Goal: Task Accomplishment & Management: Complete application form

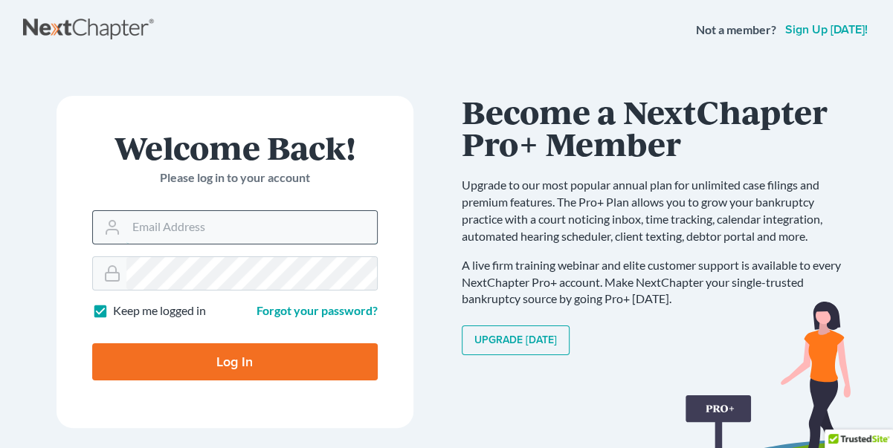
click at [141, 230] on input "Email Address" at bounding box center [251, 227] width 251 height 33
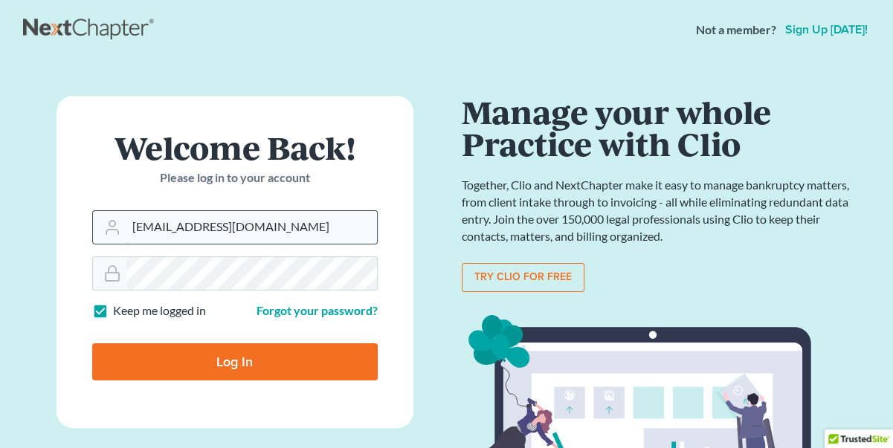
type input "rridenour@drmlawfirmpc.com"
click at [92, 343] on input "Log In" at bounding box center [234, 361] width 285 height 37
type input "Thinking..."
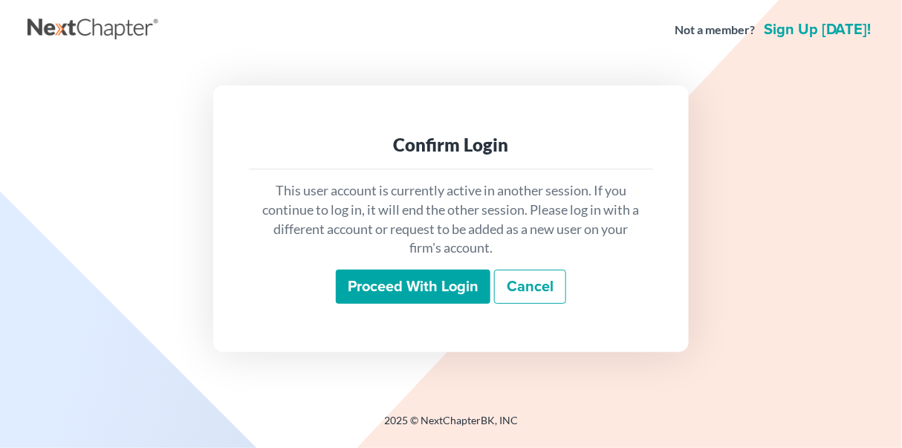
click at [450, 302] on input "Proceed with login" at bounding box center [413, 287] width 155 height 34
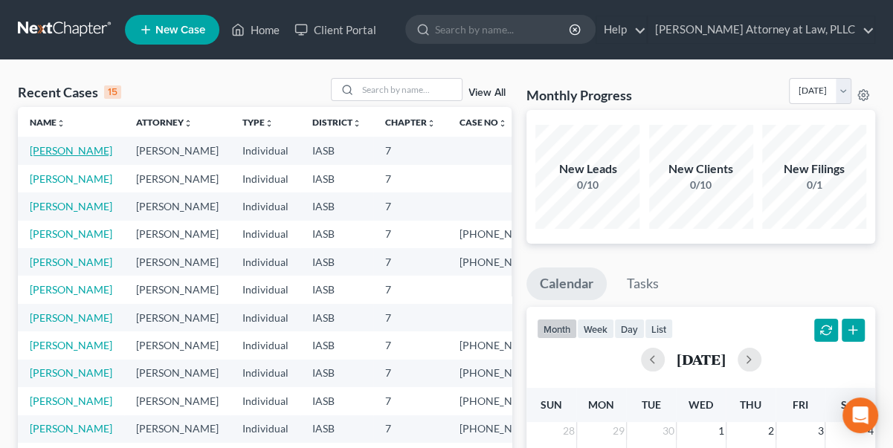
click at [49, 148] on link "[PERSON_NAME]" at bounding box center [71, 150] width 83 height 13
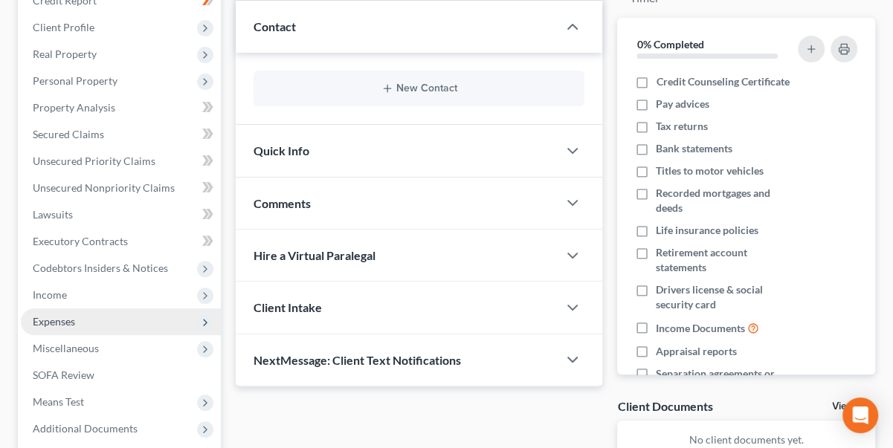
scroll to position [202, 0]
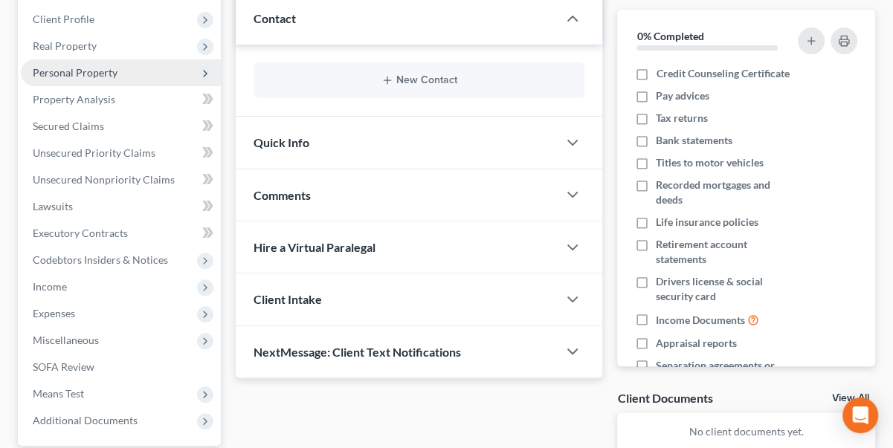
click at [200, 71] on icon at bounding box center [205, 74] width 12 height 12
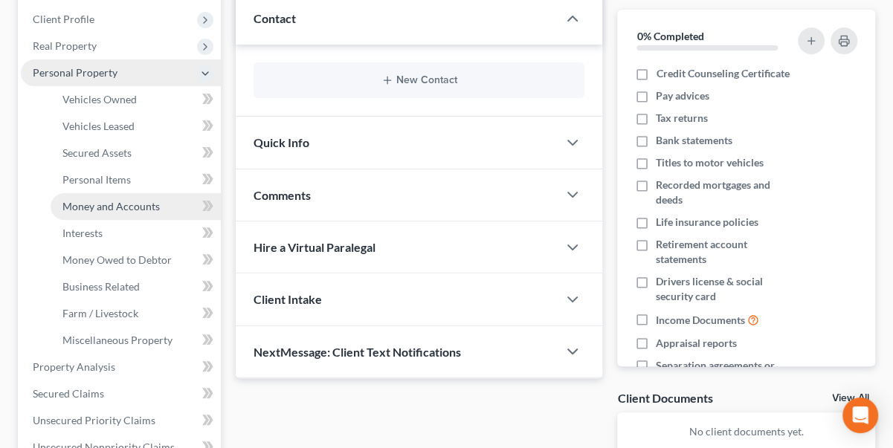
click at [111, 204] on span "Money and Accounts" at bounding box center [110, 206] width 97 height 13
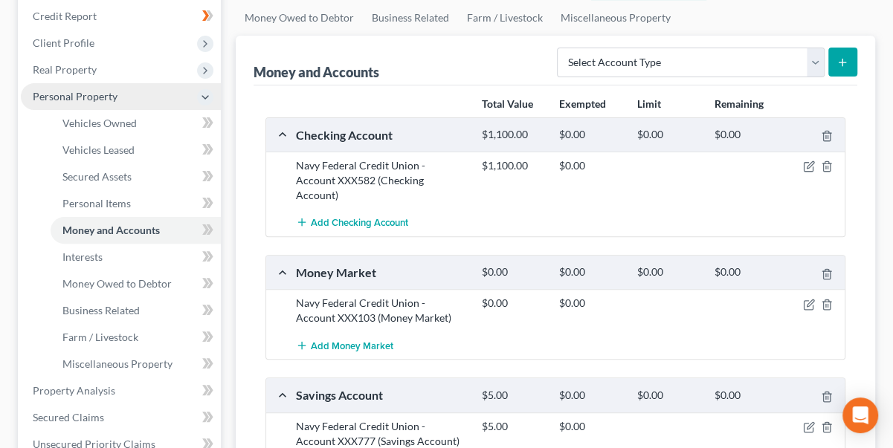
scroll to position [67, 0]
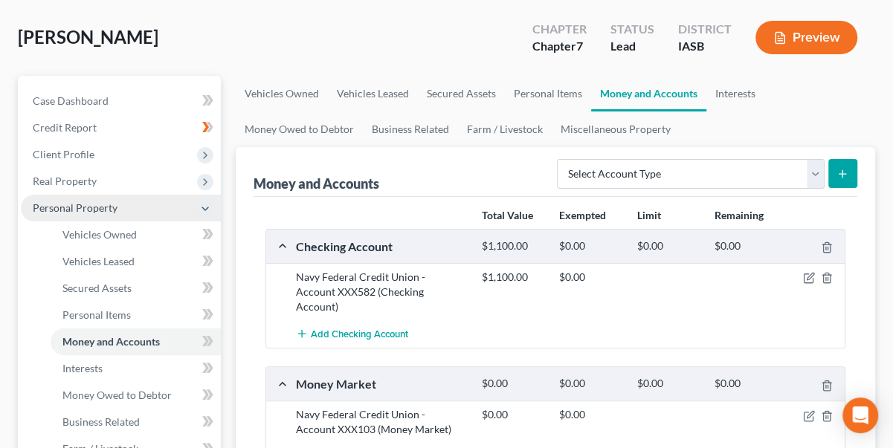
click at [824, 37] on button "Preview" at bounding box center [806, 37] width 102 height 33
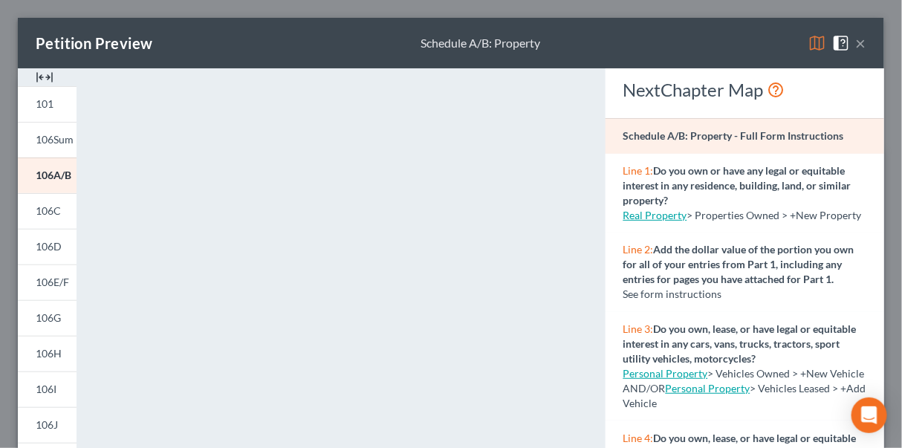
click at [856, 36] on button "×" at bounding box center [861, 43] width 10 height 18
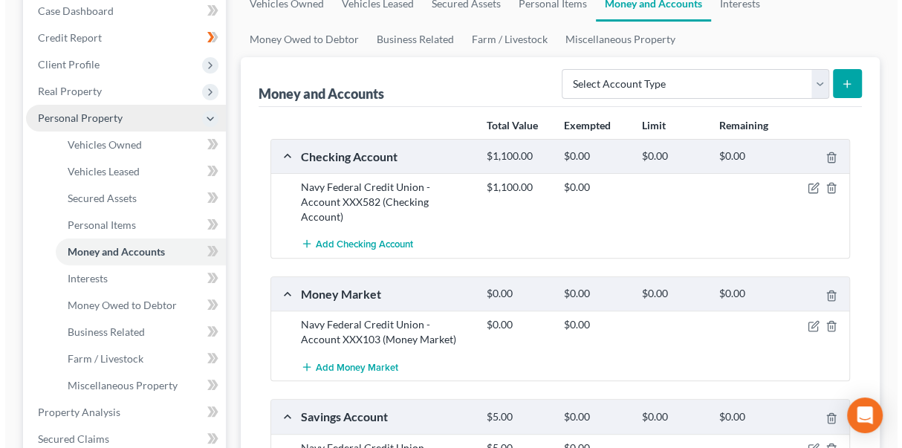
scroll to position [135, 0]
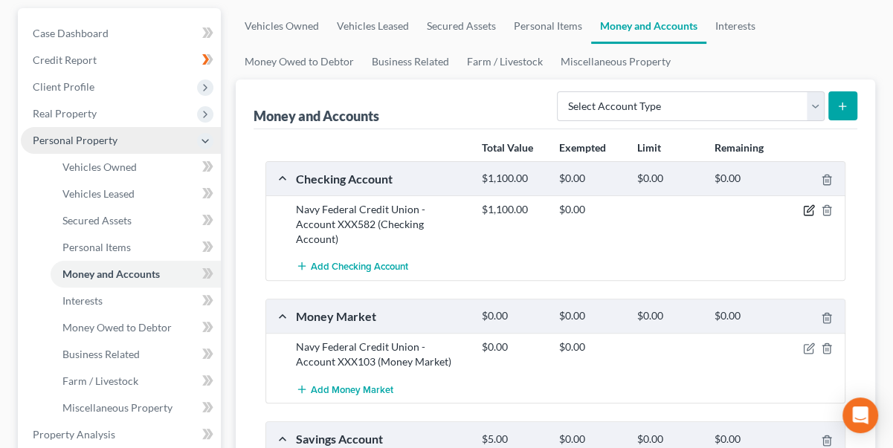
click at [810, 206] on icon "button" at bounding box center [810, 209] width 7 height 7
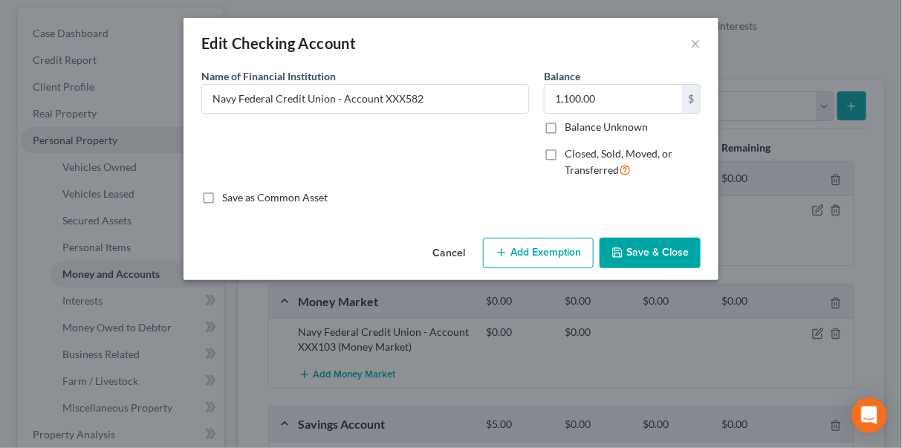
click at [508, 251] on icon "button" at bounding box center [502, 253] width 12 height 12
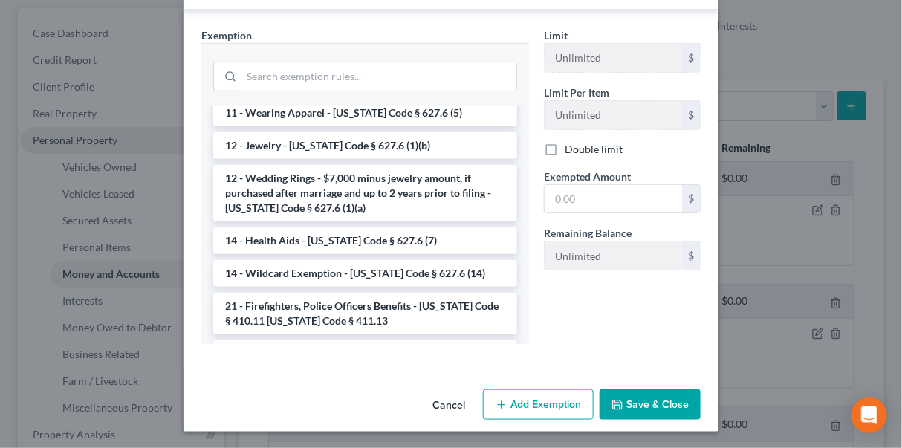
scroll to position [151, 0]
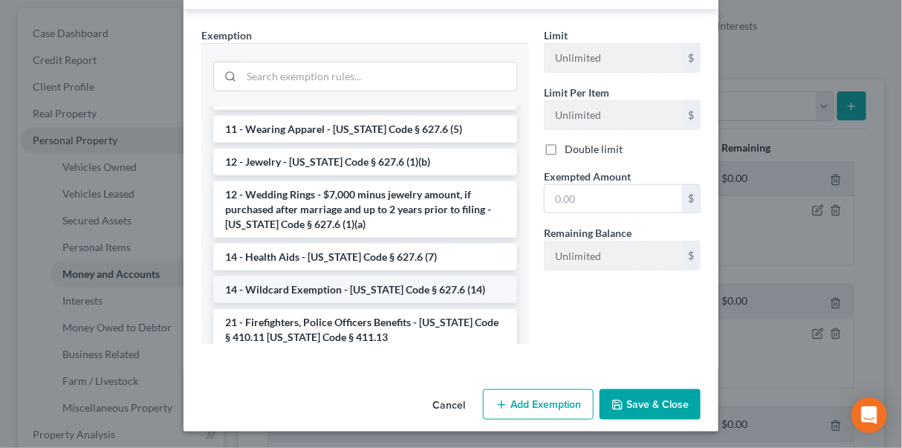
click at [310, 285] on li "14 - Wildcard Exemption - [US_STATE] Code § 627.6 (14)" at bounding box center [365, 290] width 304 height 27
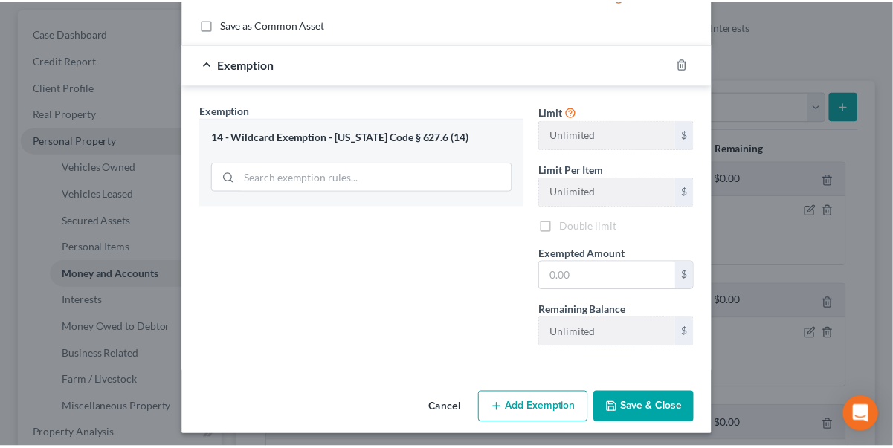
scroll to position [176, 0]
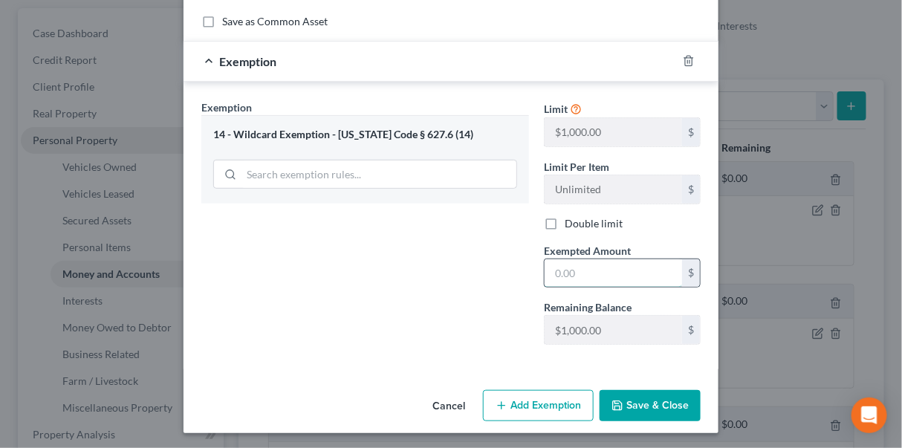
click at [551, 267] on input "text" at bounding box center [614, 273] width 138 height 28
drag, startPoint x: 610, startPoint y: 277, endPoint x: 474, endPoint y: 266, distance: 137.2
click at [466, 275] on div "Exemption Set must be selected for CA. Exemption * 14 - Wildcard Exemption - Io…" at bounding box center [451, 229] width 514 height 258
type input "1,000.00"
click at [636, 400] on button "Save & Close" at bounding box center [650, 405] width 101 height 31
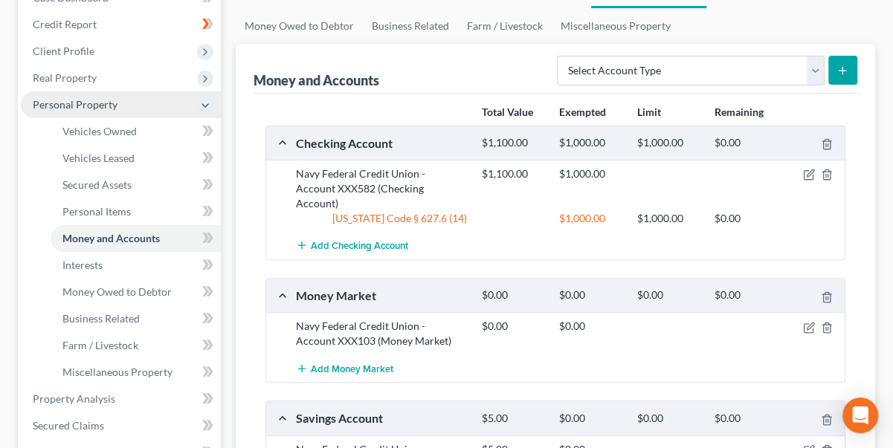
scroll to position [202, 0]
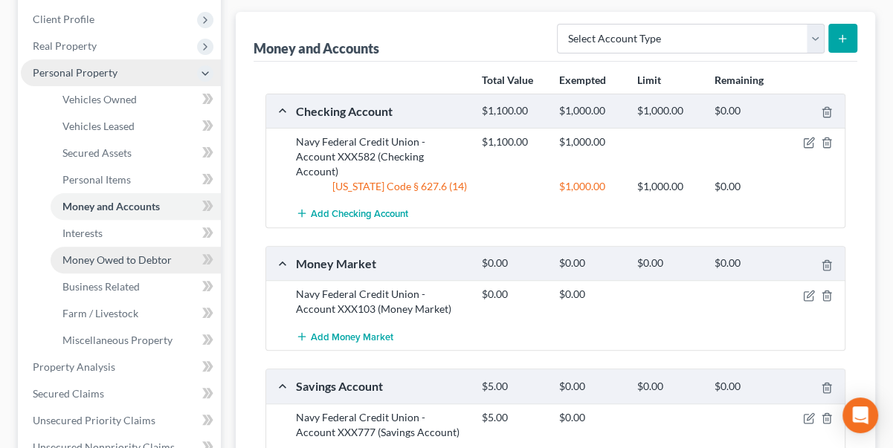
click at [115, 259] on span "Money Owed to Debtor" at bounding box center [116, 260] width 109 height 13
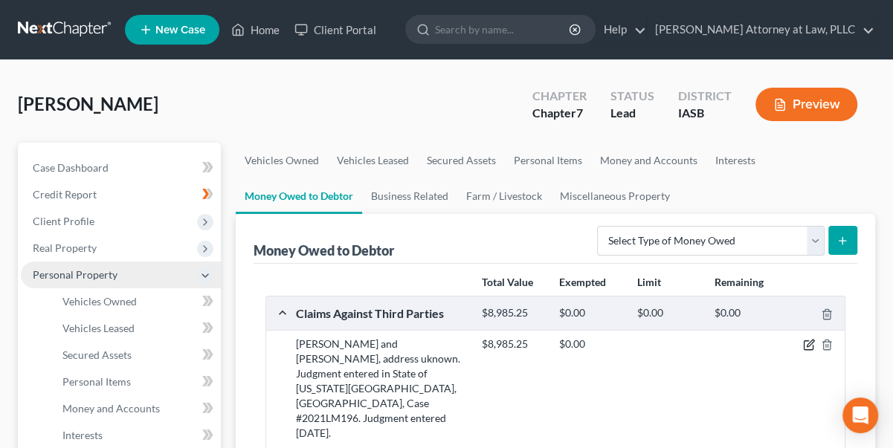
click at [809, 343] on icon "button" at bounding box center [809, 345] width 12 height 12
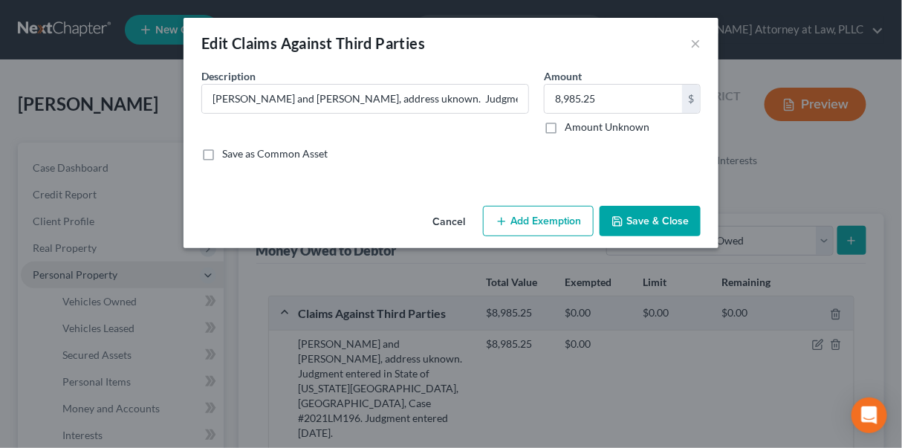
click at [789, 193] on div "Edit Claims Against Third Parties × An exemption set must first be selected fro…" at bounding box center [451, 224] width 902 height 448
click at [448, 216] on button "Cancel" at bounding box center [449, 222] width 56 height 30
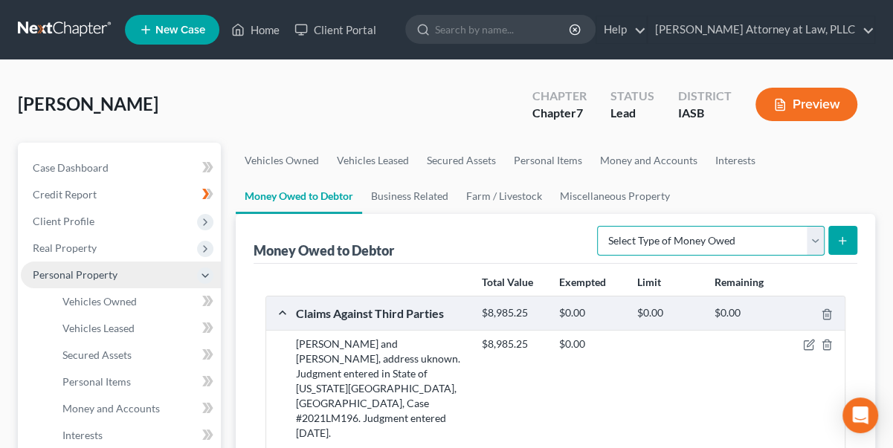
click at [817, 239] on select "Select Type of Money Owed Accounts Receivable Alimony Child Support Claims Agai…" at bounding box center [710, 241] width 227 height 30
click at [387, 311] on div "Claims Against Third Parties" at bounding box center [381, 314] width 186 height 16
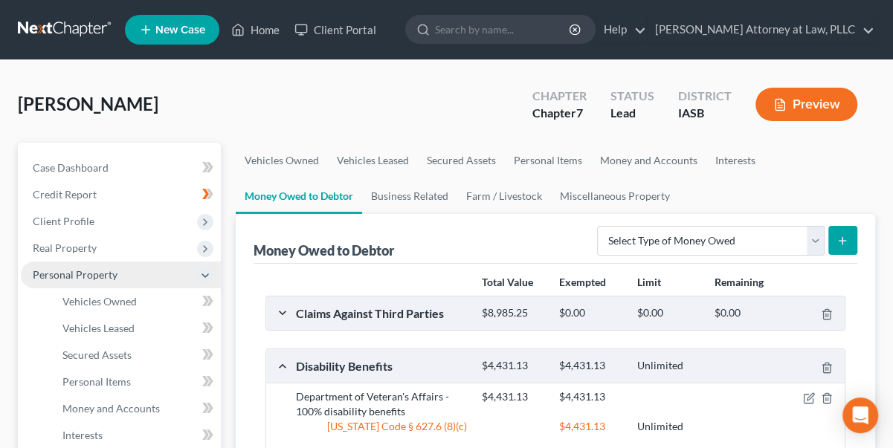
click at [387, 311] on div "Claims Against Third Parties" at bounding box center [381, 314] width 186 height 16
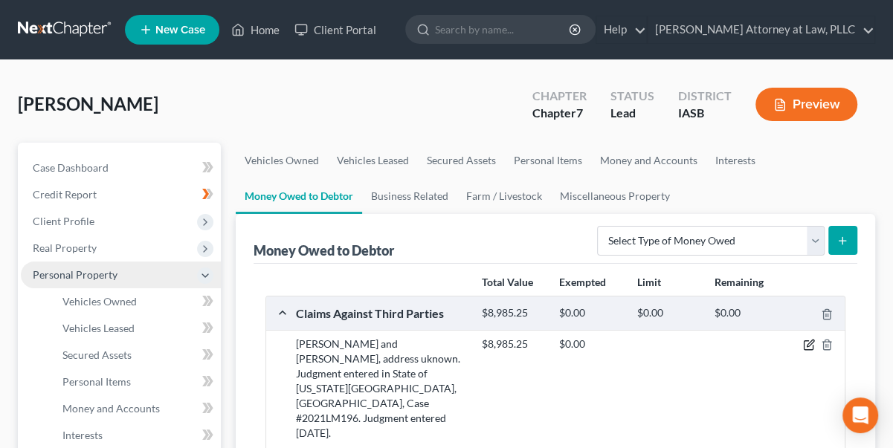
click at [807, 340] on icon "button" at bounding box center [809, 345] width 12 height 12
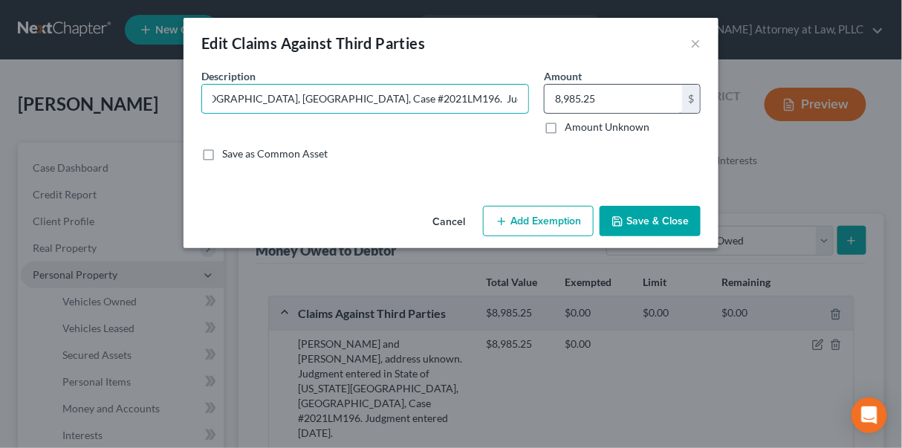
scroll to position [0, 512]
drag, startPoint x: 208, startPoint y: 93, endPoint x: 590, endPoint y: 93, distance: 382.1
click at [590, 93] on div "Description * Chyanna Seebeck and Ermilee Seebeck, address uknown. Judgment ent…" at bounding box center [451, 120] width 514 height 105
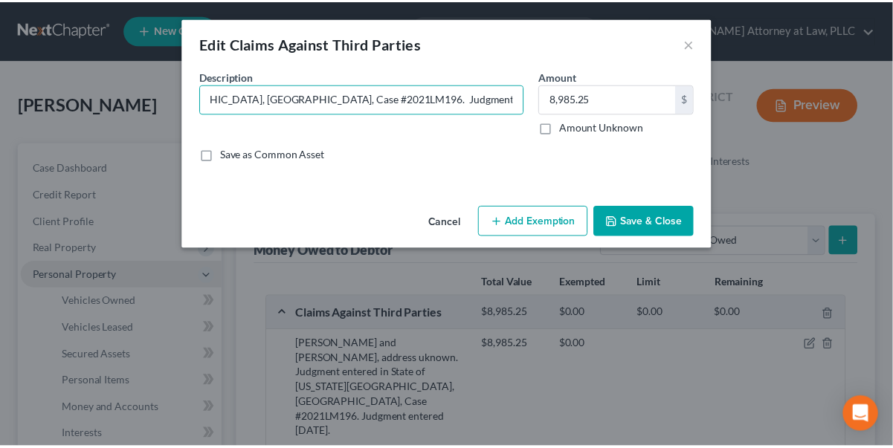
scroll to position [0, 0]
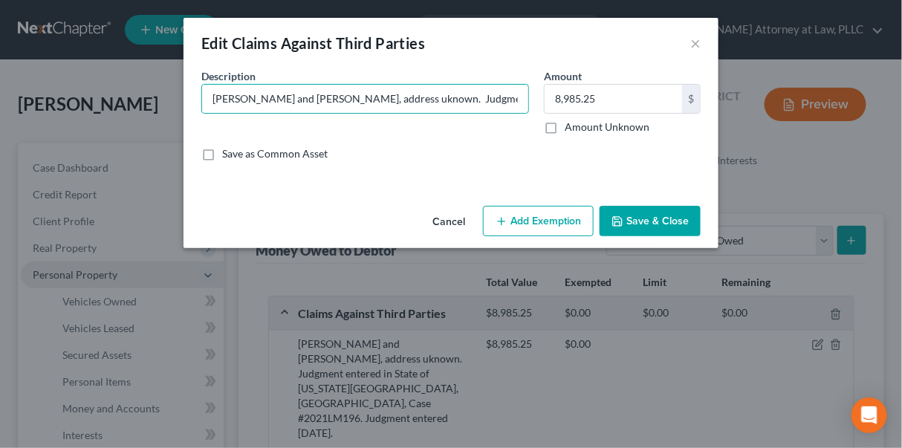
click at [659, 230] on button "Save & Close" at bounding box center [650, 221] width 101 height 31
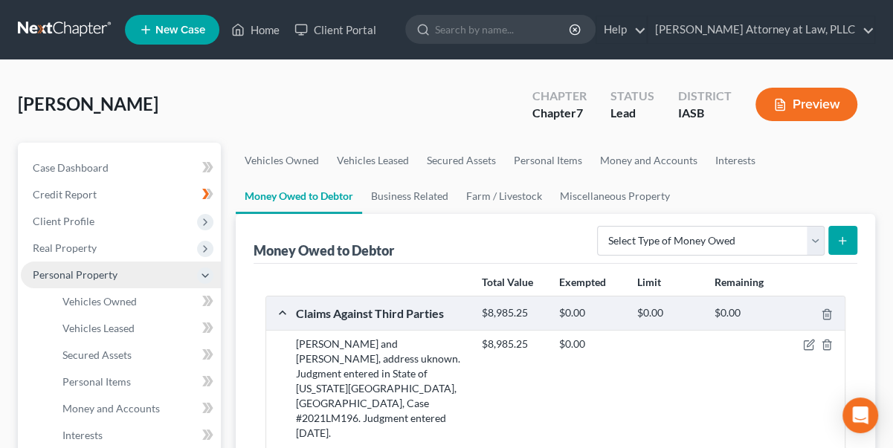
click at [839, 235] on icon "submit" at bounding box center [842, 241] width 12 height 12
click at [814, 241] on select "Select Type of Money Owed Accounts Receivable Alimony Child Support Claims Agai…" at bounding box center [710, 241] width 227 height 30
select select "unpaid_loans"
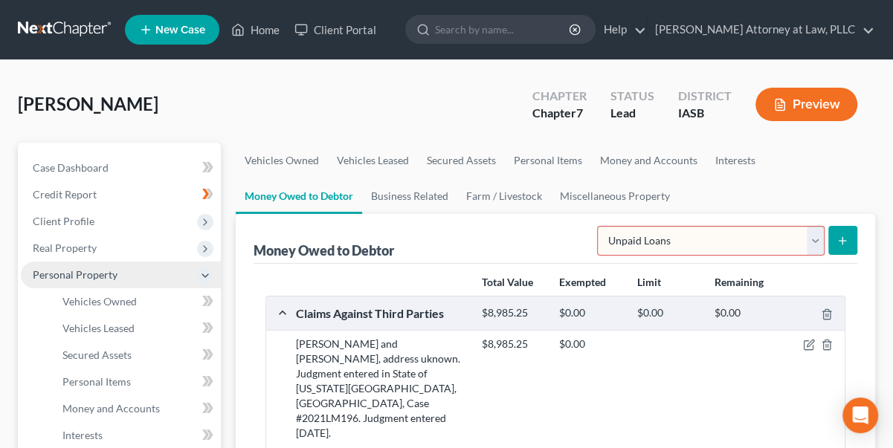
click at [600, 226] on select "Select Type of Money Owed Accounts Receivable Alimony Child Support Claims Agai…" at bounding box center [710, 241] width 227 height 30
click at [842, 240] on icon "submit" at bounding box center [842, 241] width 12 height 12
click at [839, 237] on icon "submit" at bounding box center [842, 241] width 12 height 12
click at [840, 235] on icon "submit" at bounding box center [842, 241] width 12 height 12
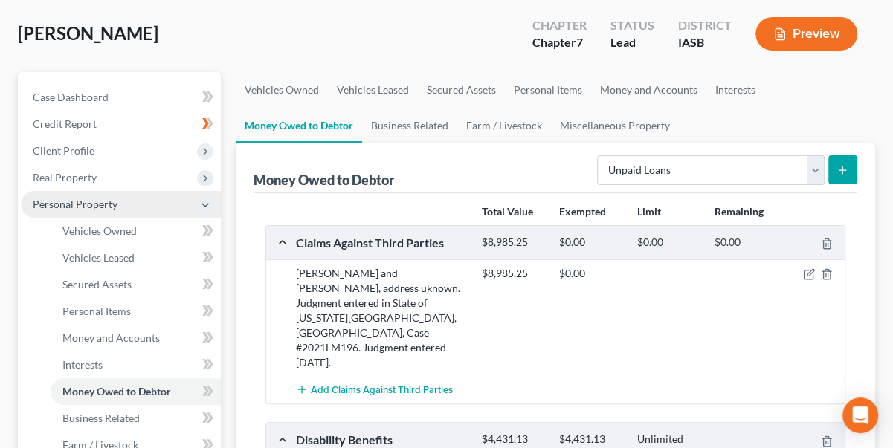
scroll to position [67, 0]
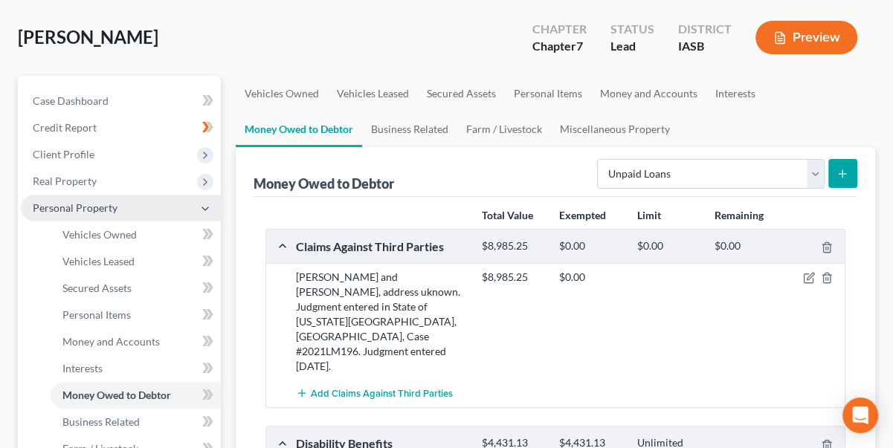
click at [835, 164] on button "submit" at bounding box center [842, 173] width 29 height 29
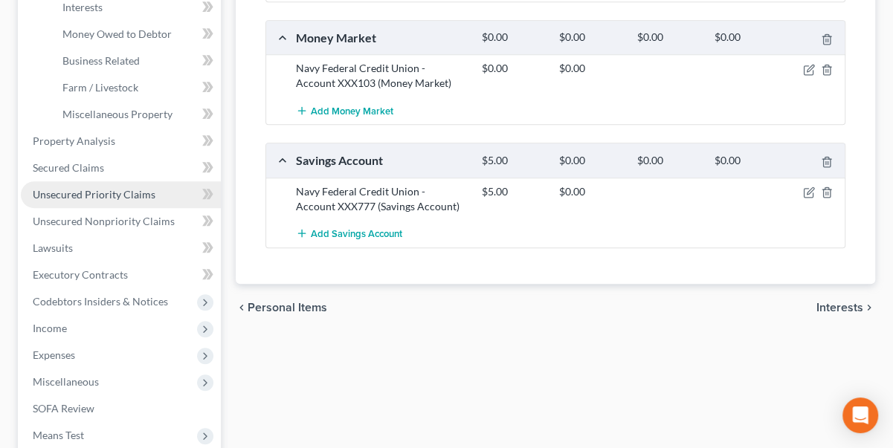
scroll to position [405, 0]
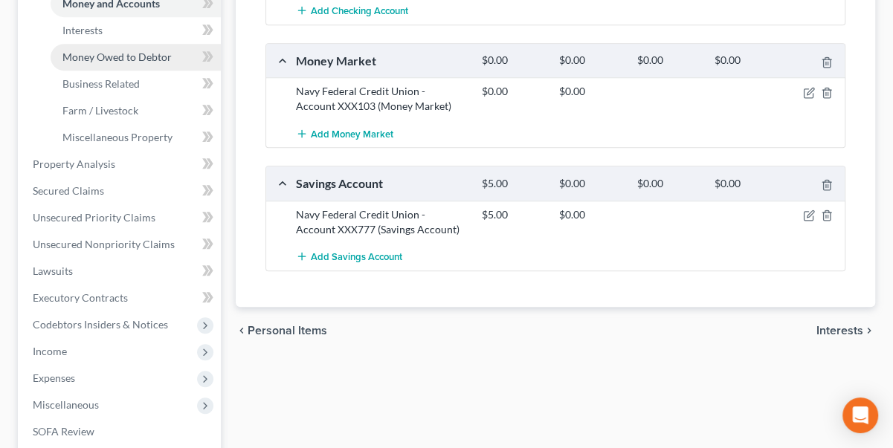
click at [108, 52] on span "Money Owed to Debtor" at bounding box center [116, 57] width 109 height 13
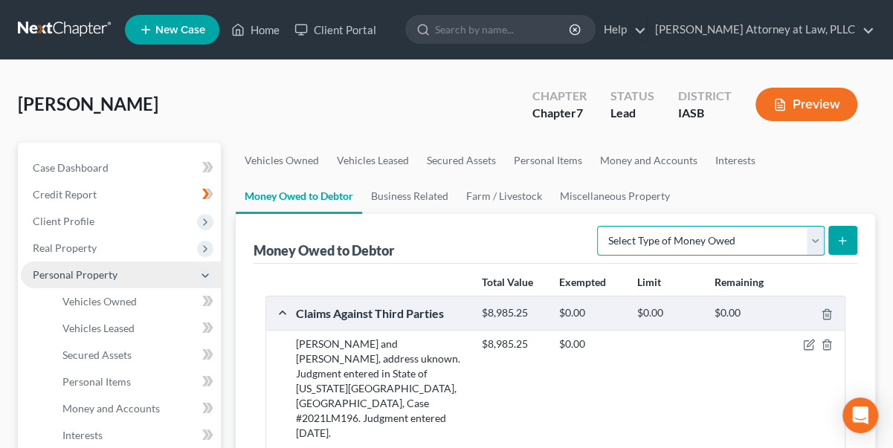
click at [813, 234] on select "Select Type of Money Owed Accounts Receivable Alimony Child Support Claims Agai…" at bounding box center [710, 241] width 227 height 30
select select "unpaid_loans"
click at [600, 226] on select "Select Type of Money Owed Accounts Receivable Alimony Child Support Claims Agai…" at bounding box center [710, 241] width 227 height 30
click at [848, 230] on button "submit" at bounding box center [842, 240] width 29 height 29
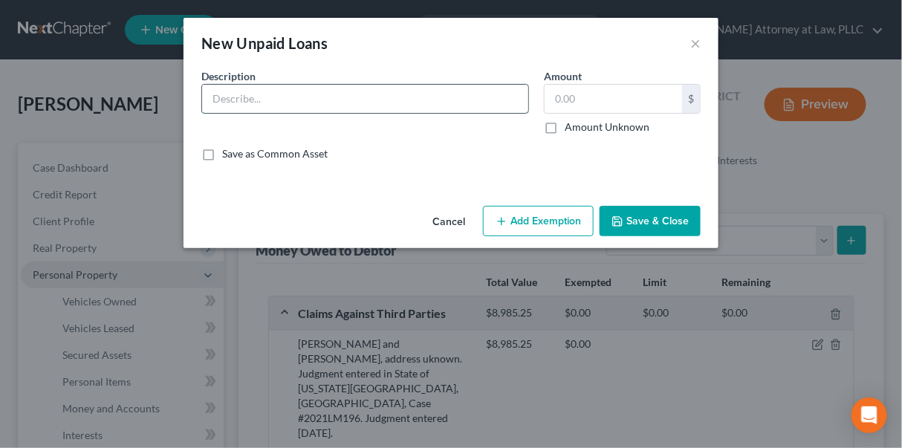
click at [216, 103] on input "text" at bounding box center [365, 99] width 326 height 28
paste input "Chyanna Seebeck and Ermilee Seebeck, address uknown. Judgment entered in State …"
type input "Chyanna Seebeck and Ermilee Seebeck, address uknown. Judgment entered in State …"
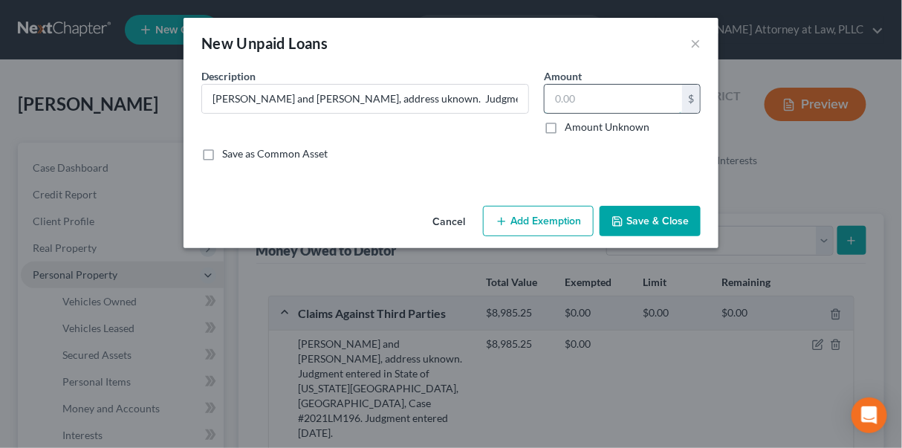
click at [553, 98] on input "text" at bounding box center [614, 99] width 138 height 28
type input "8,985.25"
click at [522, 221] on button "Add Exemption" at bounding box center [538, 221] width 111 height 31
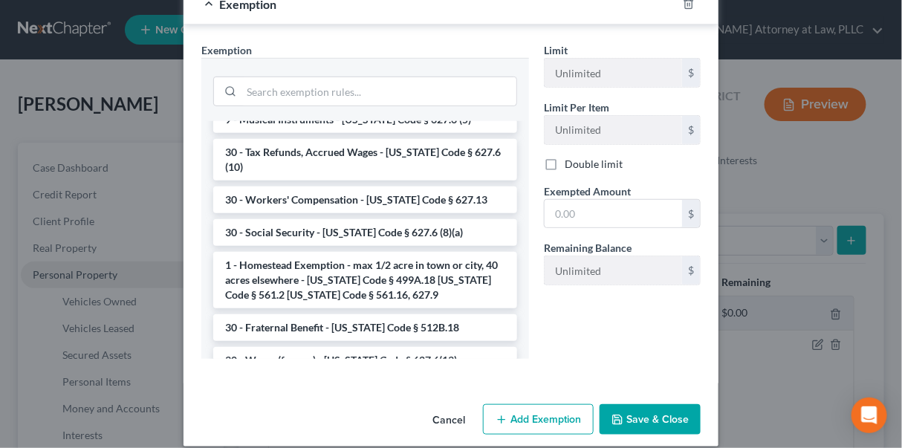
scroll to position [202, 0]
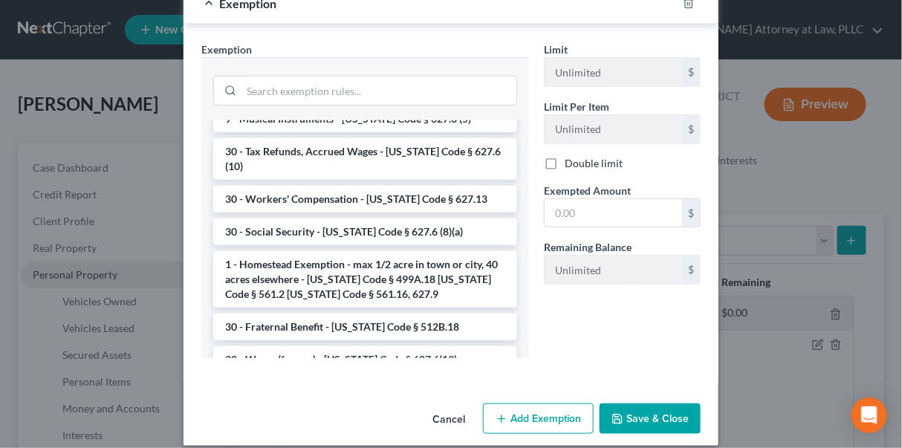
click at [639, 416] on button "Save & Close" at bounding box center [650, 419] width 101 height 31
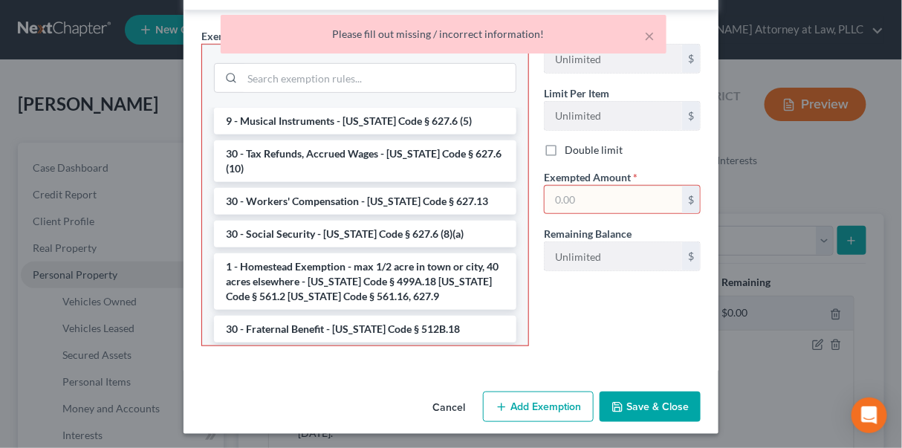
scroll to position [218, 0]
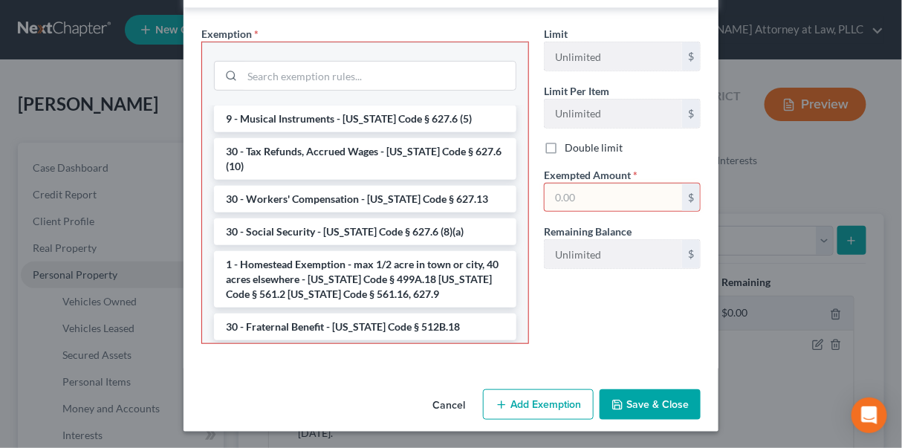
click at [547, 192] on input "text" at bounding box center [614, 198] width 138 height 28
type input "8,985.25"
click at [639, 404] on button "Save & Close" at bounding box center [650, 405] width 101 height 31
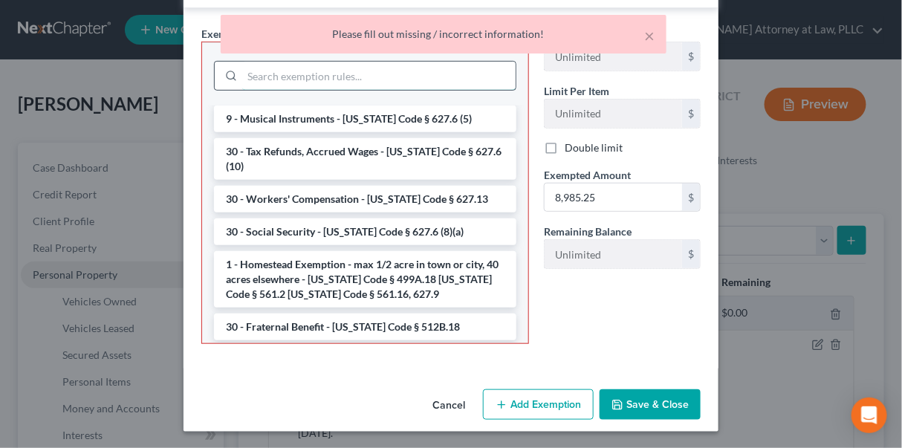
click at [316, 71] on input "search" at bounding box center [379, 76] width 274 height 28
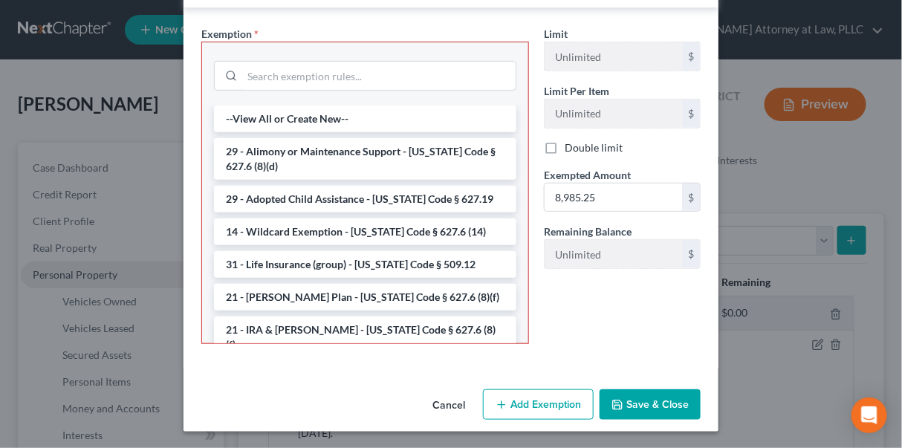
scroll to position [150, 0]
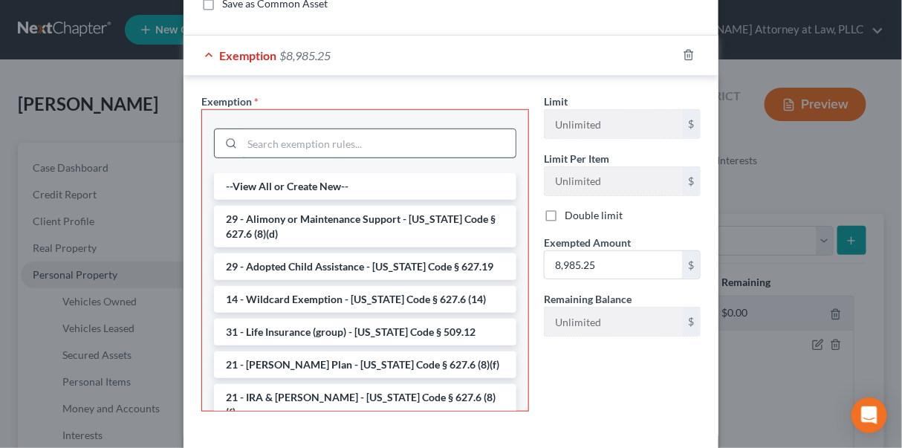
click at [257, 141] on input "search" at bounding box center [379, 143] width 274 height 28
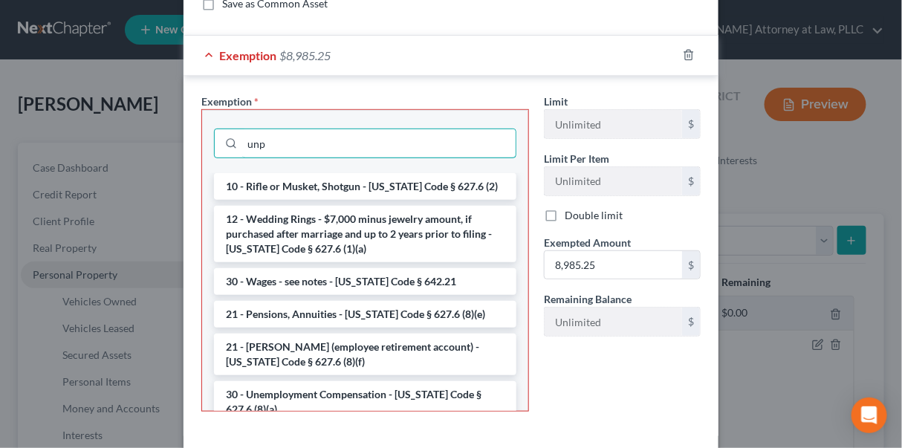
scroll to position [143, 0]
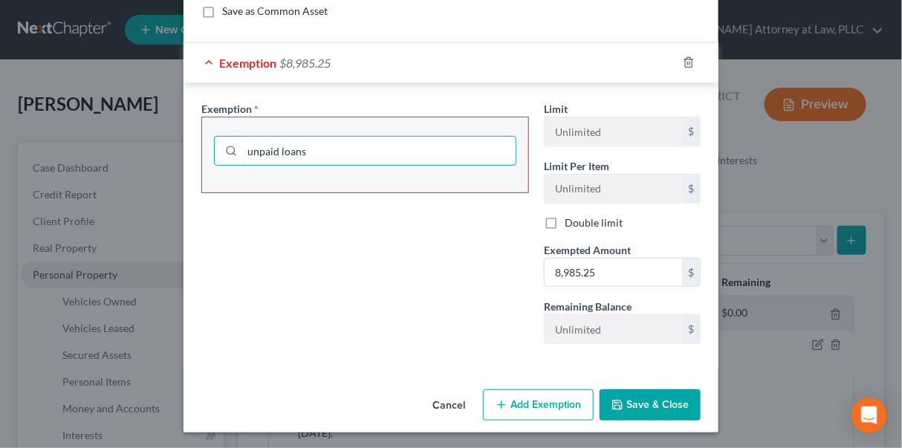
type input "unpaid loans"
click at [644, 402] on button "Save & Close" at bounding box center [650, 405] width 101 height 31
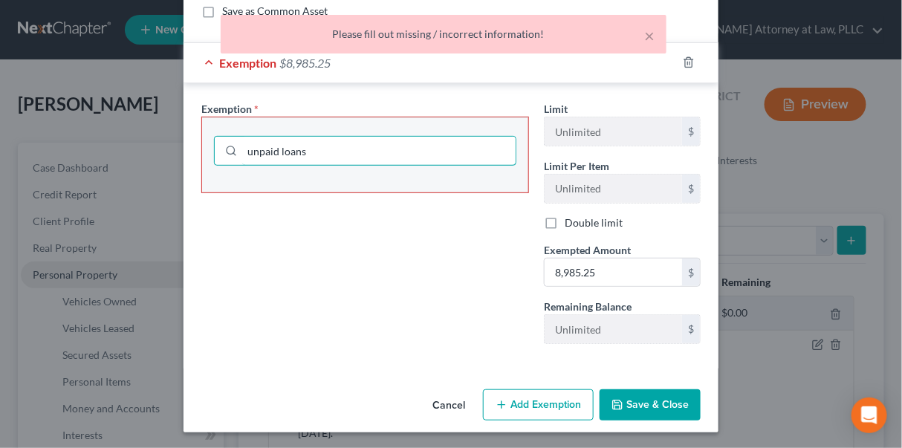
drag, startPoint x: 314, startPoint y: 149, endPoint x: 136, endPoint y: 144, distance: 178.5
click at [136, 144] on div "New Unpaid Loans × An exemption set must first be selected from the Filing Info…" at bounding box center [451, 224] width 902 height 448
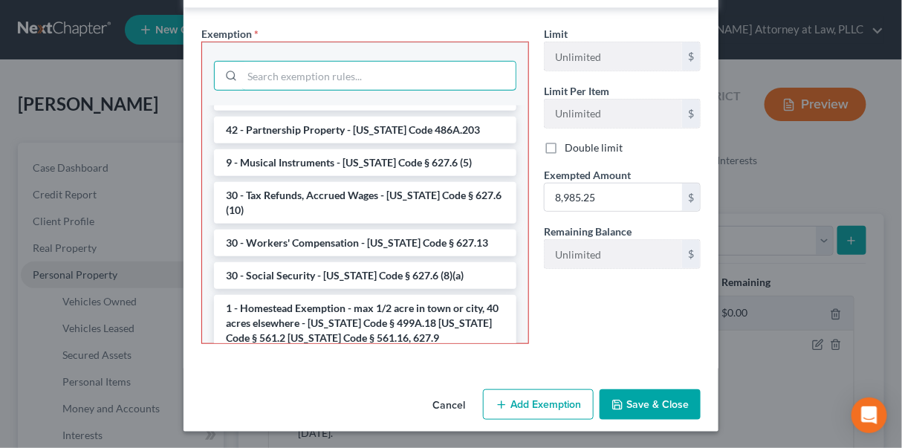
scroll to position [1571, 0]
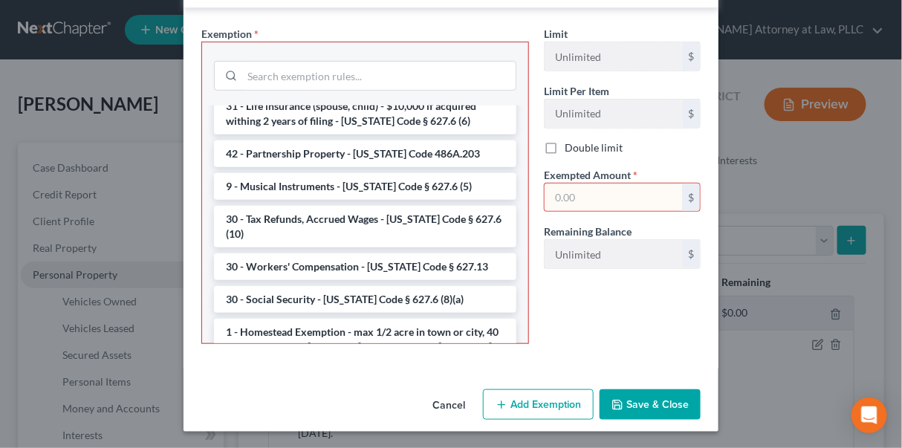
click at [634, 402] on button "Save & Close" at bounding box center [650, 405] width 101 height 31
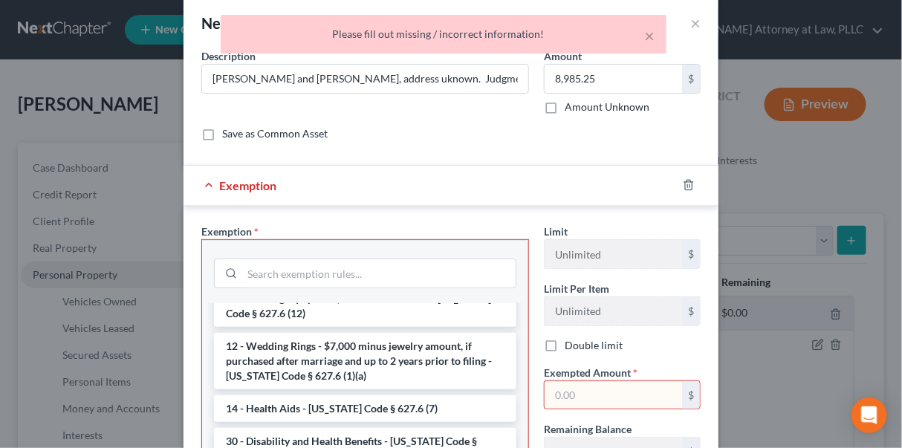
scroll to position [0, 0]
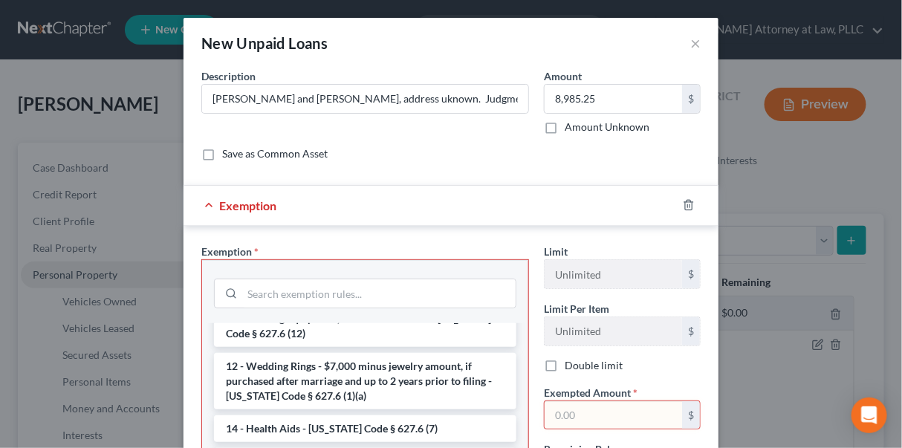
click at [202, 202] on div "Exemption" at bounding box center [431, 205] width 494 height 39
click at [642, 92] on input "8,985.25" at bounding box center [614, 99] width 138 height 28
click at [581, 166] on div "Description * Chyanna Seebeck and Ermilee Seebeck, address uknown. Judgment ent…" at bounding box center [451, 120] width 514 height 105
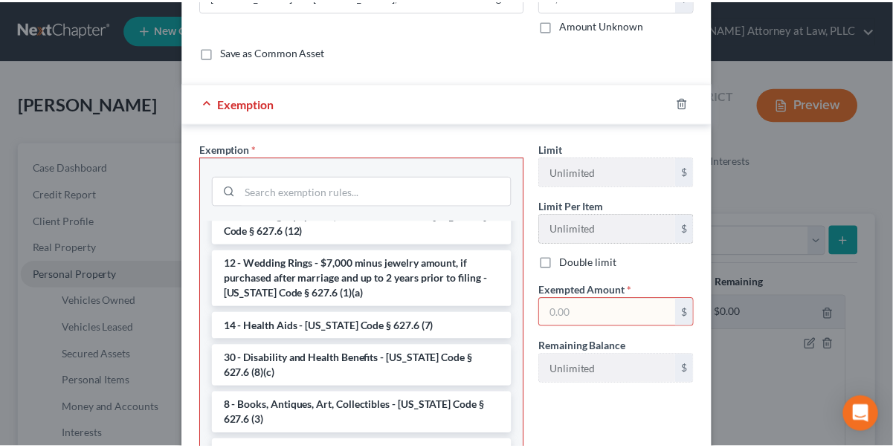
scroll to position [218, 0]
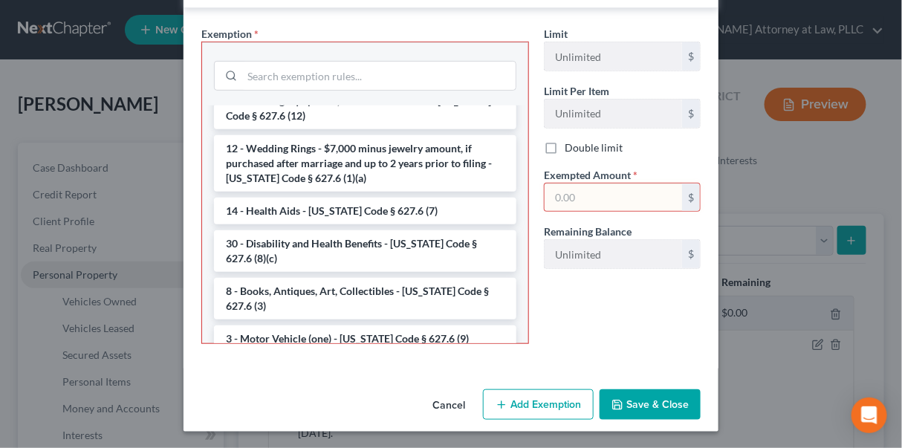
click at [453, 404] on button "Cancel" at bounding box center [449, 406] width 56 height 30
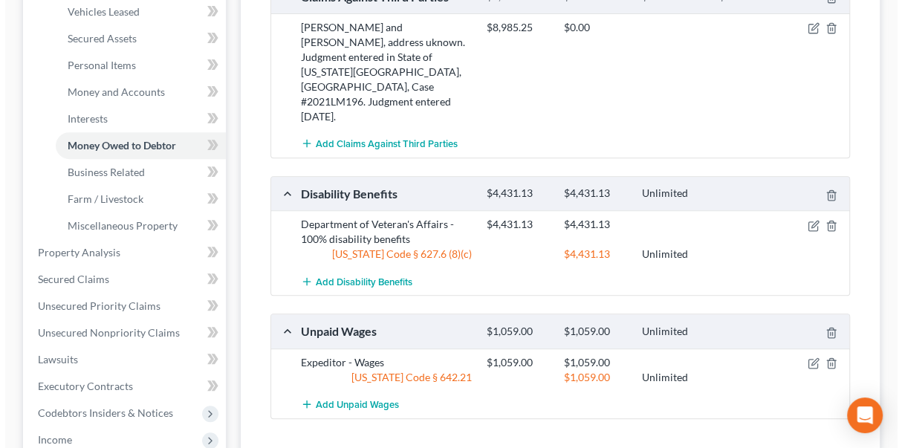
scroll to position [202, 0]
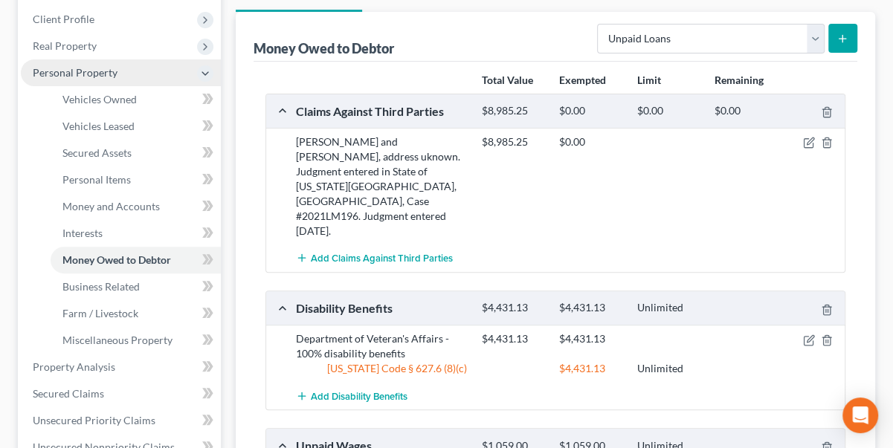
click at [840, 33] on icon "submit" at bounding box center [842, 39] width 12 height 12
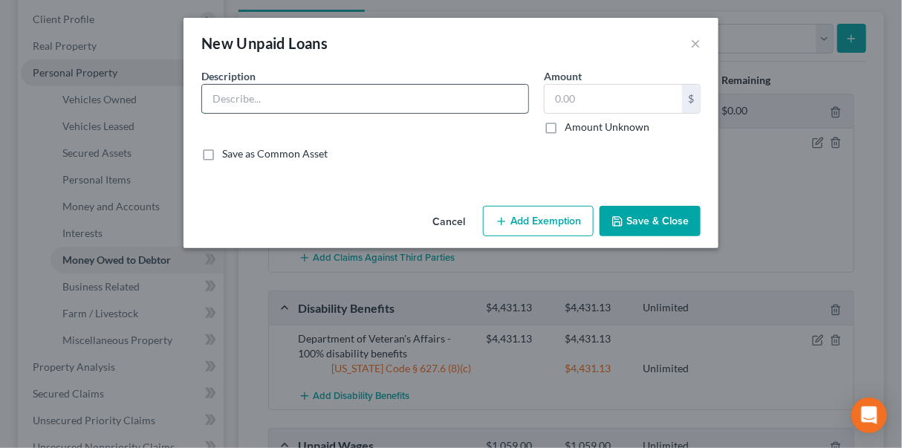
click at [315, 104] on input "text" at bounding box center [365, 99] width 326 height 28
paste input "Chyanna Seebeck and Ermilee Seebeck, address uknown. Judgment entered in State …"
type input "Chyanna Seebeck and Ermilee Seebeck, address uknown. Judgment entered in State …"
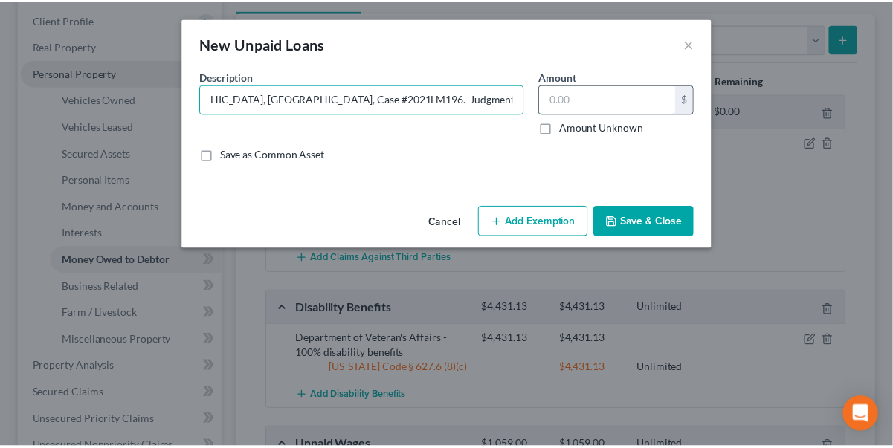
scroll to position [0, 0]
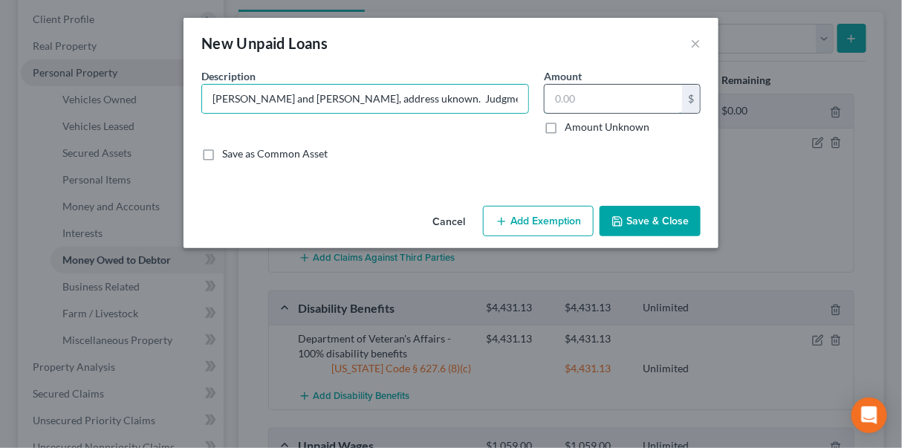
click at [566, 92] on input "text" at bounding box center [614, 99] width 138 height 28
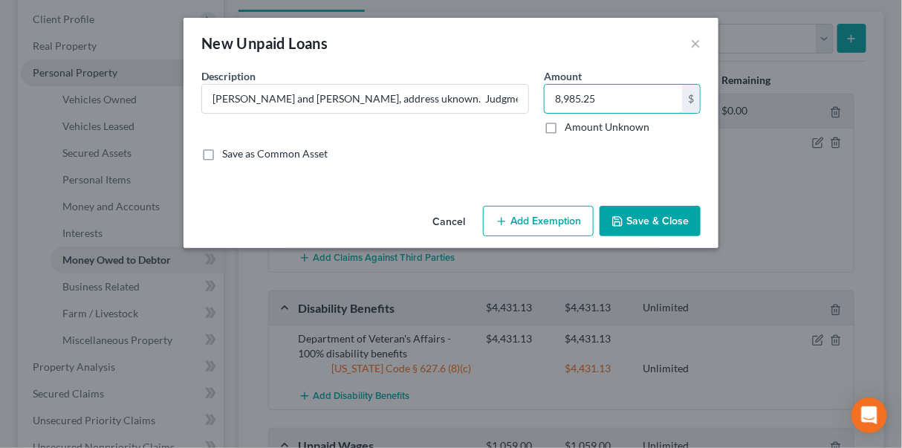
type input "8,985.25"
click at [639, 202] on div "Cancel Add Exemption Save & Close" at bounding box center [451, 224] width 535 height 49
click at [640, 222] on button "Save & Close" at bounding box center [650, 221] width 101 height 31
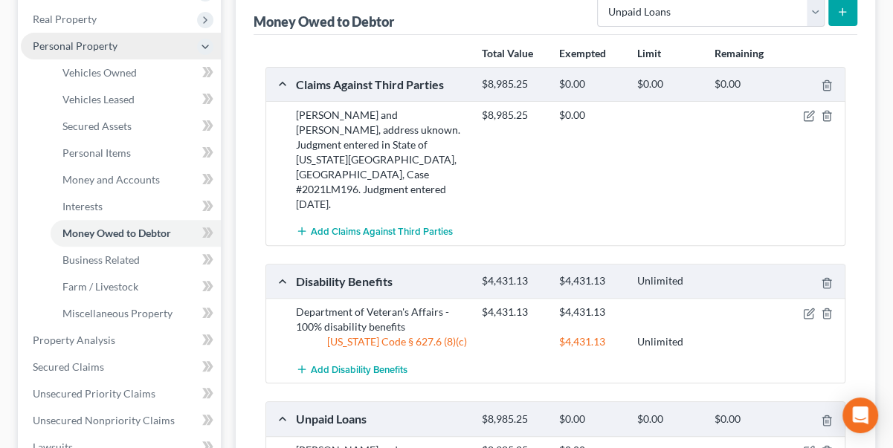
scroll to position [67, 0]
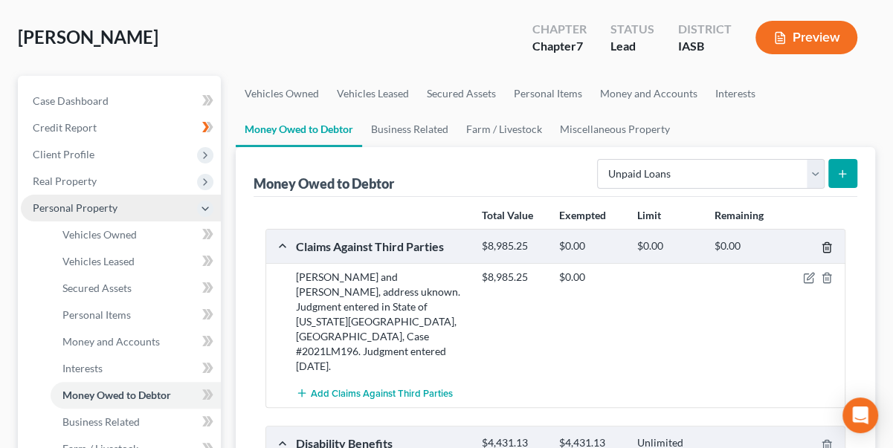
click at [826, 243] on icon "button" at bounding box center [826, 248] width 7 height 10
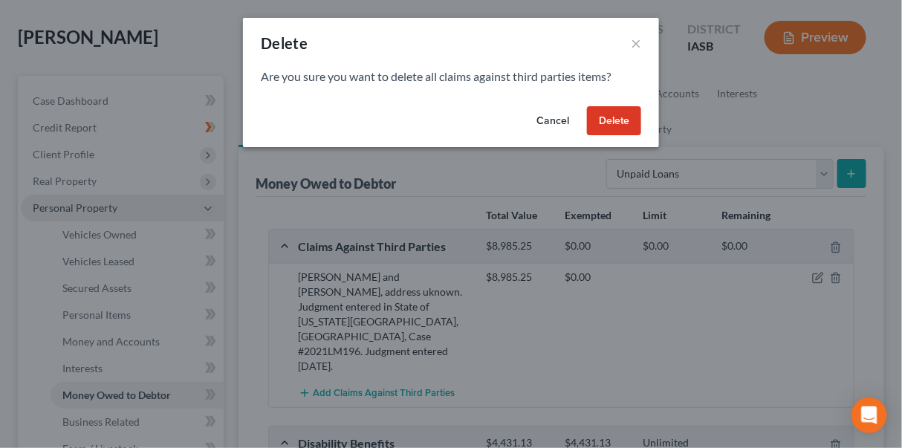
click at [619, 114] on button "Delete" at bounding box center [614, 121] width 54 height 30
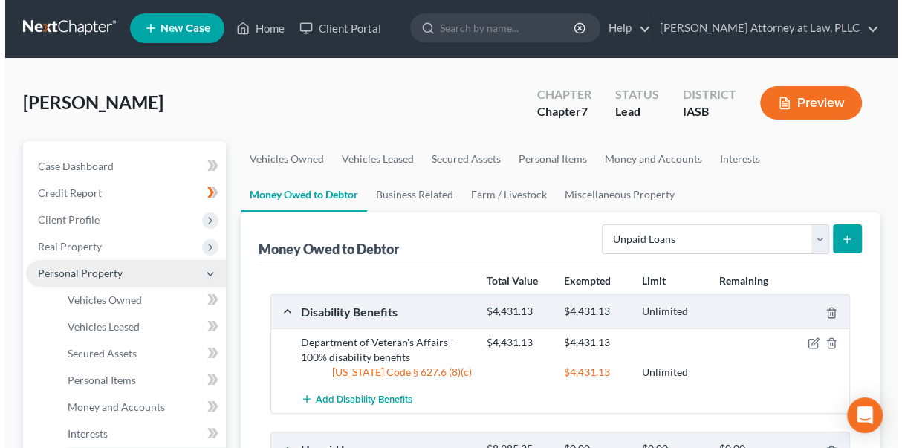
scroll to position [0, 0]
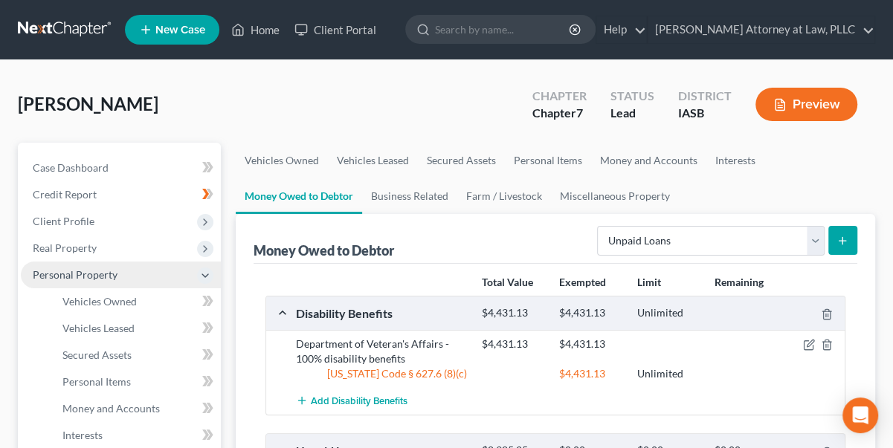
click at [822, 97] on button "Preview" at bounding box center [806, 104] width 102 height 33
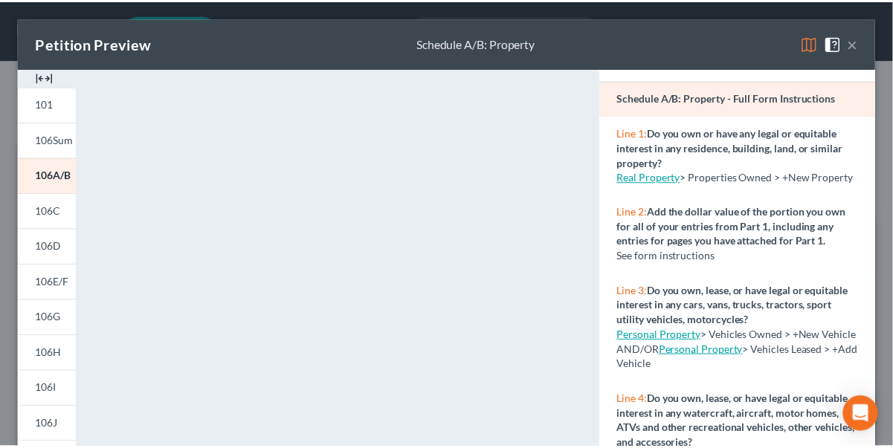
scroll to position [135, 0]
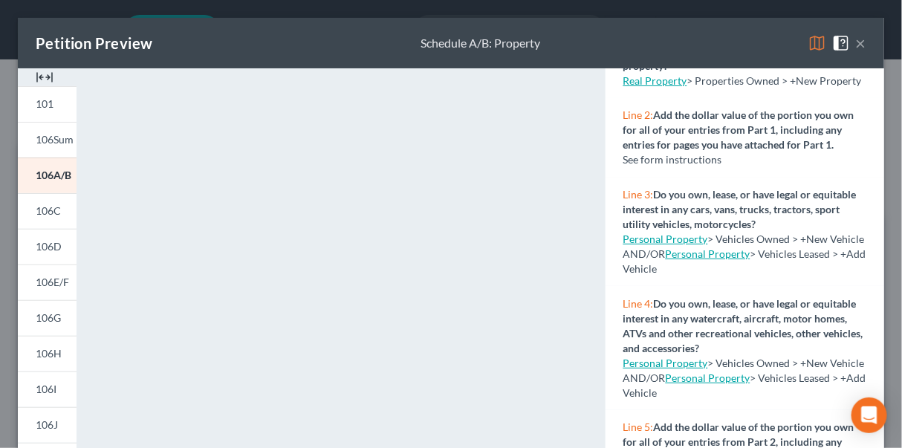
click at [856, 42] on button "×" at bounding box center [861, 43] width 10 height 18
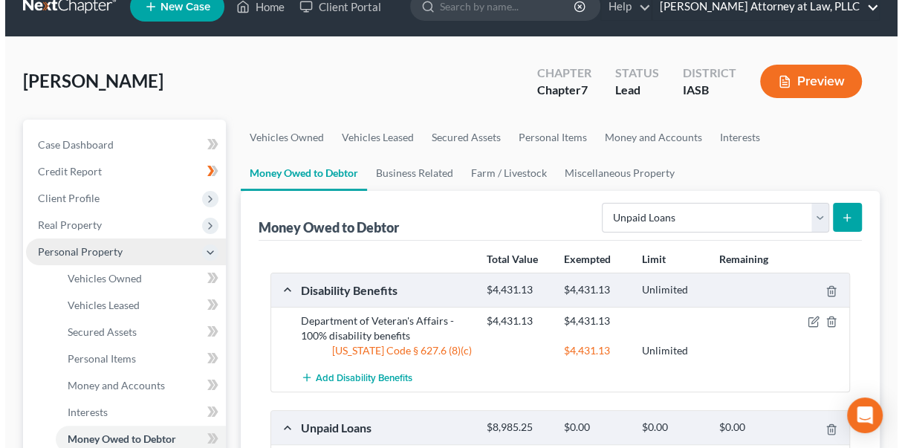
scroll to position [0, 0]
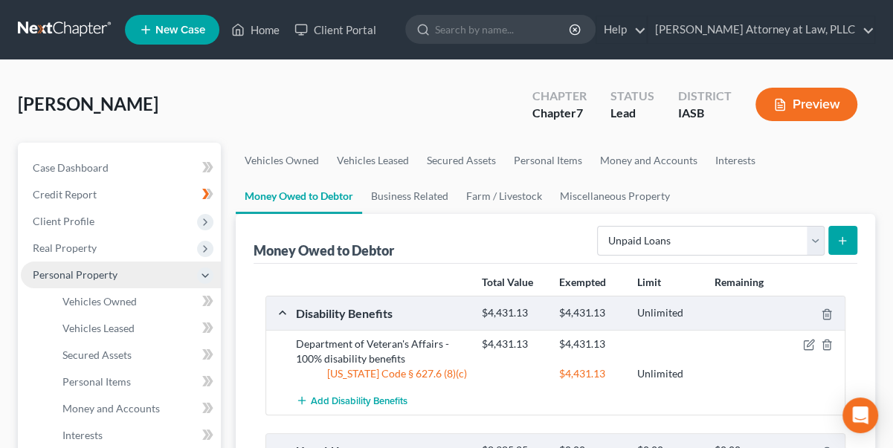
click at [809, 99] on button "Preview" at bounding box center [806, 104] width 102 height 33
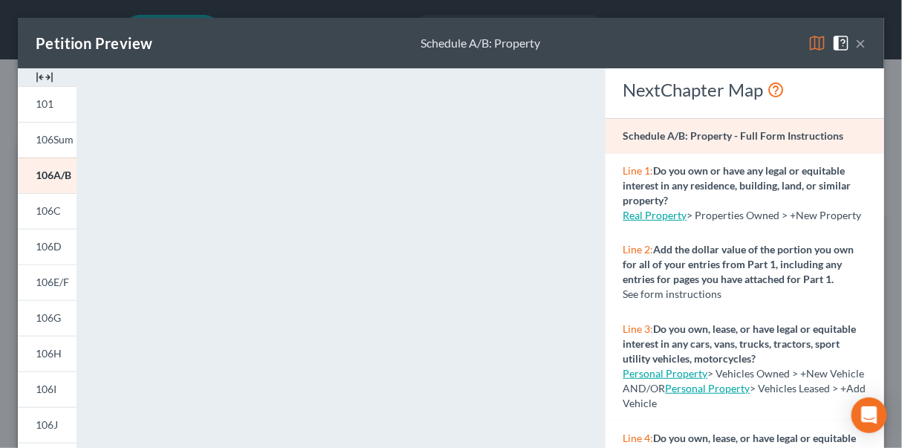
click at [856, 43] on button "×" at bounding box center [861, 43] width 10 height 18
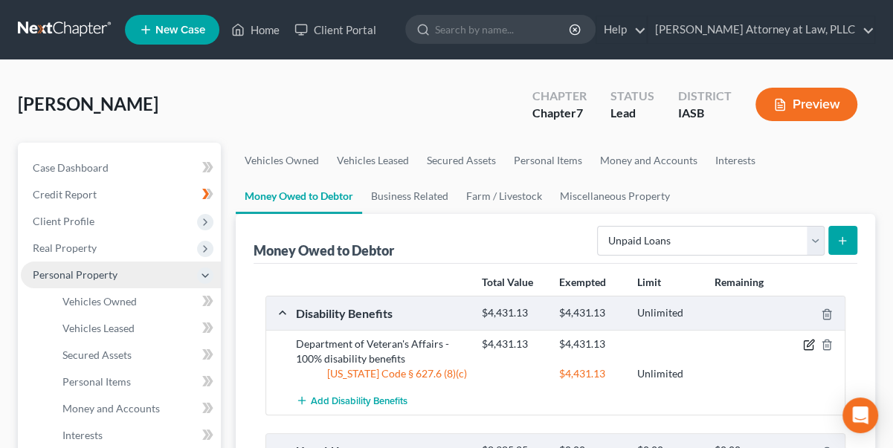
click at [812, 340] on icon "button" at bounding box center [809, 345] width 12 height 12
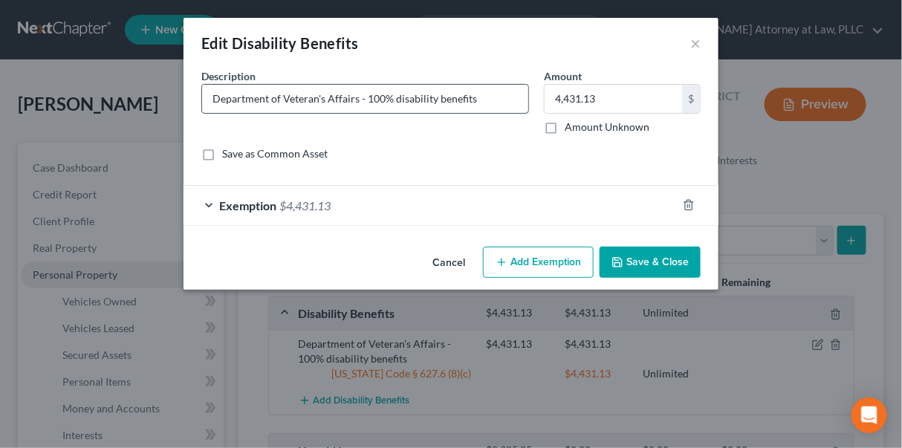
click at [494, 99] on input "Department of Veteran's Affairs - 100% disability benefits" at bounding box center [365, 99] width 326 height 28
type input "Department of Veteran's Affairs - 100% disability benefits ($4,431.13)"
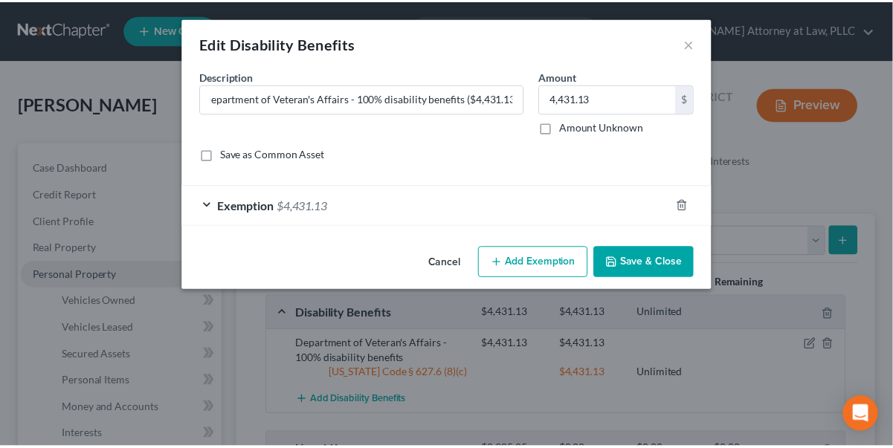
scroll to position [0, 0]
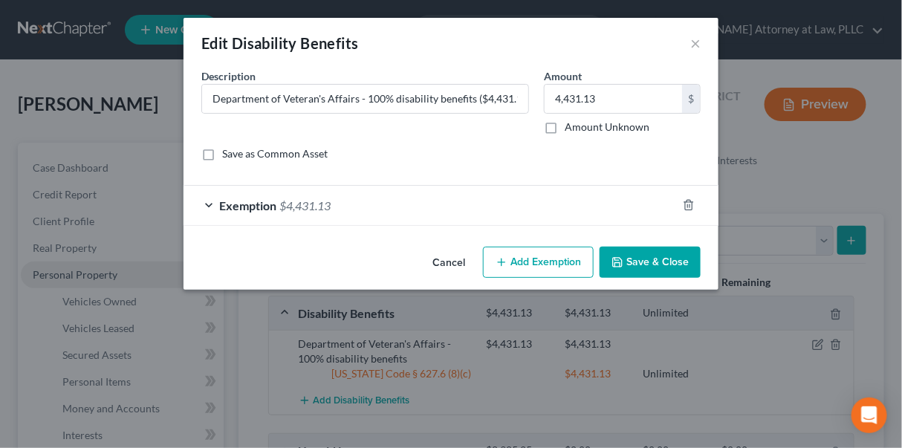
click at [646, 265] on button "Save & Close" at bounding box center [650, 262] width 101 height 31
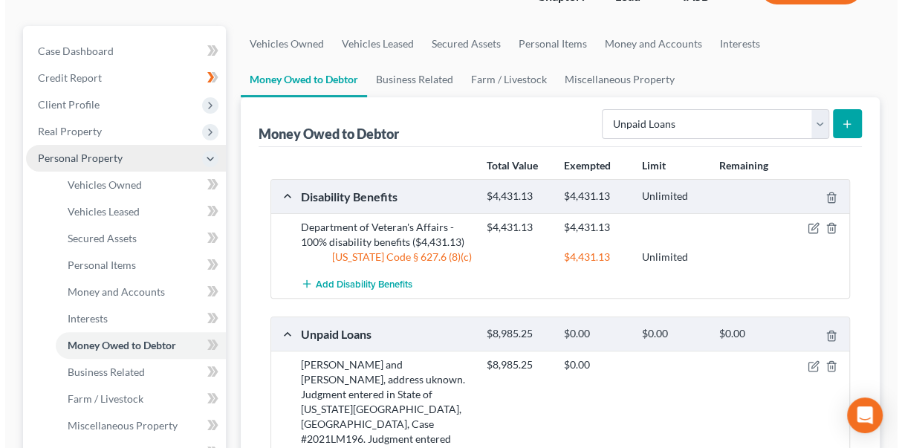
scroll to position [202, 0]
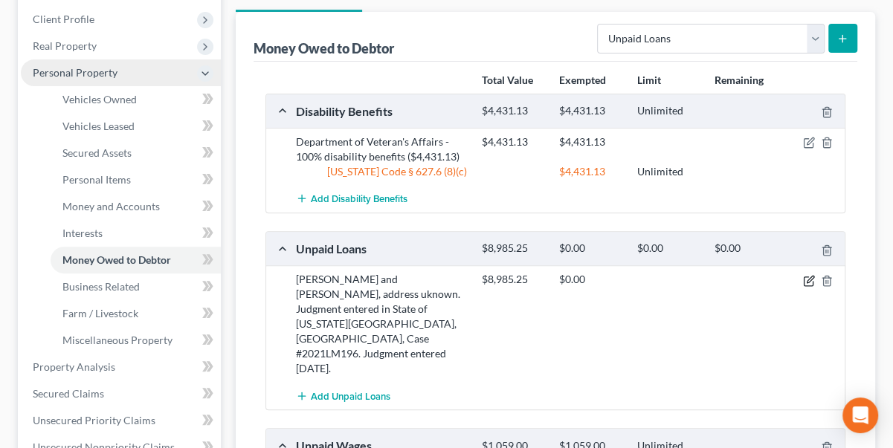
click at [813, 275] on icon "button" at bounding box center [809, 281] width 12 height 12
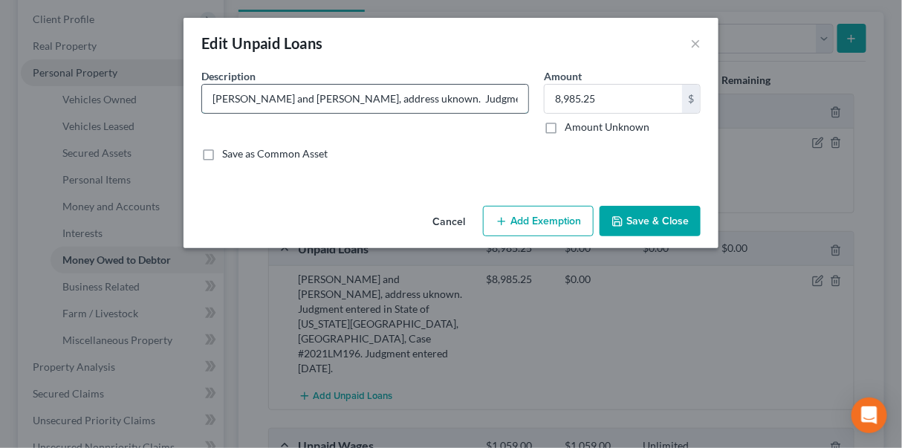
drag, startPoint x: 512, startPoint y: 94, endPoint x: 523, endPoint y: 97, distance: 11.4
click at [515, 94] on input "Chyanna Seebeck and Ermilee Seebeck, address uknown. Judgment entered in State …" at bounding box center [365, 99] width 326 height 28
type input "Chyanna Seebeck and Ermilee Seebeck, address uknown. Judgment entered in State …"
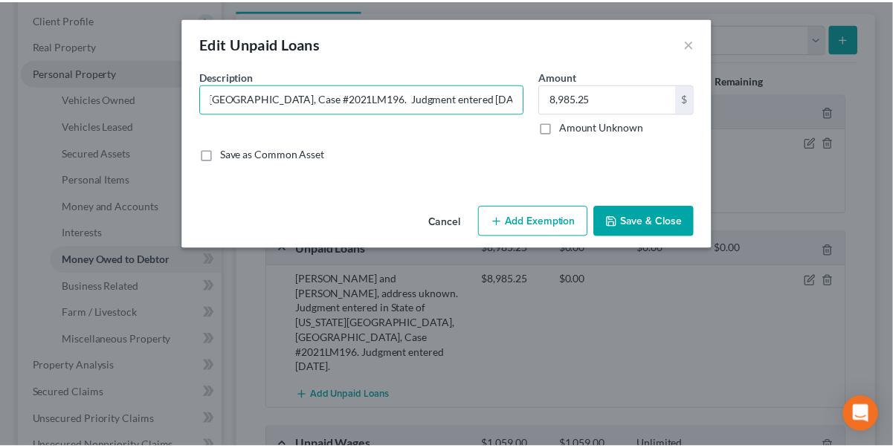
scroll to position [0, 0]
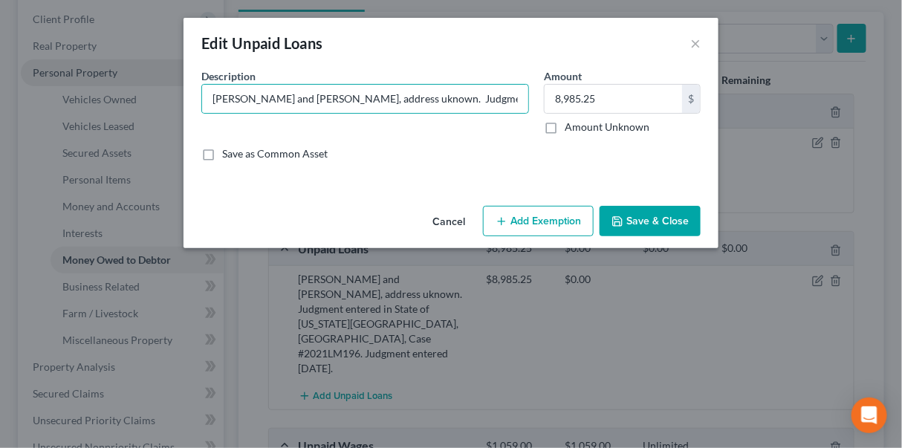
click at [657, 223] on button "Save & Close" at bounding box center [650, 221] width 101 height 31
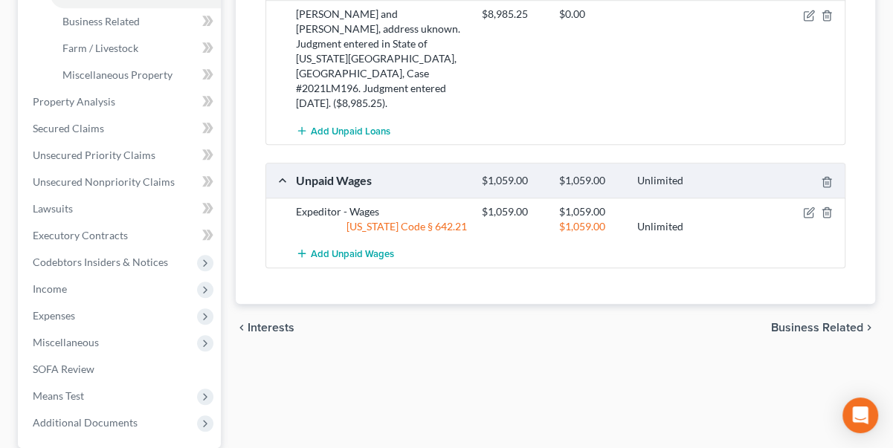
scroll to position [473, 0]
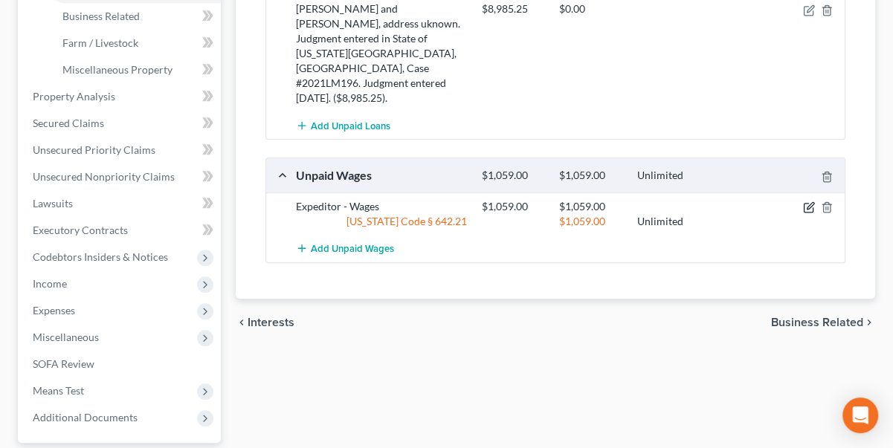
click at [810, 201] on icon "button" at bounding box center [809, 207] width 12 height 12
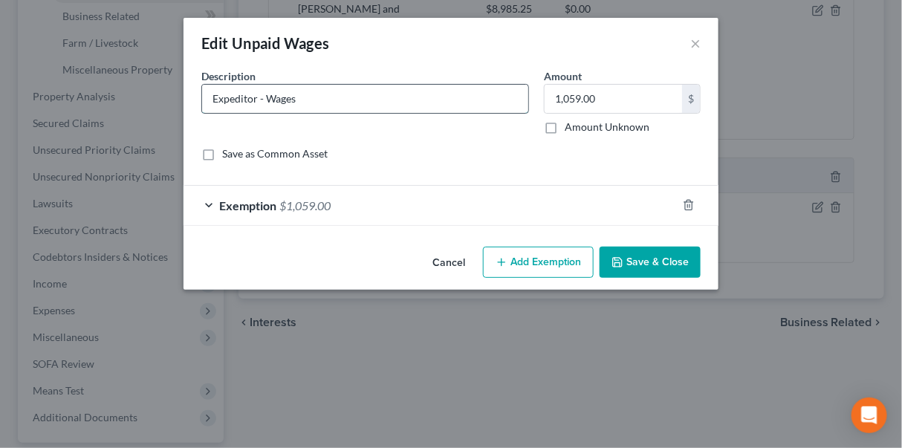
click at [402, 96] on input "Expeditor - Wages" at bounding box center [365, 99] width 326 height 28
type input "Expeditor - Wages ($,1059.00)."
click at [686, 264] on button "Save & Close" at bounding box center [650, 262] width 101 height 31
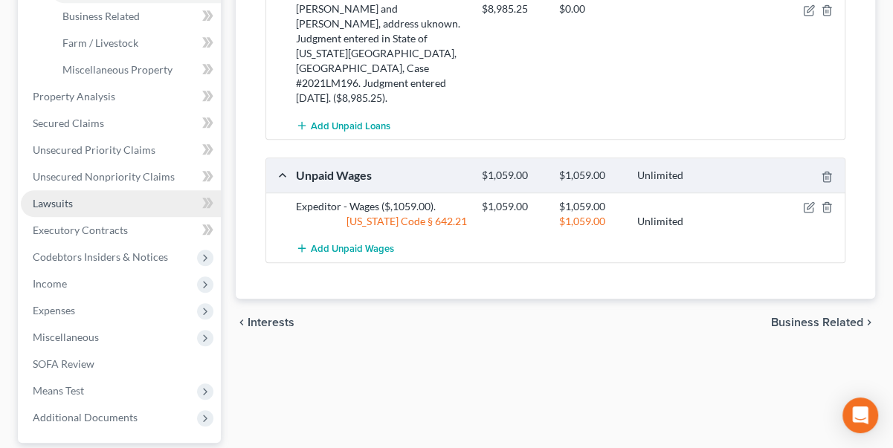
click at [49, 203] on span "Lawsuits" at bounding box center [53, 203] width 40 height 13
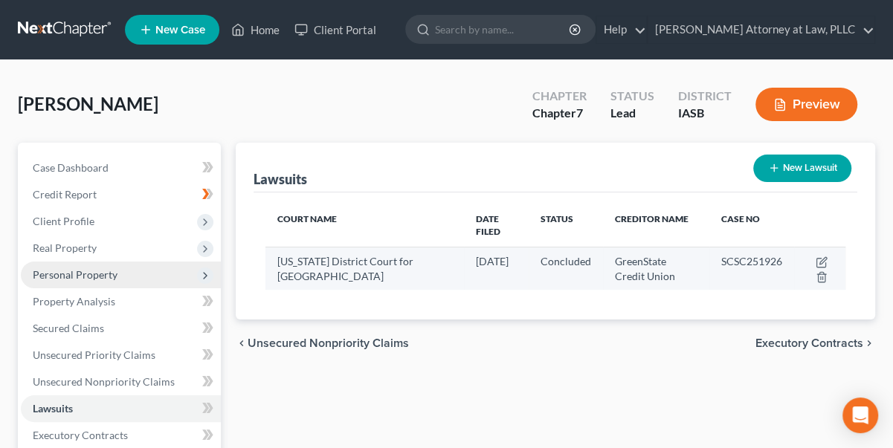
click at [373, 255] on span "Iowa District Court for Scott County" at bounding box center [345, 269] width 136 height 28
click at [821, 247] on td at bounding box center [819, 268] width 51 height 43
click at [821, 256] on icon "button" at bounding box center [822, 262] width 12 height 12
select select "16"
select select "2"
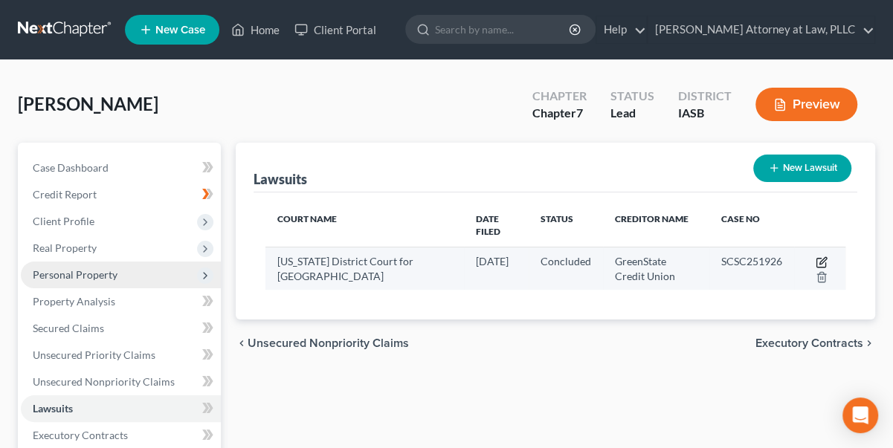
select select "4"
select select "16"
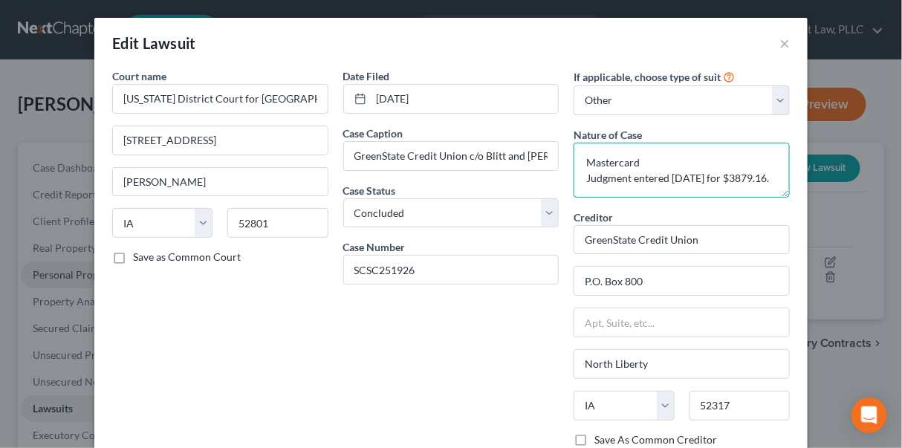
scroll to position [16, 0]
click at [688, 183] on textarea "Mastercard Judgment entered 9/25/2025 for $3879.16." at bounding box center [682, 170] width 216 height 55
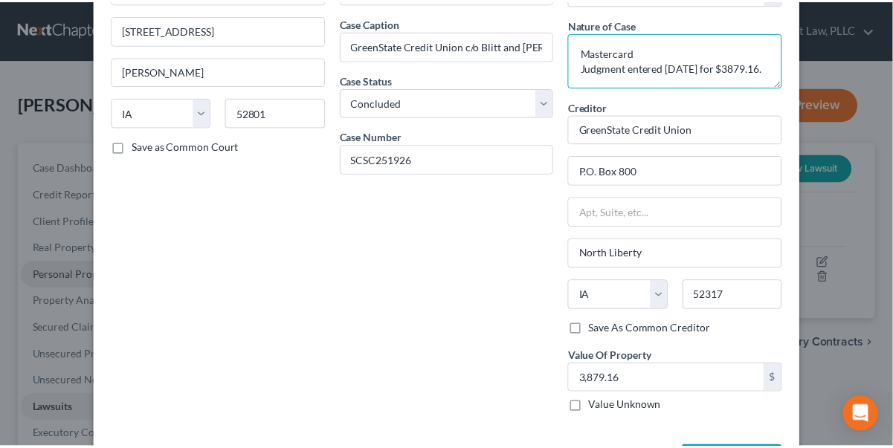
scroll to position [167, 0]
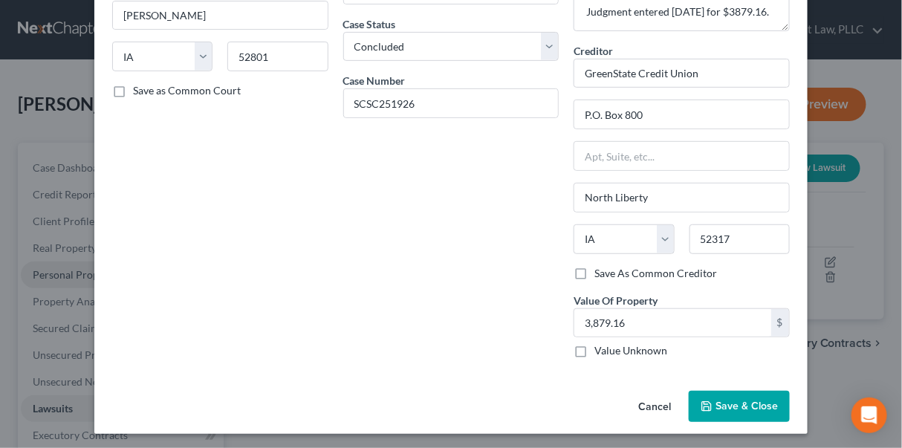
click at [731, 402] on span "Save & Close" at bounding box center [747, 406] width 62 height 13
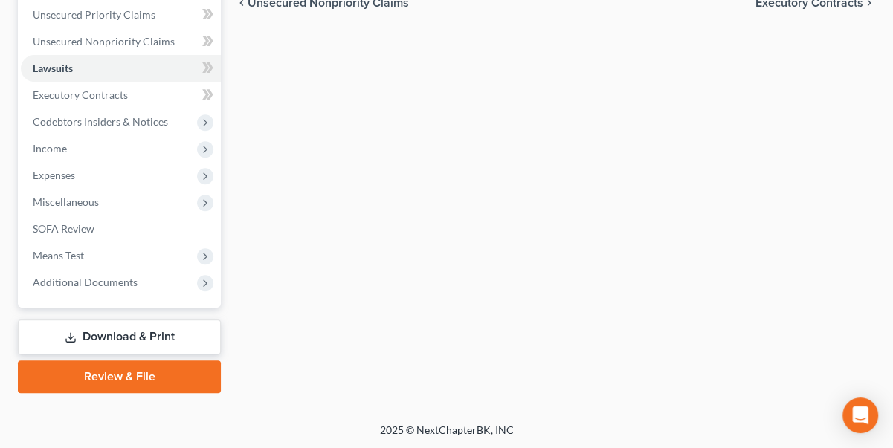
scroll to position [340, 0]
click at [73, 337] on polyline at bounding box center [70, 338] width 5 height 2
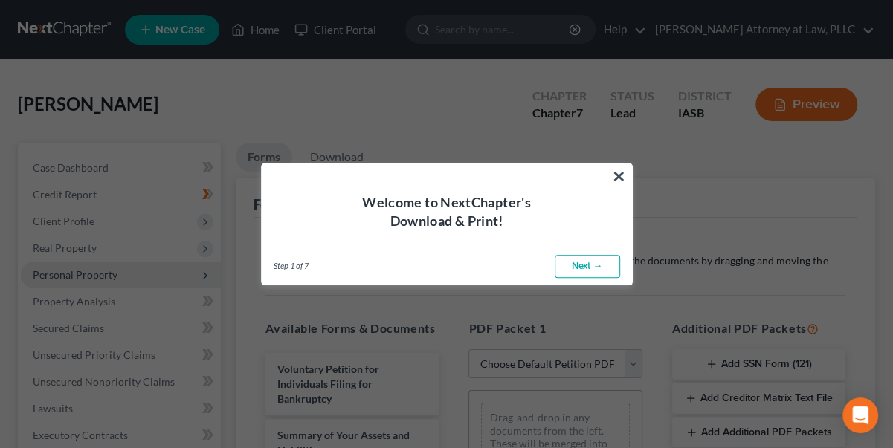
click at [590, 265] on link "Next →" at bounding box center [587, 267] width 65 height 24
select select "0"
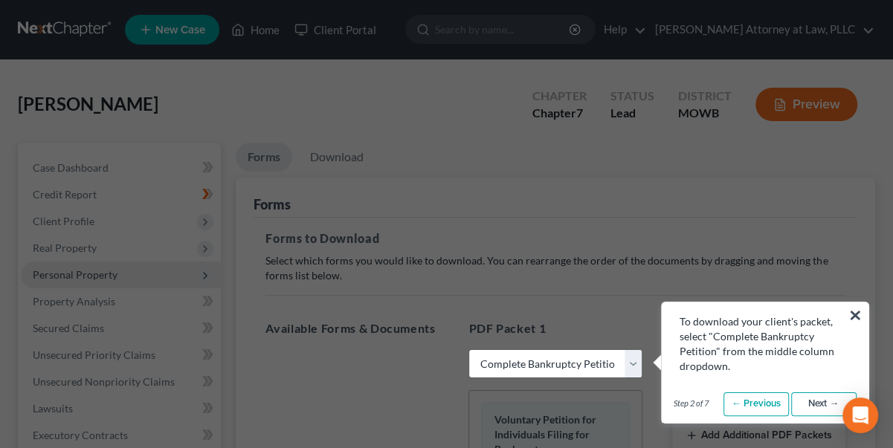
scroll to position [67, 0]
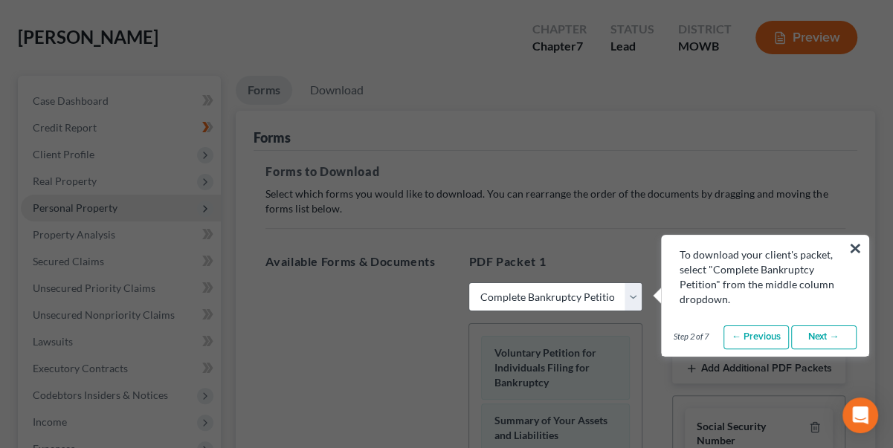
click at [833, 340] on link "Next →" at bounding box center [823, 338] width 65 height 24
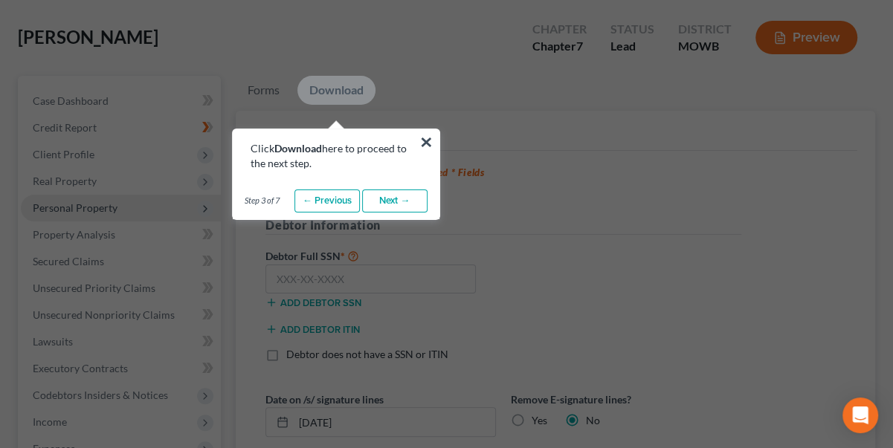
click at [401, 203] on link "Next →" at bounding box center [394, 202] width 65 height 24
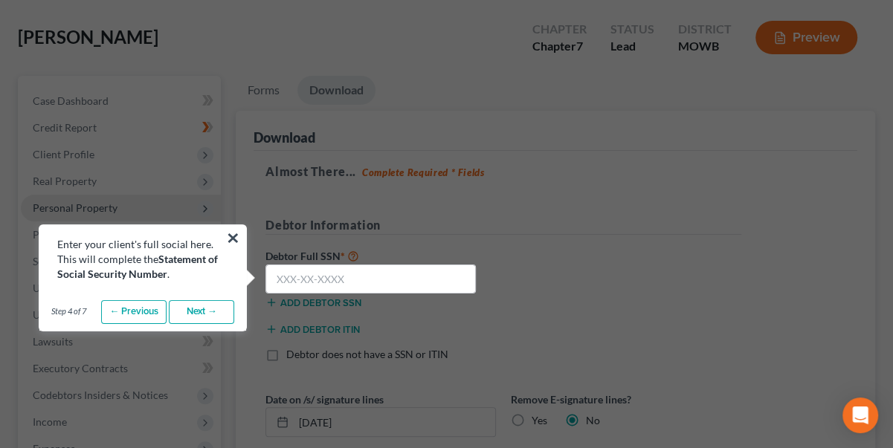
click at [220, 311] on link "Next →" at bounding box center [201, 312] width 65 height 24
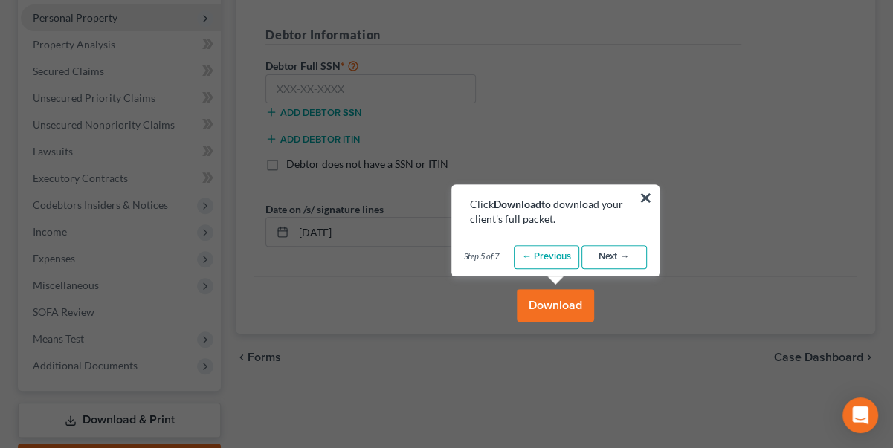
scroll to position [338, 0]
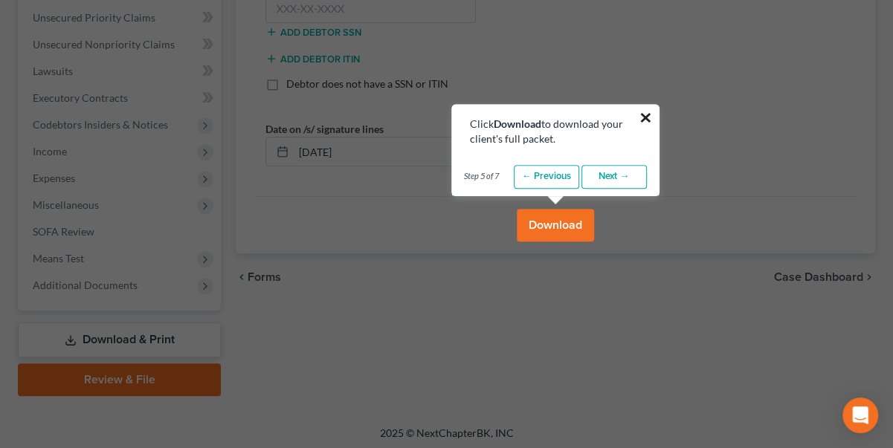
click at [650, 117] on button "×" at bounding box center [646, 118] width 14 height 24
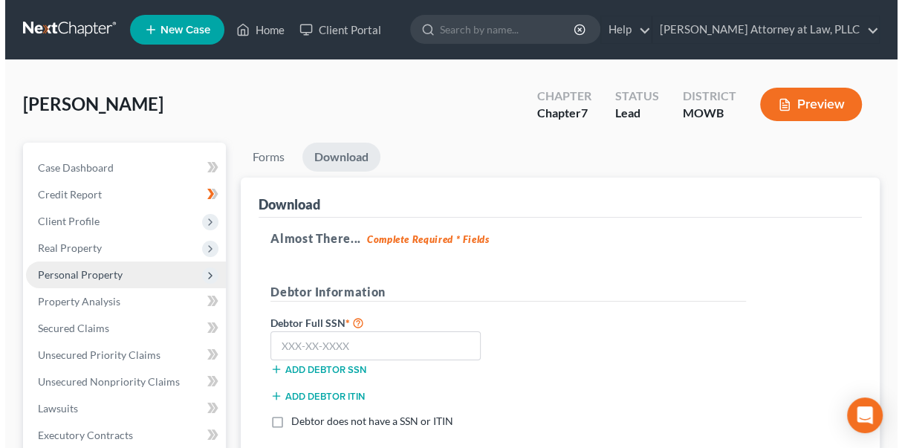
scroll to position [0, 0]
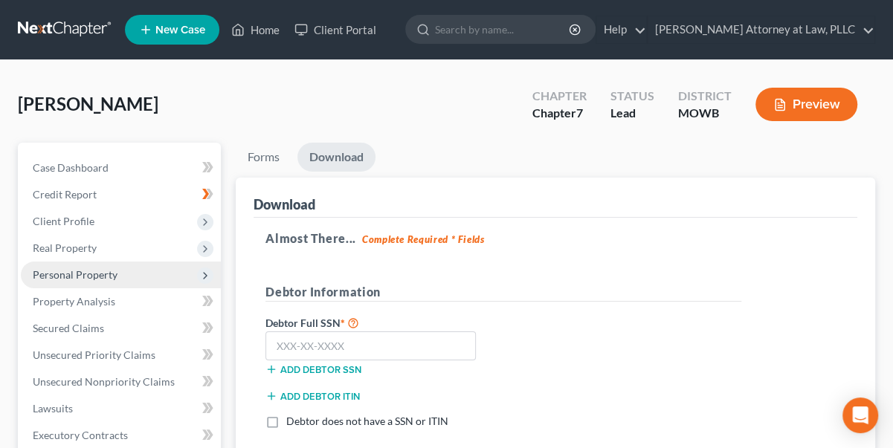
click at [795, 109] on button "Preview" at bounding box center [806, 104] width 102 height 33
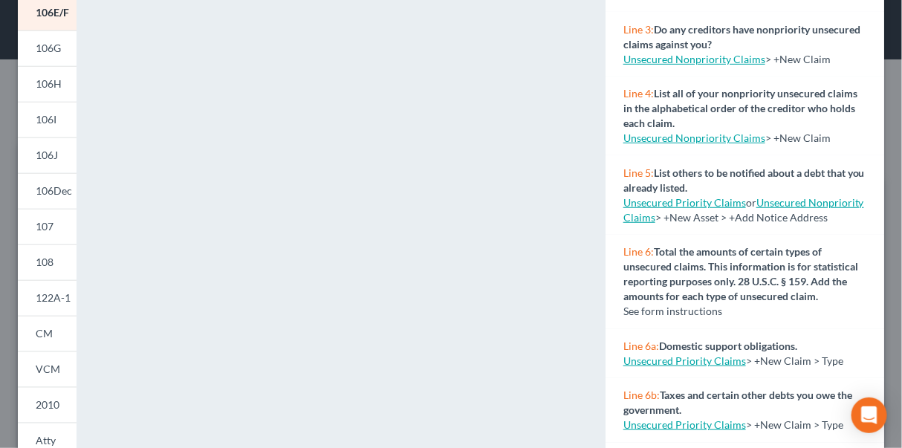
scroll to position [376, 0]
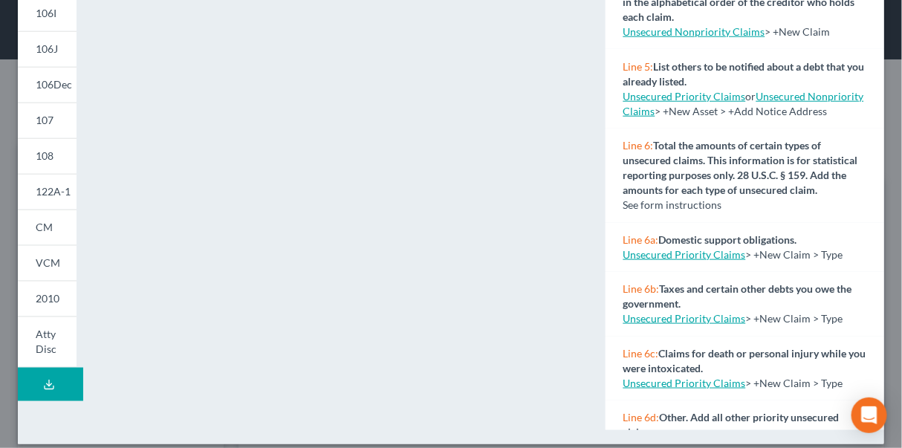
click at [45, 384] on icon at bounding box center [49, 385] width 12 height 12
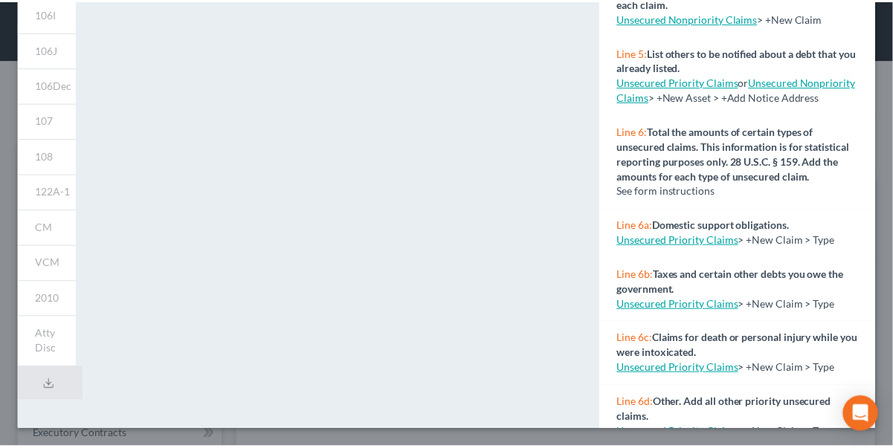
scroll to position [38, 0]
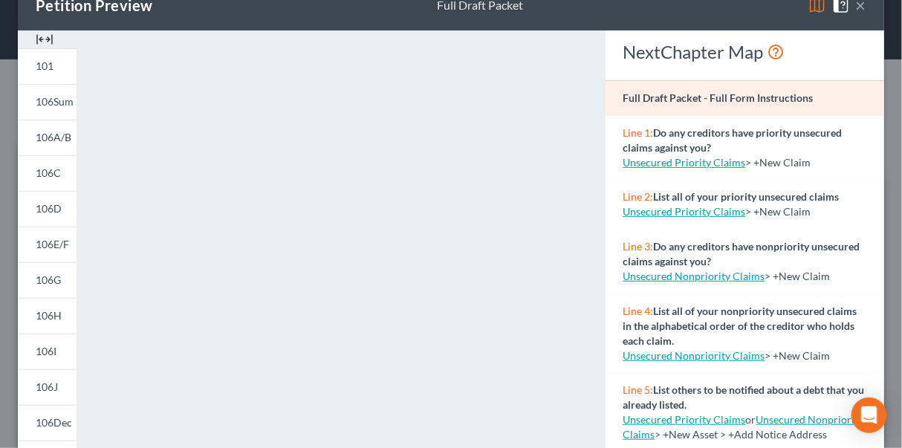
click at [856, 6] on button "×" at bounding box center [861, 5] width 10 height 18
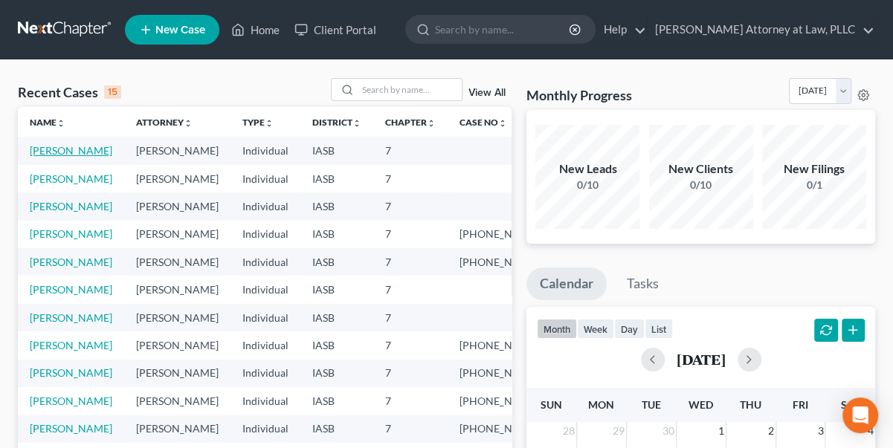
click at [56, 152] on link "[PERSON_NAME]" at bounding box center [71, 150] width 83 height 13
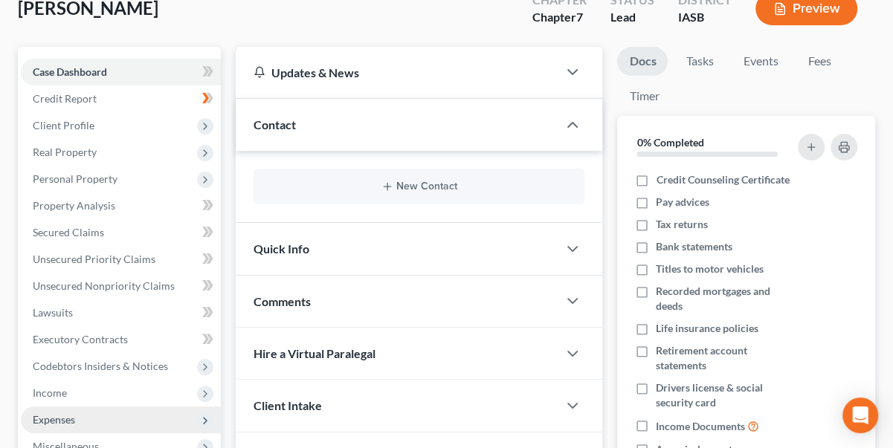
scroll to position [202, 0]
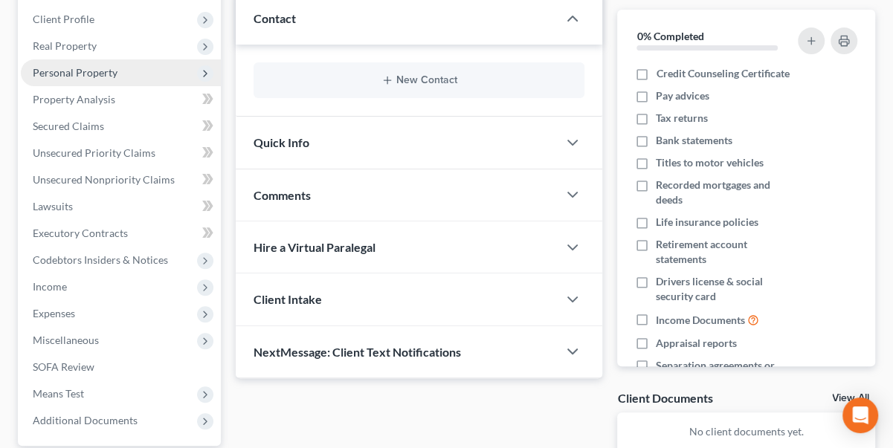
click at [101, 71] on span "Personal Property" at bounding box center [75, 72] width 85 height 13
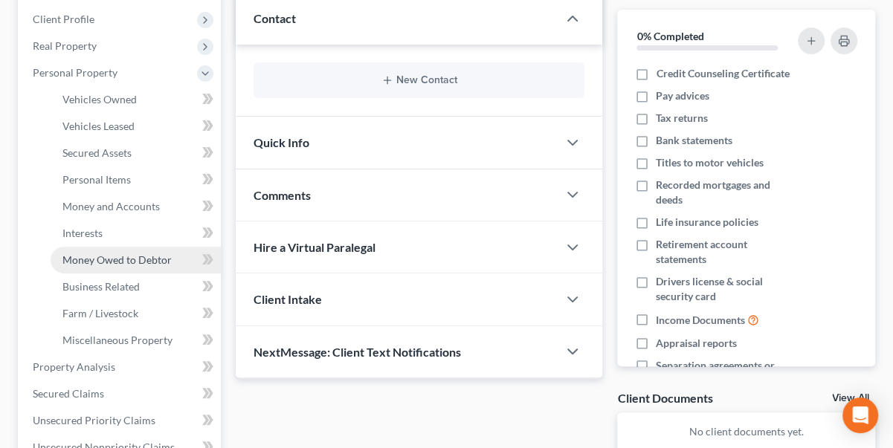
click at [150, 257] on span "Money Owed to Debtor" at bounding box center [116, 260] width 109 height 13
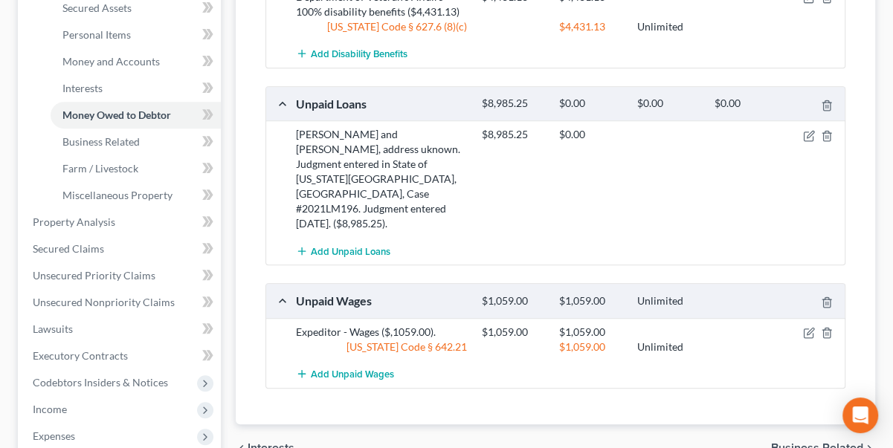
scroll to position [338, 0]
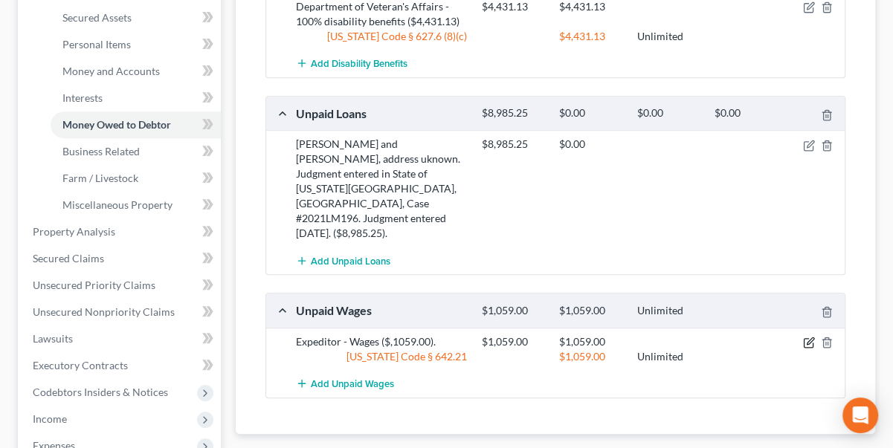
click at [809, 338] on icon "button" at bounding box center [810, 341] width 7 height 7
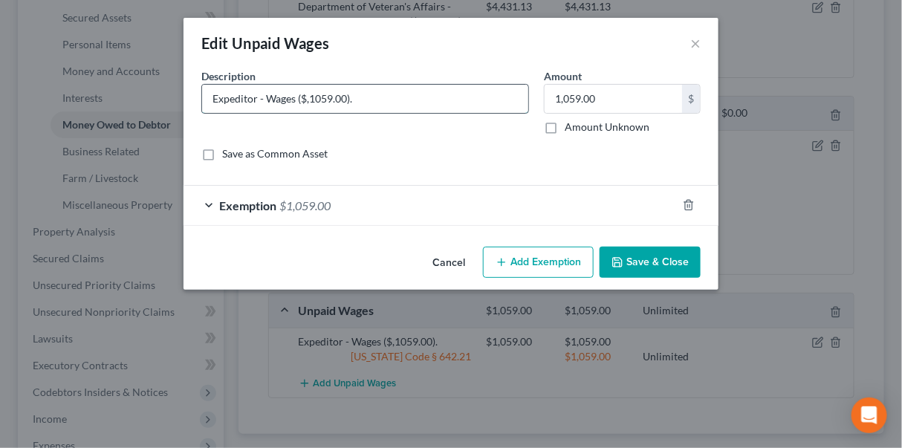
click at [306, 95] on input "Expeditor - Wages ($,1059.00)." at bounding box center [365, 99] width 326 height 28
type input "Expeditor - Wages ($1,059.00)."
click at [676, 268] on button "Save & Close" at bounding box center [650, 262] width 101 height 31
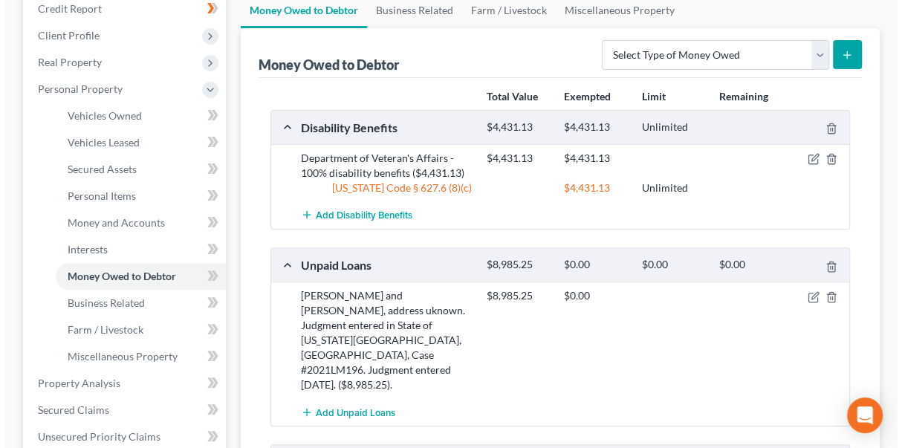
scroll to position [0, 0]
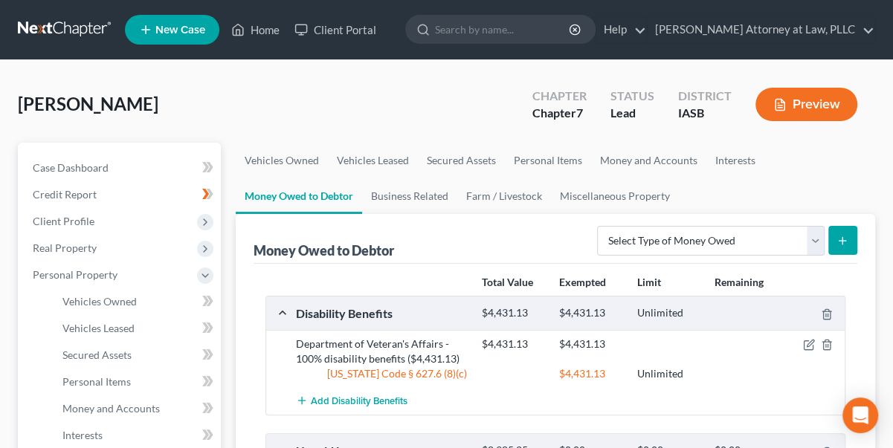
click at [815, 102] on button "Preview" at bounding box center [806, 104] width 102 height 33
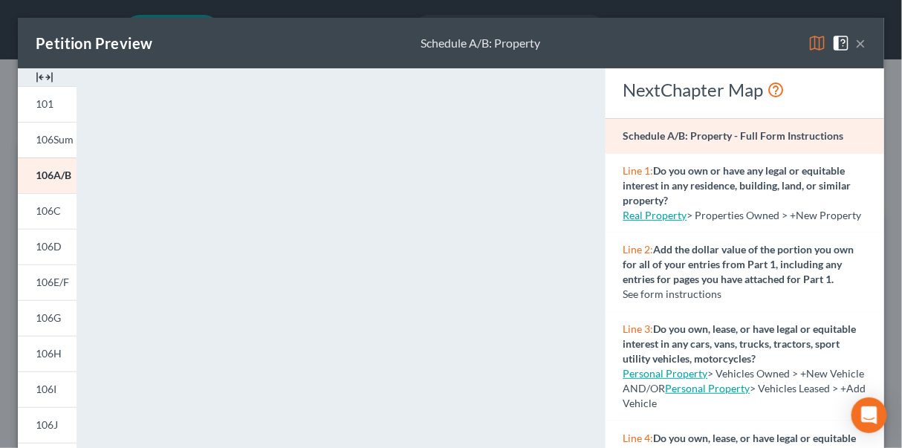
click at [856, 44] on button "×" at bounding box center [861, 43] width 10 height 18
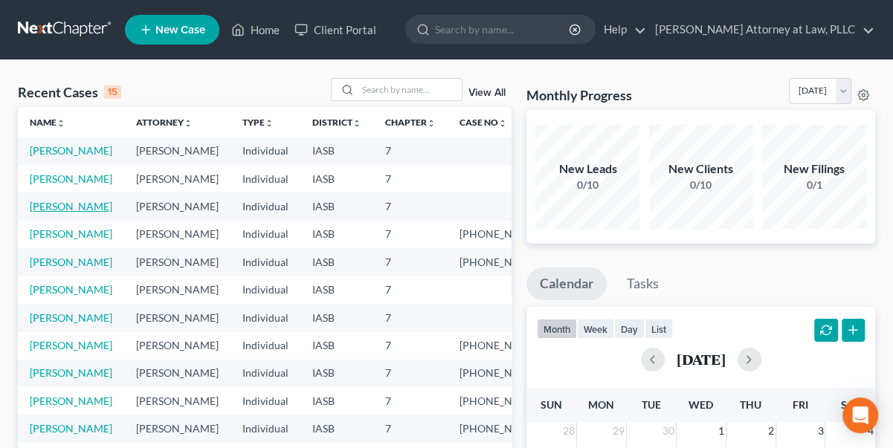
click at [90, 213] on link "[PERSON_NAME]" at bounding box center [71, 206] width 83 height 13
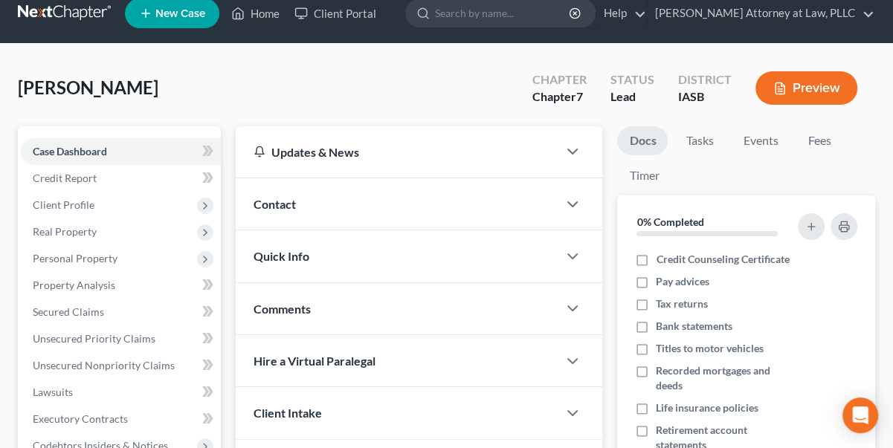
scroll to position [135, 0]
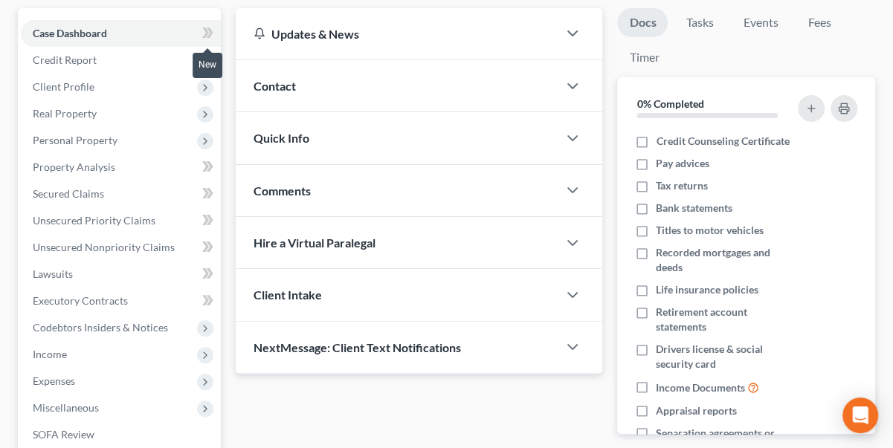
click at [205, 29] on icon at bounding box center [205, 33] width 7 height 10
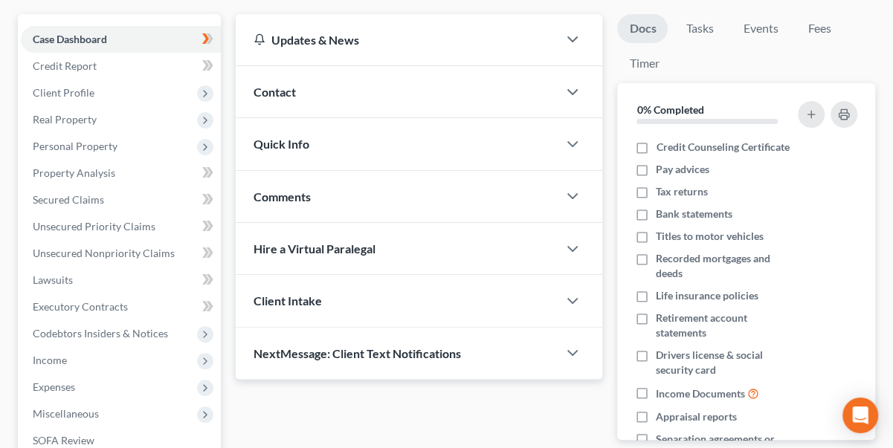
scroll to position [3, 0]
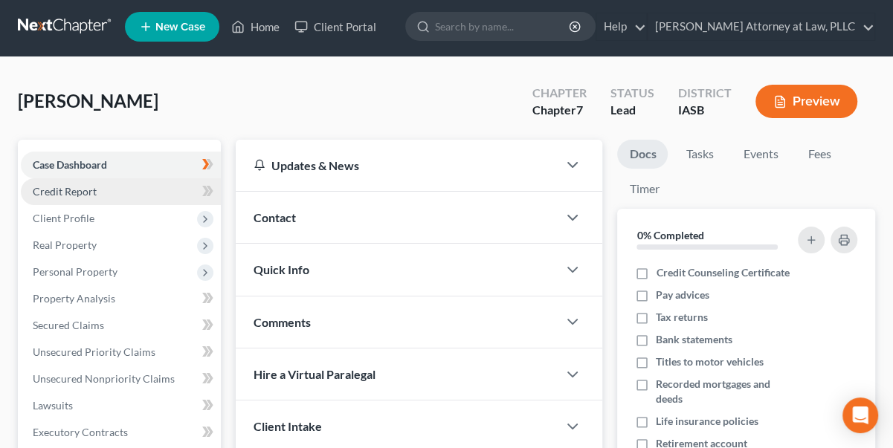
click at [106, 193] on link "Credit Report" at bounding box center [121, 191] width 200 height 27
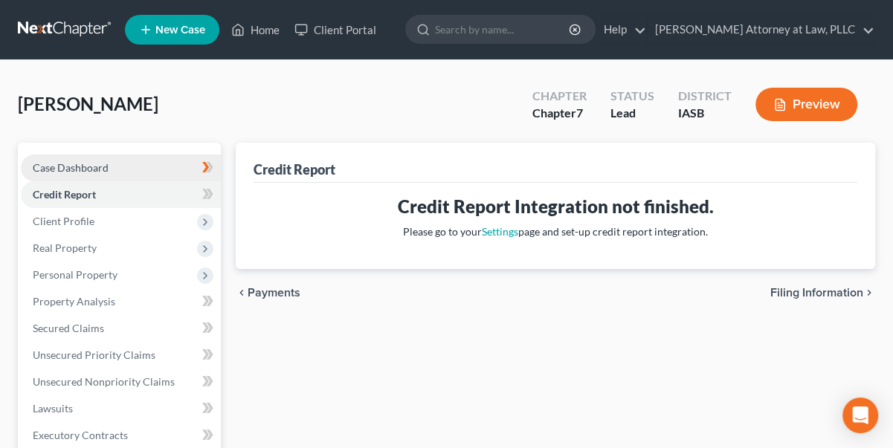
click at [65, 174] on link "Case Dashboard" at bounding box center [121, 168] width 200 height 27
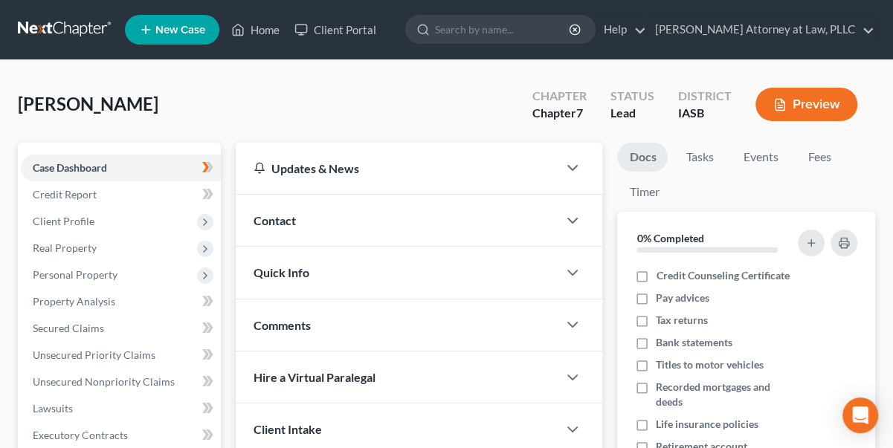
click at [283, 220] on span "Contact" at bounding box center [275, 220] width 42 height 14
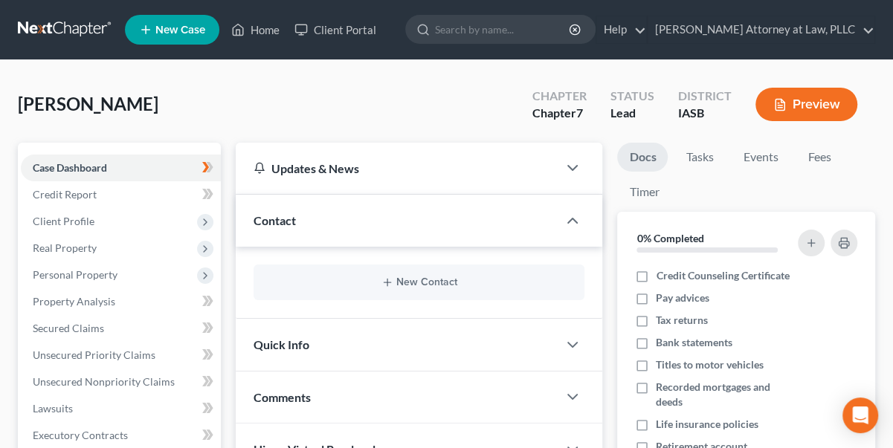
click at [283, 220] on span "Contact" at bounding box center [275, 220] width 42 height 14
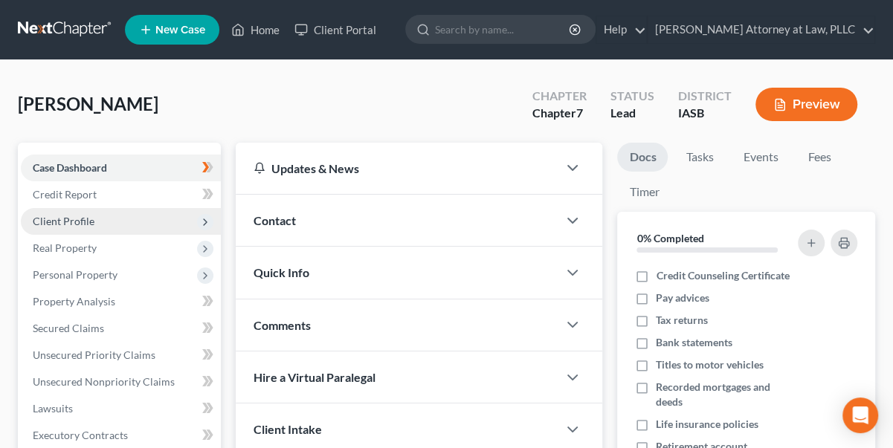
click at [62, 216] on span "Client Profile" at bounding box center [64, 221] width 62 height 13
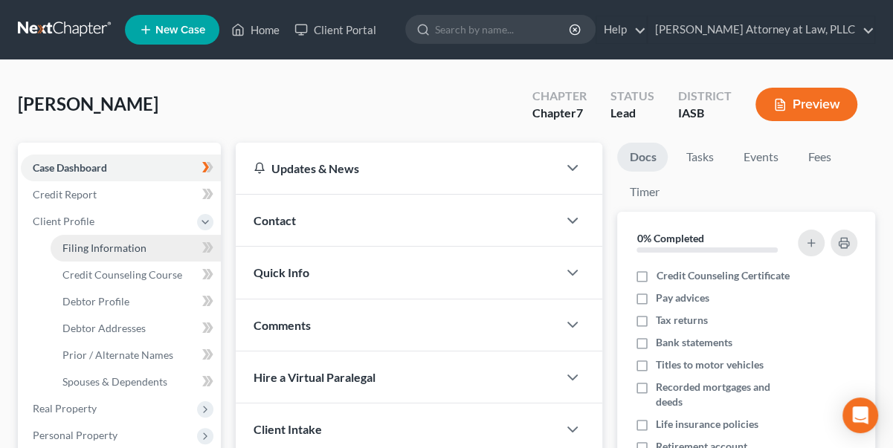
click at [91, 246] on span "Filing Information" at bounding box center [104, 248] width 84 height 13
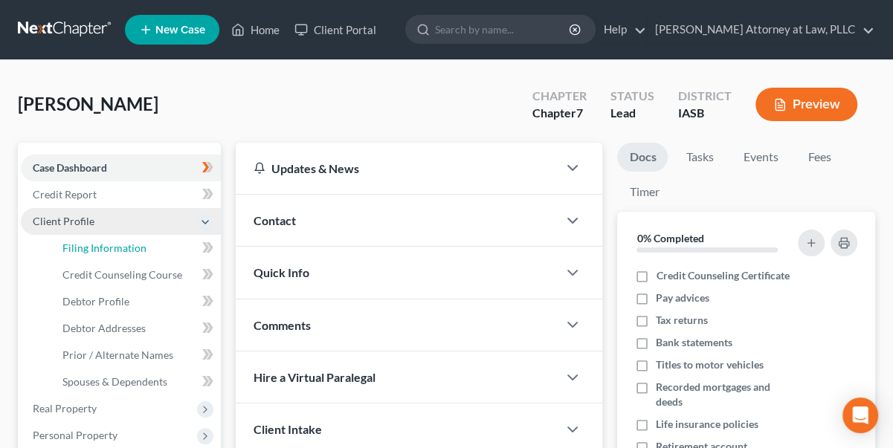
select select "1"
select select "0"
select select "16"
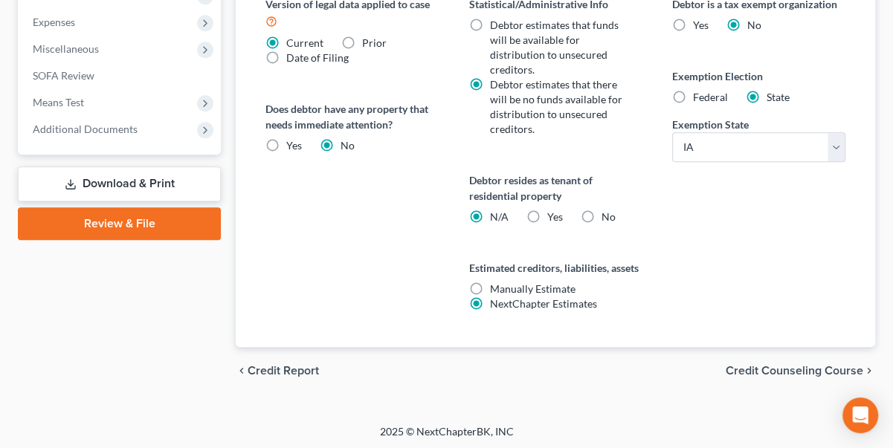
scroll to position [654, 0]
click at [761, 365] on span "Credit Counseling Course" at bounding box center [795, 371] width 138 height 12
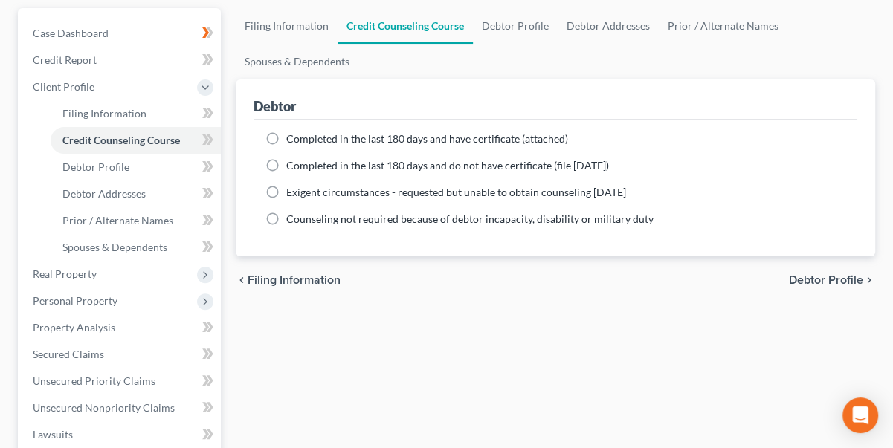
click at [824, 281] on span "Debtor Profile" at bounding box center [826, 280] width 74 height 12
select select "0"
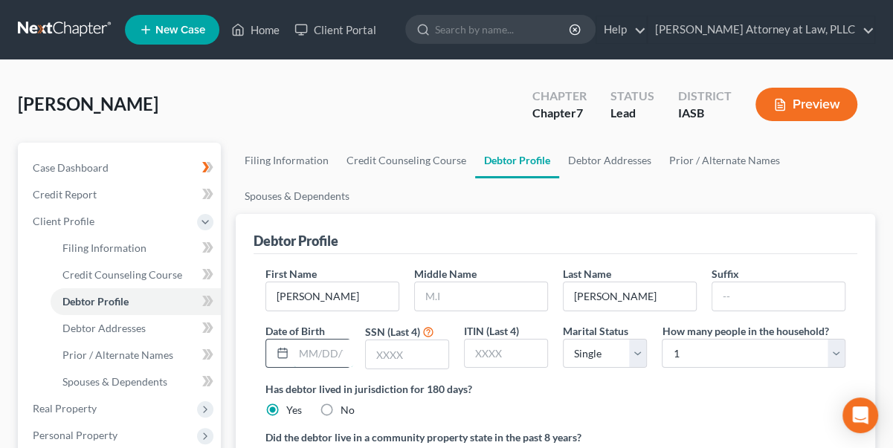
click at [314, 353] on input "text" at bounding box center [323, 354] width 59 height 28
type input "[DATE]"
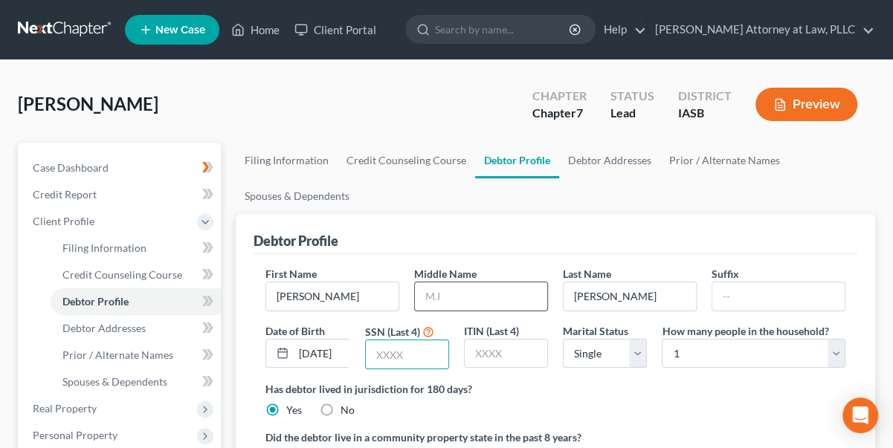
scroll to position [0, 0]
type input "6277"
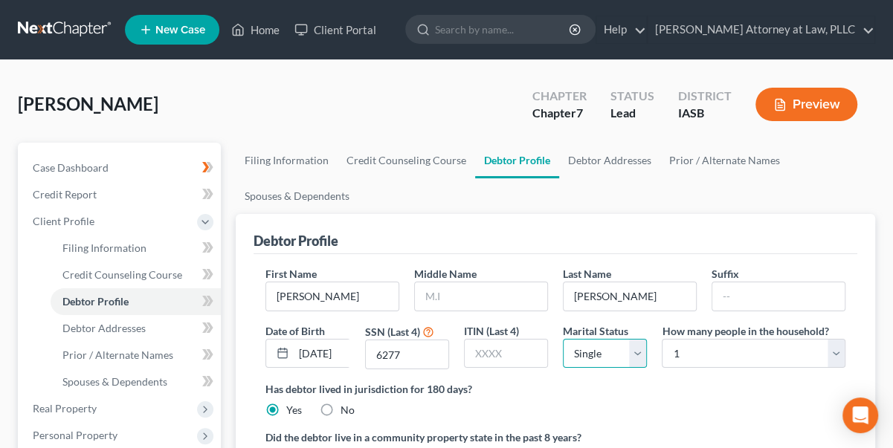
click at [636, 349] on select "Select Single Married Separated Divorced Widowed" at bounding box center [605, 354] width 84 height 30
click at [563, 339] on select "Select Single Married Separated Divorced Widowed" at bounding box center [605, 354] width 84 height 30
click at [837, 355] on select "Select 1 2 3 4 5 6 7 8 9 10 11 12 13 14 15 16 17 18 19 20" at bounding box center [754, 354] width 184 height 30
select select "1"
click at [662, 339] on select "Select 1 2 3 4 5 6 7 8 9 10 11 12 13 14 15 16 17 18 19 20" at bounding box center [754, 354] width 184 height 30
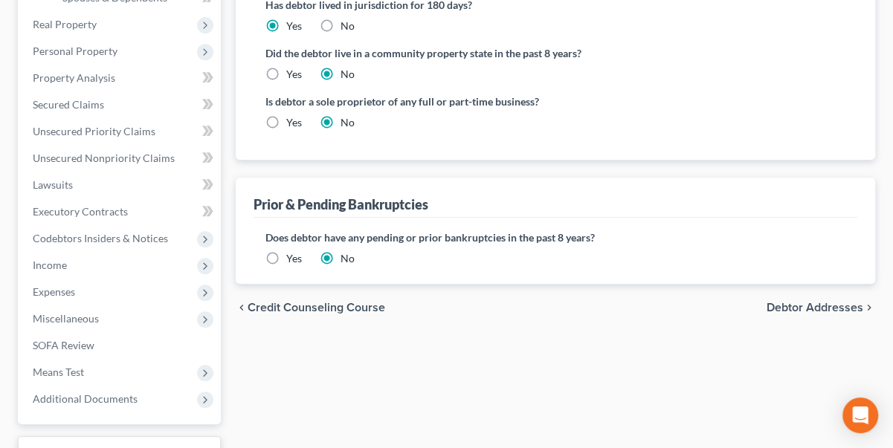
scroll to position [473, 0]
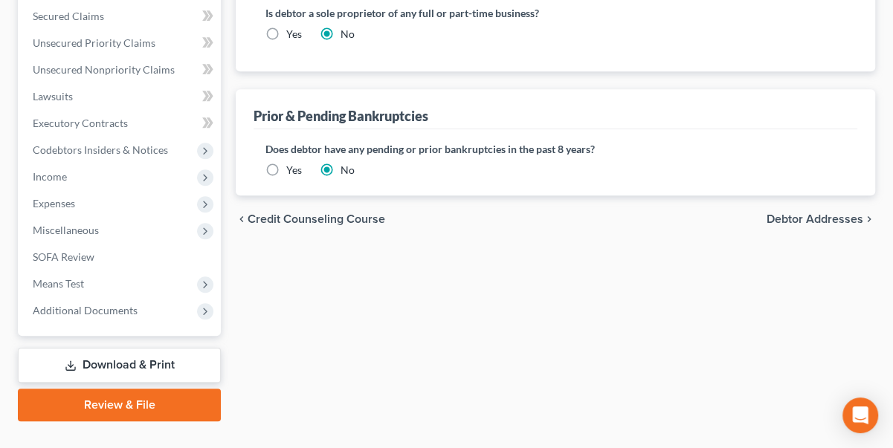
click at [824, 217] on span "Debtor Addresses" at bounding box center [814, 219] width 97 height 12
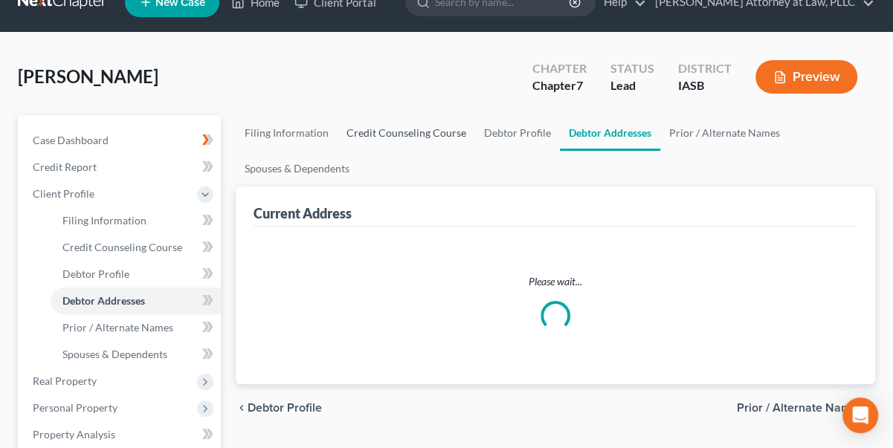
select select "0"
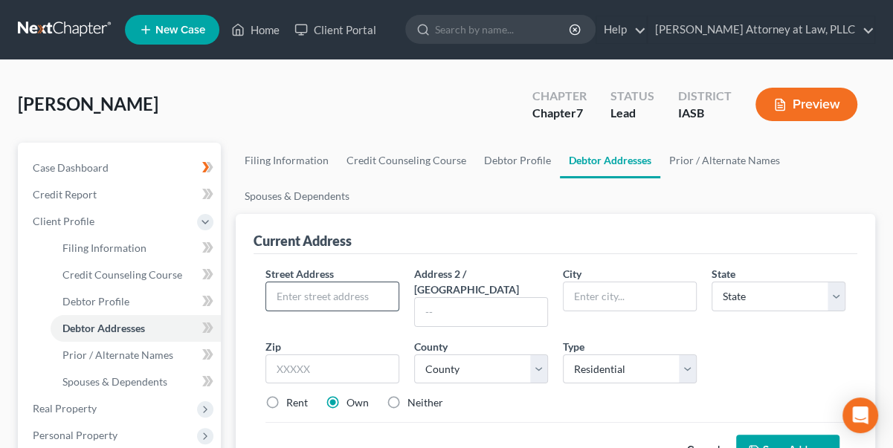
click at [317, 291] on input "text" at bounding box center [332, 296] width 132 height 28
type input "[STREET_ADDRESS]"
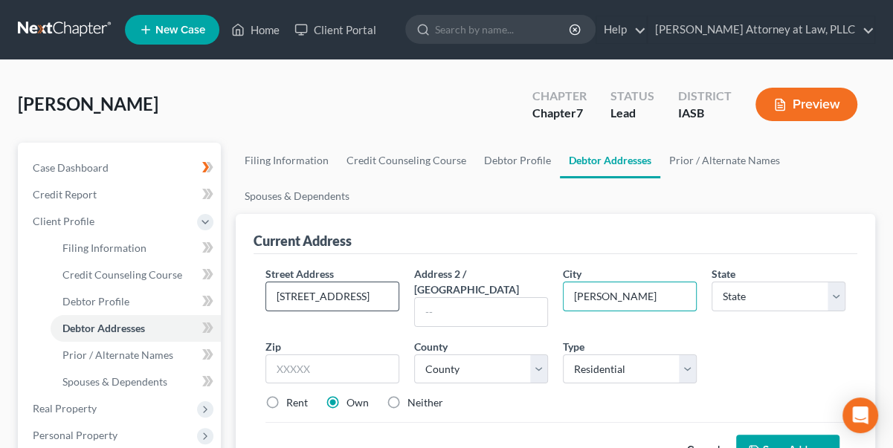
type input "[PERSON_NAME]"
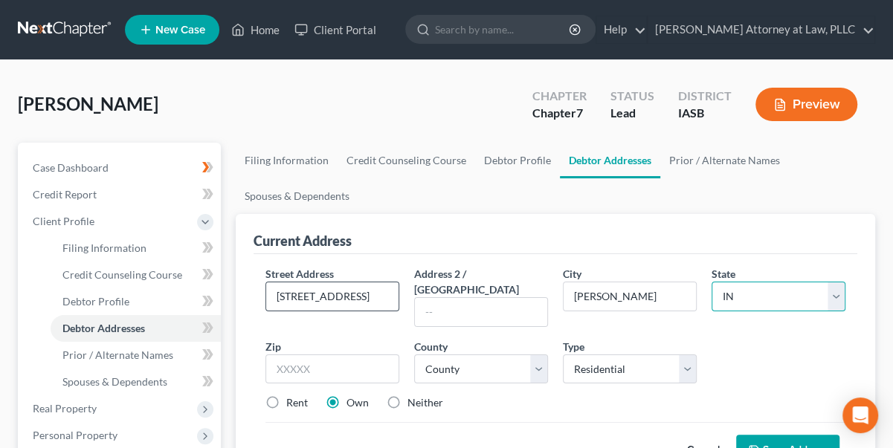
select select "16"
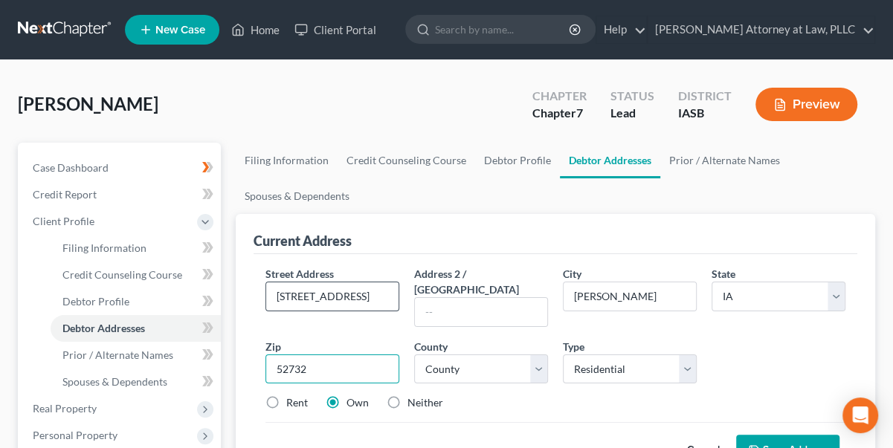
type input "52732"
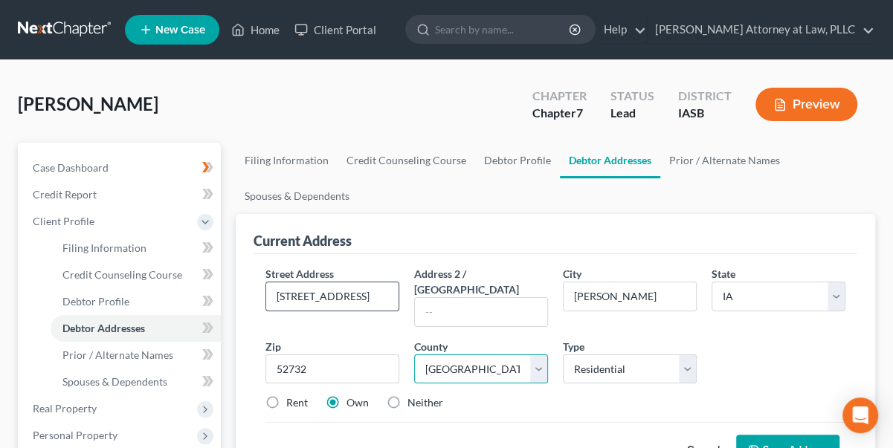
select select "22"
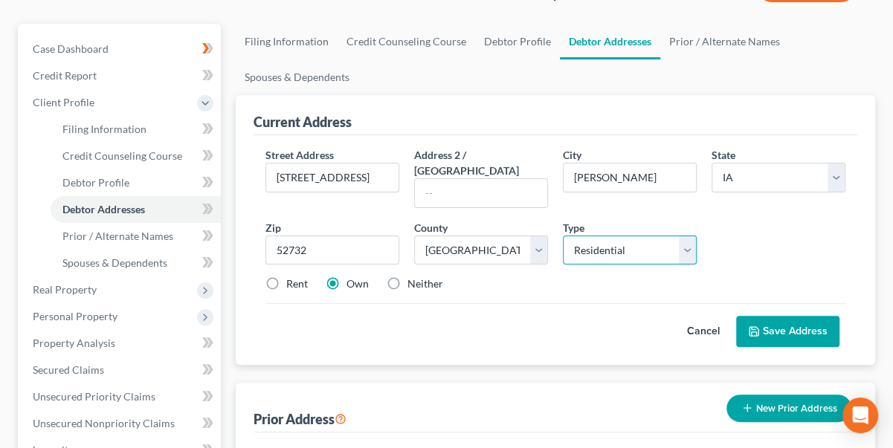
scroll to position [135, 0]
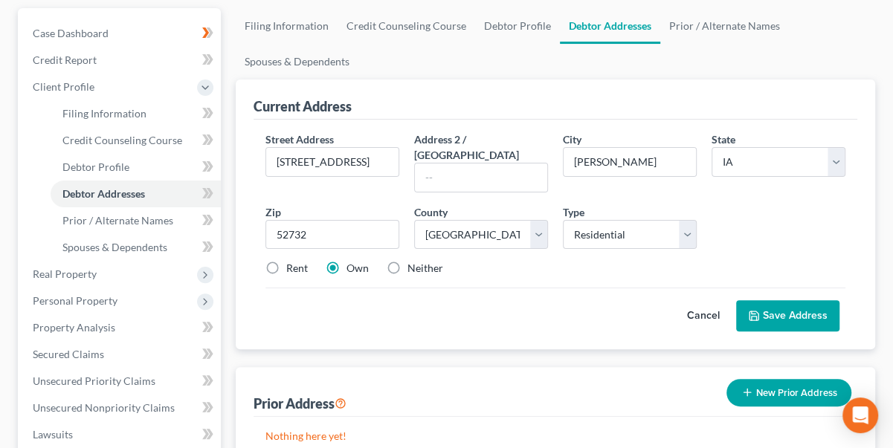
click at [804, 300] on button "Save Address" at bounding box center [787, 315] width 103 height 31
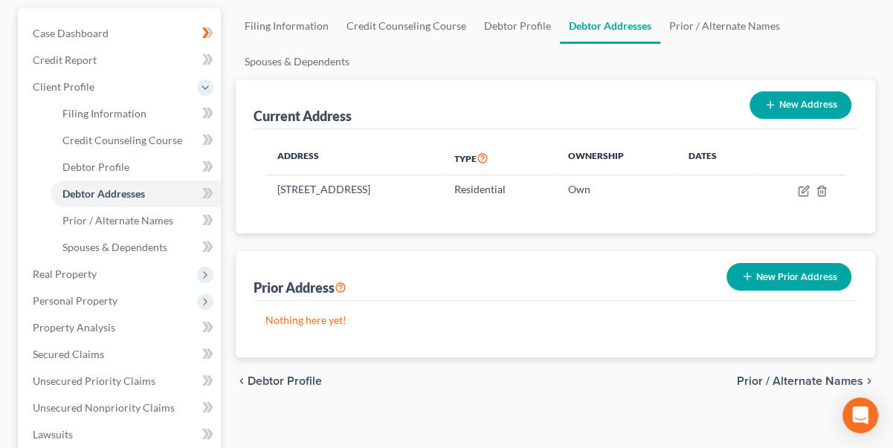
click at [810, 378] on span "Prior / Alternate Names" at bounding box center [800, 381] width 126 height 12
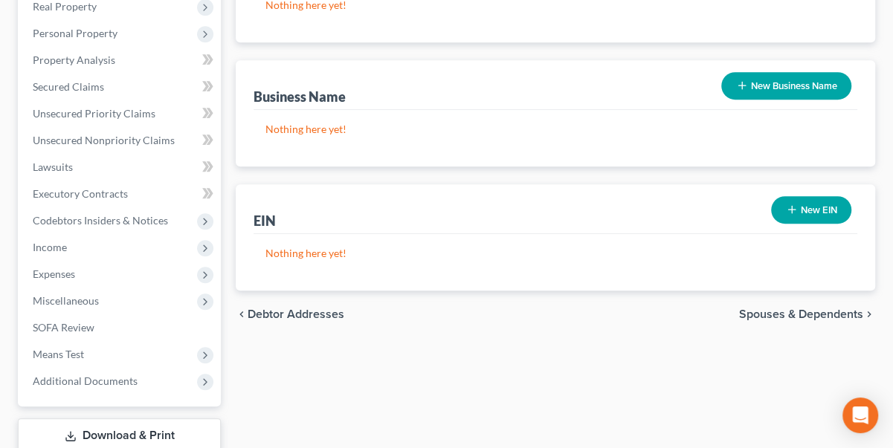
scroll to position [405, 0]
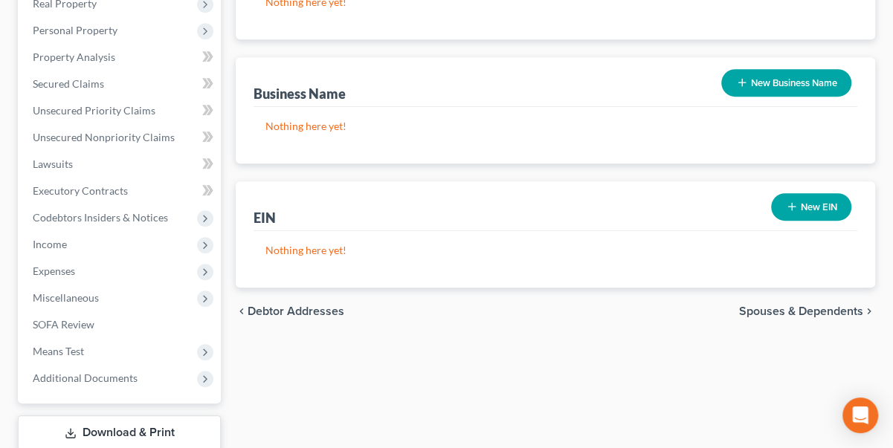
click at [819, 306] on span "Spouses & Dependents" at bounding box center [801, 312] width 124 height 12
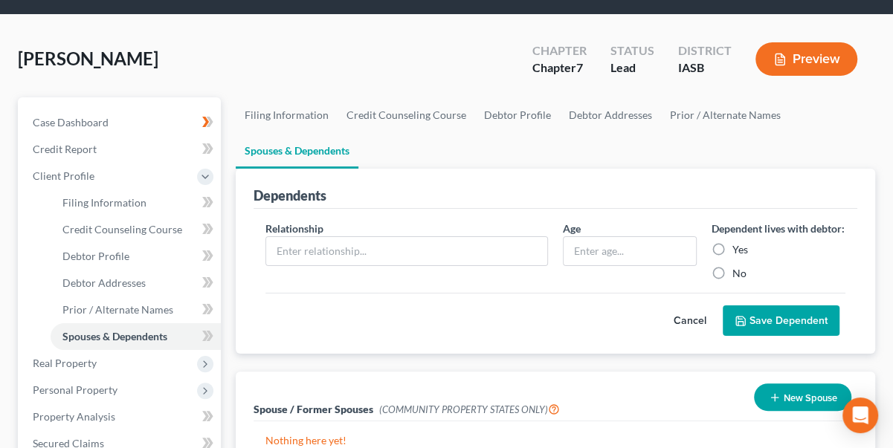
scroll to position [202, 0]
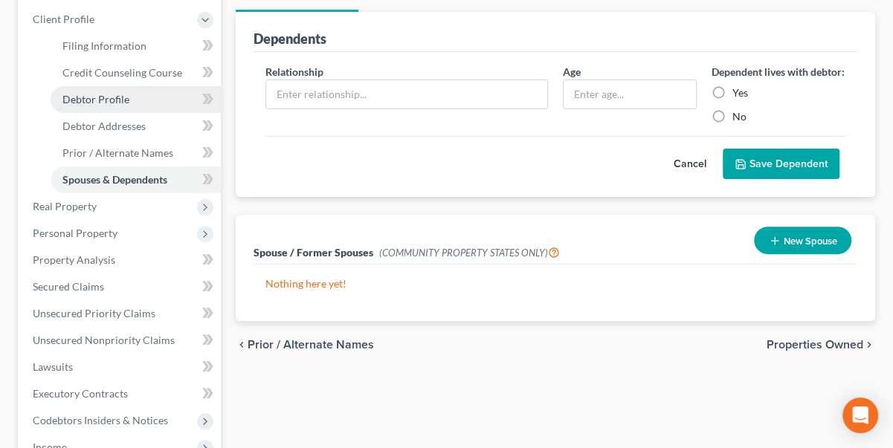
click at [103, 94] on span "Debtor Profile" at bounding box center [95, 99] width 67 height 13
select select "0"
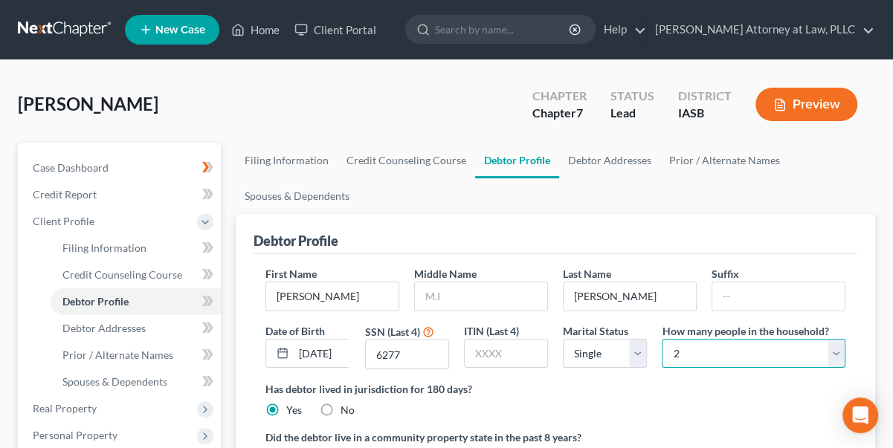
click at [839, 352] on select "Select 1 2 3 4 5 6 7 8 9 10 11 12 13 14 15 16 17 18 19 20" at bounding box center [754, 354] width 184 height 30
select select "0"
click at [662, 339] on select "Select 1 2 3 4 5 6 7 8 9 10 11 12 13 14 15 16 17 18 19 20" at bounding box center [754, 354] width 184 height 30
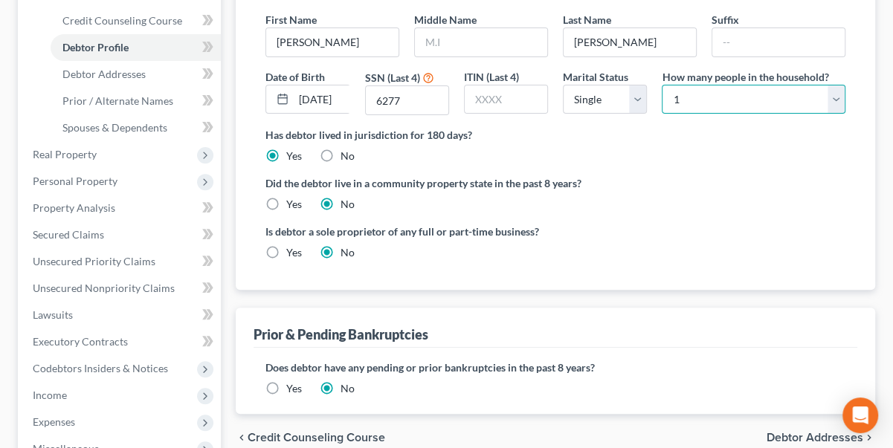
scroll to position [338, 0]
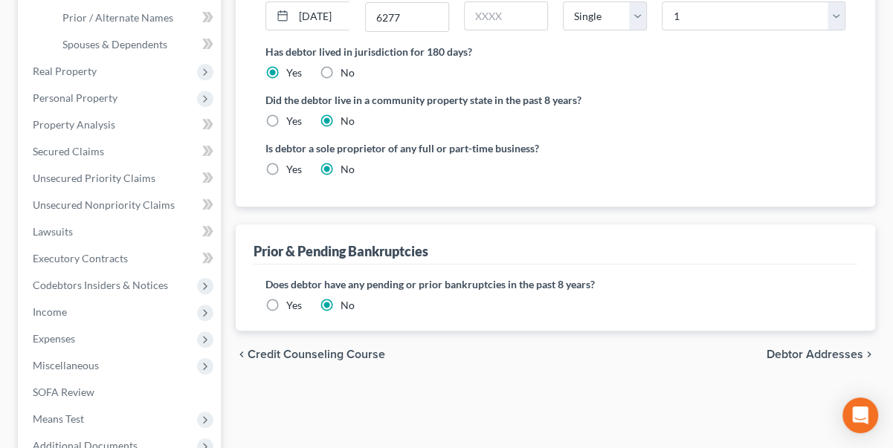
click at [840, 350] on span "Debtor Addresses" at bounding box center [814, 355] width 97 height 12
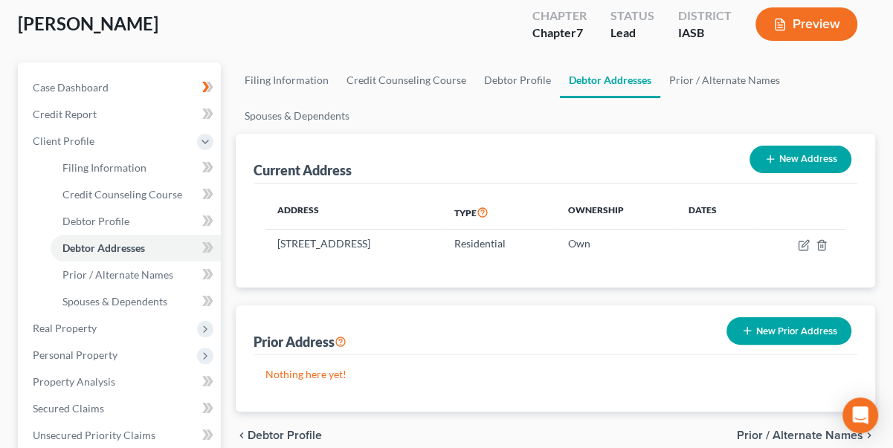
scroll to position [206, 0]
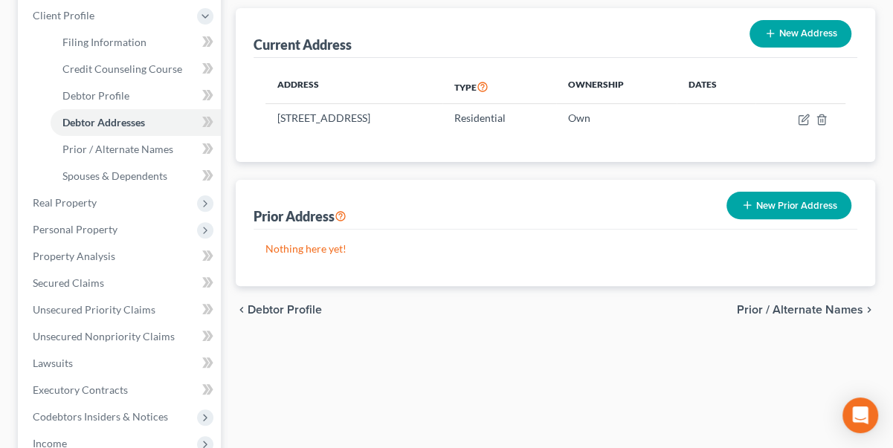
click at [818, 311] on span "Prior / Alternate Names" at bounding box center [800, 310] width 126 height 12
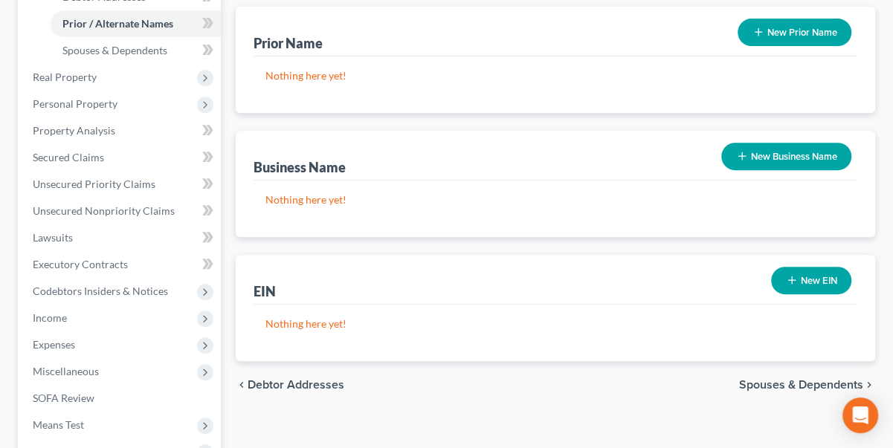
scroll to position [338, 0]
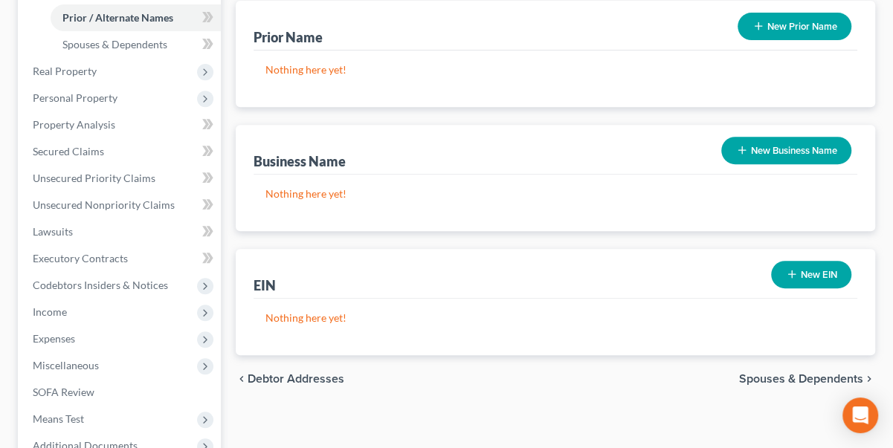
click at [819, 378] on span "Spouses & Dependents" at bounding box center [801, 379] width 124 height 12
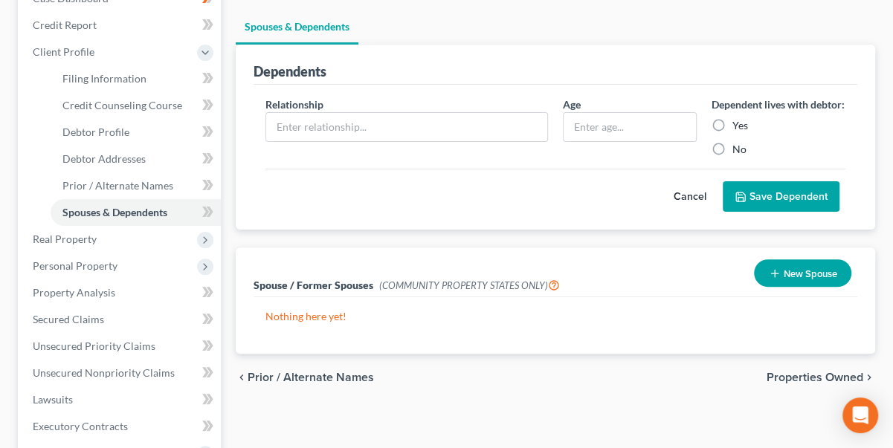
scroll to position [270, 0]
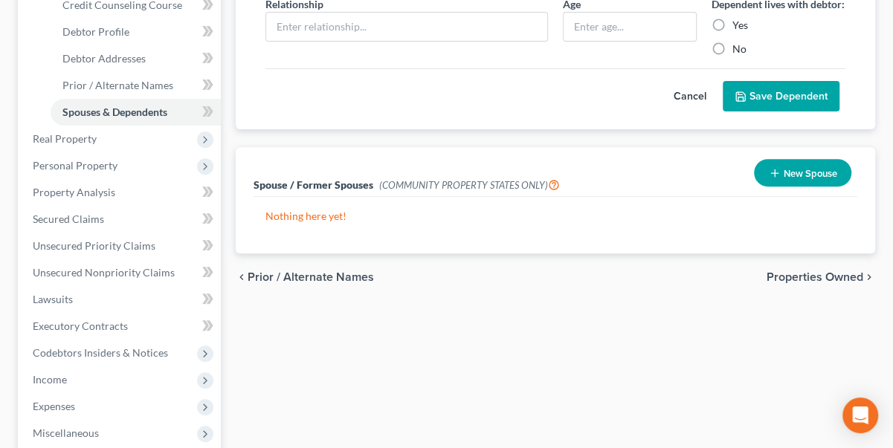
click at [854, 283] on span "Properties Owned" at bounding box center [814, 277] width 97 height 12
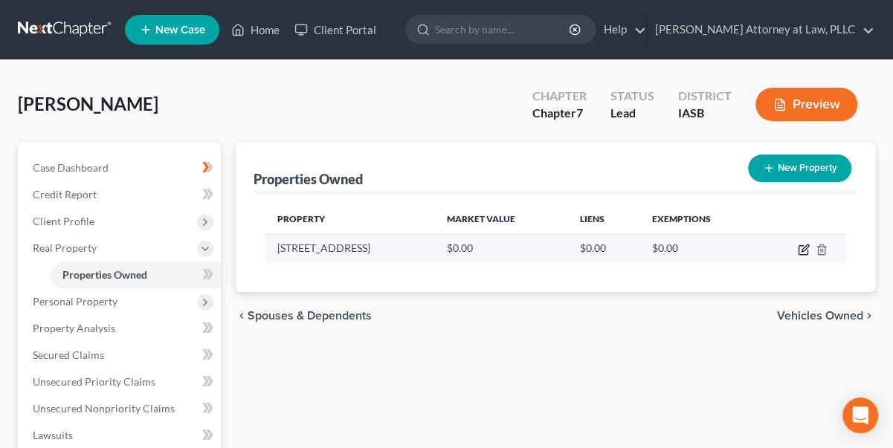
click at [803, 247] on icon "button" at bounding box center [804, 250] width 12 height 12
select select "16"
select select "22"
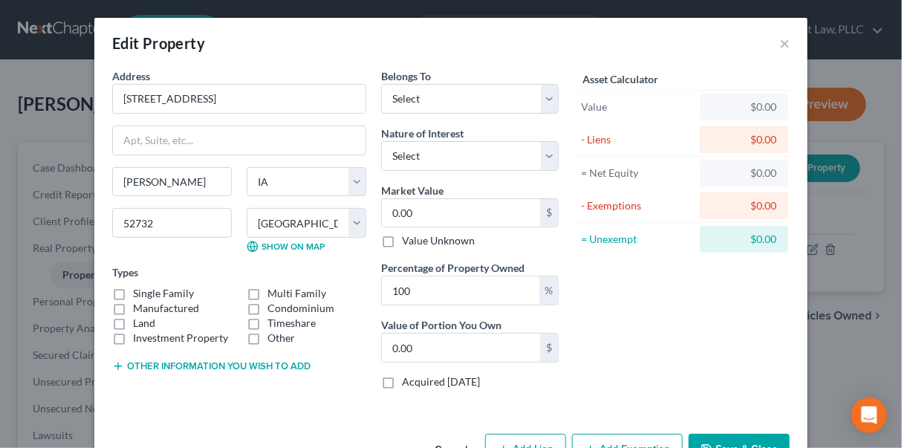
click at [133, 301] on label "Manufactured" at bounding box center [166, 308] width 66 height 15
click at [139, 301] on input "Manufactured" at bounding box center [144, 306] width 10 height 10
checkbox input "true"
click at [133, 292] on label "Single Family" at bounding box center [163, 293] width 61 height 15
click at [139, 292] on input "Single Family" at bounding box center [144, 291] width 10 height 10
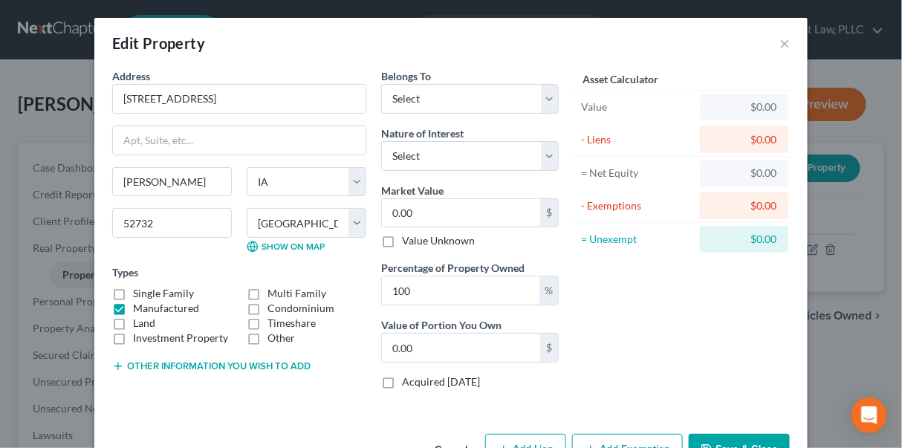
checkbox input "true"
click at [133, 306] on label "Manufactured" at bounding box center [166, 308] width 66 height 15
click at [139, 306] on input "Manufactured" at bounding box center [144, 306] width 10 height 10
checkbox input "false"
click at [547, 92] on select "Select Debtor 1 Only Debtor 2 Only Debtor 1 And Debtor 2 Only At Least One Of T…" at bounding box center [470, 99] width 178 height 30
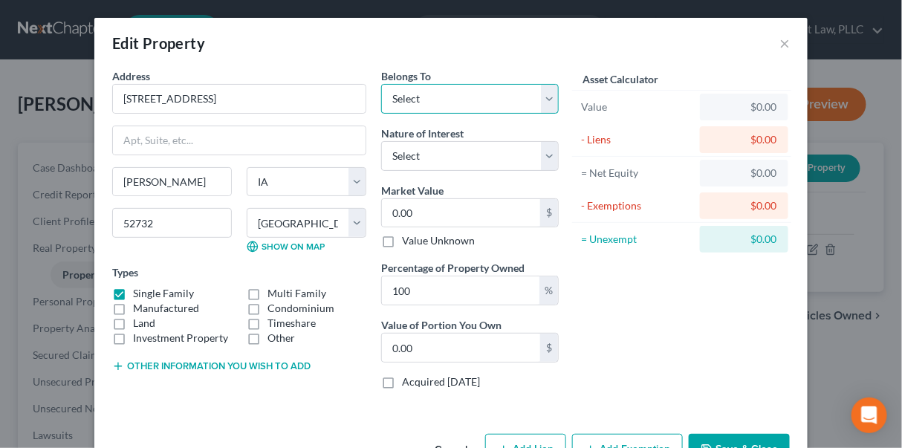
select select "0"
click at [381, 84] on select "Select Debtor 1 Only Debtor 2 Only Debtor 1 And Debtor 2 Only At Least One Of T…" at bounding box center [470, 99] width 178 height 30
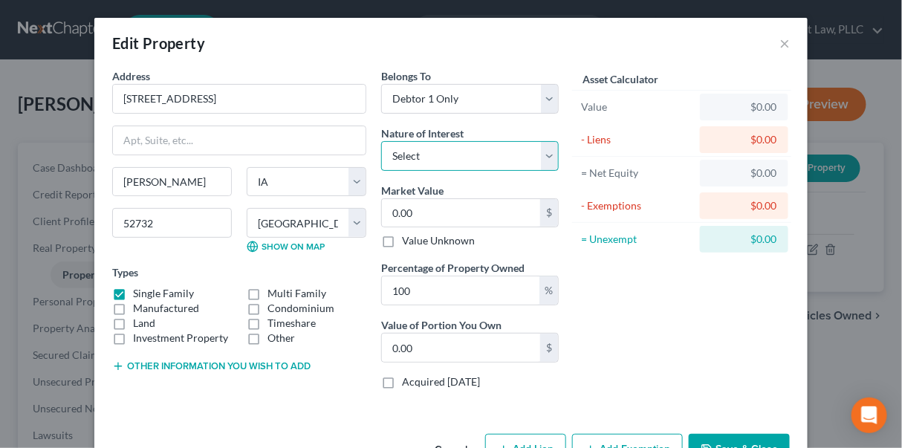
click at [545, 147] on select "Select Fee Simple Joint Tenant Life Estate Equitable Interest Future Interest T…" at bounding box center [470, 156] width 178 height 30
click at [572, 143] on div "- Liens $0.00" at bounding box center [681, 139] width 219 height 33
drag, startPoint x: 658, startPoint y: 213, endPoint x: 610, endPoint y: 467, distance: 258.1
drag, startPoint x: 610, startPoint y: 467, endPoint x: 320, endPoint y: 433, distance: 291.1
click at [320, 433] on div "Cancel Add Lien Add Lease Add Exemption Save & Close" at bounding box center [451, 452] width 714 height 49
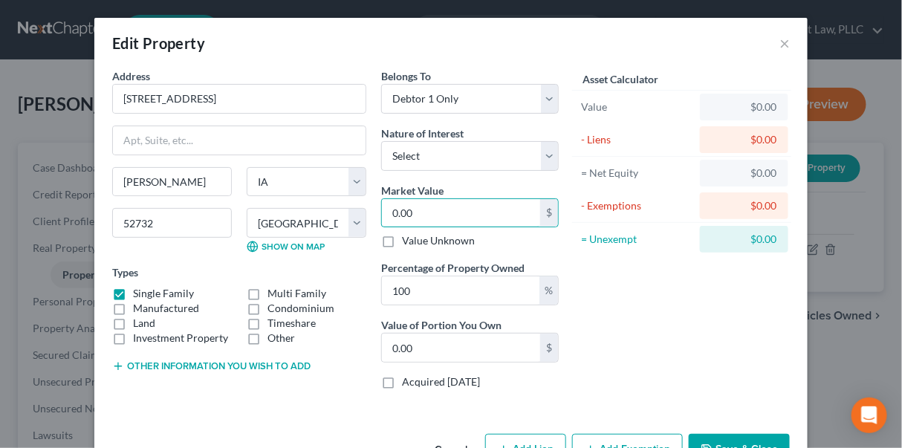
type input "9"
type input "9.00"
type input "93"
type input "93.00"
type input "934"
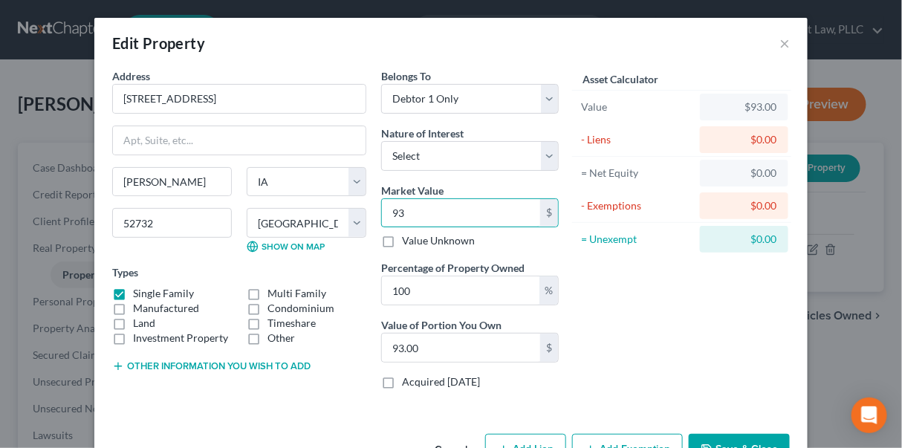
type input "934.00"
type input "9347"
type input "9,347.00"
type input "93470"
type input "93,470.00"
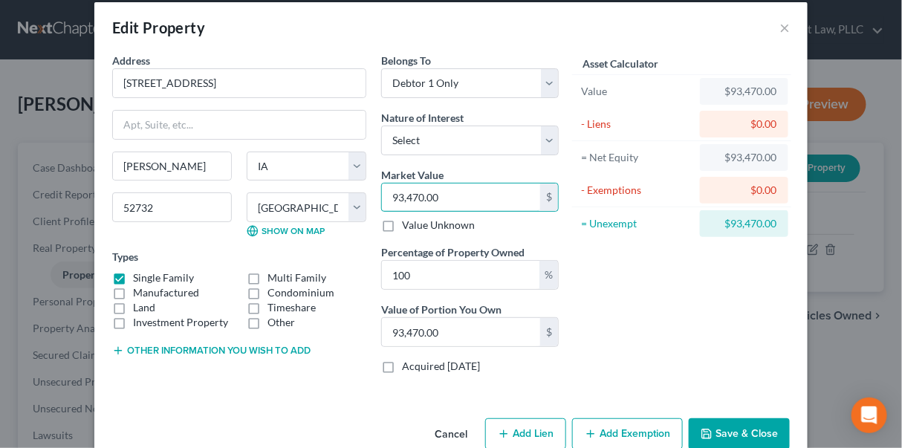
scroll to position [44, 0]
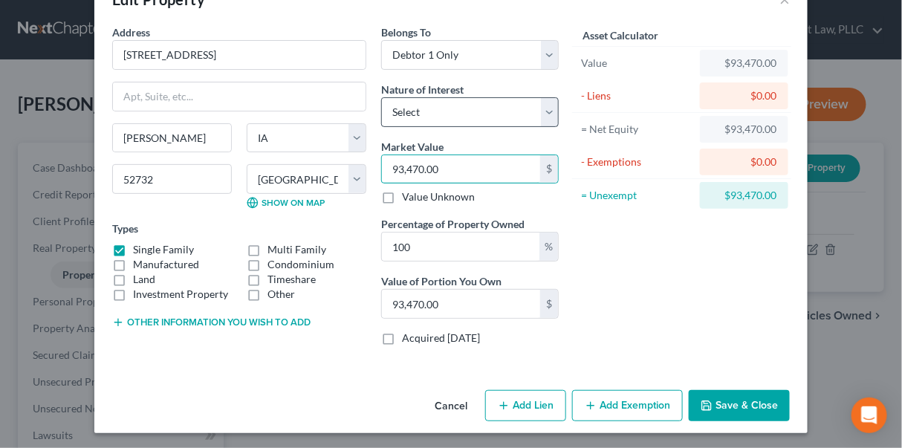
type input "93,470.00"
click at [547, 101] on select "Select Fee Simple Joint Tenant Life Estate Equitable Interest Future Interest T…" at bounding box center [470, 112] width 178 height 30
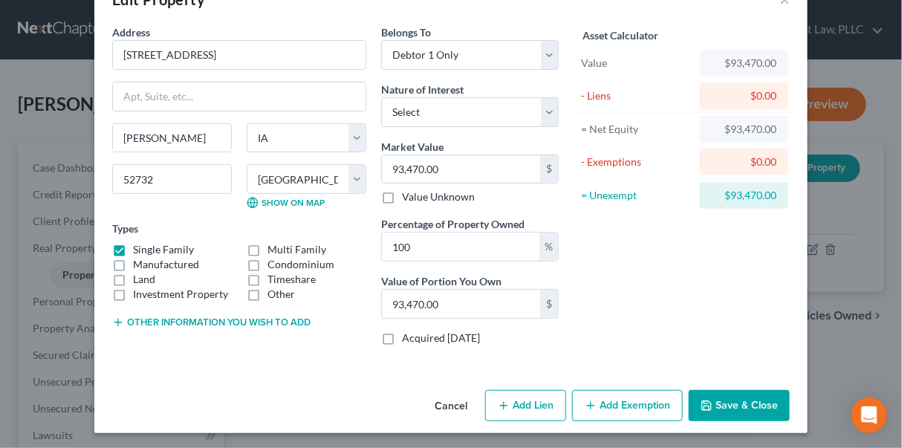
click at [521, 396] on button "Add Lien" at bounding box center [525, 405] width 81 height 31
select select "0"
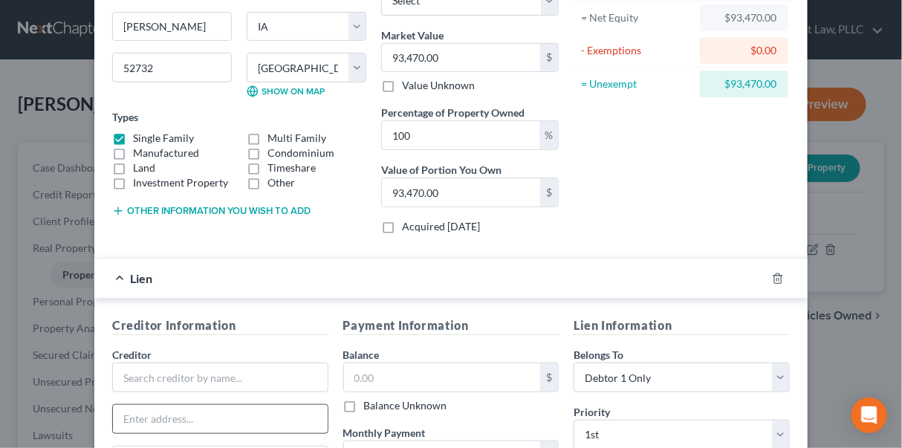
scroll to position [179, 0]
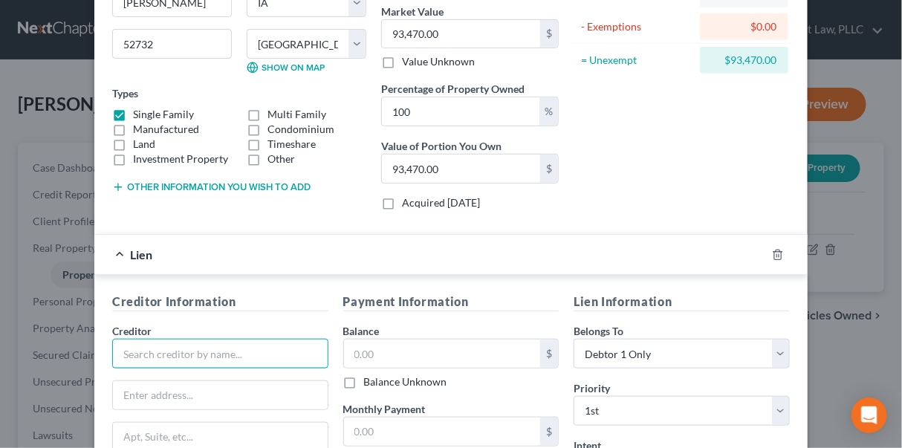
drag, startPoint x: 141, startPoint y: 351, endPoint x: 199, endPoint y: 295, distance: 81.0
click at [141, 350] on input "text" at bounding box center [220, 354] width 216 height 30
type input "IBMC"
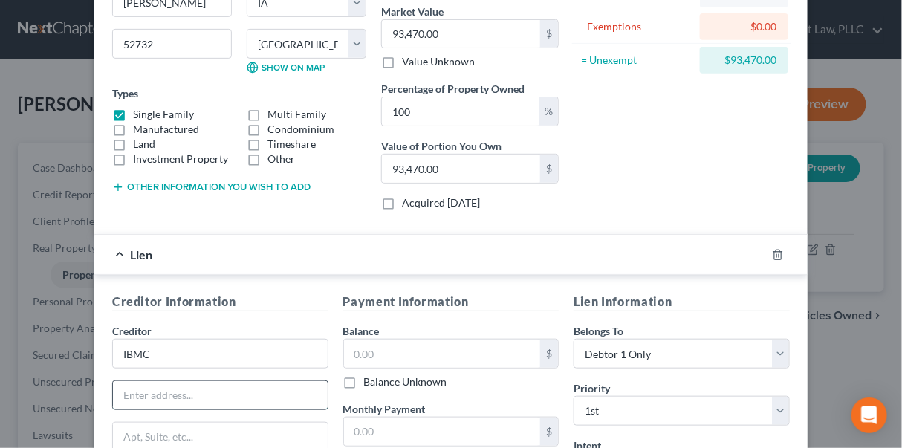
drag, startPoint x: 138, startPoint y: 384, endPoint x: 140, endPoint y: 393, distance: 8.5
click at [138, 384] on input "text" at bounding box center [220, 395] width 215 height 28
type input "[STREET_ADDRESS]"
type input "P.O. Box 6220"
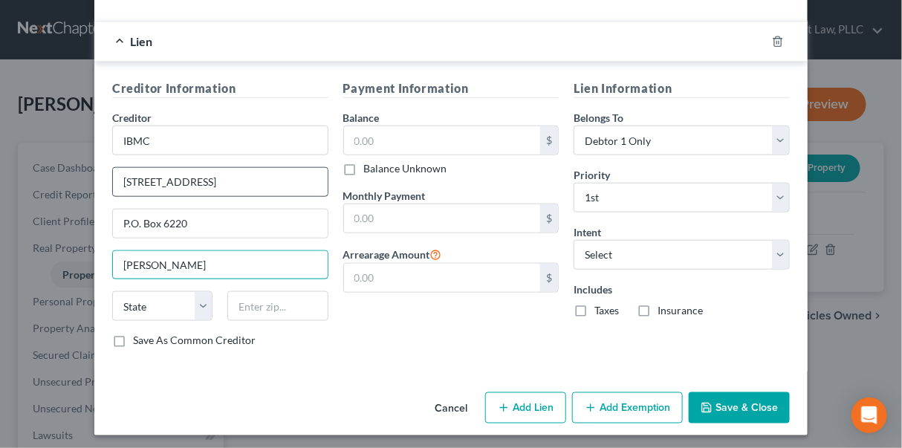
type input "[PERSON_NAME]"
select select "16"
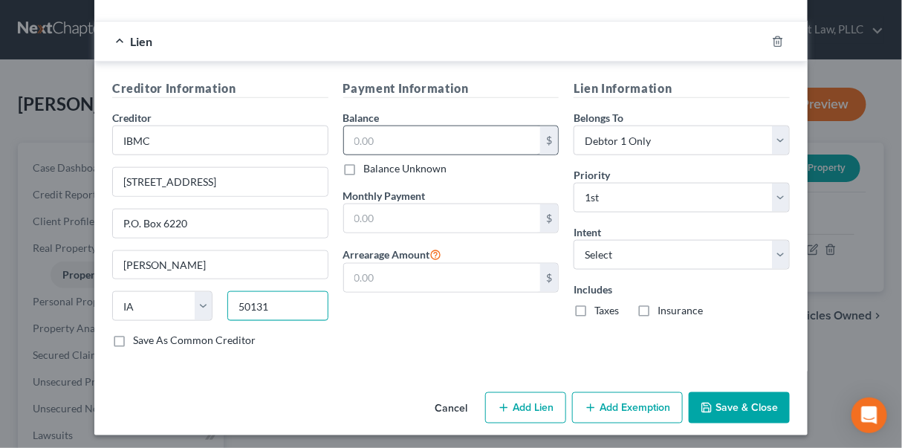
type input "50131"
drag, startPoint x: 345, startPoint y: 136, endPoint x: 389, endPoint y: 140, distance: 44.0
click at [389, 140] on input "text" at bounding box center [442, 140] width 197 height 28
type input "41,900.00"
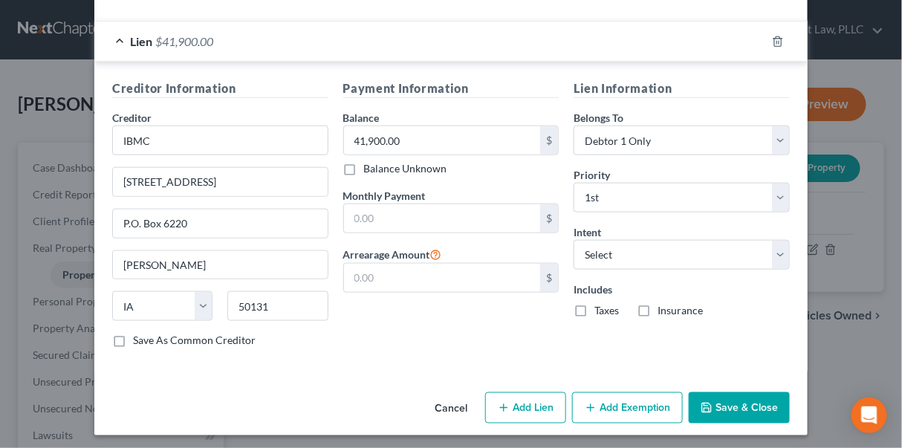
click at [720, 402] on button "Save & Close" at bounding box center [739, 408] width 101 height 31
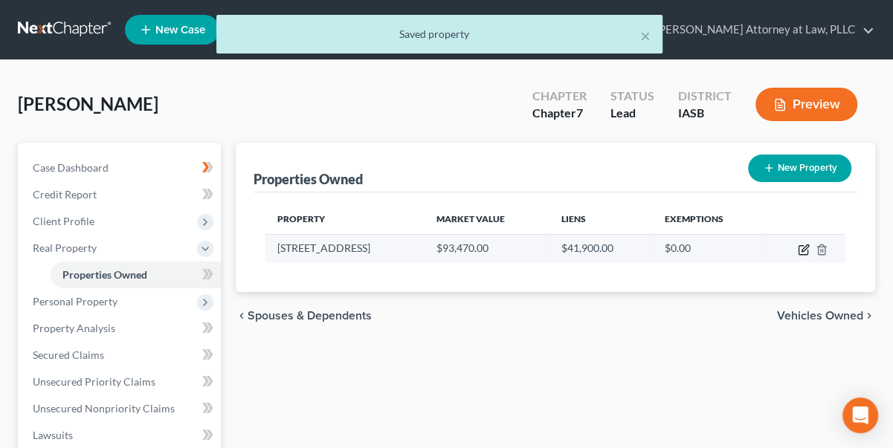
click at [801, 247] on icon "button" at bounding box center [804, 250] width 12 height 12
select select "16"
select select "22"
select select "0"
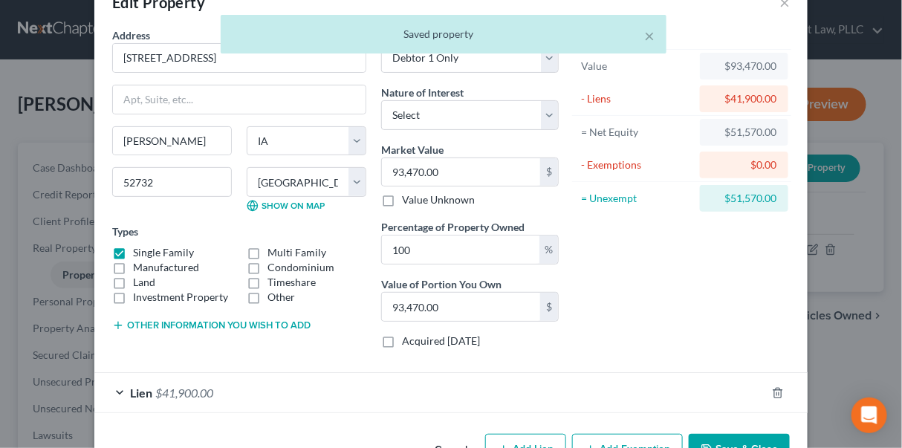
scroll to position [85, 0]
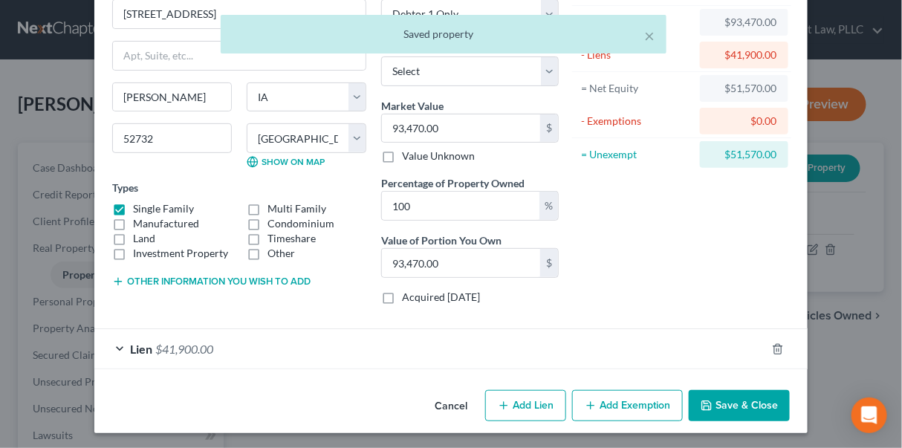
click at [614, 406] on button "Add Exemption" at bounding box center [627, 405] width 111 height 31
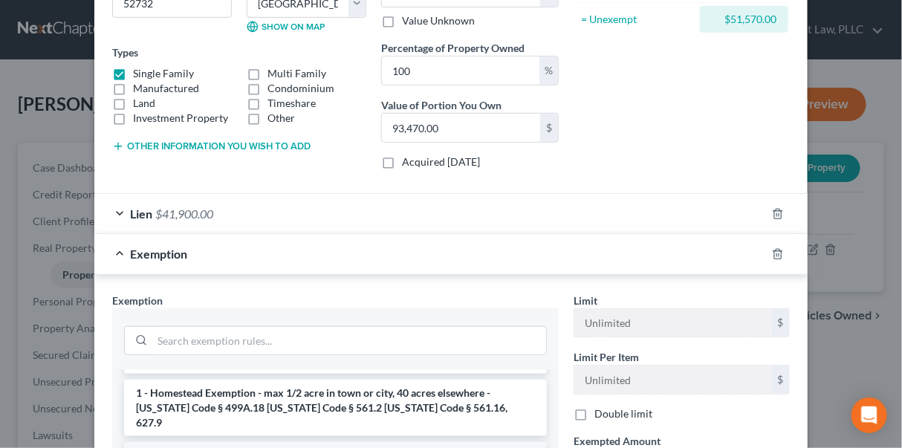
scroll to position [0, 0]
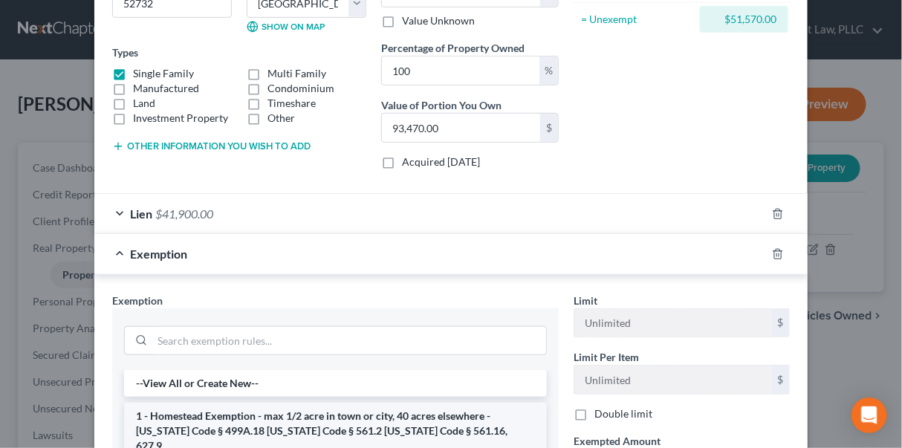
click at [316, 416] on li "1 - Homestead Exemption - max 1/2 acre in town or city, 40 acres elsewhere - [U…" at bounding box center [335, 431] width 423 height 56
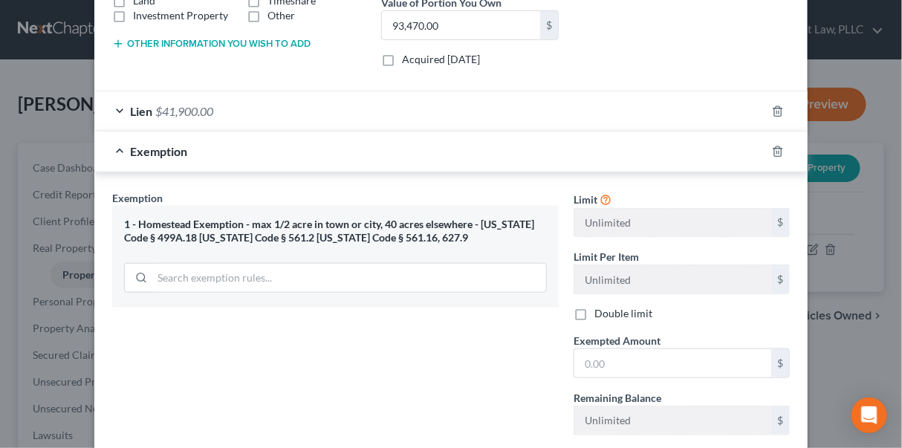
scroll to position [355, 0]
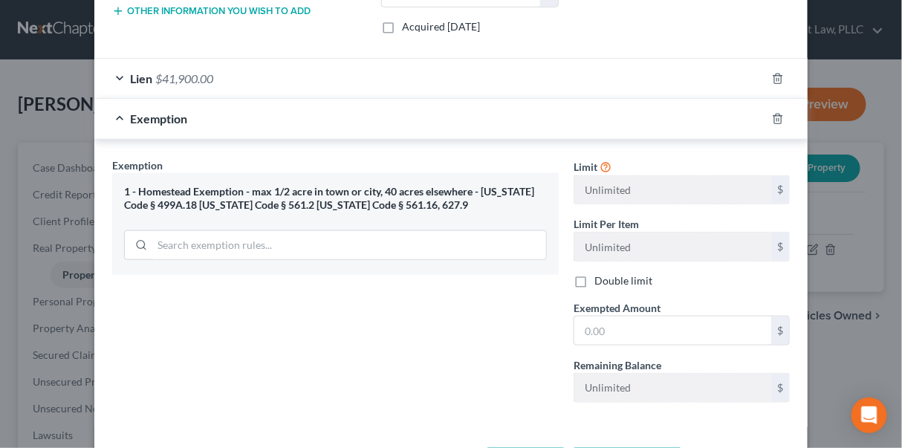
click at [218, 198] on div "1 - Homestead Exemption - max 1/2 acre in town or city, 40 acres elsewhere - [U…" at bounding box center [335, 199] width 423 height 28
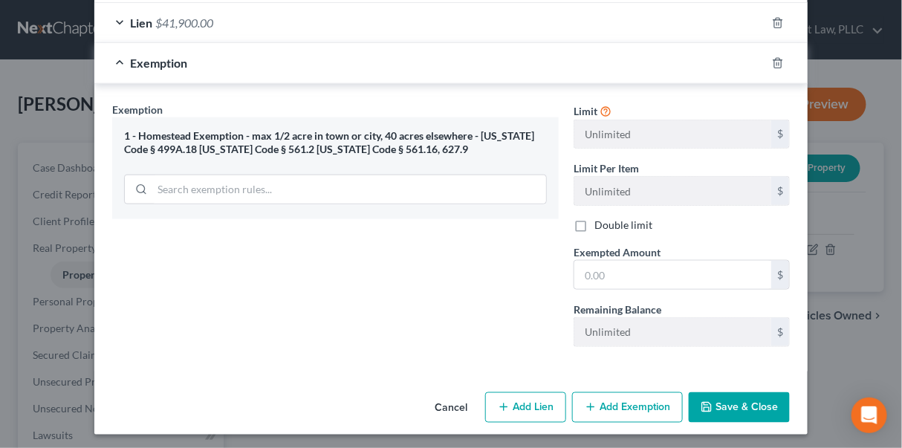
click at [716, 401] on button "Save & Close" at bounding box center [739, 408] width 101 height 31
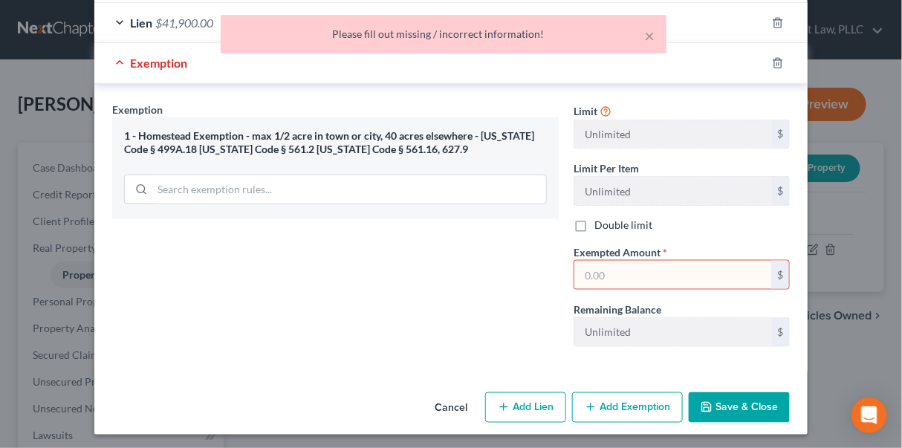
click at [587, 266] on input "text" at bounding box center [673, 275] width 197 height 28
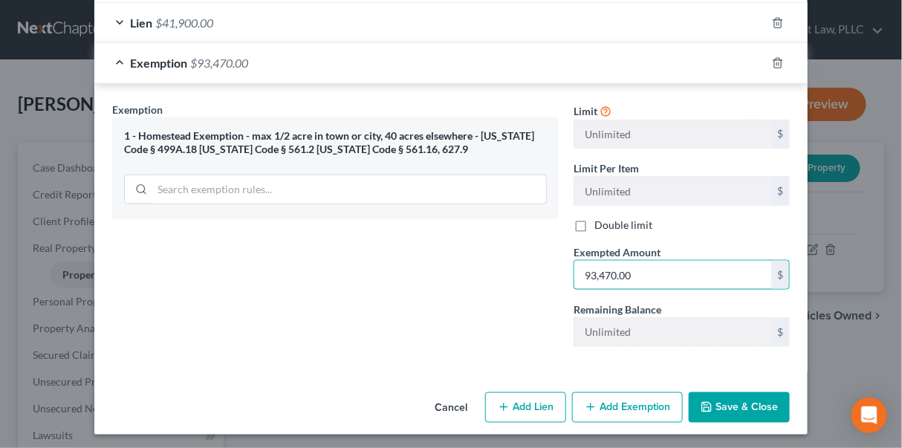
type input "93,470.00"
click at [727, 401] on button "Save & Close" at bounding box center [739, 408] width 101 height 31
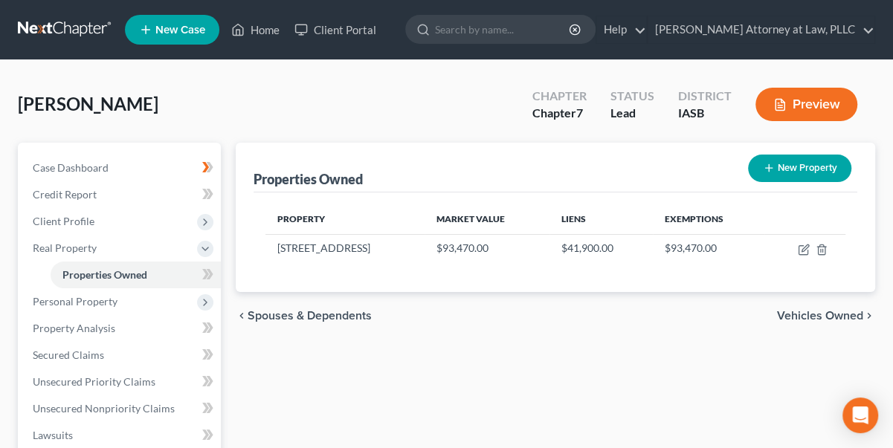
click at [831, 315] on span "Vehicles Owned" at bounding box center [820, 316] width 86 height 12
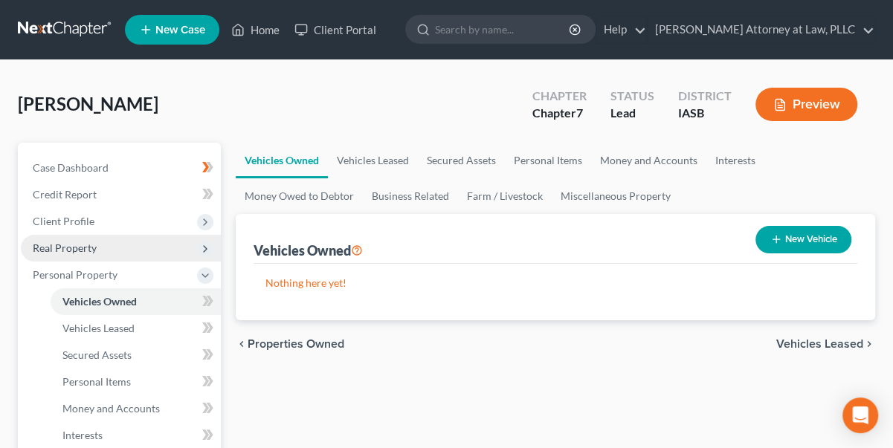
click at [77, 245] on span "Real Property" at bounding box center [65, 248] width 64 height 13
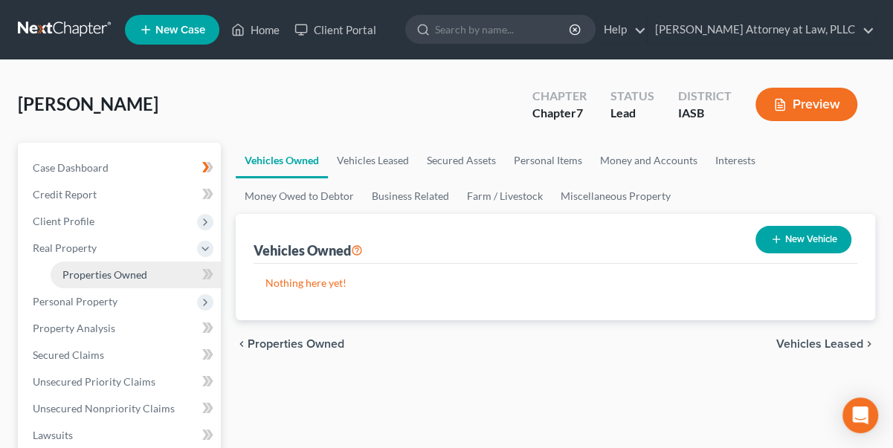
click at [103, 277] on span "Properties Owned" at bounding box center [104, 274] width 85 height 13
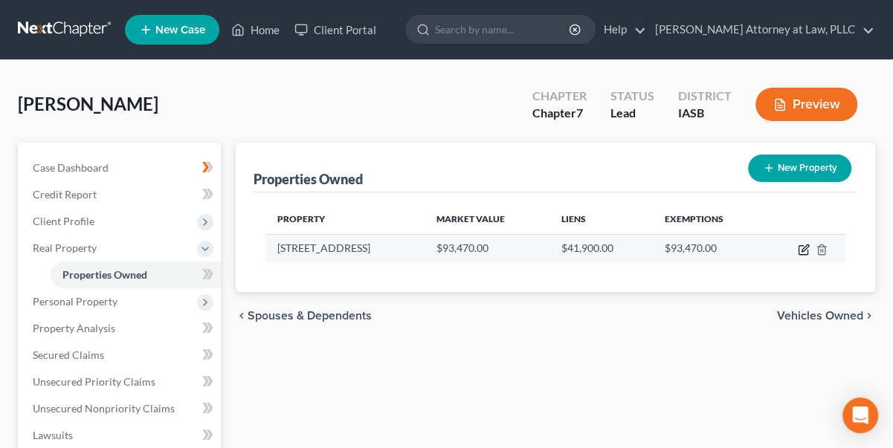
click at [804, 251] on icon "button" at bounding box center [804, 250] width 12 height 12
select select "16"
select select "22"
select select "0"
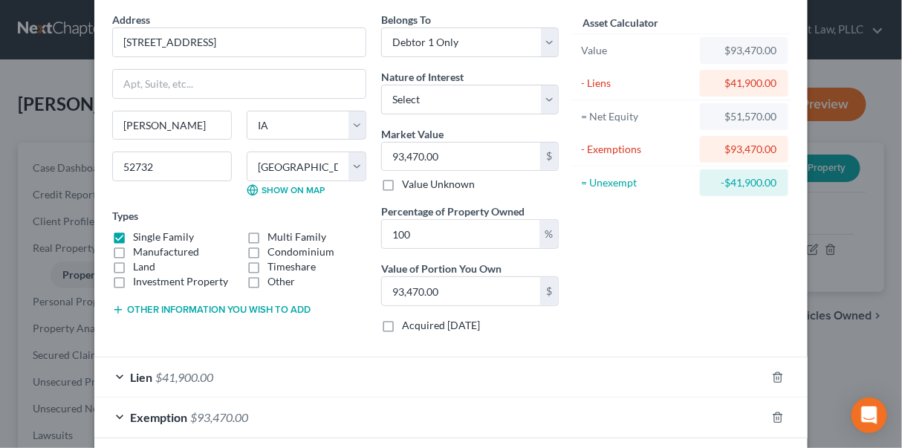
scroll to position [125, 0]
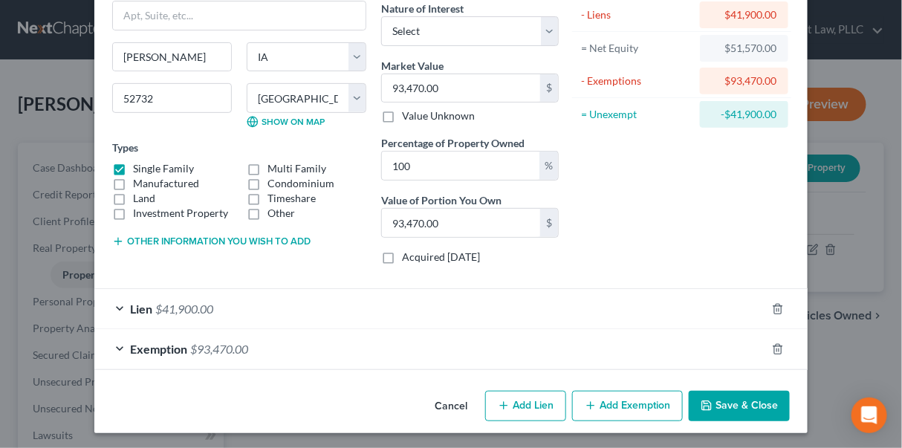
click at [191, 304] on span "$41,900.00" at bounding box center [184, 309] width 58 height 14
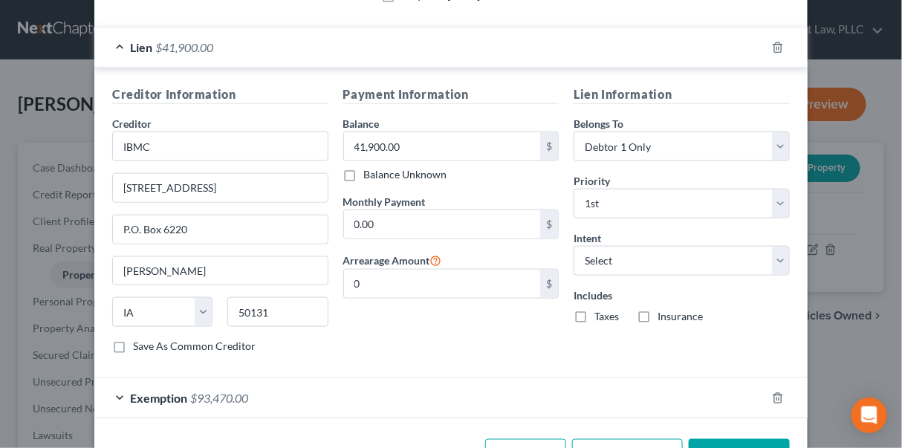
scroll to position [433, 0]
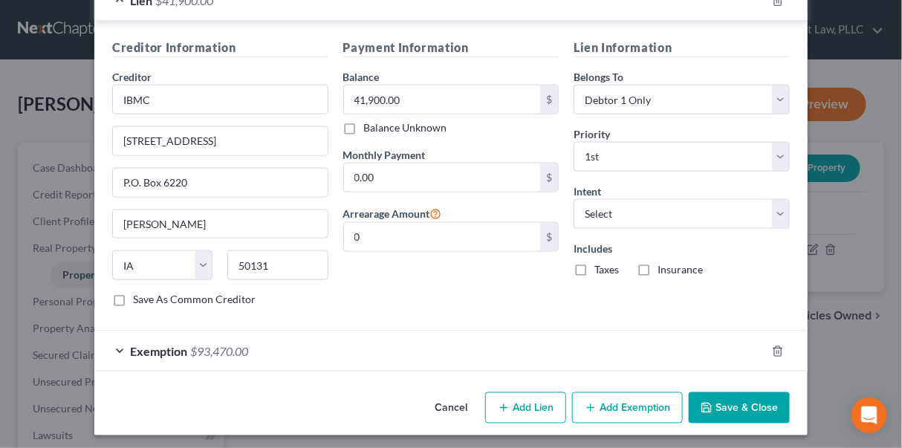
click at [450, 407] on button "Cancel" at bounding box center [451, 409] width 56 height 30
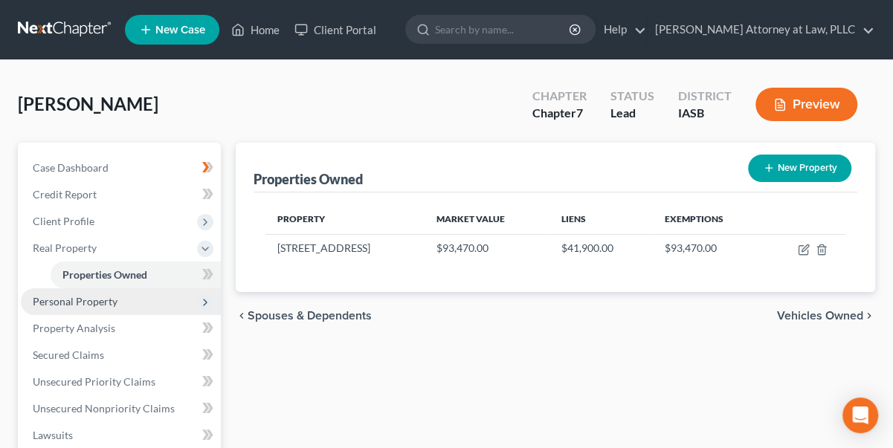
click at [109, 300] on span "Personal Property" at bounding box center [75, 301] width 85 height 13
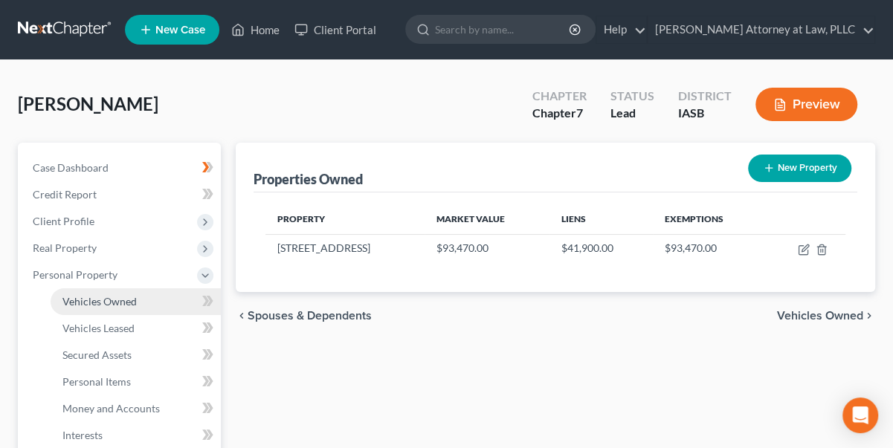
click at [98, 297] on span "Vehicles Owned" at bounding box center [99, 301] width 74 height 13
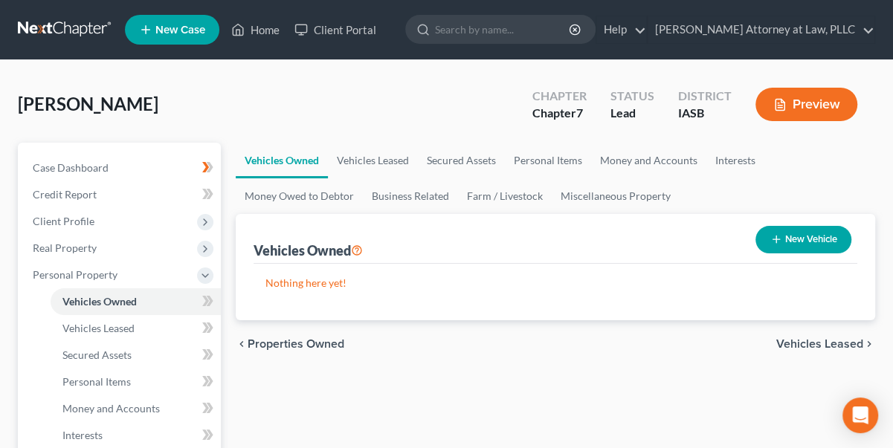
click at [821, 231] on button "New Vehicle" at bounding box center [803, 240] width 96 height 28
select select "0"
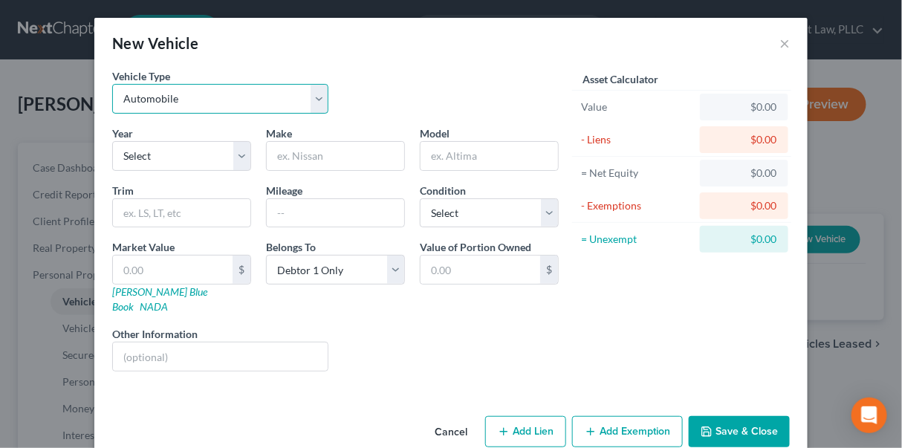
click at [317, 97] on select "Select Automobile Truck Trailer Watercraft Aircraft Motor Home Atv Other Vehicle" at bounding box center [220, 99] width 216 height 30
click at [318, 96] on select "Select Automobile Truck Trailer Watercraft Aircraft Motor Home Atv Other Vehicle" at bounding box center [220, 99] width 216 height 30
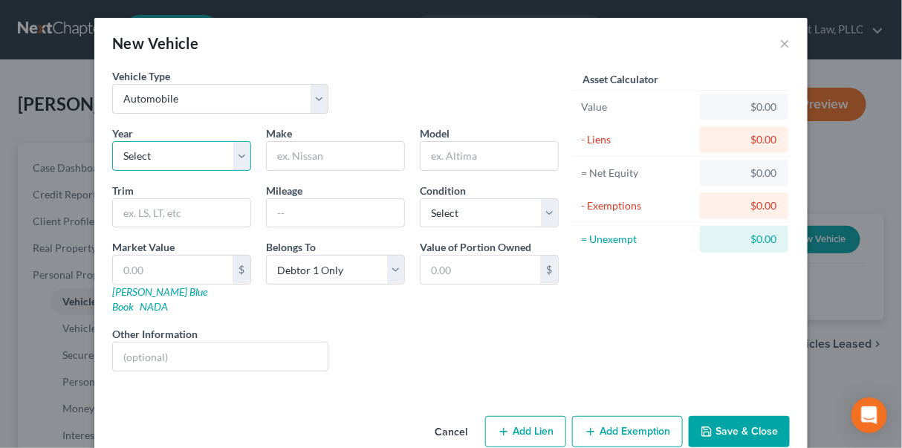
click at [244, 149] on select "Select 2026 2025 2024 2023 2022 2021 2020 2019 2018 2017 2016 2015 2014 2013 20…" at bounding box center [181, 156] width 139 height 30
select select "2"
click at [112, 141] on select "Select 2026 2025 2024 2023 2022 2021 2020 2019 2018 2017 2016 2015 2014 2013 20…" at bounding box center [181, 156] width 139 height 30
click at [158, 215] on input "text" at bounding box center [182, 213] width 138 height 28
click at [280, 152] on input "text" at bounding box center [336, 156] width 138 height 28
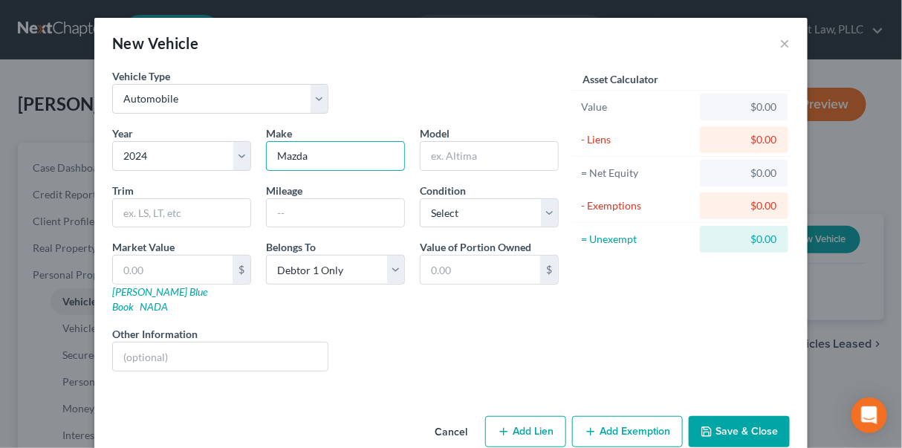
type input "Mazda"
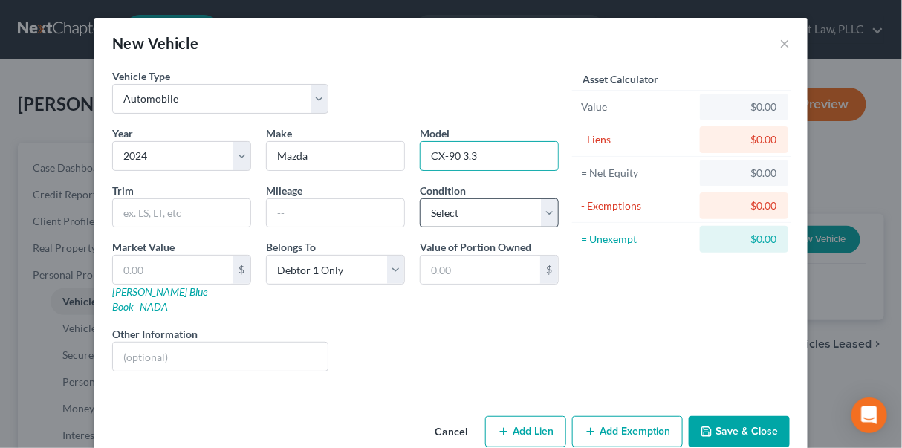
type input "CX-90 3.3"
click at [545, 206] on select "Select Excellent Very Good Good Fair Poor" at bounding box center [489, 213] width 139 height 30
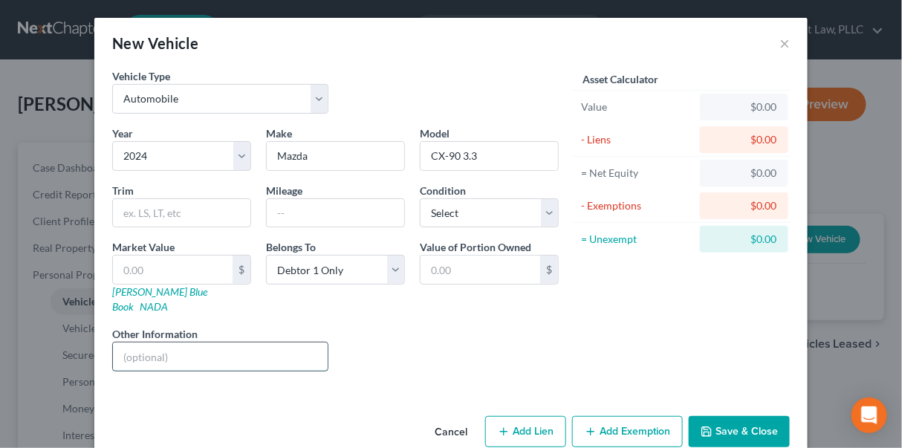
click at [148, 343] on input "text" at bounding box center [220, 357] width 215 height 28
type input "auto lease"
click at [525, 420] on button "Add Lien" at bounding box center [525, 431] width 81 height 31
select select "0"
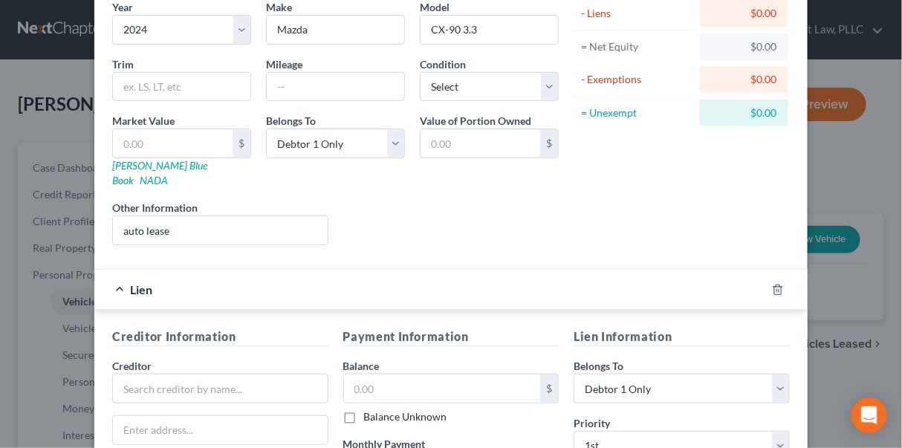
scroll to position [135, 0]
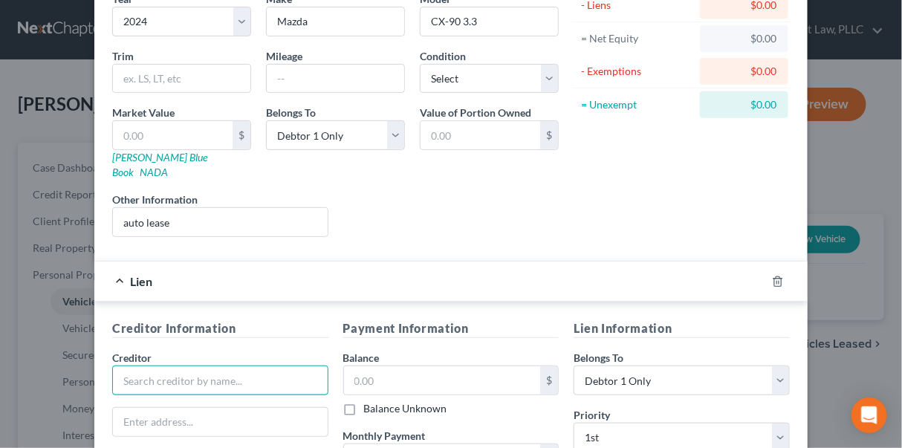
click at [148, 366] on input "text" at bounding box center [220, 381] width 216 height 30
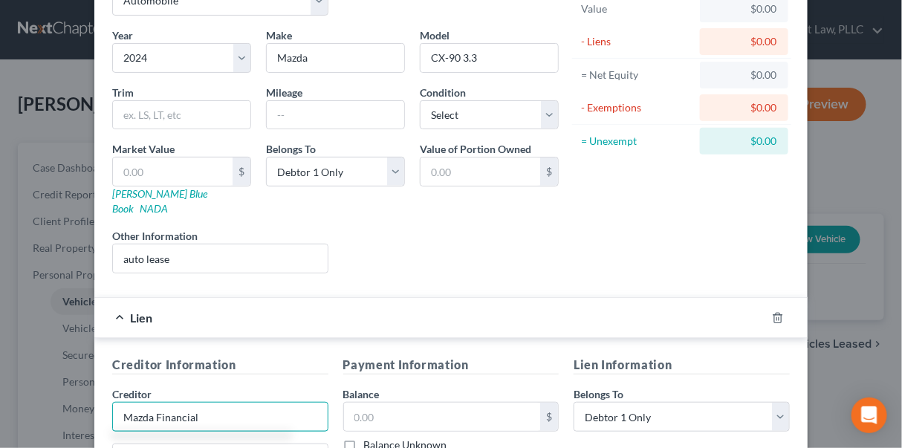
scroll to position [67, 0]
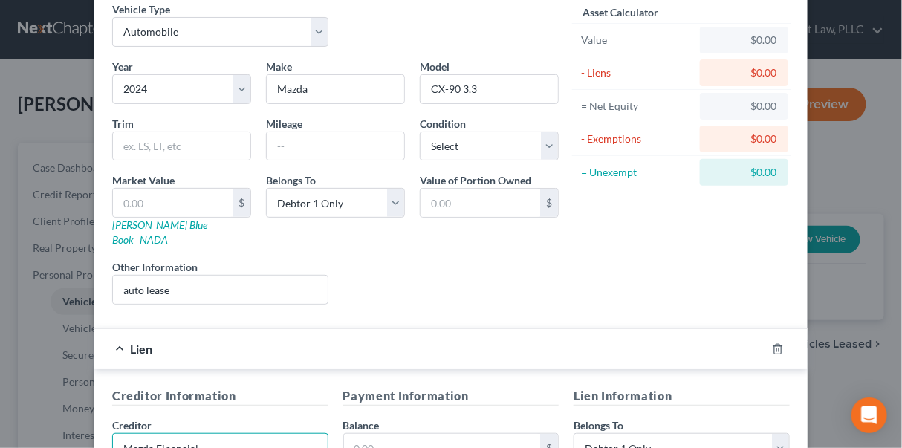
type input "Mazda Financial"
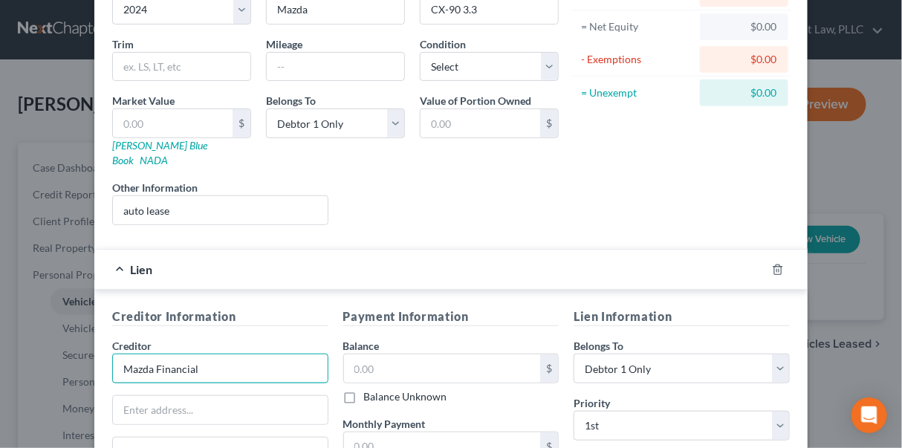
scroll to position [202, 0]
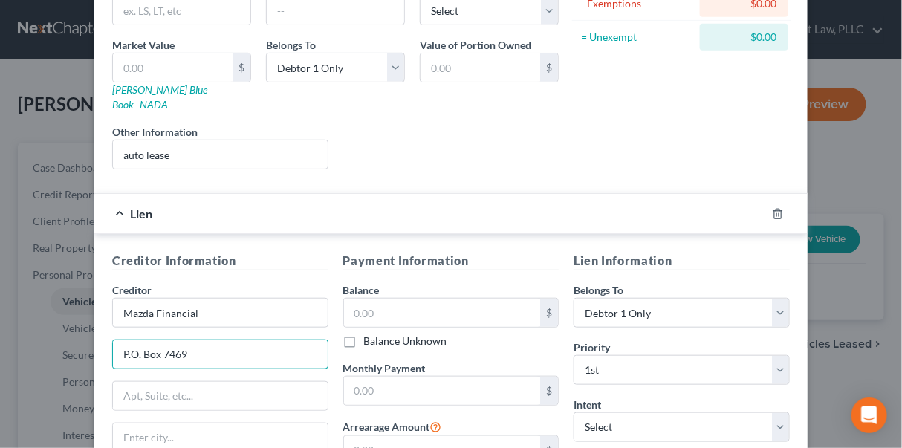
type input "P.O. Box 7469"
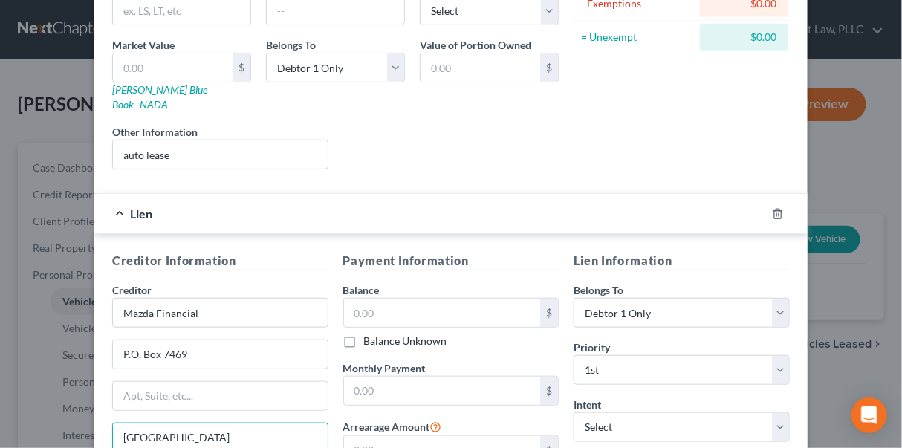
type input "[GEOGRAPHIC_DATA]"
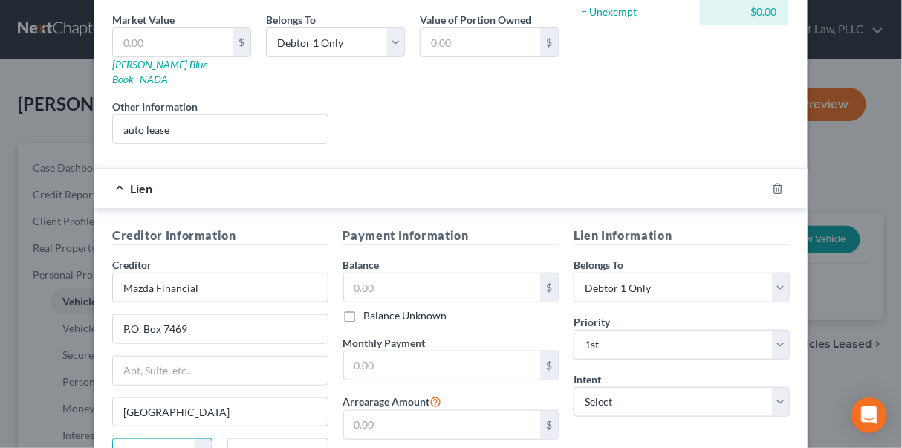
select select "14"
type input "60675-4689"
click at [177, 315] on input "P.O. Box 7469" at bounding box center [220, 329] width 215 height 28
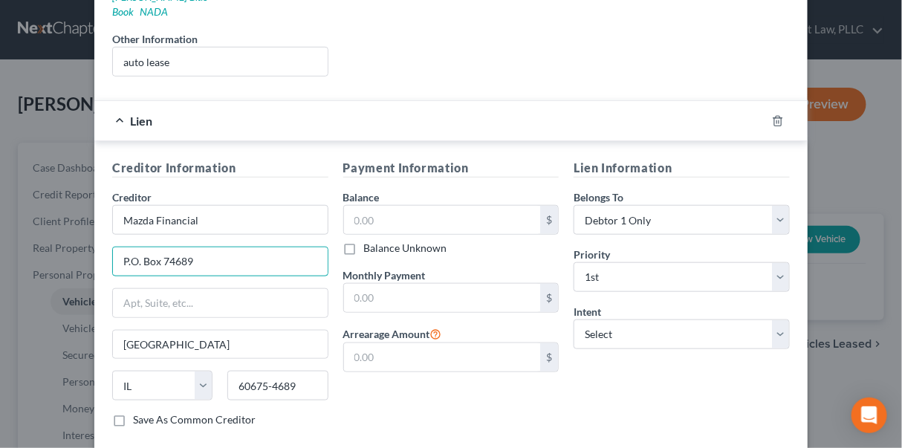
scroll to position [360, 0]
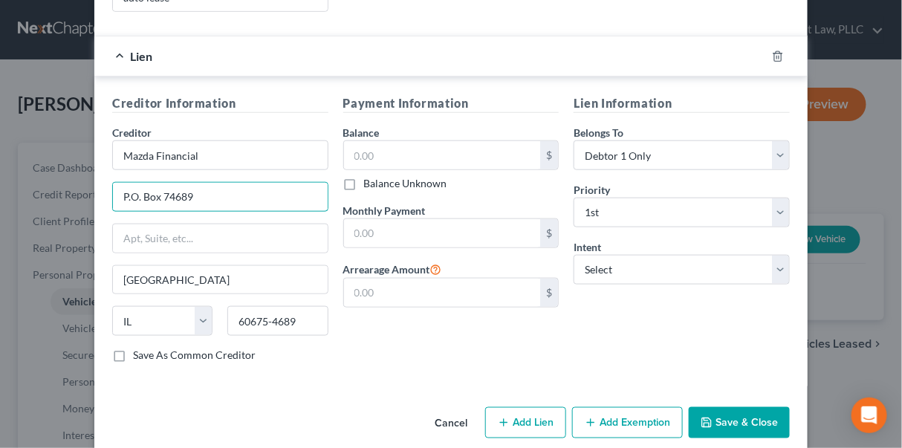
type input "P.O. Box 74689"
click at [741, 407] on button "Save & Close" at bounding box center [739, 422] width 101 height 31
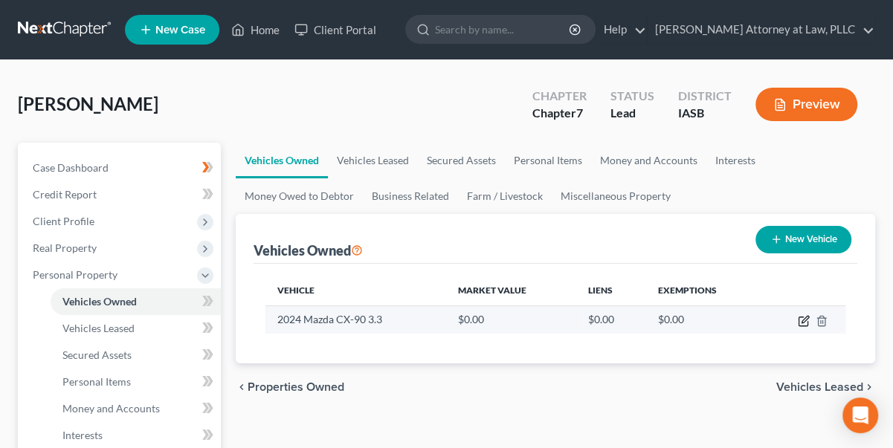
click at [803, 315] on icon "button" at bounding box center [804, 321] width 12 height 12
select select "0"
select select "2"
select select "0"
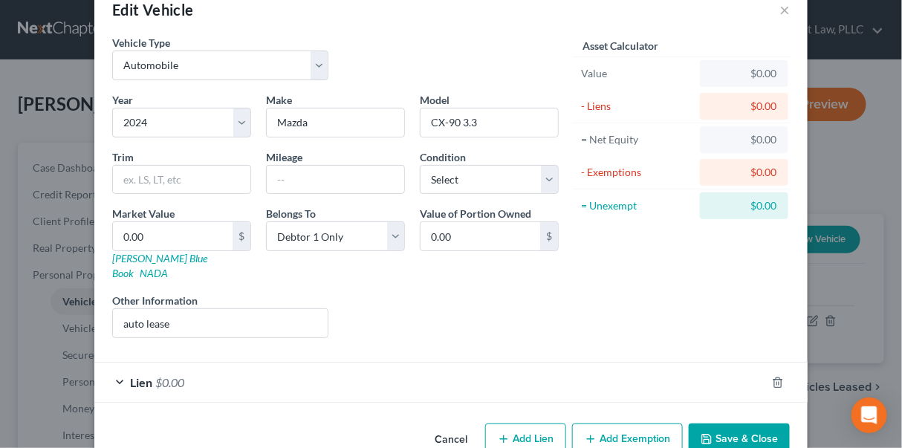
scroll to position [52, 0]
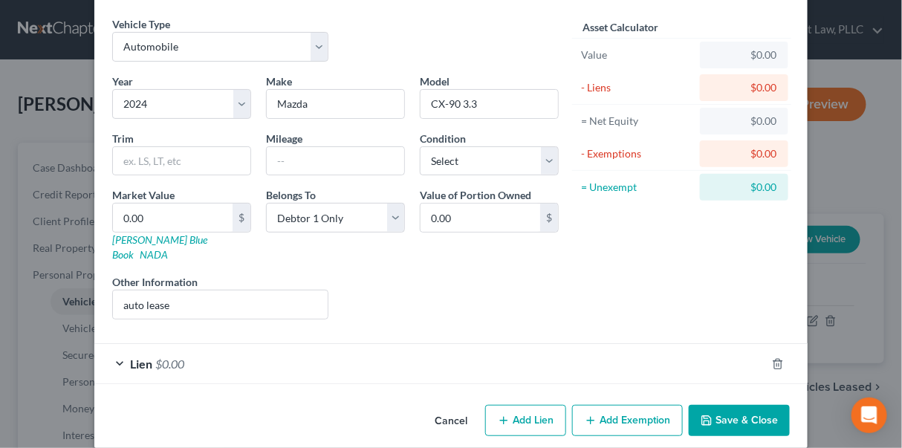
click at [749, 405] on button "Save & Close" at bounding box center [739, 420] width 101 height 31
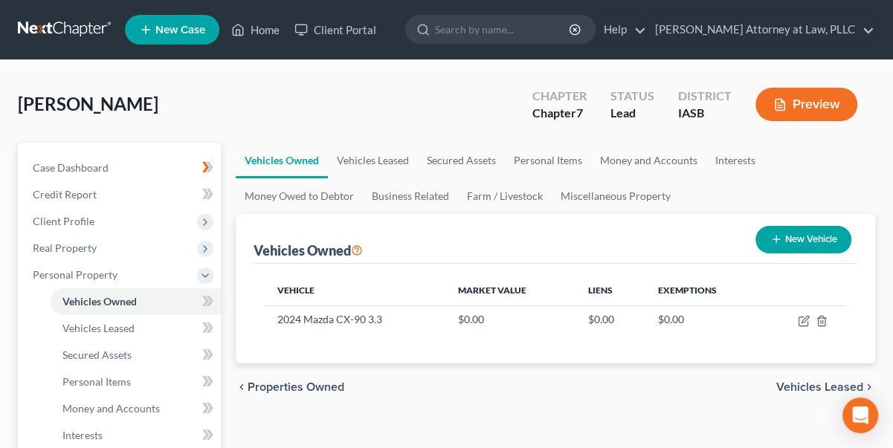
click at [811, 385] on span "Vehicles Leased" at bounding box center [819, 387] width 87 height 12
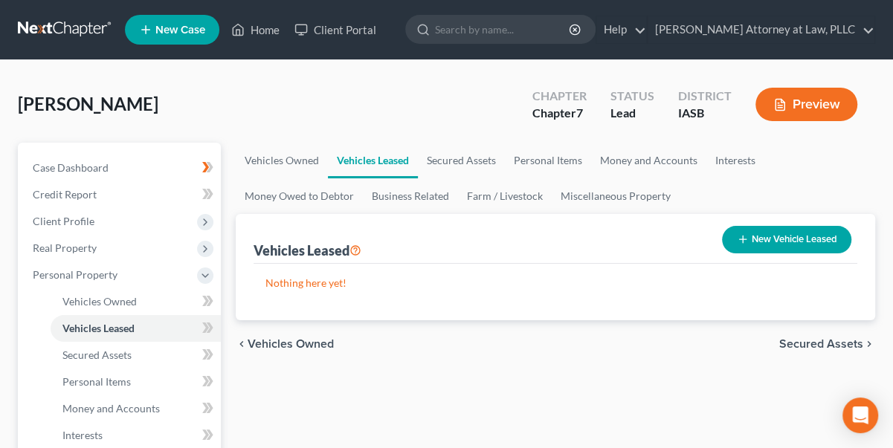
click at [759, 239] on button "New Vehicle Leased" at bounding box center [786, 240] width 129 height 28
select select "0"
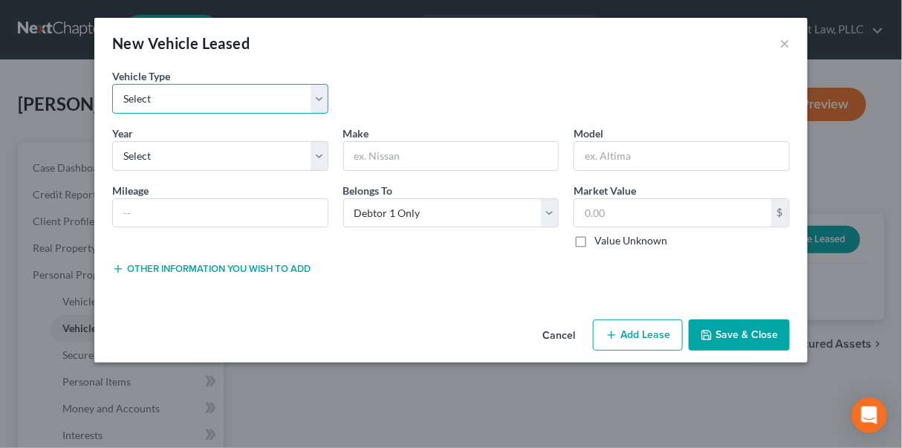
click at [190, 97] on select "Select Automobile Truck Trailer Watercraft Aircraft Motor Home Atv Other Vehicle" at bounding box center [220, 99] width 216 height 30
select select "0"
click at [112, 84] on select "Select Automobile Truck Trailer Watercraft Aircraft Motor Home Atv Other Vehicle" at bounding box center [220, 99] width 216 height 30
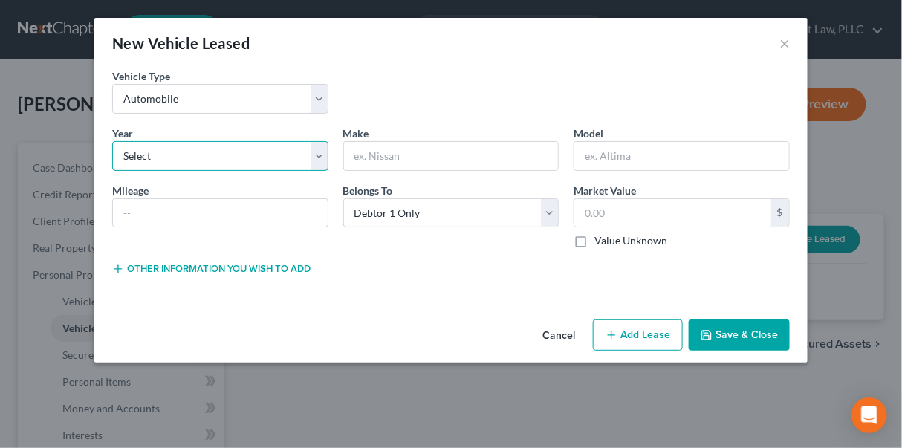
click at [155, 153] on select "Select 2026 2025 2024 2023 2022 2021 2020 2019 2018 2017 2016 2015 2014 2013 20…" at bounding box center [220, 156] width 216 height 30
select select "2"
click at [112, 141] on select "Select 2026 2025 2024 2023 2022 2021 2020 2019 2018 2017 2016 2015 2014 2013 20…" at bounding box center [220, 156] width 216 height 30
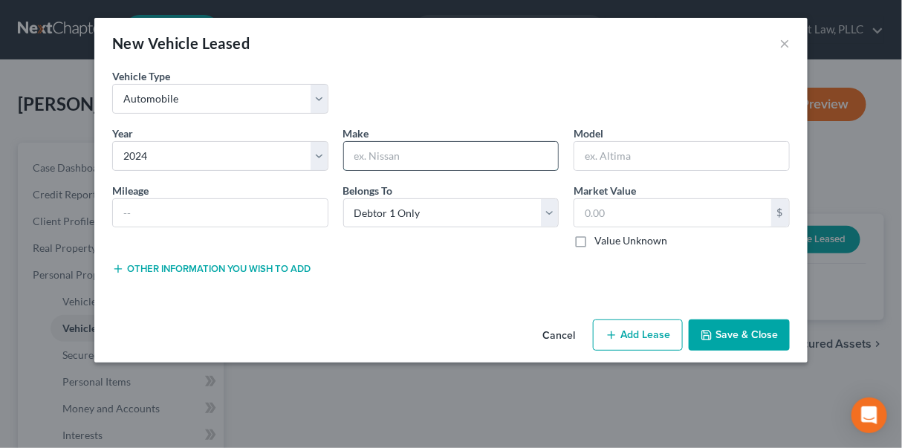
click at [420, 159] on input "text" at bounding box center [451, 156] width 215 height 28
type input "Mazda"
click at [626, 156] on input "text" at bounding box center [682, 156] width 215 height 28
type input "CX-90 3.3"
click at [595, 242] on label "Value Unknown" at bounding box center [631, 240] width 73 height 15
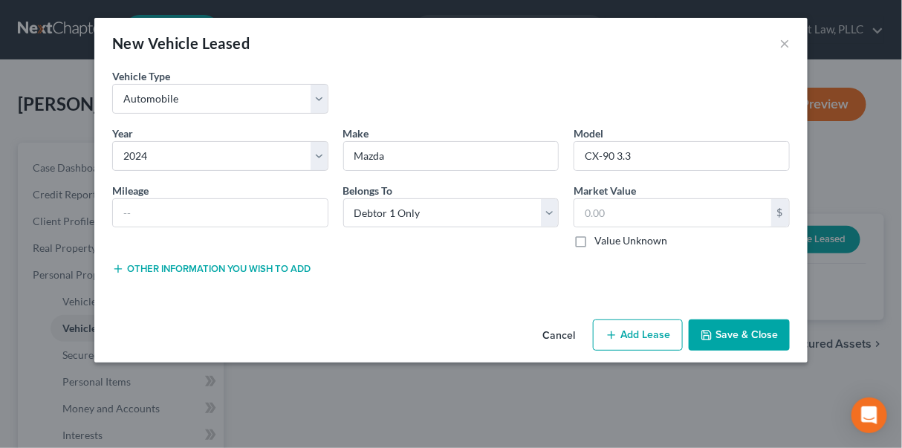
click at [601, 242] on input "Value Unknown" at bounding box center [606, 238] width 10 height 10
checkbox input "true"
type input "0.00"
click at [729, 336] on button "Save & Close" at bounding box center [739, 335] width 101 height 31
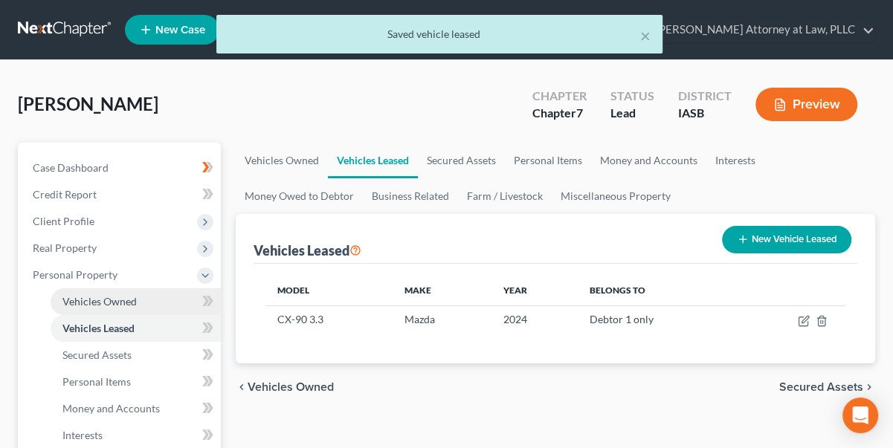
click at [115, 297] on span "Vehicles Owned" at bounding box center [99, 301] width 74 height 13
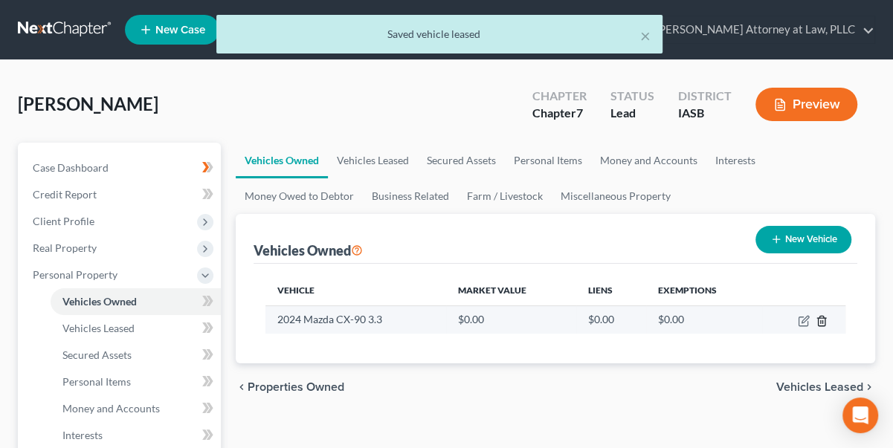
click at [821, 320] on line "button" at bounding box center [821, 321] width 0 height 3
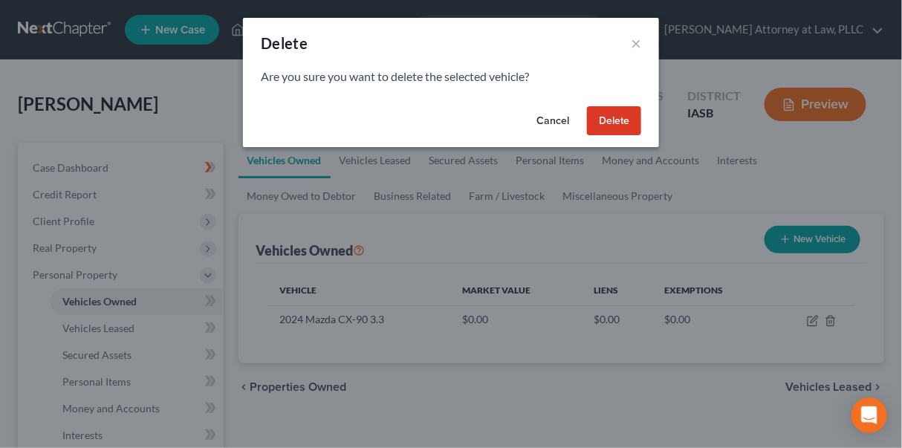
click at [601, 116] on button "Delete" at bounding box center [614, 121] width 54 height 30
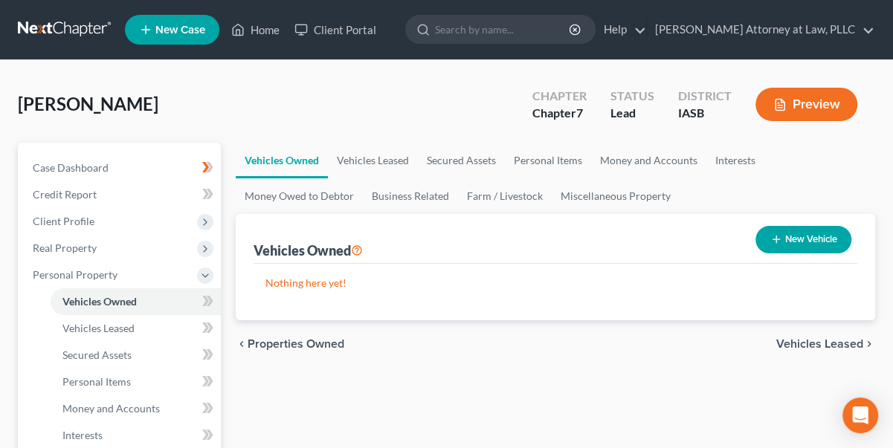
click at [797, 339] on span "Vehicles Leased" at bounding box center [819, 344] width 87 height 12
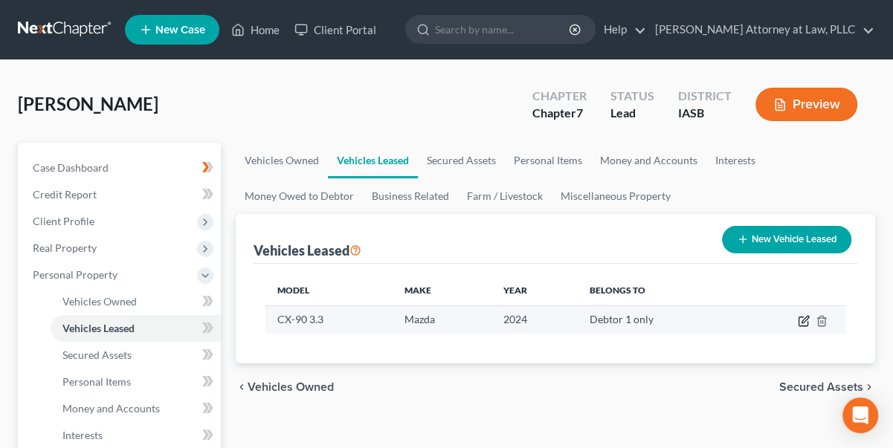
click at [804, 317] on icon "button" at bounding box center [804, 321] width 12 height 12
select select "0"
select select "2"
select select "0"
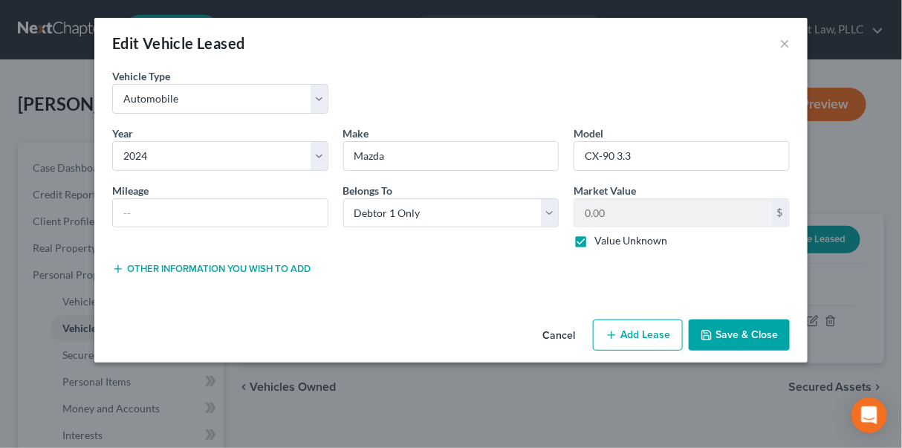
click at [612, 332] on line "button" at bounding box center [612, 335] width 0 height 7
select select "0"
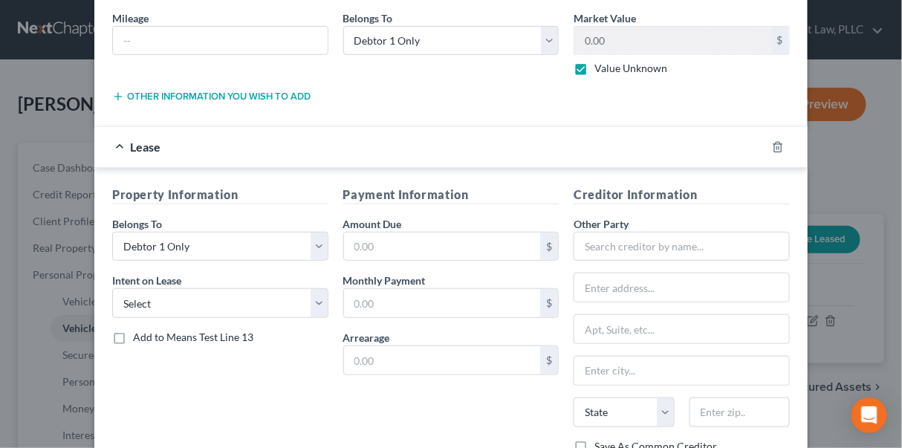
scroll to position [202, 0]
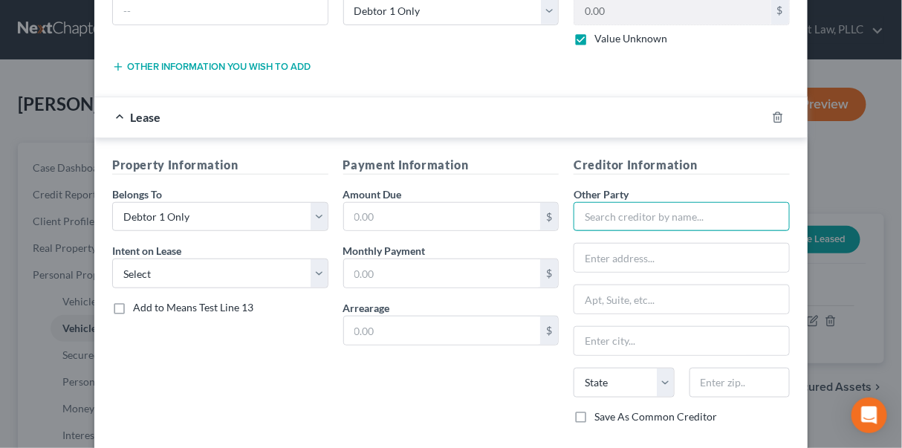
click at [592, 213] on input "text" at bounding box center [682, 217] width 216 height 30
type input "Mazda Financial"
type input "P.O. Box 74689"
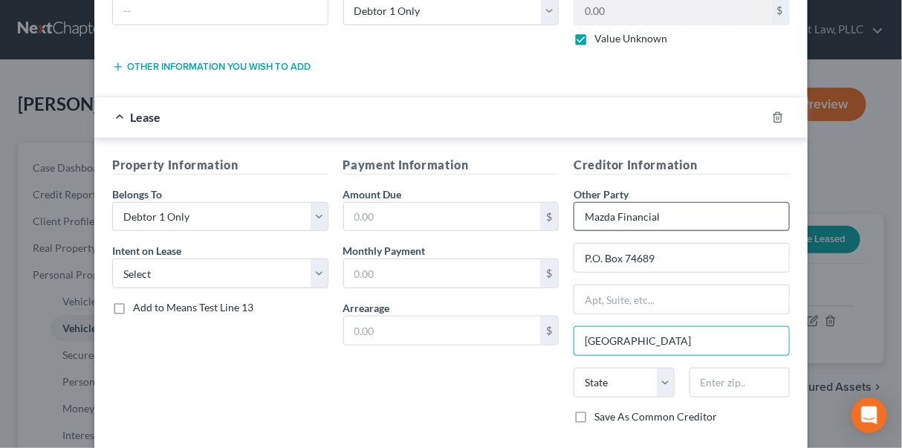
type input "[GEOGRAPHIC_DATA]"
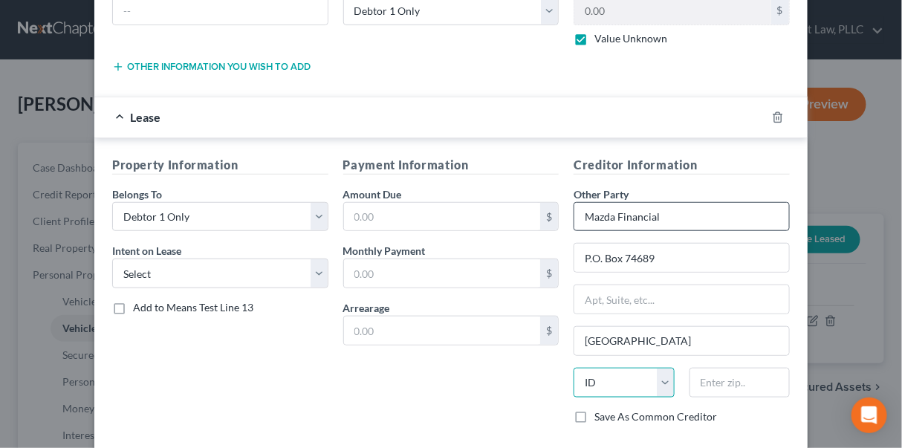
select select "14"
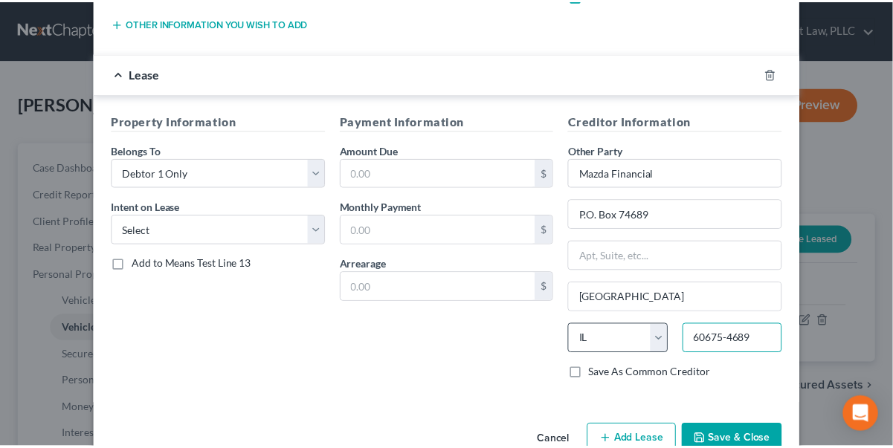
scroll to position [270, 0]
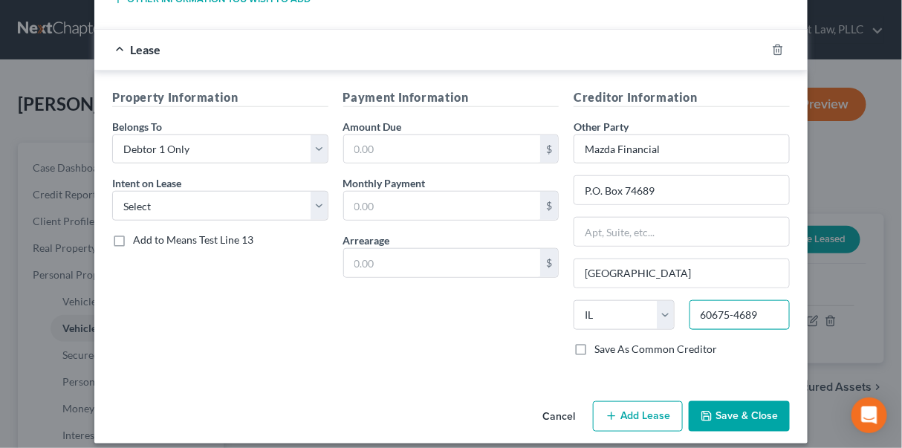
type input "60675-4689"
click at [737, 413] on button "Save & Close" at bounding box center [739, 416] width 101 height 31
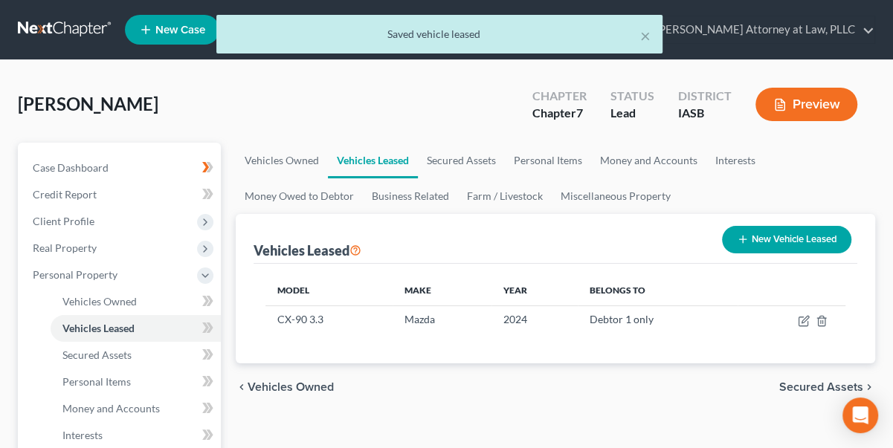
click at [820, 388] on span "Secured Assets" at bounding box center [821, 387] width 84 height 12
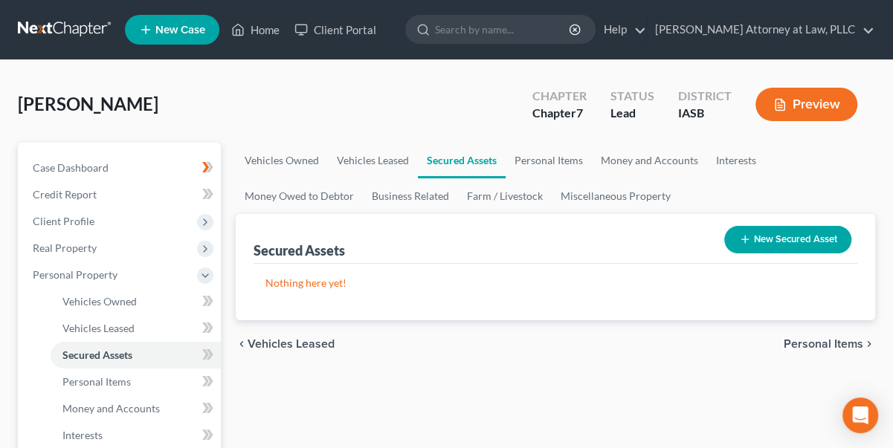
click at [843, 346] on span "Personal Items" at bounding box center [824, 344] width 80 height 12
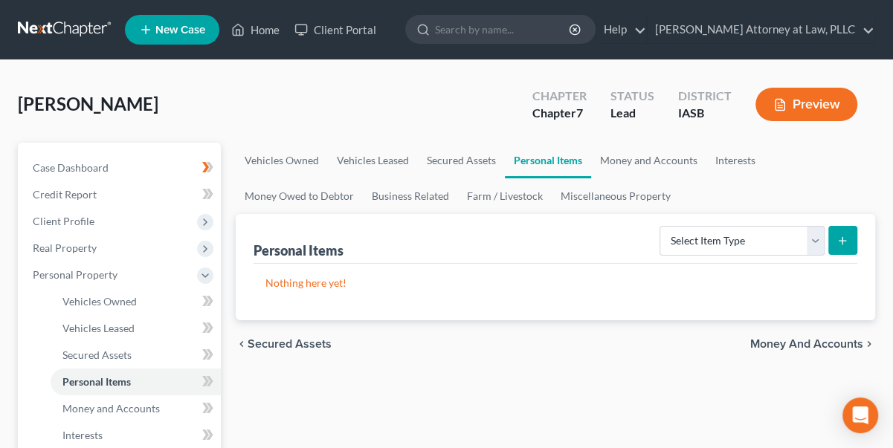
click at [827, 235] on form "Select Item Type Clothing Collectibles Of Value Electronics Firearms Household …" at bounding box center [758, 241] width 198 height 30
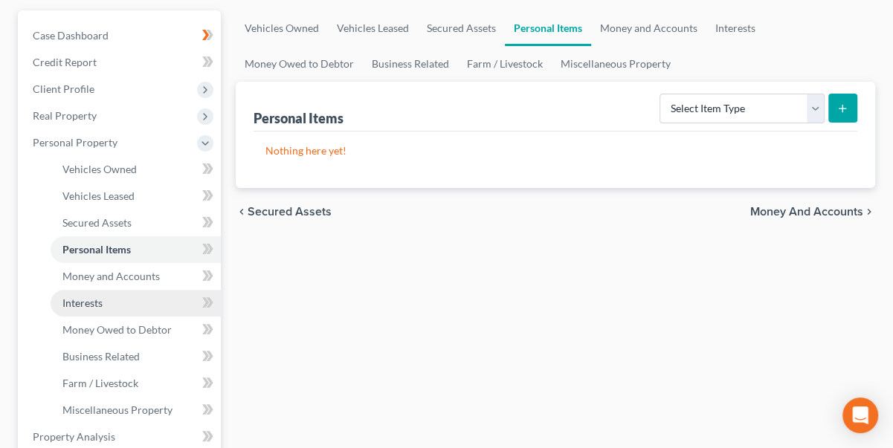
scroll to position [135, 0]
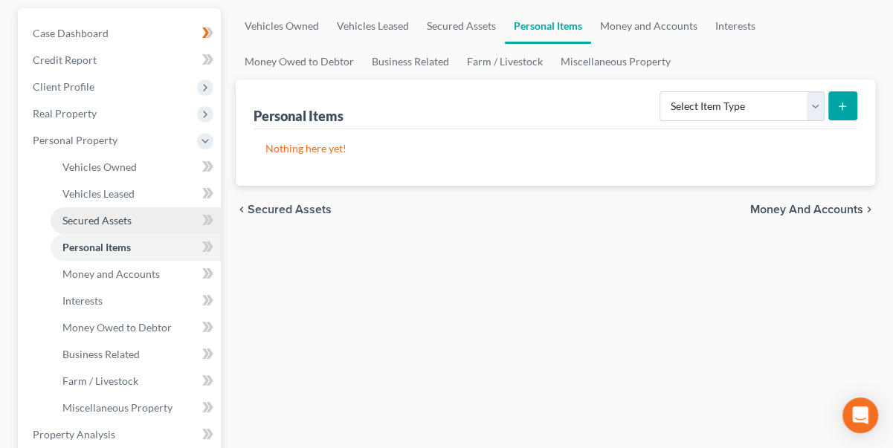
click at [107, 217] on span "Secured Assets" at bounding box center [96, 220] width 69 height 13
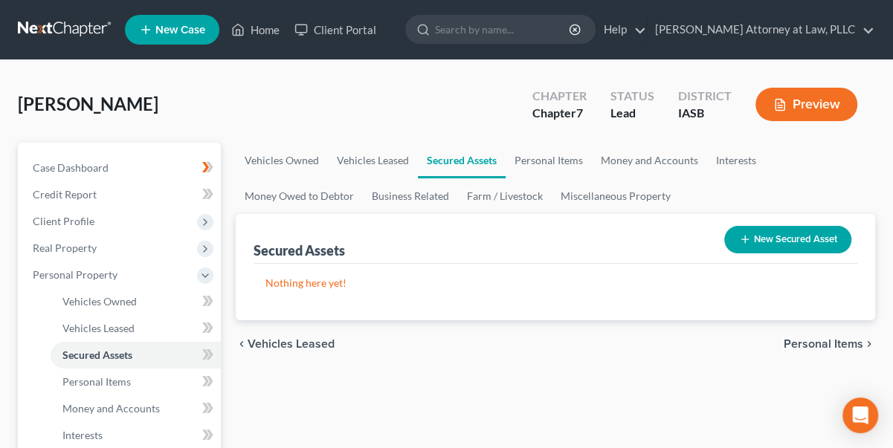
click at [795, 237] on button "New Secured Asset" at bounding box center [787, 240] width 127 height 28
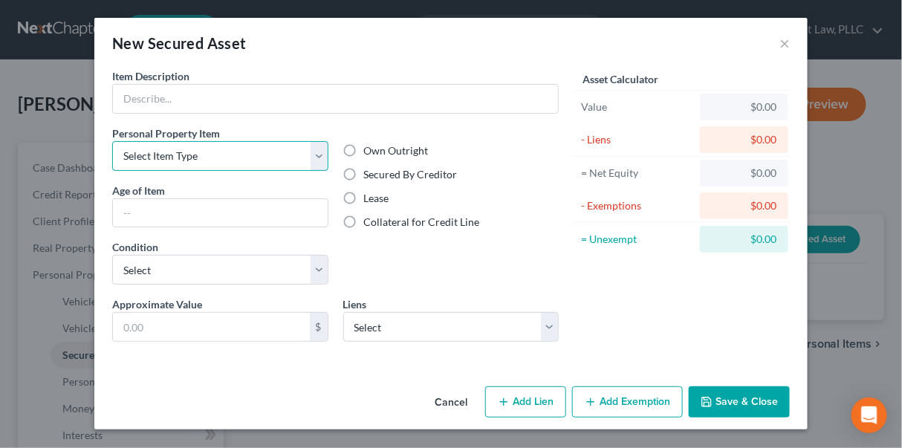
click at [318, 148] on select "Select Item Type Clothing Collectibles Of Value Electronics Firearms Household …" at bounding box center [220, 156] width 216 height 30
click at [323, 146] on select "Select Item Type Clothing Collectibles Of Value Electronics Firearms Household …" at bounding box center [220, 156] width 216 height 30
click at [453, 401] on button "Cancel" at bounding box center [451, 403] width 56 height 30
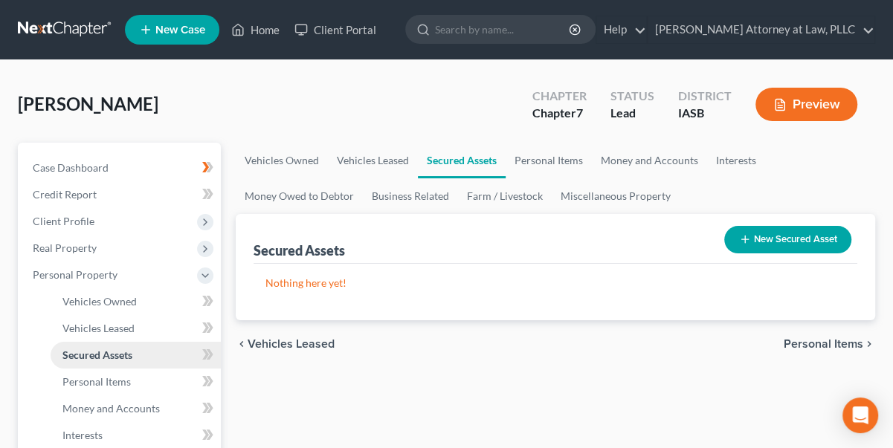
click at [122, 352] on span "Secured Assets" at bounding box center [97, 355] width 70 height 13
click at [105, 382] on span "Personal Items" at bounding box center [96, 381] width 68 height 13
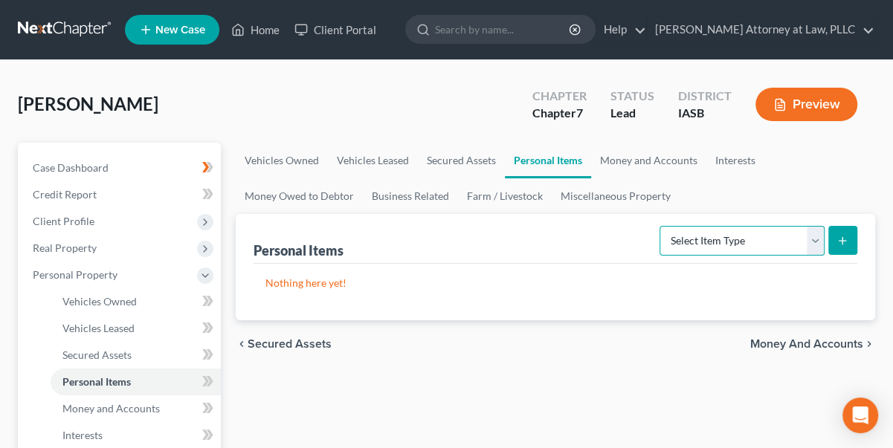
click at [813, 233] on select "Select Item Type Clothing Collectibles Of Value Electronics Firearms Household …" at bounding box center [741, 241] width 165 height 30
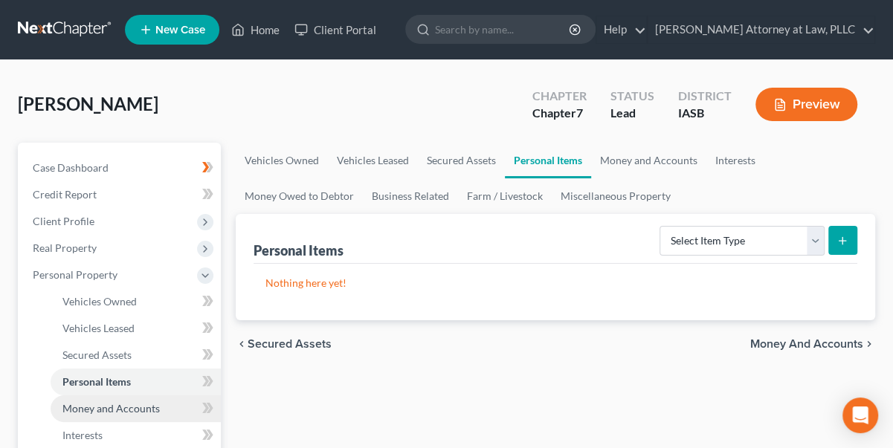
click at [132, 407] on span "Money and Accounts" at bounding box center [110, 408] width 97 height 13
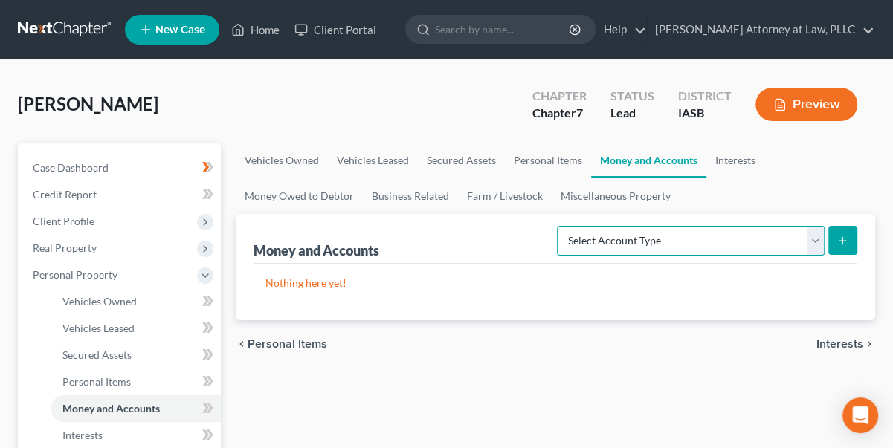
click at [813, 235] on select "Select Account Type Brokerage Cash on Hand Certificates of Deposit Checking Acc…" at bounding box center [691, 241] width 268 height 30
select select "checking"
click at [561, 226] on select "Select Account Type Brokerage Cash on Hand Certificates of Deposit Checking Acc…" at bounding box center [691, 241] width 268 height 30
click at [839, 235] on icon "submit" at bounding box center [842, 241] width 12 height 12
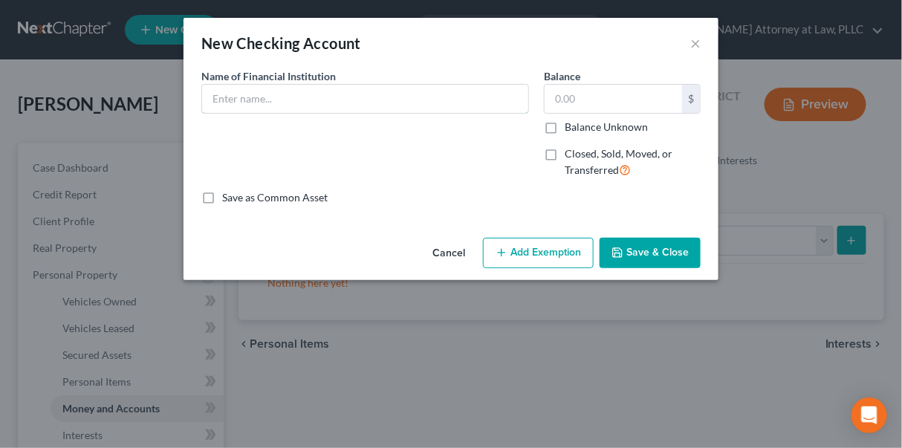
drag, startPoint x: 260, startPoint y: 103, endPoint x: 185, endPoint y: 67, distance: 83.1
click at [245, 98] on input "text" at bounding box center [365, 99] width 326 height 28
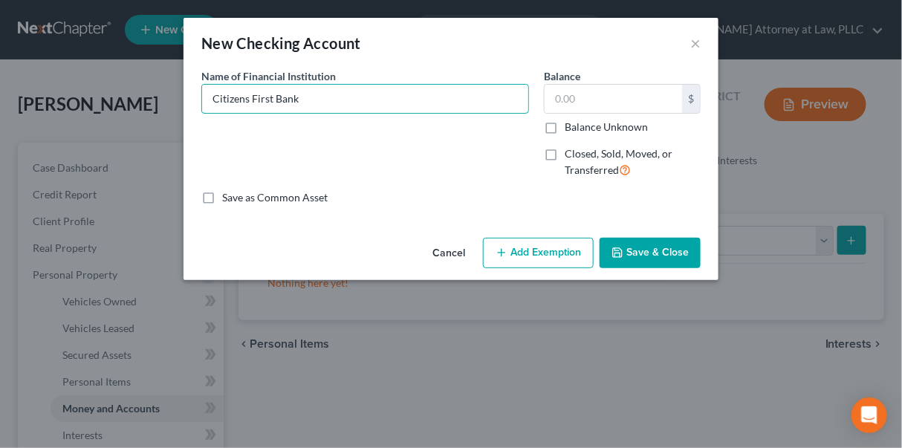
type input "Citizens First Bank"
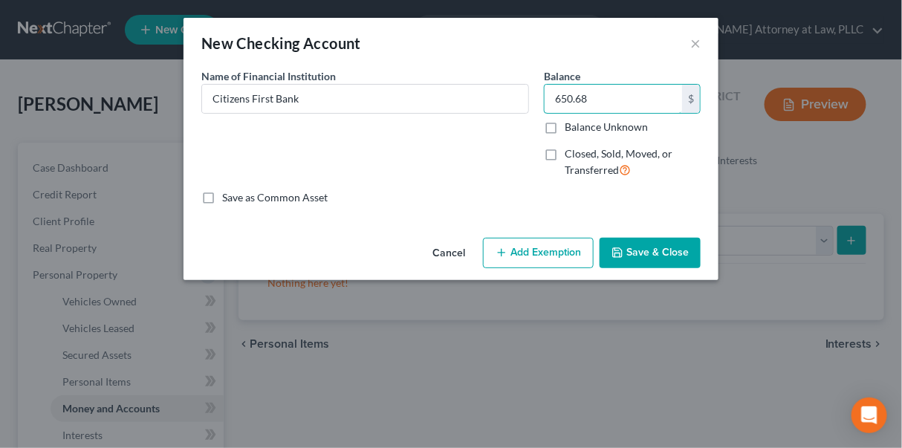
type input "650.68"
click at [519, 253] on button "Add Exemption" at bounding box center [538, 253] width 111 height 31
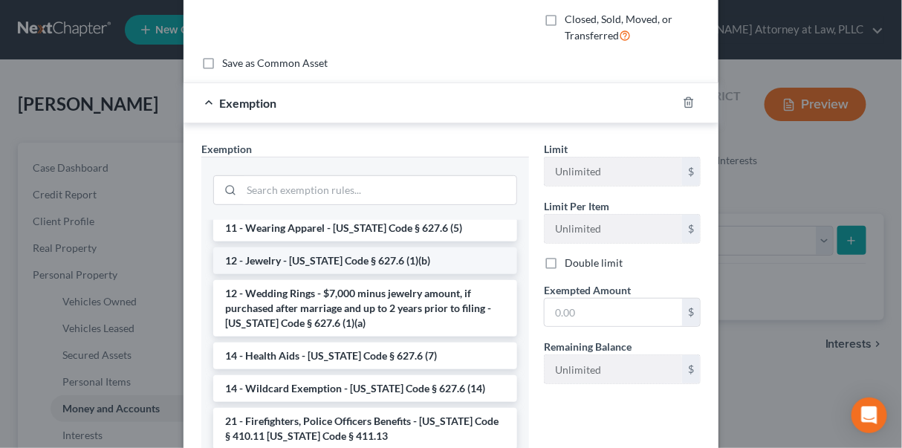
scroll to position [202, 0]
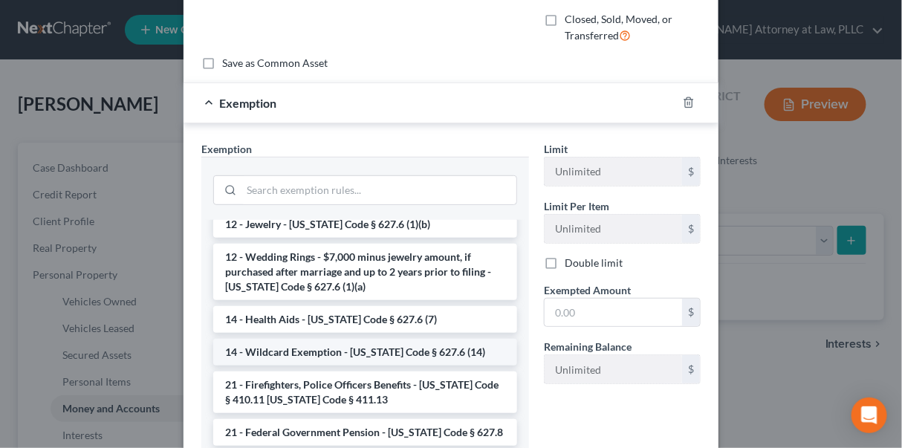
click at [286, 346] on li "14 - Wildcard Exemption - [US_STATE] Code § 627.6 (14)" at bounding box center [365, 352] width 304 height 27
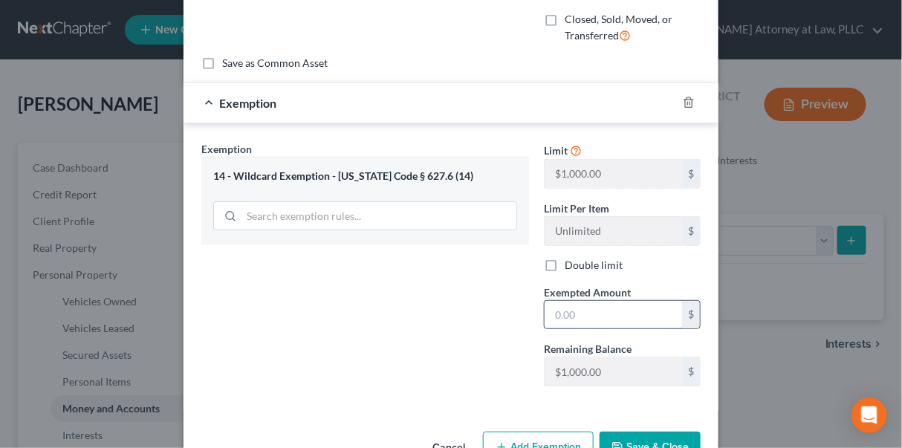
drag, startPoint x: 551, startPoint y: 311, endPoint x: 559, endPoint y: 316, distance: 9.7
click at [537, 323] on div "Exempted Amount * $" at bounding box center [623, 307] width 172 height 45
type input "650.68"
click at [628, 440] on button "Save & Close" at bounding box center [650, 447] width 101 height 31
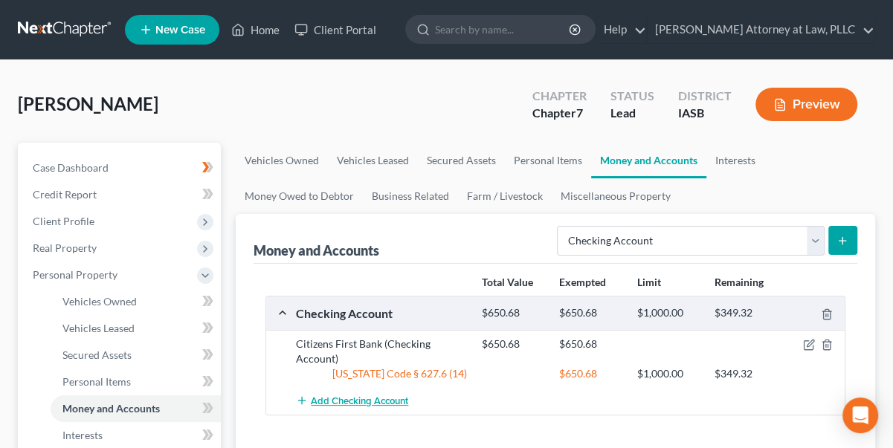
click at [315, 398] on span "Add Checking Account" at bounding box center [359, 401] width 97 height 12
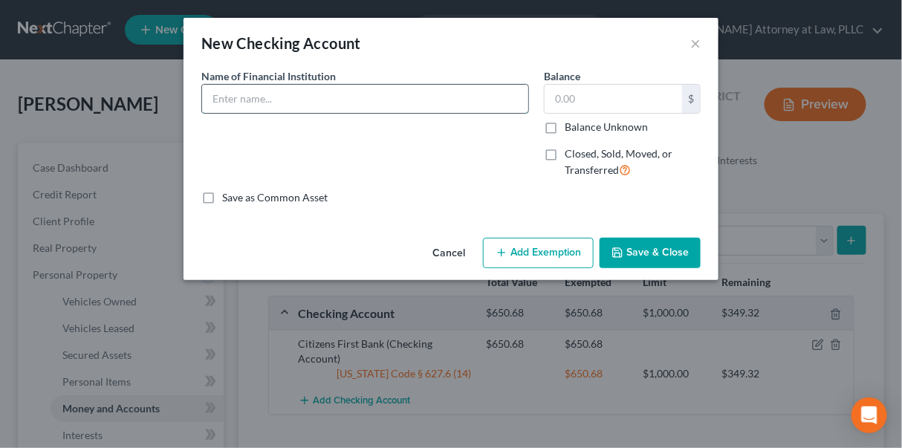
click at [232, 98] on input "text" at bounding box center [365, 99] width 326 height 28
type input "U.S. Bank"
type input "0.07"
click at [568, 251] on button "Add Exemption" at bounding box center [538, 253] width 111 height 31
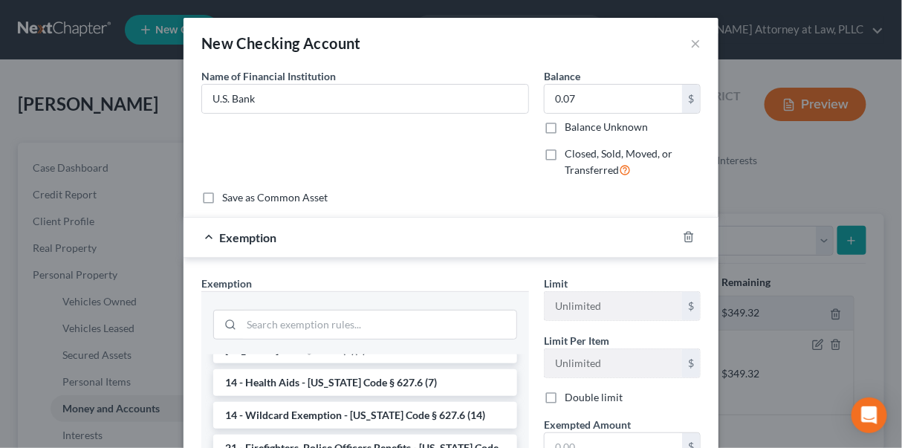
scroll to position [270, 0]
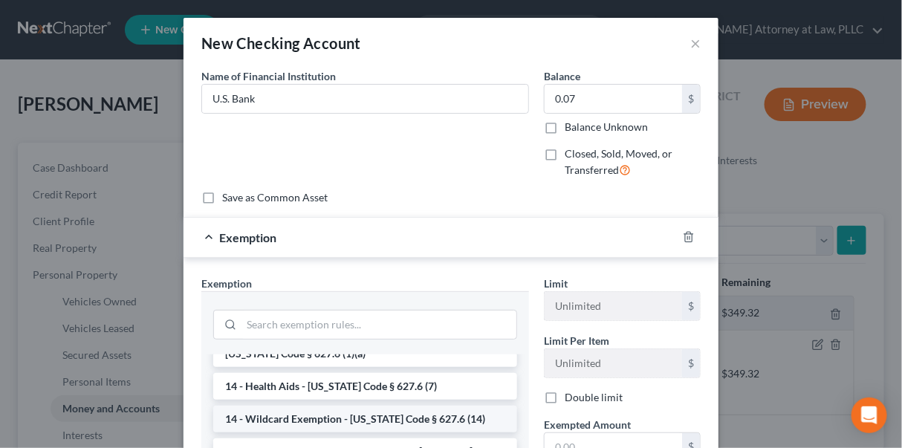
click at [319, 413] on li "14 - Wildcard Exemption - [US_STATE] Code § 627.6 (14)" at bounding box center [365, 419] width 304 height 27
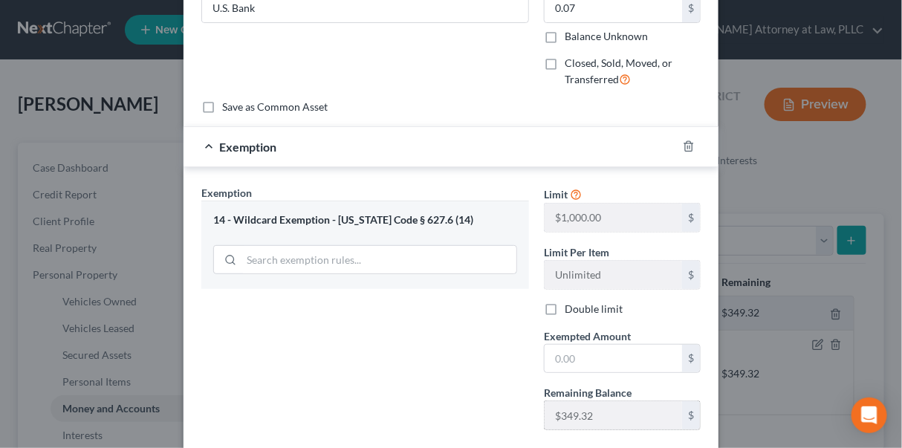
scroll to position [135, 0]
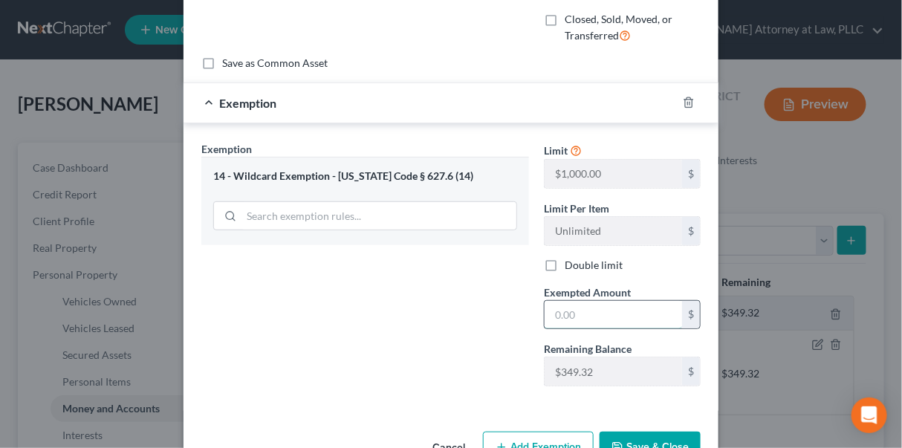
click at [555, 319] on input "text" at bounding box center [614, 315] width 138 height 28
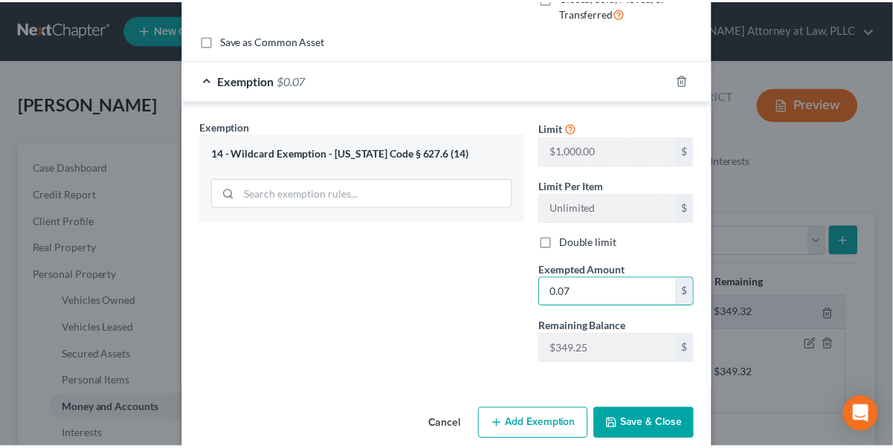
scroll to position [176, 0]
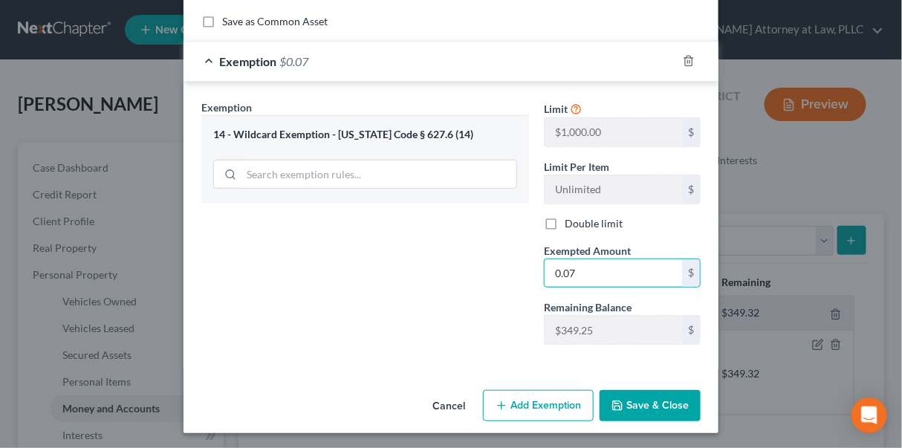
type input "0.07"
click at [636, 400] on button "Save & Close" at bounding box center [650, 405] width 101 height 31
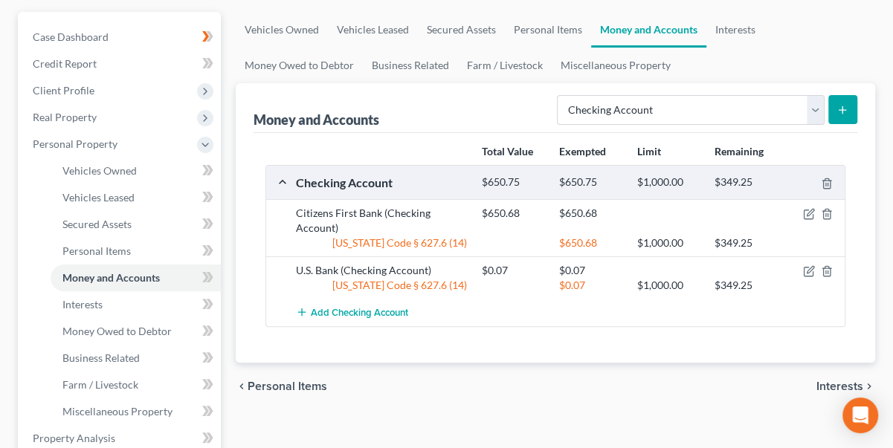
scroll to position [135, 0]
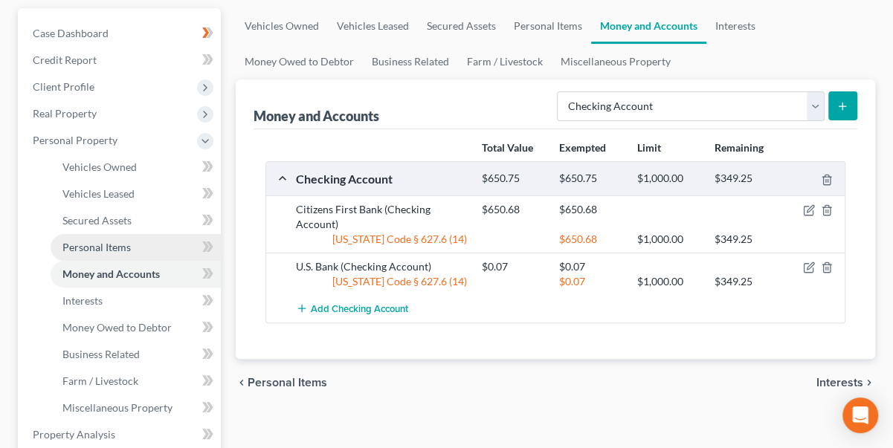
click at [99, 247] on span "Personal Items" at bounding box center [96, 247] width 68 height 13
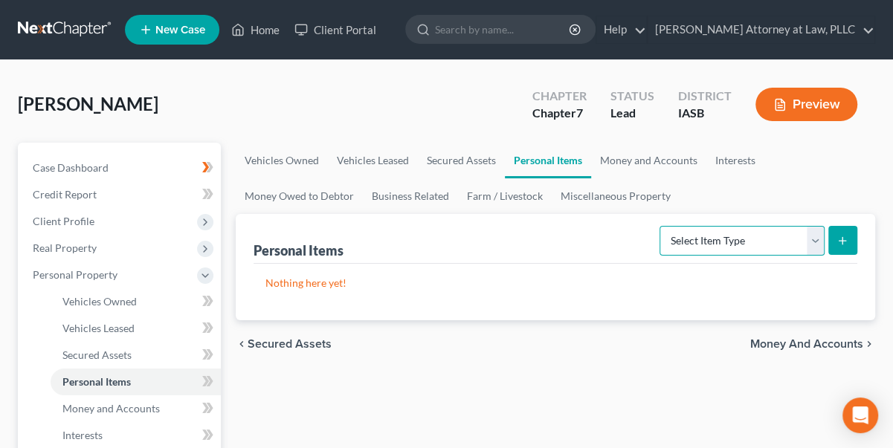
click at [810, 231] on select "Select Item Type Clothing Collectibles Of Value Electronics Firearms Household …" at bounding box center [741, 241] width 165 height 30
select select "household_goods"
click at [662, 226] on select "Select Item Type Clothing Collectibles Of Value Electronics Firearms Household …" at bounding box center [741, 241] width 165 height 30
click at [847, 236] on icon "submit" at bounding box center [842, 241] width 12 height 12
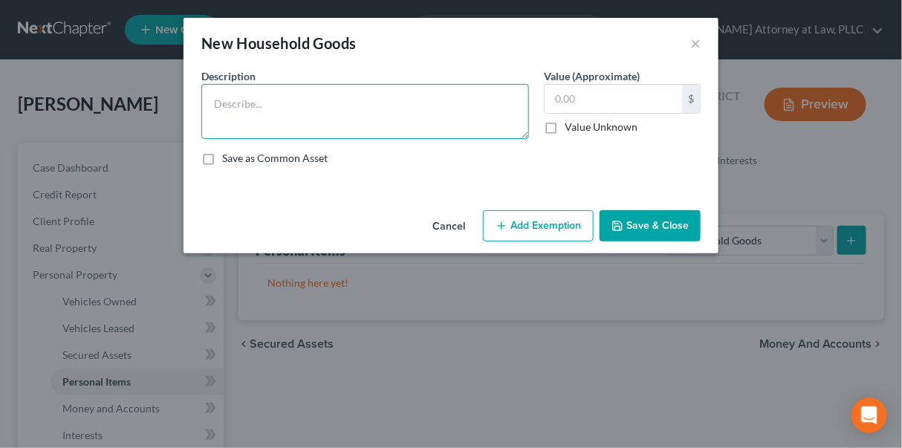
drag, startPoint x: 254, startPoint y: 100, endPoint x: 207, endPoint y: 83, distance: 50.1
click at [253, 100] on textarea at bounding box center [365, 111] width 328 height 55
type textarea "Stove, Refrigerator, Dishwasher"
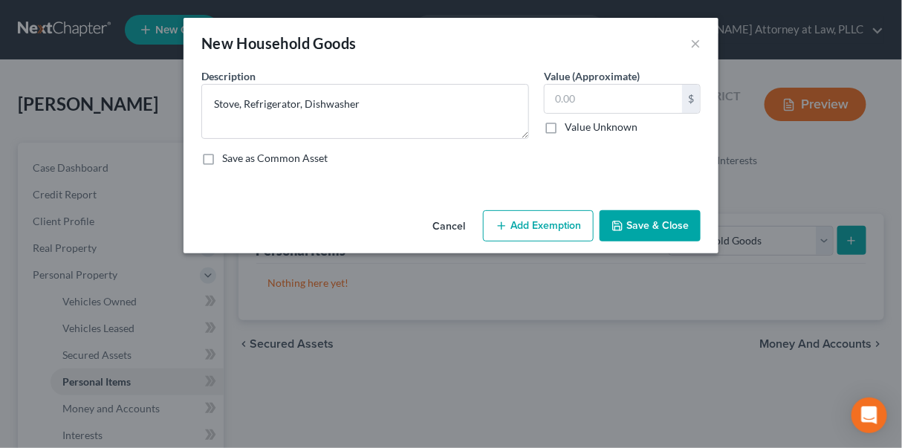
click at [550, 227] on button "Add Exemption" at bounding box center [538, 225] width 111 height 31
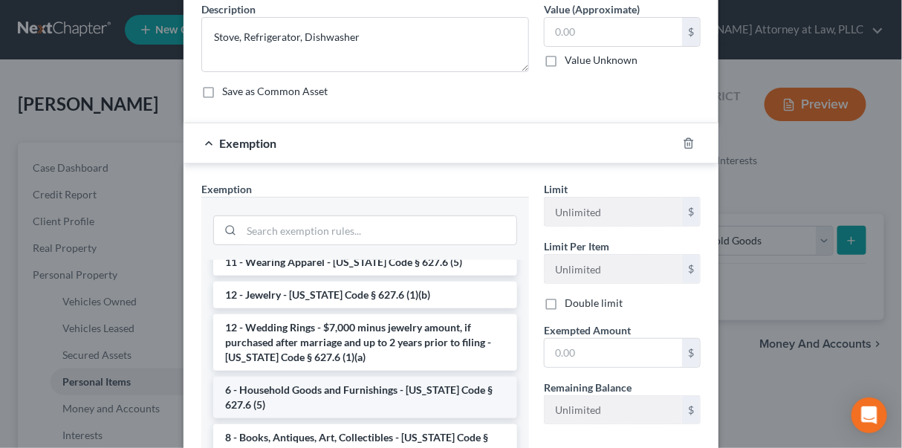
scroll to position [67, 0]
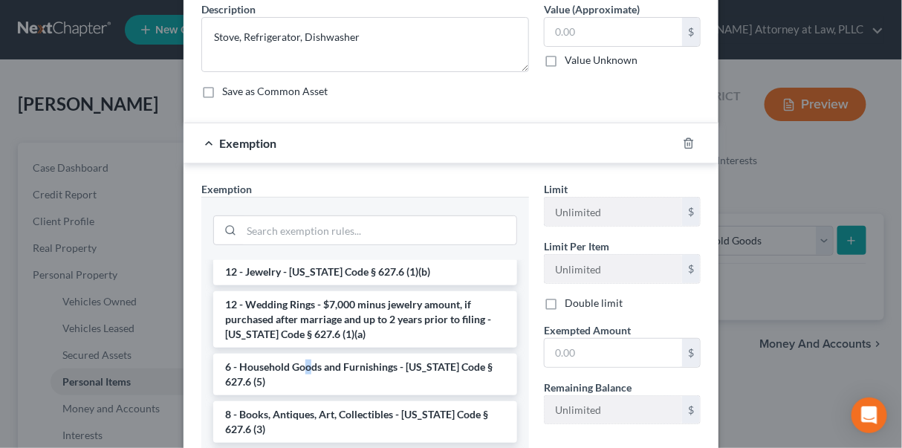
click at [305, 360] on li "6 - Household Goods and Furnishings - [US_STATE] Code § 627.6 (5)" at bounding box center [365, 375] width 304 height 42
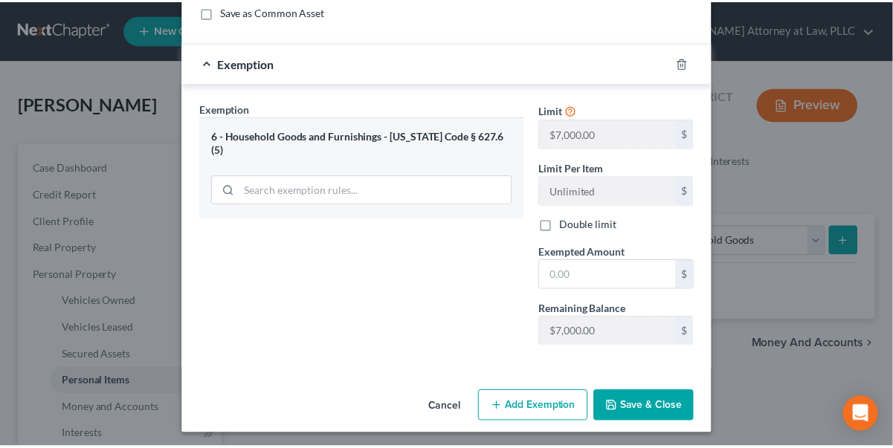
scroll to position [149, 0]
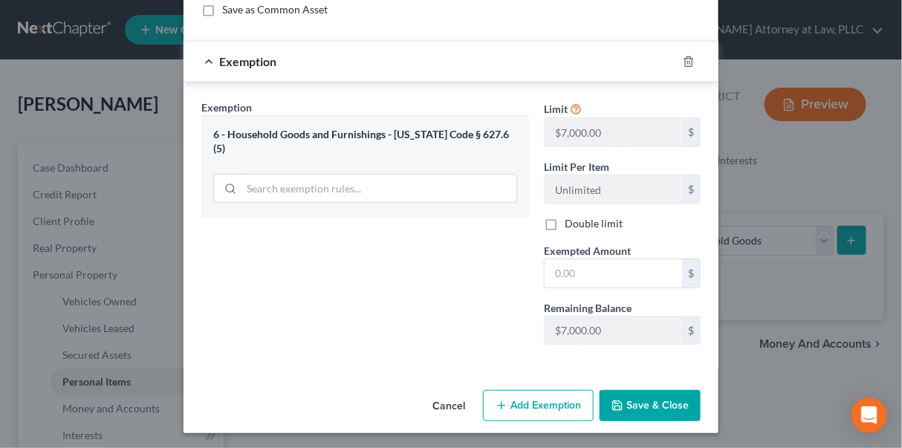
click at [638, 400] on button "Save & Close" at bounding box center [650, 405] width 101 height 31
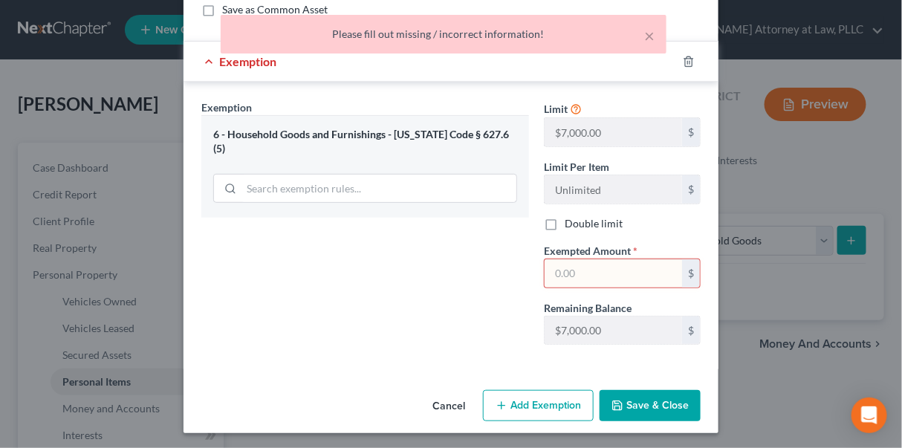
click at [440, 397] on button "Cancel" at bounding box center [449, 407] width 56 height 30
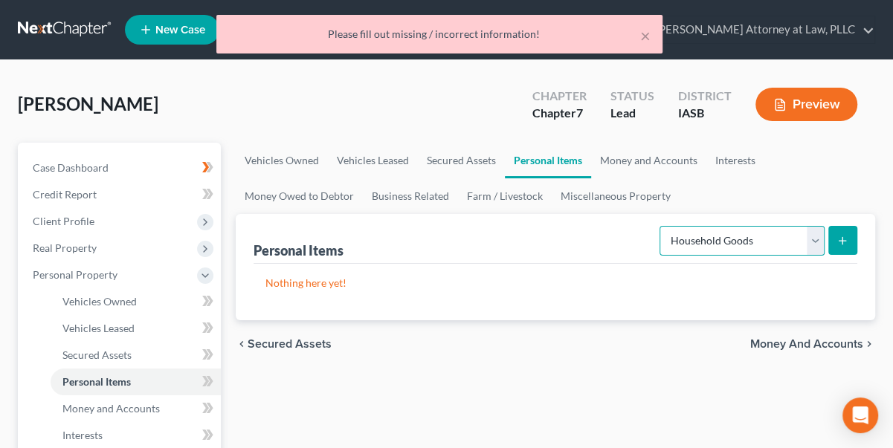
click at [818, 235] on select "Select Item Type Clothing Collectibles Of Value Electronics Firearms Household …" at bounding box center [741, 241] width 165 height 30
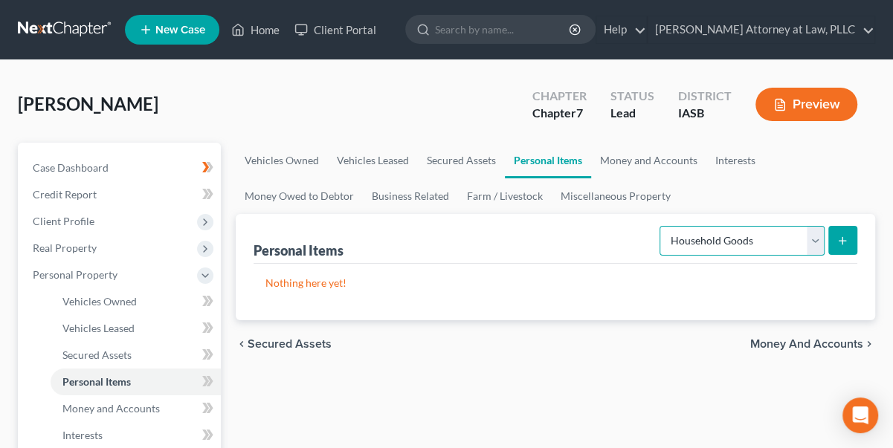
select select "electronics"
click at [662, 226] on select "Select Item Type Clothing Collectibles Of Value Electronics Firearms Household …" at bounding box center [741, 241] width 165 height 30
click at [840, 241] on line "submit" at bounding box center [842, 241] width 7 height 0
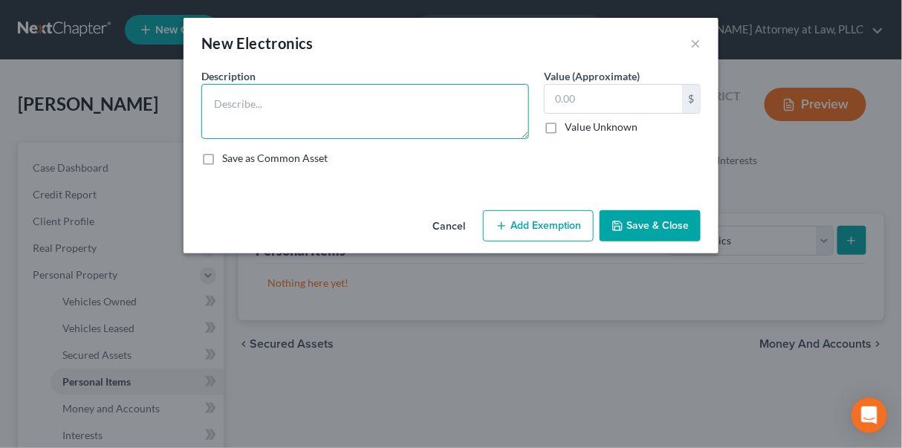
click at [226, 96] on textarea at bounding box center [365, 111] width 328 height 55
type textarea "Telvision"
click at [671, 222] on button "Save & Close" at bounding box center [650, 225] width 101 height 31
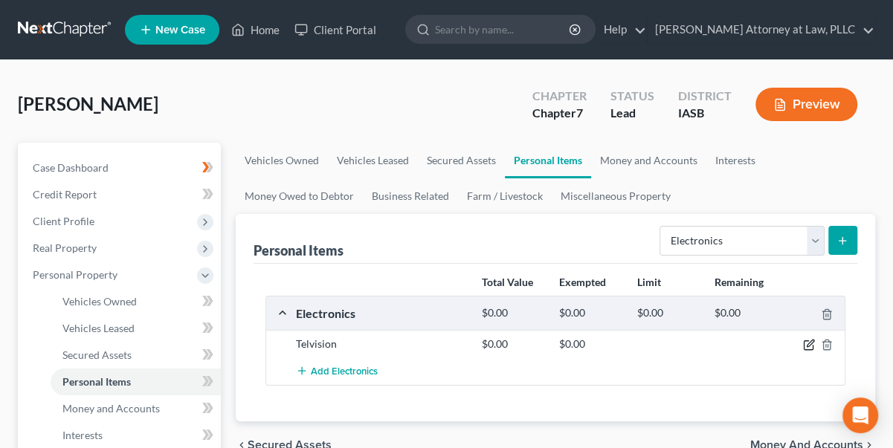
drag, startPoint x: 805, startPoint y: 346, endPoint x: 784, endPoint y: 340, distance: 21.6
click at [805, 345] on icon "button" at bounding box center [809, 345] width 12 height 12
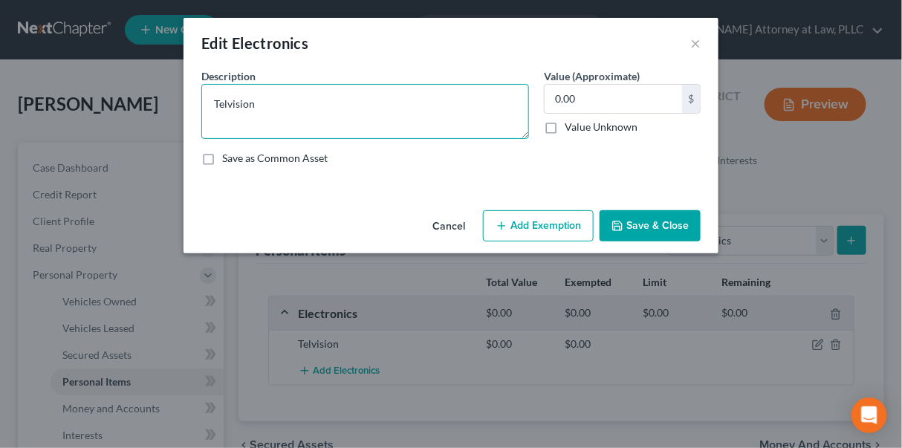
click at [226, 103] on textarea "Telvision" at bounding box center [365, 111] width 328 height 55
type textarea "Television"
click at [624, 225] on icon "button" at bounding box center [618, 226] width 12 height 12
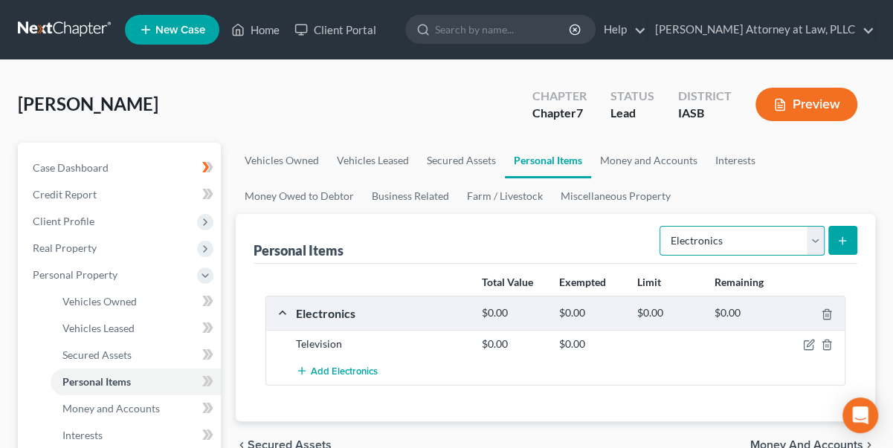
click at [816, 238] on select "Select Item Type Clothing Collectibles Of Value Electronics Firearms Household …" at bounding box center [741, 241] width 165 height 30
click at [323, 311] on div "Electronics" at bounding box center [381, 314] width 186 height 16
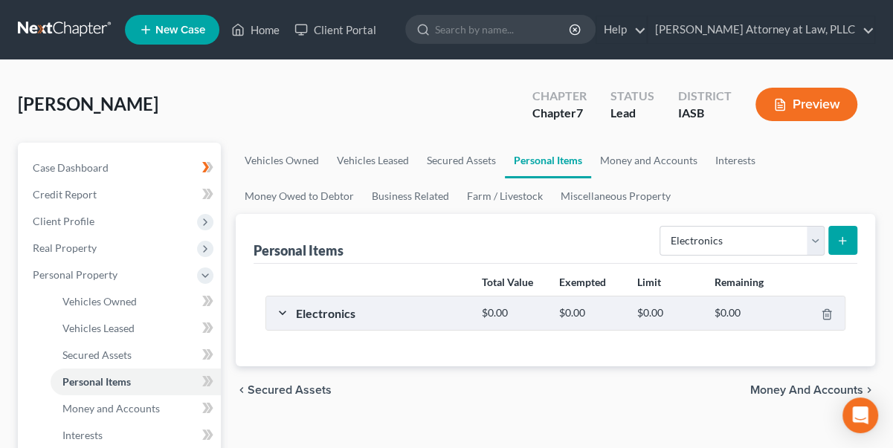
click at [326, 311] on div "Electronics" at bounding box center [381, 314] width 186 height 16
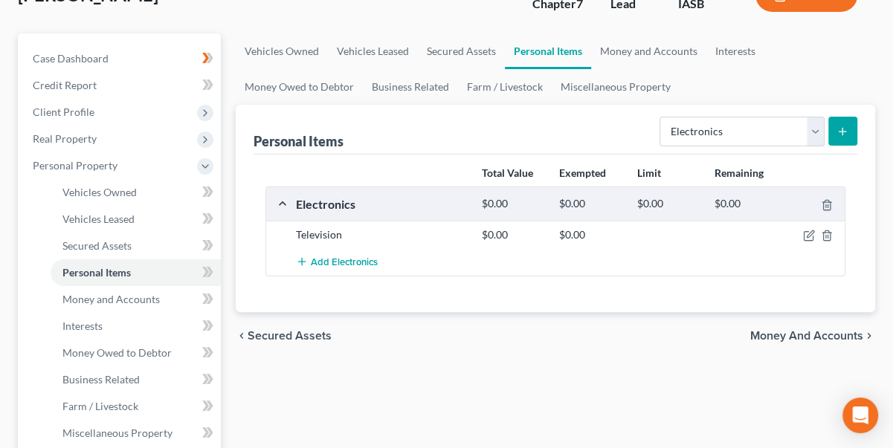
scroll to position [135, 0]
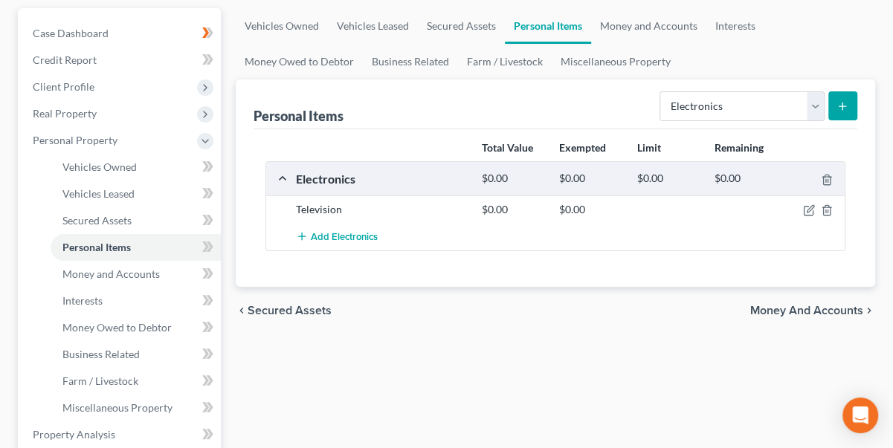
click at [636, 416] on div "Vehicles Owned Vehicles Leased Secured Assets Personal Items Money and Accounts…" at bounding box center [555, 437] width 654 height 859
click at [840, 97] on button "submit" at bounding box center [842, 105] width 29 height 29
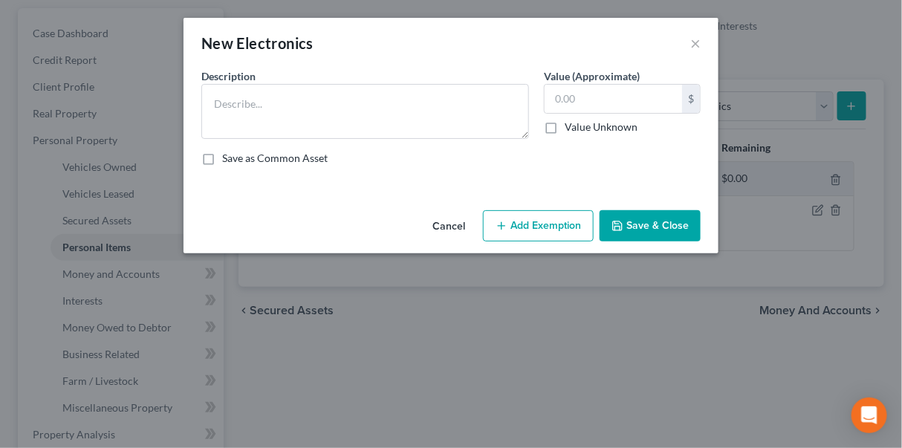
click at [444, 222] on button "Cancel" at bounding box center [449, 227] width 56 height 30
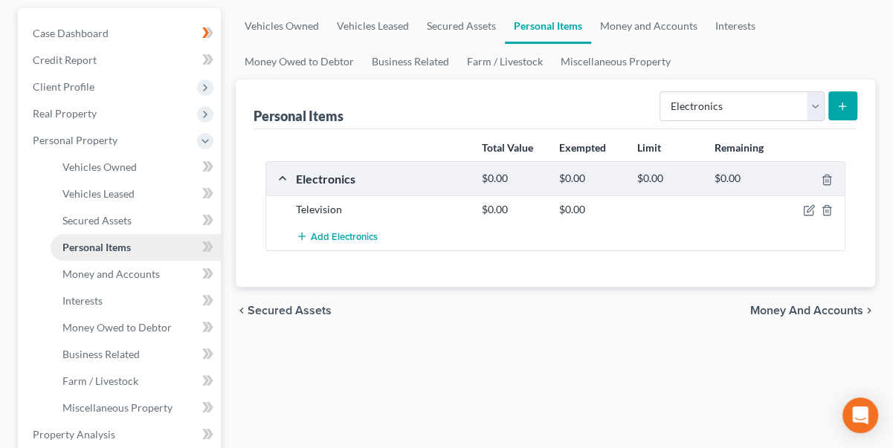
click at [108, 245] on span "Personal Items" at bounding box center [96, 247] width 68 height 13
click at [818, 93] on select "Select Item Type Clothing Collectibles Of Value Electronics Firearms Household …" at bounding box center [741, 106] width 165 height 30
select select "household_goods"
click at [662, 91] on select "Select Item Type Clothing Collectibles Of Value Electronics Firearms Household …" at bounding box center [741, 106] width 165 height 30
click at [842, 100] on icon "submit" at bounding box center [842, 106] width 12 height 12
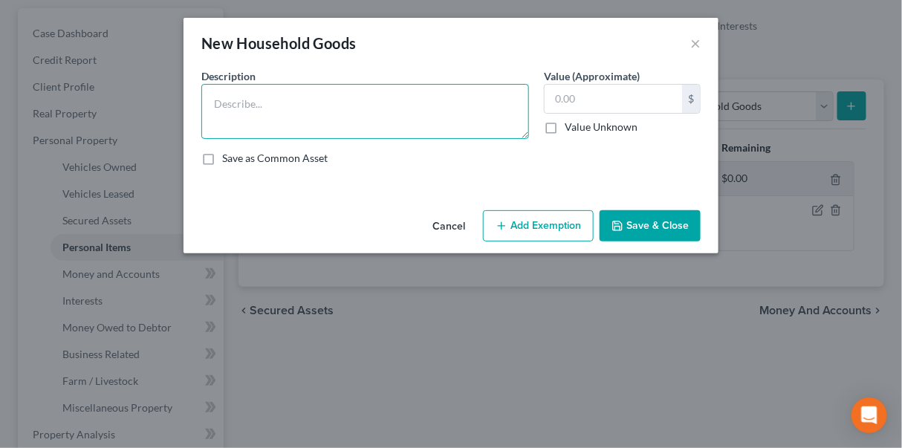
click at [300, 113] on textarea at bounding box center [365, 111] width 328 height 55
type textarea "Stove, Refrigerator, Furniture, Dishwasher"
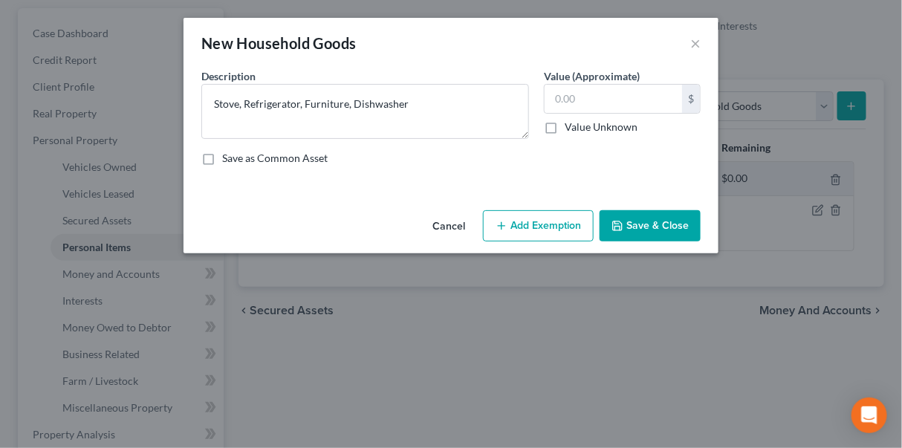
click at [651, 236] on button "Save & Close" at bounding box center [650, 225] width 101 height 31
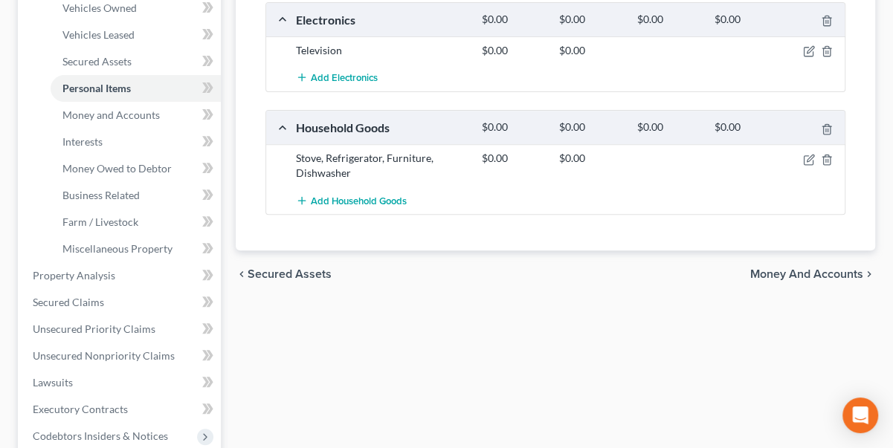
scroll to position [270, 0]
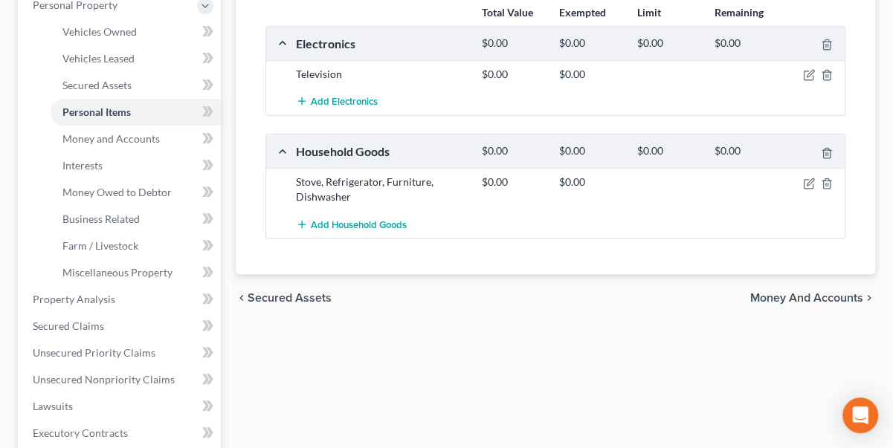
click at [804, 292] on span "Money and Accounts" at bounding box center [806, 298] width 113 height 12
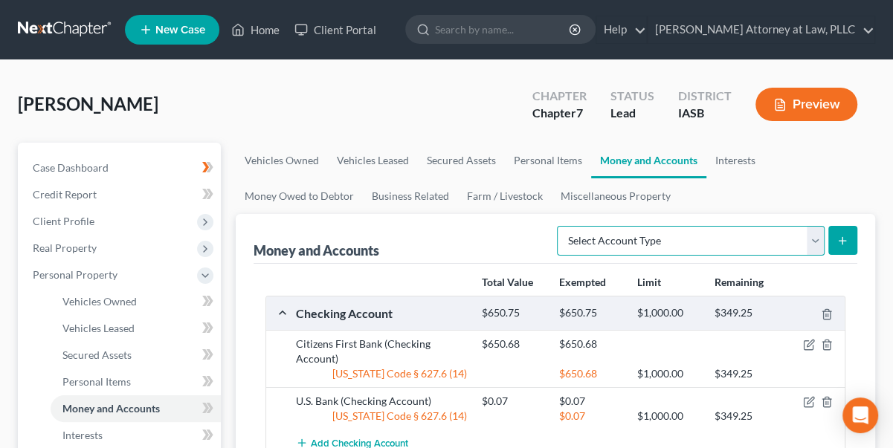
click at [813, 229] on select "Select Account Type Brokerage Cash on Hand Certificates of Deposit Checking Acc…" at bounding box center [691, 241] width 268 height 30
click at [866, 149] on ul "Vehicles Owned Vehicles Leased Secured Assets Personal Items Money and Accounts…" at bounding box center [555, 178] width 639 height 71
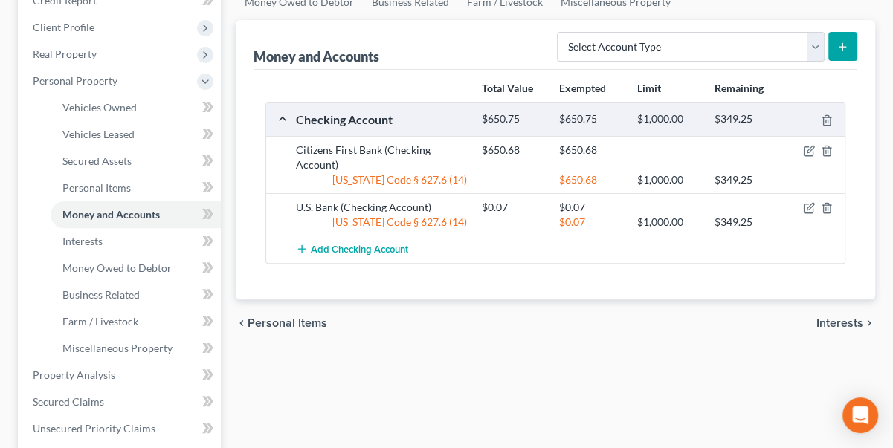
scroll to position [202, 0]
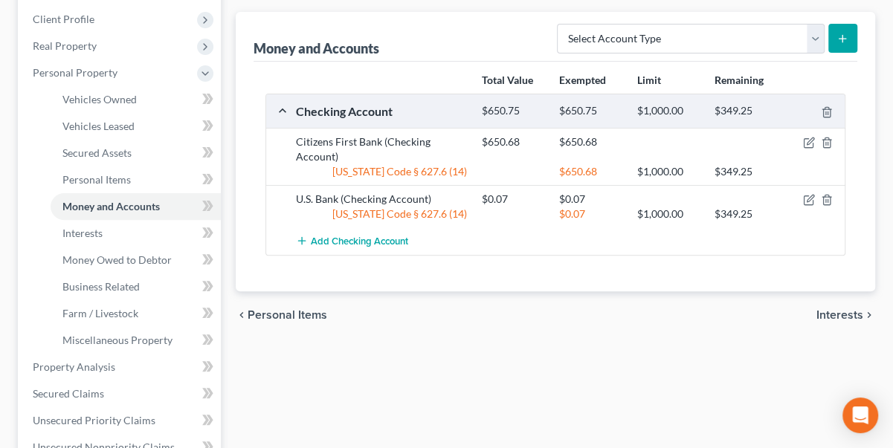
click at [840, 316] on span "Interests" at bounding box center [839, 315] width 47 height 12
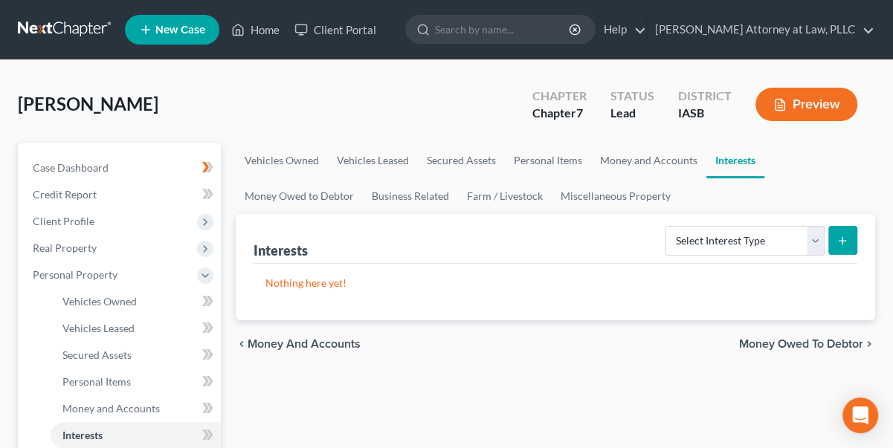
click at [791, 338] on span "Money Owed to Debtor" at bounding box center [801, 344] width 124 height 12
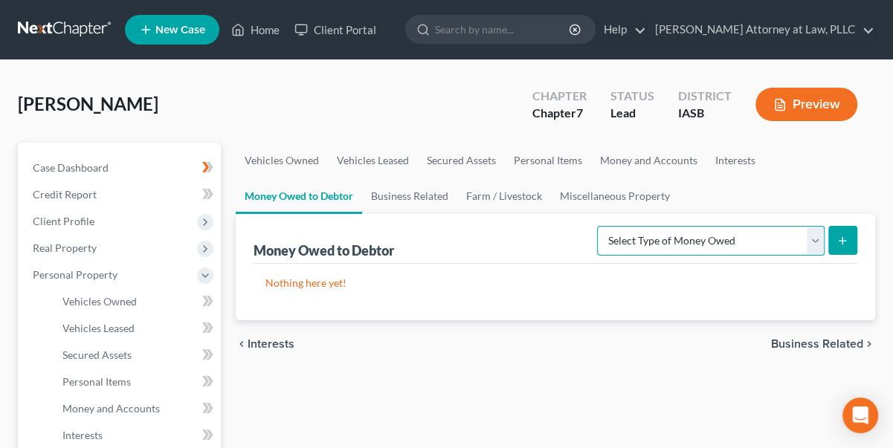
click at [816, 234] on select "Select Type of Money Owed Accounts Receivable Alimony Child Support Claims Agai…" at bounding box center [710, 241] width 227 height 30
select select "unpaid_loans"
click at [600, 226] on select "Select Type of Money Owed Accounts Receivable Alimony Child Support Claims Agai…" at bounding box center [710, 241] width 227 height 30
click at [849, 233] on button "submit" at bounding box center [842, 240] width 29 height 29
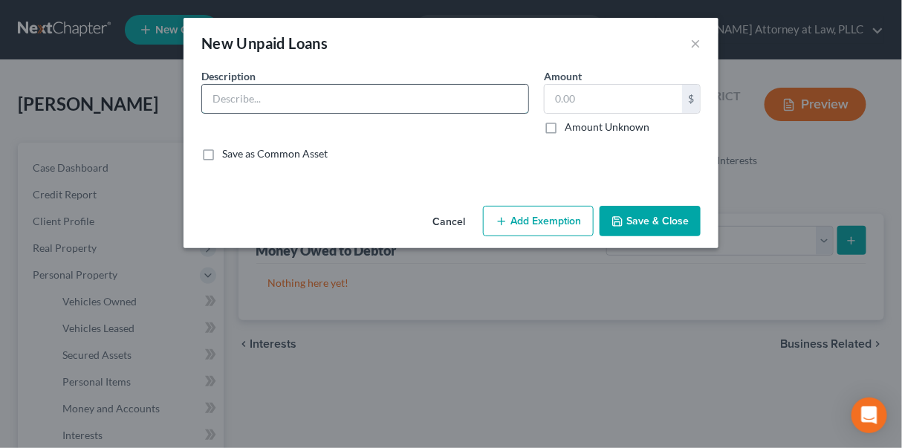
click at [230, 103] on input "text" at bounding box center [365, 99] width 326 height 28
type input "[PERSON_NAME]"
click at [565, 127] on label "Amount Unknown" at bounding box center [607, 127] width 85 height 15
click at [571, 127] on input "Amount Unknown" at bounding box center [576, 125] width 10 height 10
checkbox input "true"
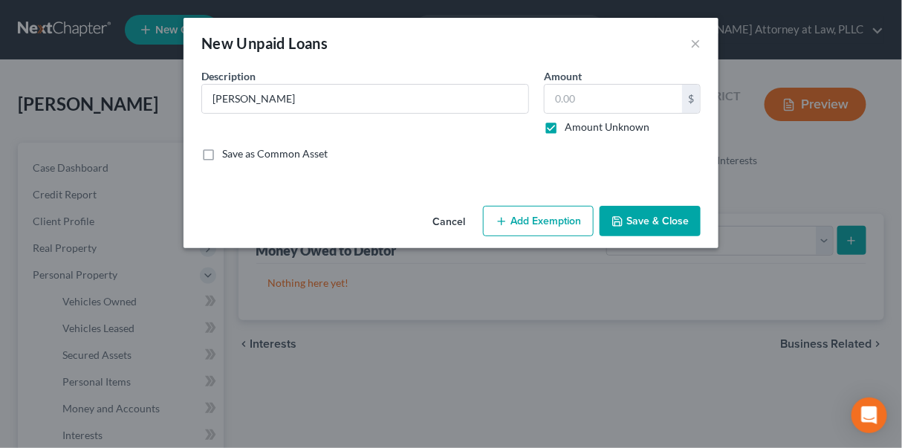
type input "0.00"
click at [631, 222] on button "Save & Close" at bounding box center [650, 221] width 101 height 31
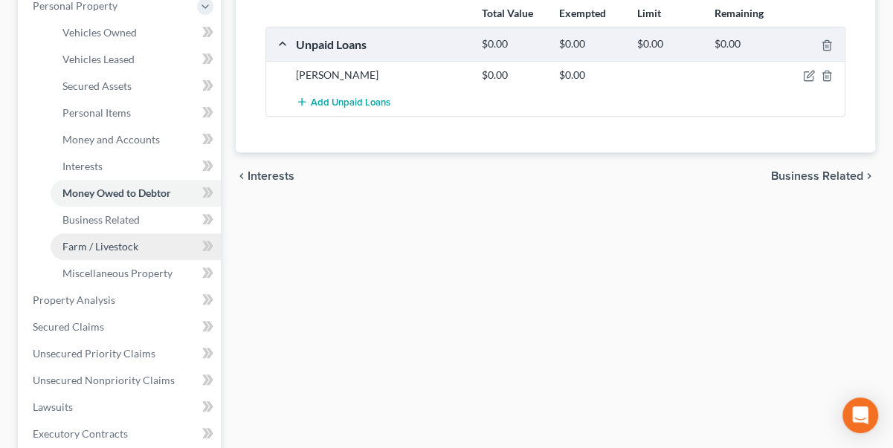
scroll to position [270, 0]
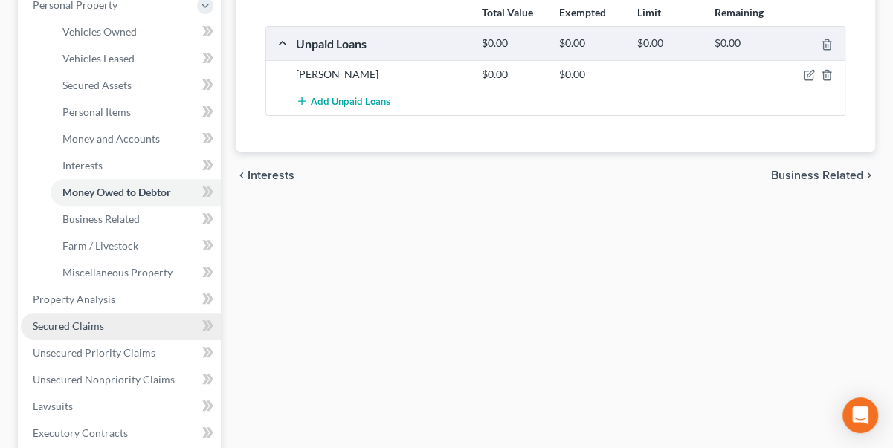
click at [87, 327] on span "Secured Claims" at bounding box center [68, 326] width 71 height 13
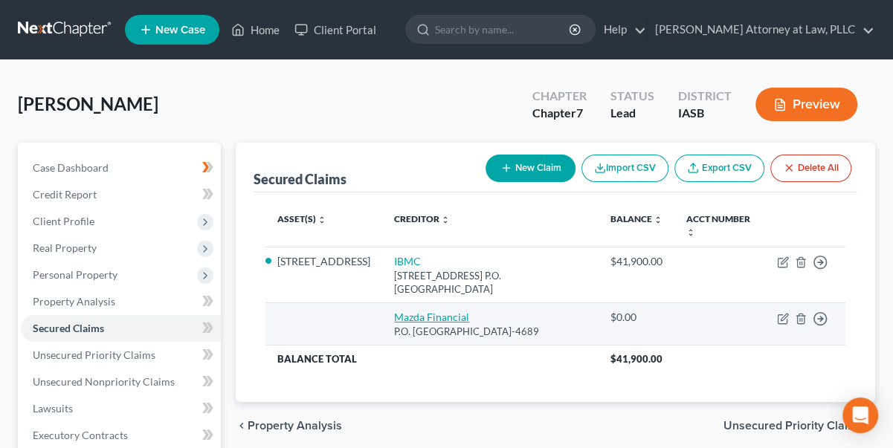
scroll to position [67, 0]
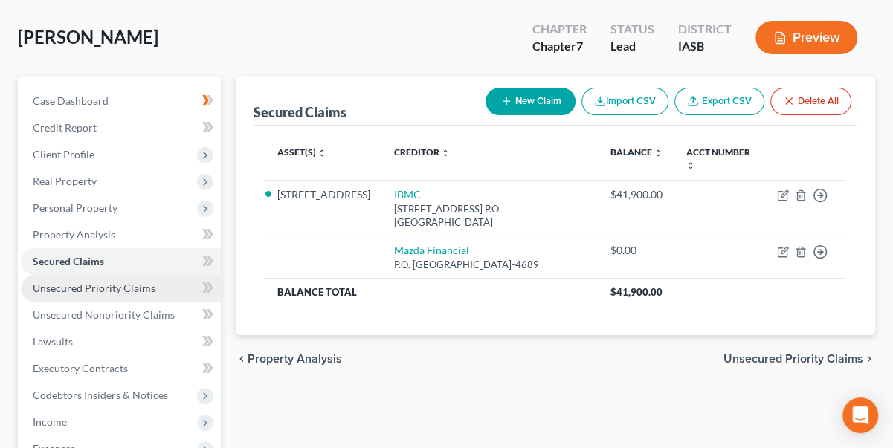
click at [121, 288] on span "Unsecured Priority Claims" at bounding box center [94, 288] width 123 height 13
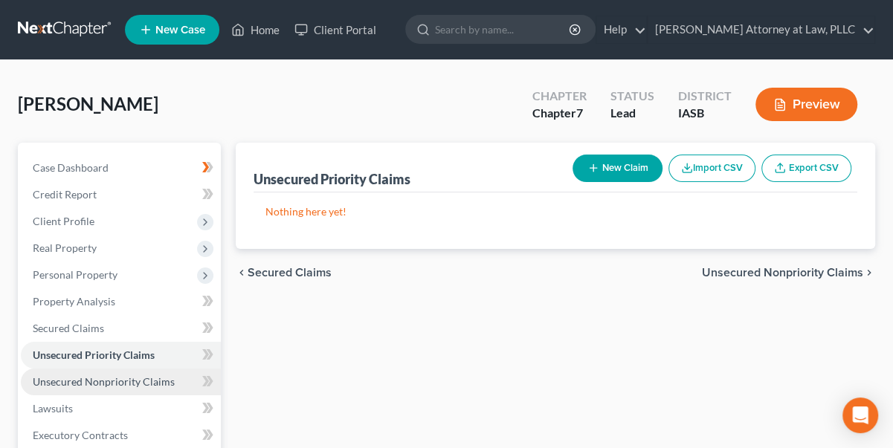
click at [88, 381] on span "Unsecured Nonpriority Claims" at bounding box center [104, 381] width 142 height 13
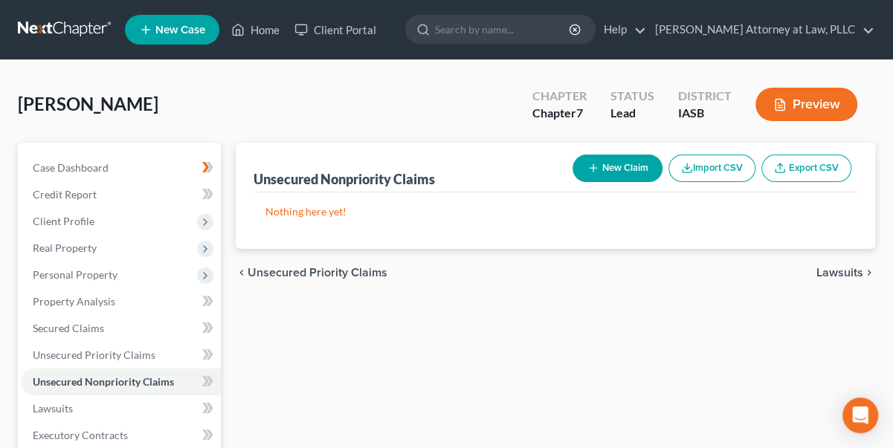
click at [616, 166] on button "New Claim" at bounding box center [617, 169] width 90 height 28
select select "0"
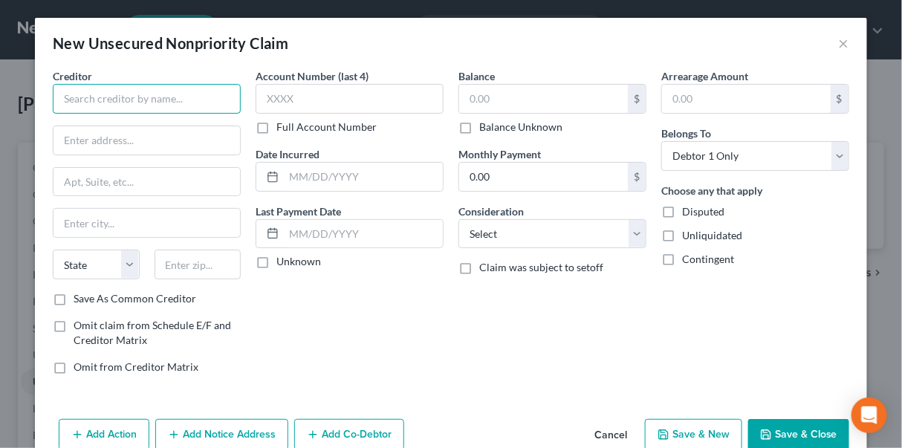
click at [84, 91] on input "text" at bounding box center [147, 99] width 188 height 30
type input "GreenState Credit"
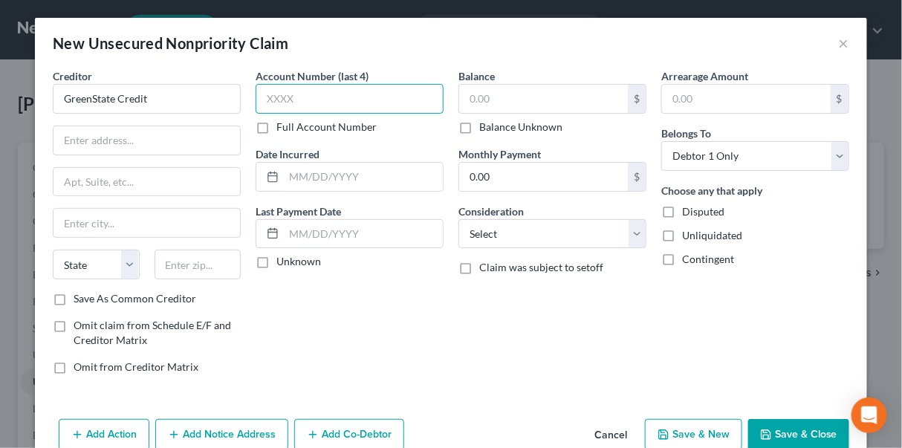
click at [269, 97] on input "text" at bounding box center [350, 99] width 188 height 30
click at [493, 100] on input "text" at bounding box center [543, 99] width 169 height 28
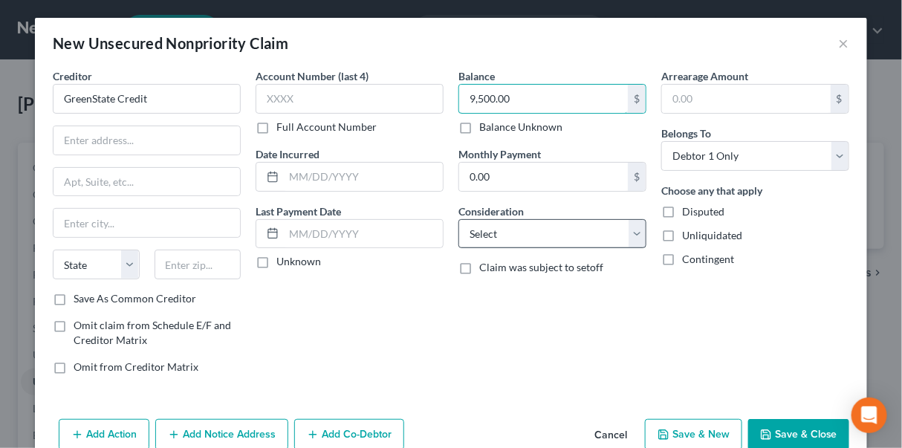
type input "9,500.00"
click at [630, 227] on select "Select Cable / Satellite Services Collection Agency Credit Card Debt Debt Couns…" at bounding box center [553, 234] width 188 height 30
click at [632, 233] on select "Select Cable / Satellite Services Collection Agency Credit Card Debt Debt Couns…" at bounding box center [553, 234] width 188 height 30
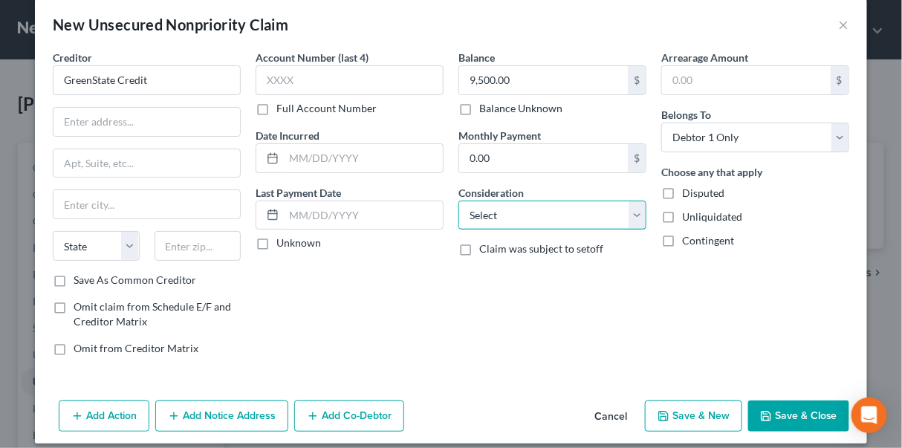
scroll to position [30, 0]
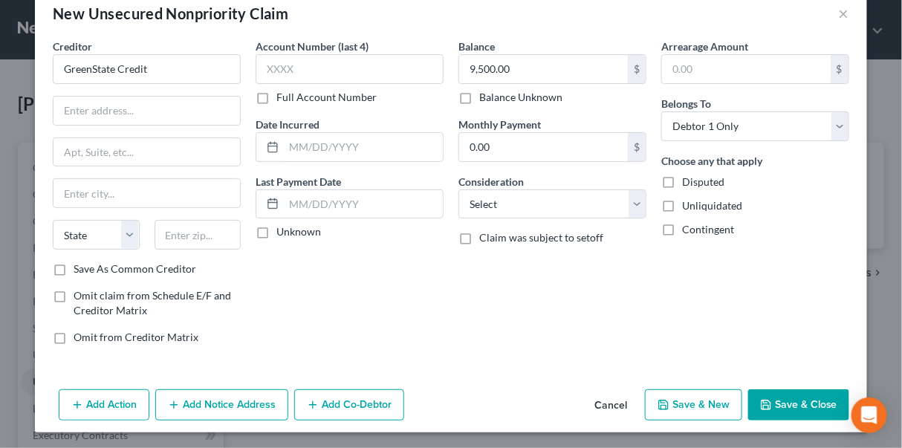
click at [111, 407] on button "Add Action" at bounding box center [104, 405] width 91 height 31
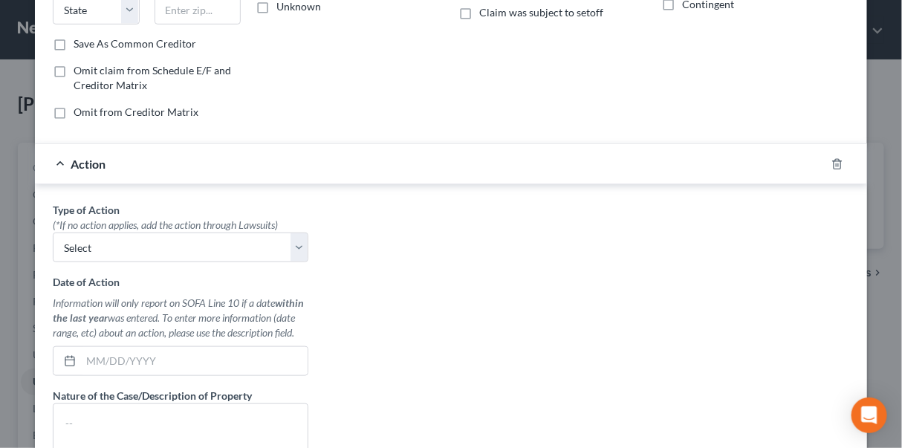
scroll to position [201, 0]
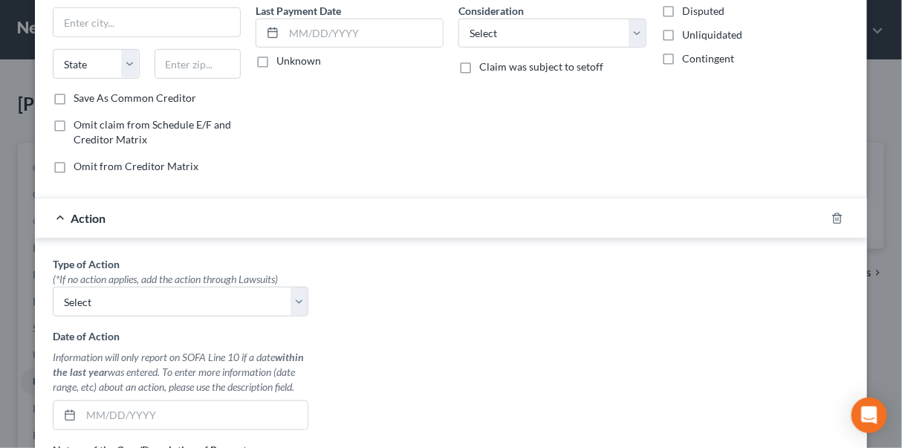
click at [56, 217] on div "Action" at bounding box center [430, 217] width 791 height 39
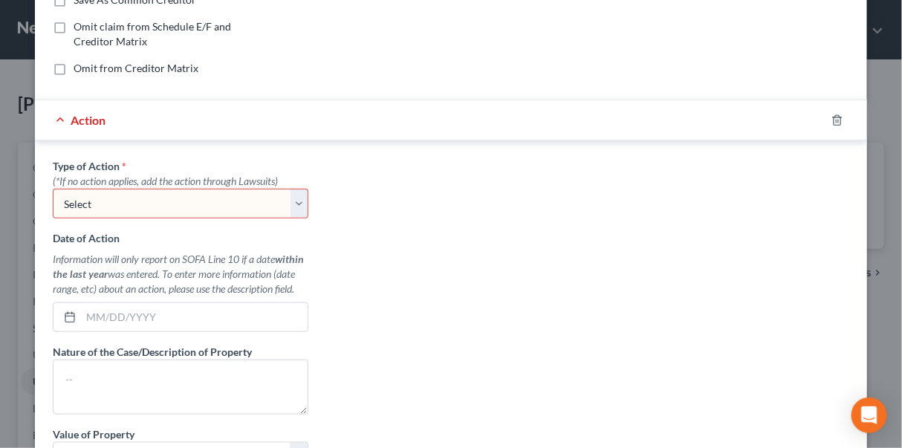
scroll to position [471, 0]
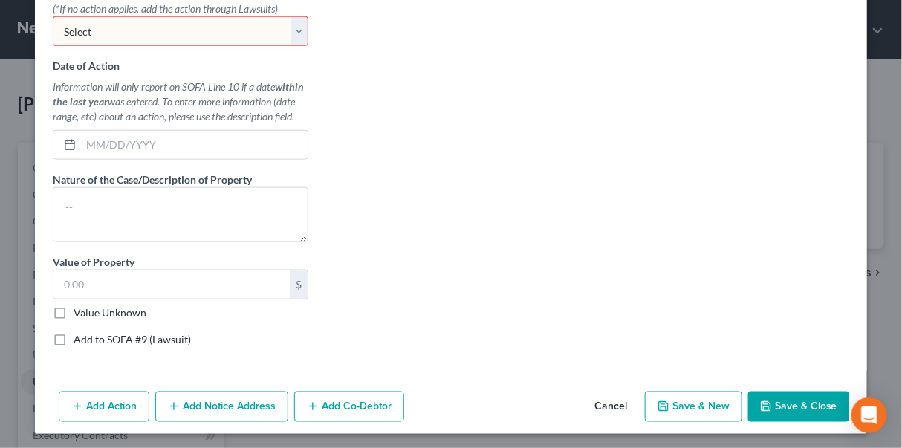
click at [617, 403] on button "Cancel" at bounding box center [611, 408] width 56 height 30
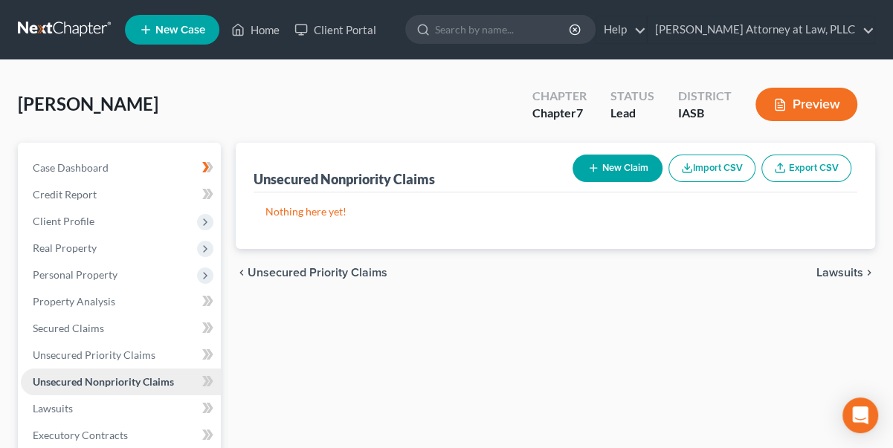
click at [103, 381] on span "Unsecured Nonpriority Claims" at bounding box center [103, 381] width 141 height 13
click at [622, 164] on button "New Claim" at bounding box center [617, 169] width 90 height 28
select select "0"
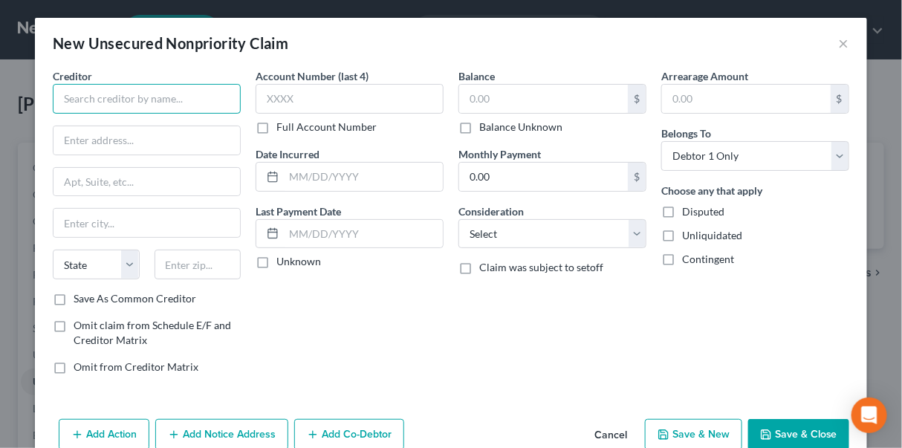
click at [68, 100] on input "text" at bounding box center [147, 99] width 188 height 30
type input "GreenState Credit"
drag, startPoint x: 469, startPoint y: 94, endPoint x: 481, endPoint y: 100, distance: 13.3
click at [469, 94] on input "text" at bounding box center [543, 99] width 169 height 28
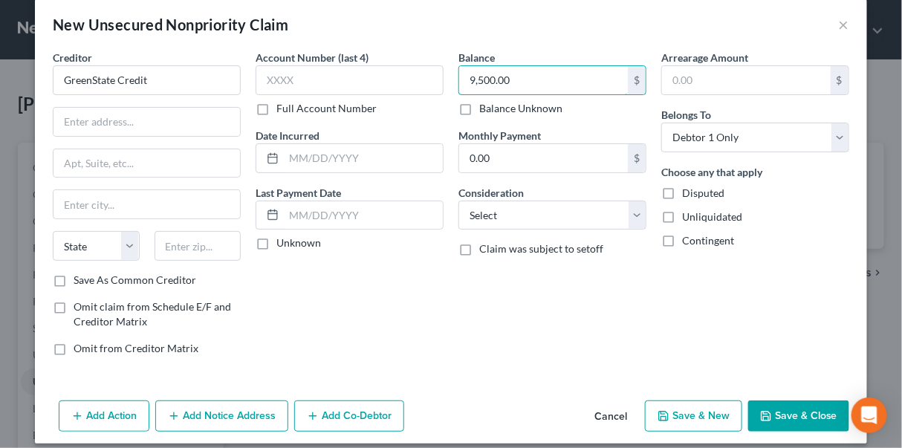
scroll to position [30, 0]
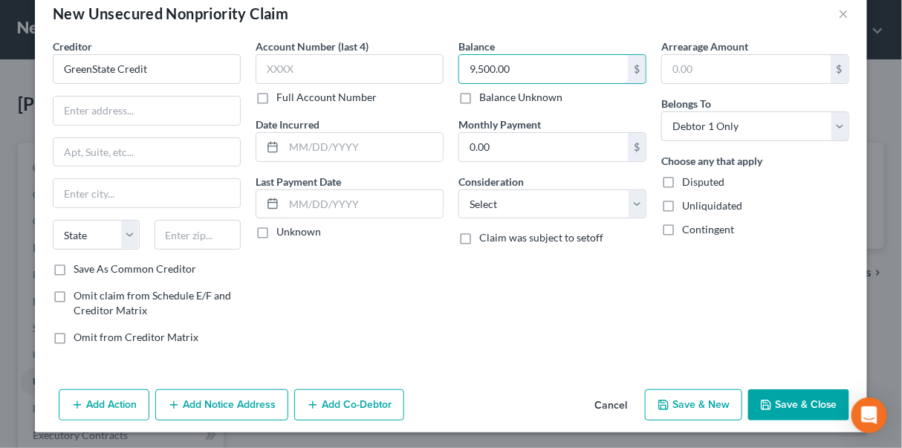
type input "9,500.00"
click at [246, 405] on button "Add Notice Address" at bounding box center [221, 405] width 133 height 31
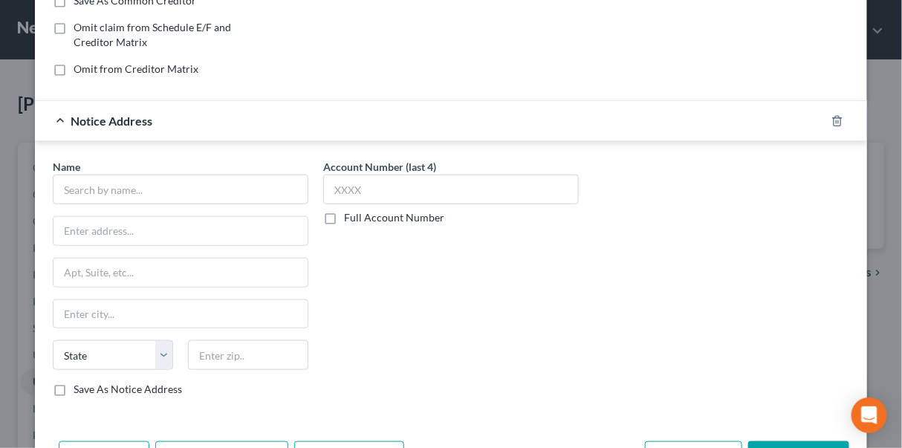
scroll to position [300, 0]
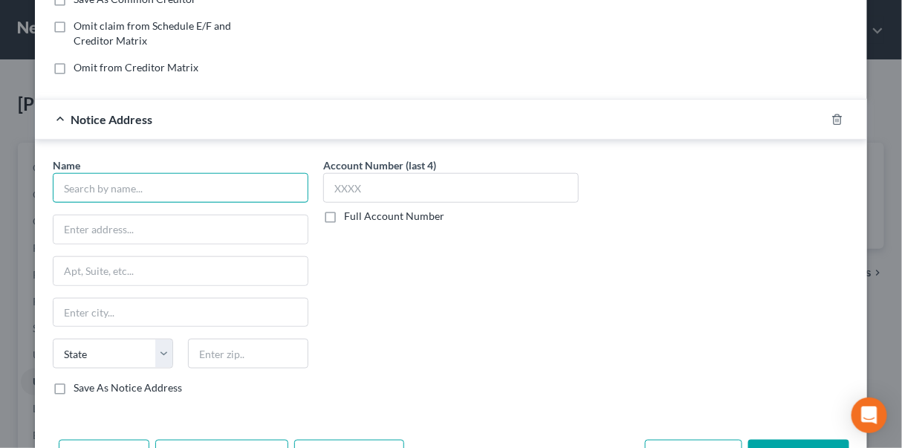
click at [61, 181] on input "text" at bounding box center [181, 188] width 256 height 30
type input "North Central Legal Solutions"
drag, startPoint x: 119, startPoint y: 227, endPoint x: 162, endPoint y: 175, distance: 67.6
click at [119, 227] on input "text" at bounding box center [181, 230] width 254 height 28
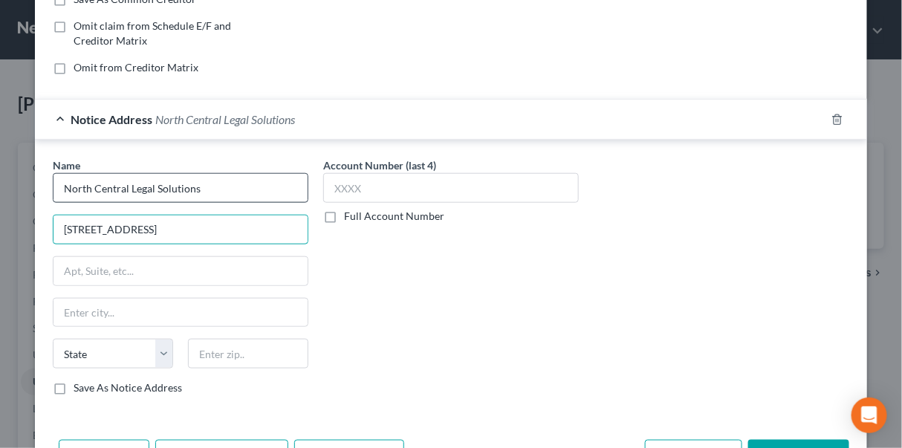
type input "[STREET_ADDRESS]"
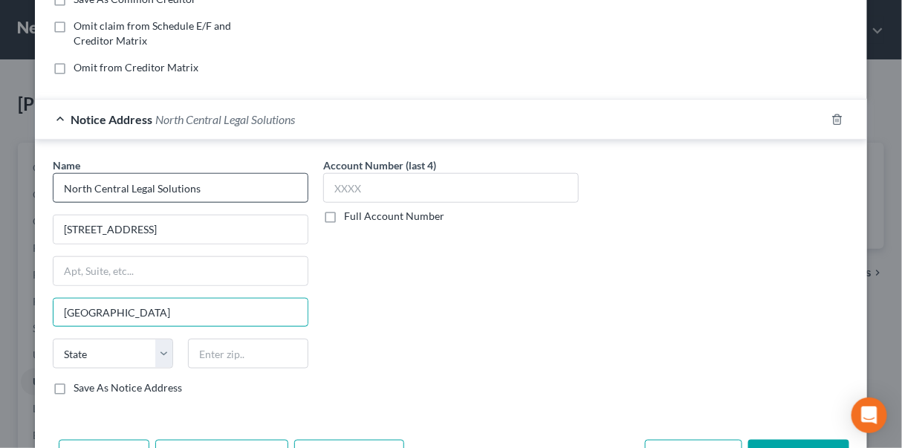
type input "[GEOGRAPHIC_DATA]"
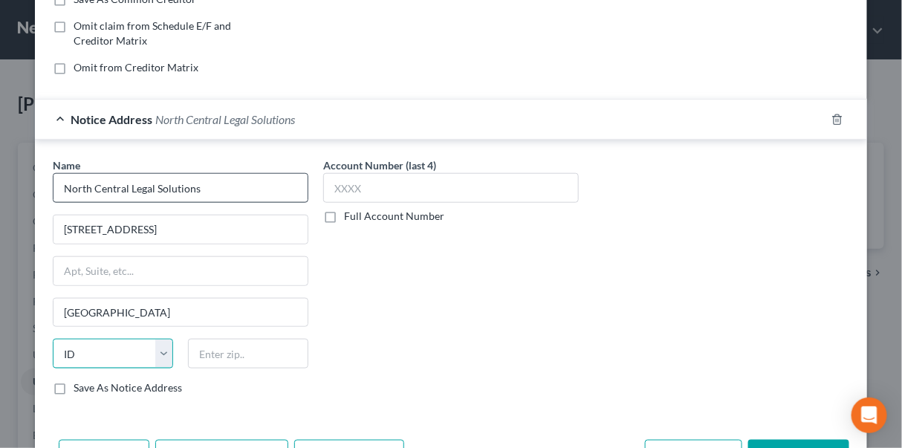
select select "16"
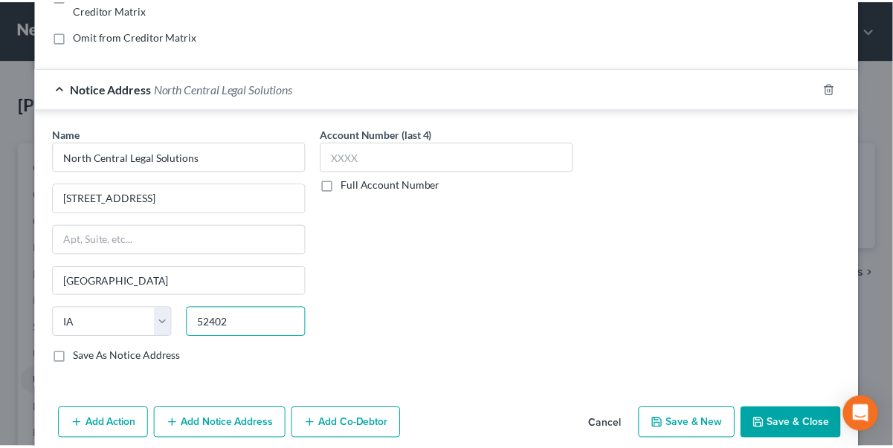
scroll to position [347, 0]
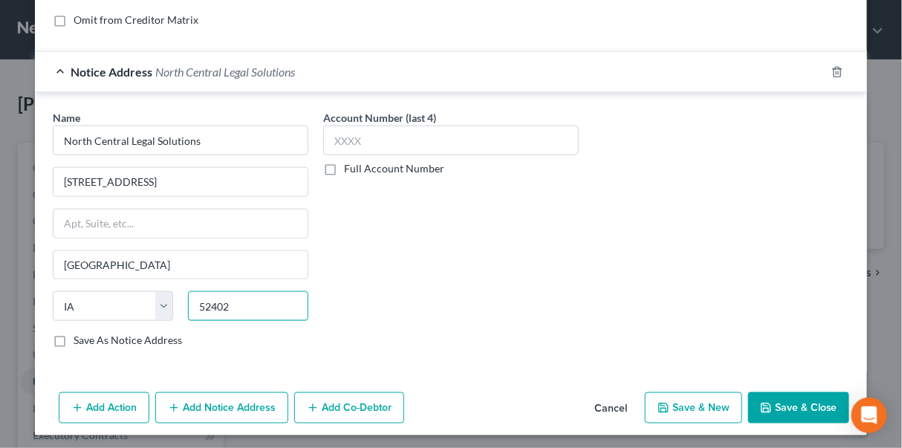
type input "52402"
click at [795, 398] on button "Save & Close" at bounding box center [799, 408] width 101 height 31
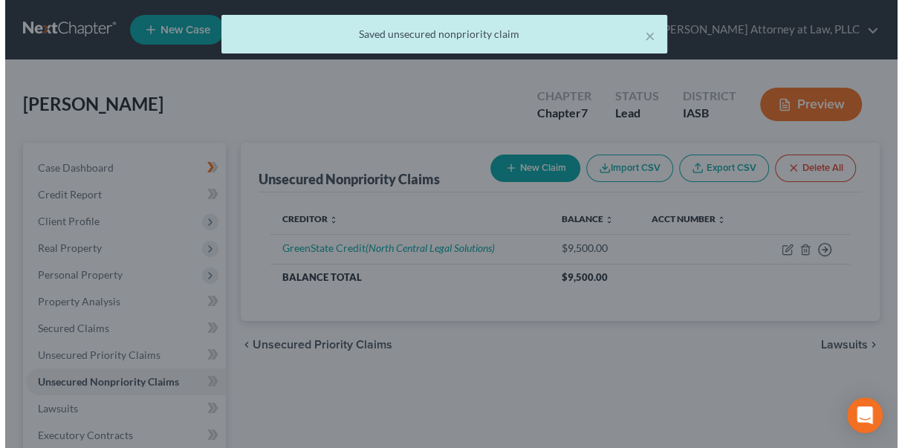
scroll to position [0, 0]
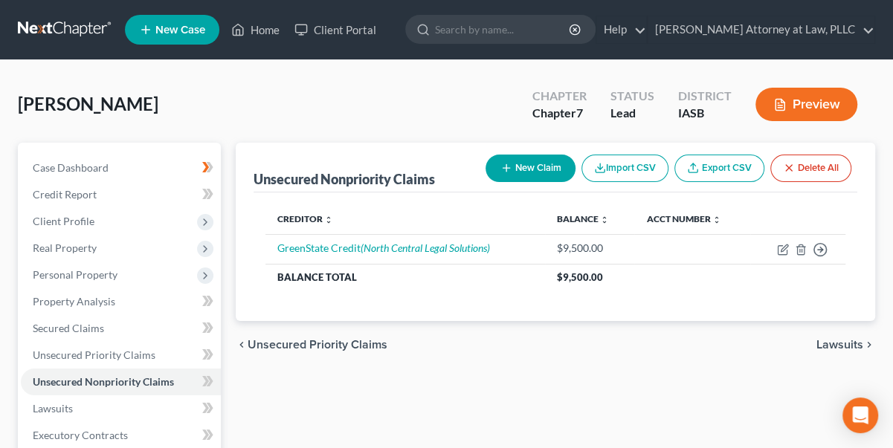
click at [537, 167] on button "New Claim" at bounding box center [530, 169] width 90 height 28
select select "0"
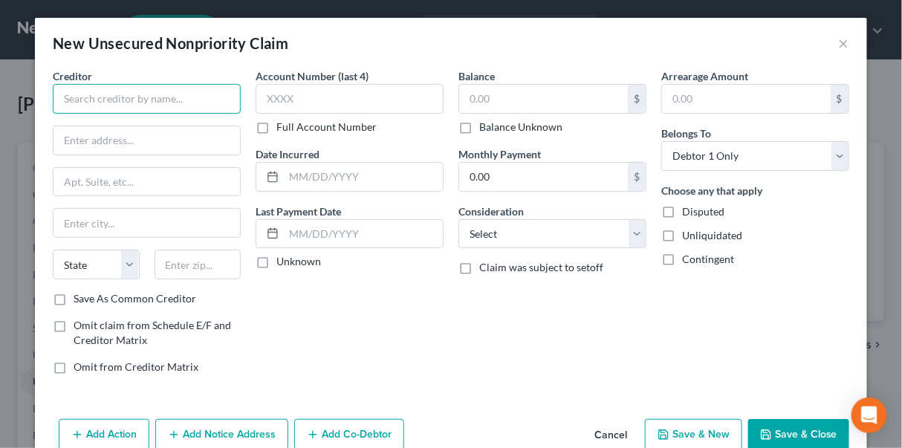
click at [229, 101] on input "text" at bounding box center [147, 99] width 188 height 30
type input "Home Depot"
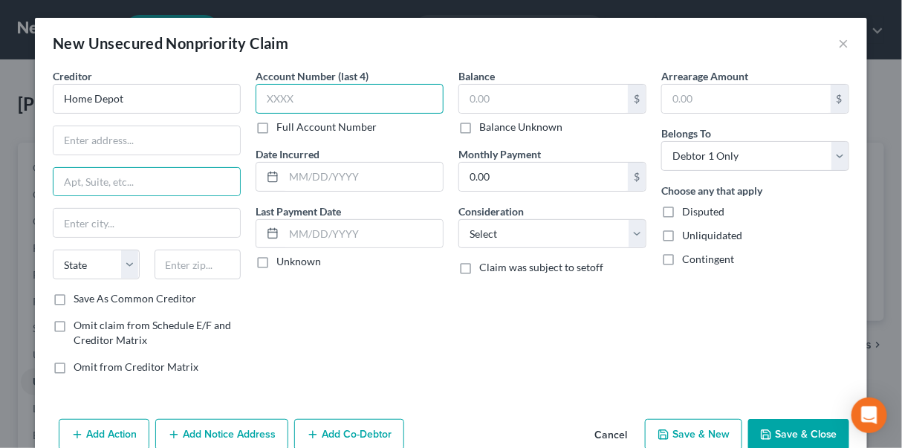
click at [271, 98] on input "text" at bounding box center [350, 99] width 188 height 30
type input "4064"
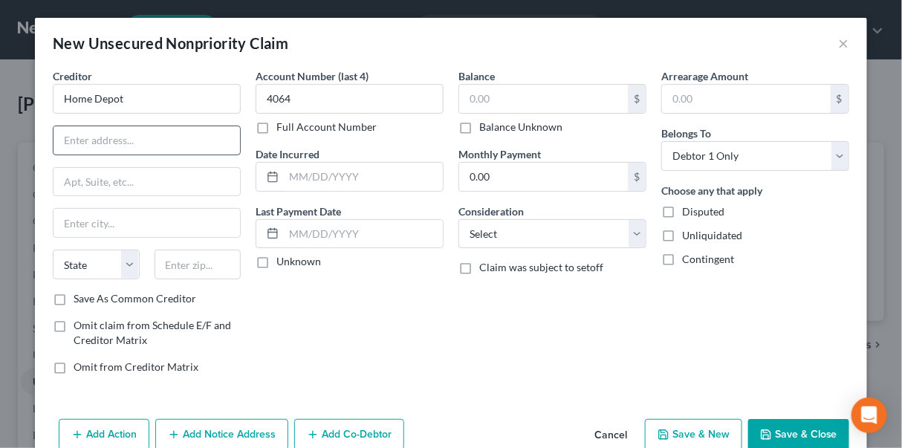
click at [116, 138] on input "text" at bounding box center [147, 140] width 187 height 28
type input "1850 [GEOGRAPHIC_DATA]"
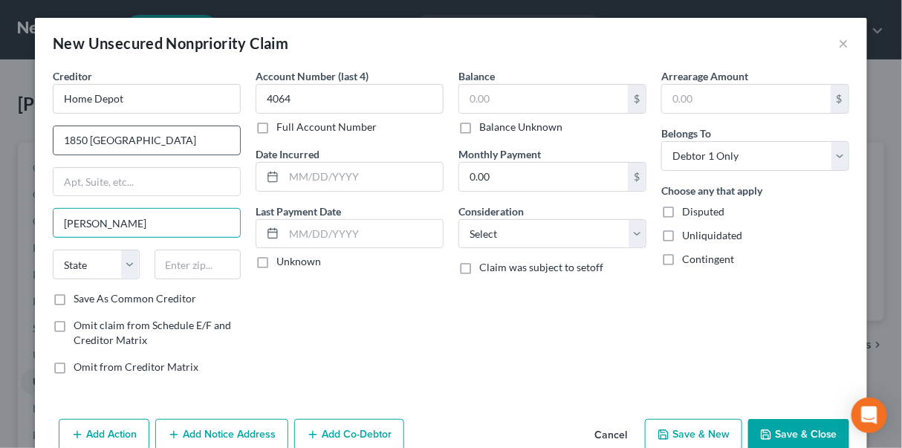
type input "[PERSON_NAME]"
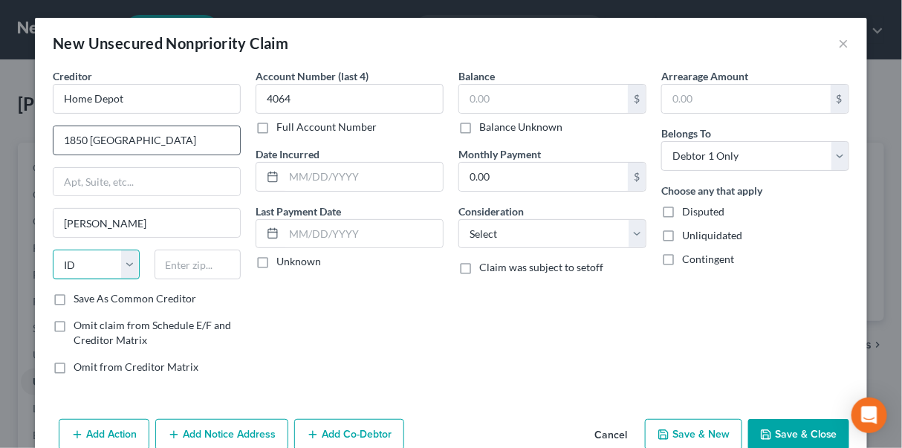
select select "16"
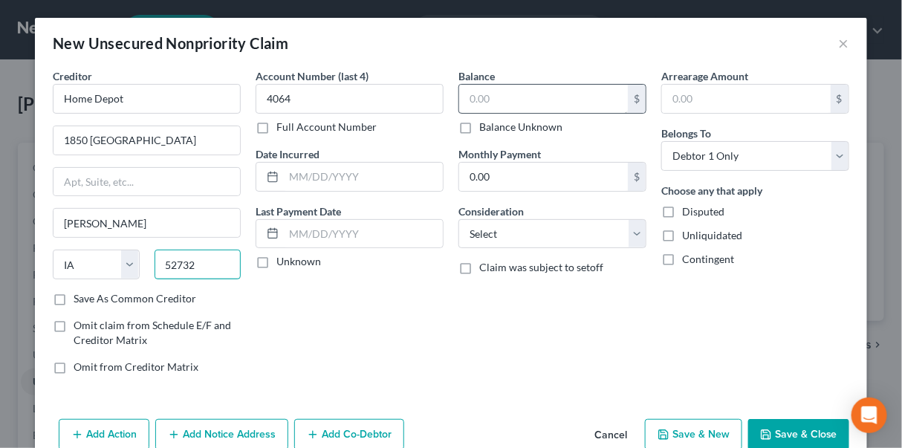
type input "52732"
click at [471, 92] on input "text" at bounding box center [543, 99] width 169 height 28
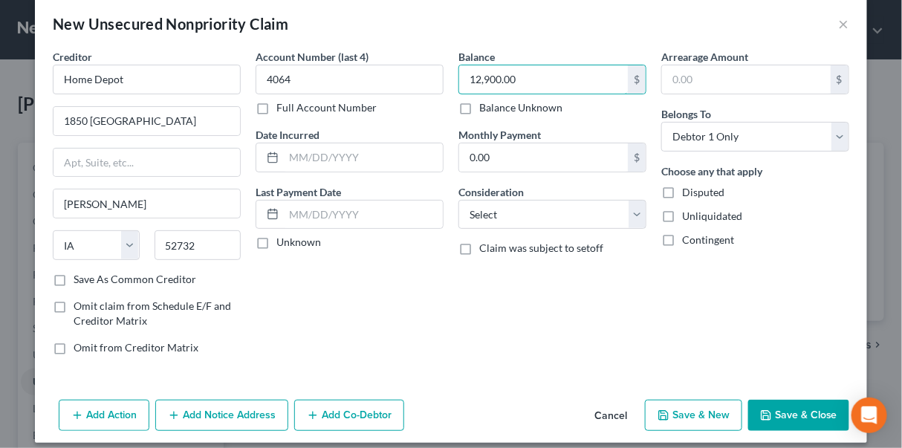
scroll to position [30, 0]
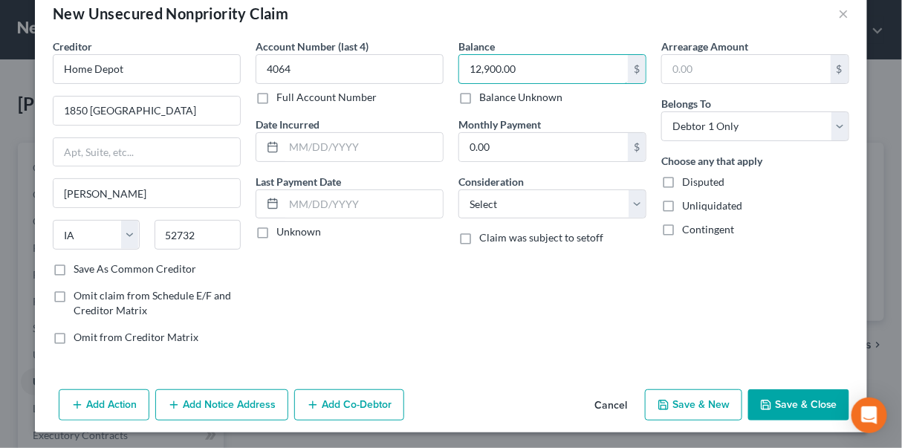
type input "12,900.00"
click at [691, 399] on button "Save & New" at bounding box center [693, 405] width 97 height 31
select select "0"
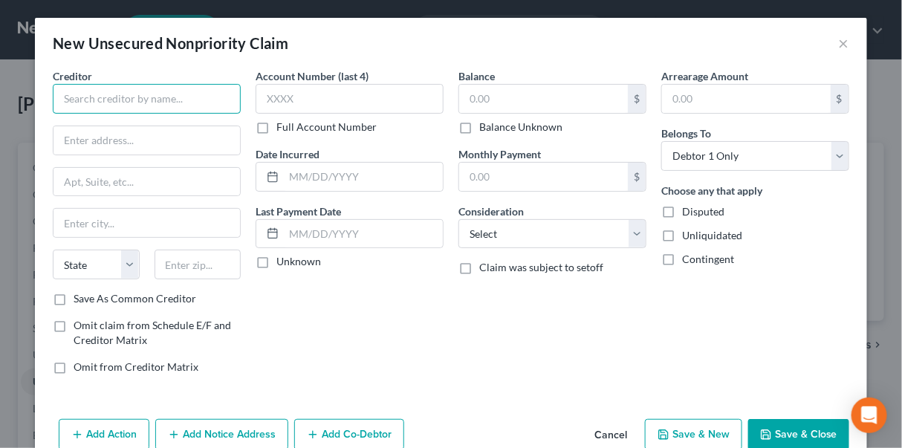
click at [115, 103] on input "text" at bounding box center [147, 99] width 188 height 30
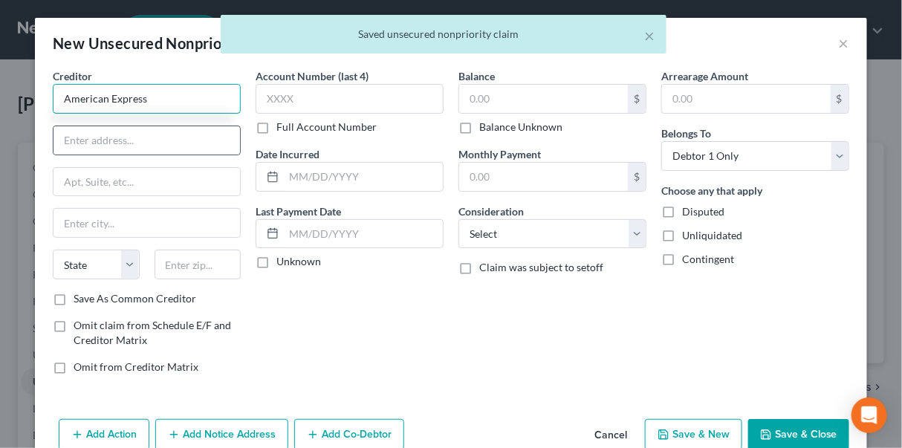
type input "American Express"
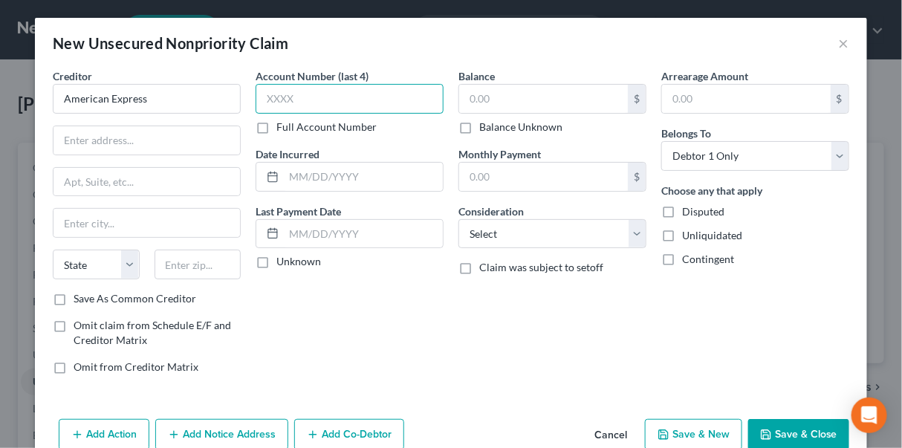
click at [263, 93] on input "text" at bounding box center [350, 99] width 188 height 30
drag, startPoint x: 291, startPoint y: 97, endPoint x: 230, endPoint y: 97, distance: 61.0
click at [230, 97] on div "Creditor * American Express State [US_STATE] AK AR AZ CA CO CT DE DC [GEOGRAPHI…" at bounding box center [451, 227] width 812 height 318
type input "1002"
click at [466, 96] on input "text" at bounding box center [543, 99] width 169 height 28
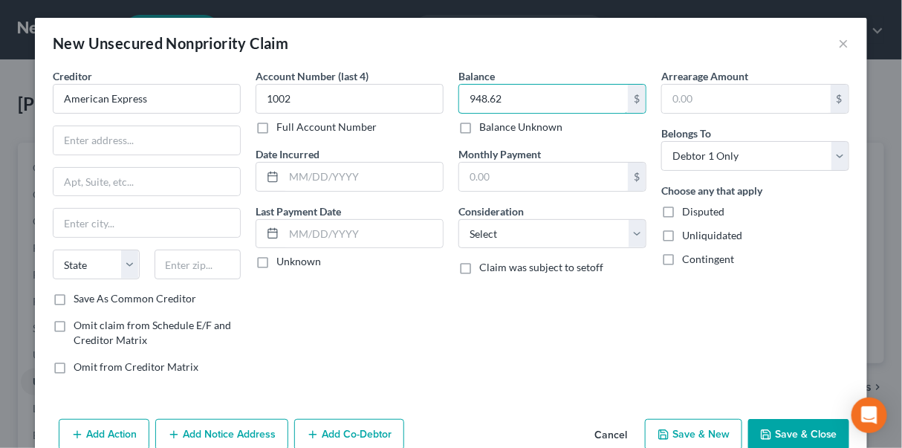
type input "948.62"
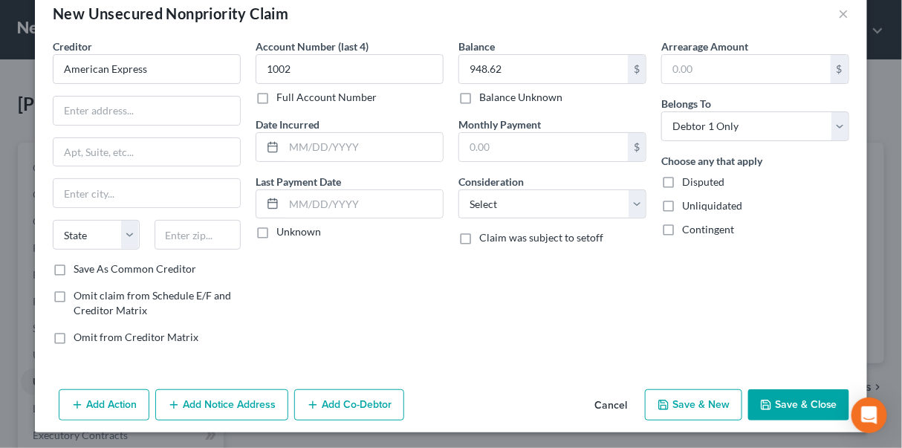
click at [691, 395] on button "Save & New" at bounding box center [693, 405] width 97 height 31
select select "0"
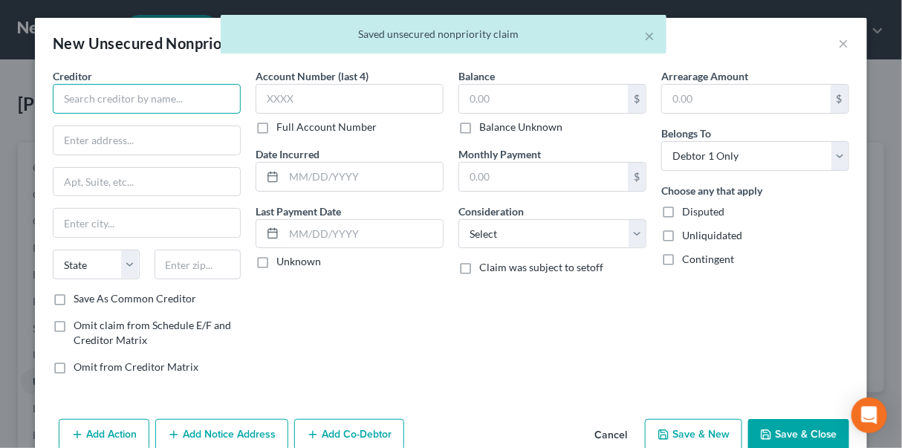
click at [97, 100] on input "text" at bounding box center [147, 99] width 188 height 30
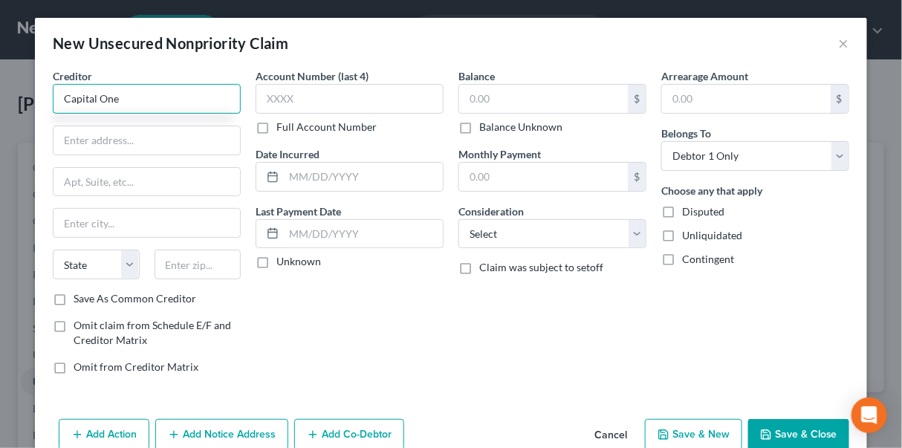
type input "Capital One"
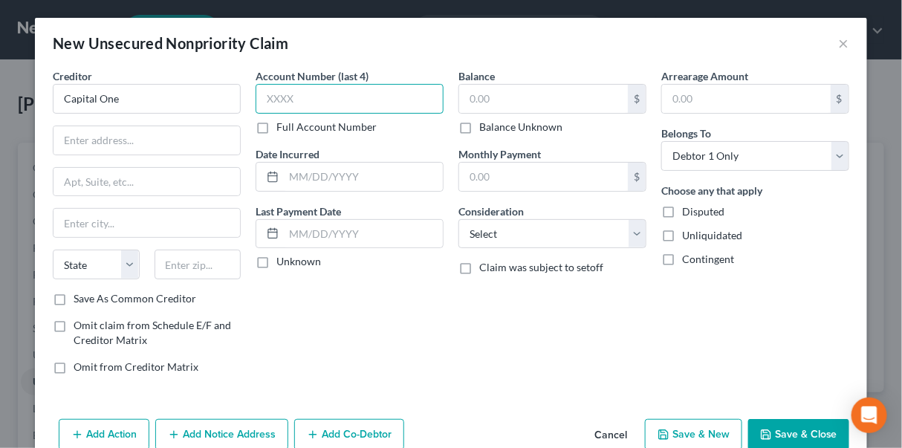
click at [304, 90] on input "text" at bounding box center [350, 99] width 188 height 30
click at [459, 96] on input "text" at bounding box center [543, 99] width 169 height 28
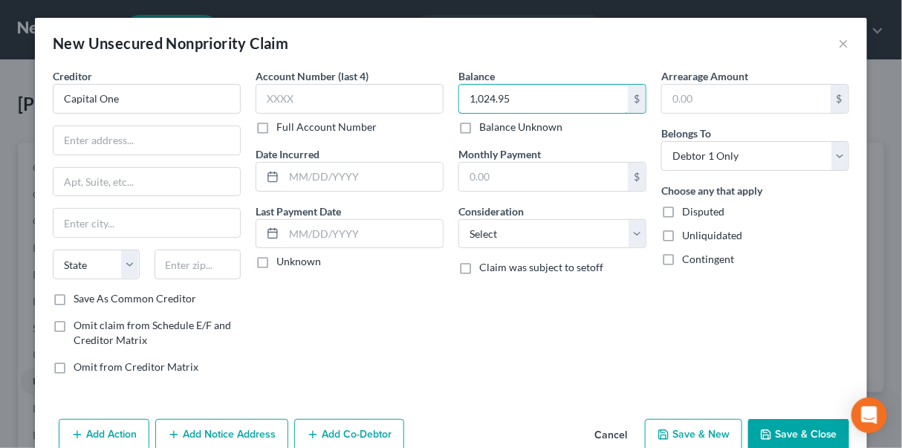
type input "1,024.95"
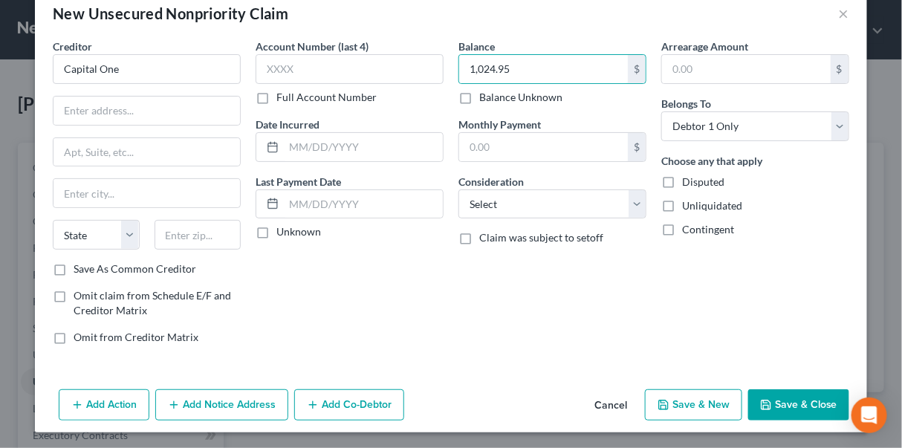
drag, startPoint x: 692, startPoint y: 408, endPoint x: 700, endPoint y: 398, distance: 12.7
click at [700, 398] on button "Save & New" at bounding box center [693, 405] width 97 height 31
select select "0"
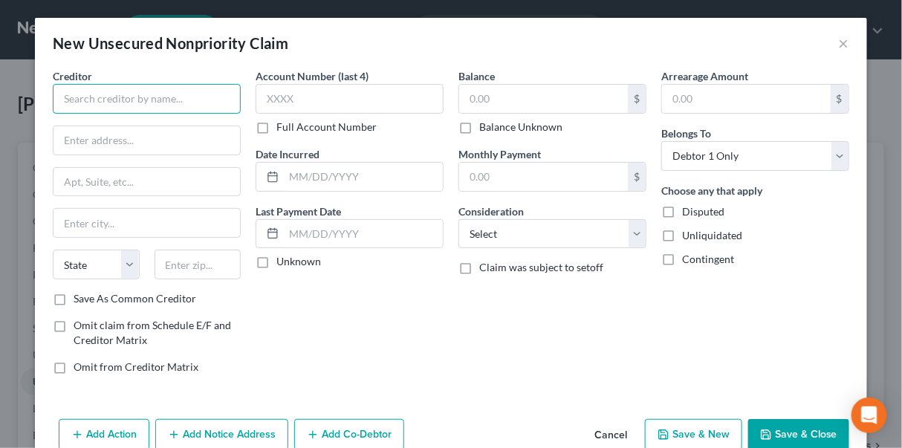
drag, startPoint x: 105, startPoint y: 96, endPoint x: 88, endPoint y: 88, distance: 18.6
click at [105, 97] on input "text" at bounding box center [147, 99] width 188 height 30
type input "Menards"
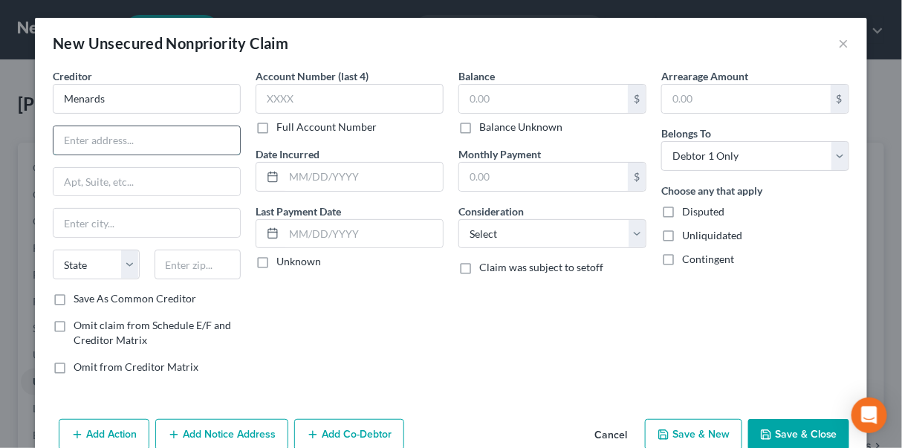
click at [73, 132] on input "text" at bounding box center [147, 140] width 187 height 28
type input "[STREET_ADDRESS][PERSON_NAME]"
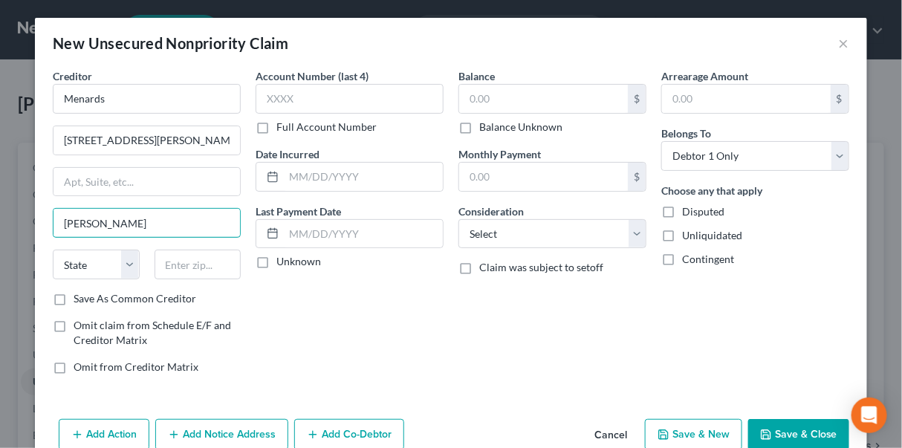
type input "[PERSON_NAME]"
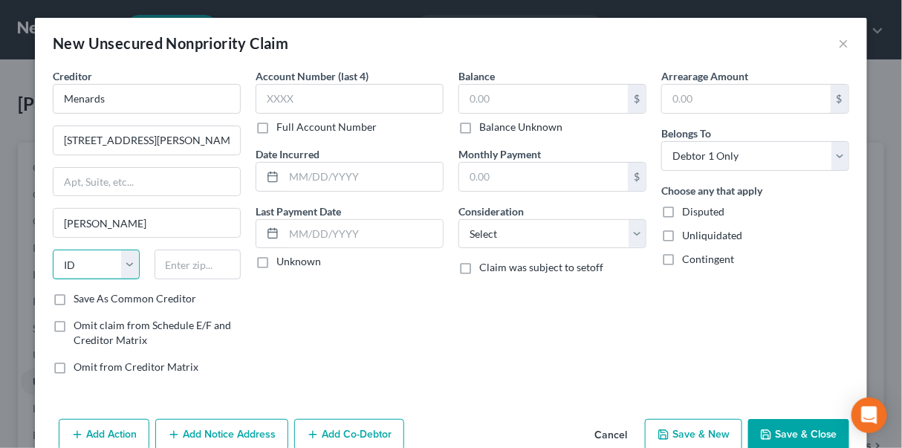
select select "16"
type input "52806"
click at [703, 433] on button "Save & New" at bounding box center [693, 434] width 97 height 31
select select "0"
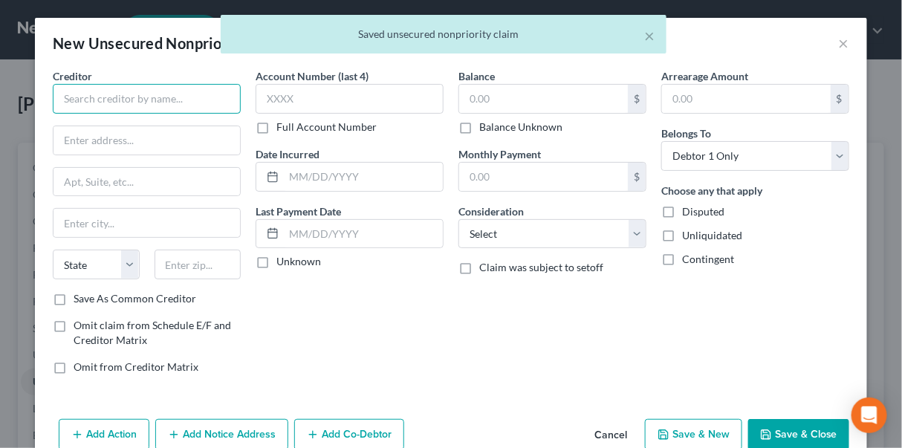
click at [80, 98] on input "text" at bounding box center [147, 99] width 188 height 30
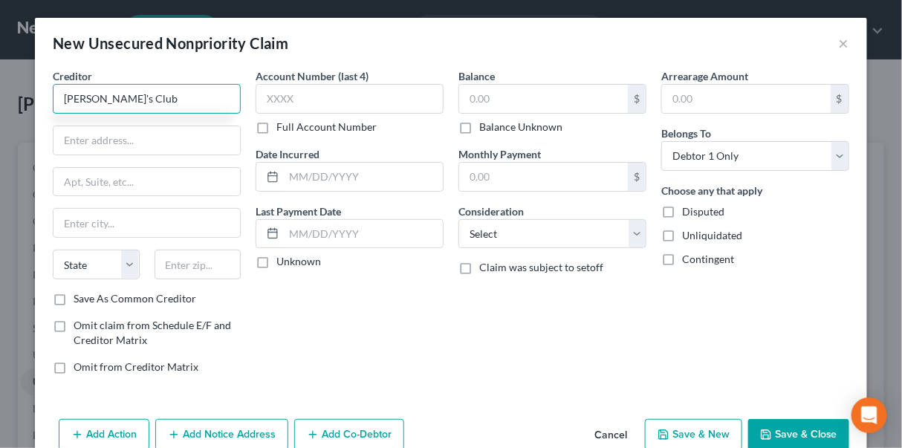
type input "[PERSON_NAME]'s Club"
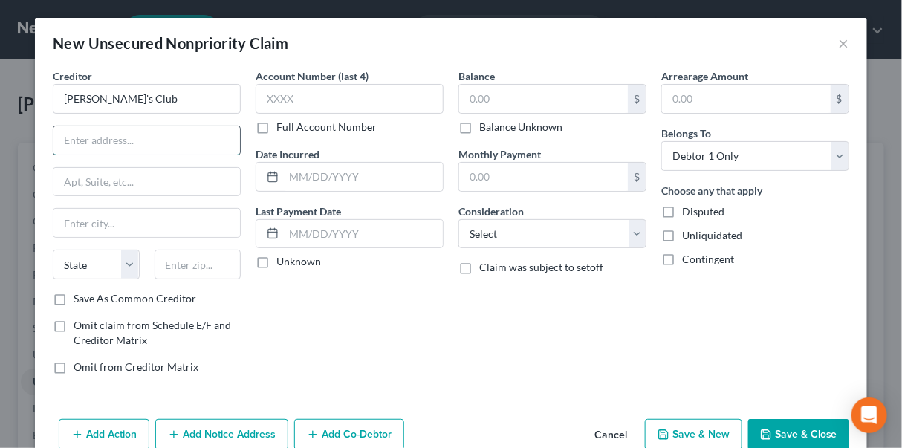
click at [75, 143] on input "text" at bounding box center [147, 140] width 187 height 28
type input "[STREET_ADDRESS][PERSON_NAME]"
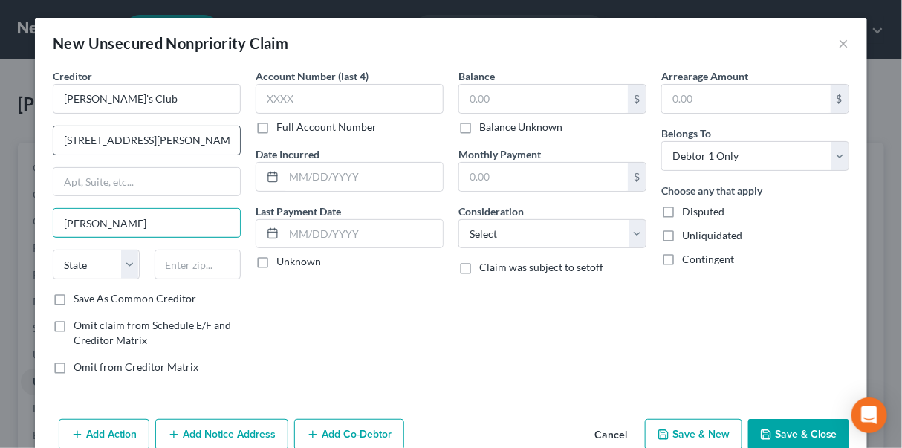
type input "[PERSON_NAME]"
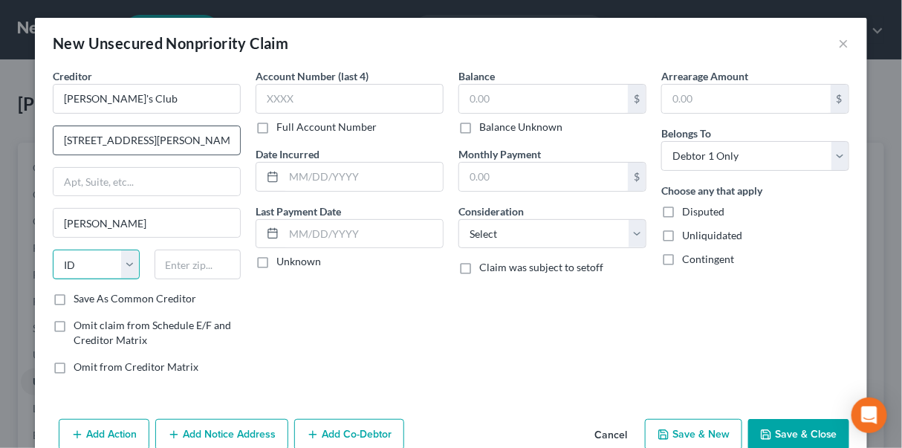
select select "16"
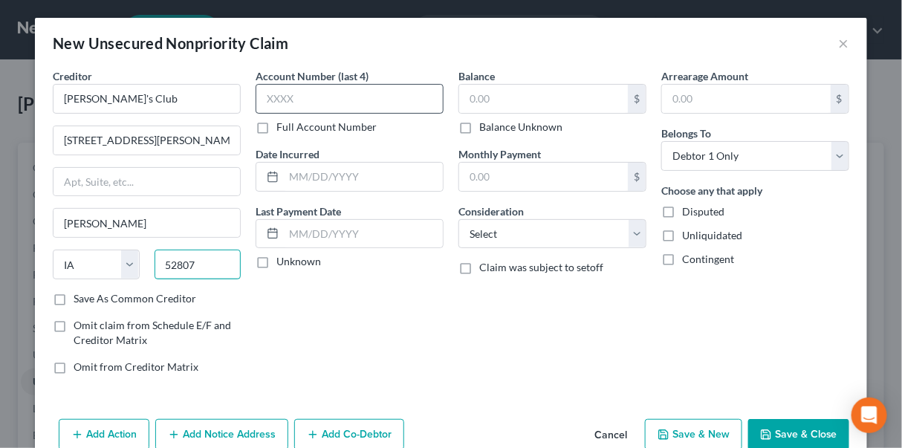
type input "52807"
click at [299, 100] on input "text" at bounding box center [350, 99] width 188 height 30
click at [462, 99] on input "text" at bounding box center [543, 99] width 169 height 28
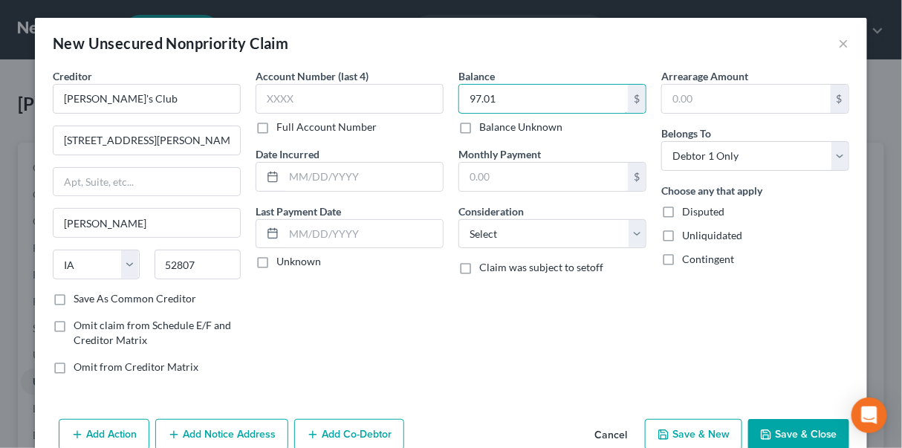
type input "97.01"
click at [777, 430] on button "Save & Close" at bounding box center [799, 434] width 101 height 31
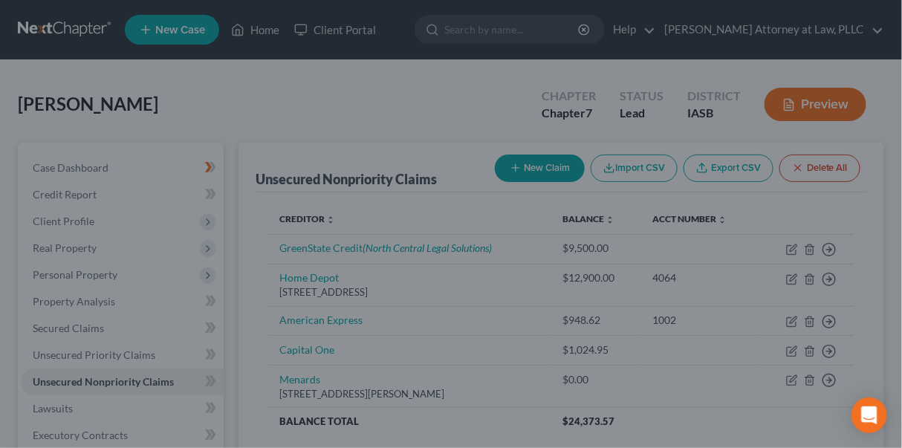
type input "0.00"
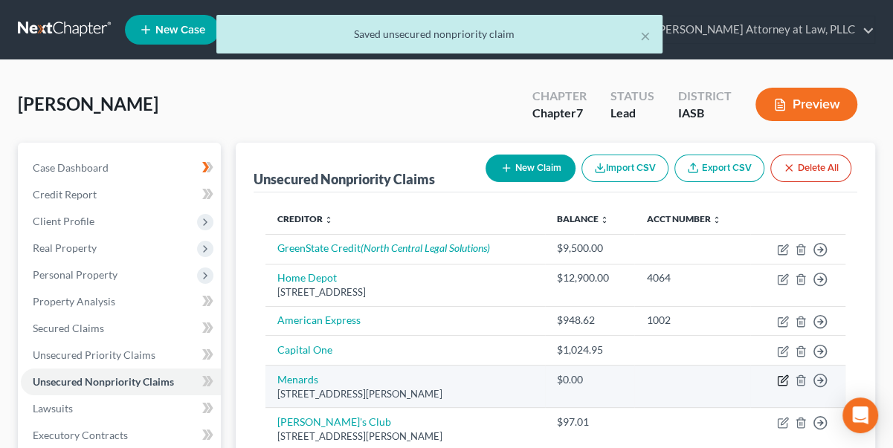
click at [783, 379] on icon "button" at bounding box center [783, 381] width 12 height 12
select select "16"
select select "0"
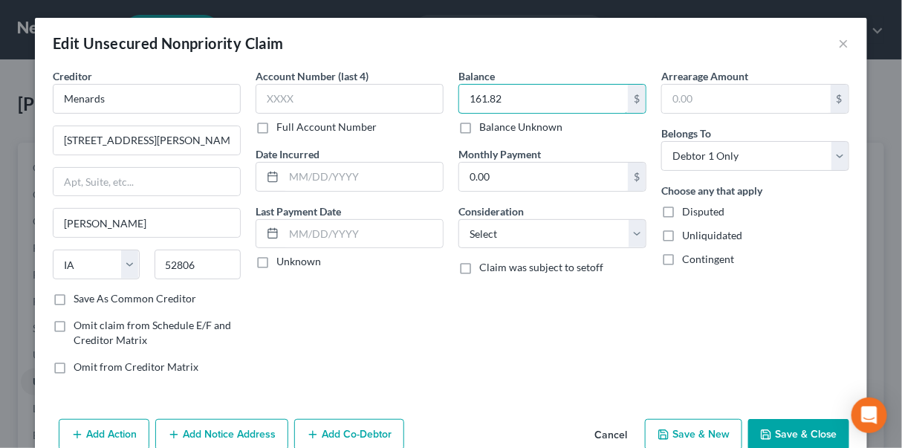
type input "161.82"
click at [794, 437] on button "Save & Close" at bounding box center [799, 434] width 101 height 31
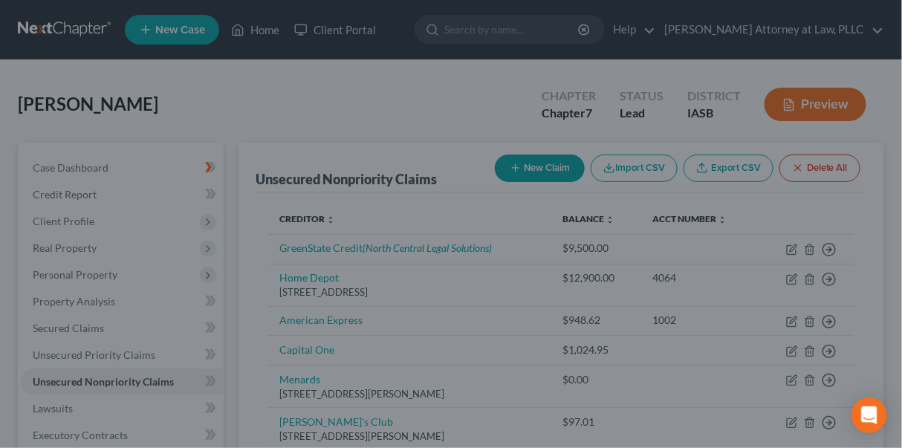
type input "0"
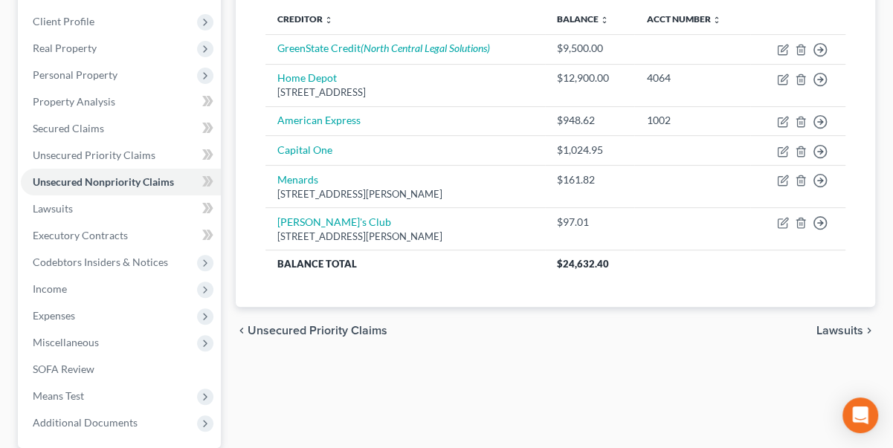
scroll to position [202, 0]
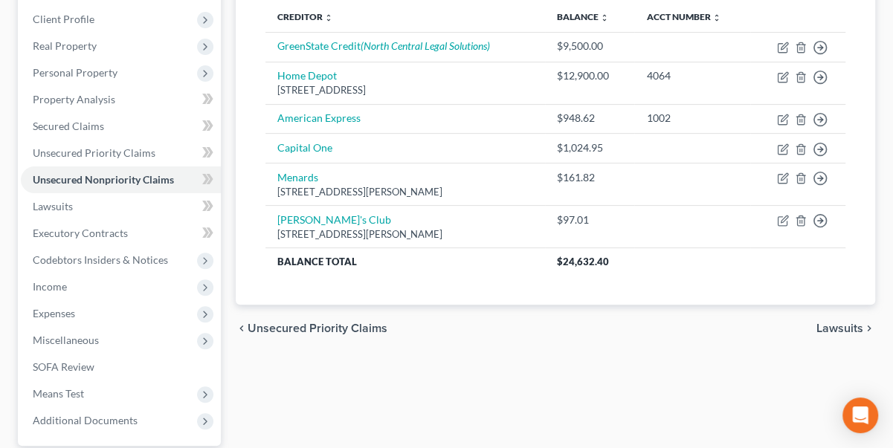
click at [827, 324] on span "Lawsuits" at bounding box center [839, 329] width 47 height 12
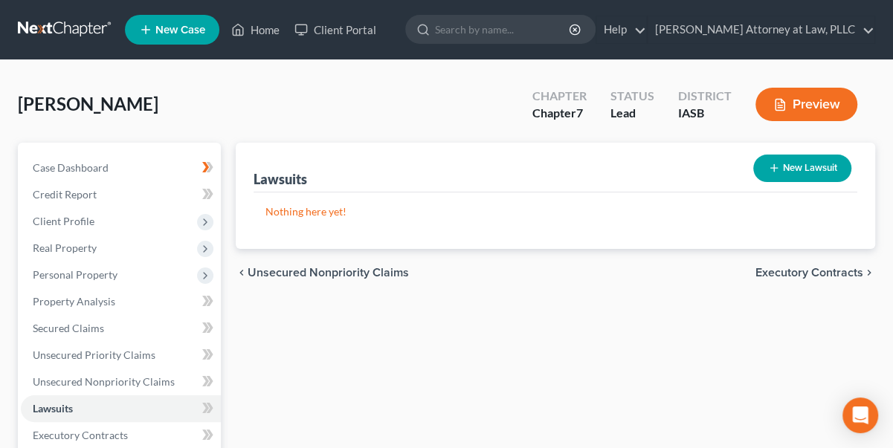
click at [785, 273] on span "Executory Contracts" at bounding box center [809, 273] width 108 height 12
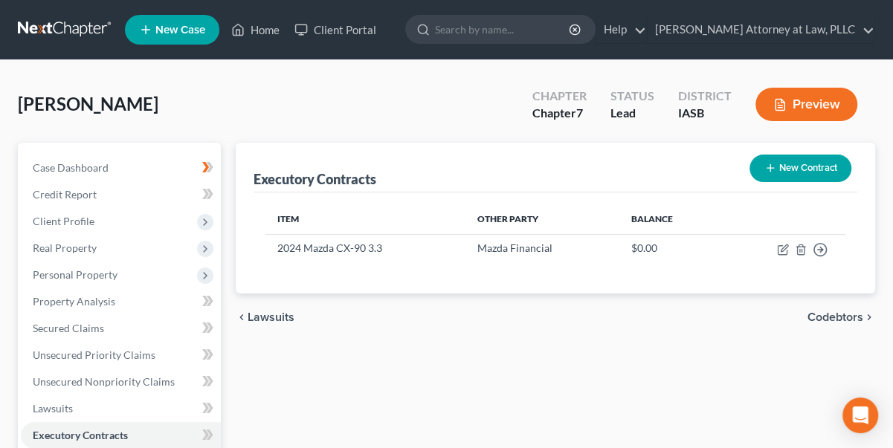
click at [833, 317] on span "Codebtors" at bounding box center [835, 317] width 56 height 12
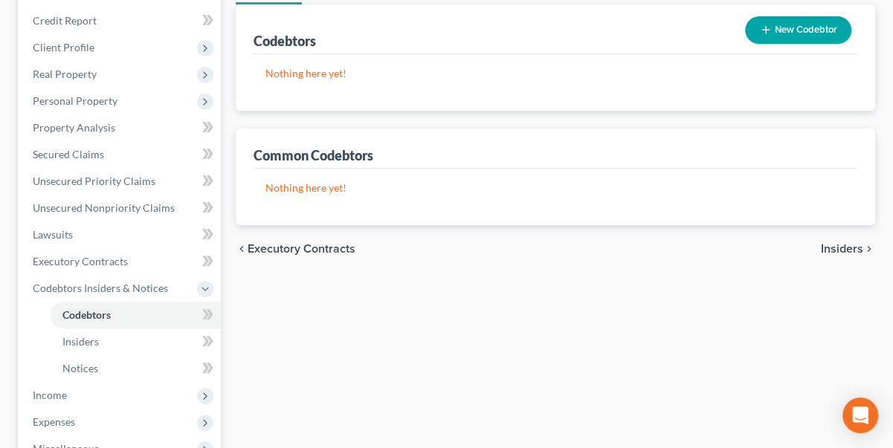
scroll to position [202, 0]
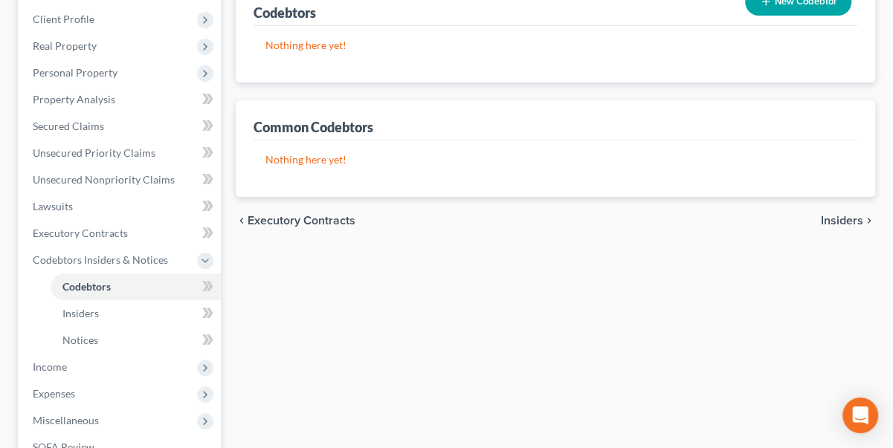
click at [848, 219] on span "Insiders" at bounding box center [842, 221] width 42 height 12
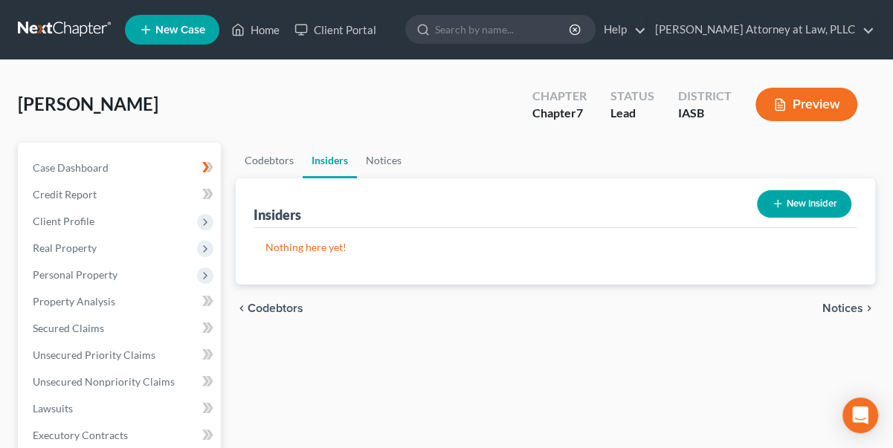
click at [845, 306] on span "Notices" at bounding box center [842, 309] width 41 height 12
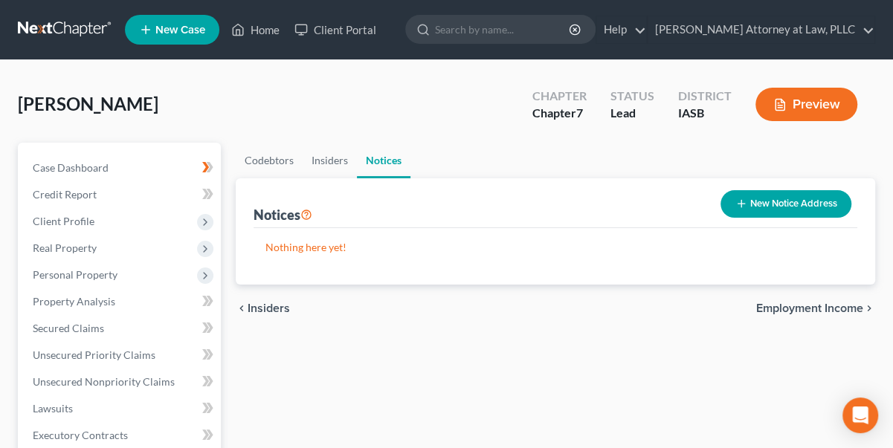
click at [845, 306] on span "Employment Income" at bounding box center [809, 309] width 107 height 12
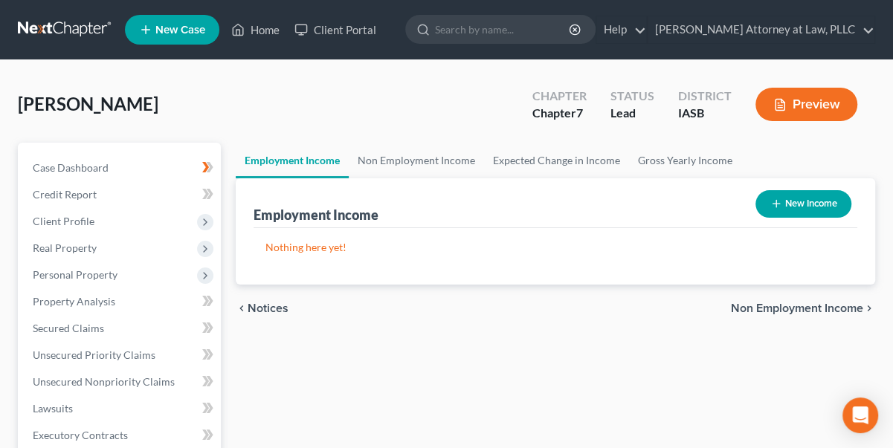
click at [801, 199] on button "New Income" at bounding box center [803, 204] width 96 height 28
select select "0"
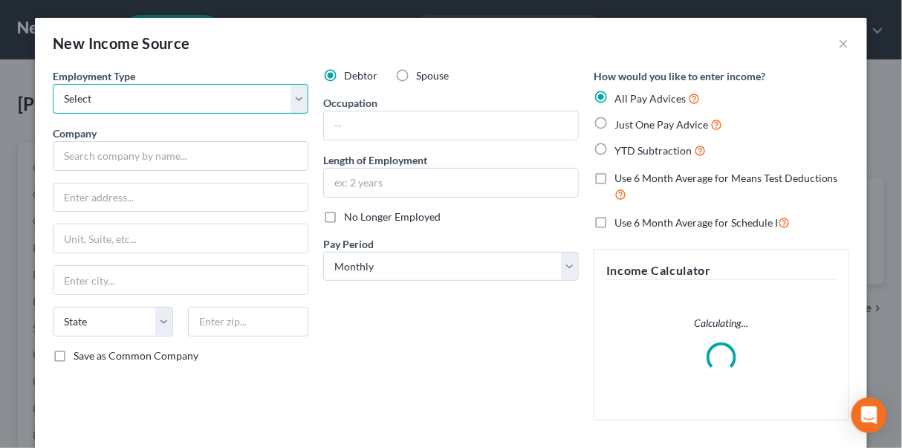
click at [107, 94] on select "Select Full or [DEMOGRAPHIC_DATA] Employment Self Employment" at bounding box center [181, 99] width 256 height 30
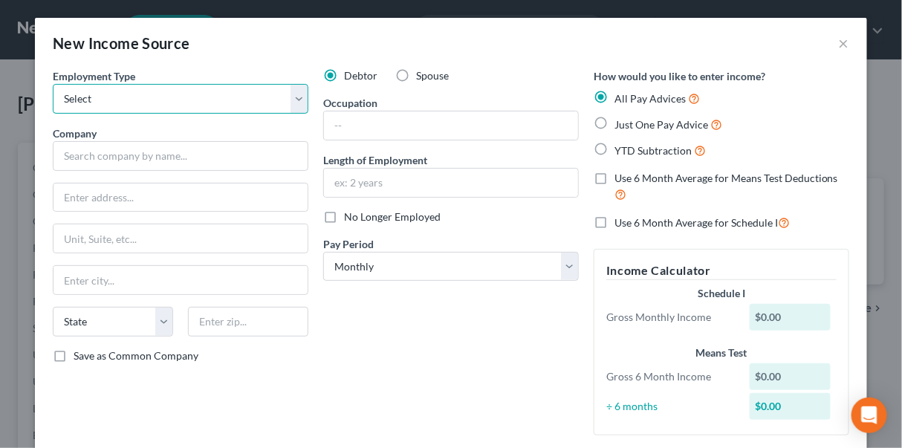
select select "0"
click at [53, 84] on select "Select Full or [DEMOGRAPHIC_DATA] Employment Self Employment" at bounding box center [181, 99] width 256 height 30
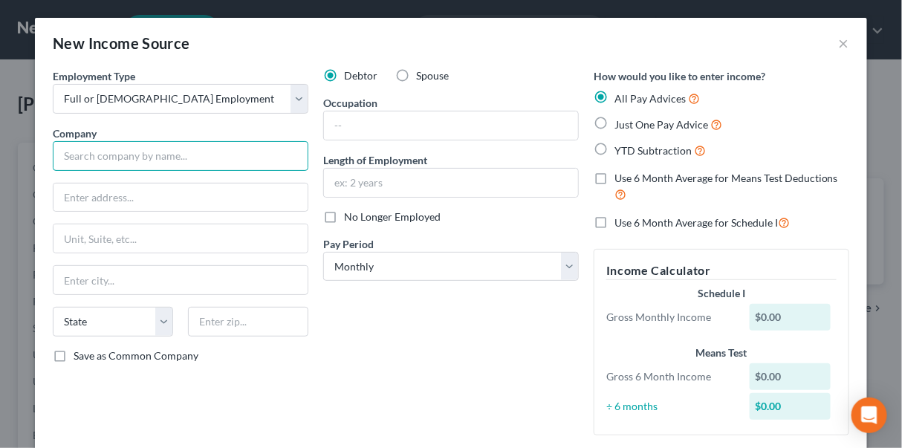
click at [69, 157] on input "text" at bounding box center [181, 156] width 256 height 30
type input "Dajmaj Snokones LLC"
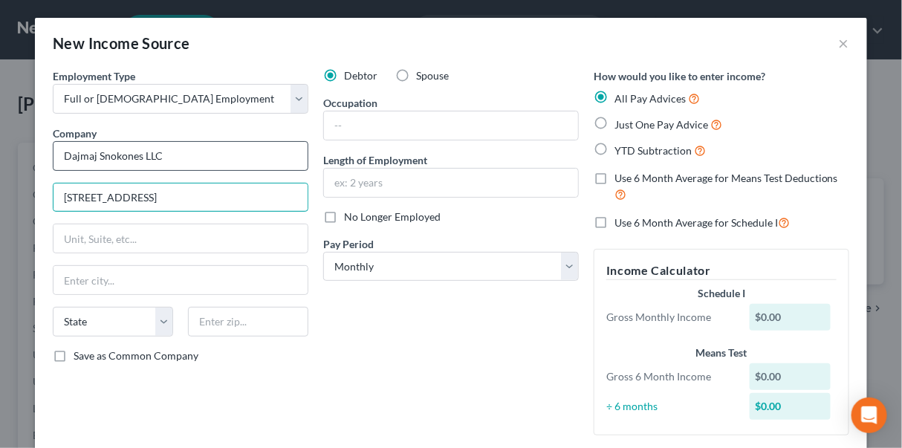
type input "[STREET_ADDRESS]"
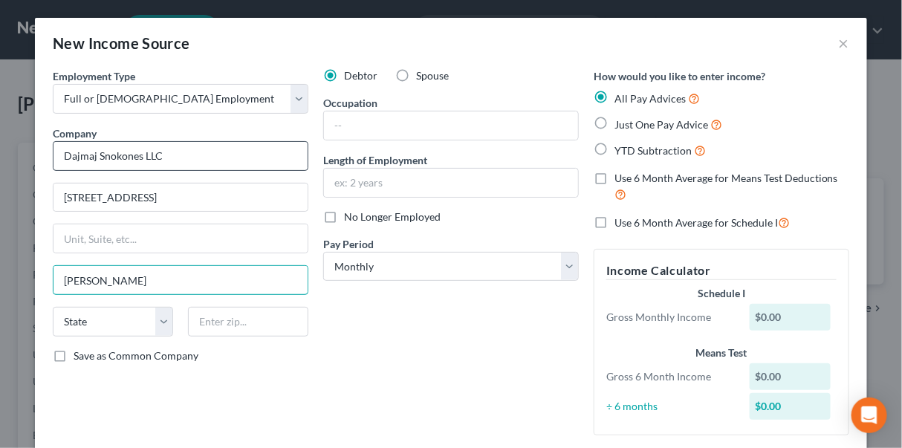
type input "[PERSON_NAME]"
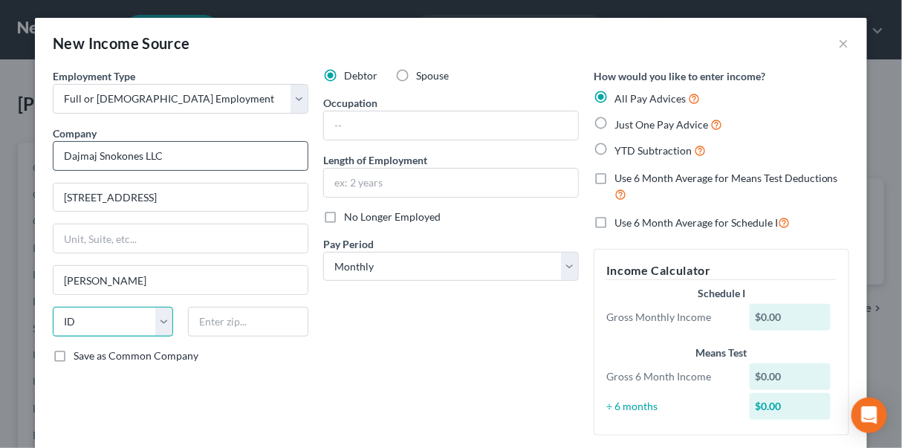
select select "16"
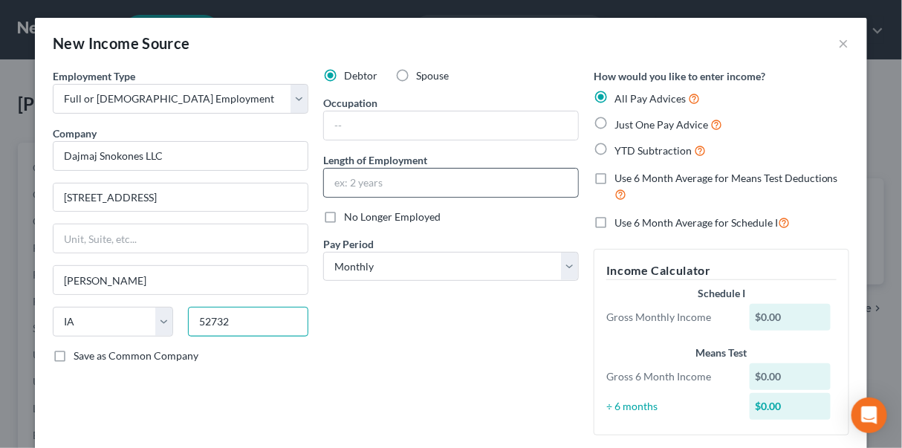
type input "52732"
click at [331, 178] on input "text" at bounding box center [451, 183] width 254 height 28
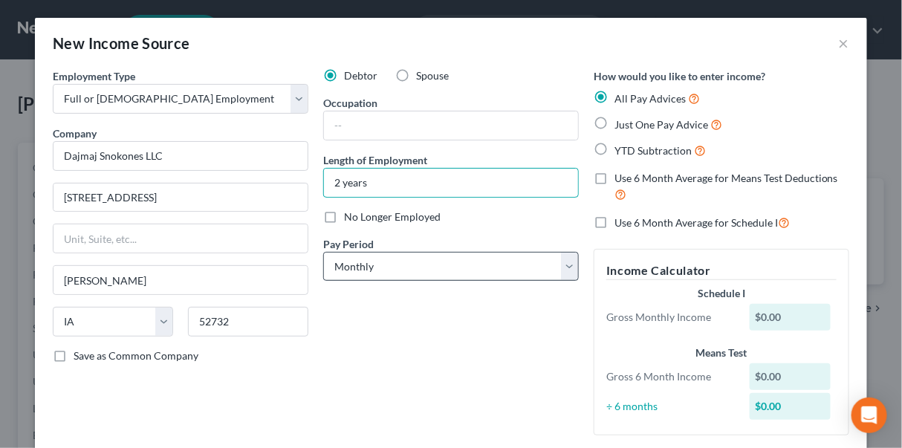
type input "2 years"
click at [559, 263] on select "Select Monthly Twice Monthly Every Other Week Weekly" at bounding box center [451, 267] width 256 height 30
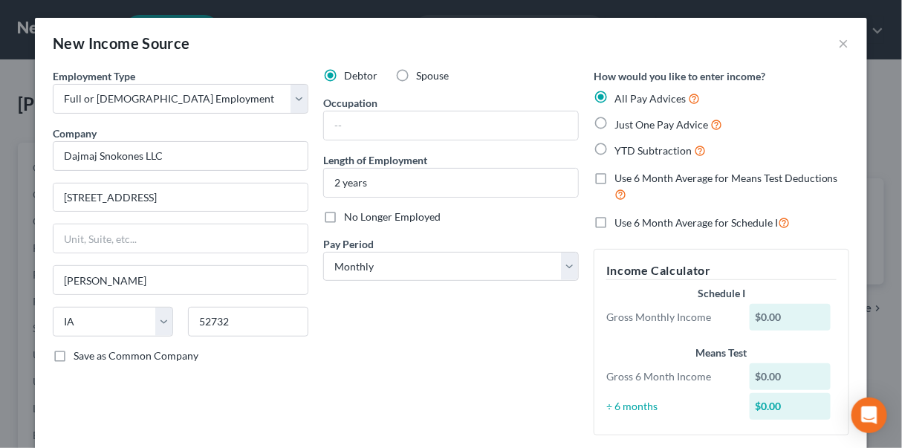
click at [541, 236] on div "Pay Period * Select Monthly Twice Monthly Every Other Week Weekly" at bounding box center [451, 258] width 256 height 45
click at [566, 266] on select "Select Monthly Twice Monthly Every Other Week Weekly" at bounding box center [451, 267] width 256 height 30
click at [546, 225] on div "Debtor Spouse Occupation Length of Employment 2 years No Longer Employed Pay Pe…" at bounding box center [451, 257] width 271 height 379
click at [615, 124] on label "Just One Pay Advice" at bounding box center [669, 124] width 108 height 17
click at [621, 124] on input "Just One Pay Advice" at bounding box center [626, 121] width 10 height 10
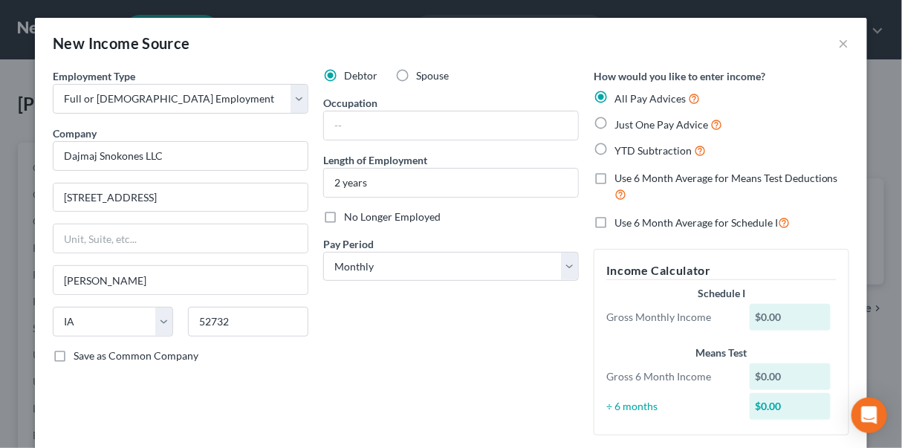
radio input "true"
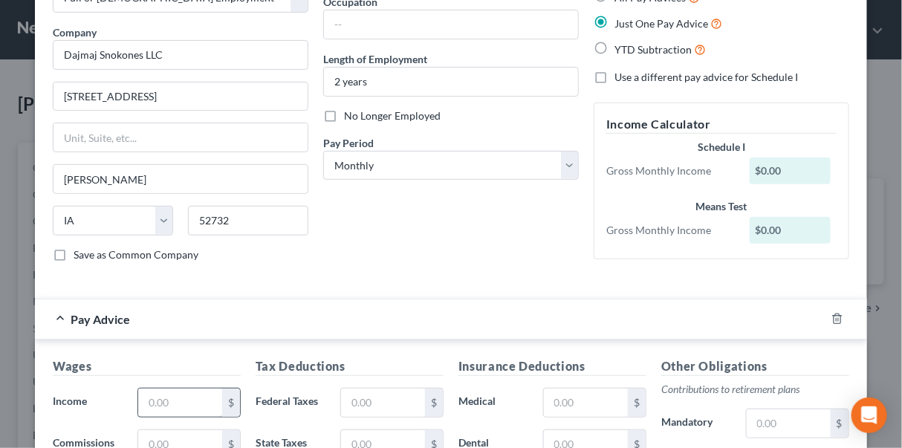
scroll to position [135, 0]
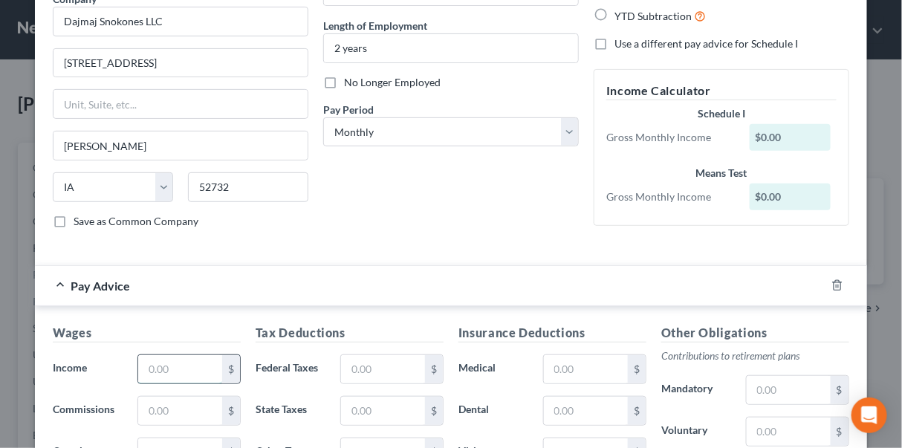
click at [152, 364] on input "text" at bounding box center [180, 369] width 84 height 28
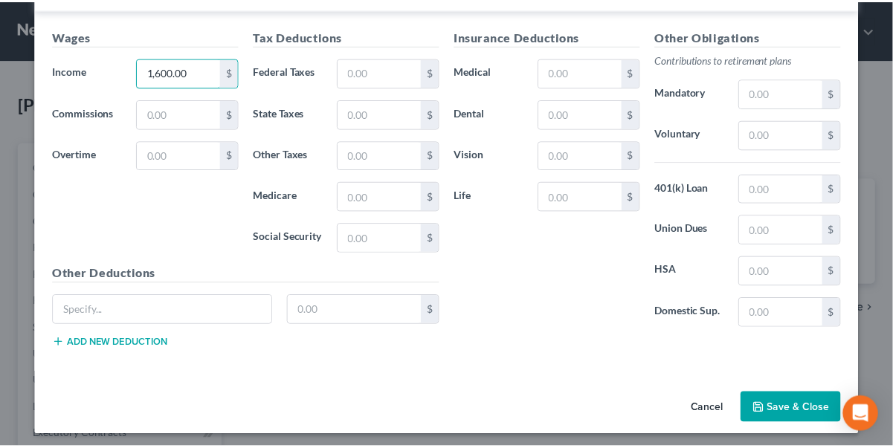
scroll to position [432, 0]
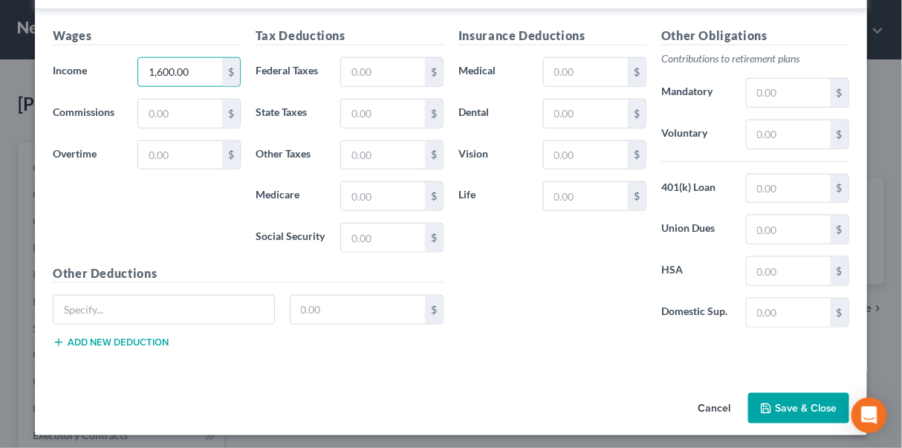
type input "1,600.00"
click at [789, 400] on button "Save & Close" at bounding box center [799, 408] width 101 height 31
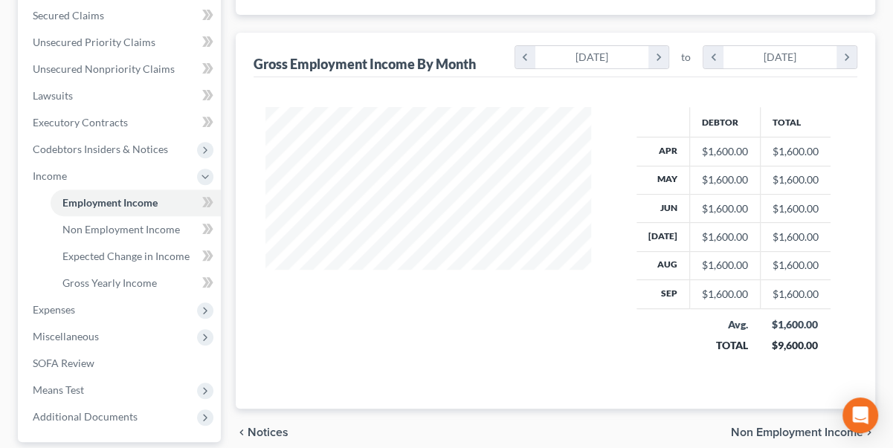
scroll to position [338, 0]
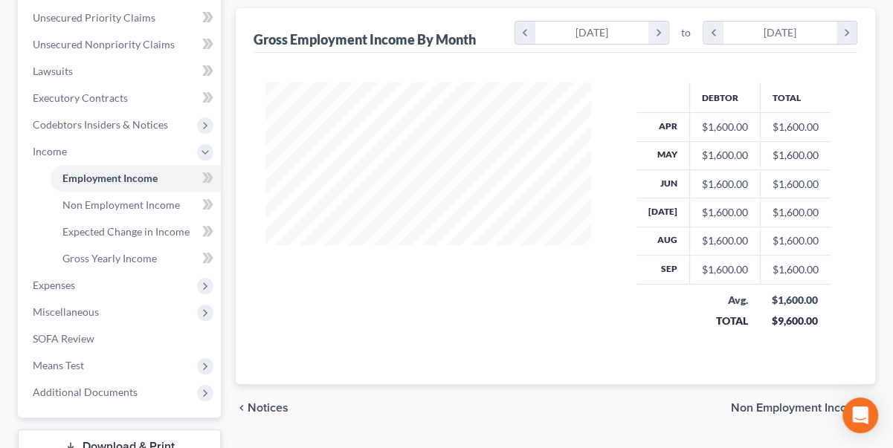
click at [775, 406] on span "Non Employment Income" at bounding box center [797, 408] width 132 height 12
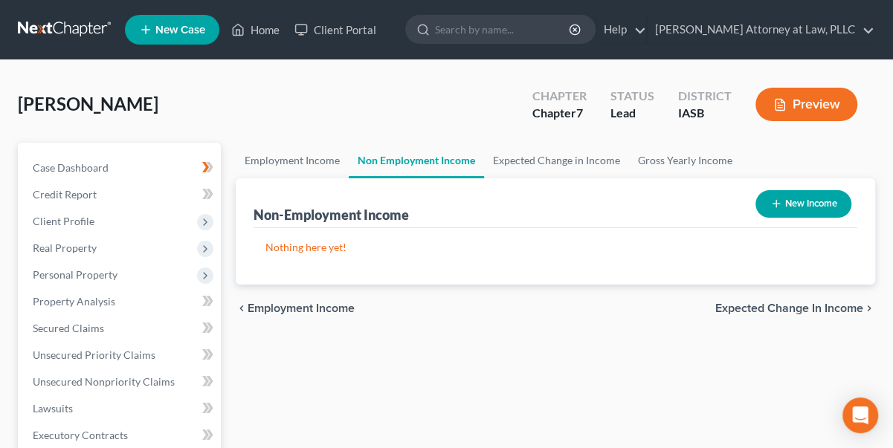
click at [289, 309] on span "Employment Income" at bounding box center [301, 309] width 107 height 12
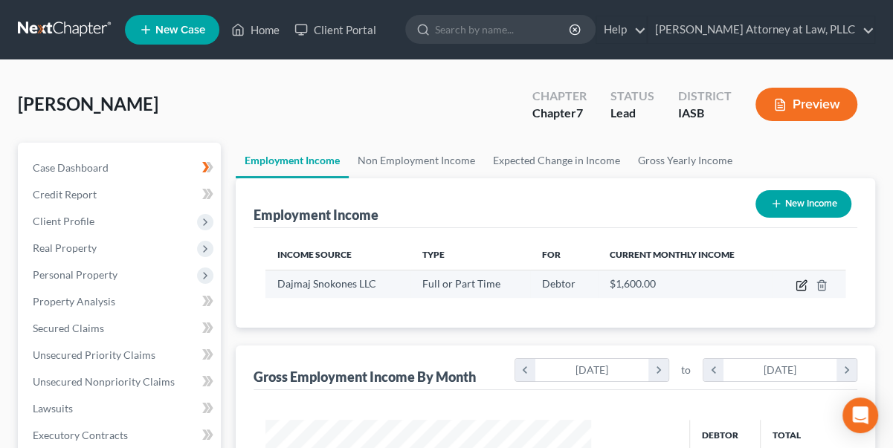
click at [804, 282] on icon "button" at bounding box center [801, 286] width 12 height 12
select select "0"
select select "16"
select select "0"
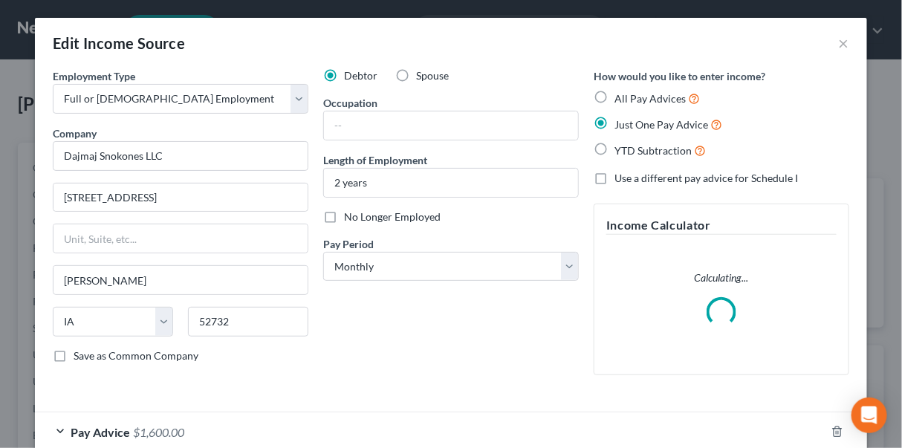
scroll to position [265, 359]
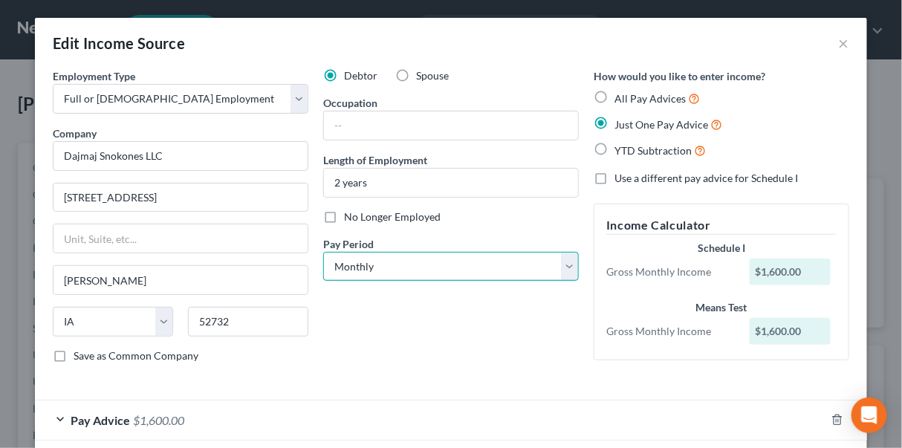
click at [561, 263] on select "Select Monthly Twice Monthly Every Other Week Weekly" at bounding box center [451, 267] width 256 height 30
click at [372, 262] on select "Select Monthly Twice Monthly Every Other Week Weekly" at bounding box center [451, 267] width 256 height 30
drag, startPoint x: 372, startPoint y: 262, endPoint x: 337, endPoint y: 259, distance: 35.1
click at [337, 259] on select "Select Monthly Twice Monthly Every Other Week Weekly" at bounding box center [451, 267] width 256 height 30
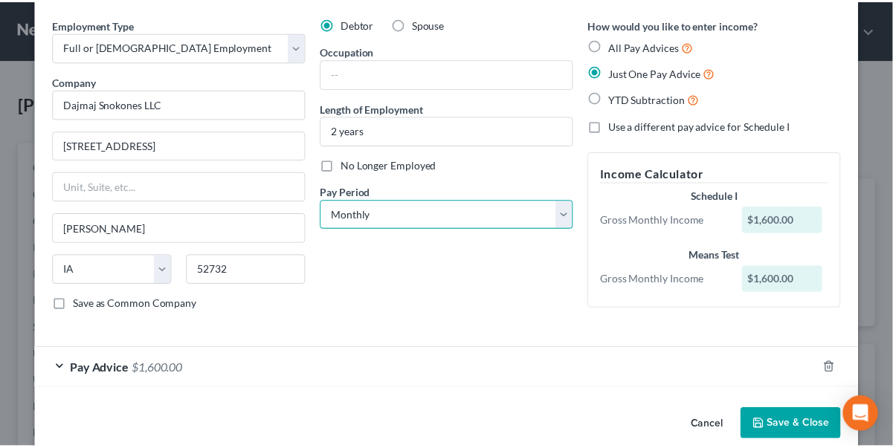
scroll to position [71, 0]
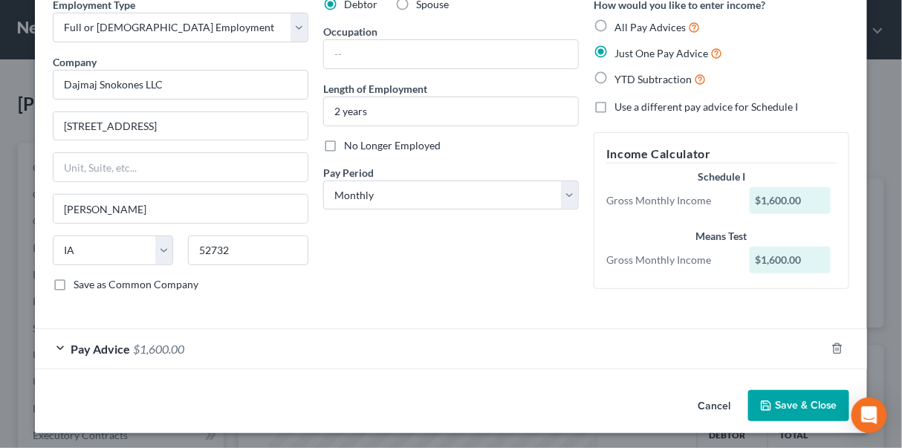
click at [813, 407] on button "Save & Close" at bounding box center [799, 405] width 101 height 31
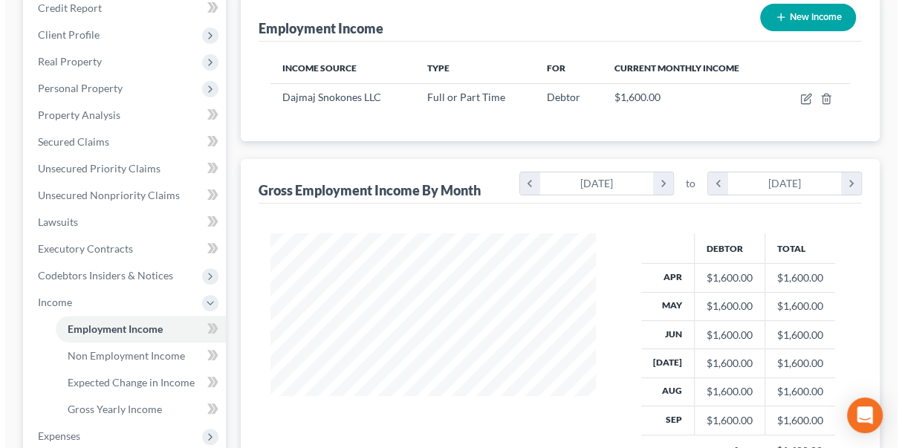
scroll to position [0, 0]
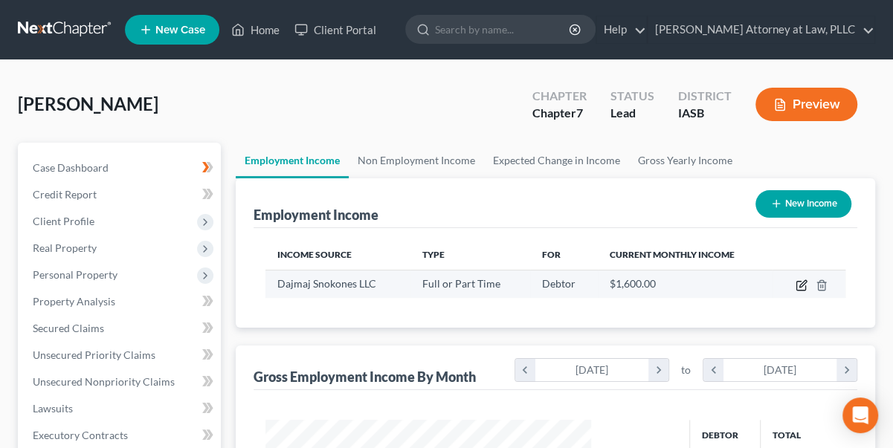
click at [798, 282] on icon "button" at bounding box center [801, 286] width 12 height 12
select select "0"
select select "16"
select select "0"
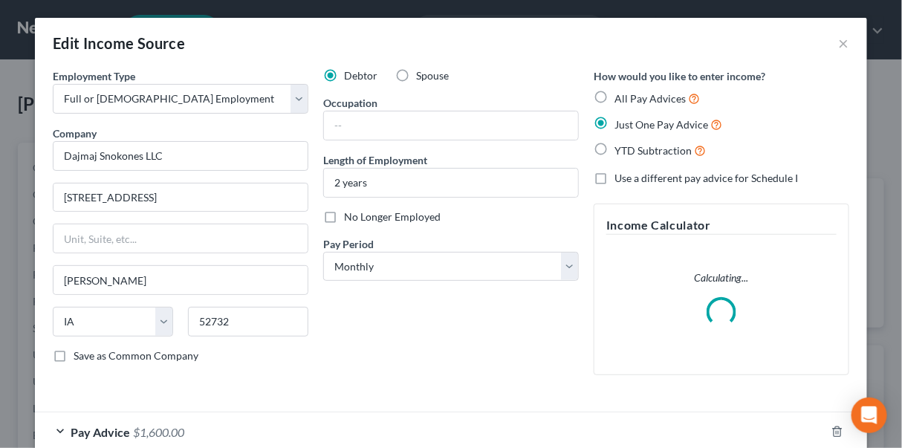
scroll to position [265, 359]
click at [615, 95] on label "All Pay Advices" at bounding box center [657, 98] width 85 height 17
click at [621, 95] on input "All Pay Advices" at bounding box center [626, 95] width 10 height 10
radio input "true"
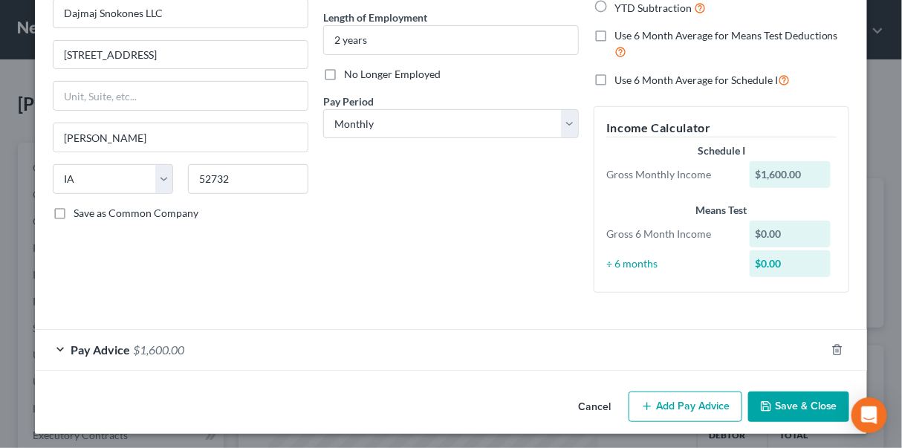
scroll to position [145, 0]
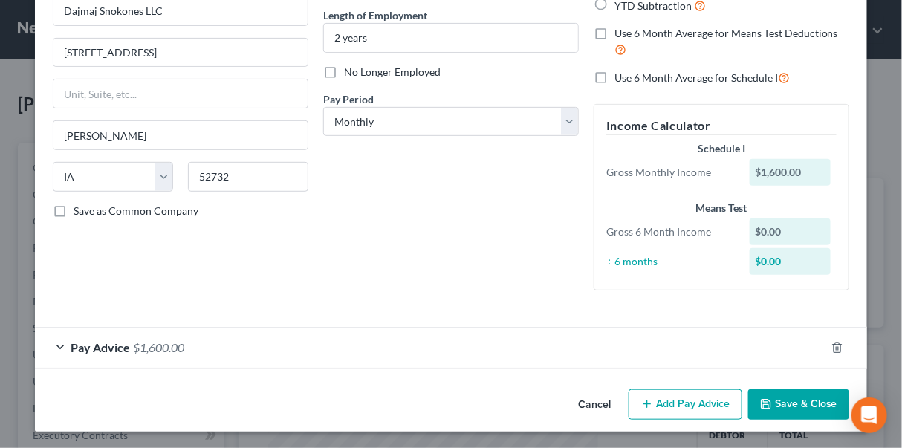
click at [809, 406] on button "Save & Close" at bounding box center [799, 405] width 101 height 31
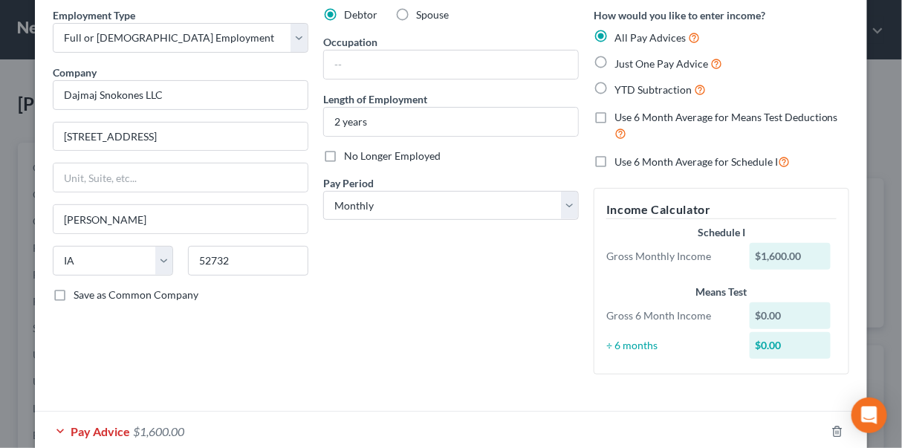
scroll to position [10, 0]
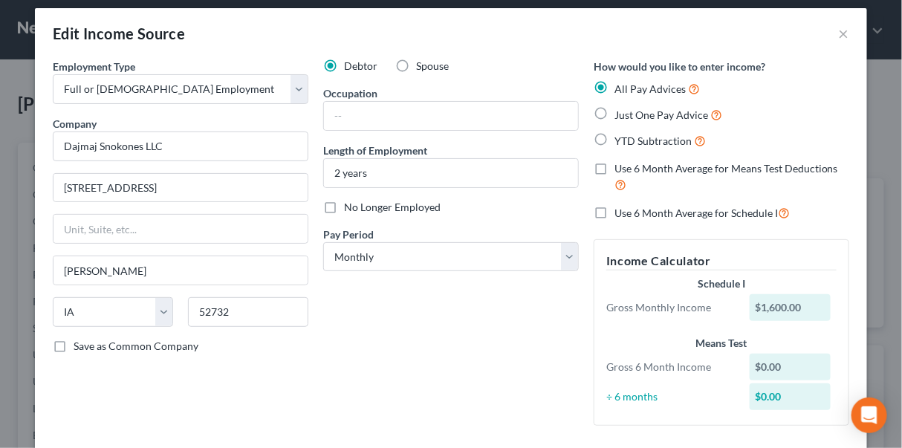
click at [615, 112] on label "Just One Pay Advice" at bounding box center [669, 114] width 108 height 17
click at [621, 112] on input "Just One Pay Advice" at bounding box center [626, 111] width 10 height 10
radio input "true"
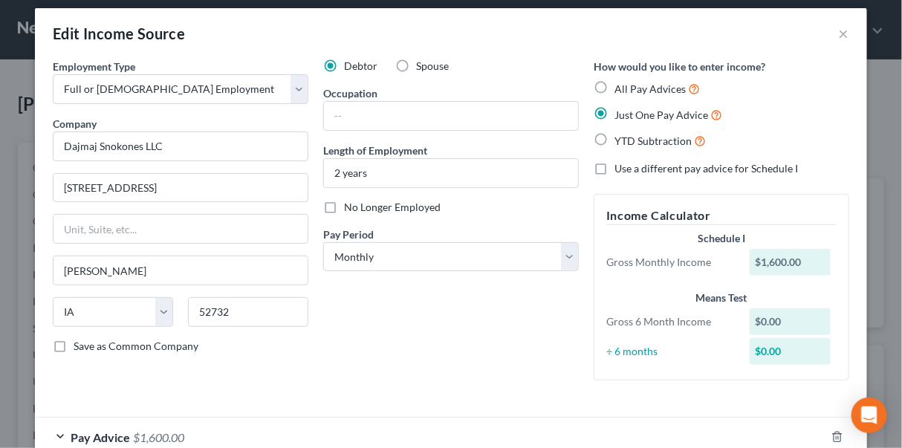
scroll to position [100, 0]
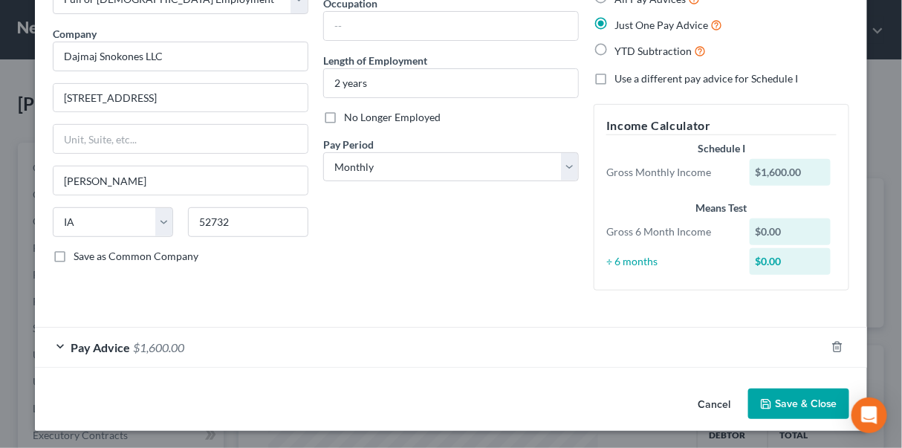
click at [814, 410] on button "Save & Close" at bounding box center [799, 404] width 101 height 31
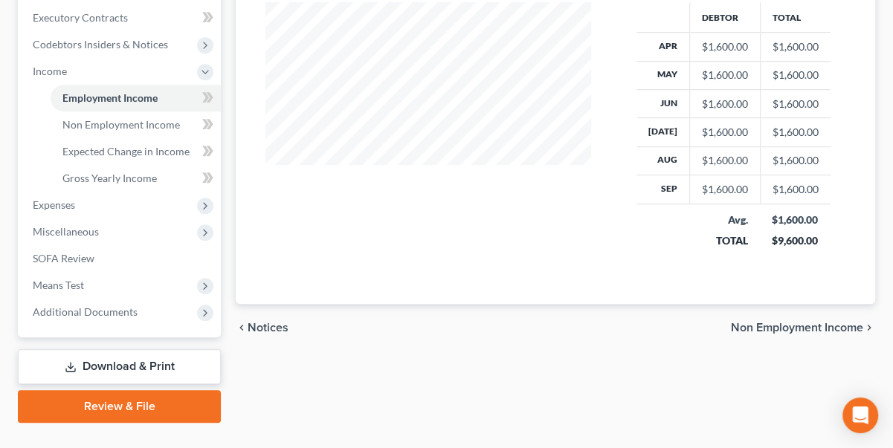
scroll to position [448, 0]
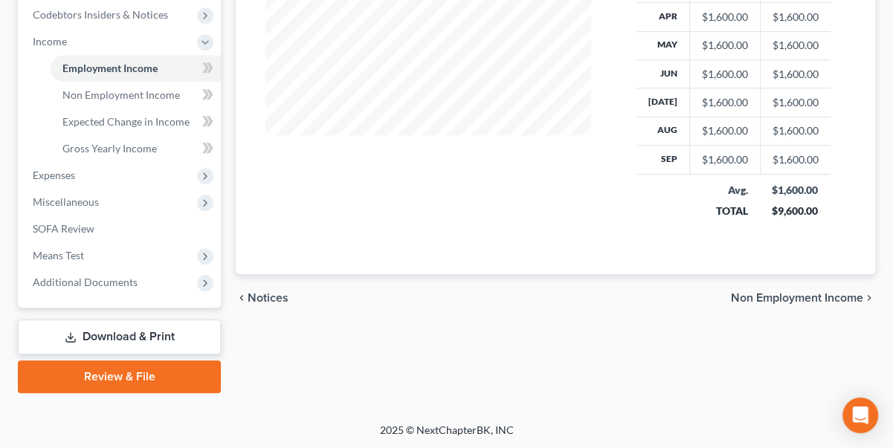
click at [803, 295] on span "Non Employment Income" at bounding box center [797, 298] width 132 height 12
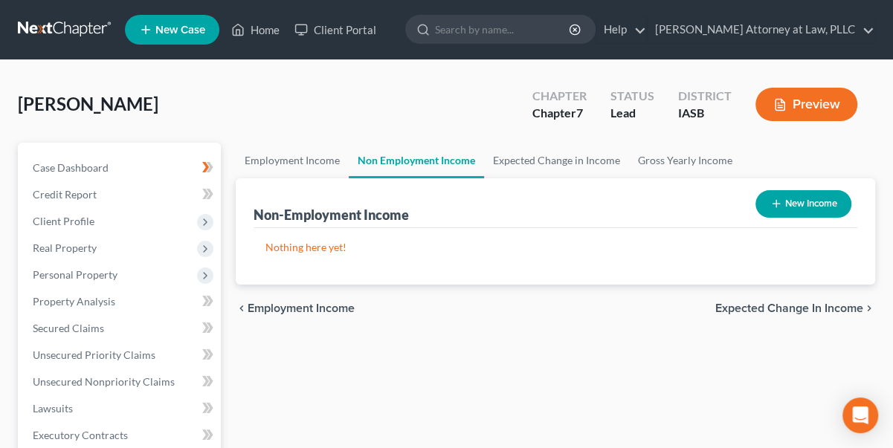
click at [803, 309] on span "Expected Change in Income" at bounding box center [789, 309] width 148 height 12
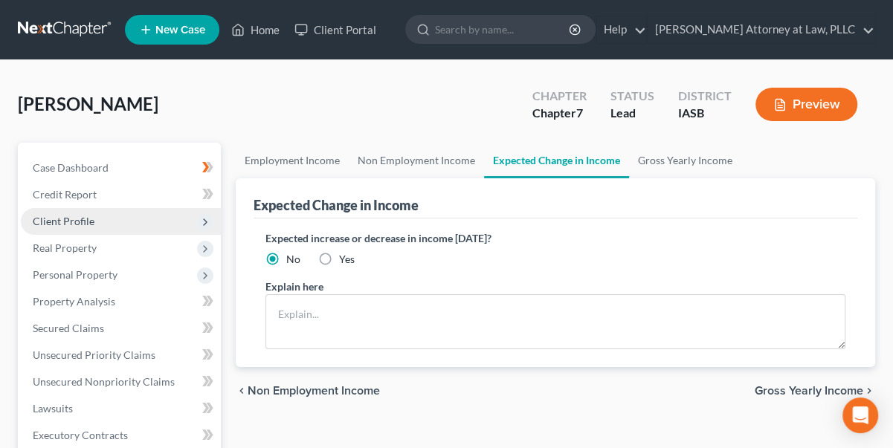
click at [79, 219] on span "Client Profile" at bounding box center [64, 221] width 62 height 13
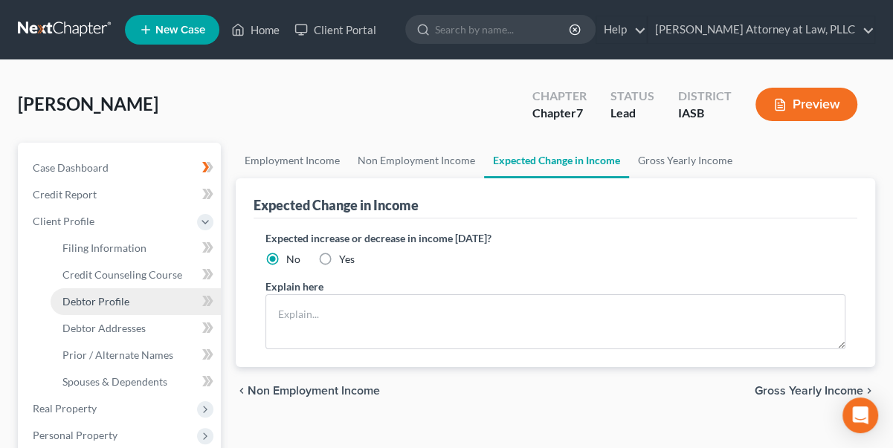
click at [112, 300] on span "Debtor Profile" at bounding box center [95, 301] width 67 height 13
select select "0"
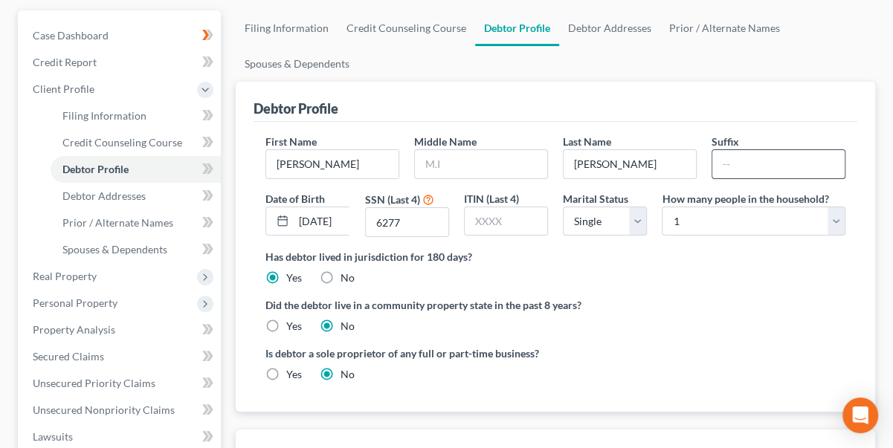
scroll to position [135, 0]
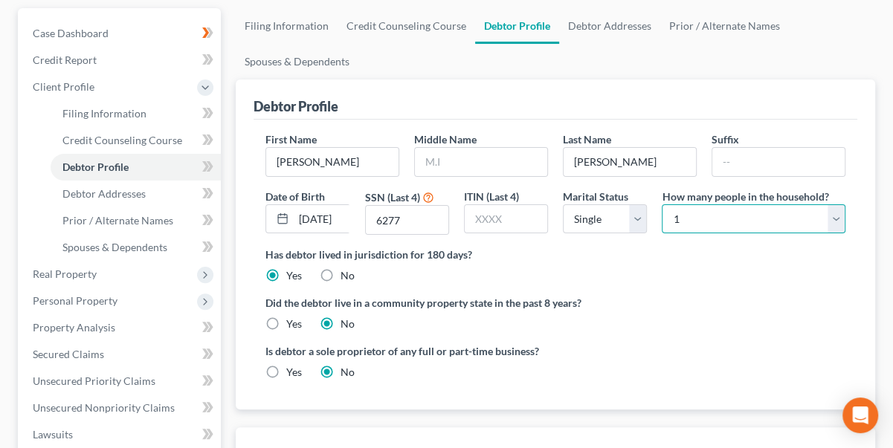
click at [834, 210] on select "Select 1 2 3 4 5 6 7 8 9 10 11 12 13 14 15 16 17 18 19 20" at bounding box center [754, 219] width 184 height 30
select select "2"
click at [662, 204] on select "Select 1 2 3 4 5 6 7 8 9 10 11 12 13 14 15 16 17 18 19 20" at bounding box center [754, 219] width 184 height 30
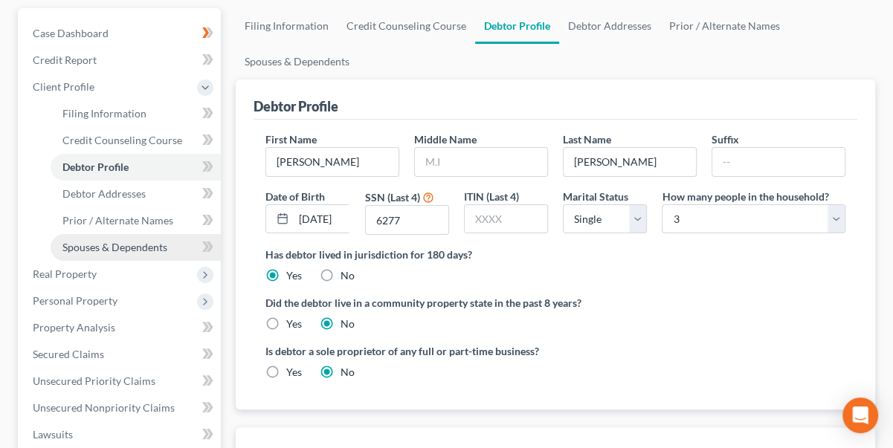
click at [122, 247] on span "Spouses & Dependents" at bounding box center [114, 247] width 105 height 13
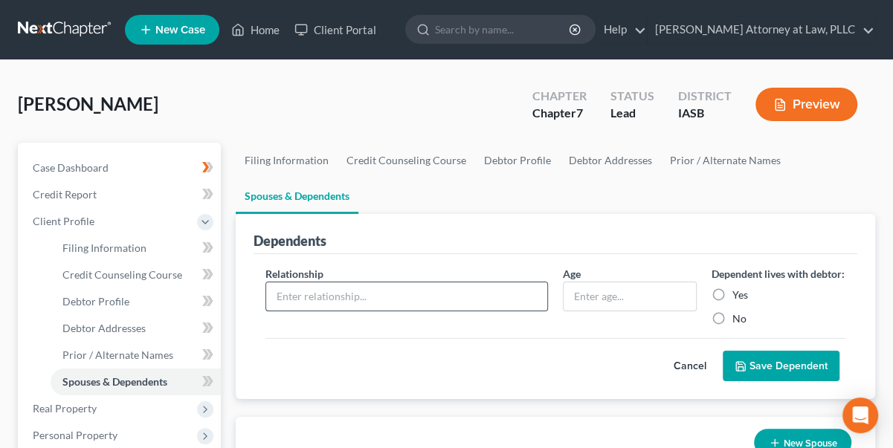
click at [336, 293] on input "text" at bounding box center [406, 296] width 281 height 28
type input "[PERSON_NAME]"
type input "15"
drag, startPoint x: 393, startPoint y: 294, endPoint x: 216, endPoint y: 267, distance: 178.9
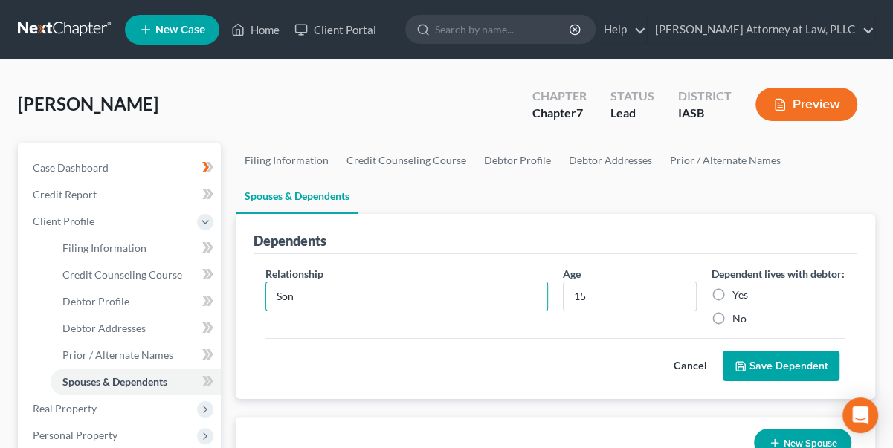
type input "Son"
click at [732, 303] on label "Yes" at bounding box center [740, 295] width 16 height 15
click at [738, 297] on input "Yes" at bounding box center [743, 293] width 10 height 10
radio input "true"
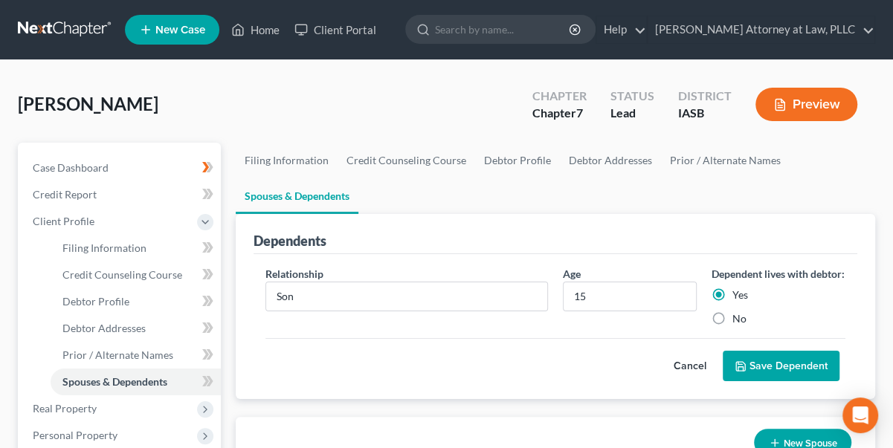
click at [743, 372] on icon "submit" at bounding box center [740, 367] width 12 height 12
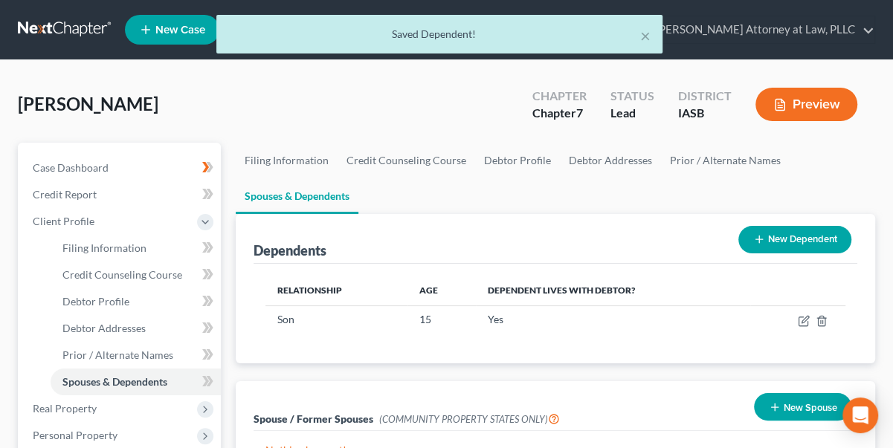
click at [783, 239] on button "New Dependent" at bounding box center [794, 240] width 113 height 28
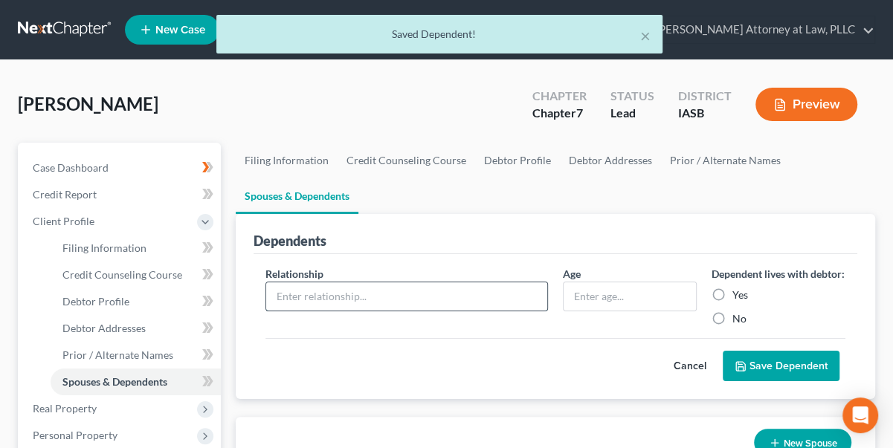
click at [319, 300] on input "text" at bounding box center [406, 296] width 281 height 28
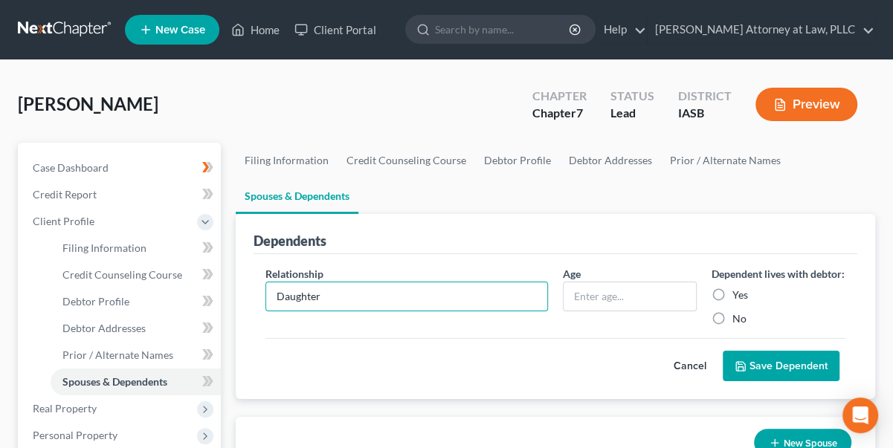
type input "Daughter"
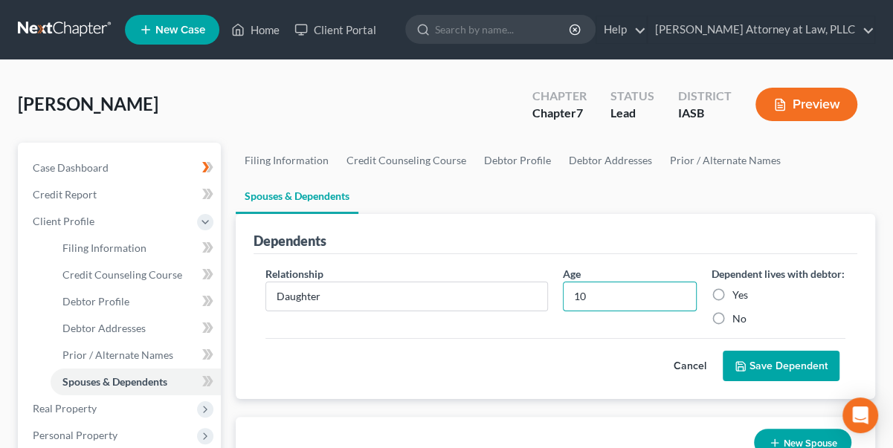
type input "10"
click at [732, 303] on label "Yes" at bounding box center [740, 295] width 16 height 15
click at [738, 297] on input "Yes" at bounding box center [743, 293] width 10 height 10
radio input "true"
click at [774, 379] on button "Save Dependent" at bounding box center [781, 366] width 117 height 31
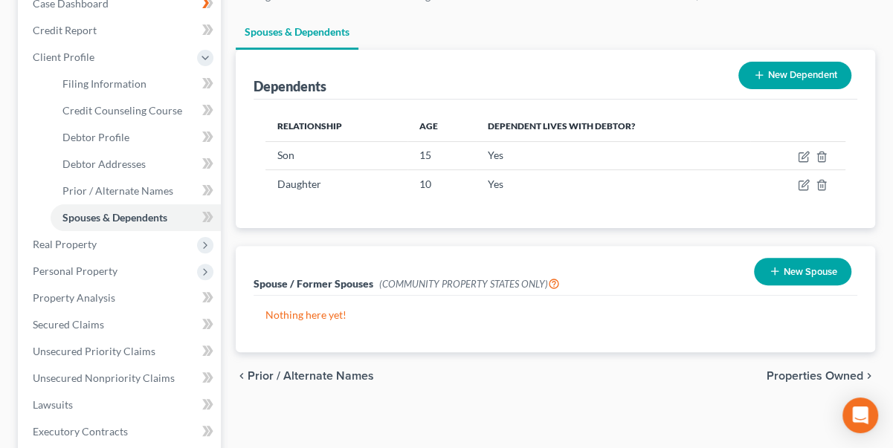
scroll to position [202, 0]
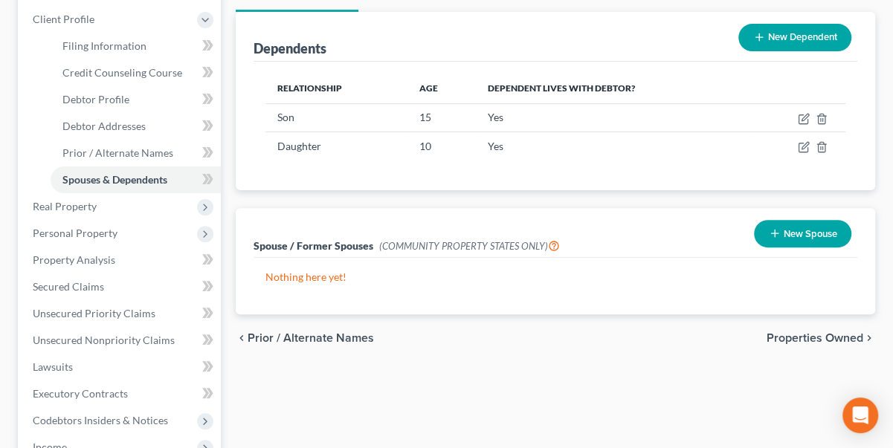
click at [804, 332] on span "Properties Owned" at bounding box center [814, 338] width 97 height 12
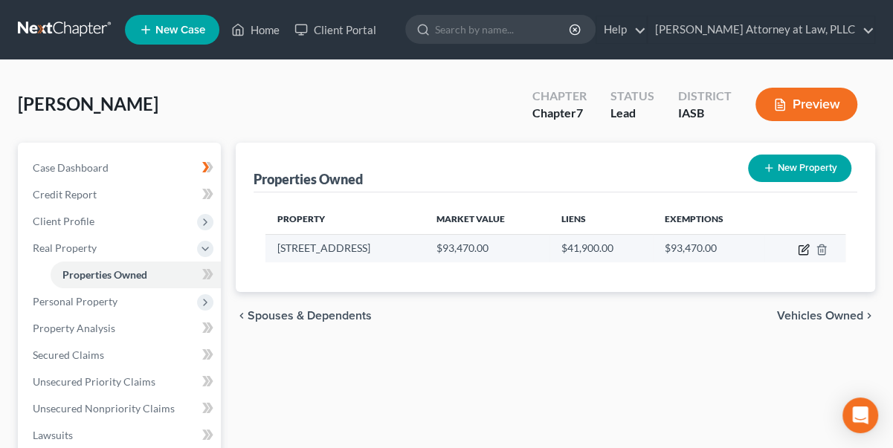
click at [806, 247] on icon "button" at bounding box center [804, 250] width 12 height 12
select select "16"
select select "22"
select select "0"
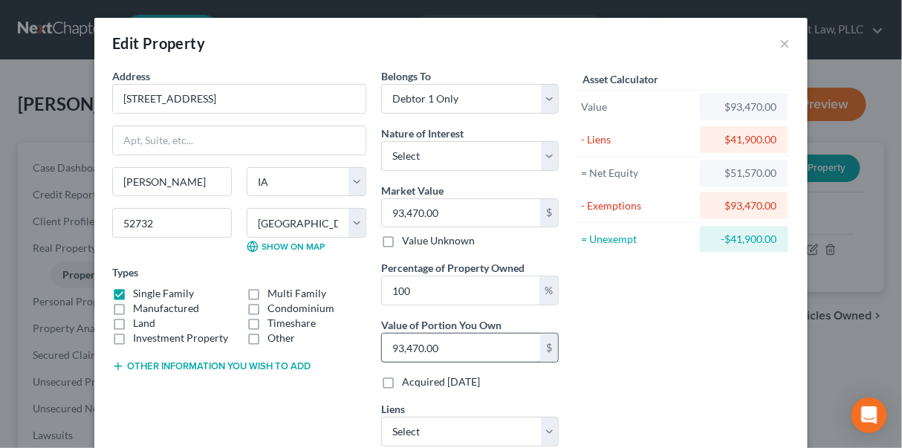
scroll to position [67, 0]
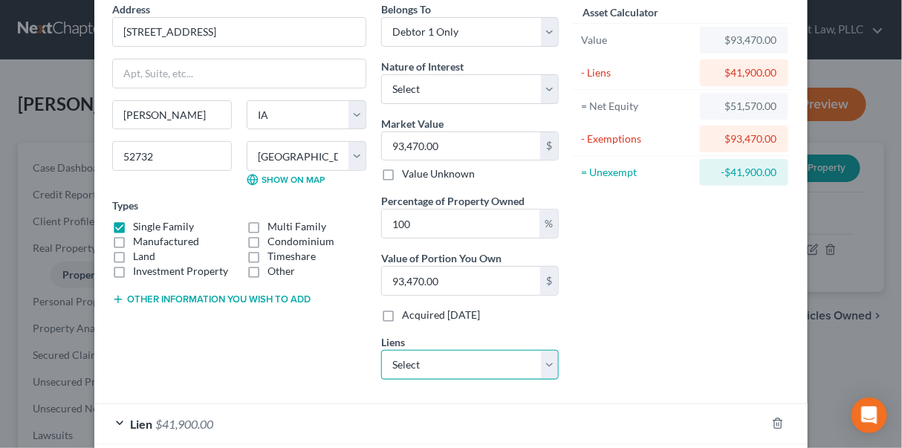
click at [550, 356] on select "Select Mazda Financial - $0.00" at bounding box center [470, 365] width 178 height 30
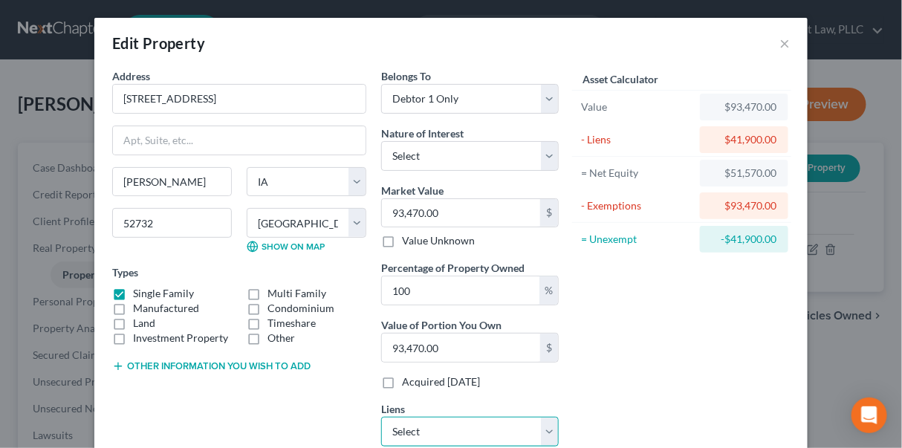
scroll to position [182, 0]
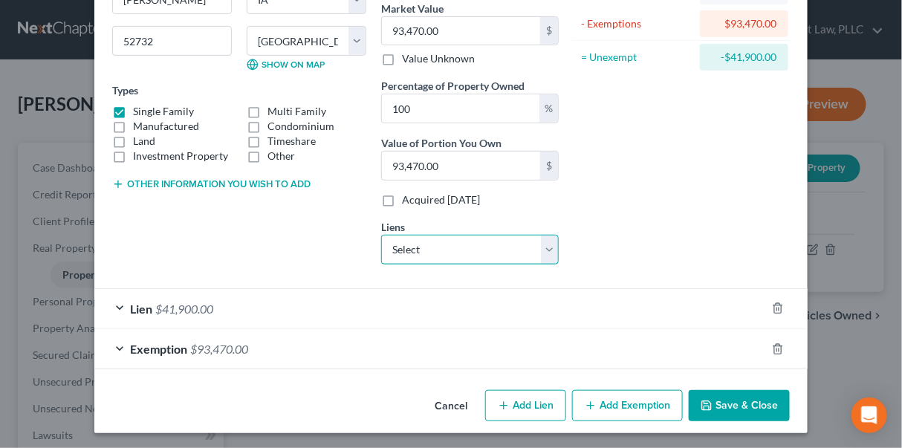
click at [409, 236] on select "Select Mazda Financial - $0.00" at bounding box center [470, 250] width 178 height 30
click at [592, 233] on div "Asset Calculator Value $93,470.00 - Liens $41,900.00 = Net Equity $51,570.00 - …" at bounding box center [681, 81] width 231 height 390
click at [727, 401] on button "Save & Close" at bounding box center [739, 405] width 101 height 31
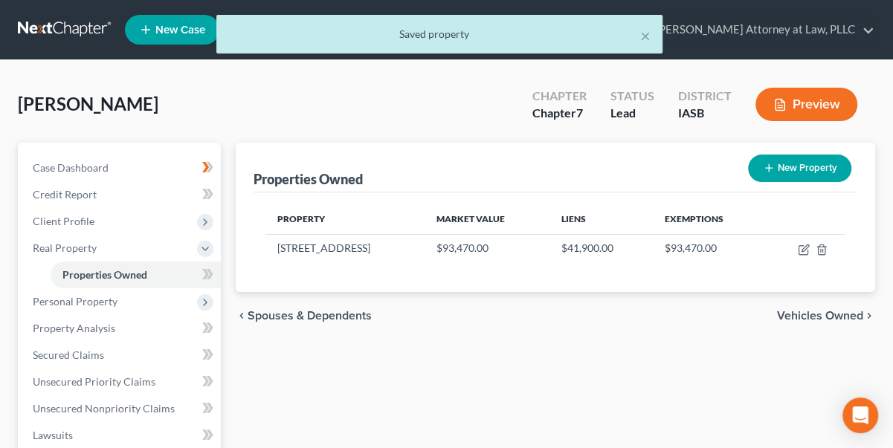
click at [839, 314] on span "Vehicles Owned" at bounding box center [820, 316] width 86 height 12
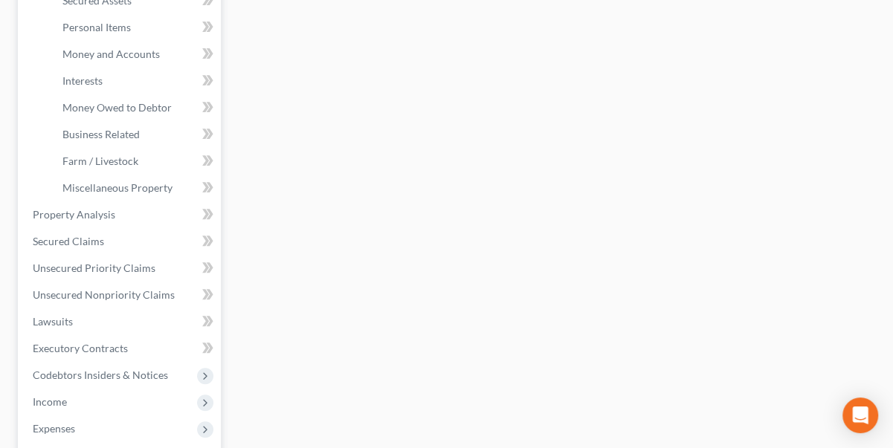
scroll to position [540, 0]
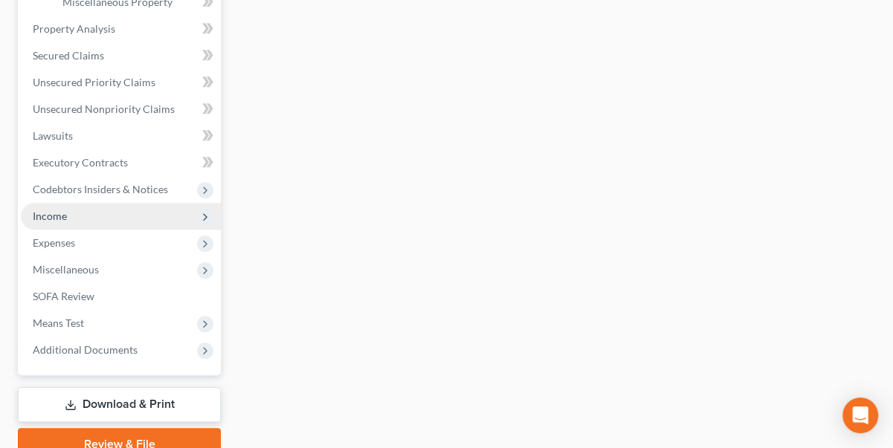
click at [51, 214] on span "Income" at bounding box center [50, 216] width 34 height 13
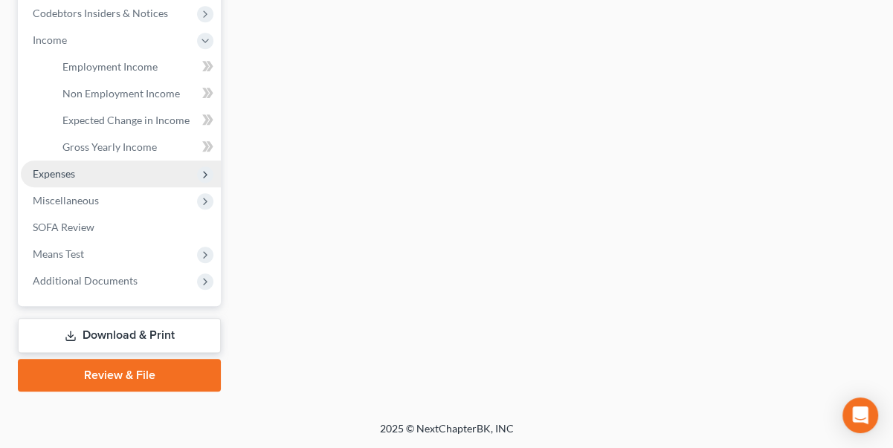
scroll to position [448, 0]
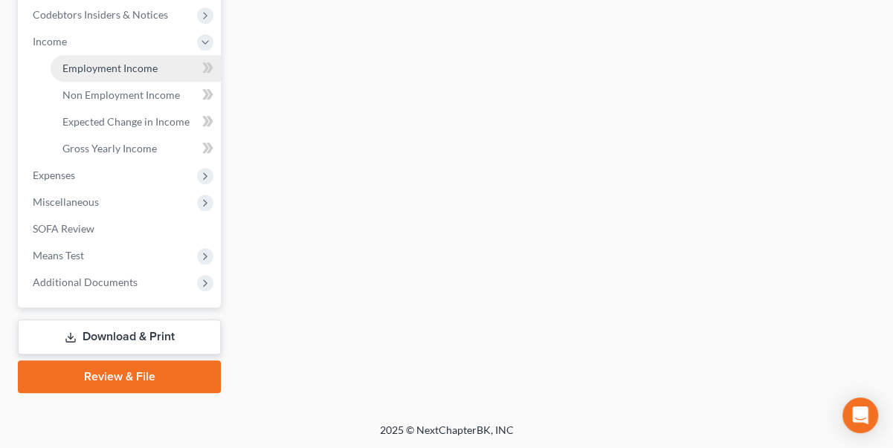
click at [117, 65] on span "Employment Income" at bounding box center [109, 68] width 95 height 13
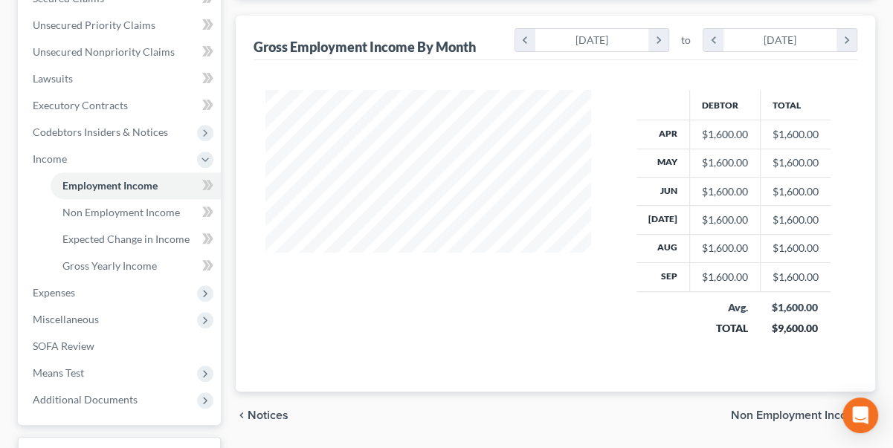
scroll to position [448, 0]
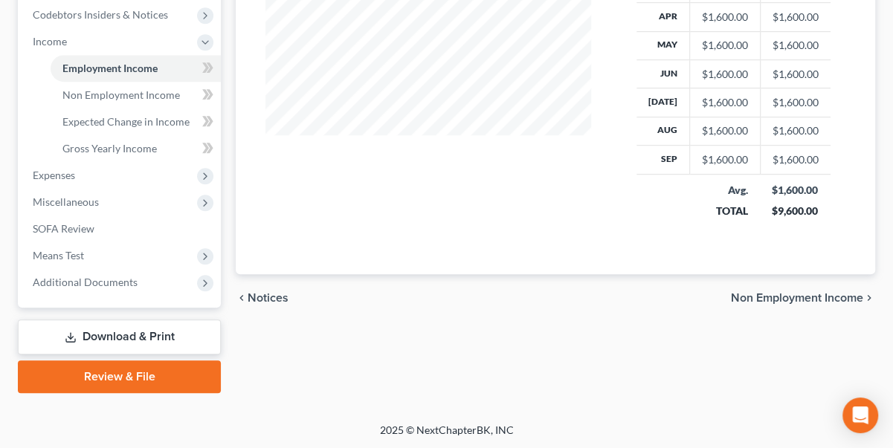
click at [827, 295] on span "Non Employment Income" at bounding box center [797, 298] width 132 height 12
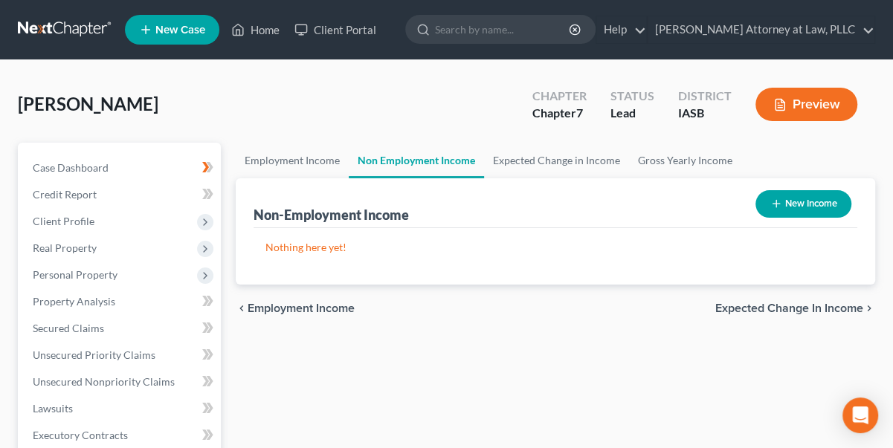
click at [810, 207] on button "New Income" at bounding box center [803, 204] width 96 height 28
select select "0"
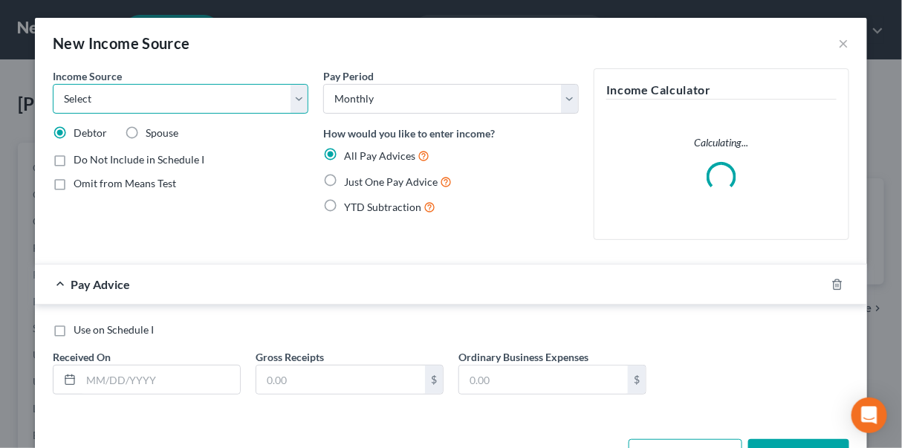
click at [296, 92] on select "Select Unemployment Disability (from employer) Pension Retirement Social Securi…" at bounding box center [181, 99] width 256 height 30
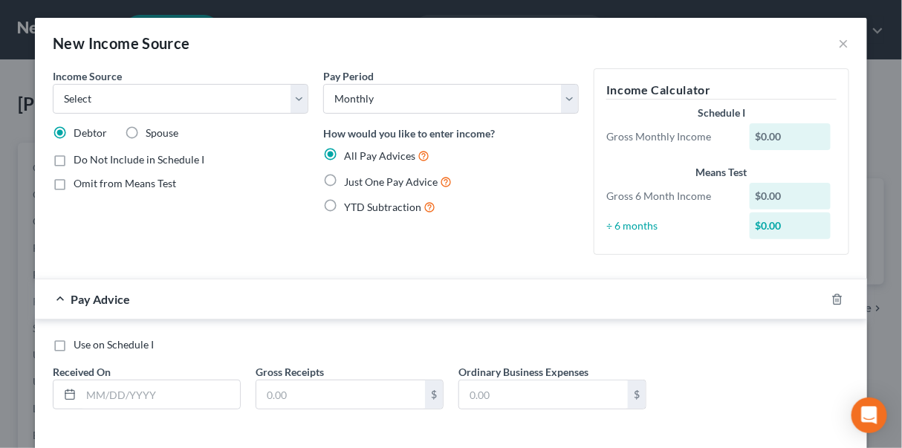
click at [202, 30] on div "New Income Source ×" at bounding box center [451, 43] width 833 height 51
drag, startPoint x: 296, startPoint y: 91, endPoint x: 286, endPoint y: 102, distance: 14.8
click at [296, 91] on select "Select Unemployment Disability (from employer) Pension Retirement Social Securi…" at bounding box center [181, 99] width 256 height 30
drag, startPoint x: 335, startPoint y: 36, endPoint x: 340, endPoint y: 43, distance: 9.5
click at [335, 36] on div "New Income Source ×" at bounding box center [451, 43] width 833 height 51
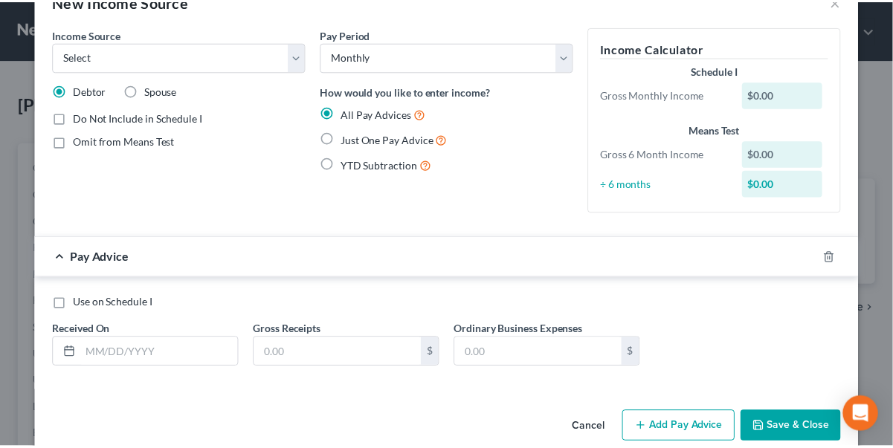
scroll to position [65, 0]
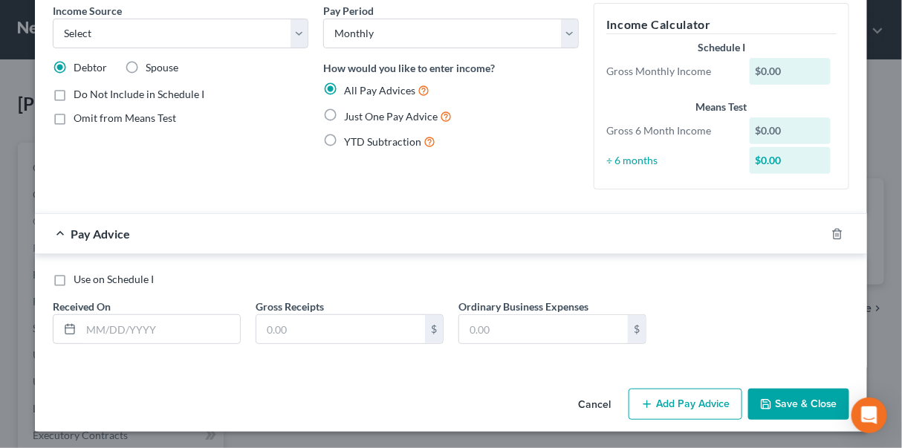
click at [601, 407] on button "Cancel" at bounding box center [594, 405] width 56 height 30
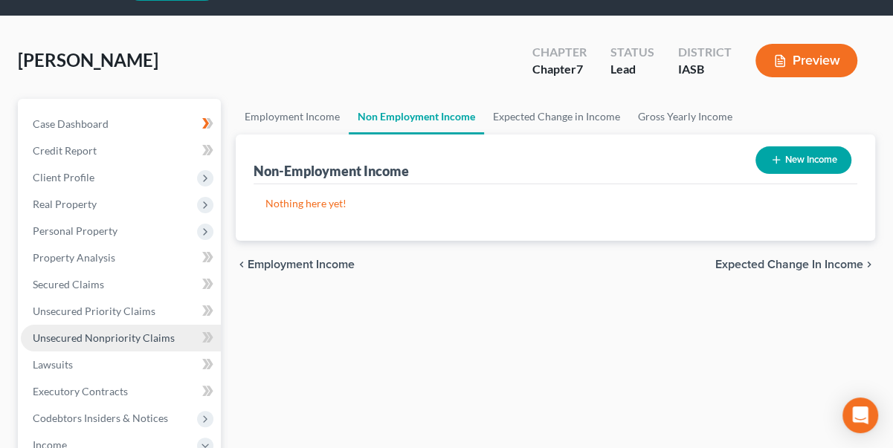
scroll to position [67, 0]
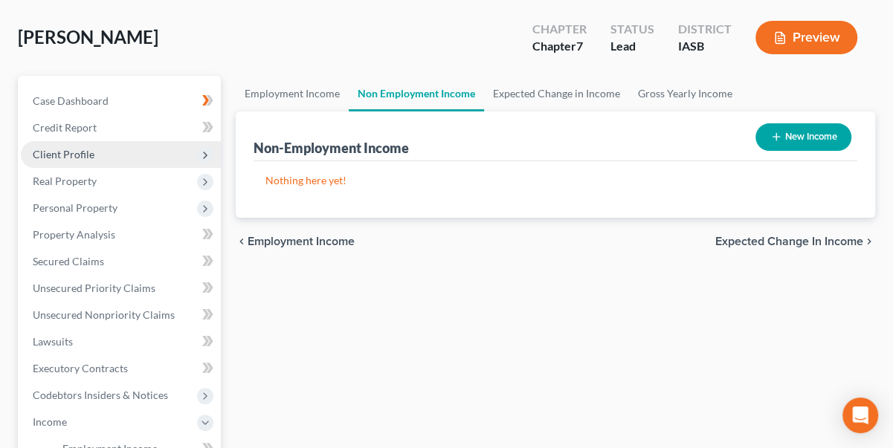
click at [68, 155] on span "Client Profile" at bounding box center [64, 154] width 62 height 13
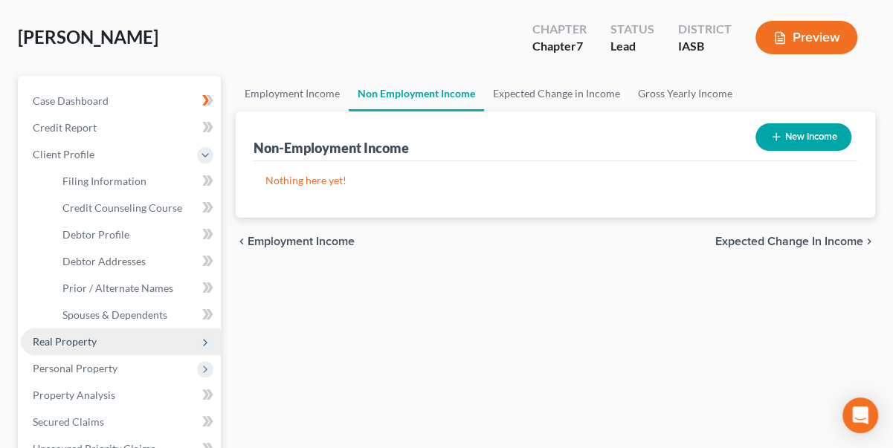
click at [85, 344] on span "Real Property" at bounding box center [65, 341] width 64 height 13
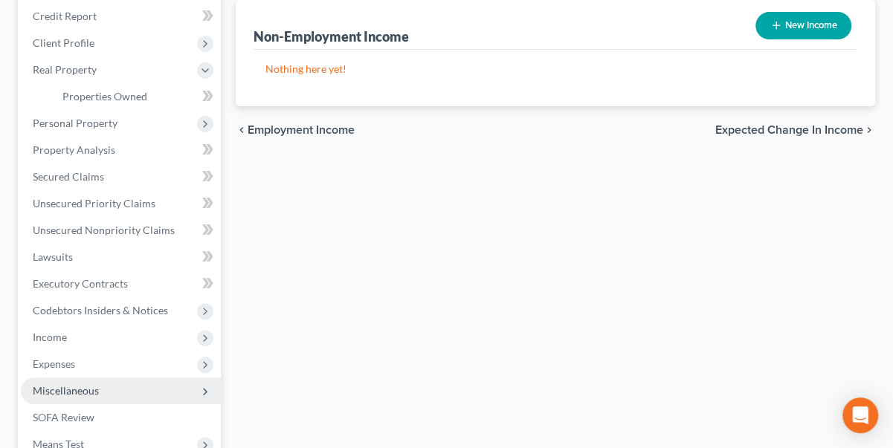
scroll to position [202, 0]
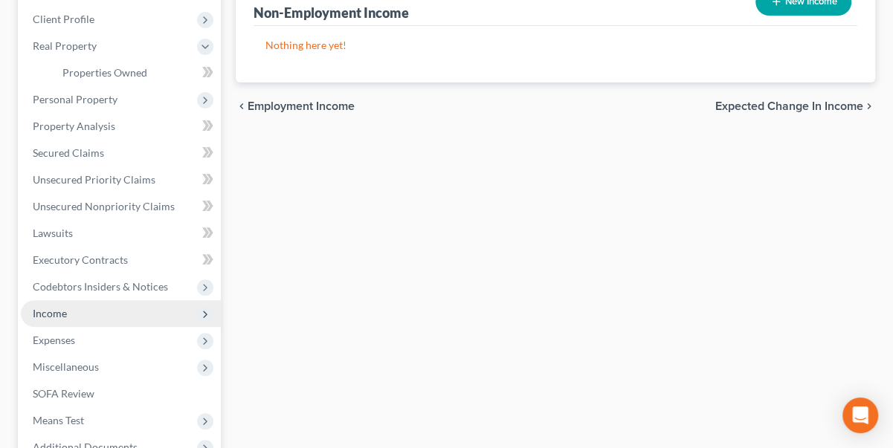
click at [52, 311] on span "Income" at bounding box center [50, 313] width 34 height 13
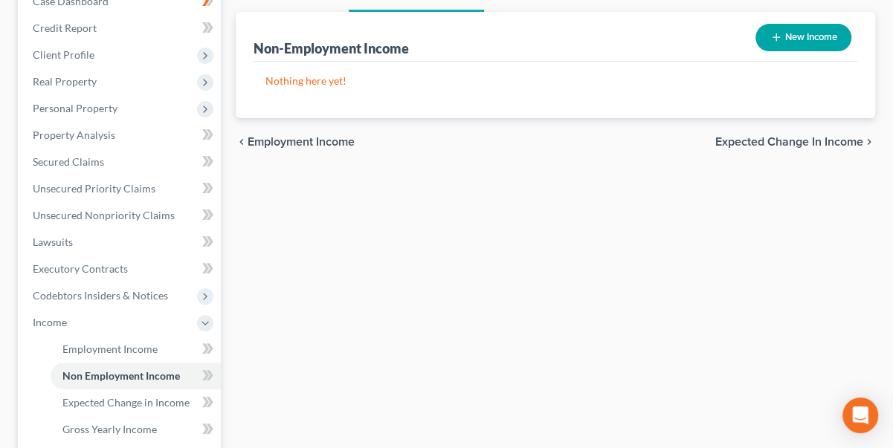
scroll to position [135, 0]
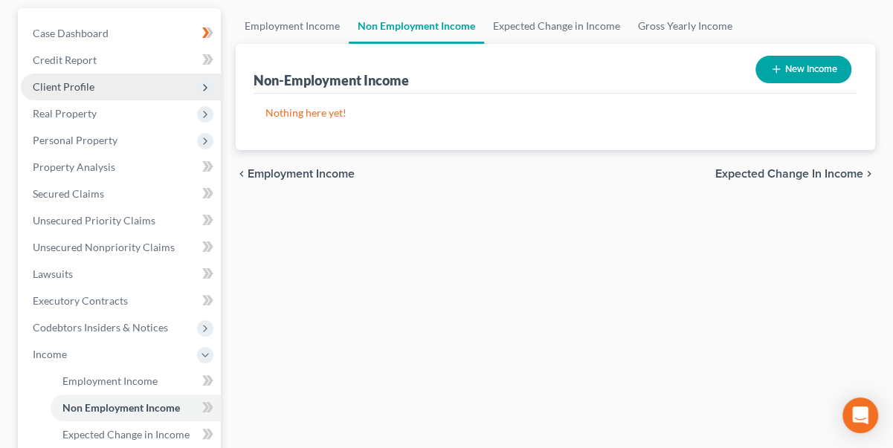
click at [83, 87] on span "Client Profile" at bounding box center [64, 86] width 62 height 13
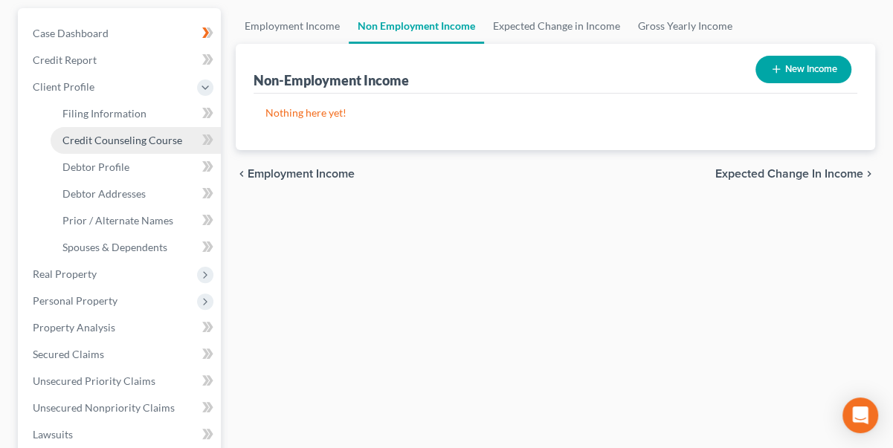
click at [103, 135] on span "Credit Counseling Course" at bounding box center [122, 140] width 120 height 13
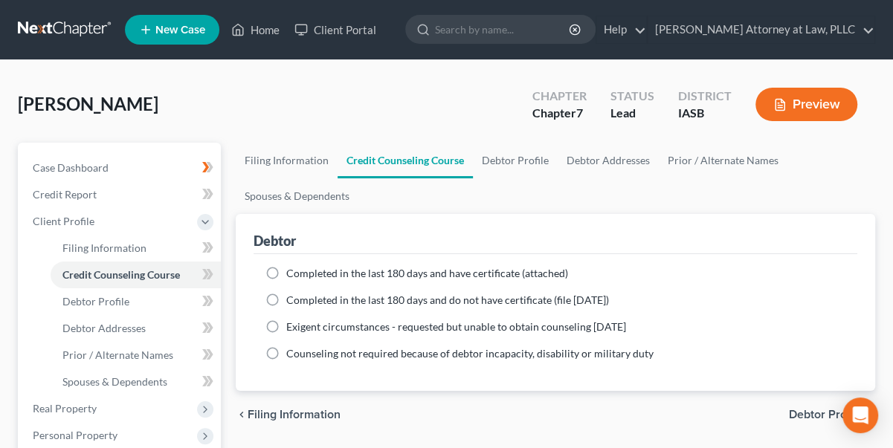
scroll to position [67, 0]
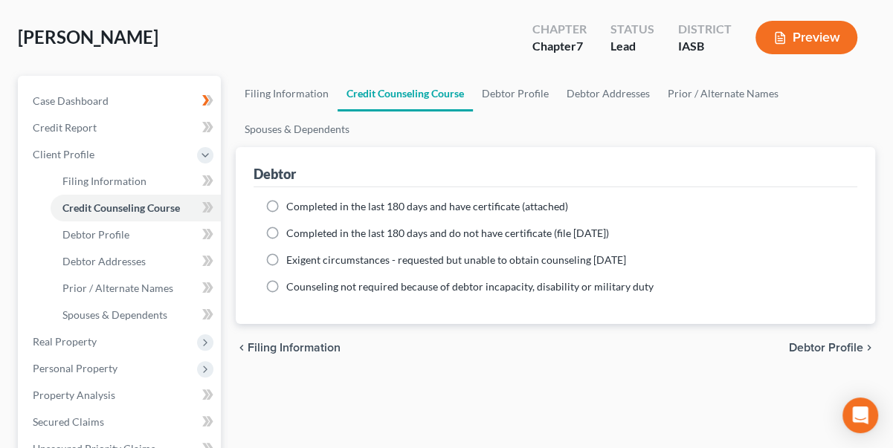
click at [803, 347] on span "Debtor Profile" at bounding box center [826, 348] width 74 height 12
select select "0"
select select "2"
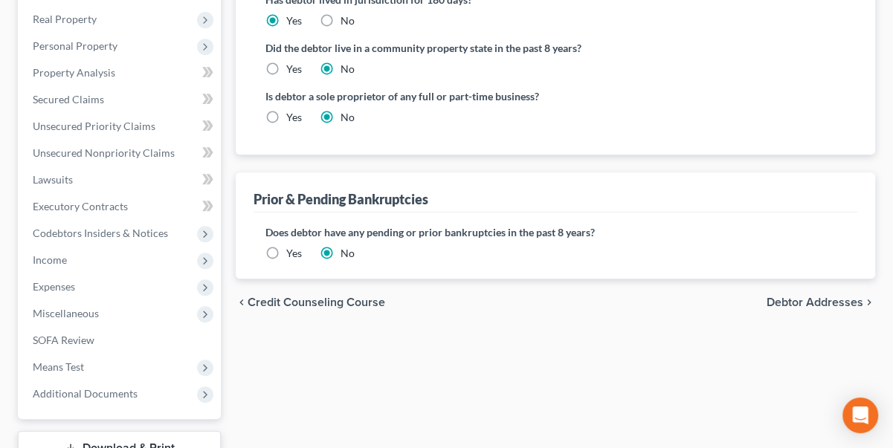
scroll to position [405, 0]
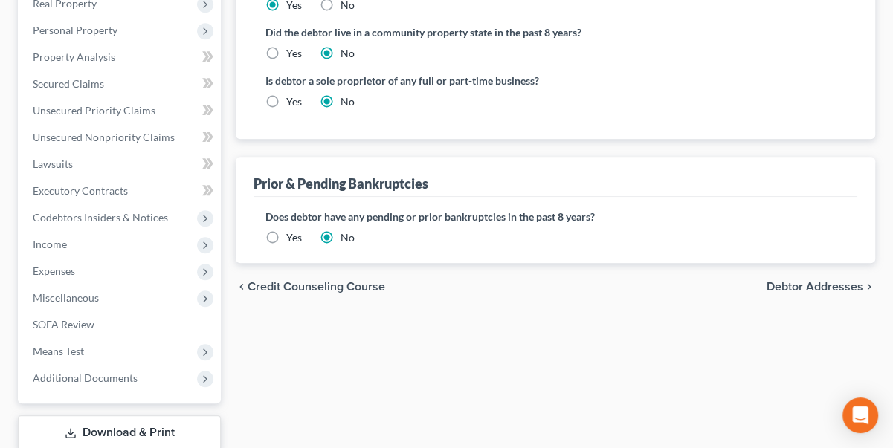
click at [813, 286] on span "Debtor Addresses" at bounding box center [814, 287] width 97 height 12
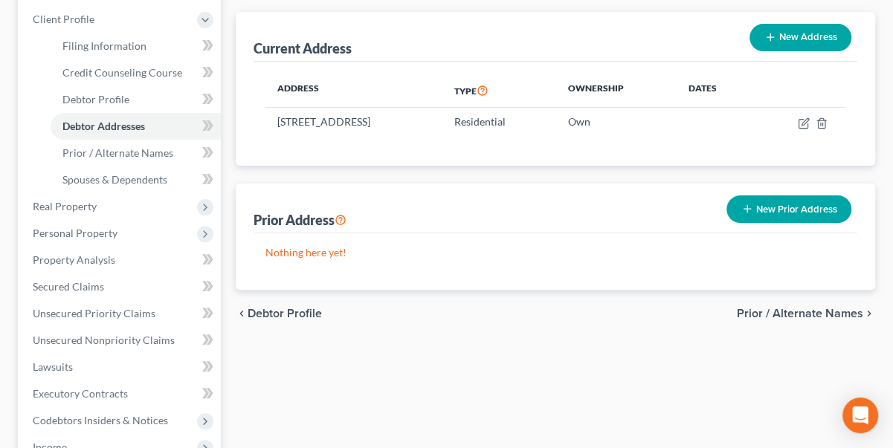
scroll to position [202, 0]
click at [810, 317] on span "Prior / Alternate Names" at bounding box center [800, 314] width 126 height 12
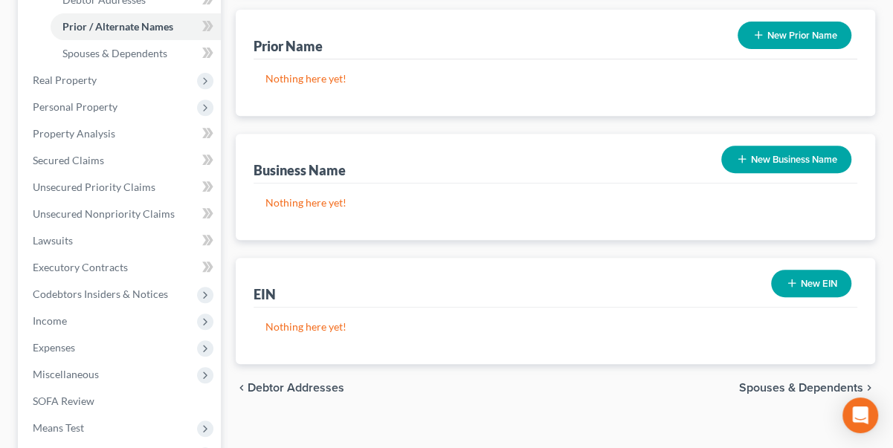
scroll to position [338, 0]
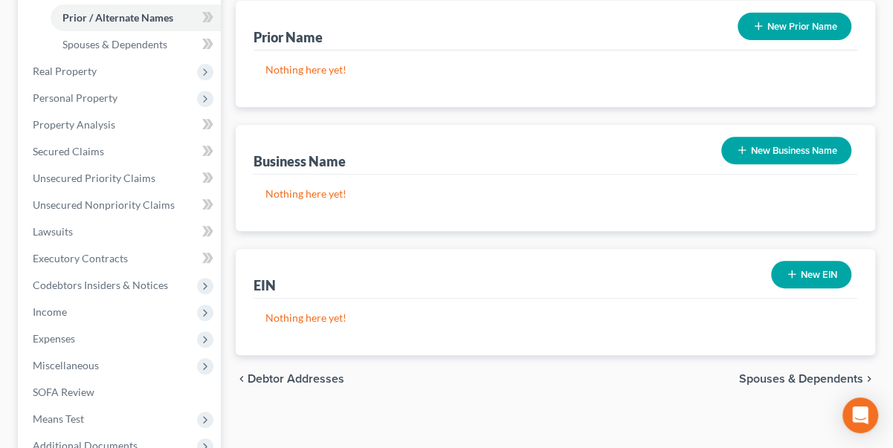
click at [804, 138] on button "New Business Name" at bounding box center [786, 151] width 130 height 28
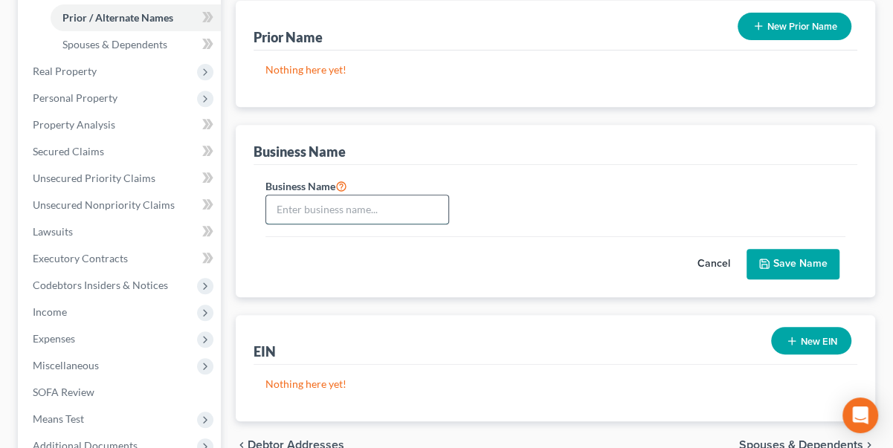
click at [288, 211] on input "text" at bounding box center [357, 210] width 182 height 28
type input "SNh"
drag, startPoint x: 305, startPoint y: 211, endPoint x: 202, endPoint y: 201, distance: 103.0
click at [202, 201] on div "Petition Navigation Case Dashboard Payments Invoices Payments Payments Credit R…" at bounding box center [446, 181] width 872 height 752
click at [65, 314] on span "Income" at bounding box center [50, 312] width 34 height 13
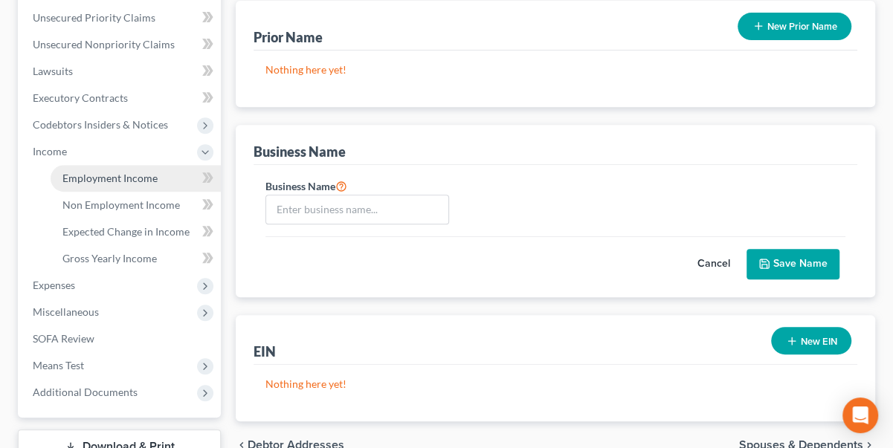
click at [106, 175] on span "Employment Income" at bounding box center [109, 178] width 95 height 13
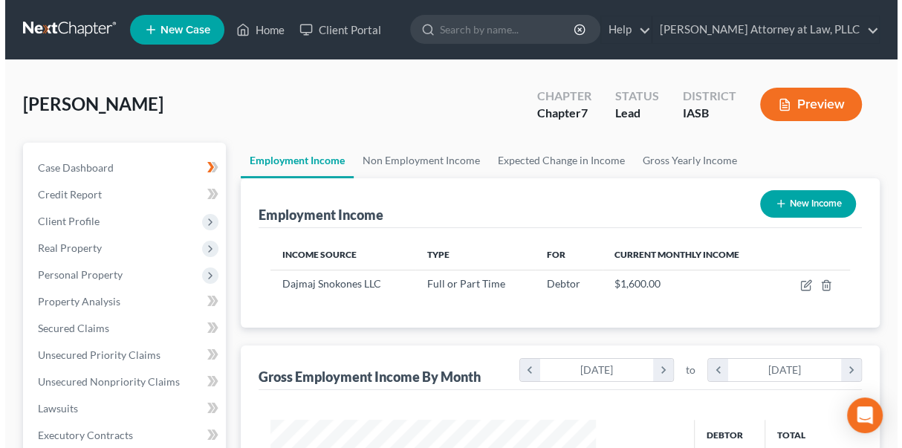
scroll to position [265, 355]
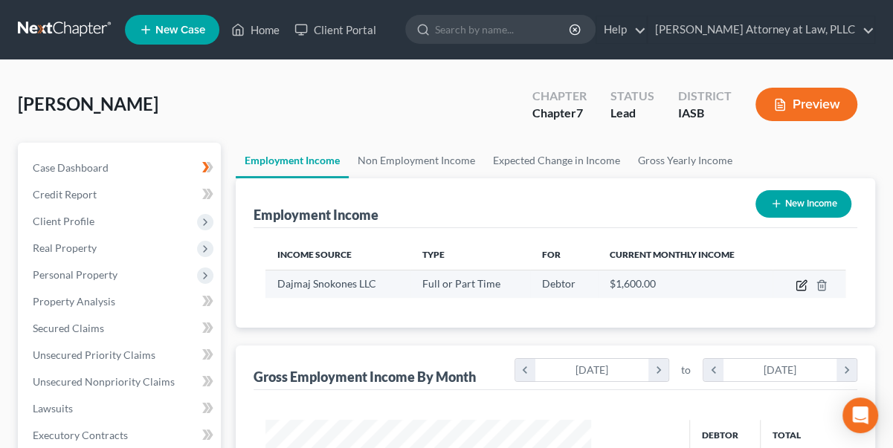
click at [799, 285] on icon "button" at bounding box center [802, 283] width 7 height 7
select select "0"
select select "16"
select select "0"
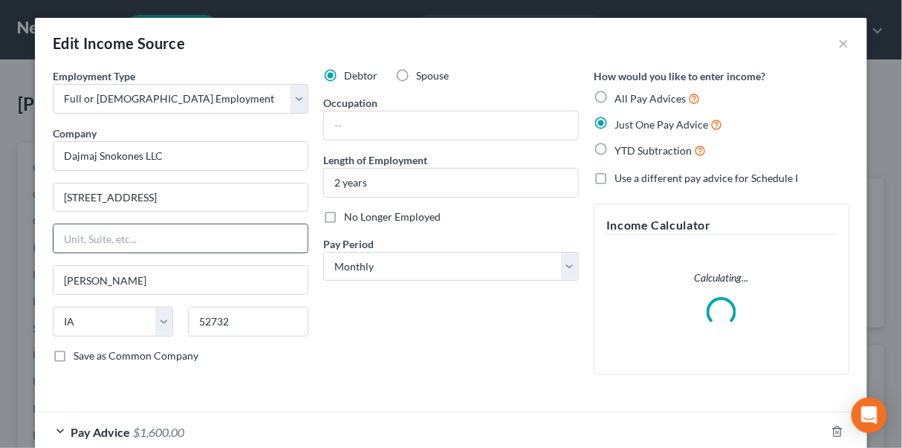
scroll to position [265, 359]
drag, startPoint x: 170, startPoint y: 147, endPoint x: 13, endPoint y: 147, distance: 156.9
click at [13, 147] on div "Edit Income Source × Employment Type * Select Full or [DEMOGRAPHIC_DATA] Employ…" at bounding box center [451, 224] width 902 height 448
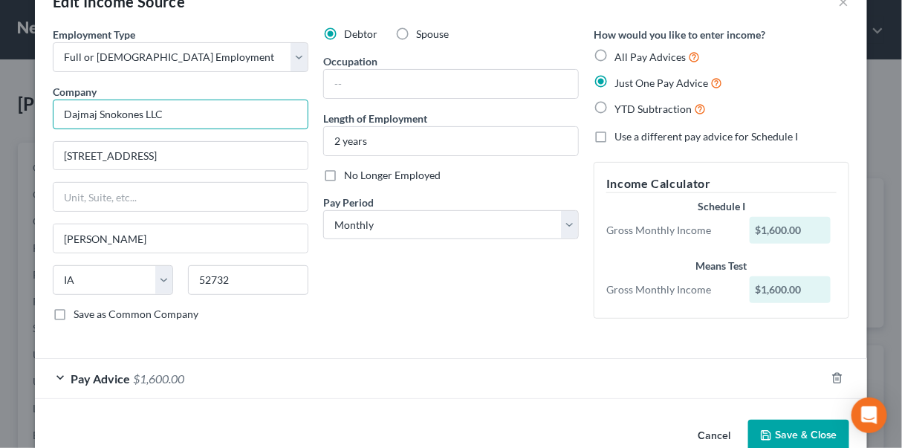
scroll to position [71, 0]
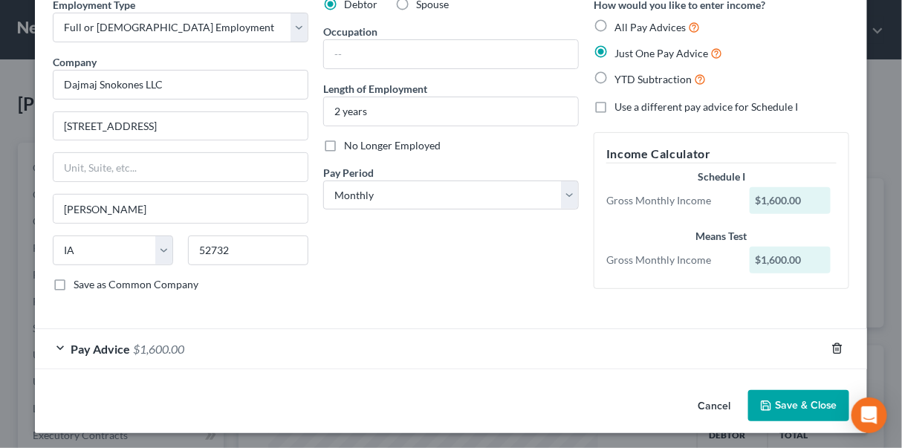
click at [837, 349] on line "button" at bounding box center [837, 350] width 0 height 3
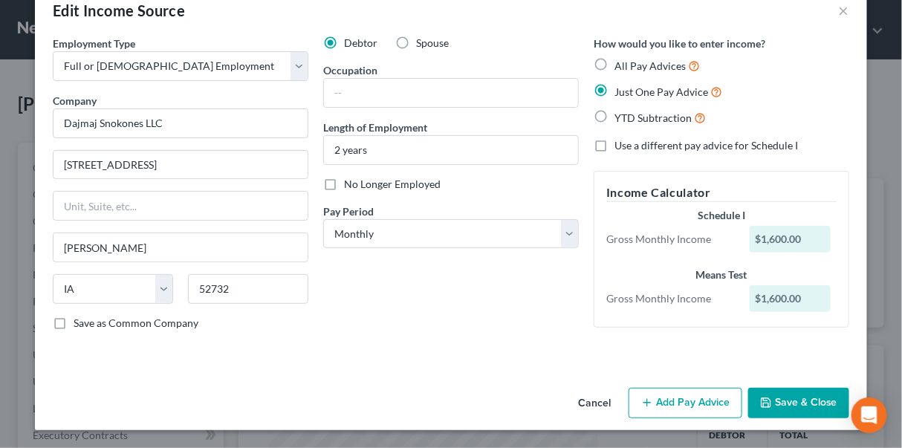
scroll to position [30, 0]
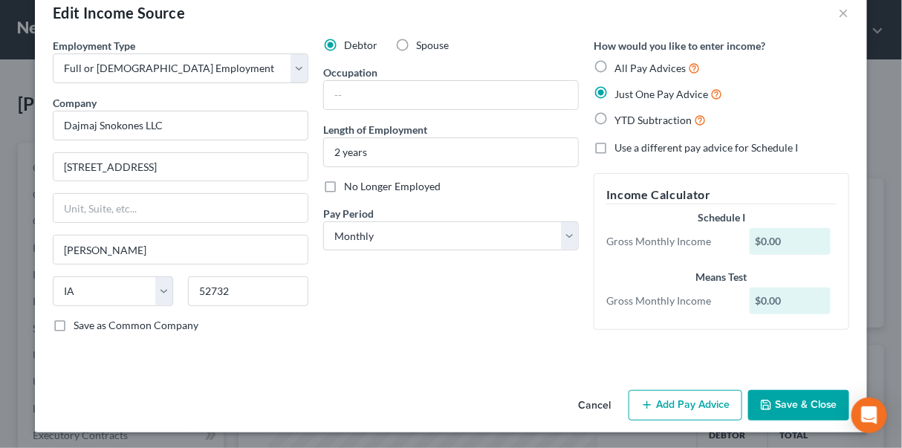
drag, startPoint x: 781, startPoint y: 405, endPoint x: 302, endPoint y: 231, distance: 509.4
click at [306, 249] on div "Edit Income Source × Employment Type * Select Full or [DEMOGRAPHIC_DATA] Employ…" at bounding box center [451, 209] width 833 height 445
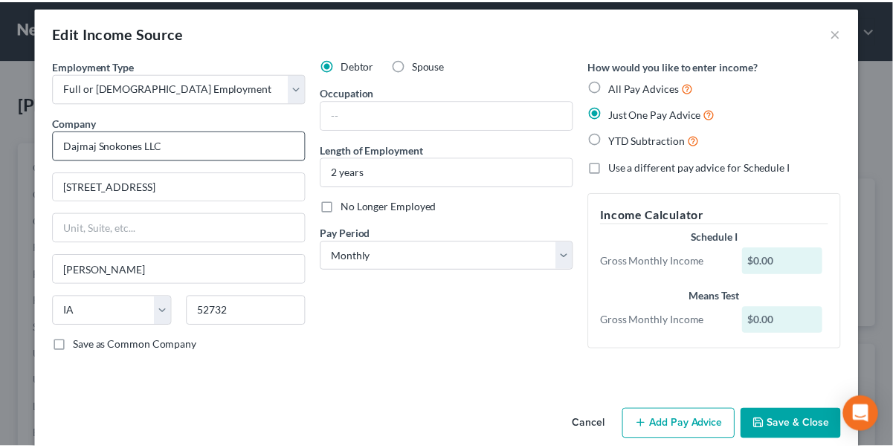
scroll to position [0, 0]
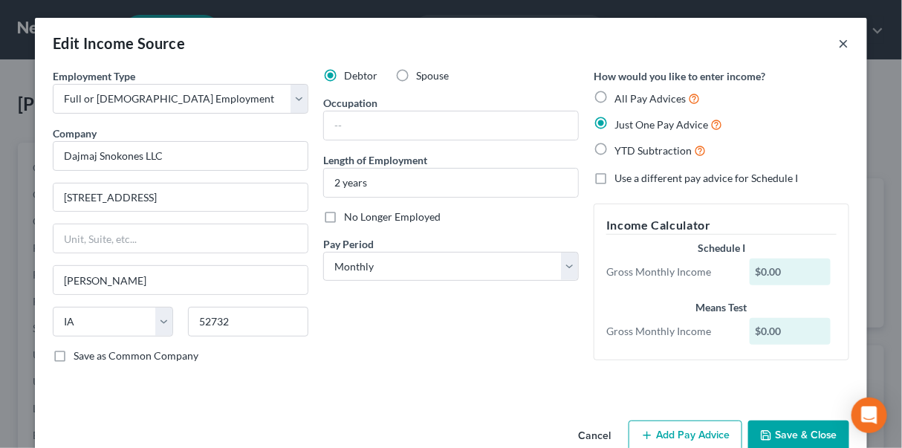
click at [839, 39] on button "×" at bounding box center [844, 43] width 10 height 18
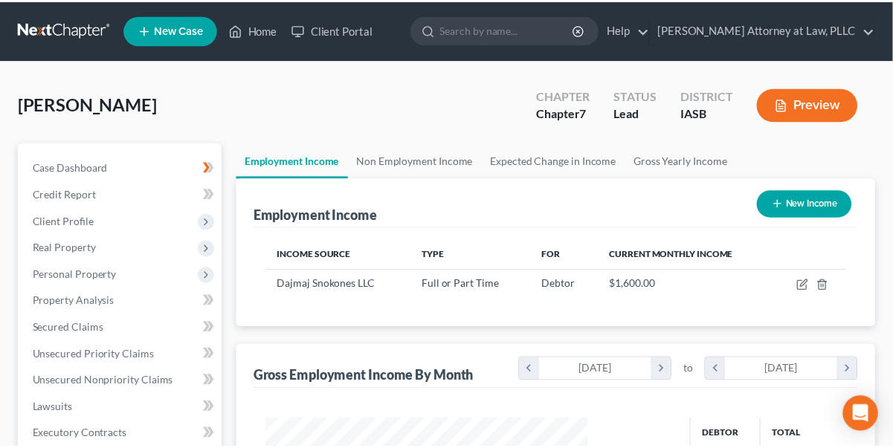
scroll to position [743140, 743050]
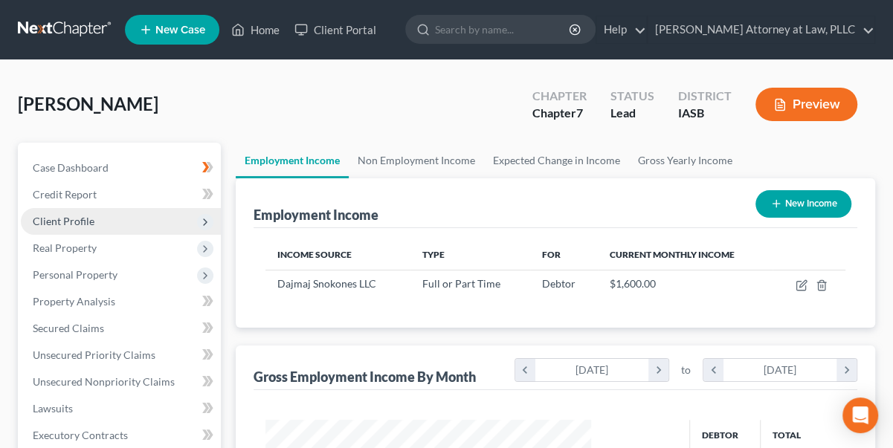
click at [70, 222] on span "Client Profile" at bounding box center [64, 221] width 62 height 13
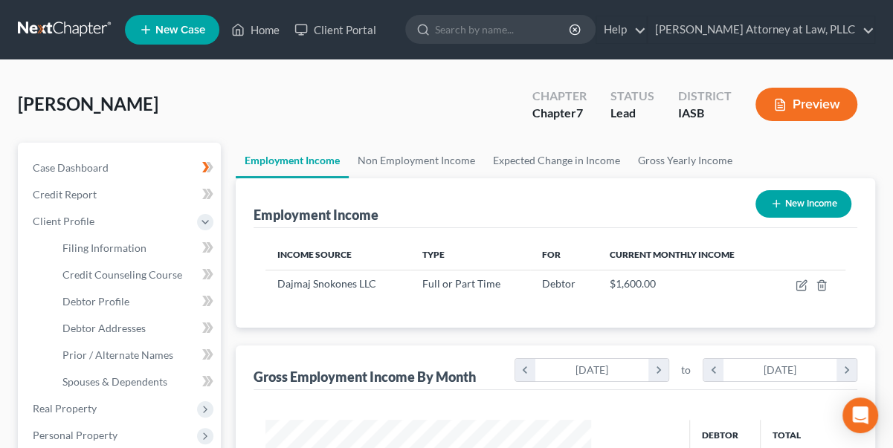
scroll to position [67, 0]
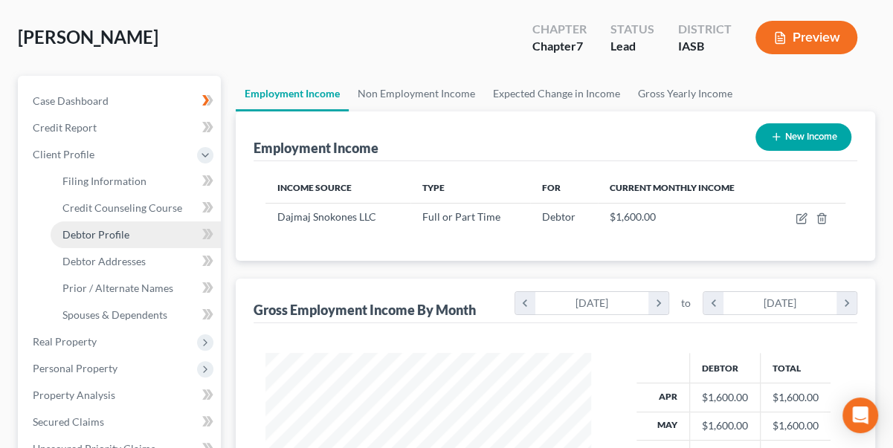
click at [109, 229] on span "Debtor Profile" at bounding box center [95, 234] width 67 height 13
select select "0"
select select "2"
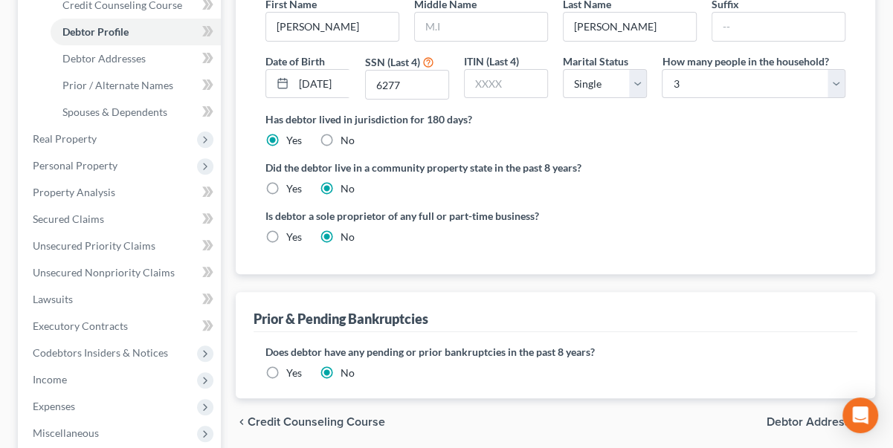
click at [812, 422] on span "Debtor Addresses" at bounding box center [814, 422] width 97 height 12
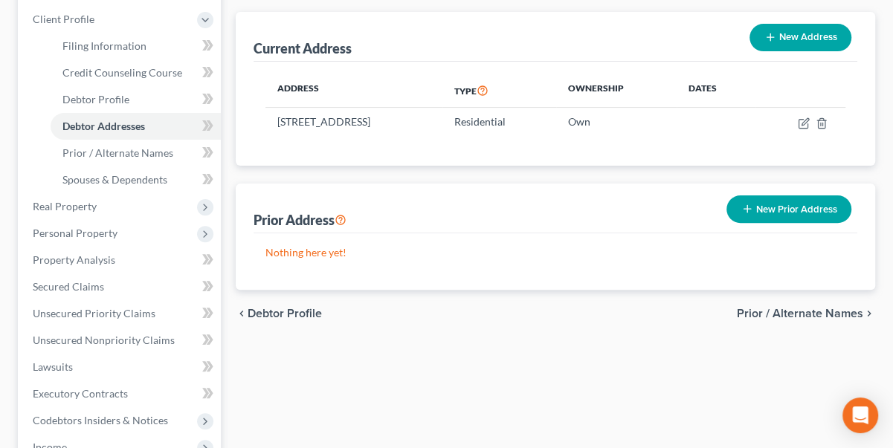
click at [800, 310] on span "Prior / Alternate Names" at bounding box center [800, 314] width 126 height 12
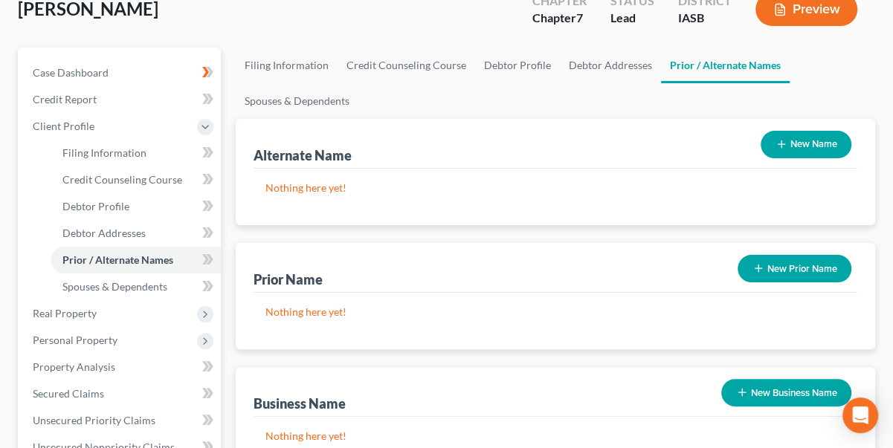
scroll to position [338, 0]
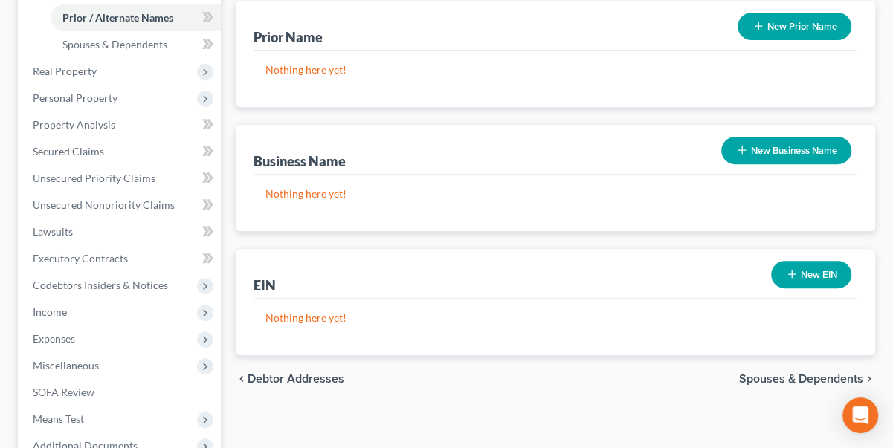
click at [807, 139] on button "New Business Name" at bounding box center [786, 151] width 130 height 28
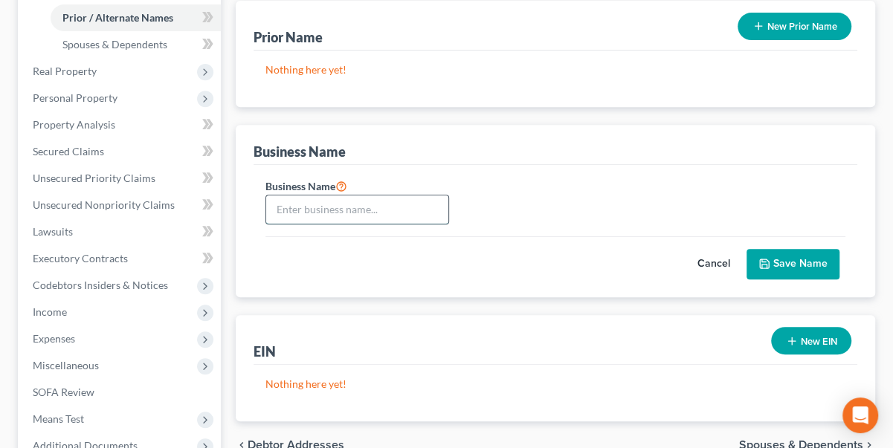
click at [342, 202] on input "text" at bounding box center [357, 210] width 182 height 28
type input "Dajmaj Snokones LLC"
click at [792, 257] on button "Save Name" at bounding box center [792, 264] width 93 height 31
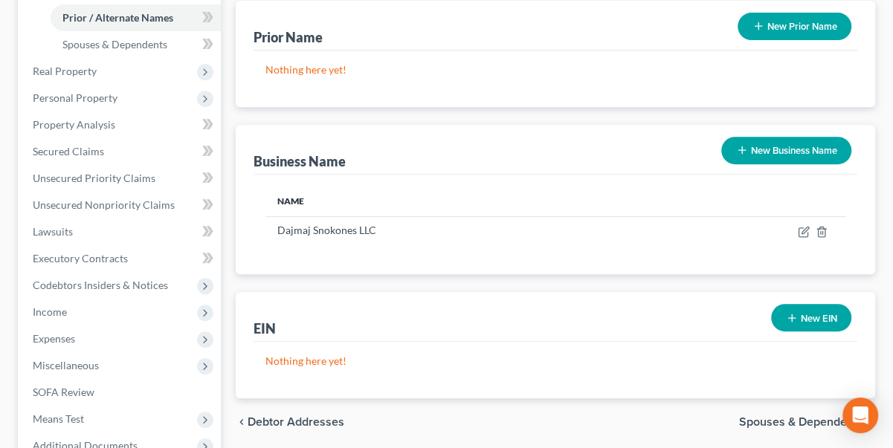
scroll to position [405, 0]
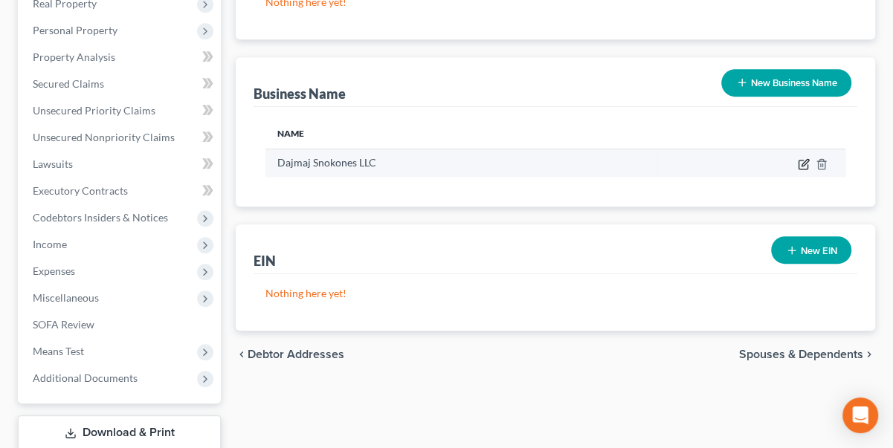
click at [803, 156] on td at bounding box center [751, 163] width 190 height 28
click at [803, 162] on icon "button" at bounding box center [804, 162] width 7 height 7
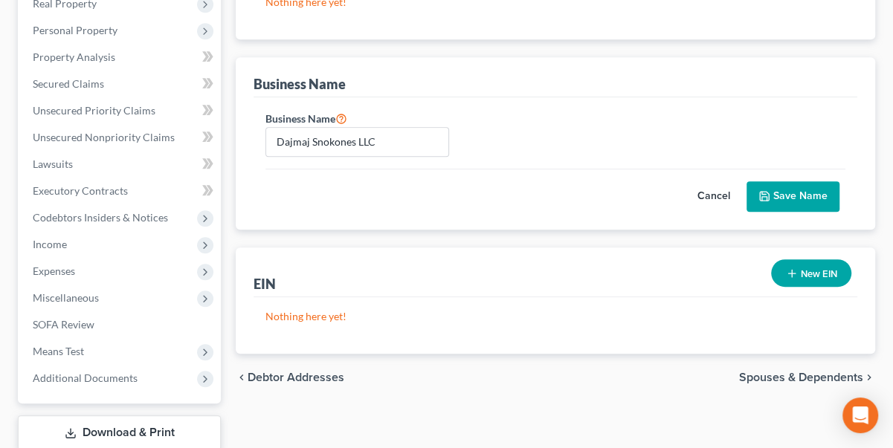
click at [792, 190] on button "Save Name" at bounding box center [792, 196] width 93 height 31
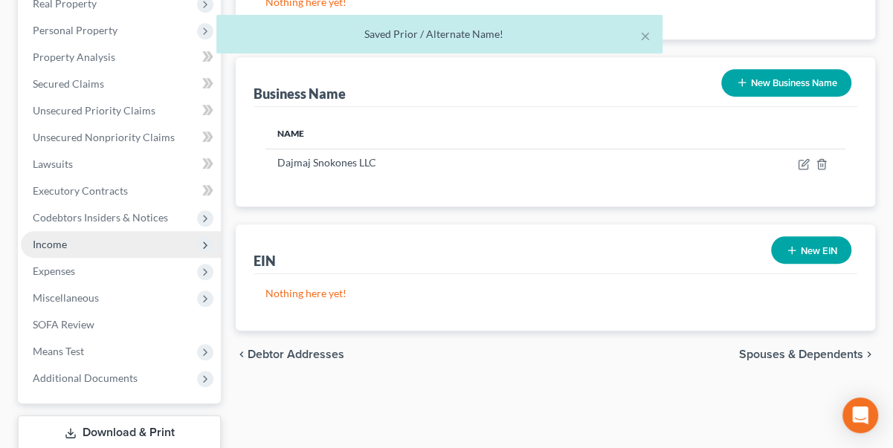
drag, startPoint x: 44, startPoint y: 245, endPoint x: 59, endPoint y: 245, distance: 14.9
click at [45, 245] on span "Income" at bounding box center [50, 244] width 34 height 13
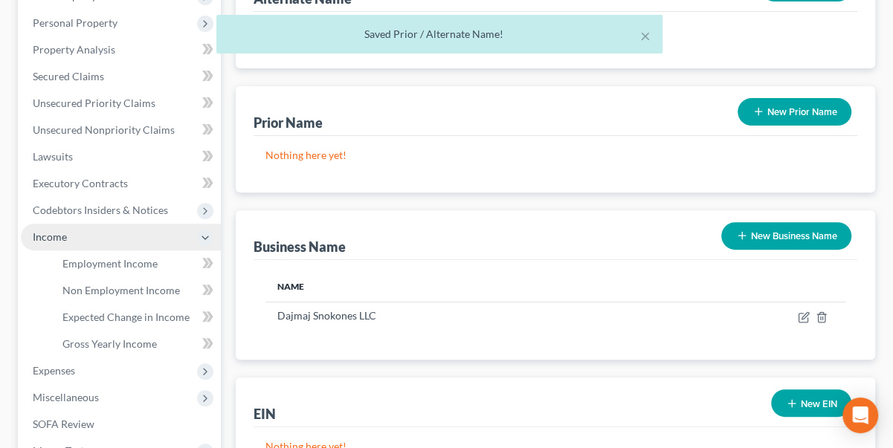
scroll to position [245, 0]
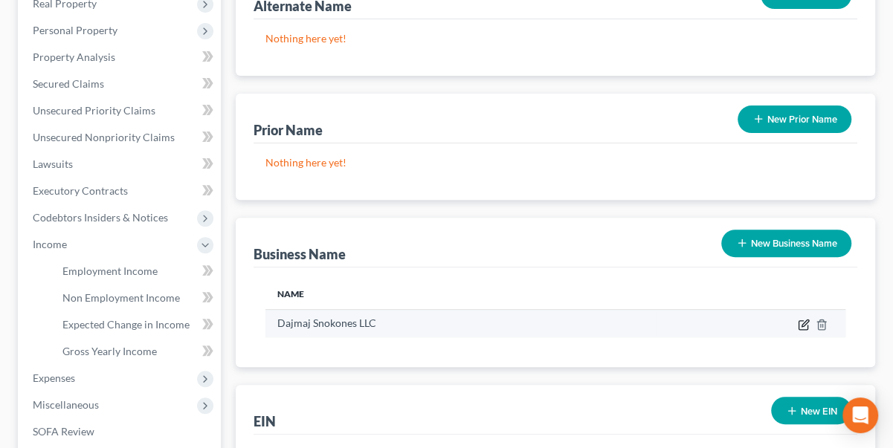
click at [803, 323] on icon "button" at bounding box center [804, 325] width 12 height 12
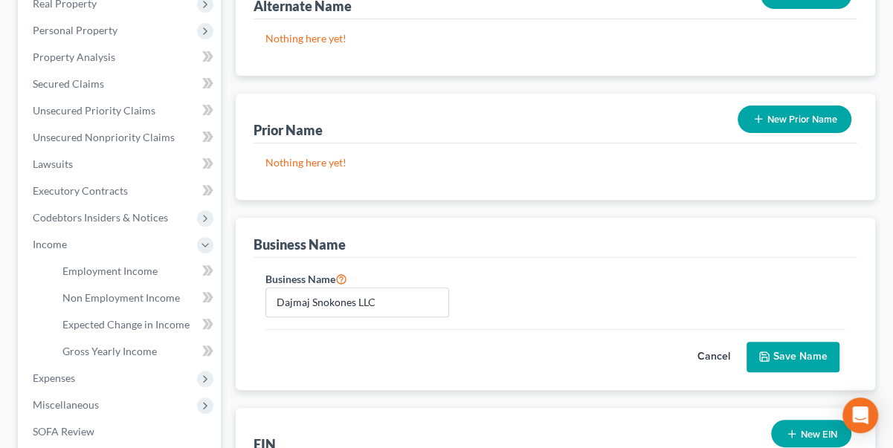
click at [807, 352] on button "Save Name" at bounding box center [792, 357] width 93 height 31
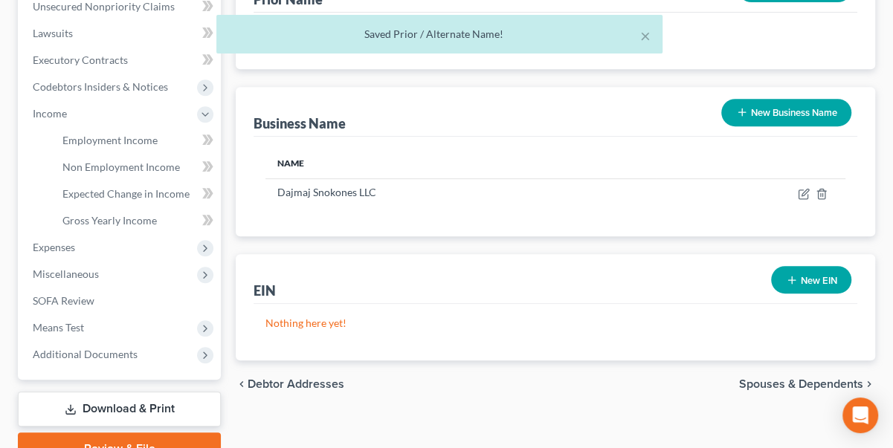
scroll to position [380, 0]
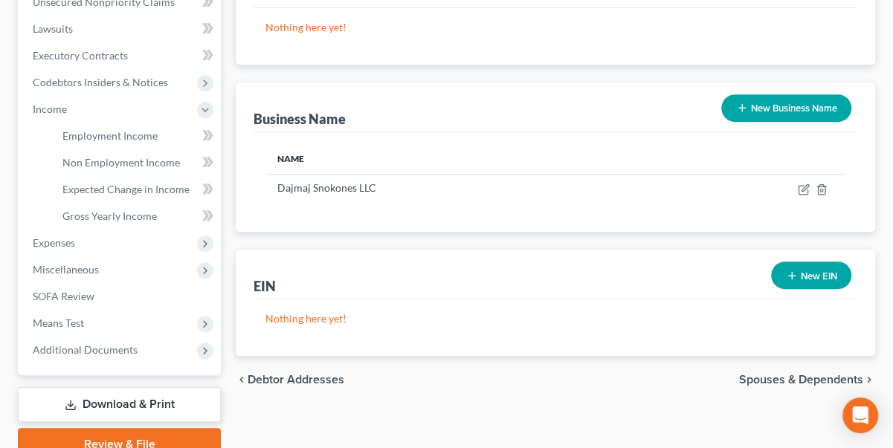
click at [797, 376] on span "Spouses & Dependents" at bounding box center [801, 380] width 124 height 12
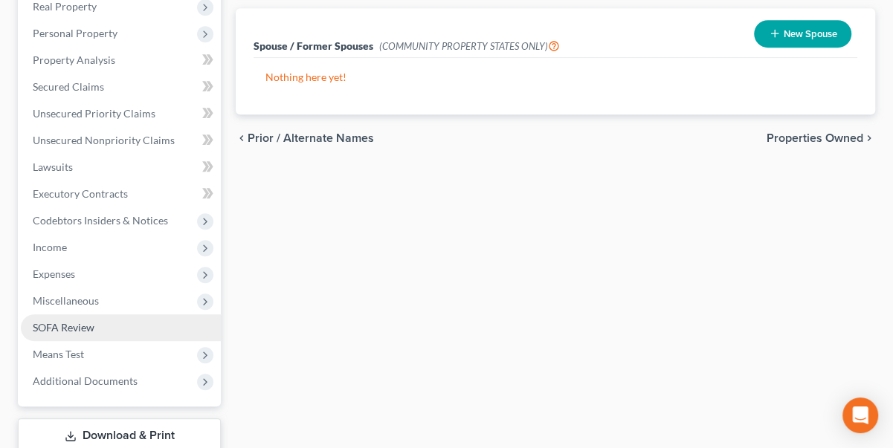
scroll to position [405, 0]
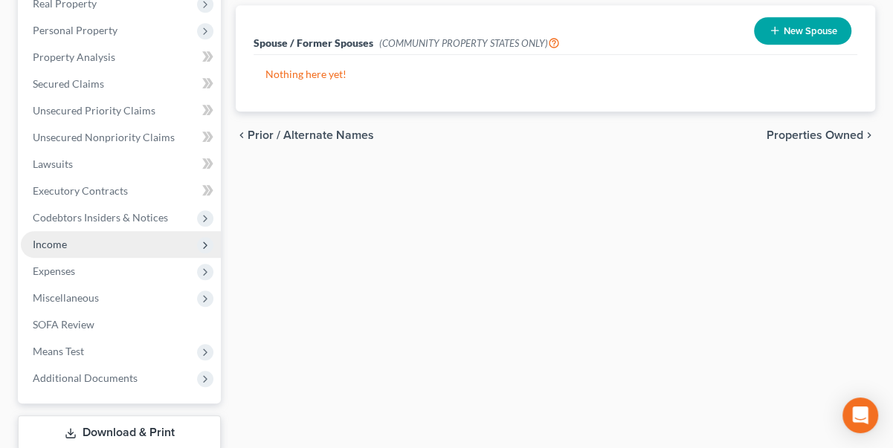
click at [57, 245] on span "Income" at bounding box center [50, 244] width 34 height 13
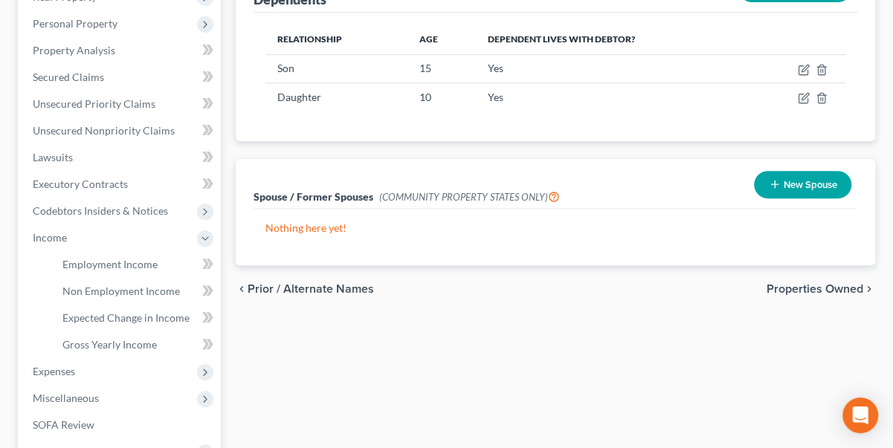
scroll to position [245, 0]
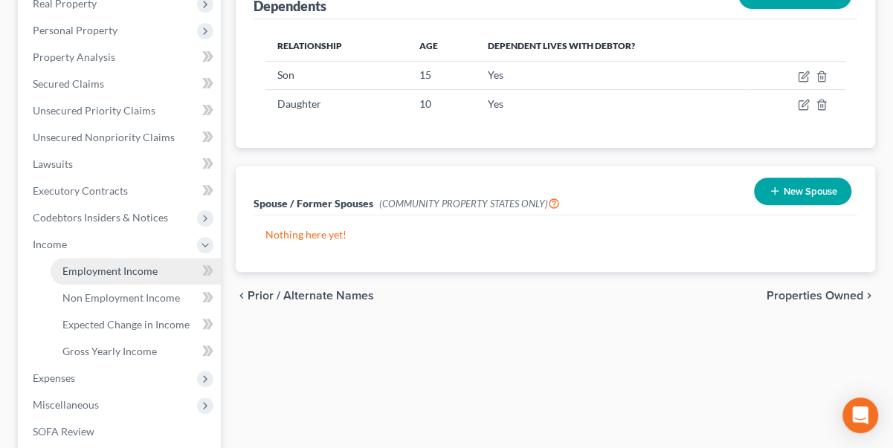
click at [126, 272] on span "Employment Income" at bounding box center [109, 271] width 95 height 13
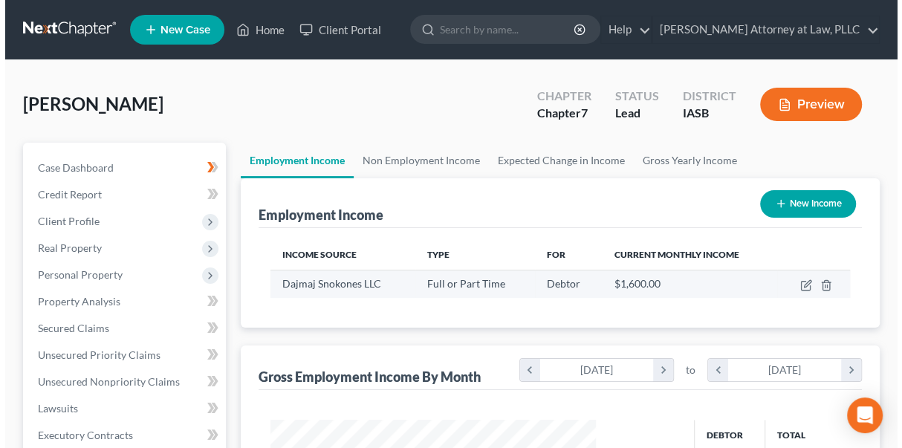
scroll to position [265, 355]
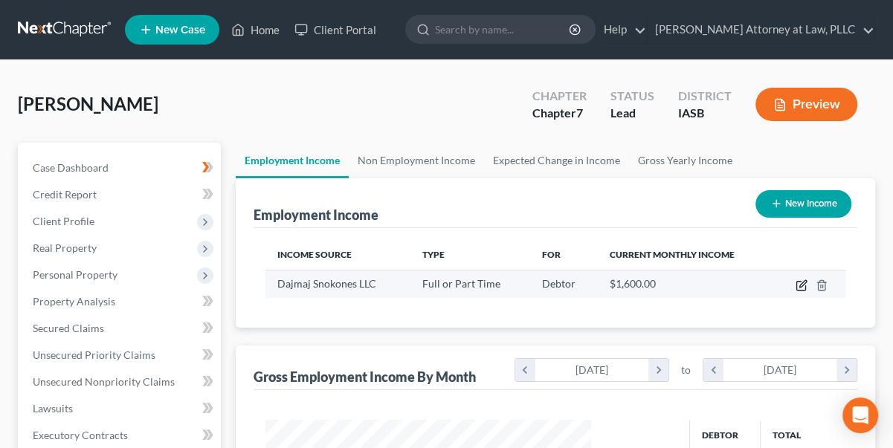
click at [803, 283] on icon "button" at bounding box center [801, 286] width 12 height 12
select select "0"
select select "16"
select select "0"
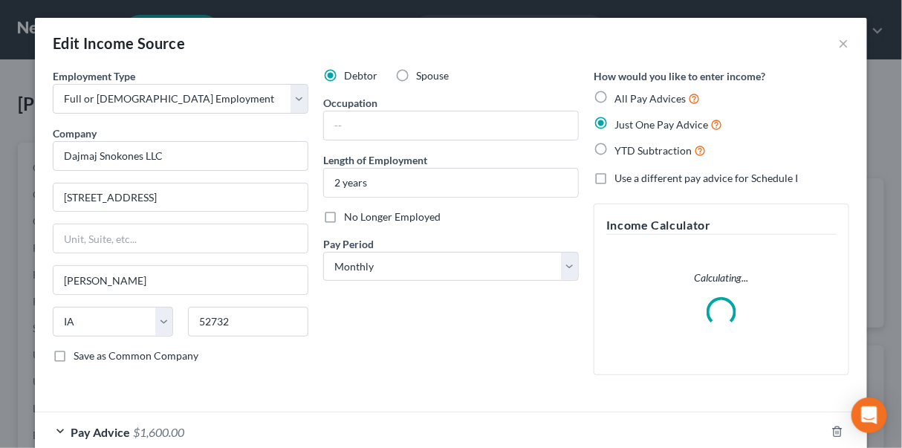
scroll to position [265, 359]
drag, startPoint x: 296, startPoint y: 91, endPoint x: 206, endPoint y: 87, distance: 90.0
click at [296, 91] on select "Select Full or [DEMOGRAPHIC_DATA] Employment Self Employment" at bounding box center [181, 99] width 256 height 30
select select "1"
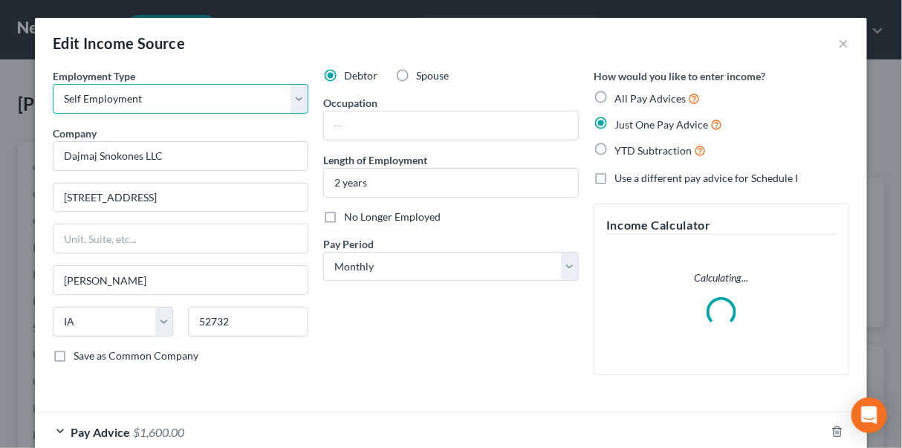
click at [53, 84] on select "Select Full or [DEMOGRAPHIC_DATA] Employment Self Employment" at bounding box center [181, 99] width 256 height 30
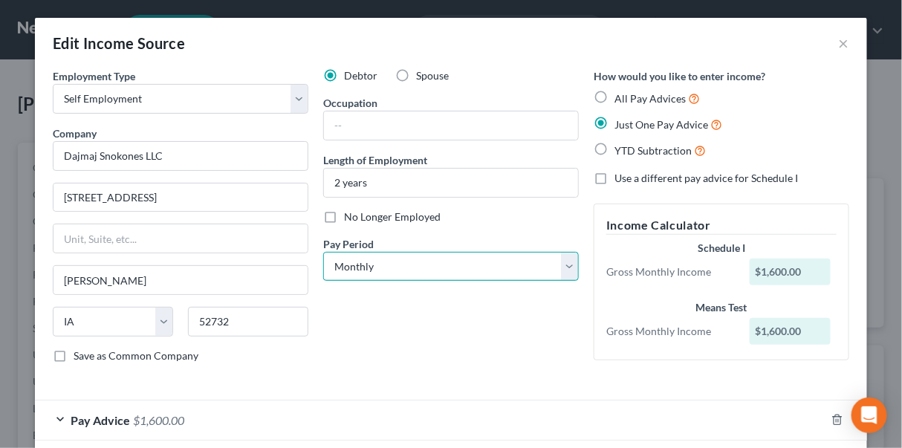
click at [570, 263] on select "Select Monthly Twice Monthly Every Other Week Weekly" at bounding box center [451, 267] width 256 height 30
click at [575, 210] on div "Debtor Spouse Occupation Length of Employment 2 years No Longer Employed Pay Pe…" at bounding box center [451, 221] width 271 height 307
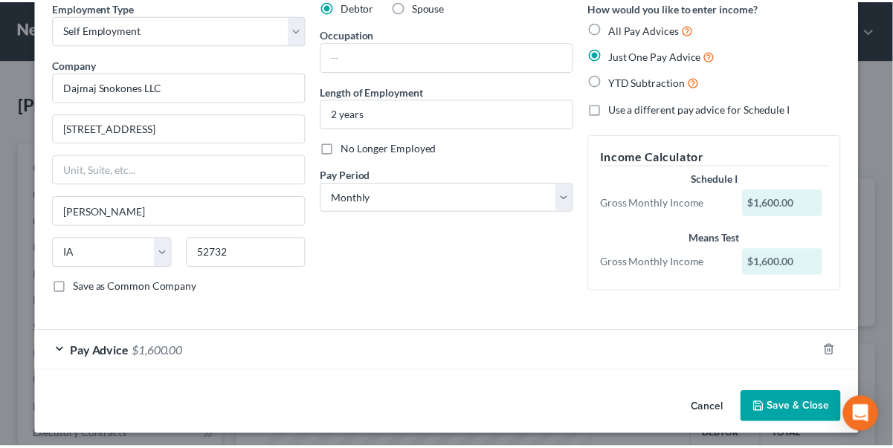
scroll to position [71, 0]
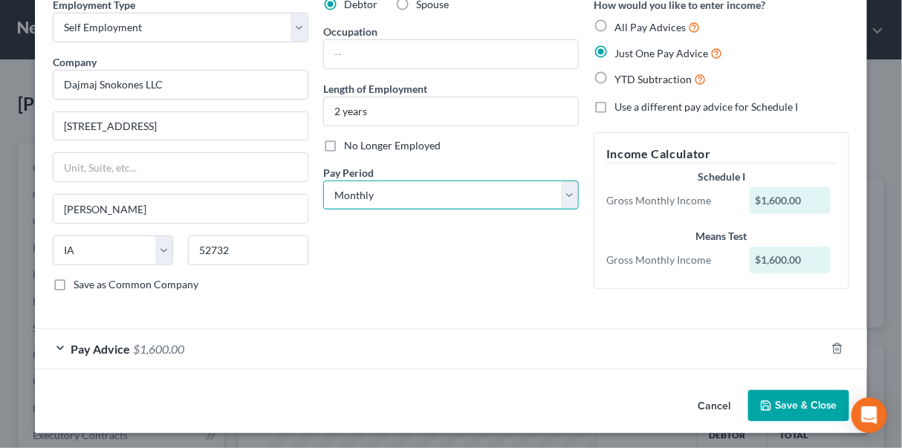
click at [569, 193] on select "Select Monthly Twice Monthly Every Other Week Weekly" at bounding box center [451, 196] width 256 height 30
click at [411, 316] on div at bounding box center [451, 316] width 812 height 1
click at [782, 402] on button "Save & Close" at bounding box center [799, 405] width 101 height 31
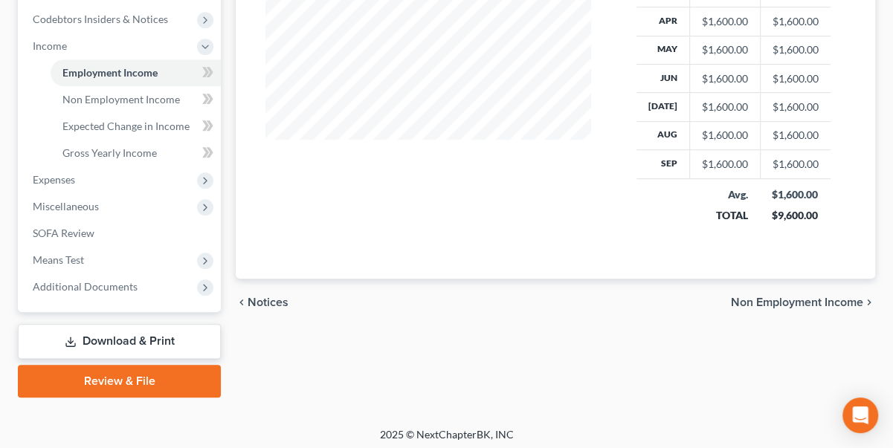
scroll to position [448, 0]
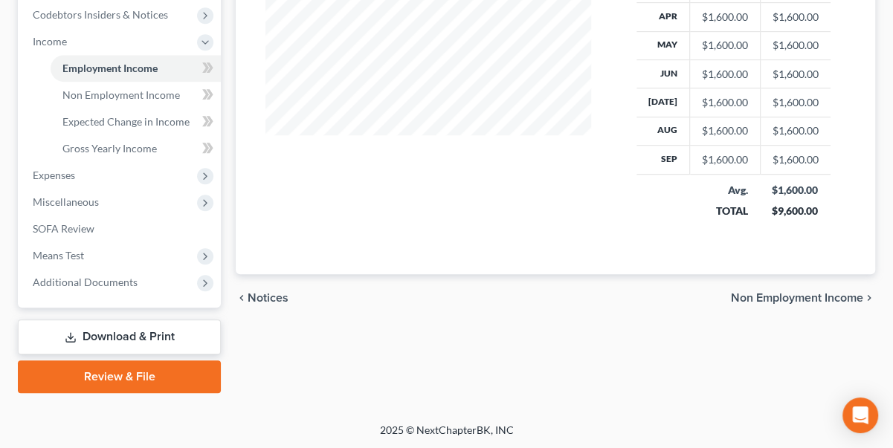
click at [803, 294] on span "Non Employment Income" at bounding box center [797, 298] width 132 height 12
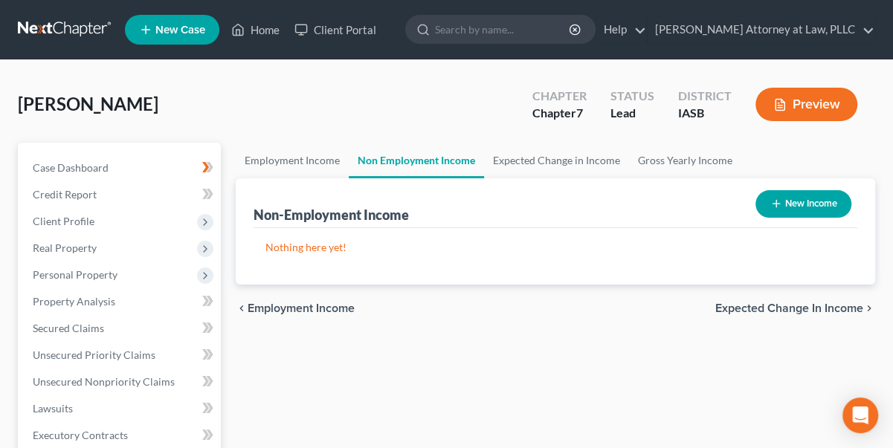
click at [813, 202] on button "New Income" at bounding box center [803, 204] width 96 height 28
select select "0"
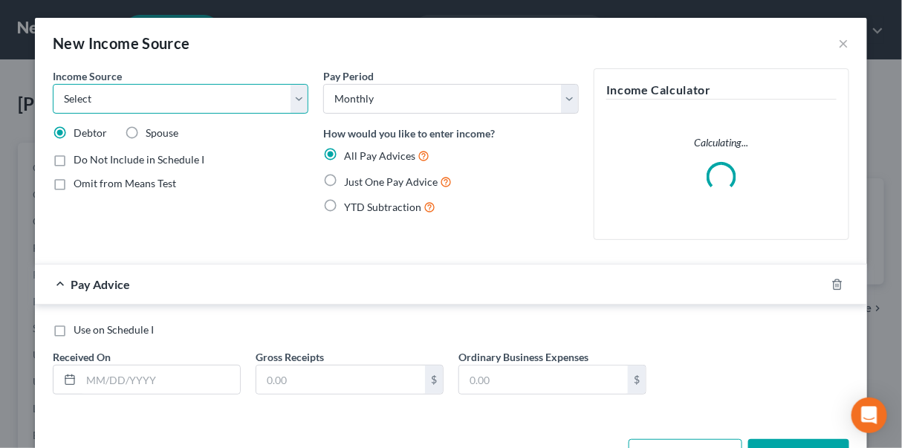
click at [290, 106] on select "Select Unemployment Disability (from employer) Pension Retirement Social Securi…" at bounding box center [181, 99] width 256 height 30
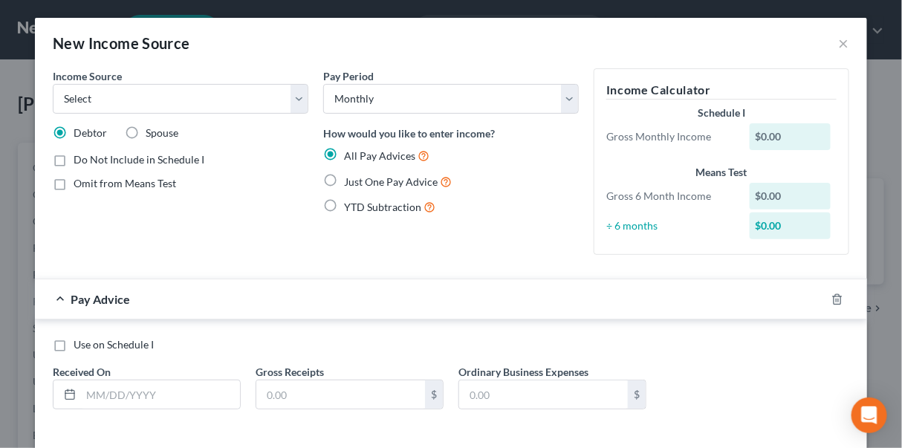
click at [236, 51] on div "New Income Source ×" at bounding box center [451, 43] width 833 height 51
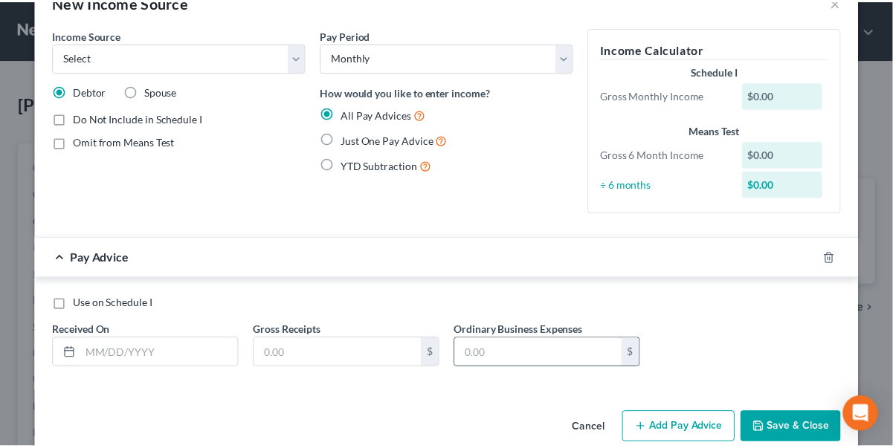
scroll to position [65, 0]
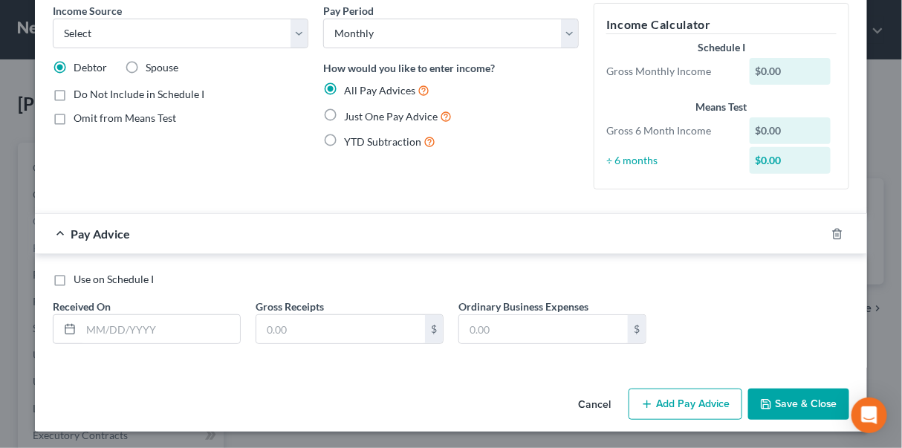
click at [583, 399] on button "Cancel" at bounding box center [594, 405] width 56 height 30
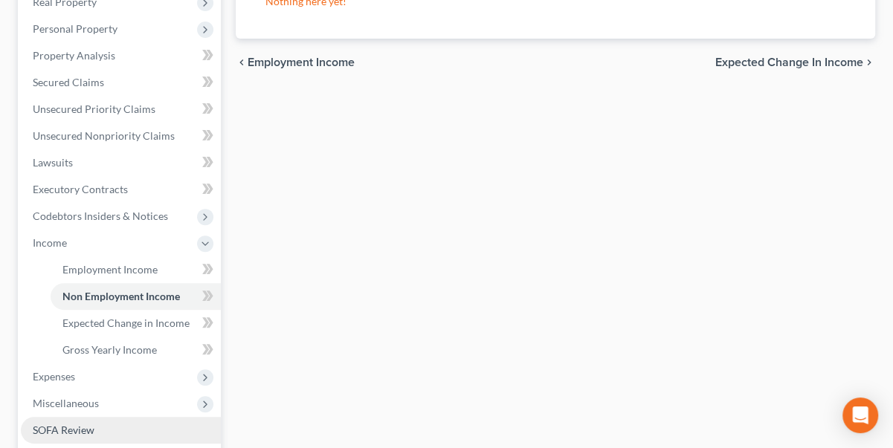
scroll to position [338, 0]
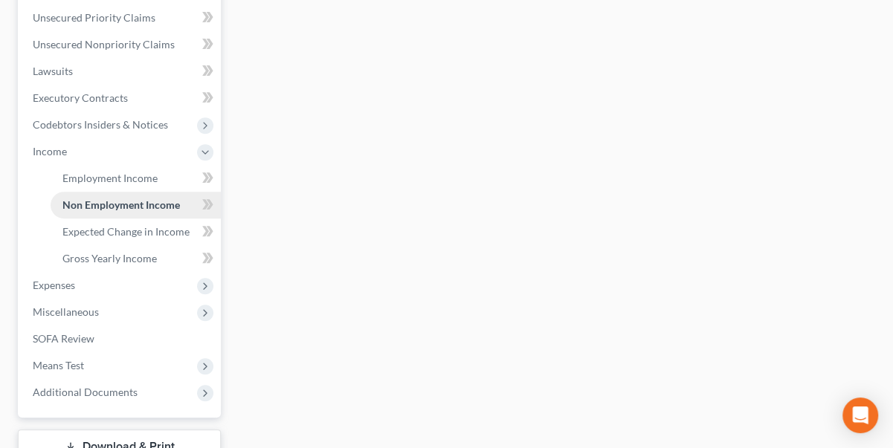
click at [111, 201] on span "Non Employment Income" at bounding box center [120, 204] width 117 height 13
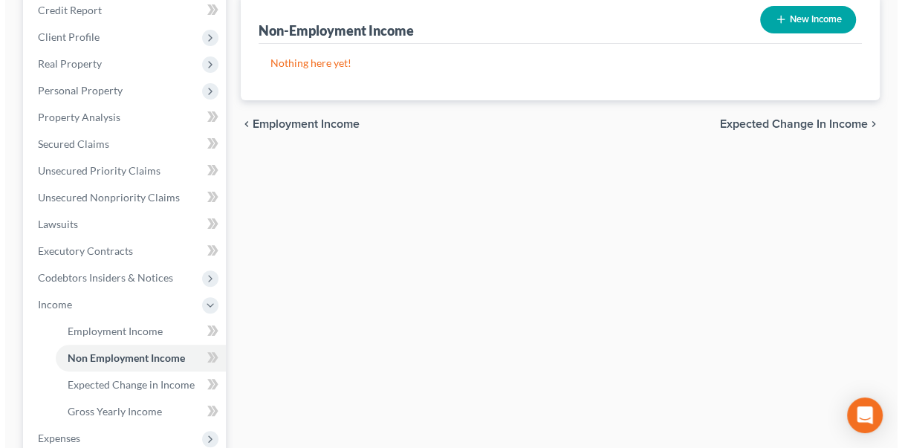
scroll to position [0, 0]
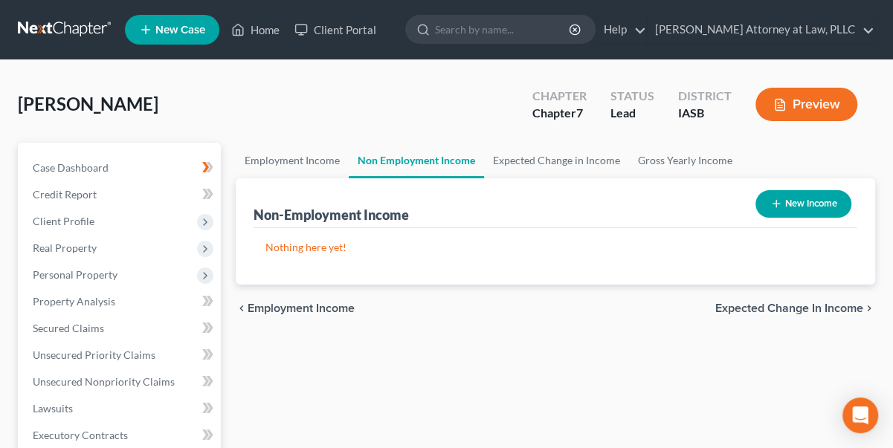
click at [813, 201] on button "New Income" at bounding box center [803, 204] width 96 height 28
select select "0"
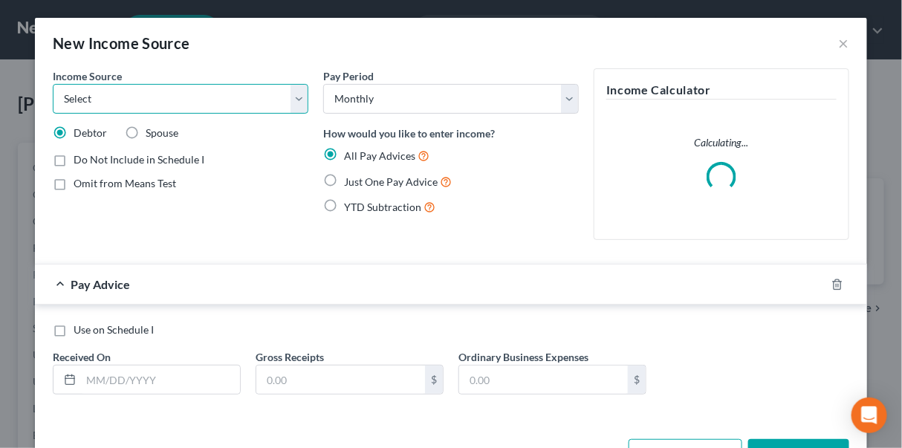
drag, startPoint x: 298, startPoint y: 94, endPoint x: 283, endPoint y: 95, distance: 14.9
click at [298, 94] on select "Select Unemployment Disability (from employer) Pension Retirement Social Securi…" at bounding box center [181, 99] width 256 height 30
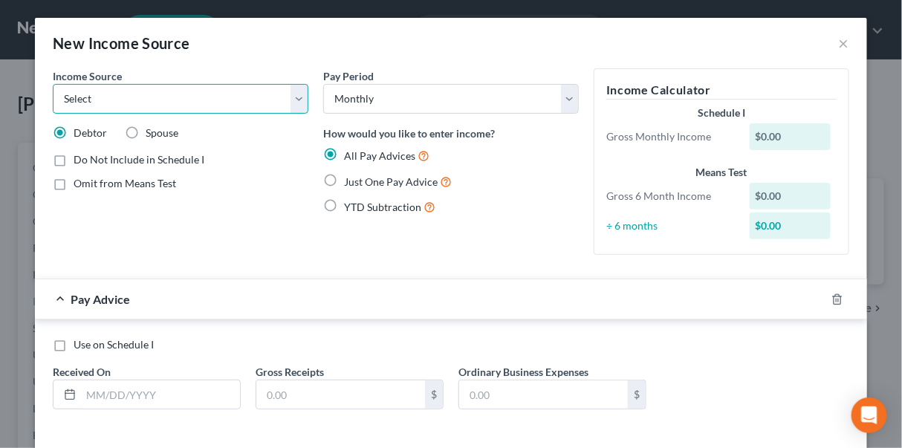
select select "4"
click at [53, 84] on select "Select Unemployment Disability (from employer) Pension Retirement Social Securi…" at bounding box center [181, 99] width 256 height 30
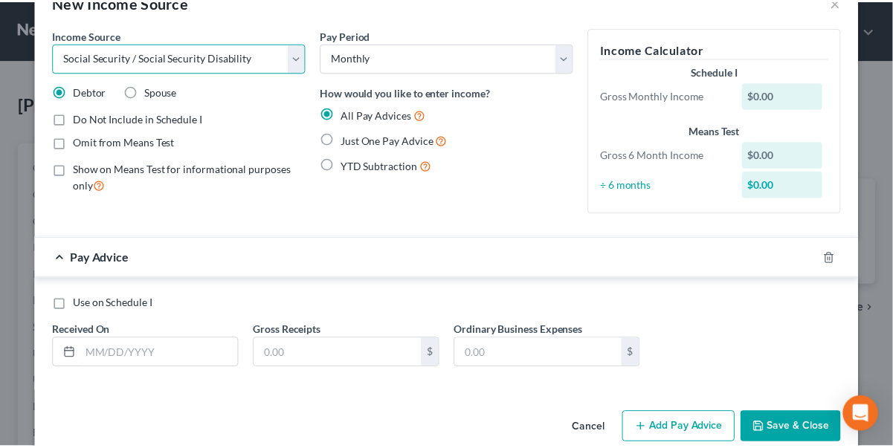
scroll to position [65, 0]
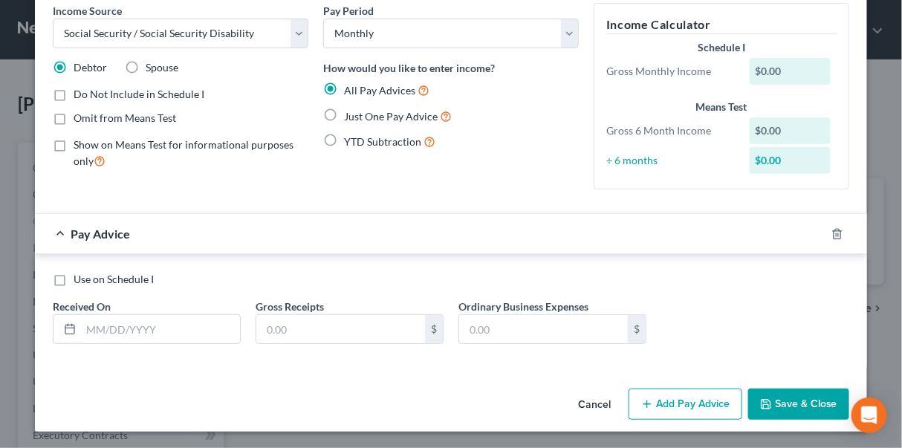
click at [592, 402] on button "Cancel" at bounding box center [594, 405] width 56 height 30
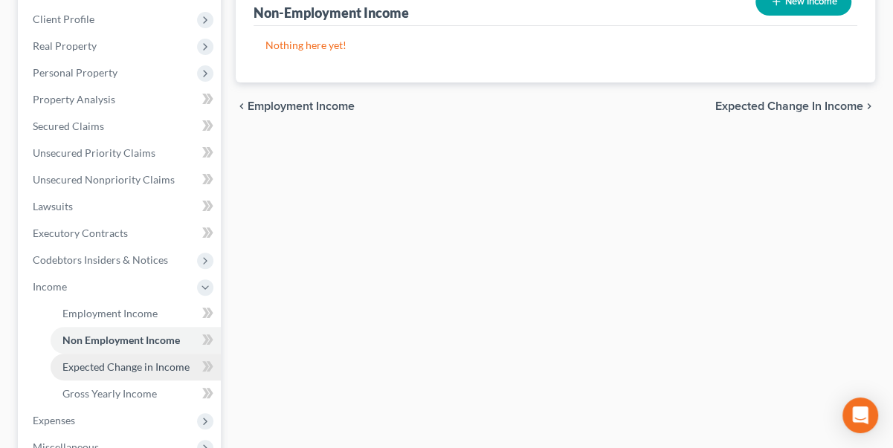
scroll to position [270, 0]
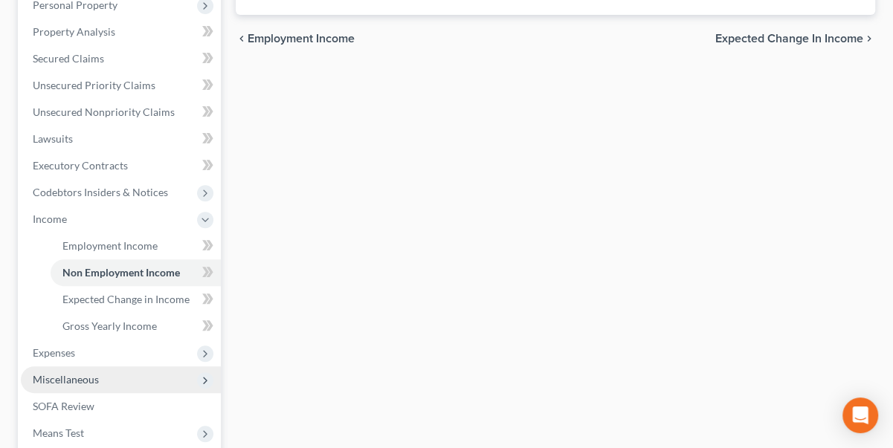
click at [206, 378] on polyline at bounding box center [205, 381] width 3 height 6
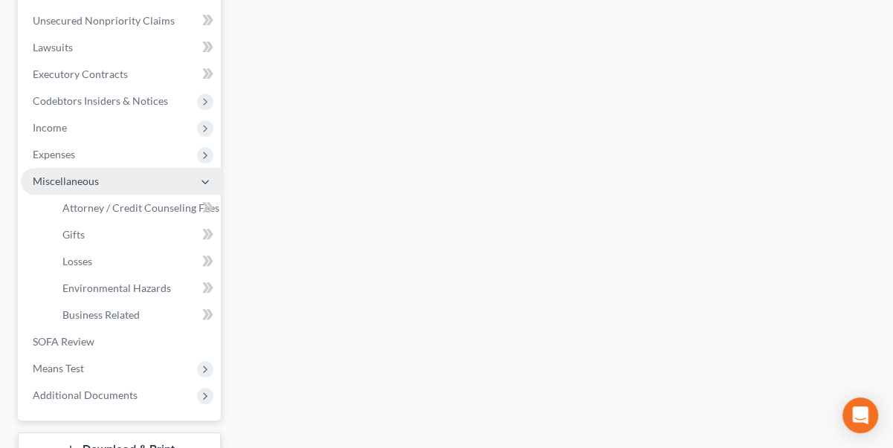
scroll to position [338, 0]
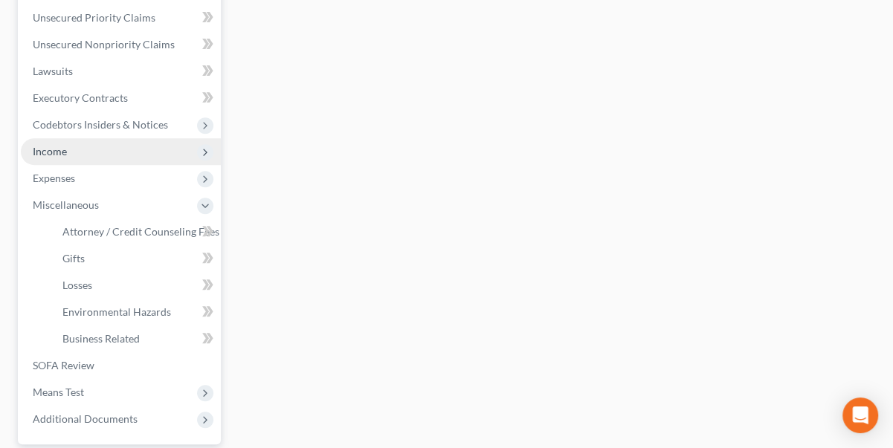
click at [61, 154] on span "Income" at bounding box center [50, 151] width 34 height 13
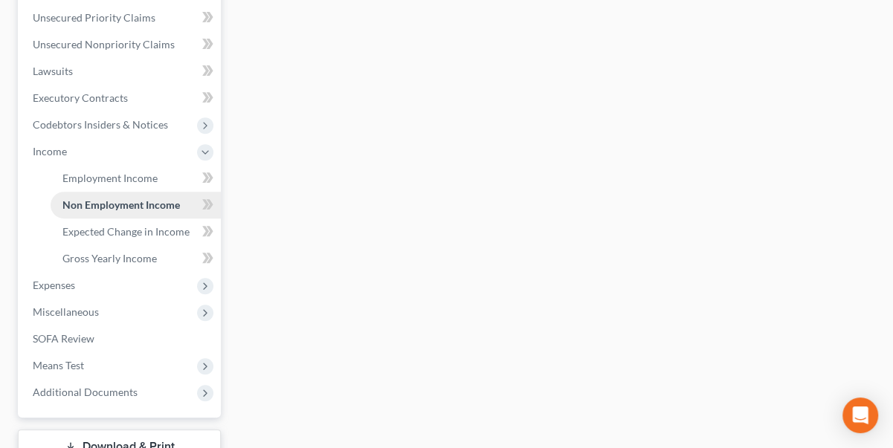
click at [174, 207] on span "Non Employment Income" at bounding box center [120, 204] width 117 height 13
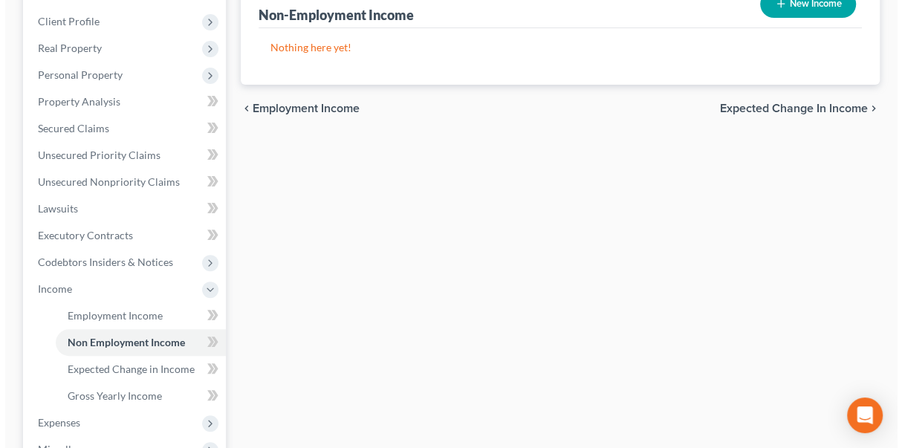
scroll to position [67, 0]
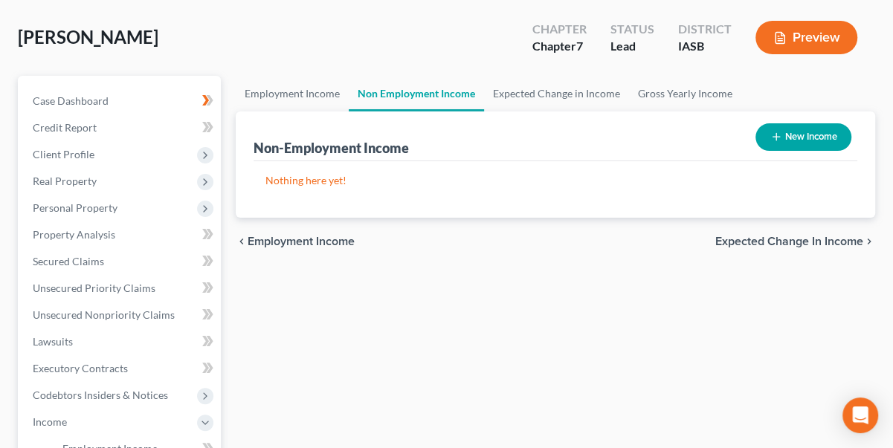
click at [821, 131] on button "New Income" at bounding box center [803, 137] width 96 height 28
select select "0"
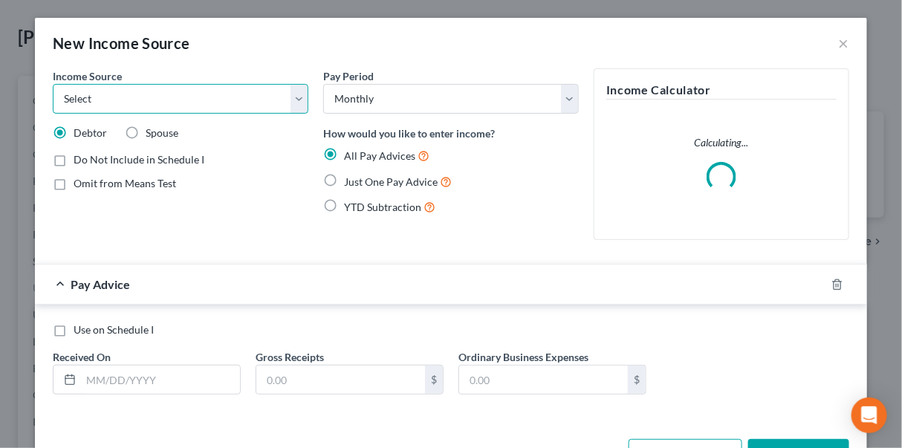
click at [293, 91] on select "Select Unemployment Disability (from employer) Pension Retirement Social Securi…" at bounding box center [181, 99] width 256 height 30
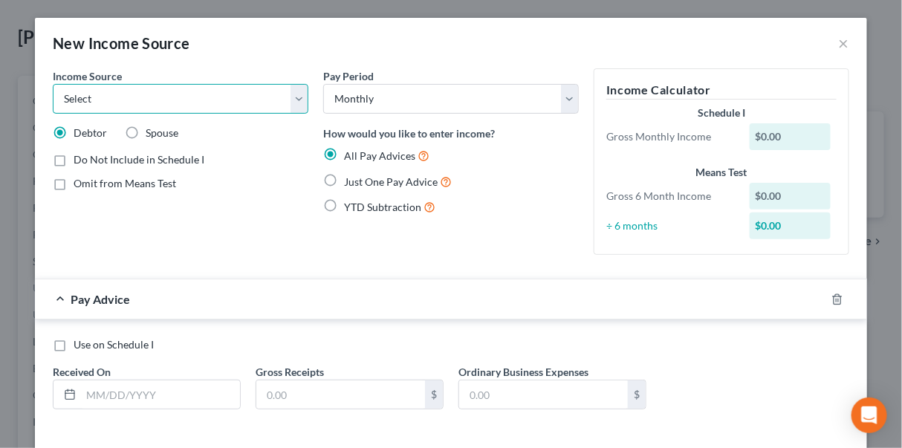
select select "13"
click at [53, 84] on select "Select Unemployment Disability (from employer) Pension Retirement Social Securi…" at bounding box center [181, 99] width 256 height 30
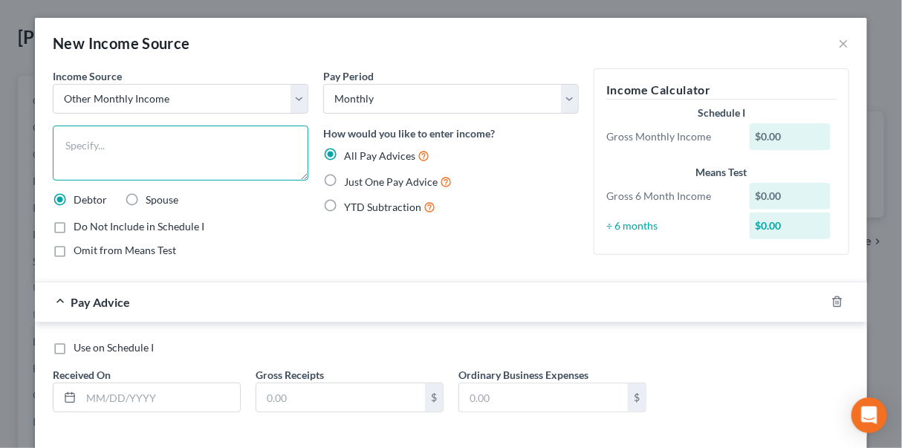
click at [95, 155] on textarea at bounding box center [181, 153] width 256 height 55
click at [77, 141] on textarea "SSI ([PERSON_NAME])" at bounding box center [181, 153] width 256 height 55
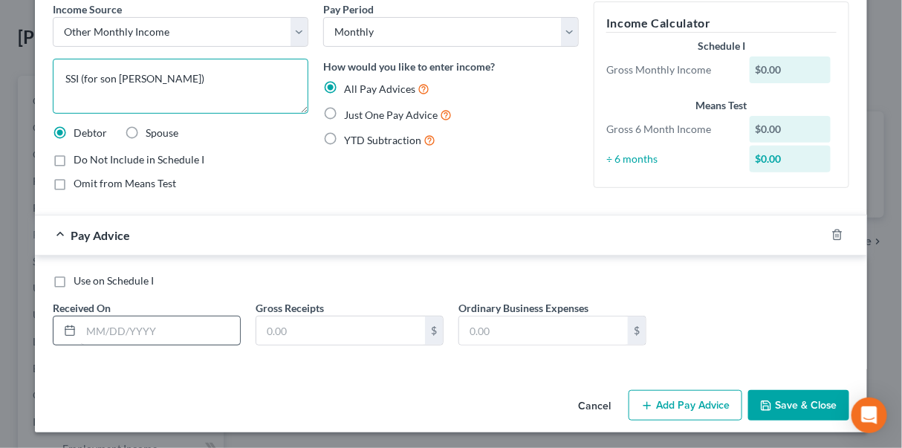
scroll to position [68, 0]
type textarea "SSI (for son [PERSON_NAME])"
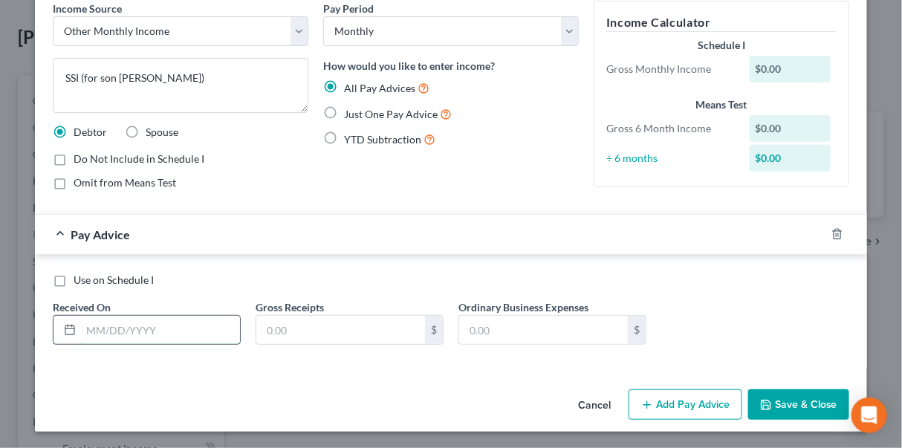
click at [93, 317] on input "text" at bounding box center [160, 330] width 159 height 28
type input "[DATE]"
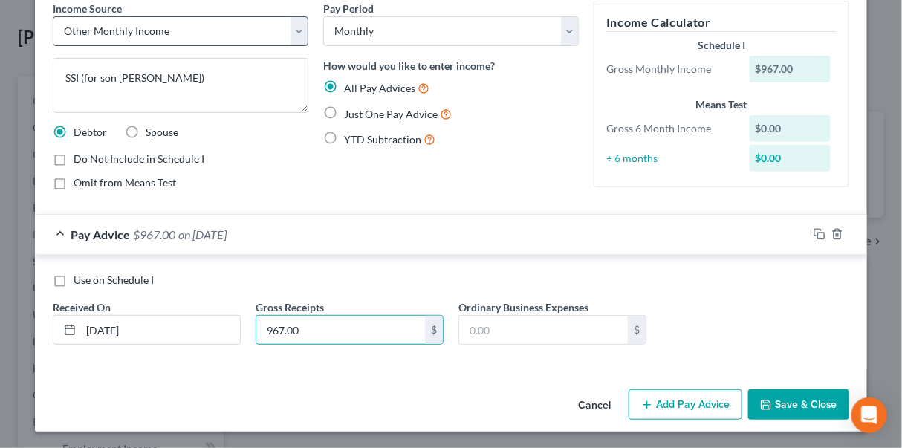
type input "967.00"
click at [297, 28] on select "Select Unemployment Disability (from employer) Pension Retirement Social Securi…" at bounding box center [181, 31] width 256 height 30
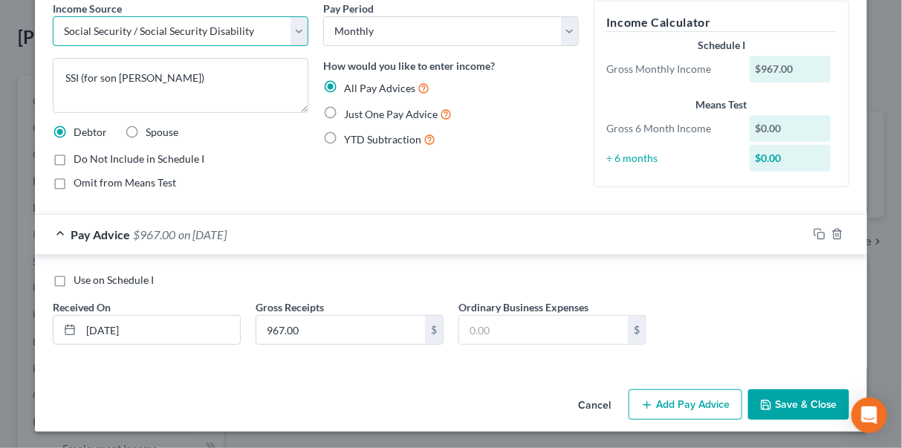
click at [53, 19] on select "Select Unemployment Disability (from employer) Pension Retirement Social Securi…" at bounding box center [181, 31] width 256 height 30
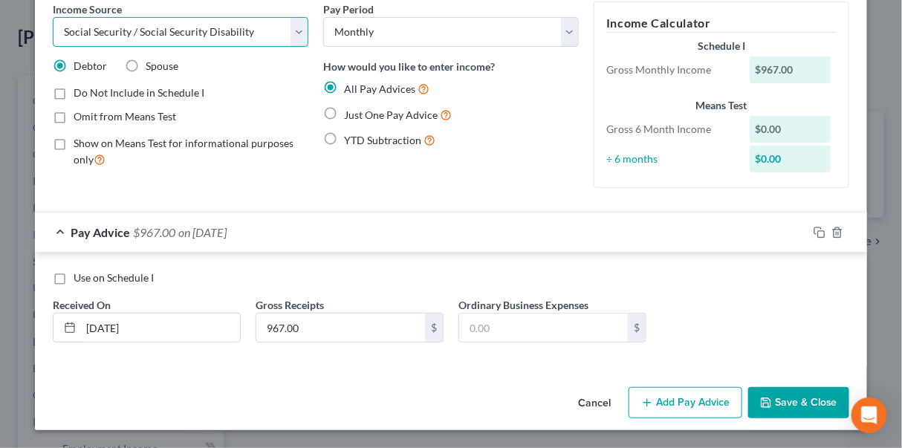
scroll to position [65, 0]
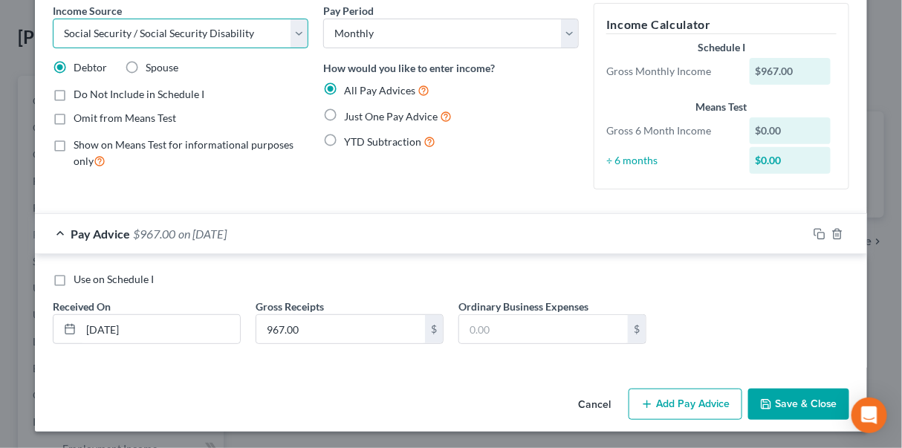
click at [271, 33] on select "Select Unemployment Disability (from employer) Pension Retirement Social Securi…" at bounding box center [181, 34] width 256 height 30
click at [53, 19] on select "Select Unemployment Disability (from employer) Pension Retirement Social Securi…" at bounding box center [181, 34] width 256 height 30
click at [299, 30] on select "Select Unemployment Disability (from employer) Pension Retirement Social Securi…" at bounding box center [181, 34] width 256 height 30
click at [53, 19] on select "Select Unemployment Disability (from employer) Pension Retirement Social Securi…" at bounding box center [181, 34] width 256 height 30
click at [196, 33] on select "Select Unemployment Disability (from employer) Pension Retirement Social Securi…" at bounding box center [181, 34] width 256 height 30
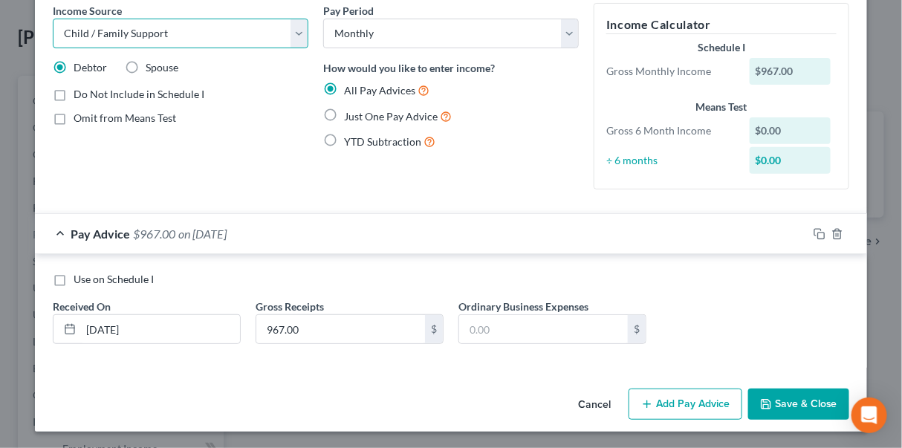
click at [198, 32] on select "Select Unemployment Disability (from employer) Pension Retirement Social Securi…" at bounding box center [181, 34] width 256 height 30
click at [291, 28] on select "Select Unemployment Disability (from employer) Pension Retirement Social Securi…" at bounding box center [181, 34] width 256 height 30
click at [53, 19] on select "Select Unemployment Disability (from employer) Pension Retirement Social Securi…" at bounding box center [181, 34] width 256 height 30
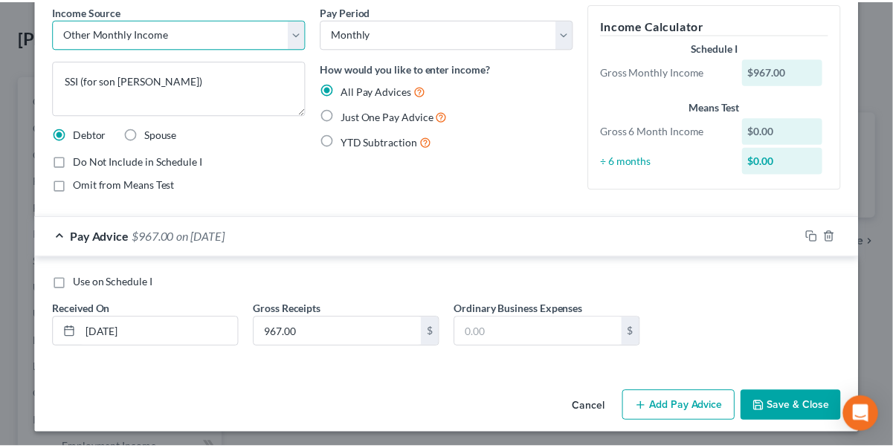
scroll to position [68, 0]
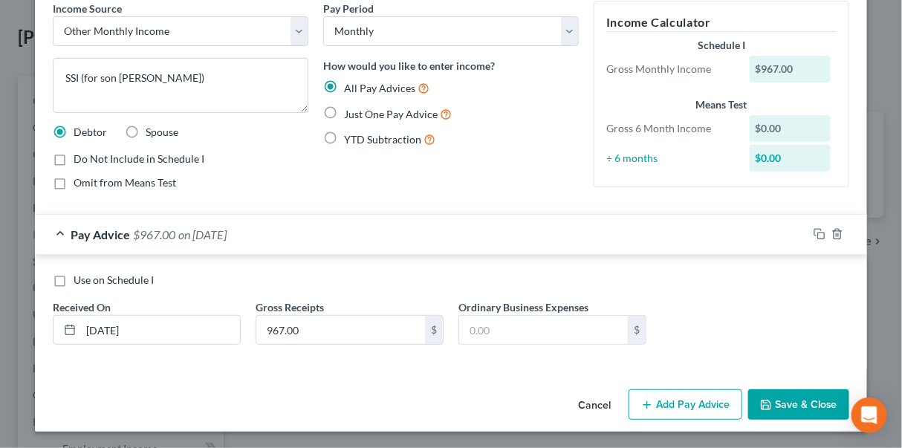
click at [801, 402] on button "Save & Close" at bounding box center [799, 405] width 101 height 31
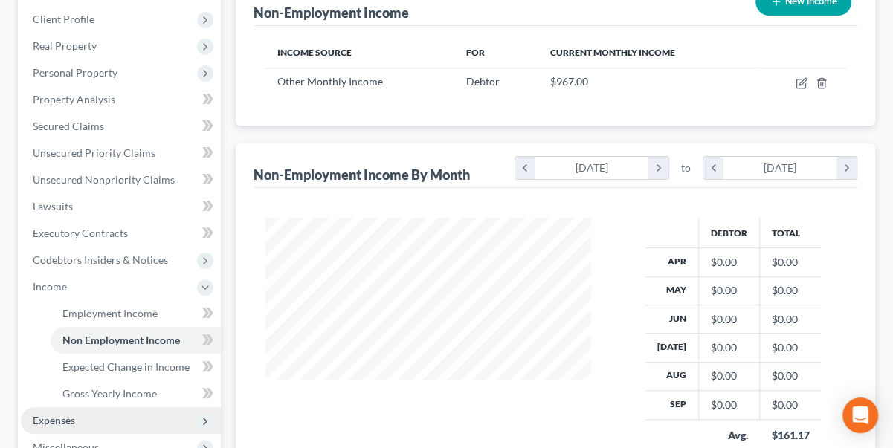
scroll to position [270, 0]
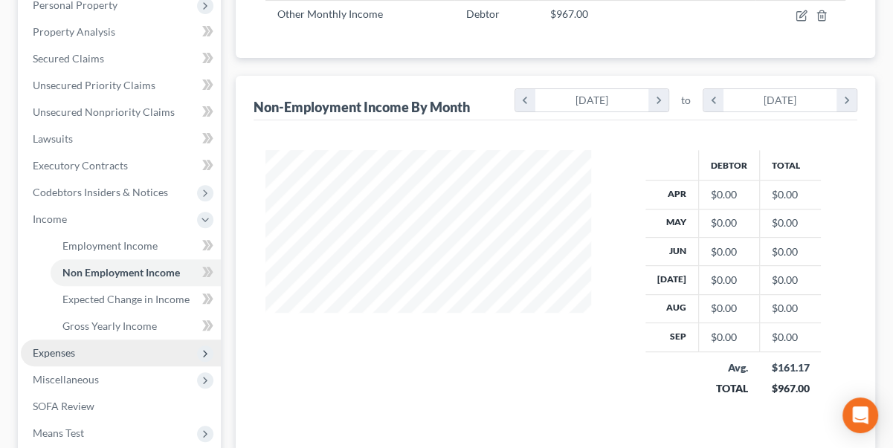
click at [75, 355] on span "Expenses" at bounding box center [54, 352] width 42 height 13
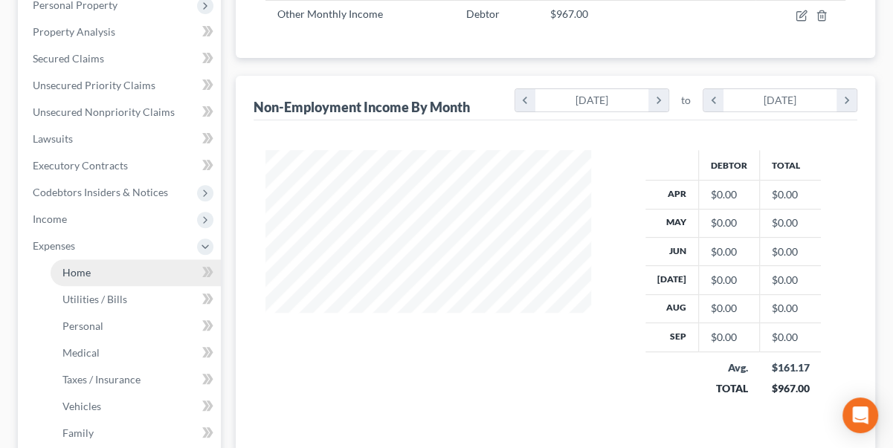
click at [81, 266] on span "Home" at bounding box center [76, 272] width 28 height 13
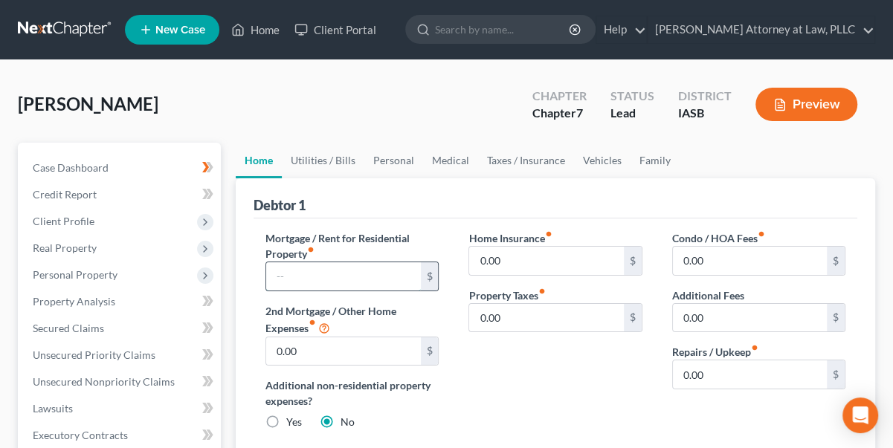
click at [303, 274] on input "text" at bounding box center [343, 276] width 154 height 28
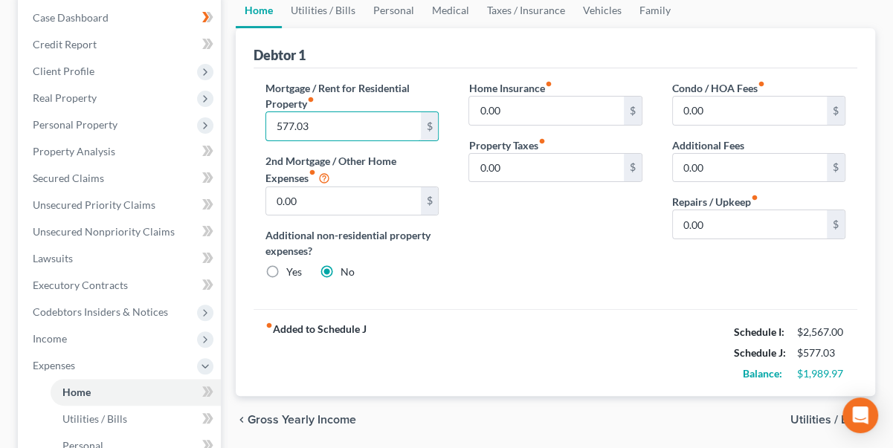
scroll to position [202, 0]
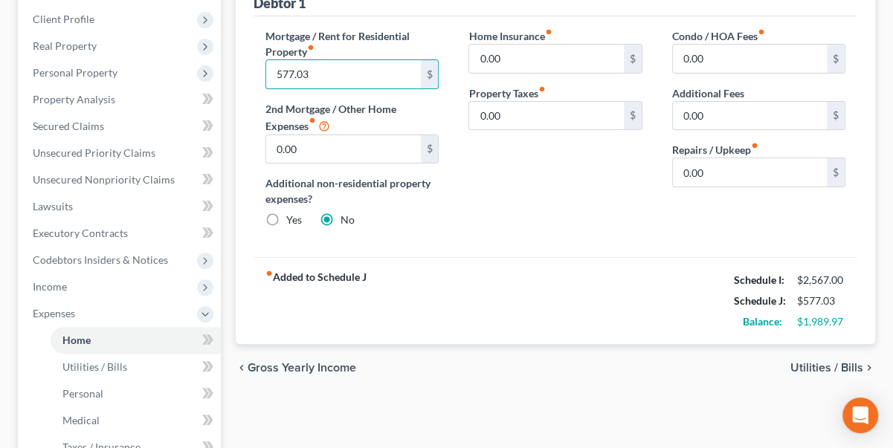
click at [813, 366] on span "Utilities / Bills" at bounding box center [826, 368] width 73 height 12
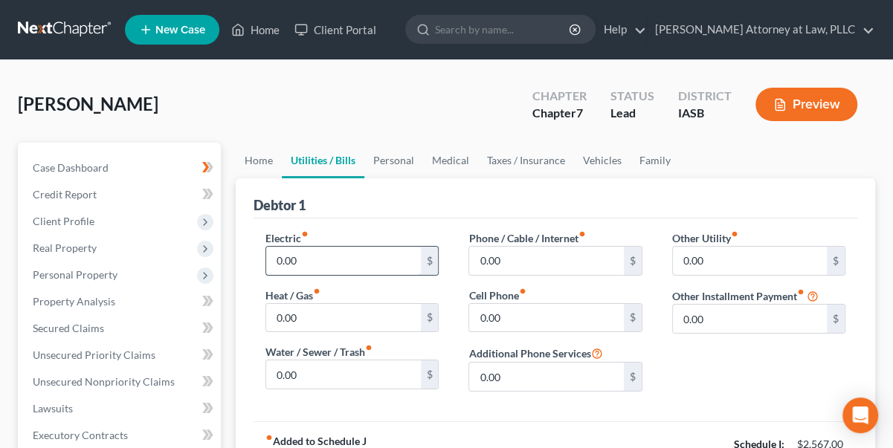
click at [279, 254] on input "0.00" at bounding box center [343, 261] width 154 height 28
click at [275, 372] on input "0.00" at bounding box center [343, 375] width 154 height 28
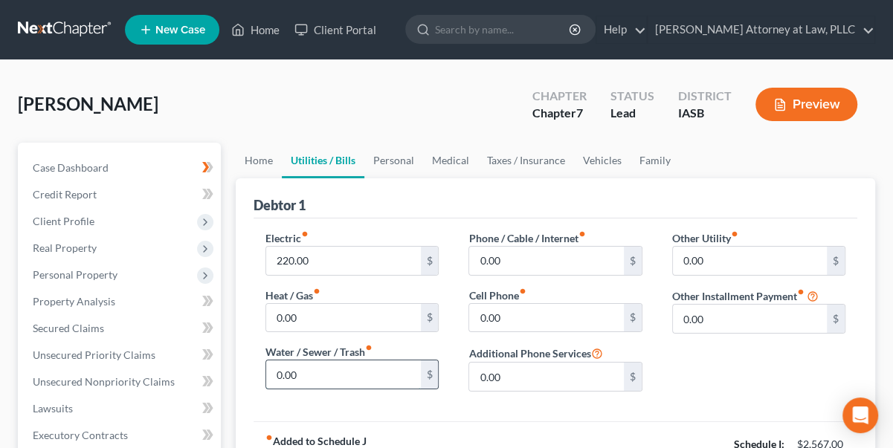
click at [275, 367] on input "0.00" at bounding box center [343, 375] width 154 height 28
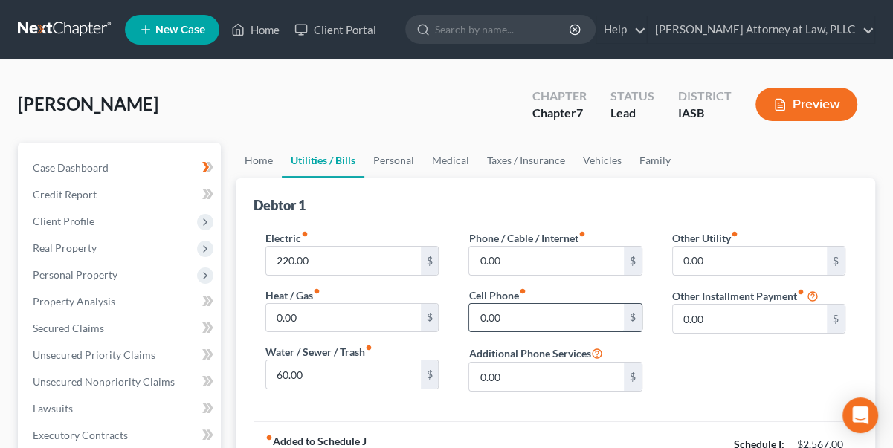
click at [480, 317] on input "0.00" at bounding box center [546, 318] width 154 height 28
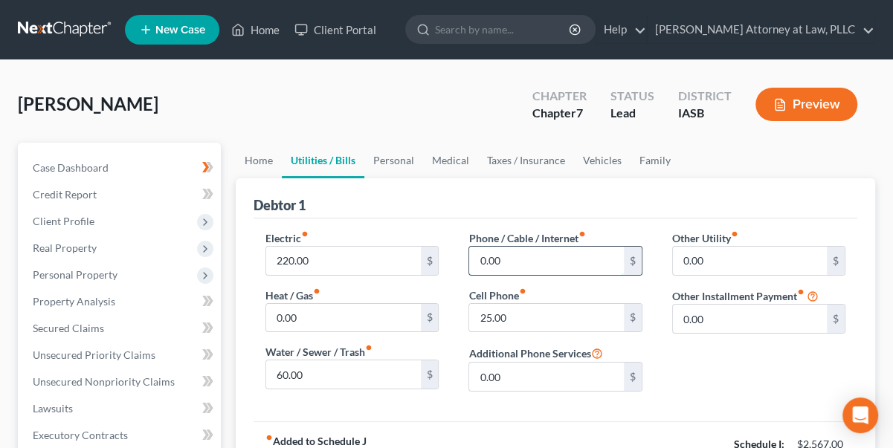
click at [477, 257] on input "0.00" at bounding box center [546, 261] width 154 height 28
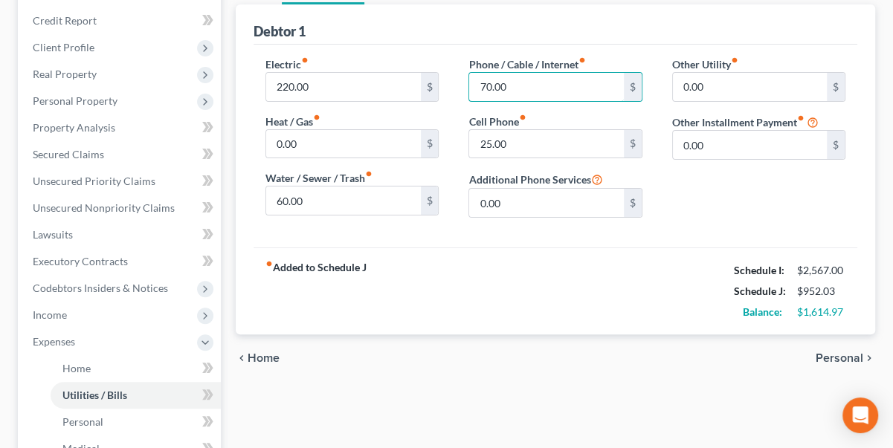
scroll to position [202, 0]
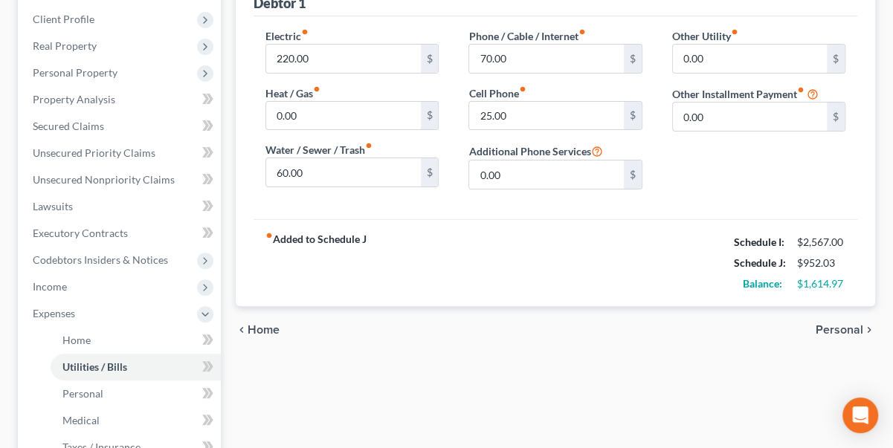
click at [842, 330] on span "Personal" at bounding box center [840, 330] width 48 height 12
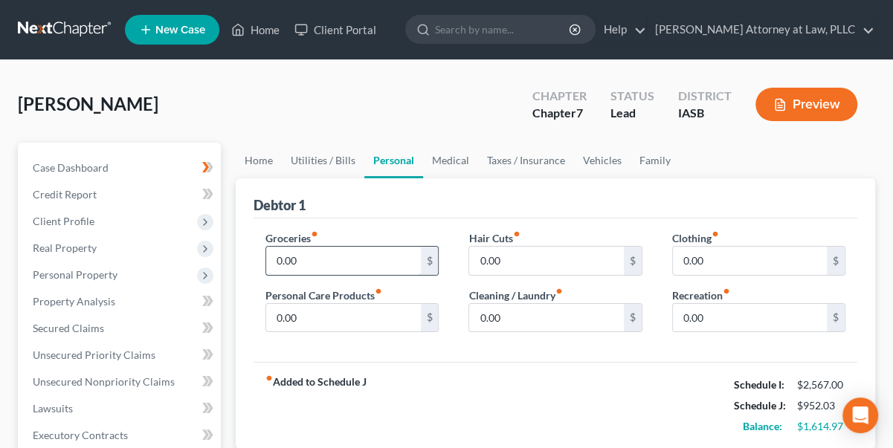
click at [271, 254] on input "0.00" at bounding box center [343, 261] width 154 height 28
click at [280, 253] on input "0.00" at bounding box center [343, 261] width 154 height 28
click at [274, 259] on input "0.00" at bounding box center [343, 261] width 154 height 28
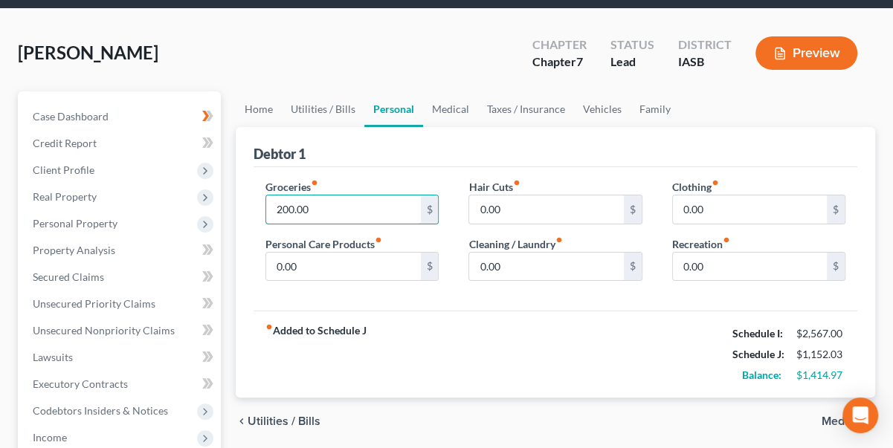
scroll to position [135, 0]
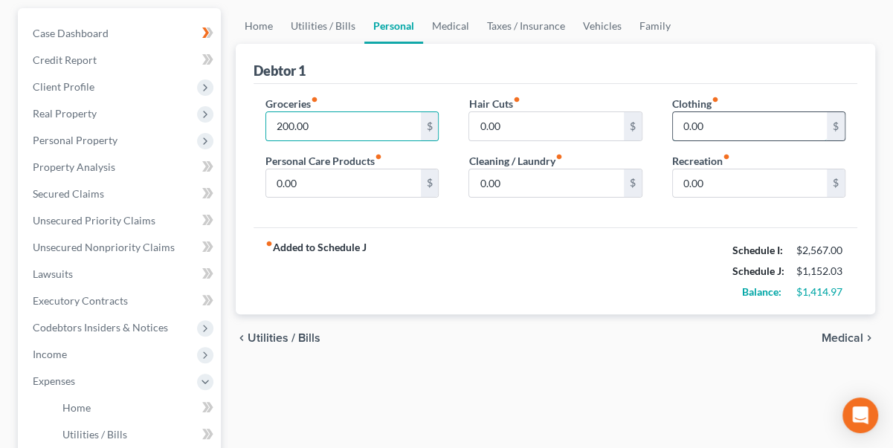
click at [684, 122] on input "0.00" at bounding box center [750, 126] width 154 height 28
click at [682, 123] on input "0.00" at bounding box center [750, 126] width 154 height 28
click at [850, 335] on span "Medical" at bounding box center [842, 338] width 42 height 12
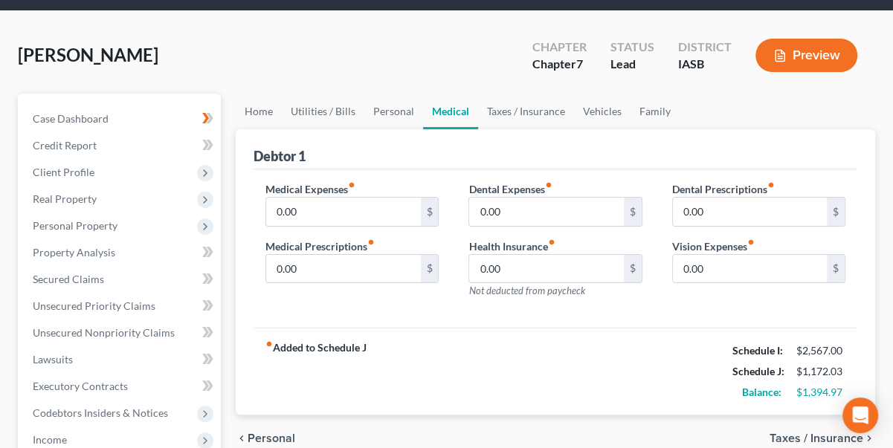
scroll to position [135, 0]
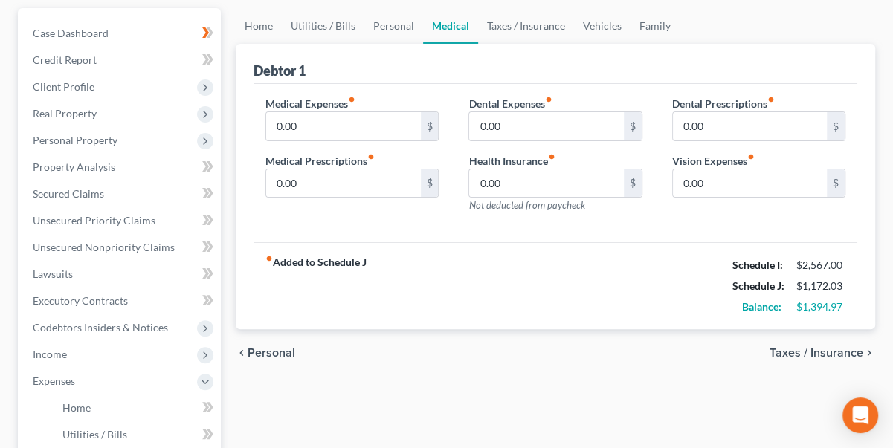
click at [798, 350] on span "Taxes / Insurance" at bounding box center [816, 353] width 94 height 12
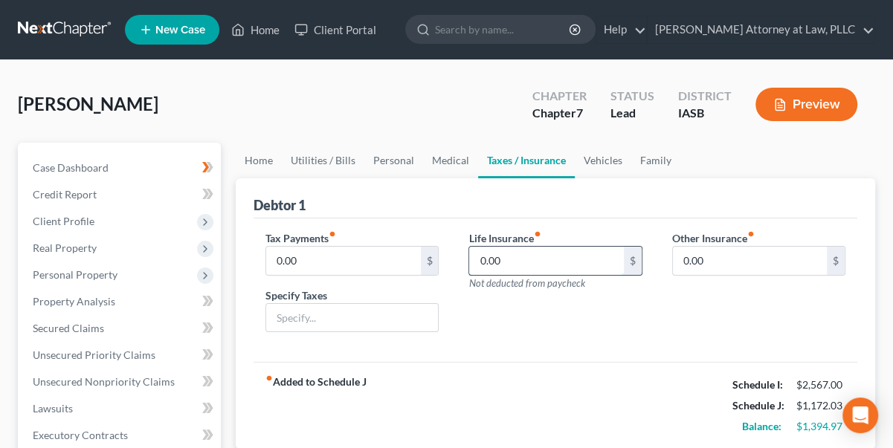
click at [478, 259] on input "0.00" at bounding box center [546, 261] width 154 height 28
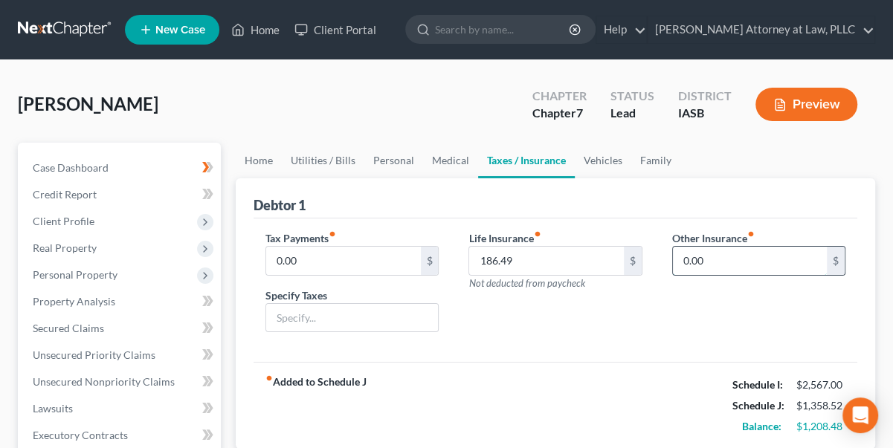
click at [682, 258] on input "0.00" at bounding box center [750, 261] width 154 height 28
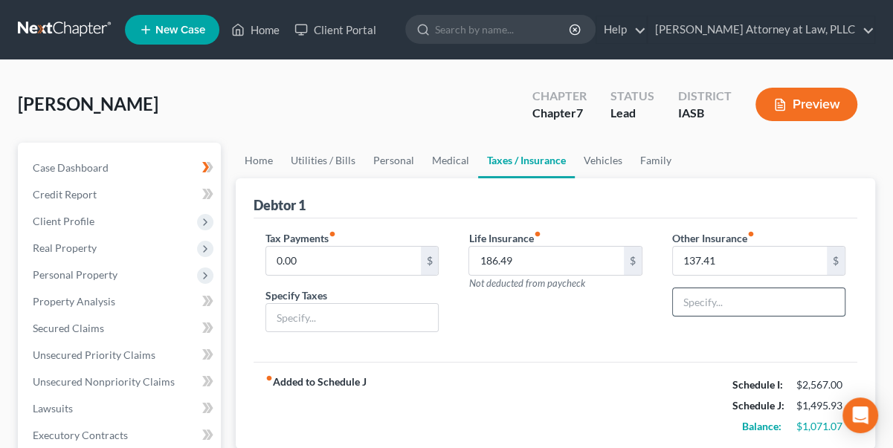
click at [732, 288] on input "text" at bounding box center [759, 302] width 172 height 28
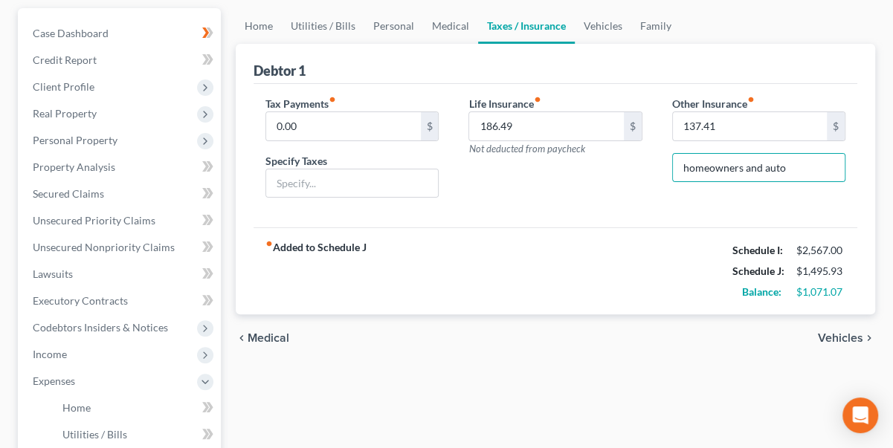
click at [836, 335] on span "Vehicles" at bounding box center [840, 338] width 45 height 12
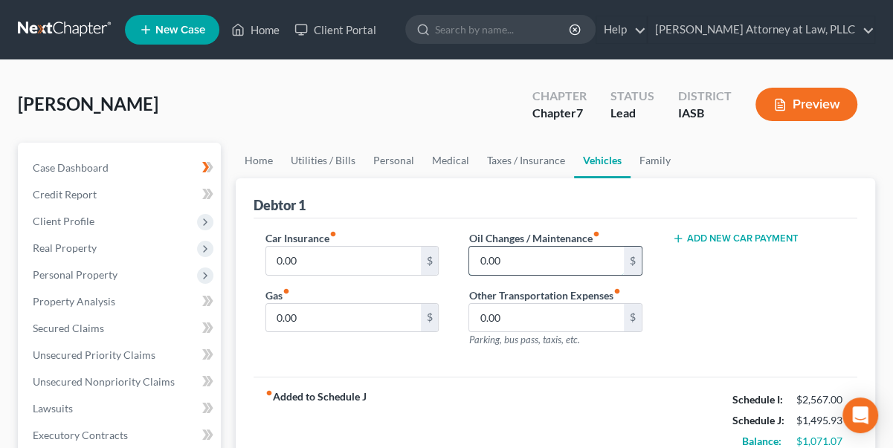
click at [482, 259] on input "0.00" at bounding box center [546, 261] width 154 height 28
click at [482, 257] on input "0.00" at bounding box center [546, 261] width 154 height 28
click at [479, 257] on input "0.00" at bounding box center [546, 261] width 154 height 28
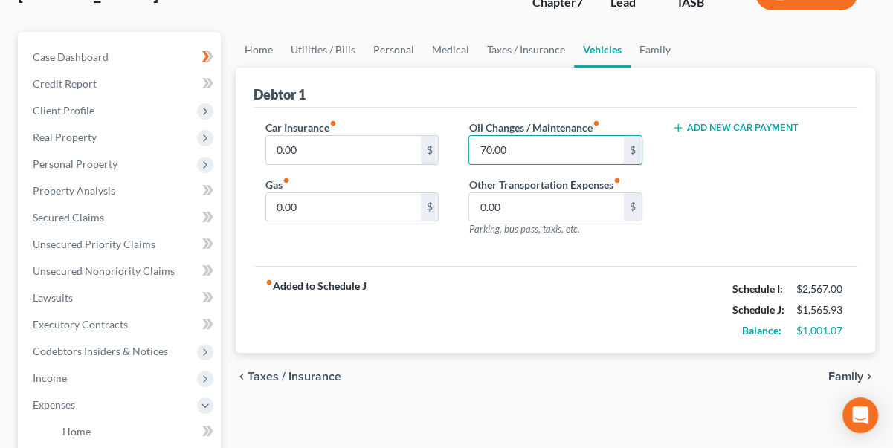
scroll to position [135, 0]
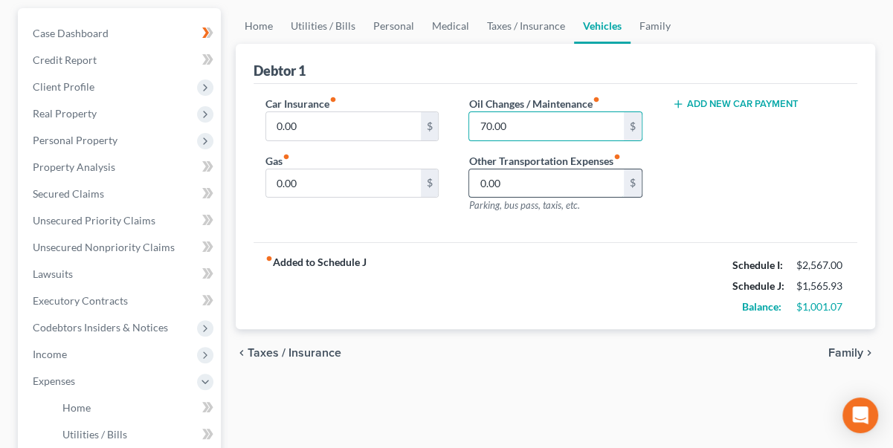
click at [481, 177] on input "0.00" at bounding box center [546, 183] width 154 height 28
click at [509, 210] on div "Other Transportation Expenses fiber_manual_record 200.00 $ Parking, bus pass, t…" at bounding box center [554, 183] width 173 height 60
click at [519, 181] on input "200.00" at bounding box center [546, 183] width 154 height 28
click at [852, 348] on span "Family" at bounding box center [845, 353] width 35 height 12
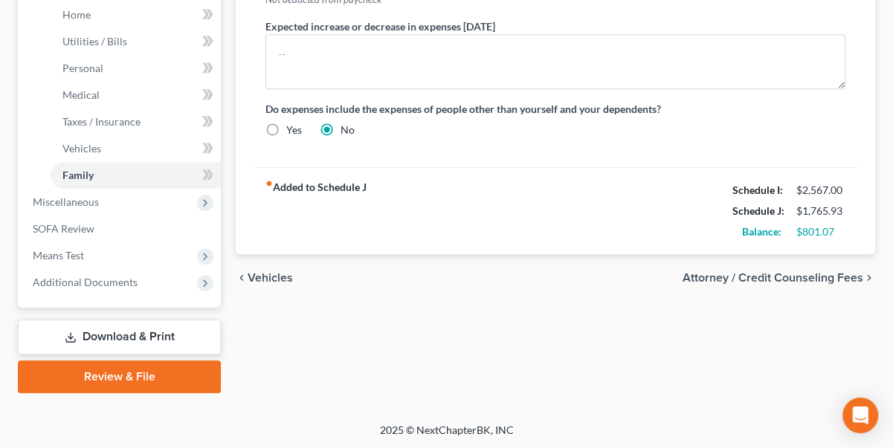
click at [274, 277] on span "Vehicles" at bounding box center [270, 278] width 45 height 12
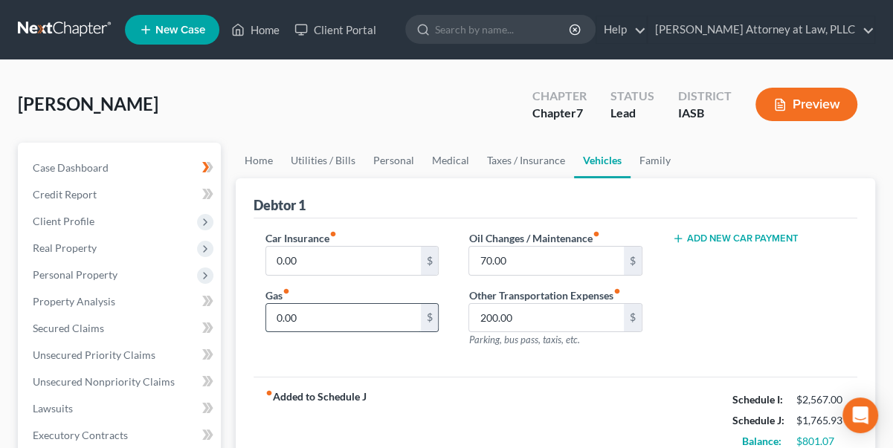
click at [274, 314] on input "0.00" at bounding box center [343, 318] width 154 height 28
click at [275, 314] on input "0.00" at bounding box center [343, 318] width 154 height 28
click at [274, 312] on input "0.00" at bounding box center [343, 318] width 154 height 28
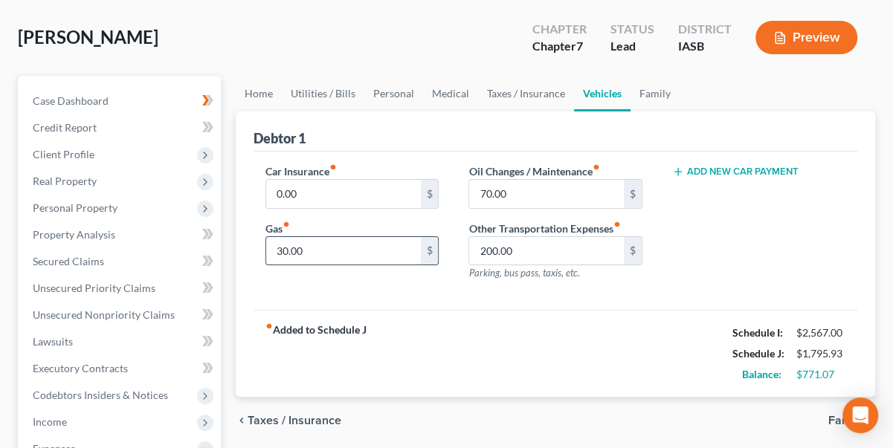
scroll to position [135, 0]
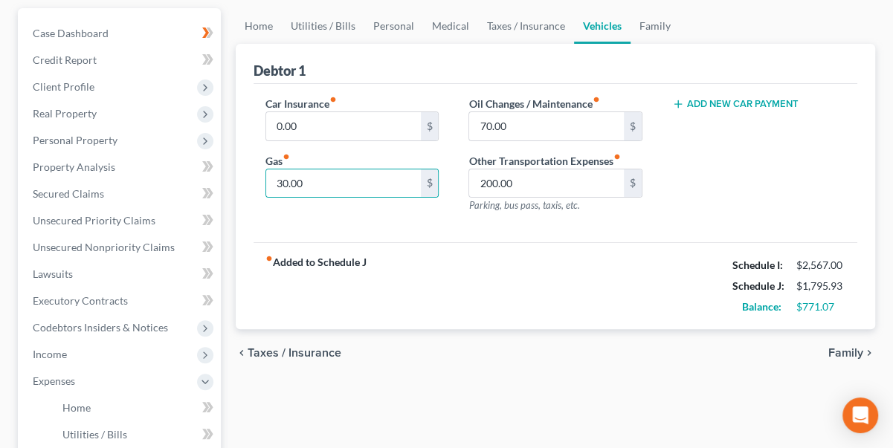
click at [833, 349] on span "Family" at bounding box center [845, 353] width 35 height 12
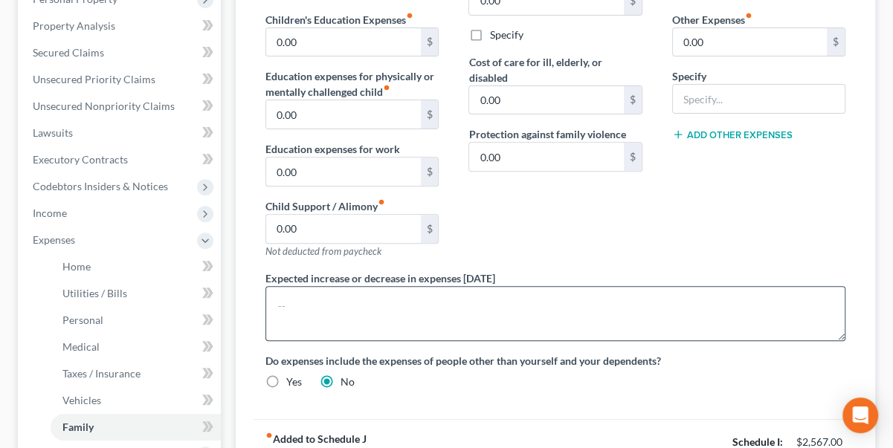
scroll to position [270, 0]
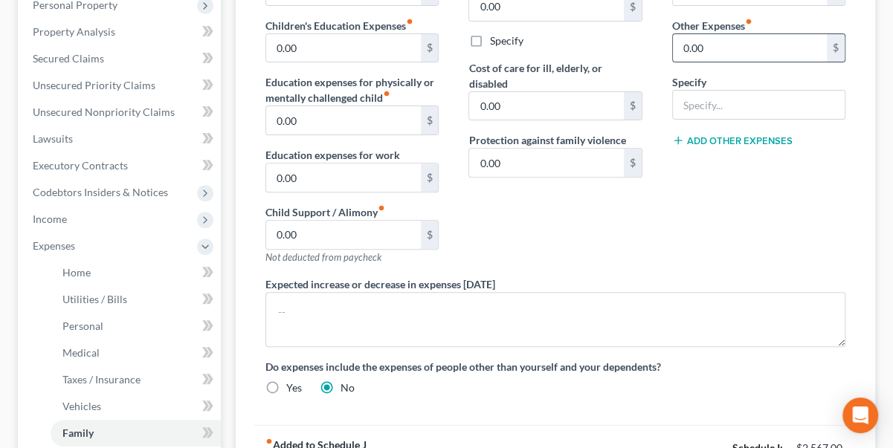
click at [682, 42] on input "0.00" at bounding box center [750, 48] width 154 height 28
click at [681, 49] on input "0.00" at bounding box center [750, 48] width 154 height 28
click at [689, 100] on input "text" at bounding box center [759, 105] width 172 height 28
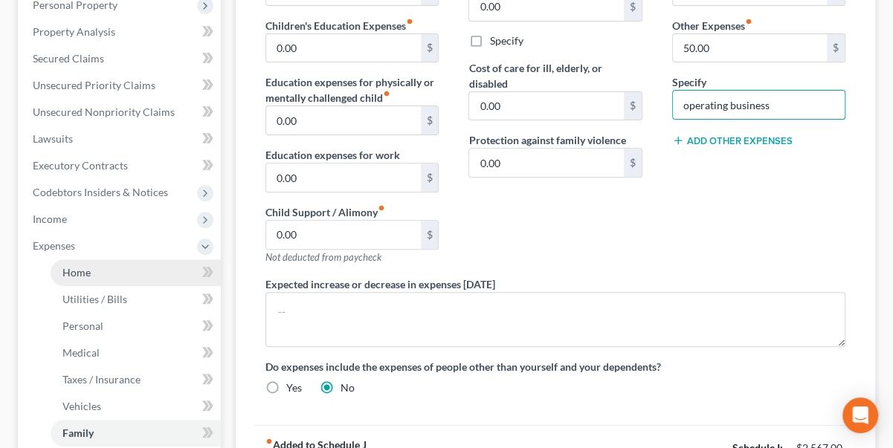
click at [79, 271] on span "Home" at bounding box center [76, 272] width 28 height 13
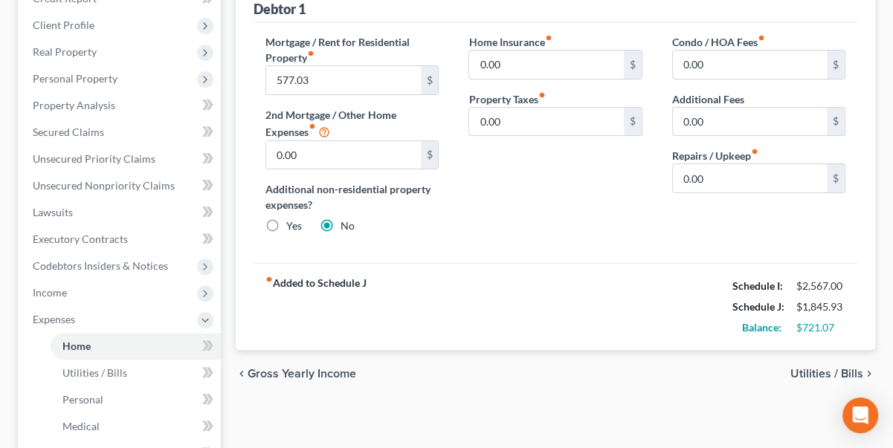
scroll to position [202, 0]
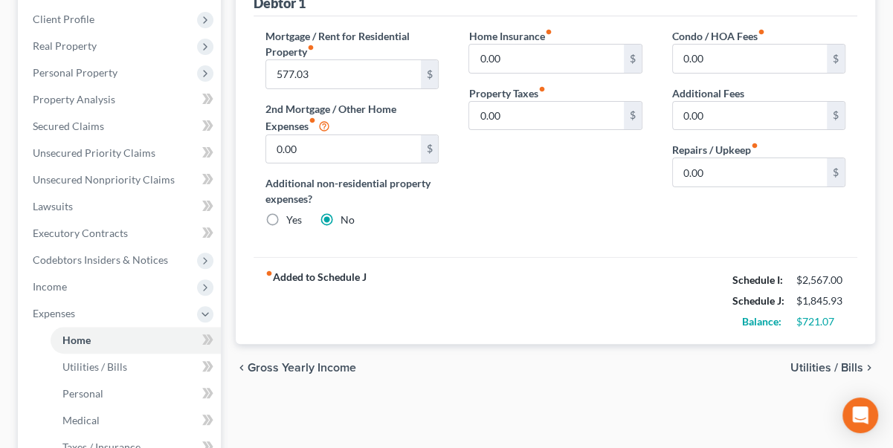
click at [810, 362] on span "Utilities / Bills" at bounding box center [826, 368] width 73 height 12
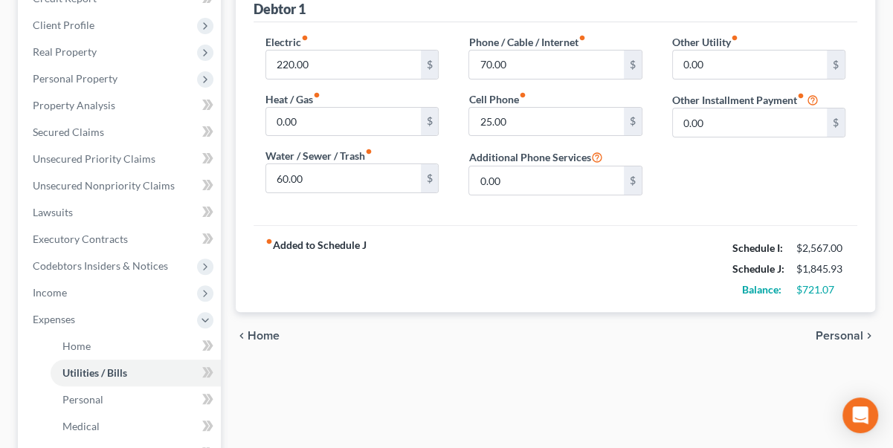
scroll to position [405, 0]
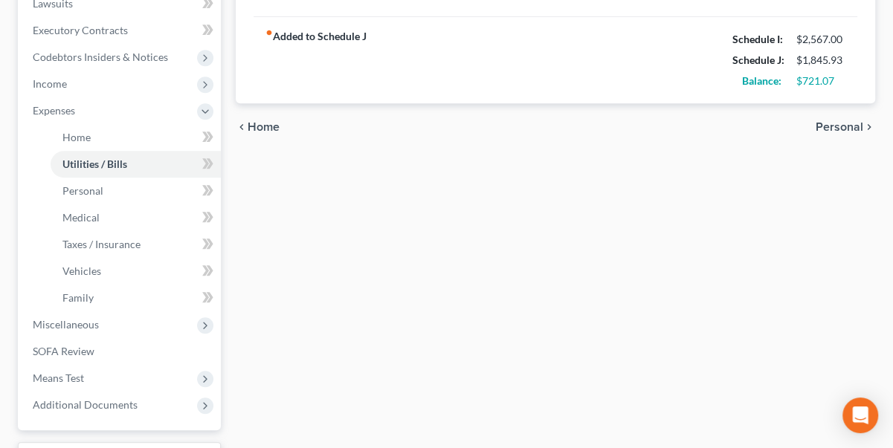
click at [835, 128] on span "Personal" at bounding box center [840, 127] width 48 height 12
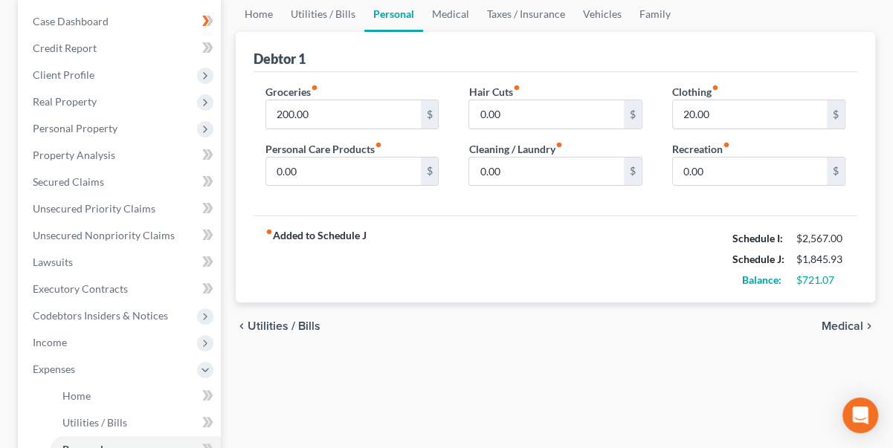
scroll to position [202, 0]
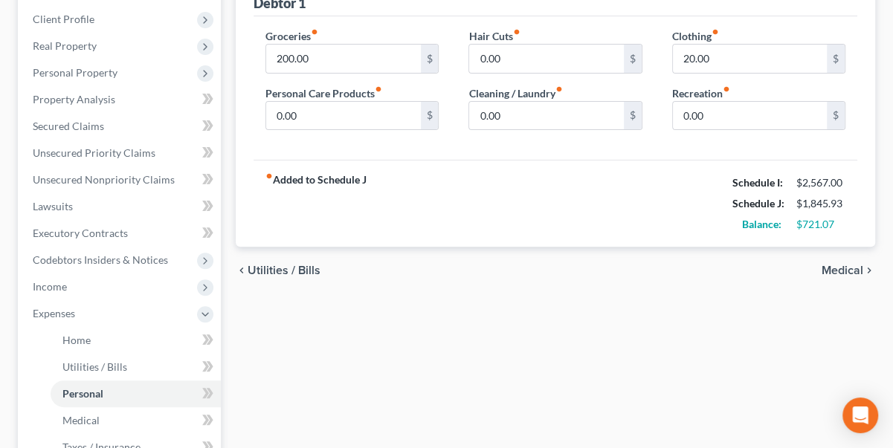
click at [843, 271] on span "Medical" at bounding box center [842, 271] width 42 height 12
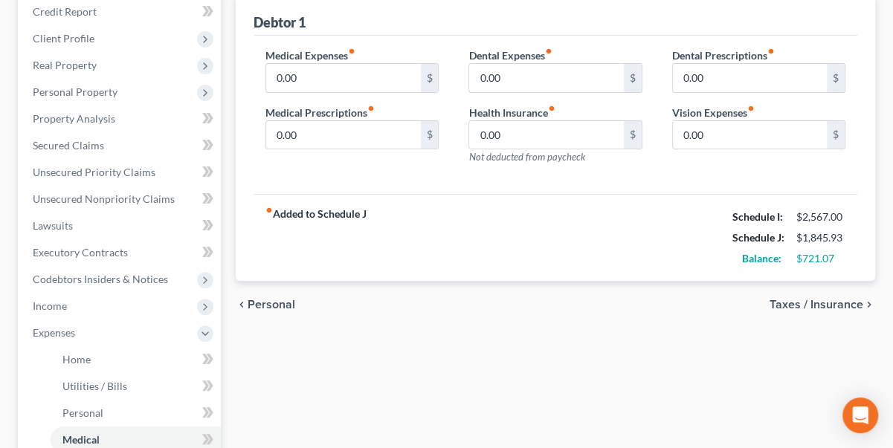
scroll to position [271, 0]
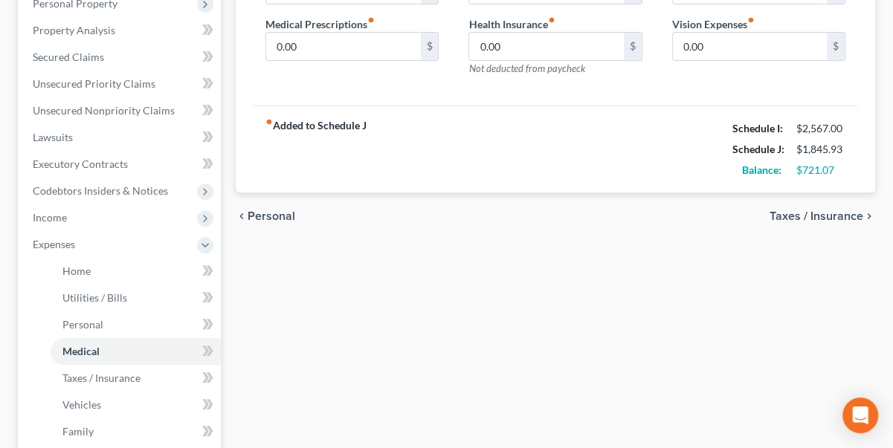
click at [804, 216] on span "Taxes / Insurance" at bounding box center [816, 216] width 94 height 12
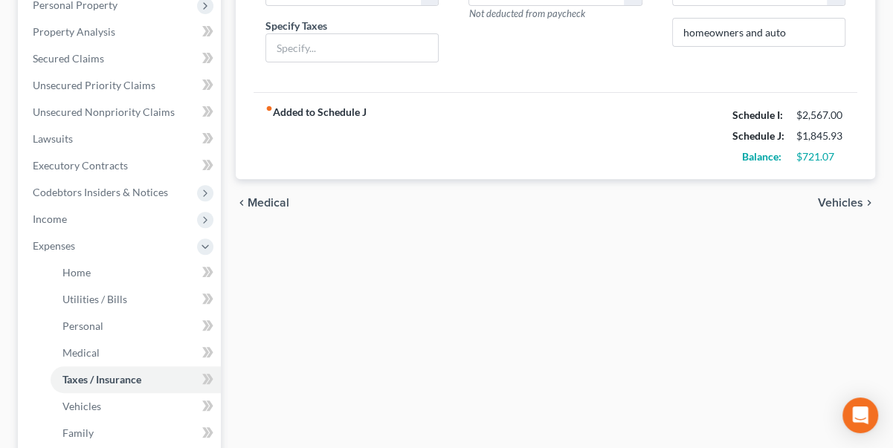
click at [835, 203] on span "Vehicles" at bounding box center [840, 203] width 45 height 12
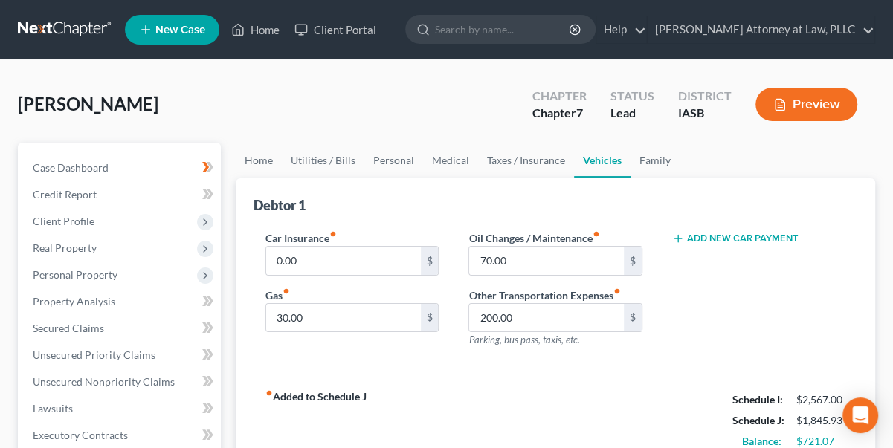
click at [672, 236] on icon "button" at bounding box center [678, 239] width 12 height 12
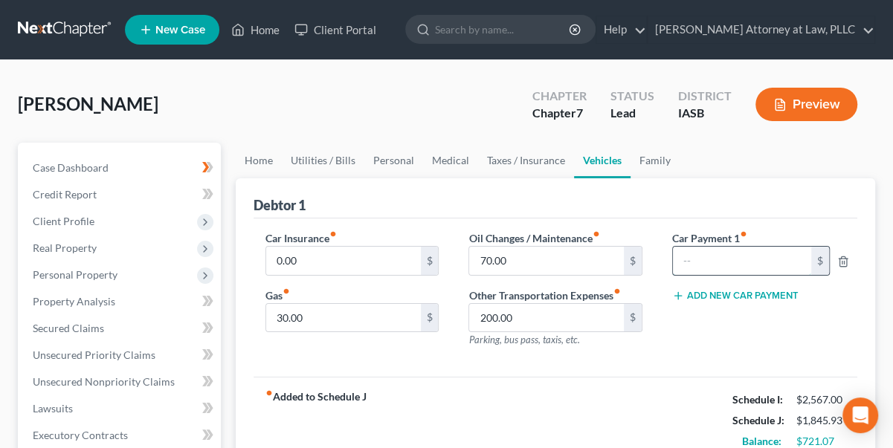
click at [681, 261] on input "text" at bounding box center [742, 261] width 138 height 28
drag, startPoint x: 714, startPoint y: 266, endPoint x: 632, endPoint y: 249, distance: 84.3
click at [637, 265] on div "Car Insurance fiber_manual_record 0.00 $ Gas fiber_manual_record 30.00 $ Oil Ch…" at bounding box center [556, 294] width 610 height 129
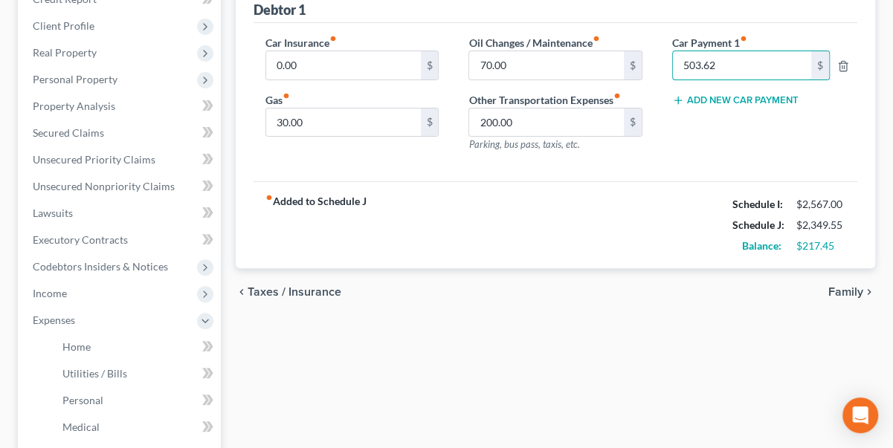
scroll to position [202, 0]
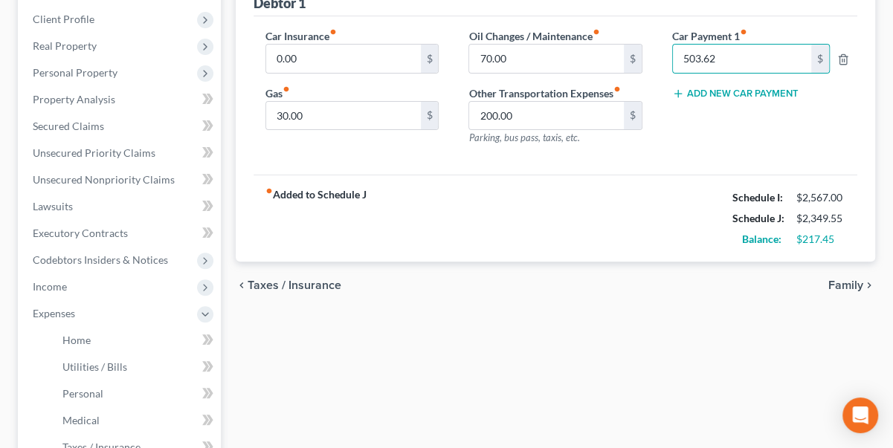
click at [858, 282] on span "Family" at bounding box center [845, 286] width 35 height 12
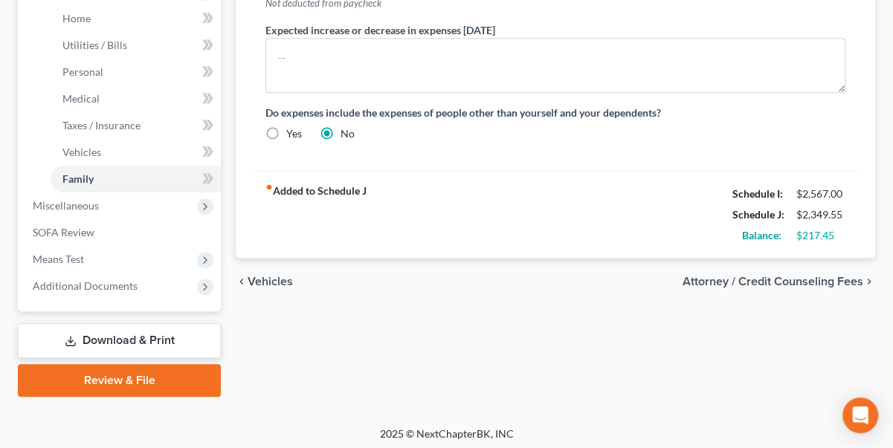
scroll to position [528, 0]
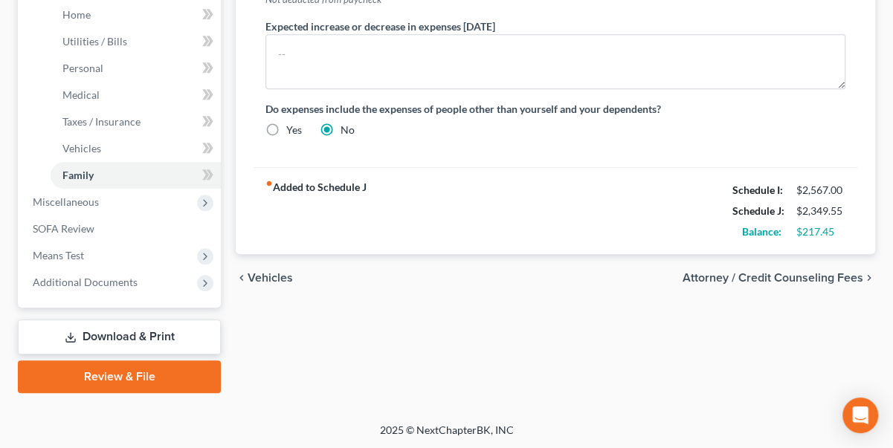
click at [723, 275] on span "Attorney / Credit Counseling Fees" at bounding box center [772, 278] width 181 height 12
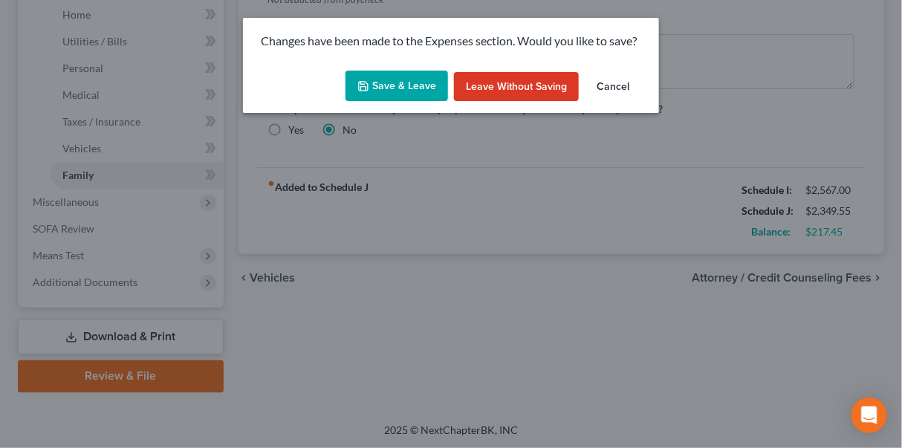
click at [403, 93] on button "Save & Leave" at bounding box center [397, 86] width 103 height 31
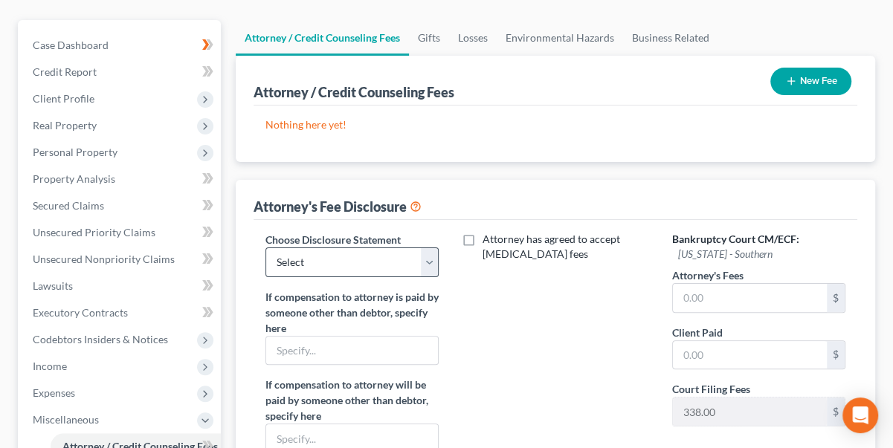
scroll to position [135, 0]
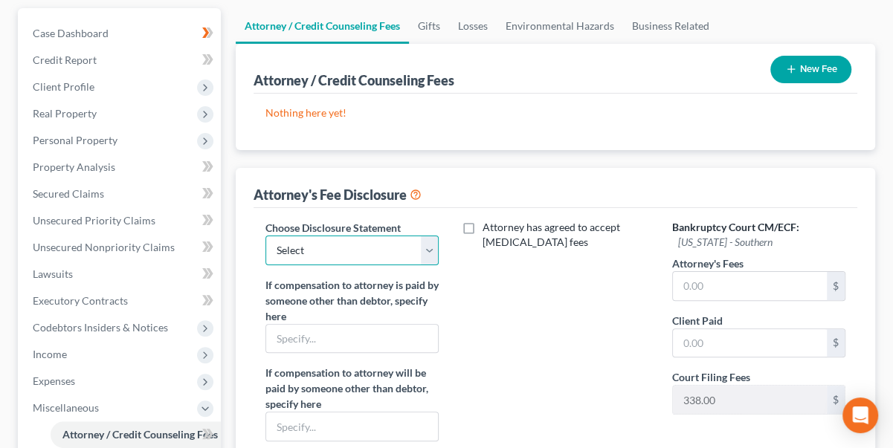
click at [427, 244] on select "Select Disclosure of Attorney Compensation" at bounding box center [351, 251] width 173 height 30
click at [265, 236] on select "Select Disclosure of Attorney Compensation" at bounding box center [351, 251] width 173 height 30
click at [683, 281] on input "text" at bounding box center [750, 286] width 154 height 28
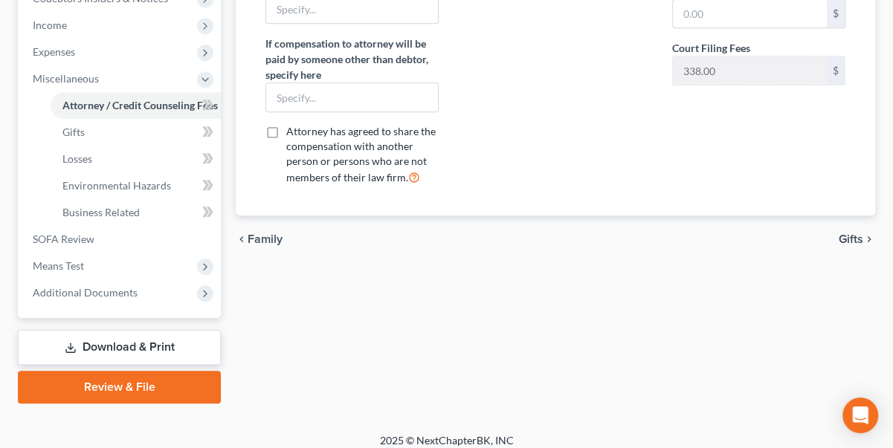
scroll to position [473, 0]
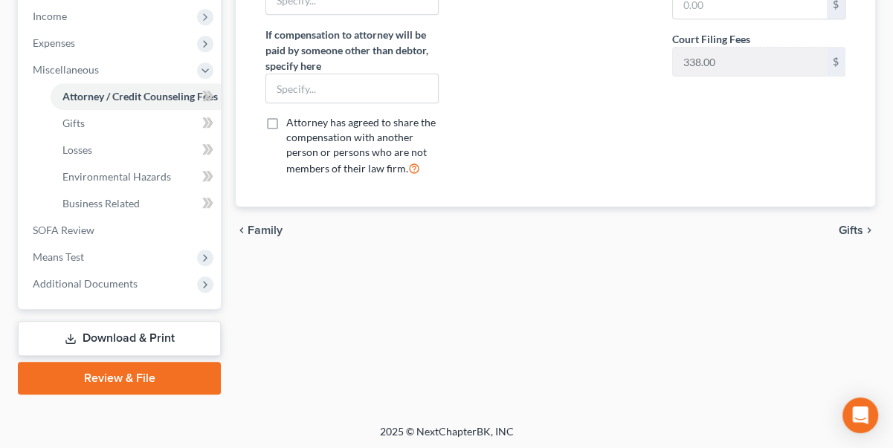
click at [854, 227] on span "Gifts" at bounding box center [851, 231] width 25 height 12
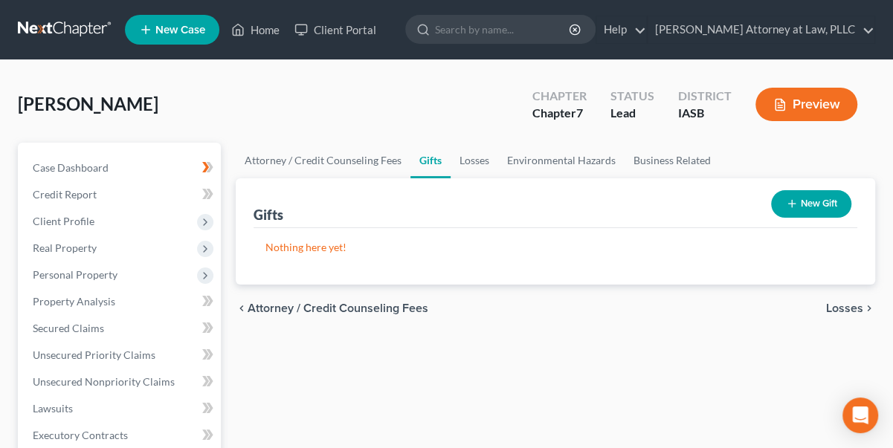
click at [831, 304] on span "Losses" at bounding box center [844, 309] width 37 height 12
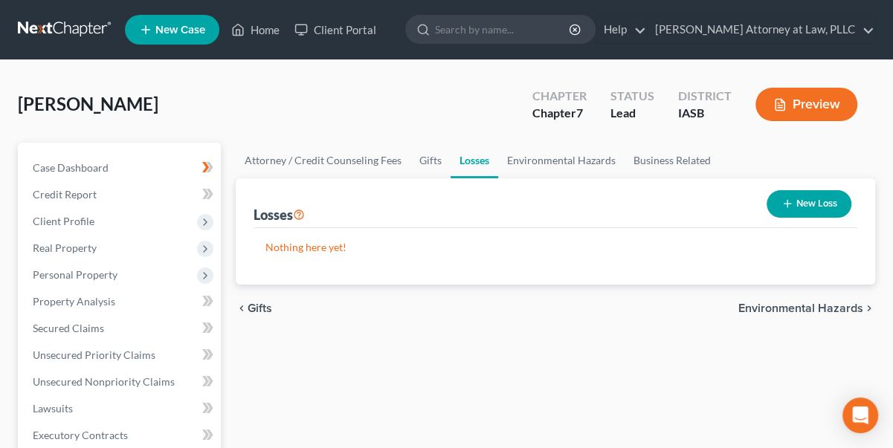
click at [824, 311] on span "Environmental Hazards" at bounding box center [800, 309] width 125 height 12
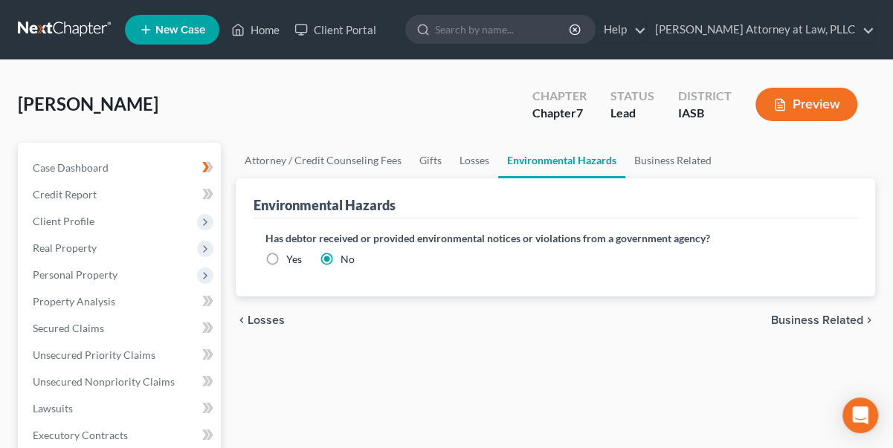
click at [803, 320] on span "Business Related" at bounding box center [817, 320] width 92 height 12
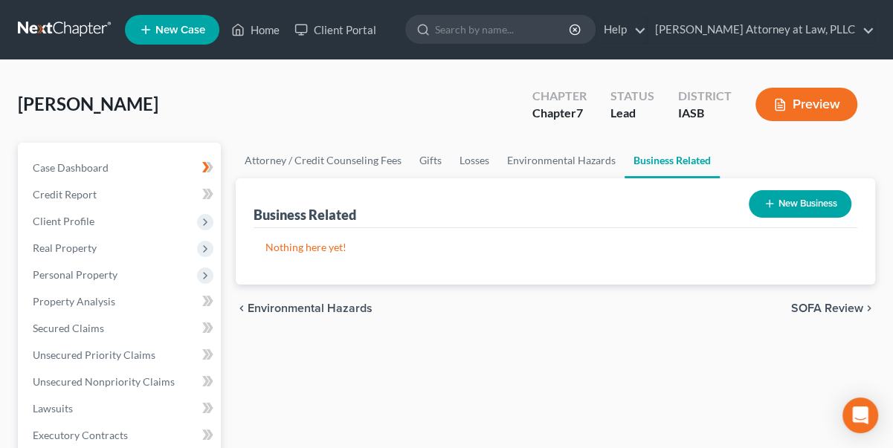
click at [840, 306] on span "SOFA Review" at bounding box center [827, 309] width 72 height 12
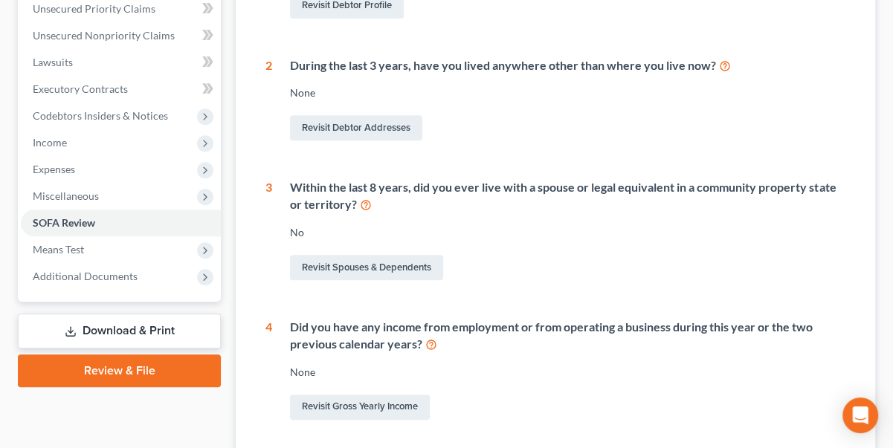
scroll to position [405, 0]
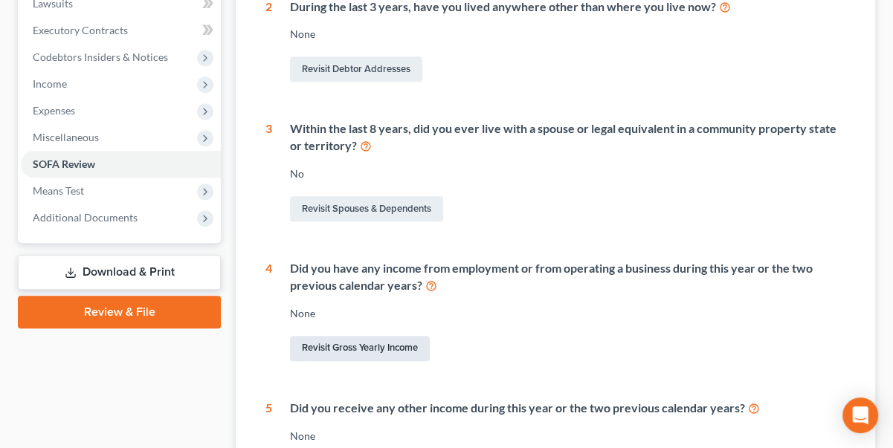
click at [346, 346] on link "Revisit Gross Yearly Income" at bounding box center [360, 348] width 140 height 25
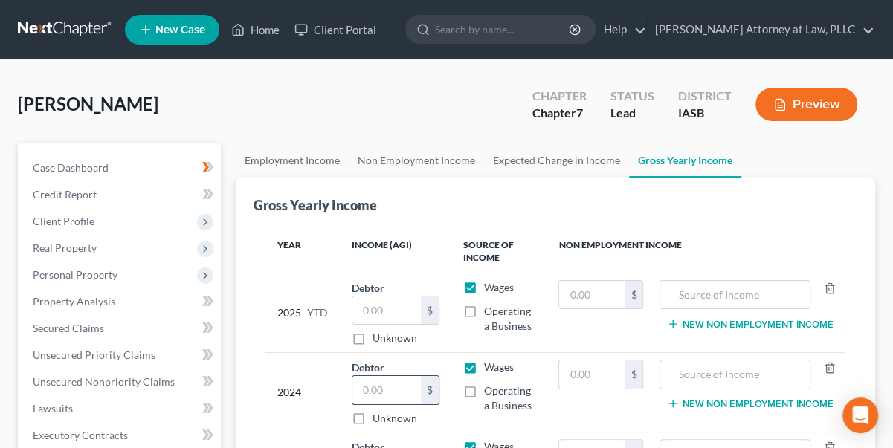
click at [376, 387] on input "text" at bounding box center [386, 390] width 68 height 28
click at [369, 390] on input "text" at bounding box center [386, 390] width 68 height 28
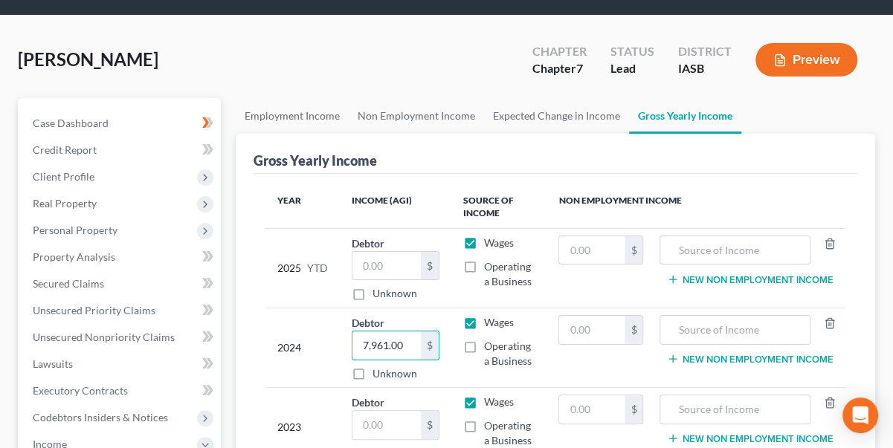
scroll to position [67, 0]
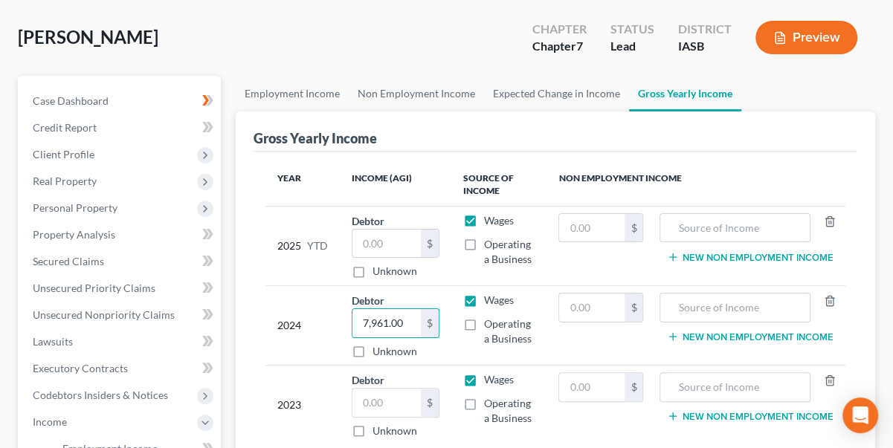
click at [484, 320] on label "Operating a Business" at bounding box center [509, 332] width 51 height 30
click at [490, 320] on input "Operating a Business" at bounding box center [495, 322] width 10 height 10
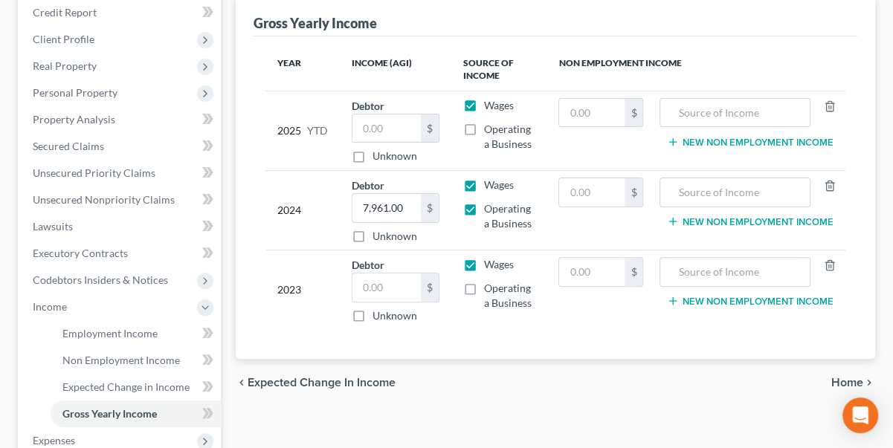
scroll to position [202, 0]
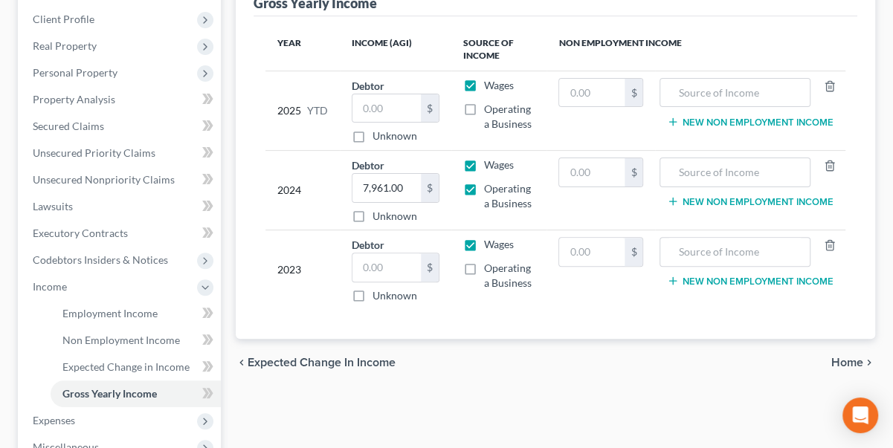
click at [846, 358] on span "Home" at bounding box center [847, 363] width 32 height 12
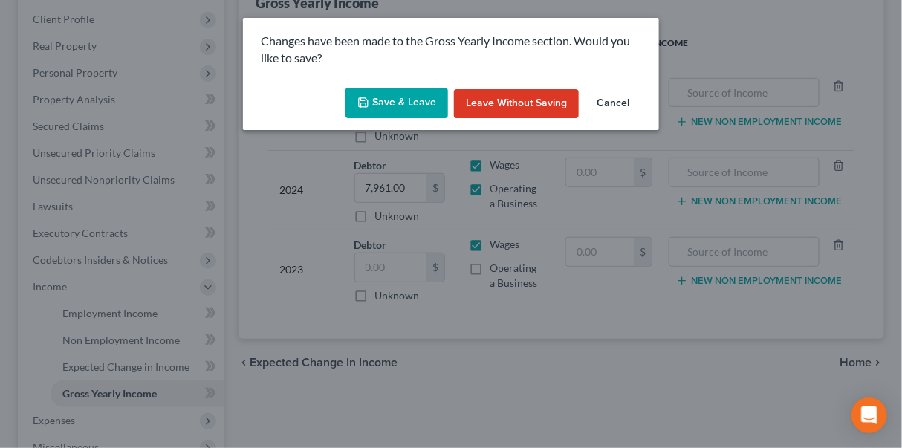
click at [418, 99] on button "Save & Leave" at bounding box center [397, 103] width 103 height 31
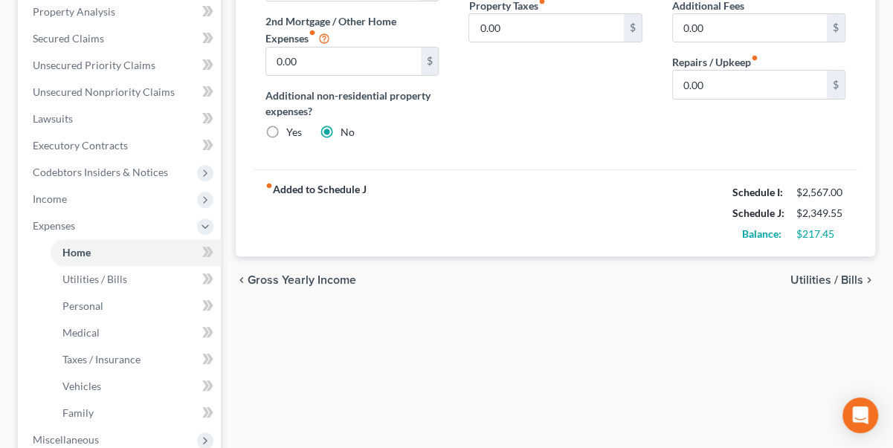
scroll to position [291, 0]
click at [812, 278] on span "Utilities / Bills" at bounding box center [826, 279] width 73 height 12
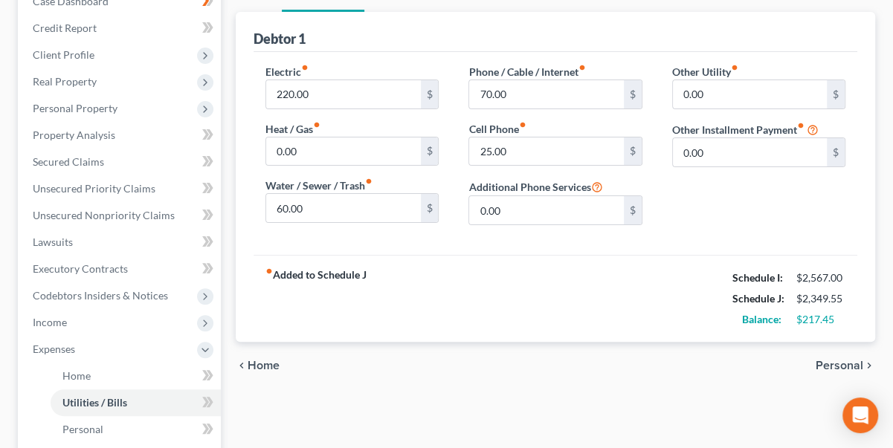
scroll to position [338, 0]
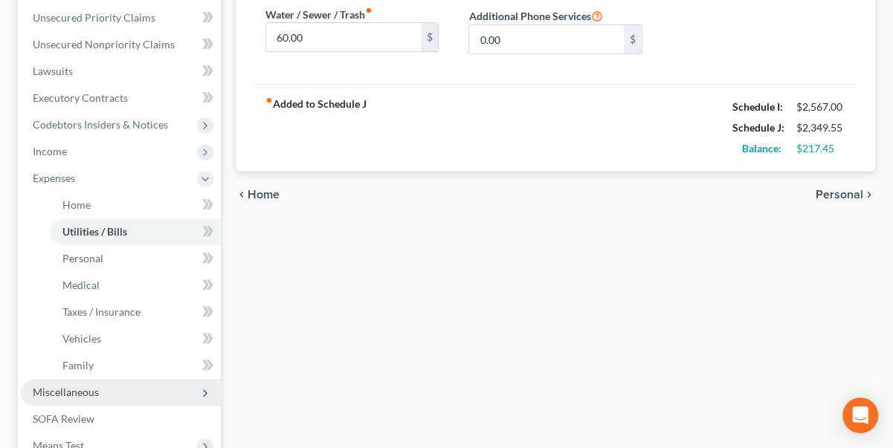
click at [152, 390] on span "Miscellaneous" at bounding box center [121, 392] width 200 height 27
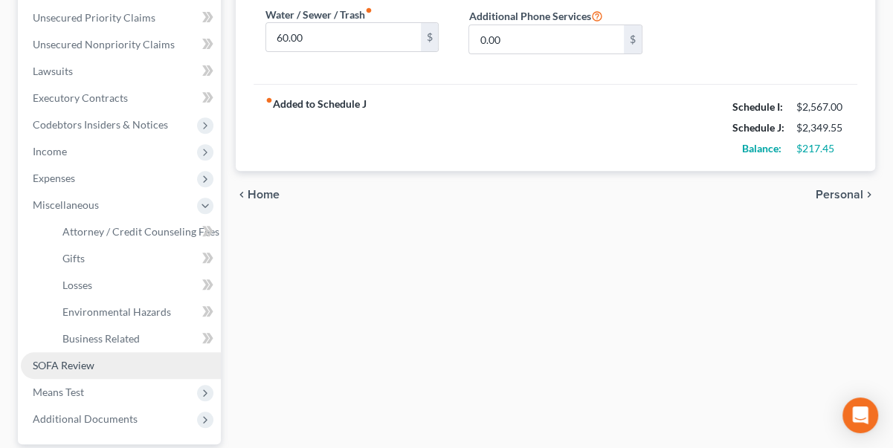
click at [89, 368] on span "SOFA Review" at bounding box center [64, 365] width 62 height 13
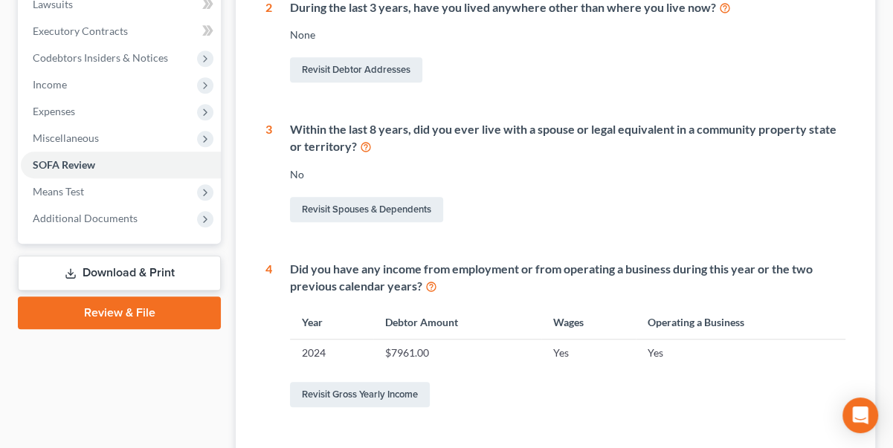
scroll to position [405, 0]
click at [365, 202] on link "Revisit Spouses & Dependents" at bounding box center [366, 208] width 153 height 25
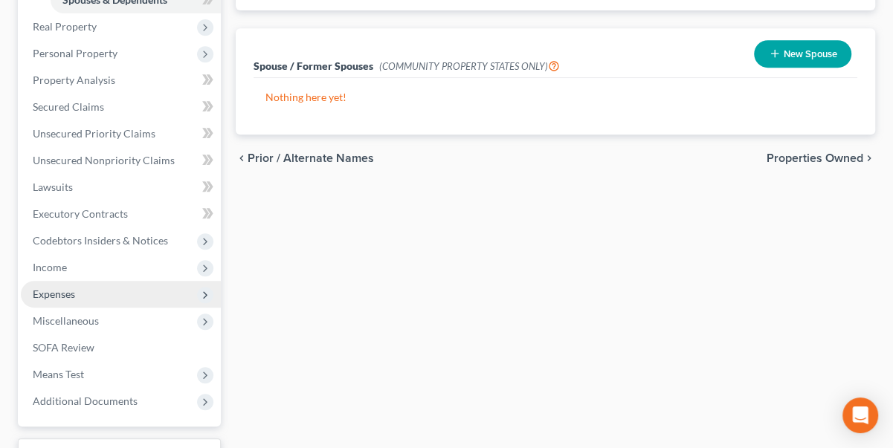
scroll to position [405, 0]
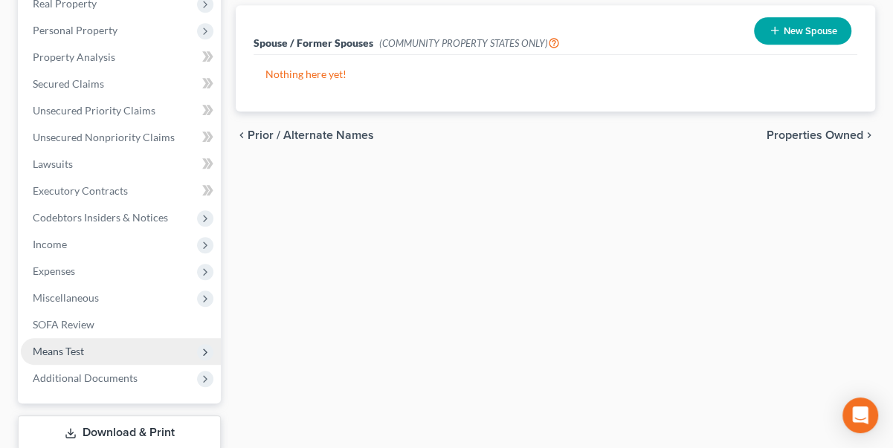
click at [75, 350] on span "Means Test" at bounding box center [58, 351] width 51 height 13
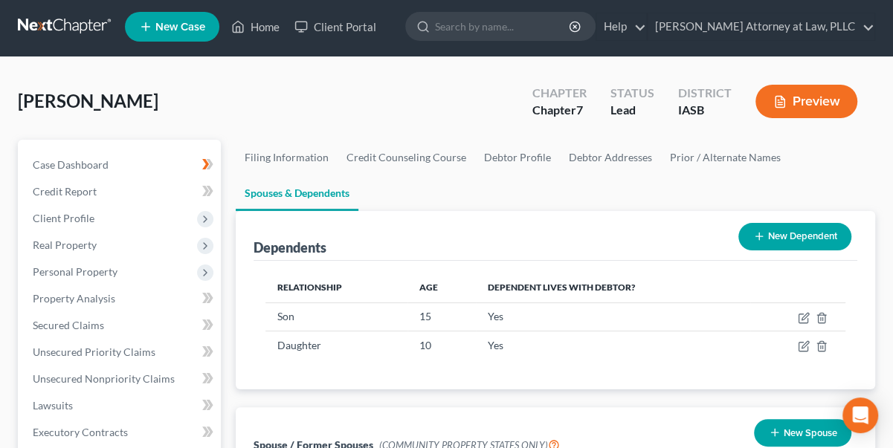
scroll to position [0, 0]
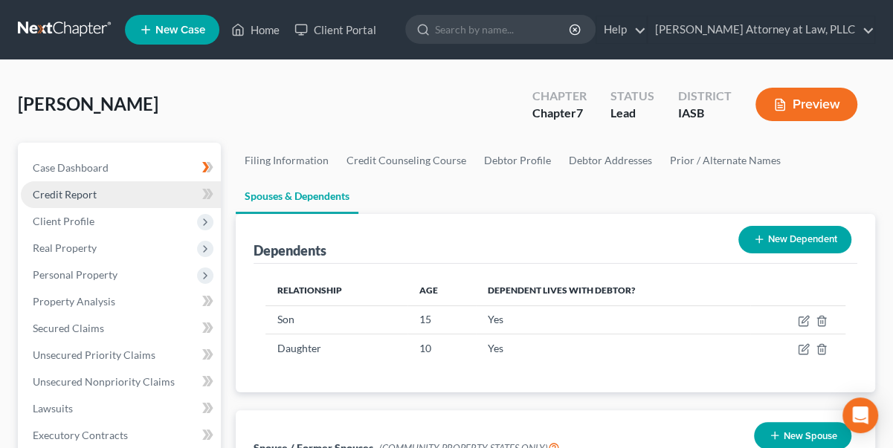
click at [86, 193] on span "Credit Report" at bounding box center [65, 194] width 64 height 13
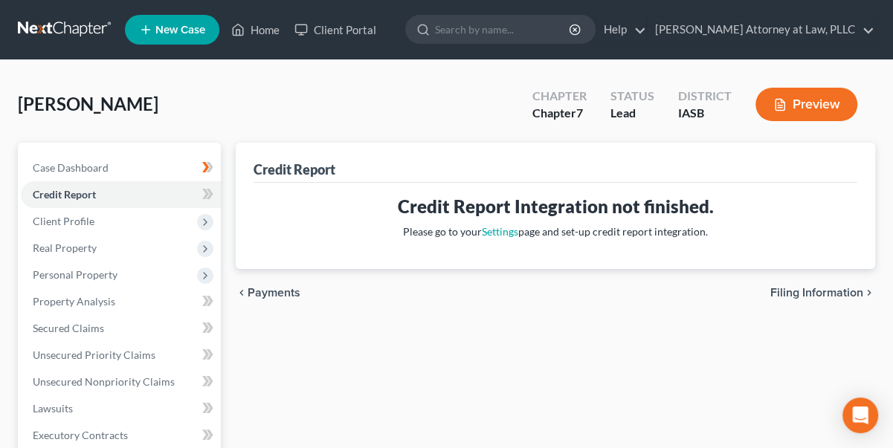
click at [818, 292] on span "Filing Information" at bounding box center [816, 293] width 93 height 12
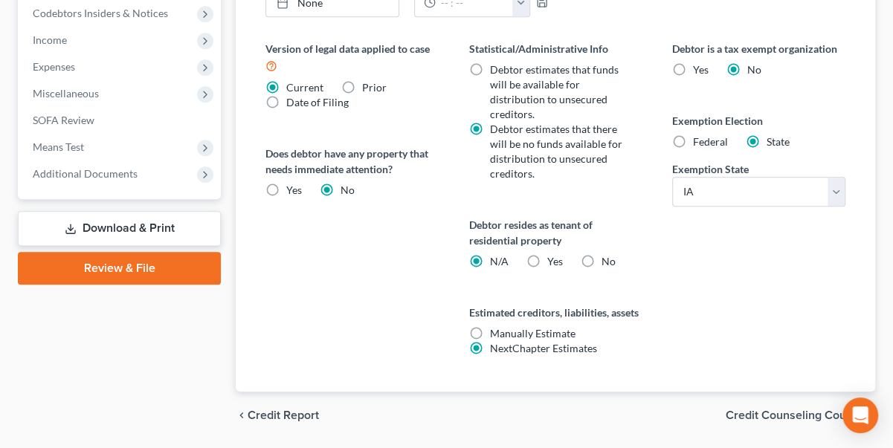
scroll to position [654, 0]
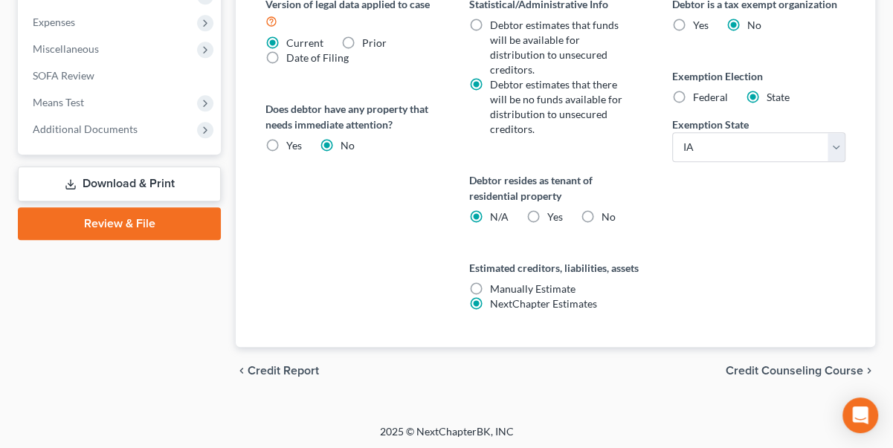
click at [801, 366] on span "Credit Counseling Course" at bounding box center [795, 371] width 138 height 12
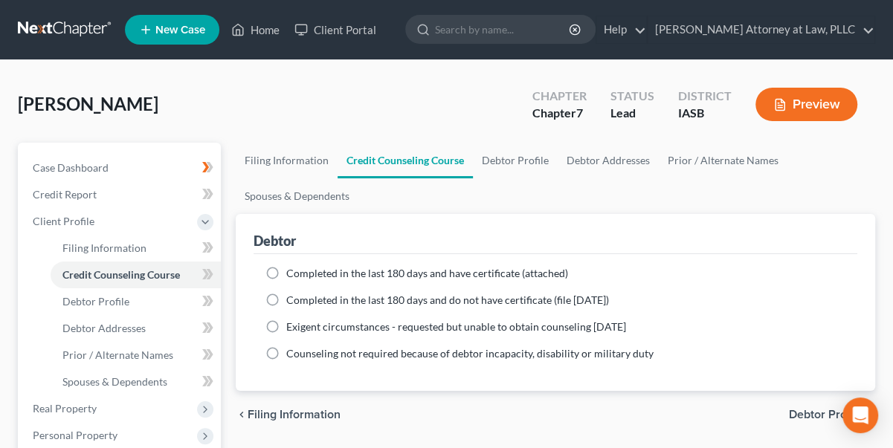
click at [286, 271] on label "Completed in the last 180 days and have certificate (attached)" at bounding box center [427, 273] width 282 height 15
click at [292, 271] on input "Completed in the last 180 days and have certificate (attached)" at bounding box center [297, 271] width 10 height 10
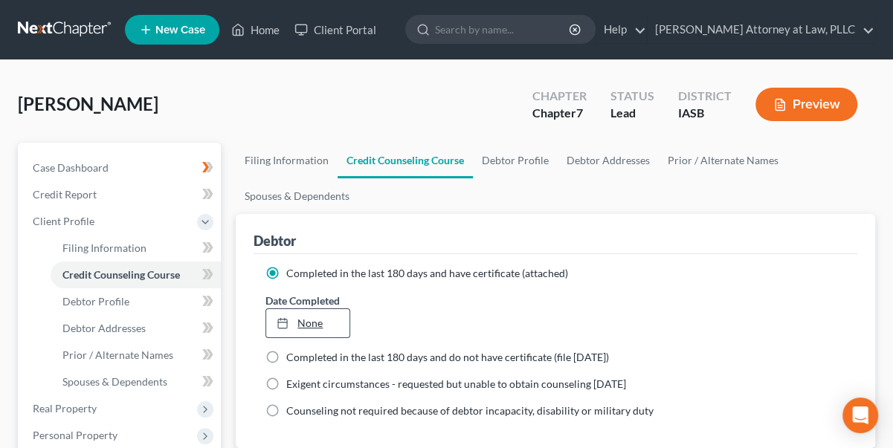
click at [297, 317] on link "None" at bounding box center [307, 323] width 83 height 28
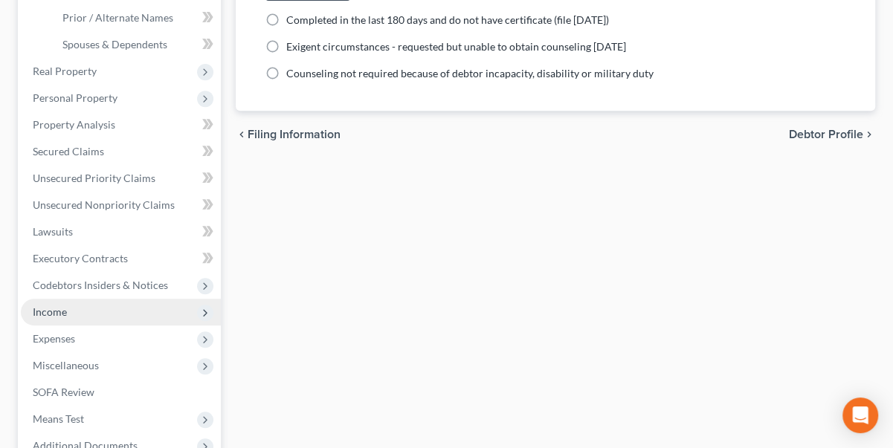
click at [51, 314] on span "Income" at bounding box center [50, 312] width 34 height 13
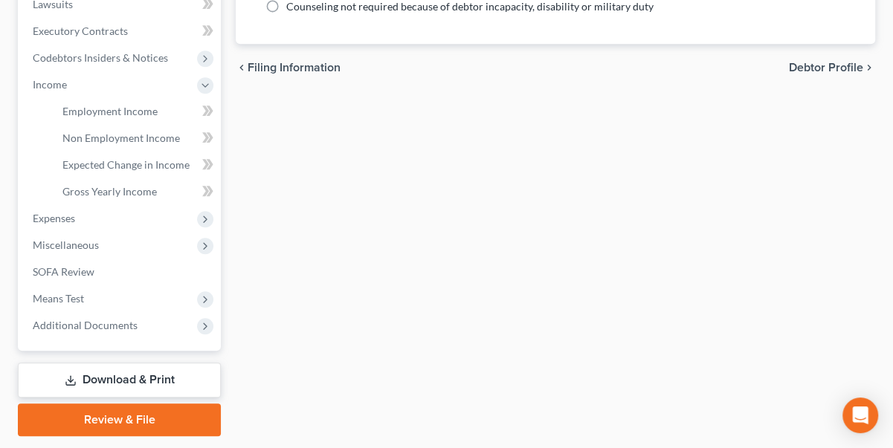
scroll to position [381, 0]
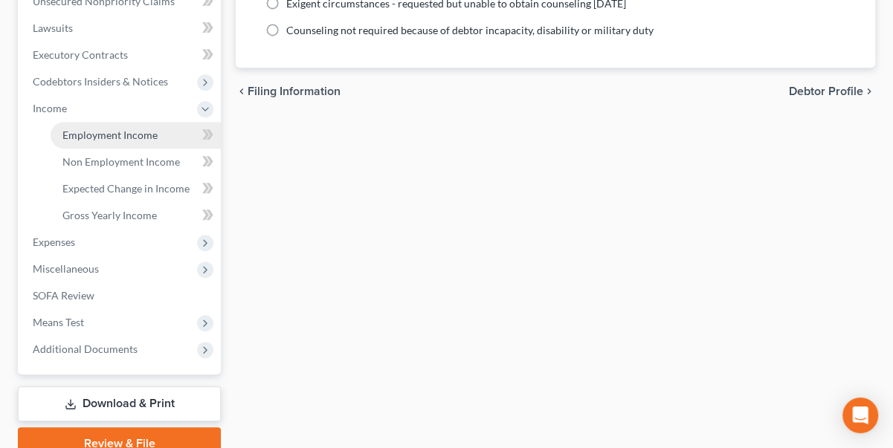
click at [126, 132] on span "Employment Income" at bounding box center [109, 135] width 95 height 13
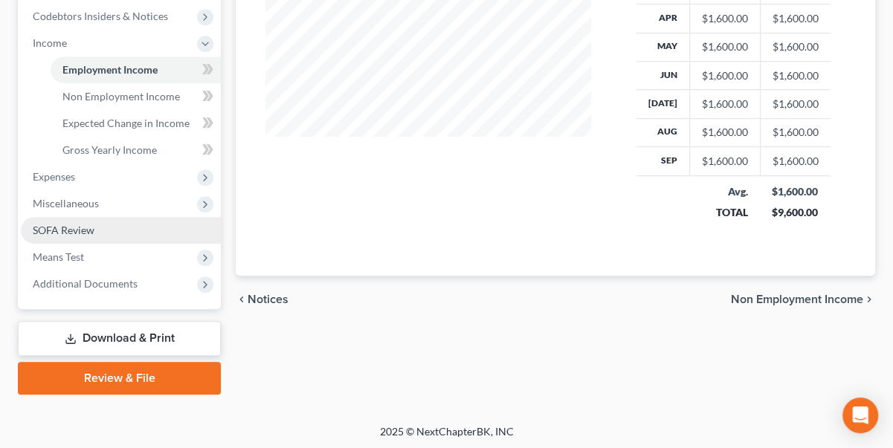
scroll to position [448, 0]
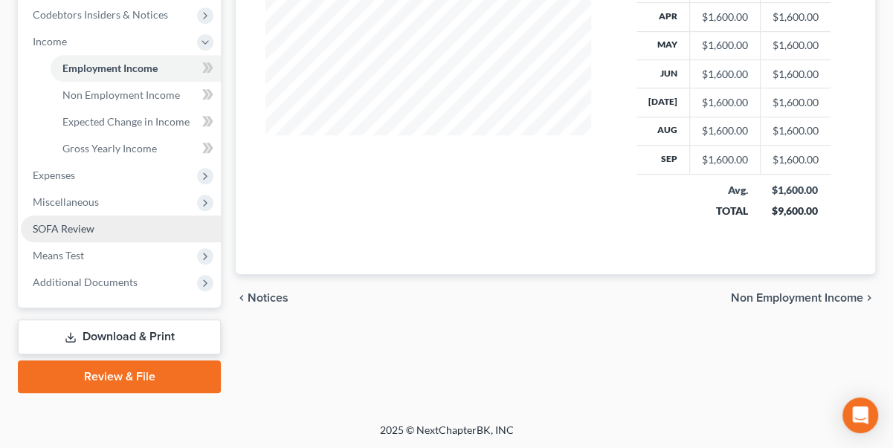
click at [80, 229] on span "SOFA Review" at bounding box center [64, 228] width 62 height 13
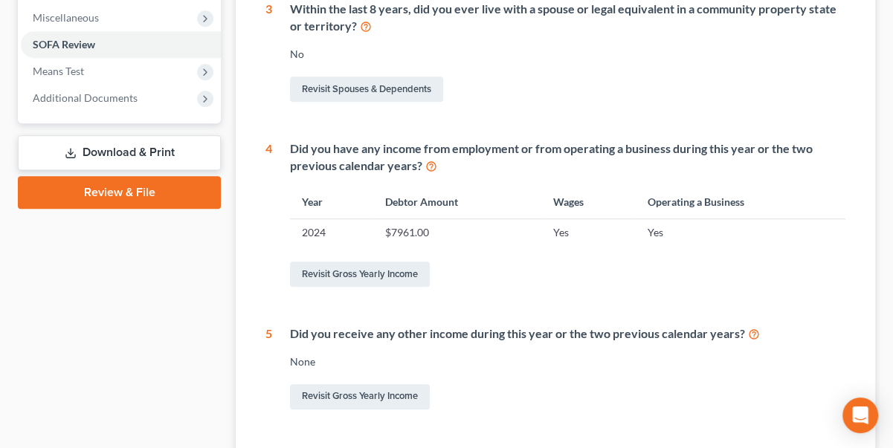
scroll to position [540, 0]
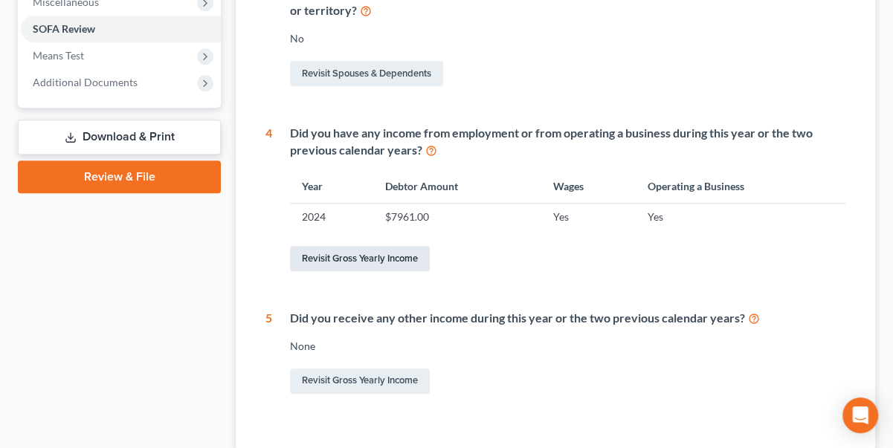
click at [366, 257] on link "Revisit Gross Yearly Income" at bounding box center [360, 258] width 140 height 25
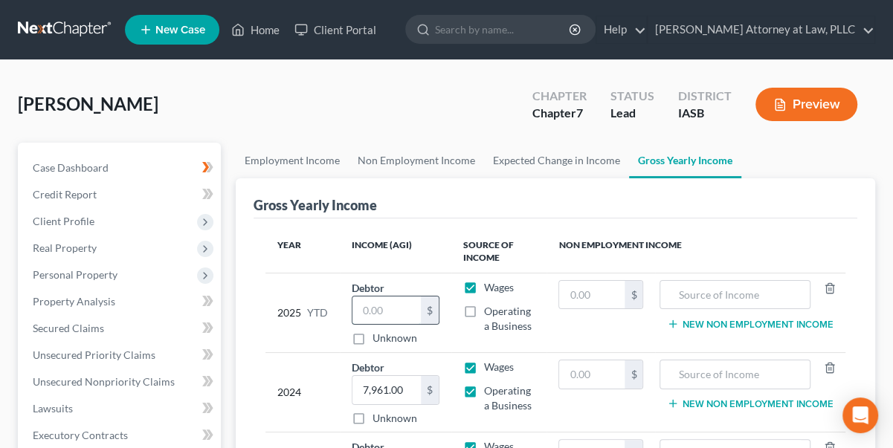
click at [361, 307] on input "text" at bounding box center [386, 311] width 68 height 28
click at [484, 309] on label "Operating a Business" at bounding box center [509, 319] width 51 height 30
click at [490, 309] on input "Operating a Business" at bounding box center [495, 309] width 10 height 10
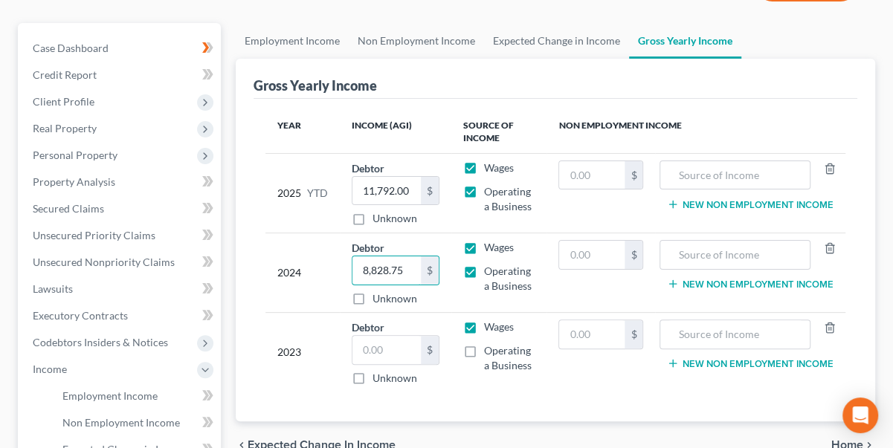
scroll to position [135, 0]
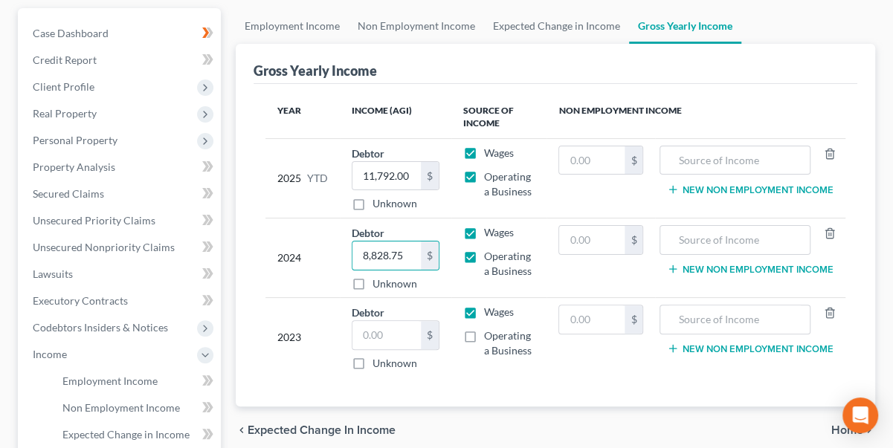
click at [484, 150] on label "Wages" at bounding box center [499, 153] width 30 height 15
click at [490, 150] on input "Wages" at bounding box center [495, 151] width 10 height 10
click at [484, 150] on label "Wages" at bounding box center [499, 153] width 30 height 15
click at [490, 150] on input "Wages" at bounding box center [495, 151] width 10 height 10
click at [484, 175] on label "Operating a Business" at bounding box center [509, 184] width 51 height 30
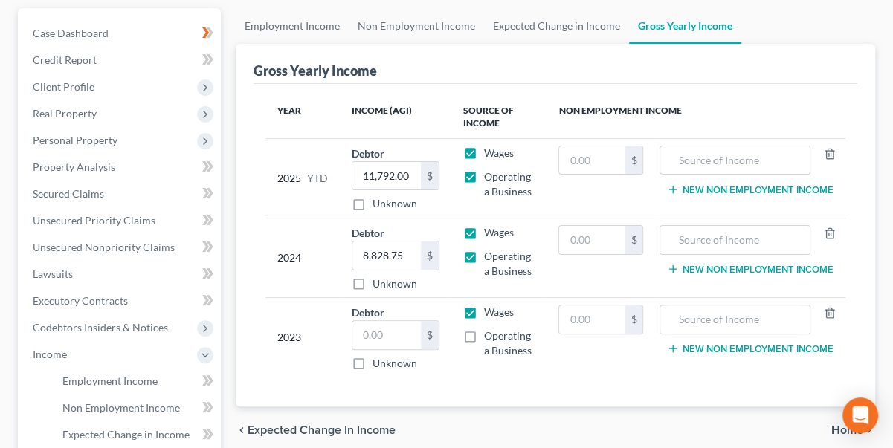
click at [490, 175] on input "Operating a Business" at bounding box center [495, 174] width 10 height 10
click at [484, 253] on label "Operating a Business" at bounding box center [509, 264] width 51 height 30
click at [490, 253] on input "Operating a Business" at bounding box center [495, 254] width 10 height 10
click at [484, 251] on label "Operating a Business" at bounding box center [509, 264] width 51 height 30
click at [490, 251] on input "Operating a Business" at bounding box center [495, 254] width 10 height 10
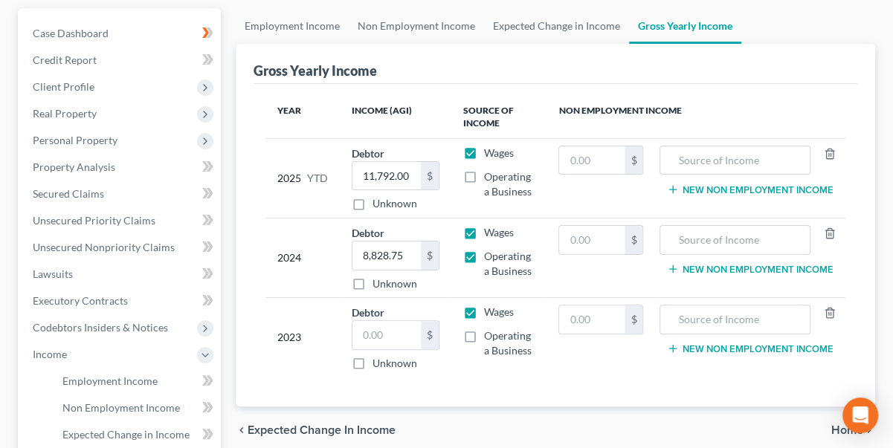
click at [484, 178] on label "Operating a Business" at bounding box center [509, 184] width 51 height 30
click at [490, 178] on input "Operating a Business" at bounding box center [495, 174] width 10 height 10
click at [674, 158] on input "text" at bounding box center [735, 160] width 135 height 28
click at [113, 407] on span "Non Employment Income" at bounding box center [120, 407] width 117 height 13
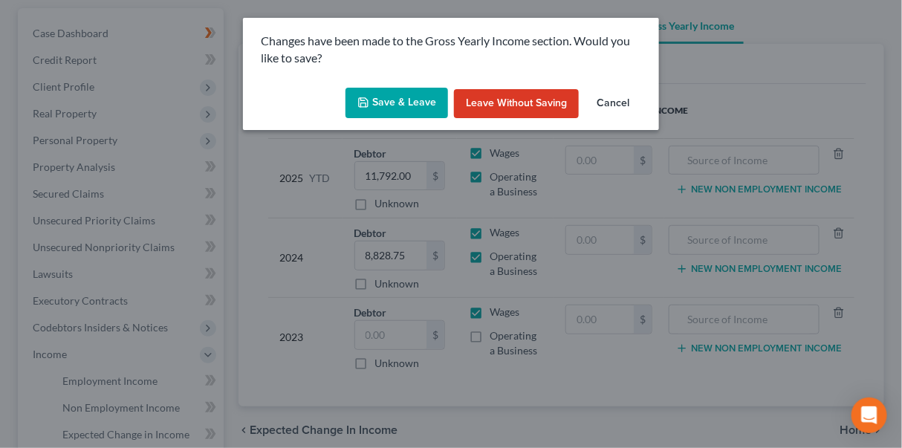
click at [403, 106] on button "Save & Leave" at bounding box center [397, 103] width 103 height 31
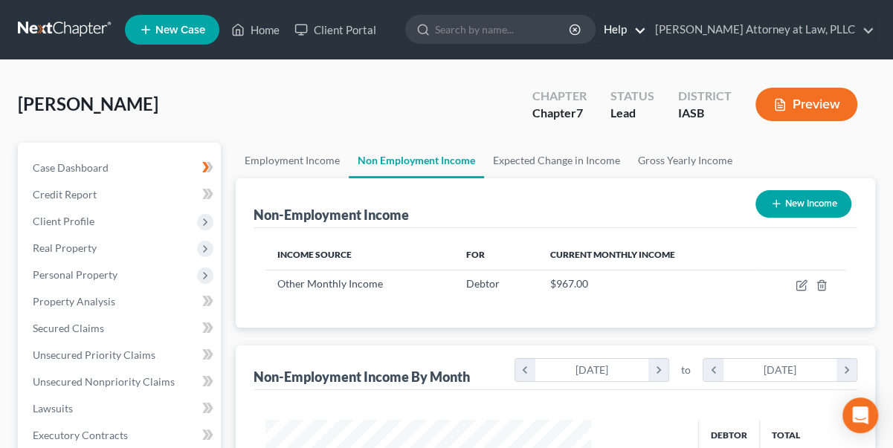
click at [636, 28] on link "Help" at bounding box center [621, 29] width 50 height 27
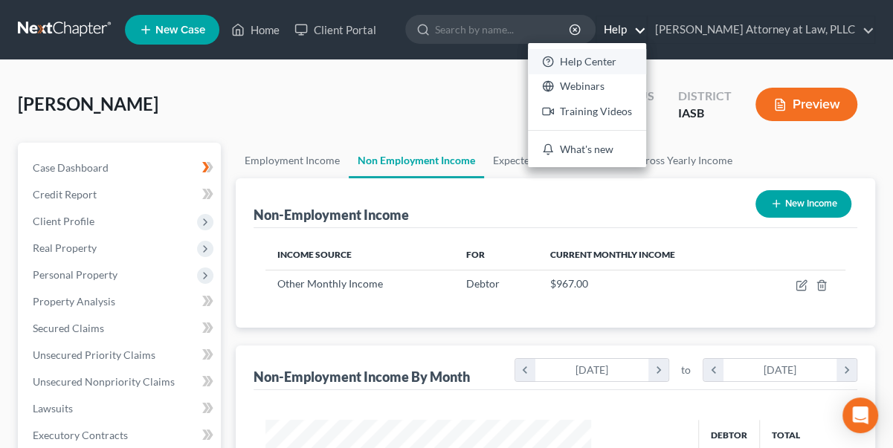
click at [616, 55] on link "Help Center" at bounding box center [587, 61] width 118 height 25
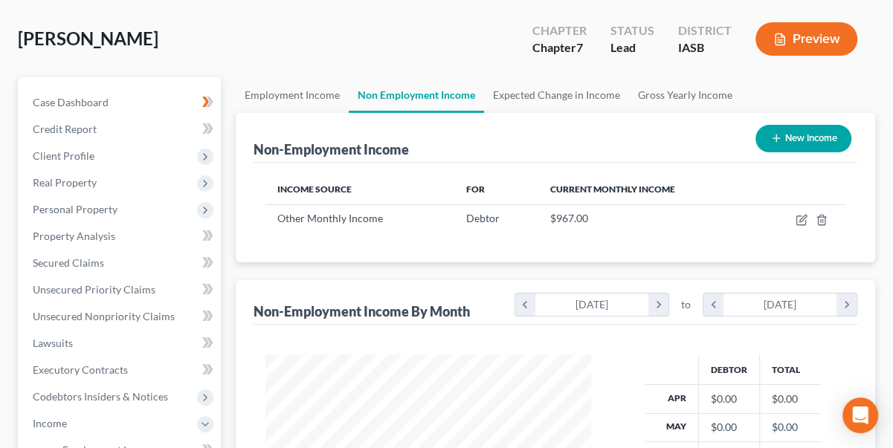
scroll to position [135, 0]
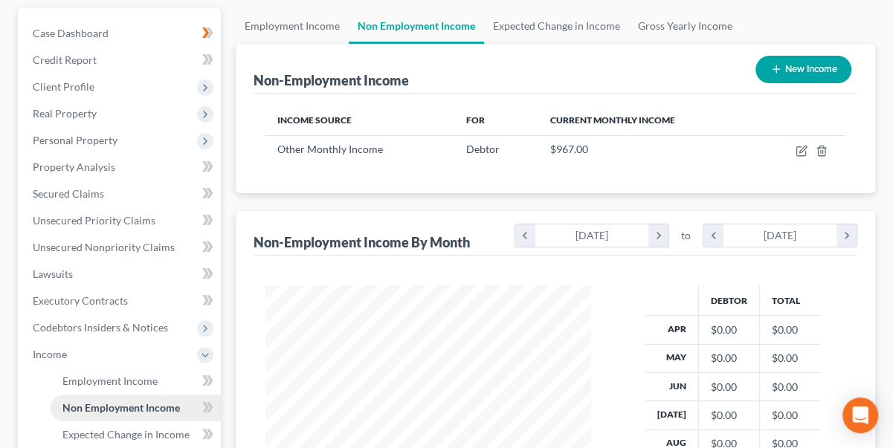
click at [113, 406] on span "Non Employment Income" at bounding box center [120, 407] width 117 height 13
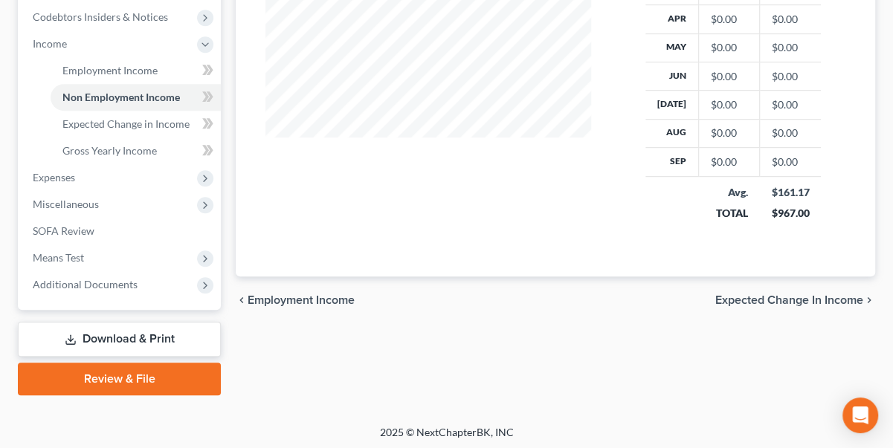
scroll to position [448, 0]
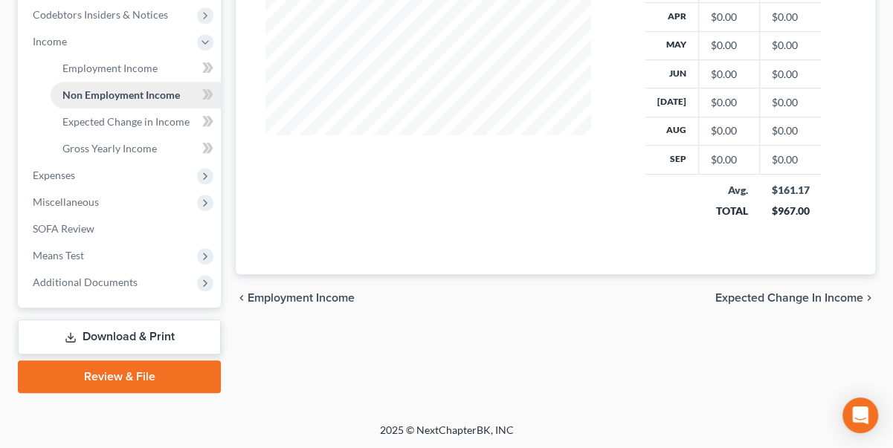
click at [127, 91] on span "Non Employment Income" at bounding box center [120, 94] width 117 height 13
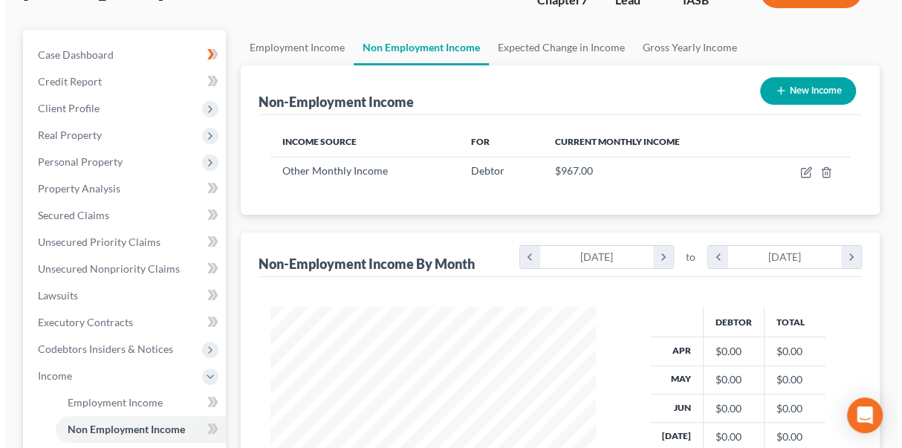
scroll to position [110, 0]
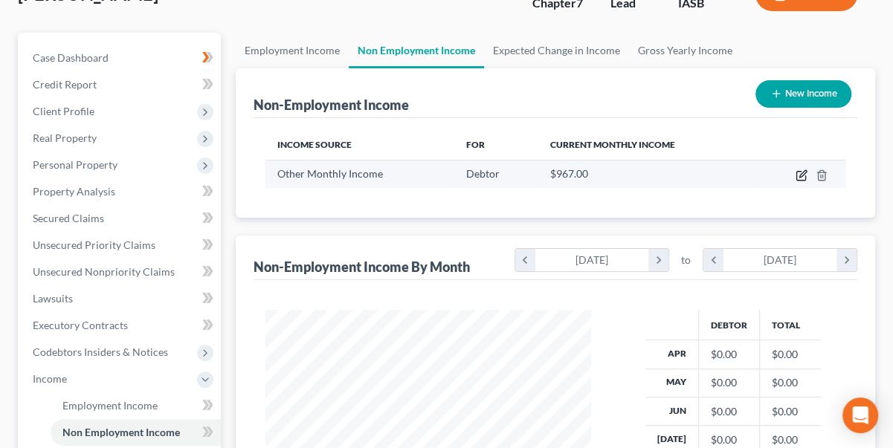
click at [801, 171] on icon "button" at bounding box center [801, 175] width 12 height 12
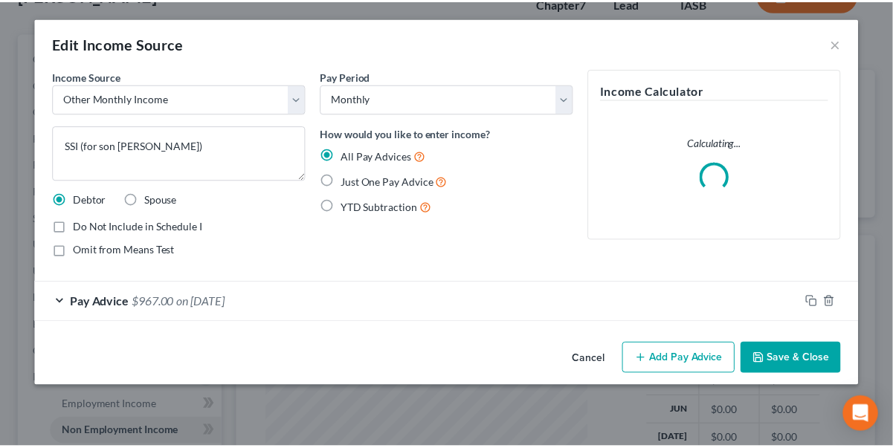
scroll to position [265, 359]
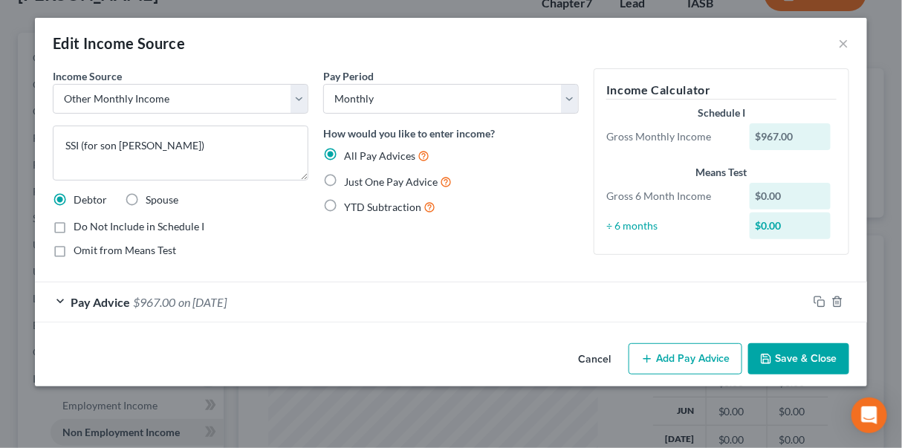
click at [852, 40] on div "Edit Income Source ×" at bounding box center [451, 43] width 833 height 51
click at [845, 42] on button "×" at bounding box center [844, 43] width 10 height 18
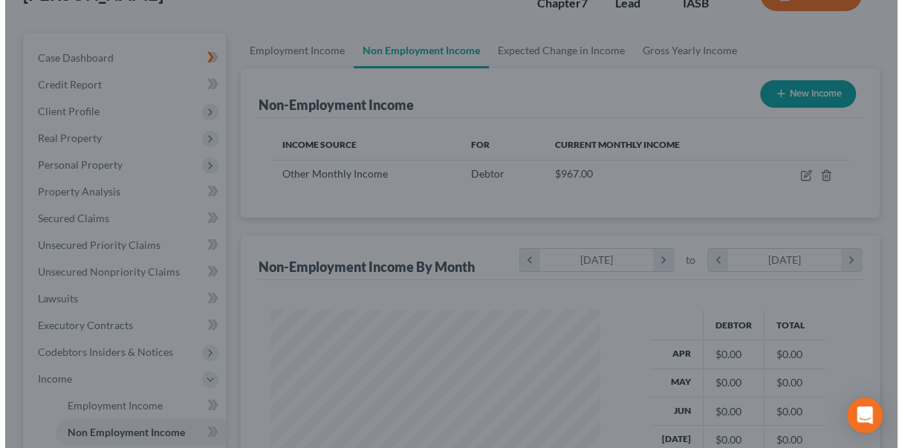
scroll to position [743140, 743050]
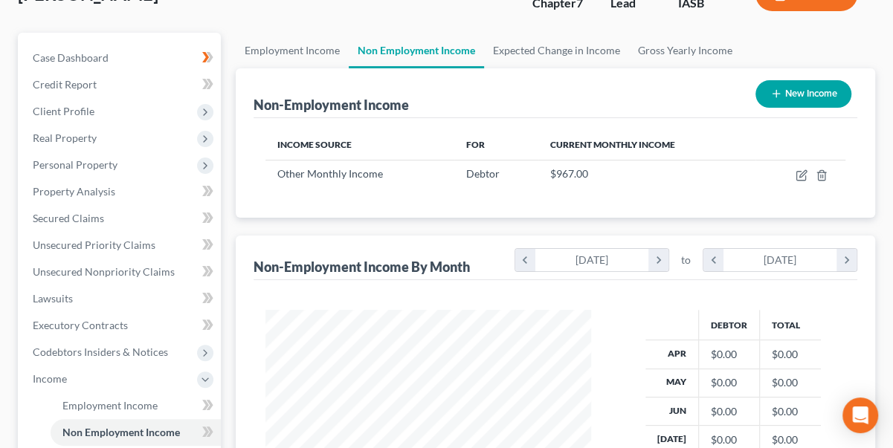
click at [797, 95] on button "New Income" at bounding box center [803, 94] width 96 height 28
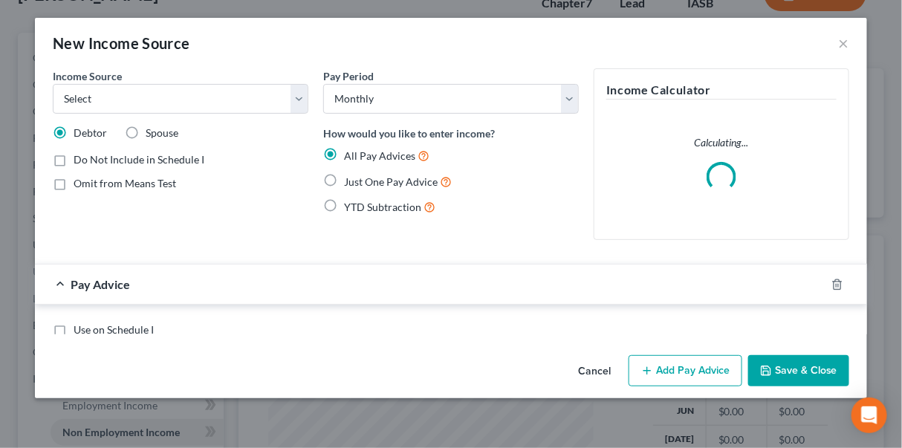
scroll to position [265, 359]
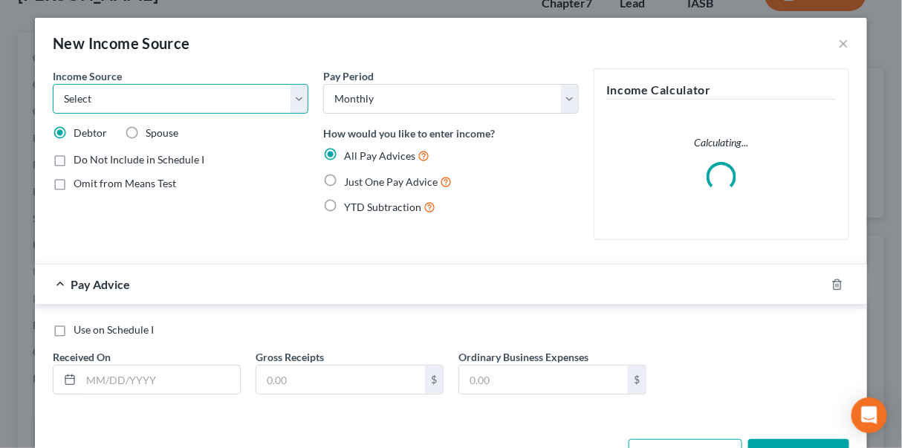
click at [291, 92] on select "Select Unemployment Disability (from employer) Pension Retirement Social Securi…" at bounding box center [181, 99] width 256 height 30
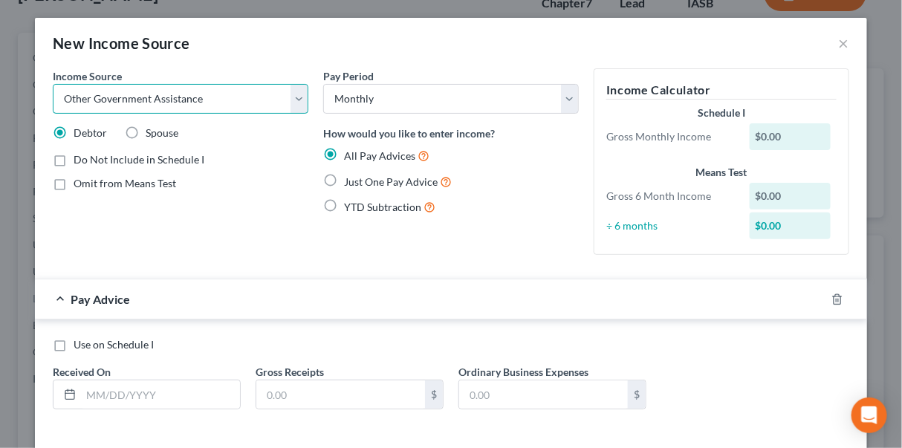
click at [53, 84] on select "Select Unemployment Disability (from employer) Pension Retirement Social Securi…" at bounding box center [181, 99] width 256 height 30
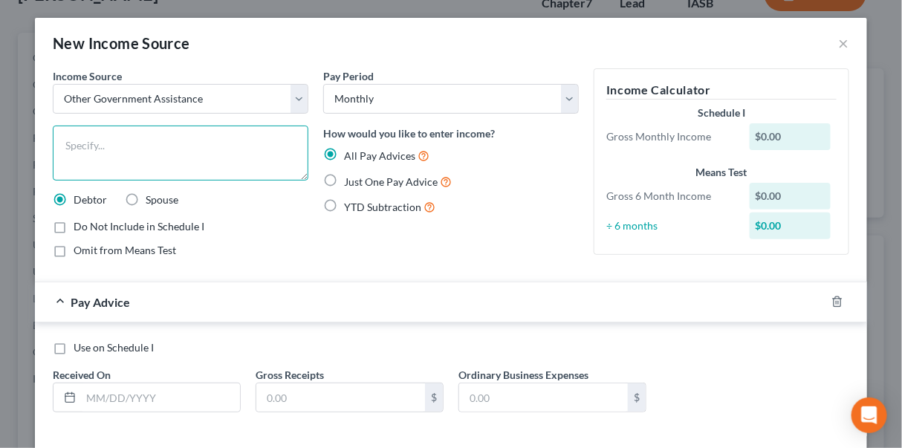
click at [74, 141] on textarea at bounding box center [181, 153] width 256 height 55
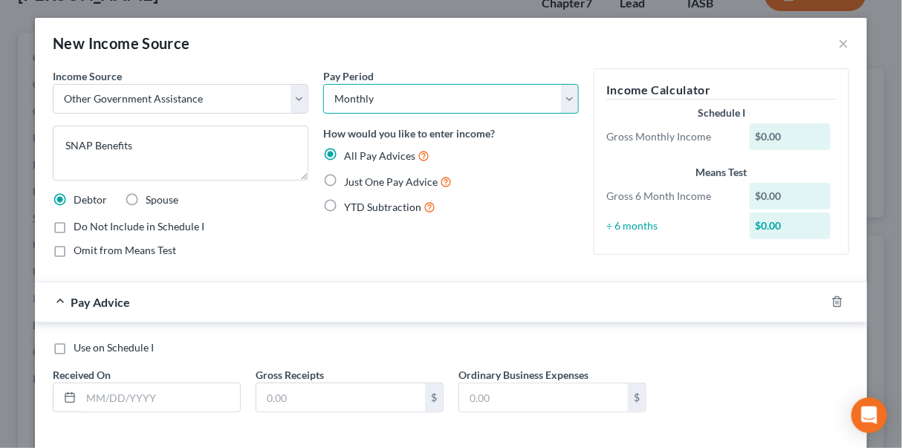
click at [570, 93] on select "Select Monthly Twice Monthly Every Other Week Weekly" at bounding box center [451, 99] width 256 height 30
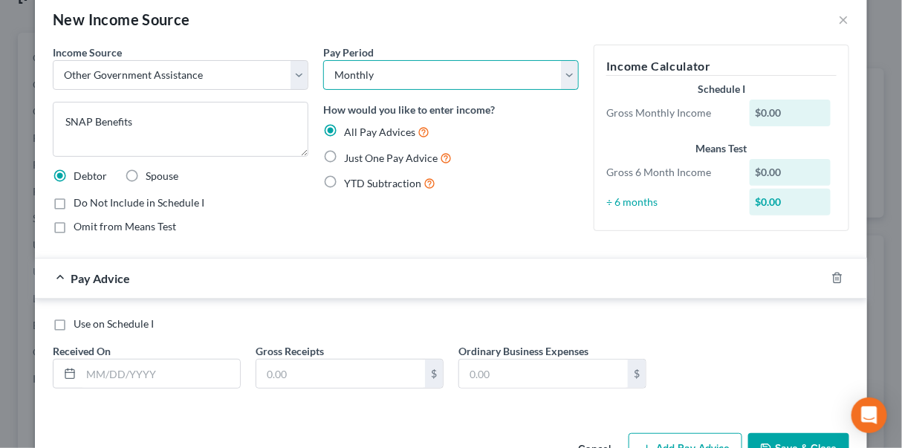
scroll to position [0, 0]
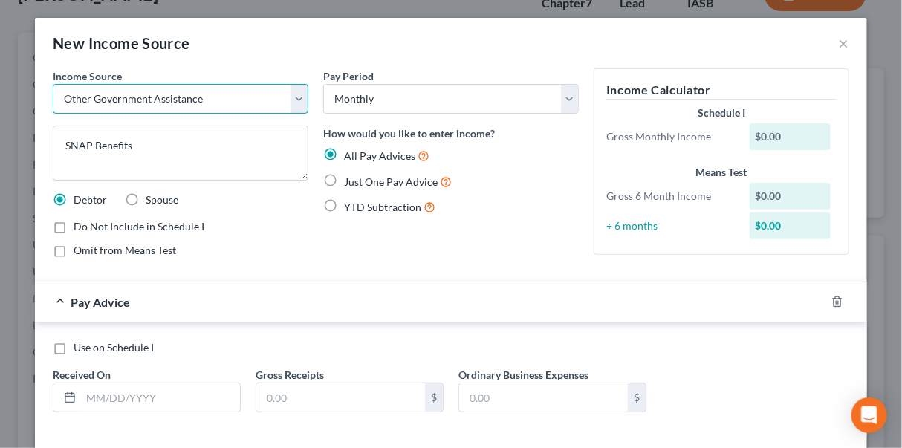
click at [260, 95] on select "Select Unemployment Disability (from employer) Pension Retirement Social Securi…" at bounding box center [181, 99] width 256 height 30
click at [53, 84] on select "Select Unemployment Disability (from employer) Pension Retirement Social Securi…" at bounding box center [181, 99] width 256 height 30
click at [344, 178] on label "Just One Pay Advice" at bounding box center [398, 181] width 108 height 17
click at [350, 178] on input "Just One Pay Advice" at bounding box center [355, 178] width 10 height 10
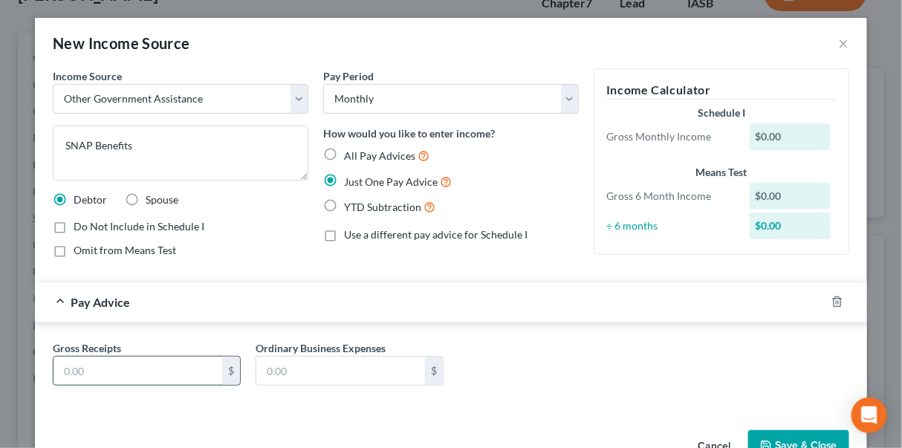
drag, startPoint x: 85, startPoint y: 368, endPoint x: 127, endPoint y: 369, distance: 41.6
click at [86, 368] on input "text" at bounding box center [138, 371] width 169 height 28
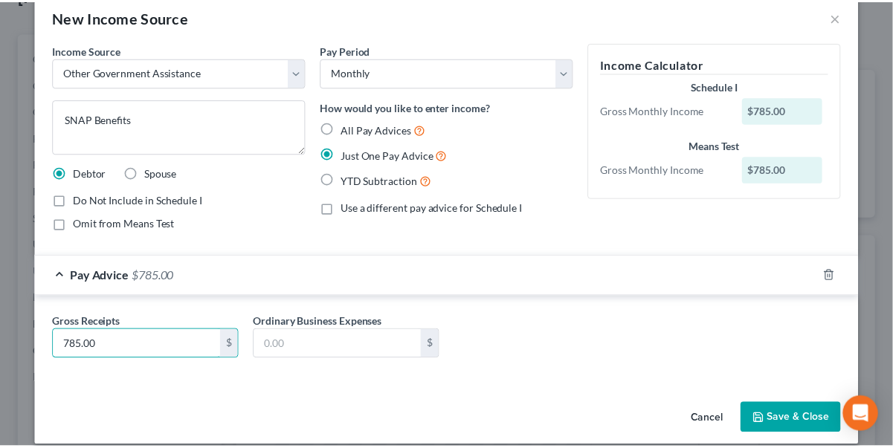
scroll to position [41, 0]
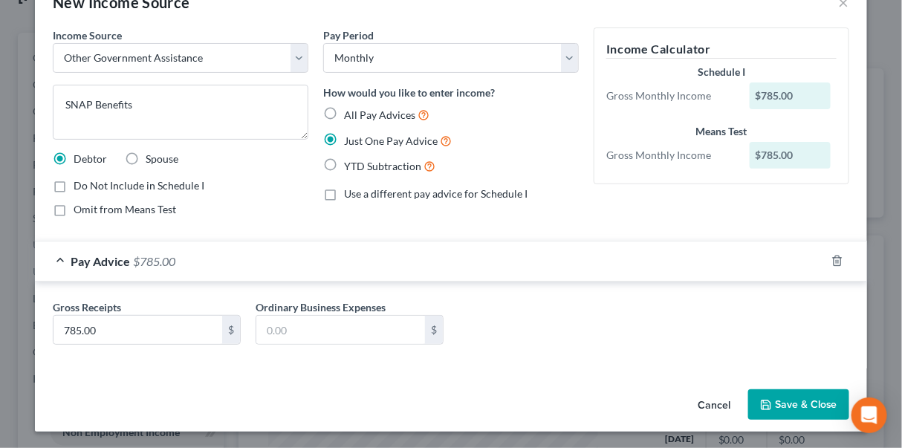
click at [786, 398] on button "Save & Close" at bounding box center [799, 405] width 101 height 31
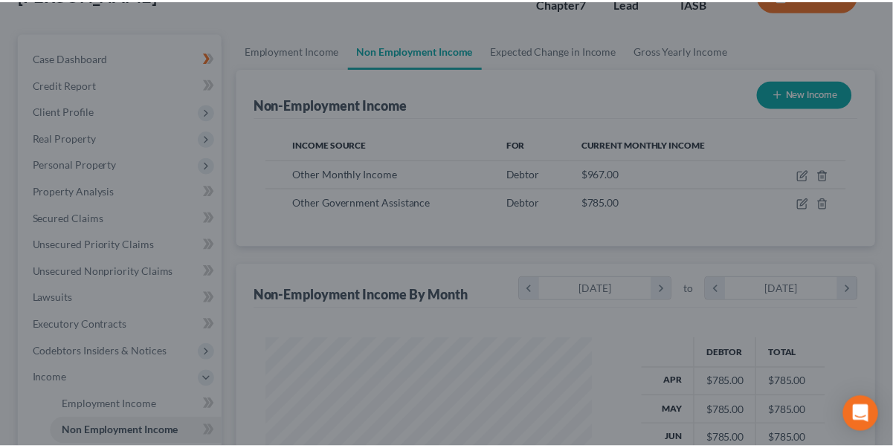
scroll to position [743140, 743050]
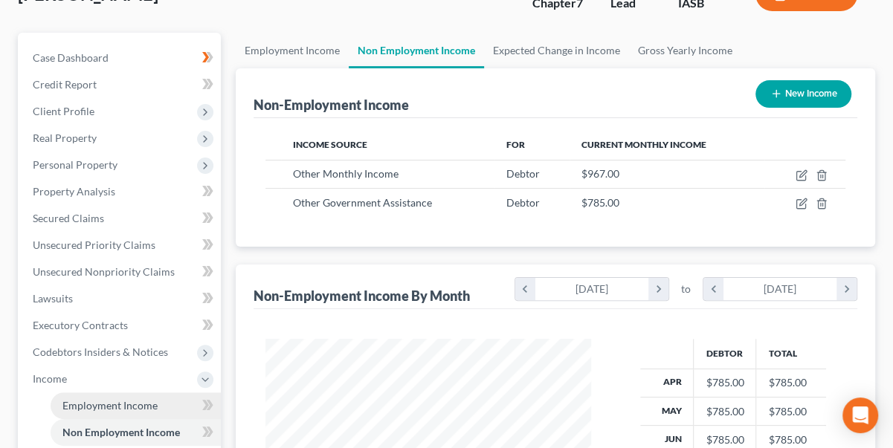
click at [91, 401] on span "Employment Income" at bounding box center [109, 405] width 95 height 13
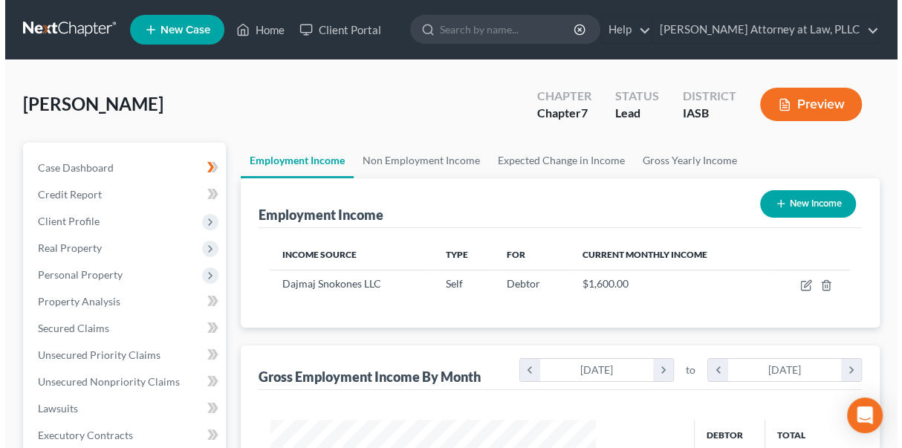
scroll to position [265, 355]
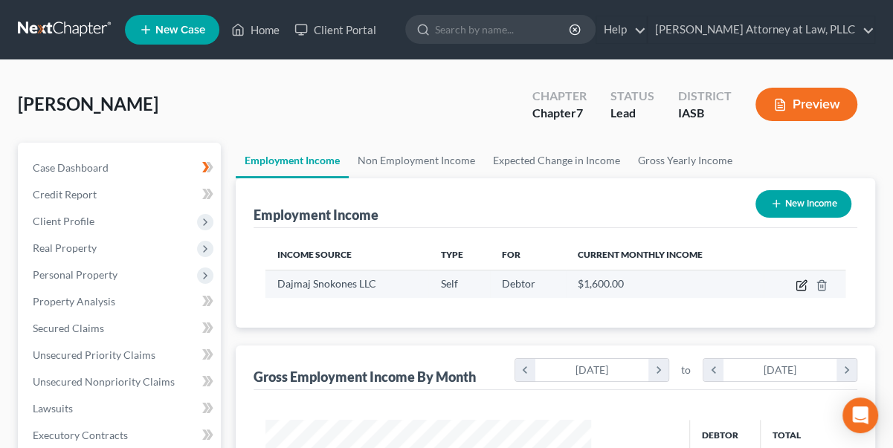
click at [801, 285] on icon "button" at bounding box center [801, 286] width 12 height 12
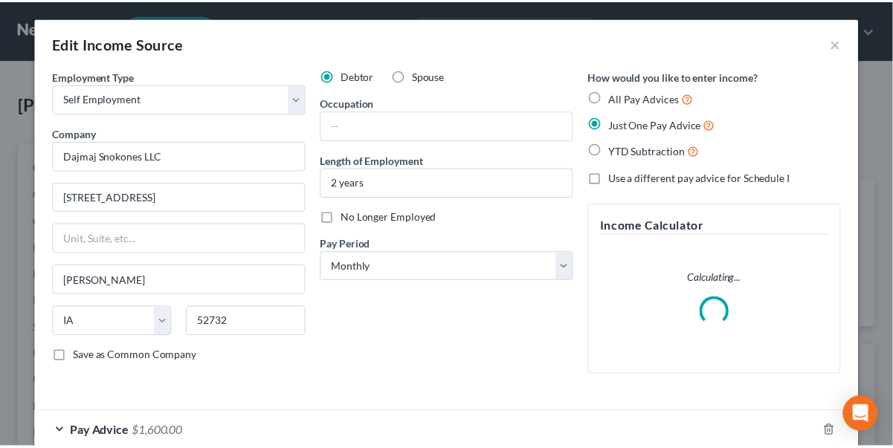
scroll to position [265, 359]
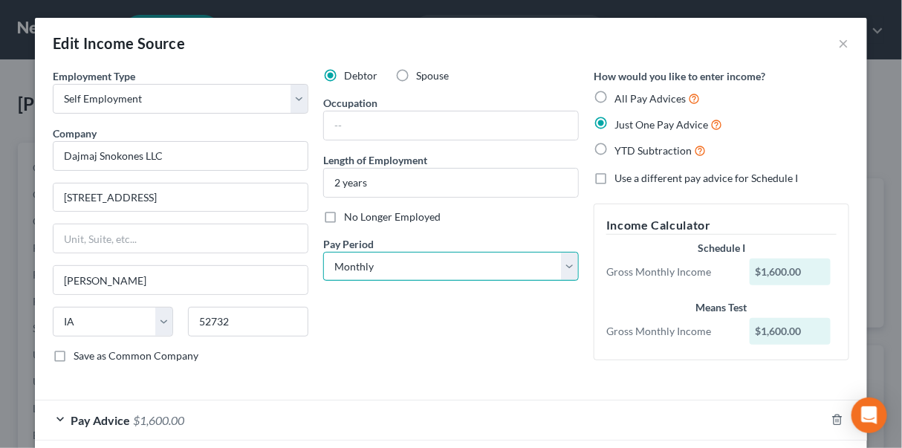
click at [563, 261] on select "Select Monthly Twice Monthly Every Other Week Weekly" at bounding box center [451, 267] width 256 height 30
click at [834, 419] on icon "button" at bounding box center [838, 420] width 12 height 12
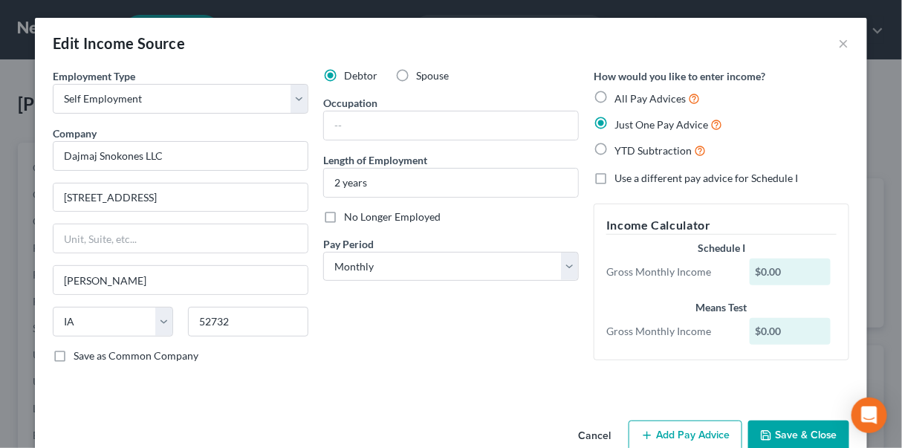
click at [787, 442] on button "Save & Close" at bounding box center [799, 436] width 101 height 31
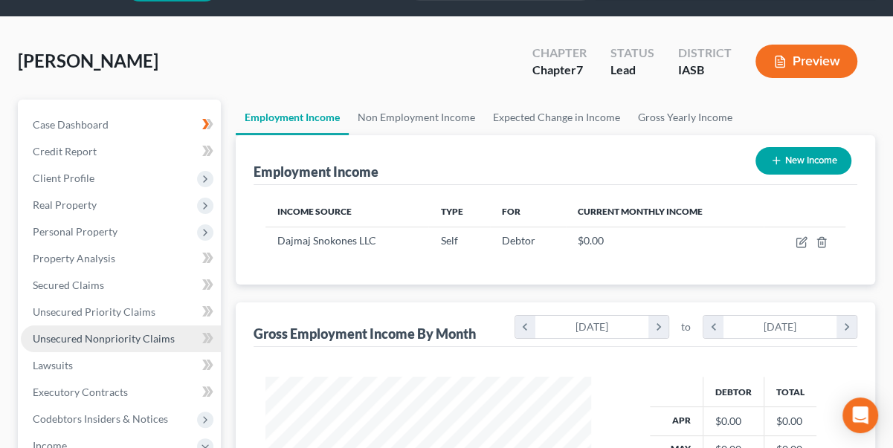
scroll to position [67, 0]
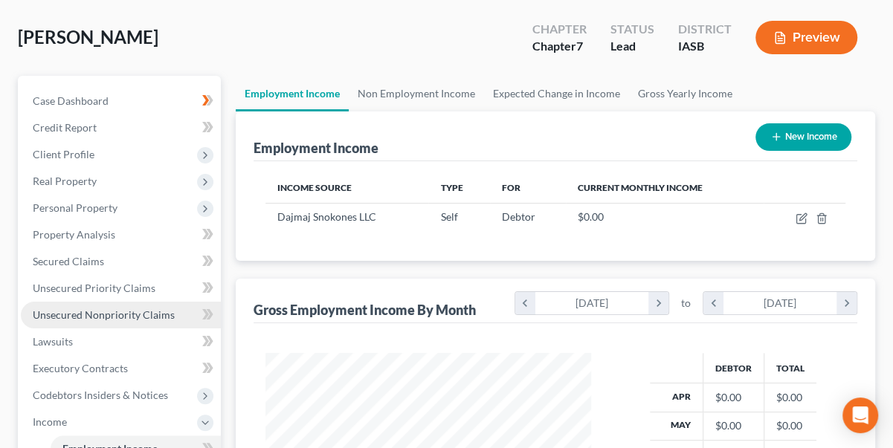
click at [81, 309] on span "Unsecured Nonpriority Claims" at bounding box center [104, 315] width 142 height 13
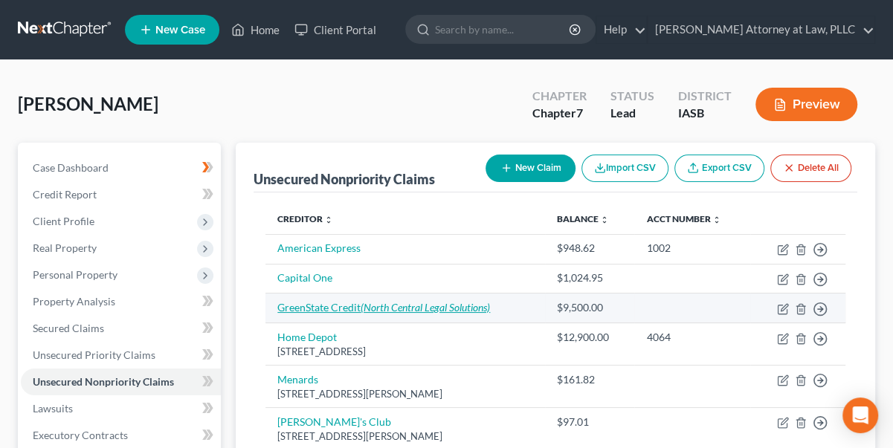
click at [352, 306] on link "GreenState Credit (North Central Legal Solutions)" at bounding box center [383, 307] width 213 height 13
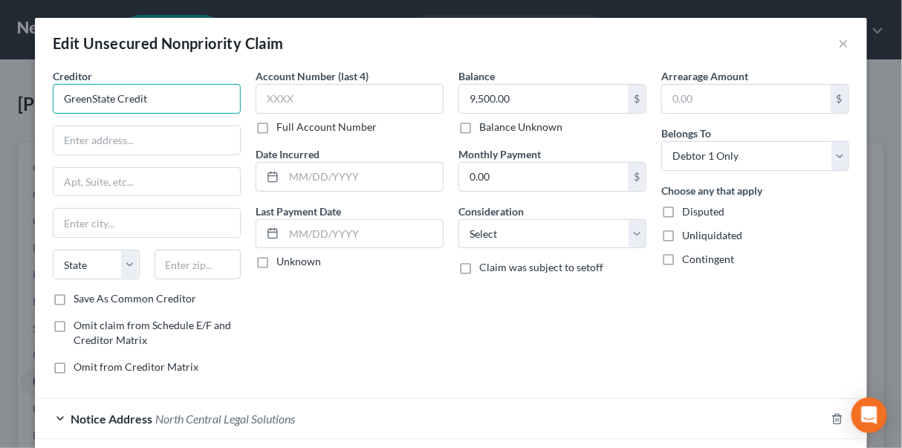
click at [178, 91] on input "GreenState Credit" at bounding box center [147, 99] width 188 height 30
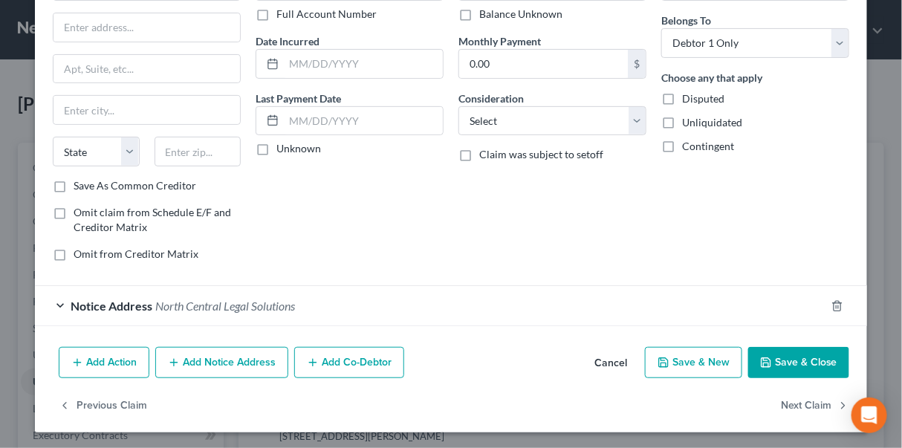
click at [785, 366] on button "Save & Close" at bounding box center [799, 362] width 101 height 31
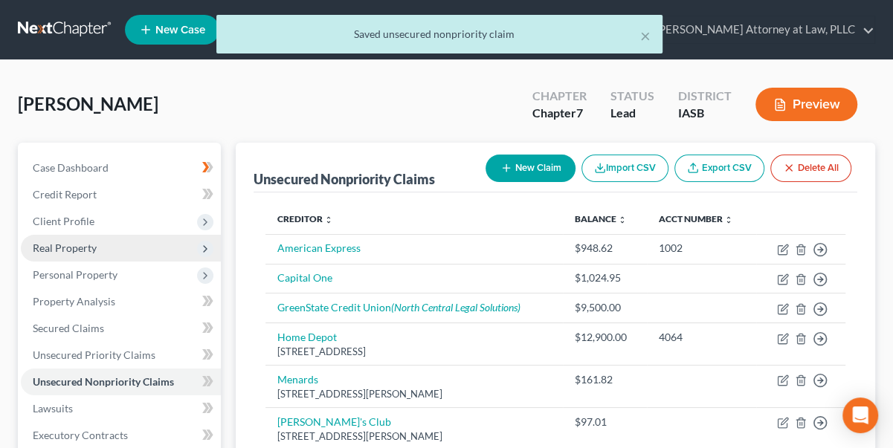
click at [79, 243] on span "Real Property" at bounding box center [65, 248] width 64 height 13
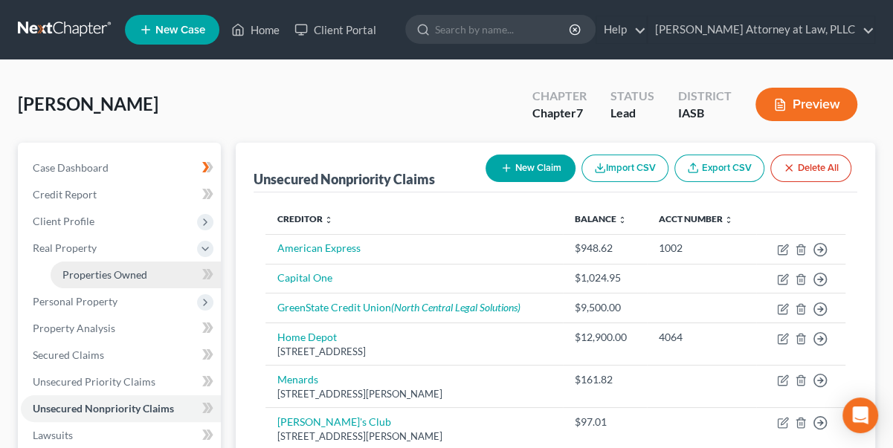
click at [101, 273] on span "Properties Owned" at bounding box center [104, 274] width 85 height 13
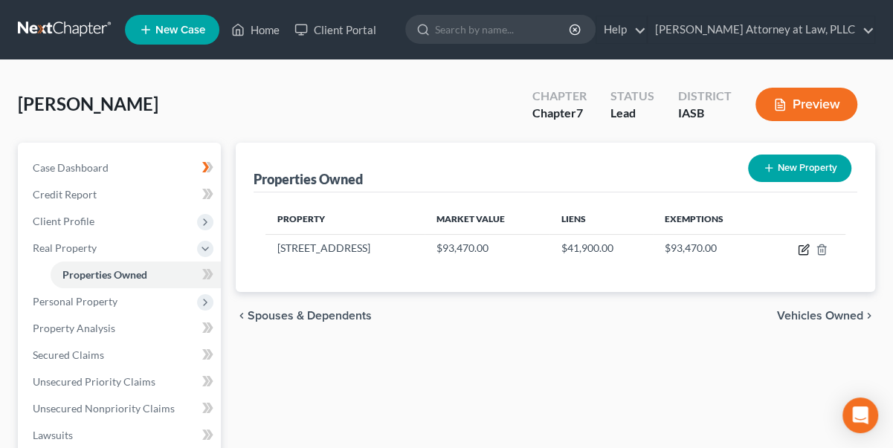
drag, startPoint x: 807, startPoint y: 251, endPoint x: 695, endPoint y: 226, distance: 114.9
click at [807, 250] on icon "button" at bounding box center [804, 250] width 12 height 12
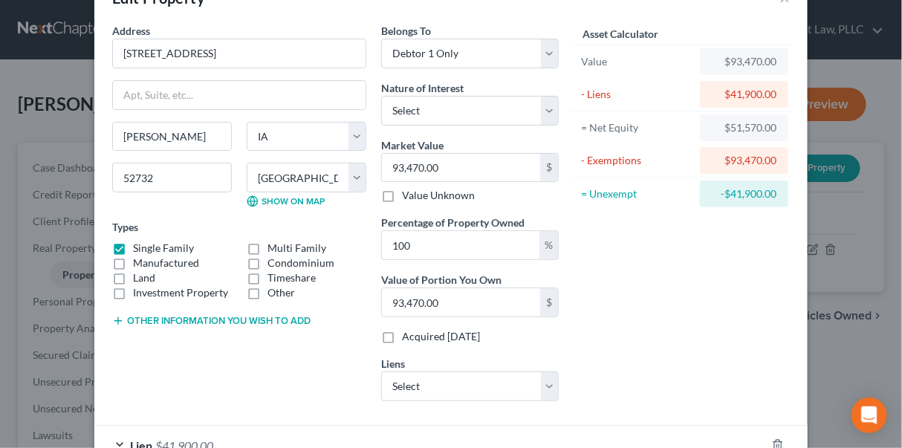
scroll to position [67, 0]
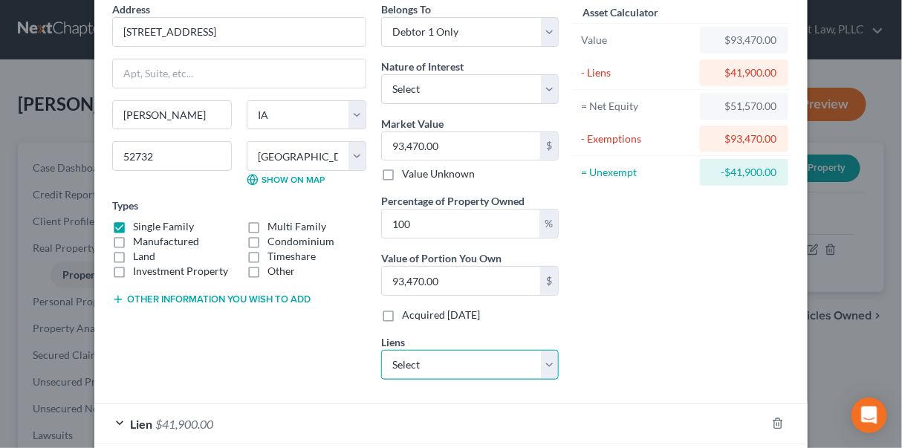
click at [547, 360] on select "Select Mazda Financial - $0.00" at bounding box center [470, 365] width 178 height 30
click at [606, 346] on div "Asset Calculator Value $93,470.00 - Liens $41,900.00 = Net Equity $51,570.00 - …" at bounding box center [681, 196] width 231 height 390
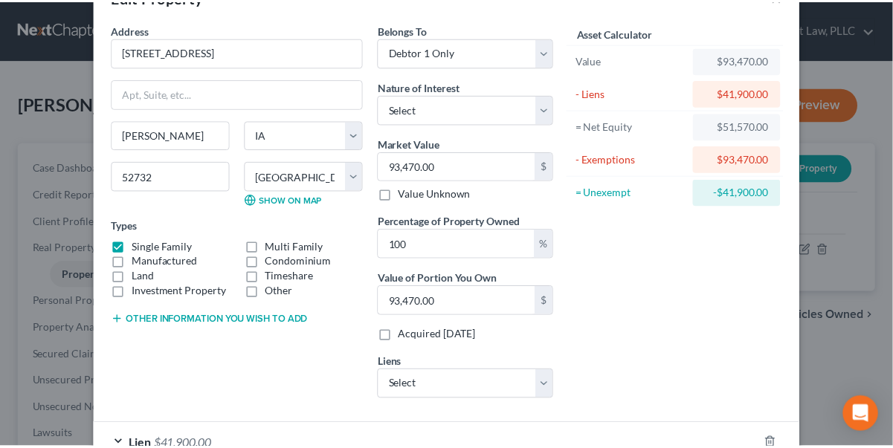
scroll to position [182, 0]
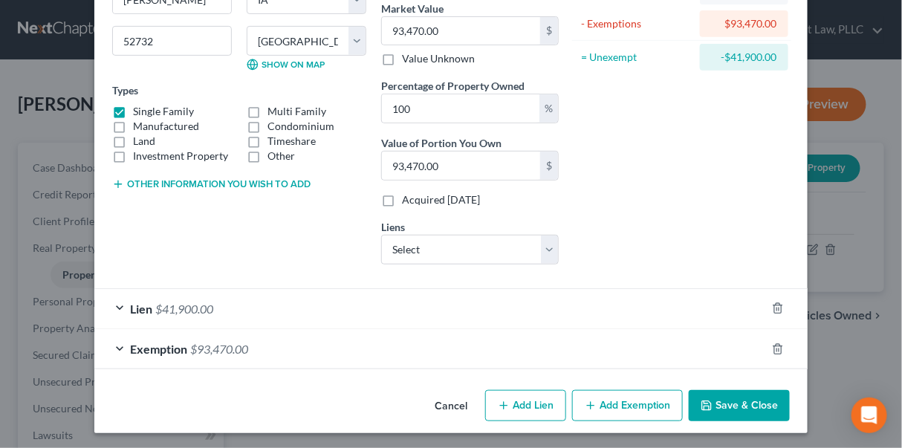
click at [730, 410] on button "Save & Close" at bounding box center [739, 405] width 101 height 31
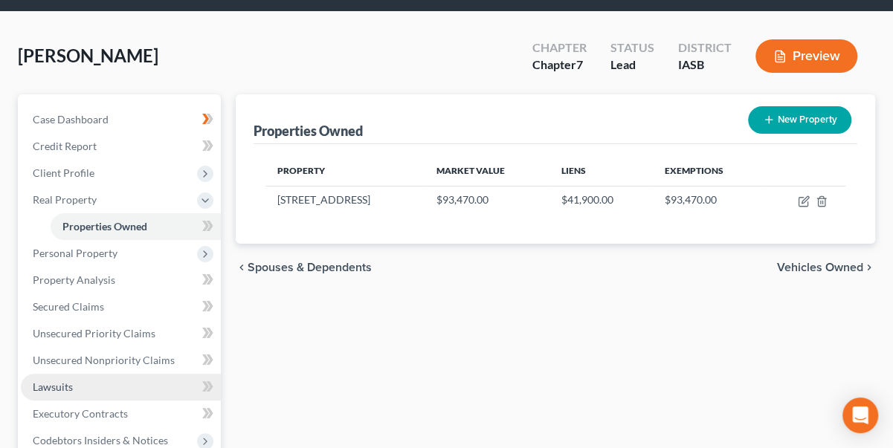
scroll to position [135, 0]
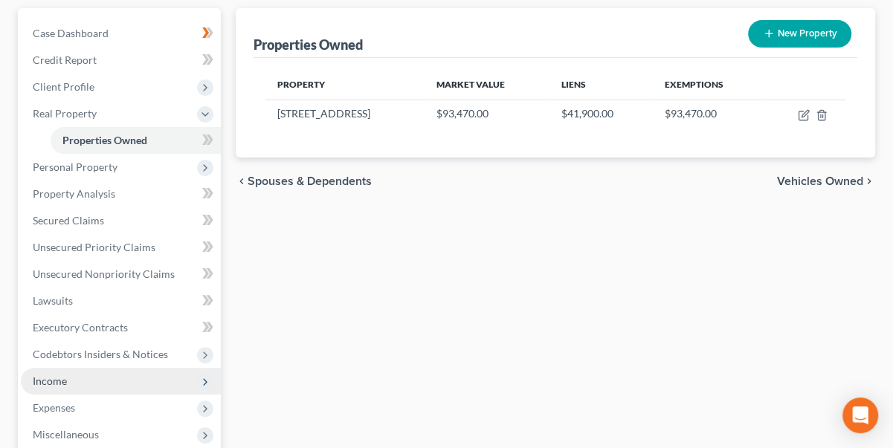
click at [53, 381] on span "Income" at bounding box center [50, 381] width 34 height 13
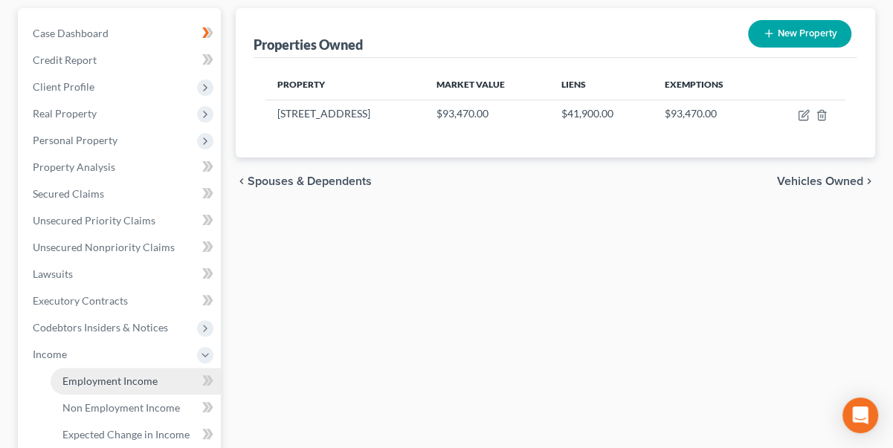
click at [106, 382] on span "Employment Income" at bounding box center [109, 381] width 95 height 13
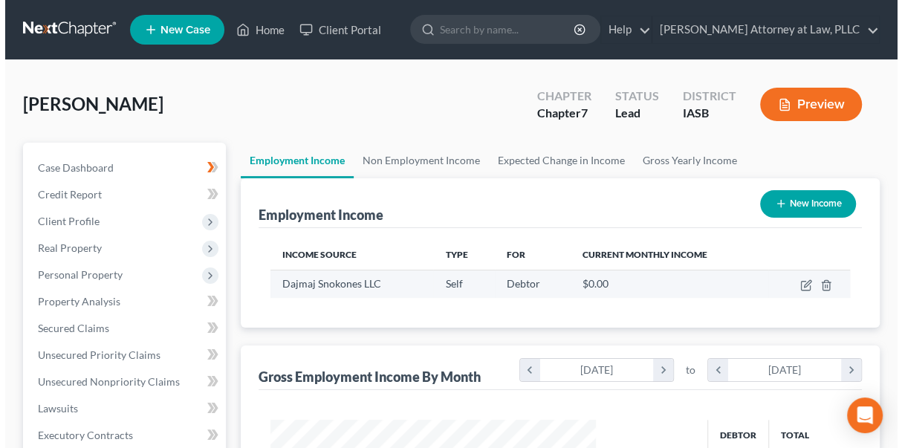
scroll to position [265, 355]
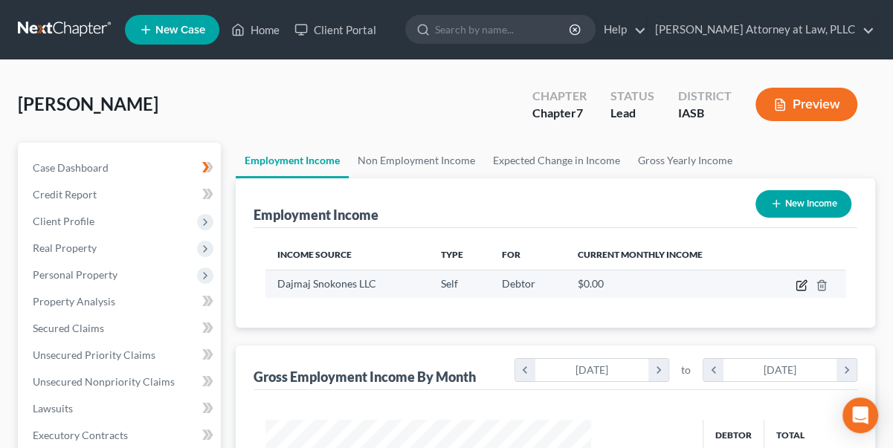
click at [800, 282] on icon "button" at bounding box center [801, 286] width 12 height 12
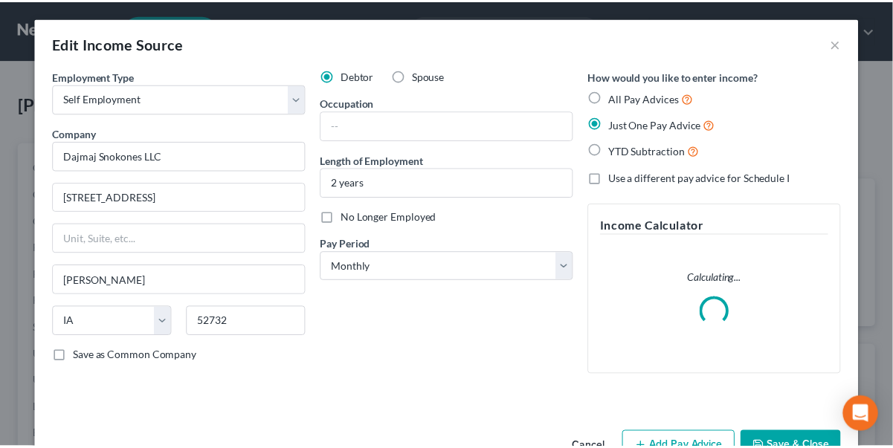
scroll to position [265, 359]
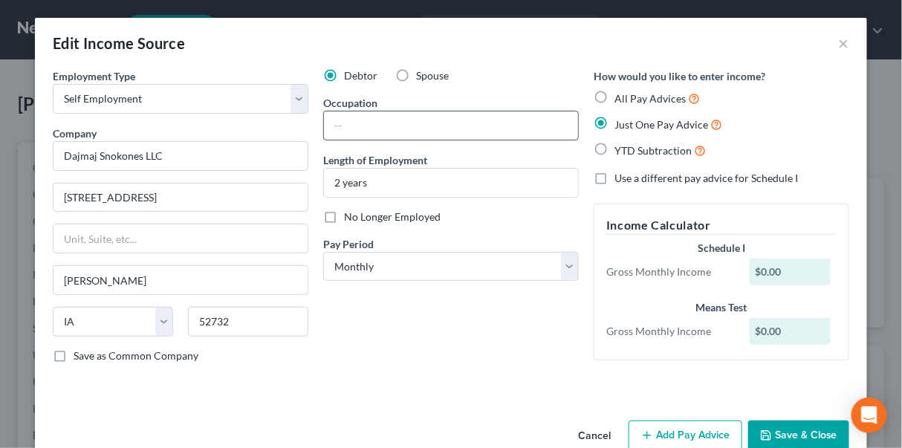
click at [341, 126] on input "text" at bounding box center [451, 126] width 254 height 28
click at [801, 433] on button "Save & Close" at bounding box center [799, 436] width 101 height 31
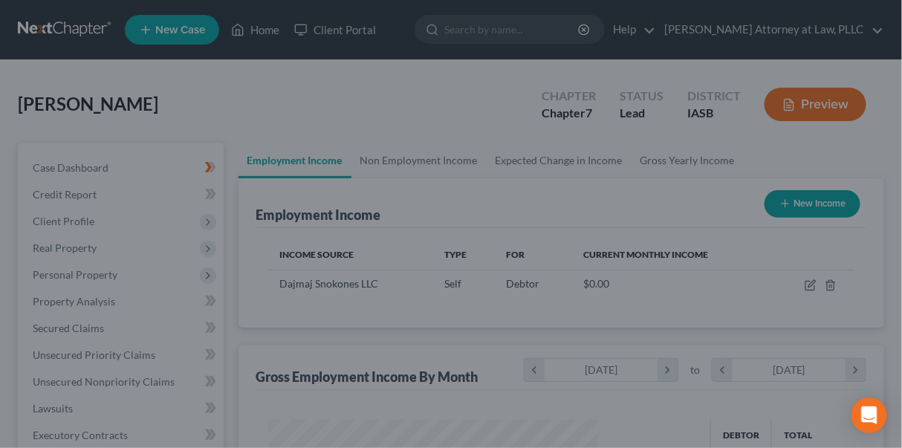
scroll to position [743140, 743050]
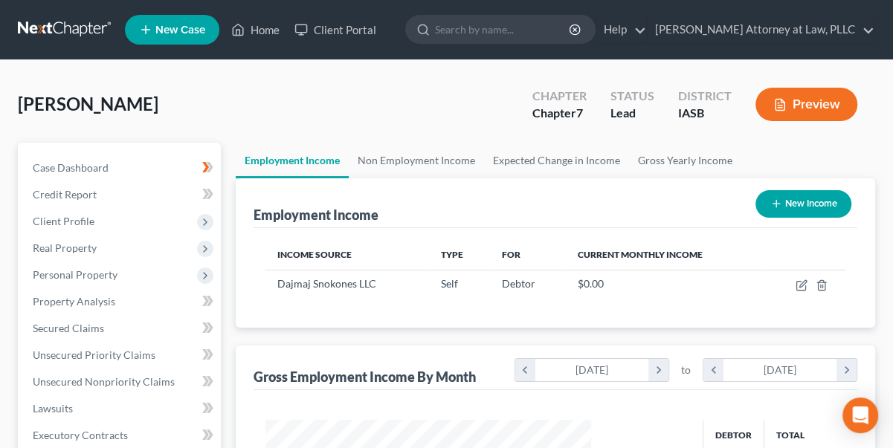
click at [810, 101] on button "Preview" at bounding box center [806, 104] width 102 height 33
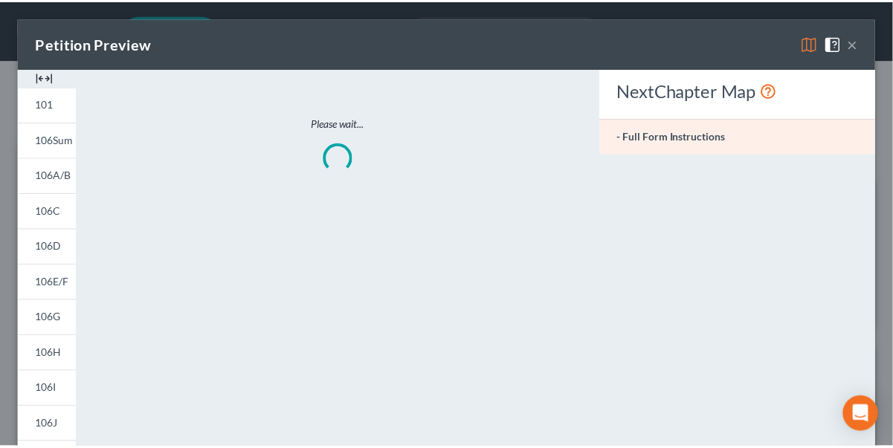
scroll to position [265, 359]
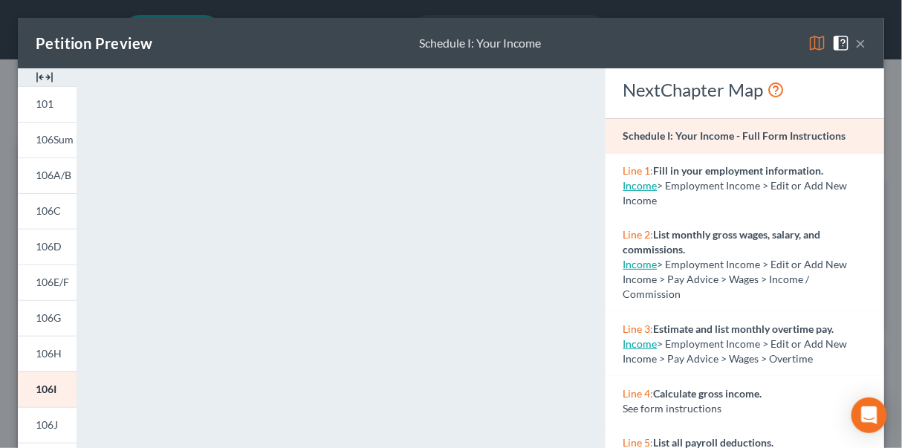
click at [856, 41] on button "×" at bounding box center [861, 43] width 10 height 18
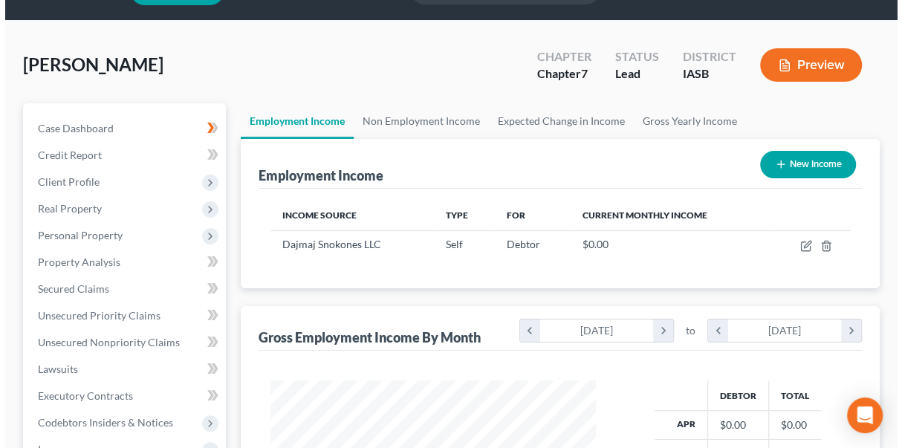
scroll to position [0, 0]
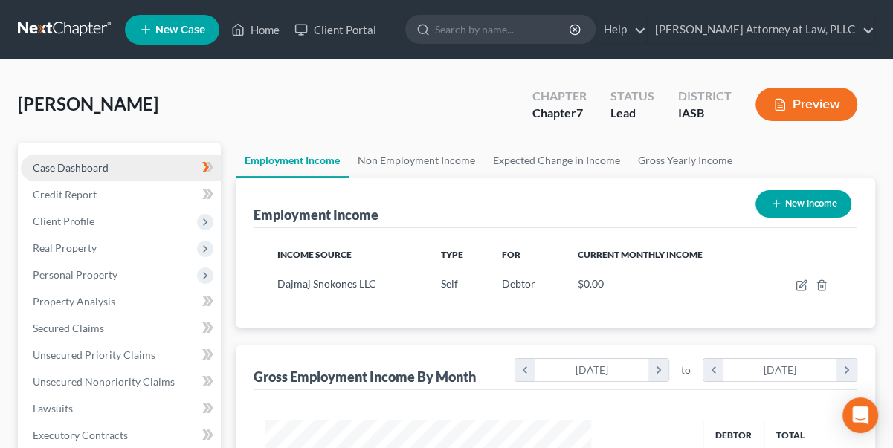
click at [91, 167] on span "Case Dashboard" at bounding box center [71, 167] width 76 height 13
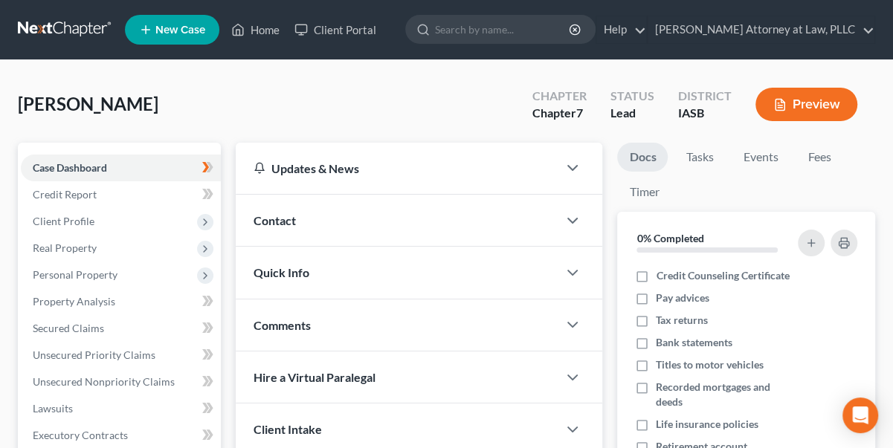
click at [817, 99] on button "Preview" at bounding box center [806, 104] width 102 height 33
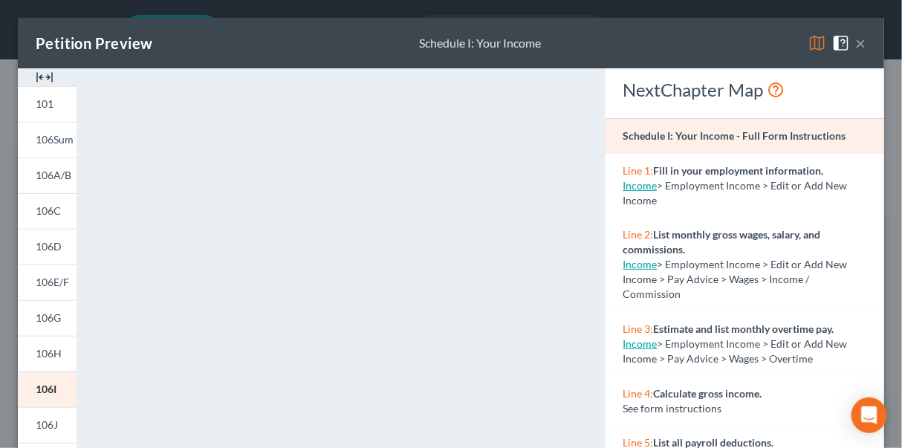
scroll to position [390, 0]
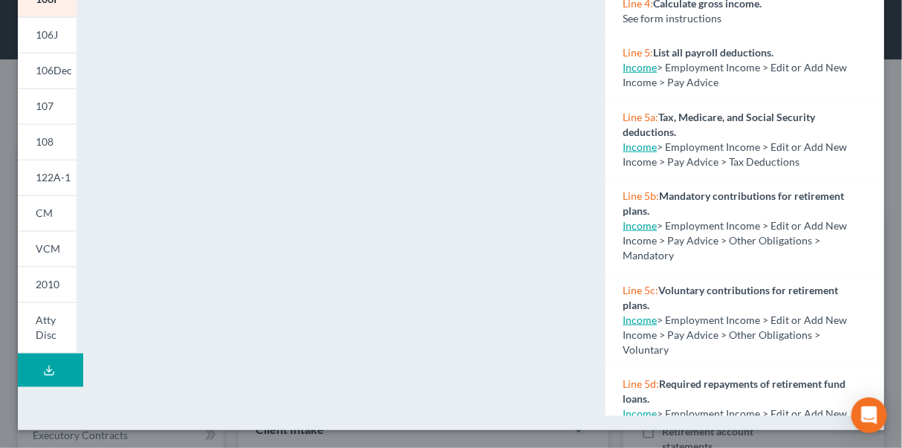
click at [49, 365] on icon at bounding box center [49, 371] width 12 height 12
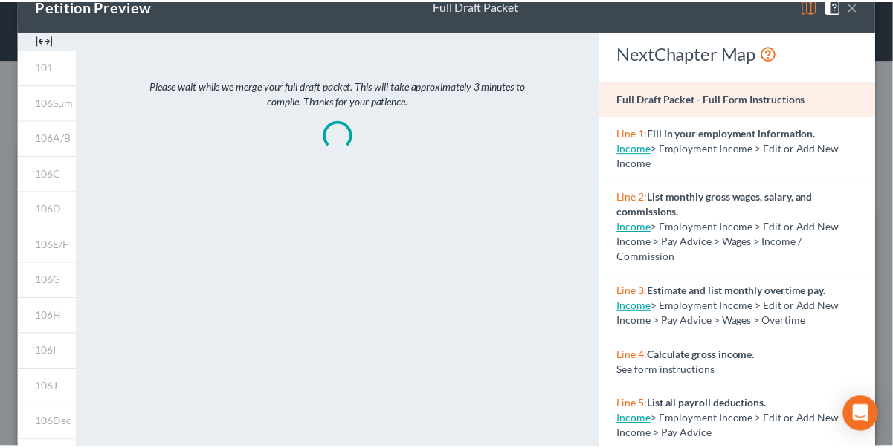
scroll to position [0, 0]
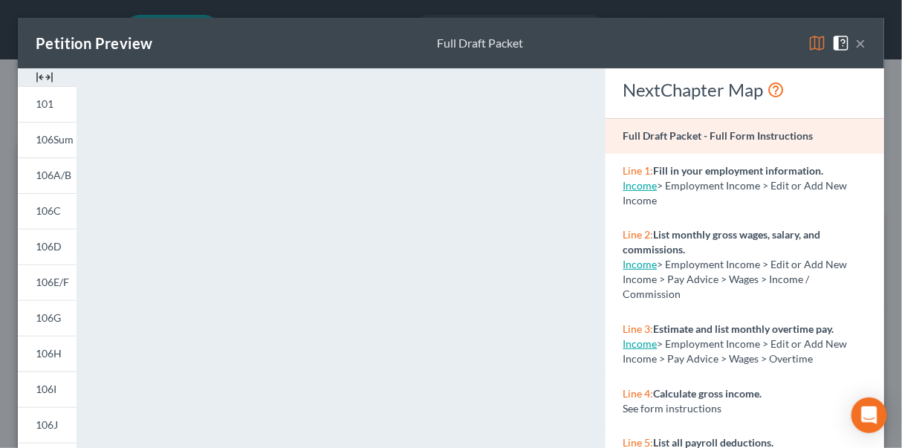
click at [856, 42] on button "×" at bounding box center [861, 43] width 10 height 18
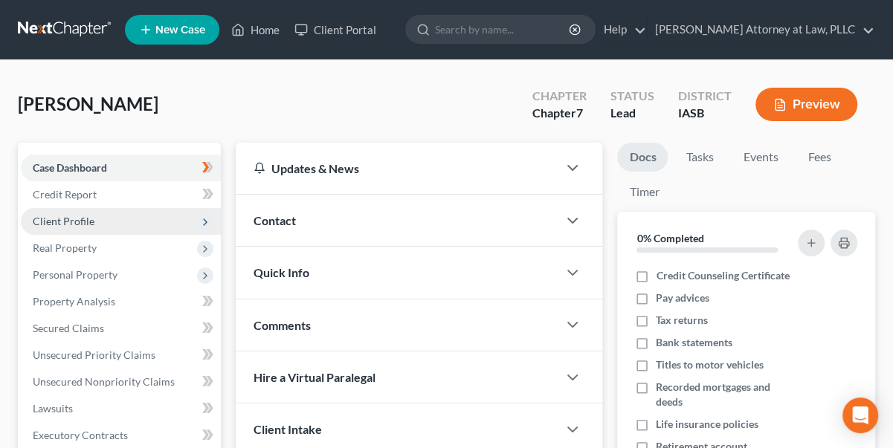
click at [85, 223] on span "Client Profile" at bounding box center [64, 221] width 62 height 13
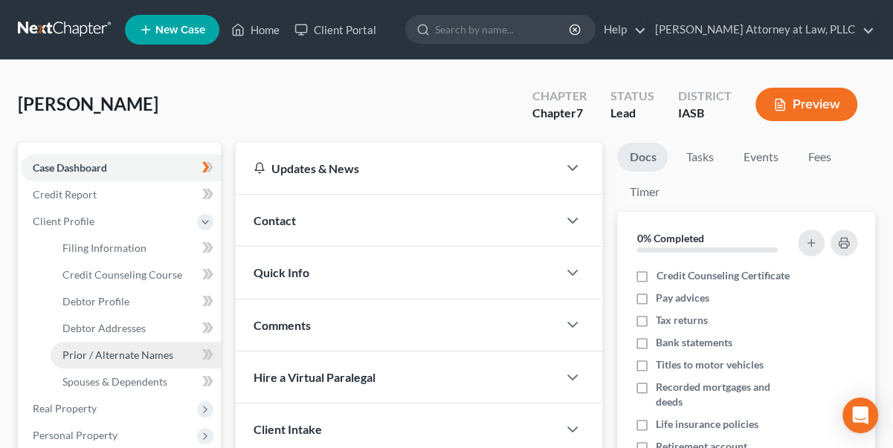
click at [132, 352] on span "Prior / Alternate Names" at bounding box center [117, 355] width 111 height 13
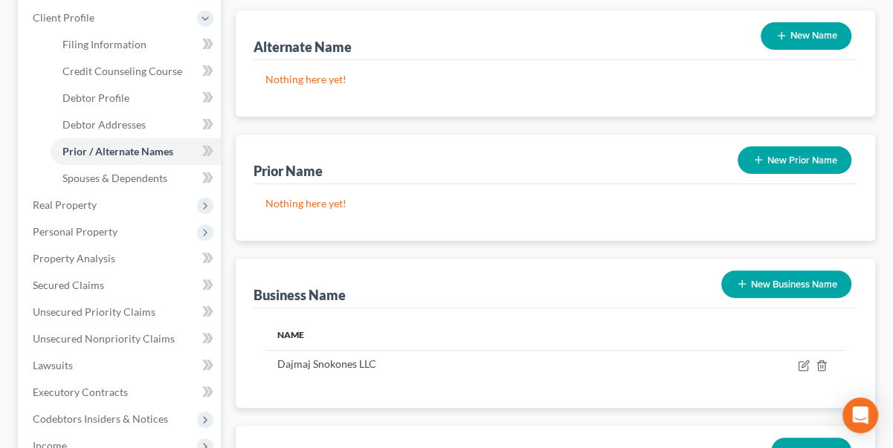
scroll to position [270, 0]
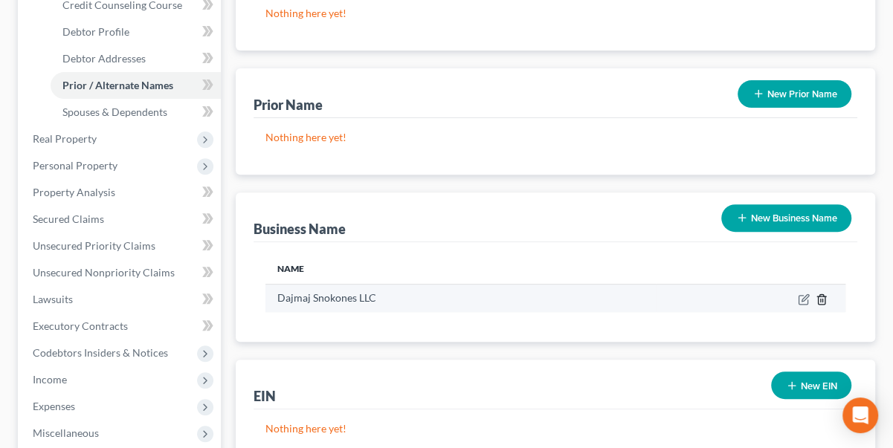
click at [824, 298] on icon "button" at bounding box center [821, 299] width 7 height 10
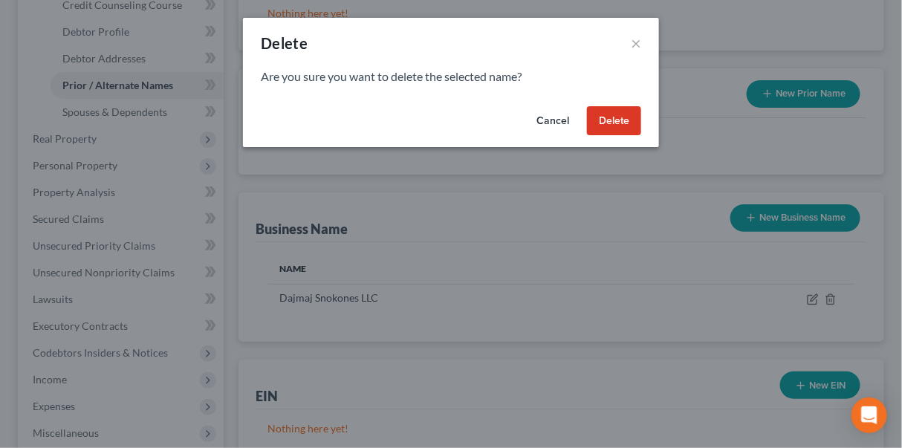
click at [620, 117] on button "Delete" at bounding box center [614, 121] width 54 height 30
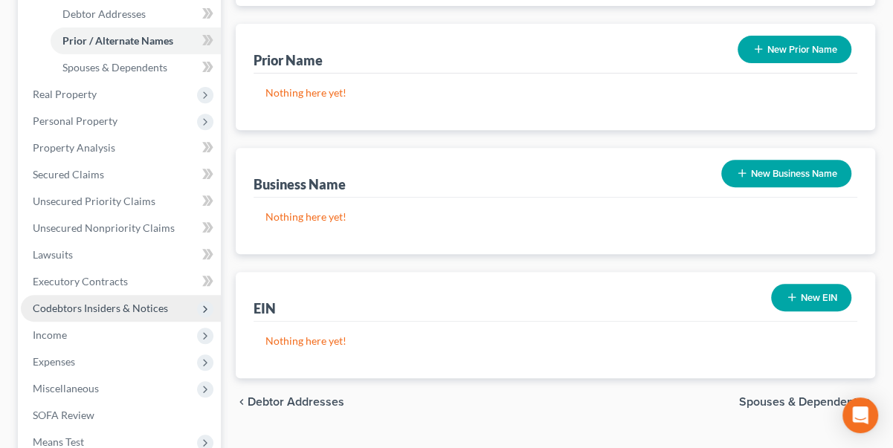
scroll to position [338, 0]
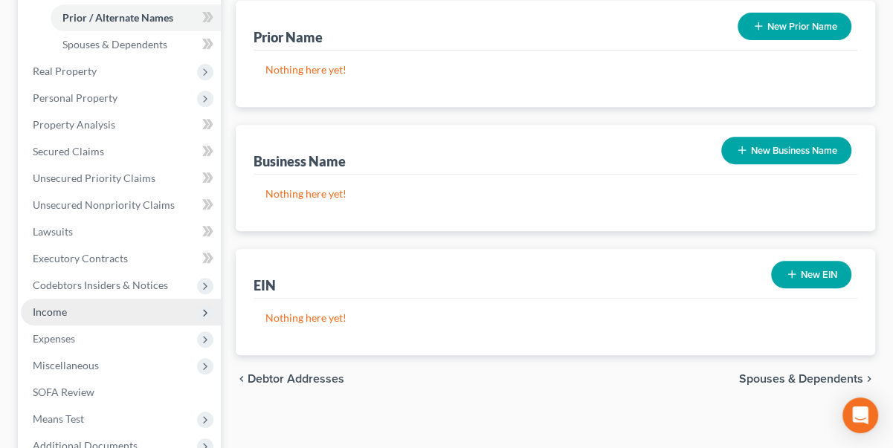
click at [45, 311] on span "Income" at bounding box center [50, 312] width 34 height 13
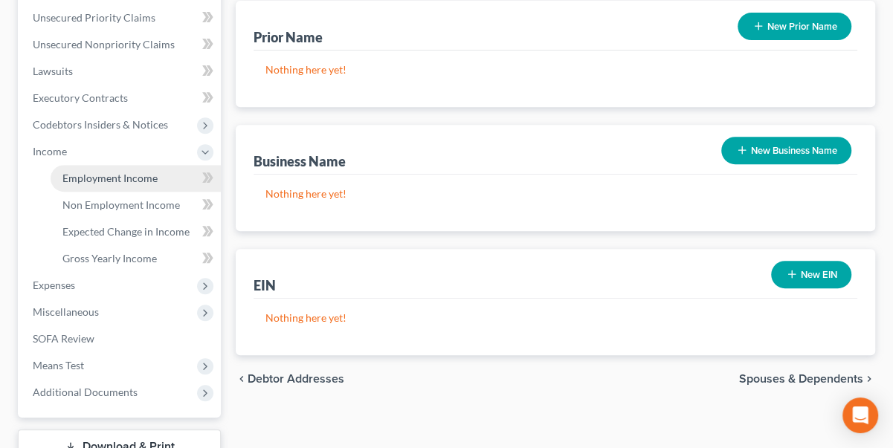
click at [129, 178] on span "Employment Income" at bounding box center [109, 178] width 95 height 13
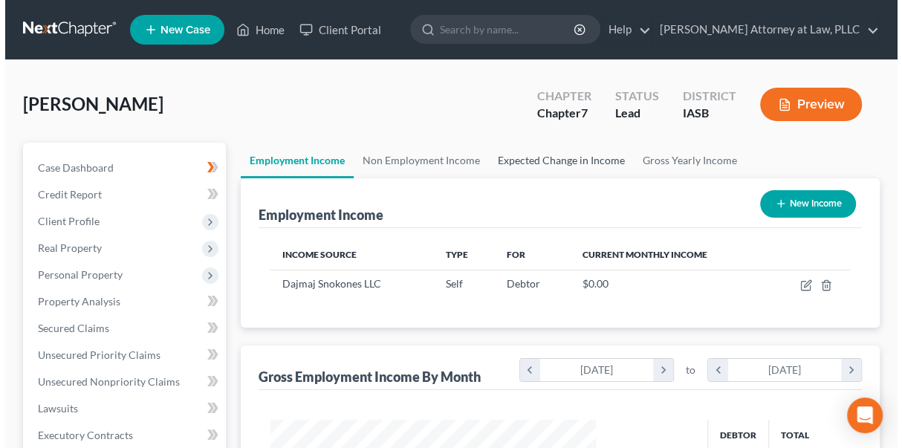
scroll to position [265, 355]
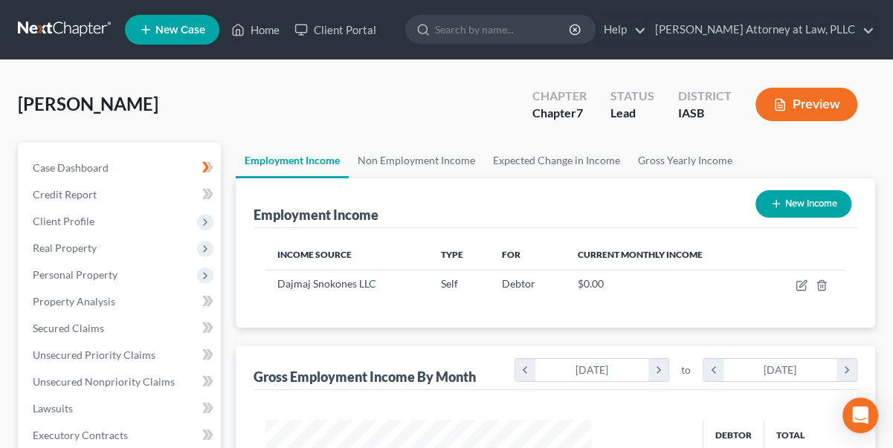
click at [818, 101] on button "Preview" at bounding box center [806, 104] width 102 height 33
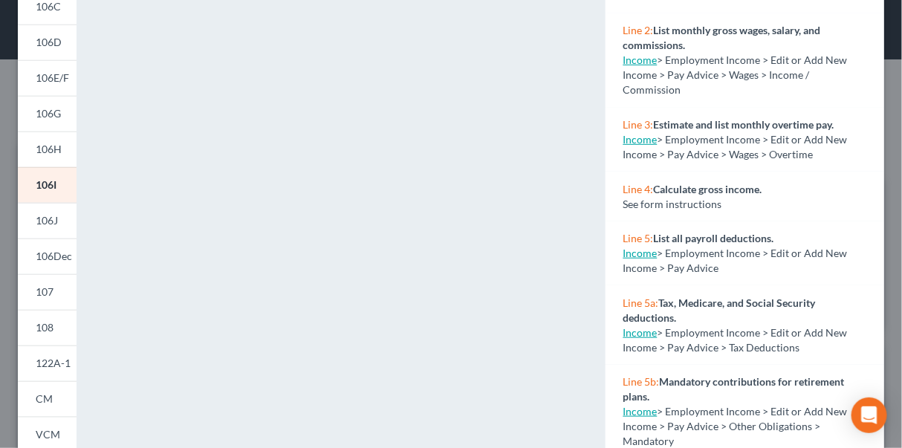
scroll to position [390, 0]
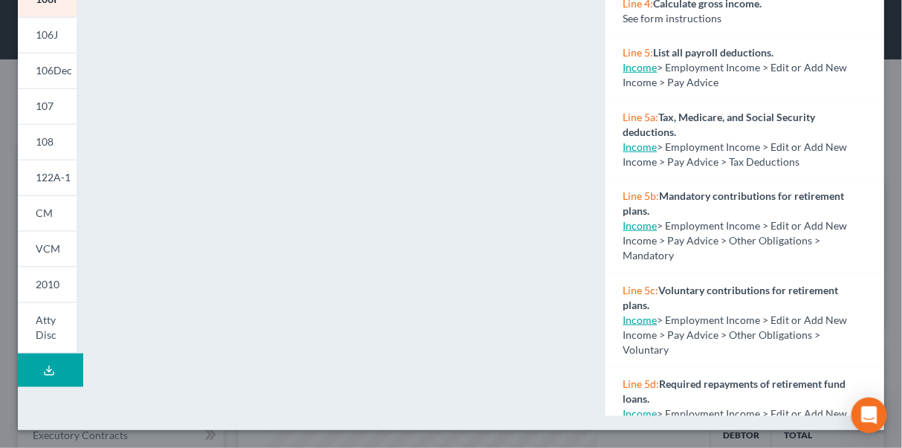
click at [45, 368] on icon at bounding box center [49, 371] width 12 height 12
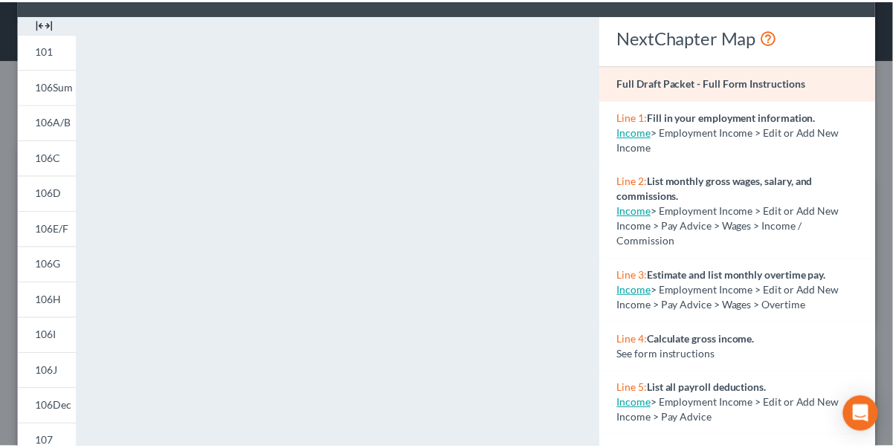
scroll to position [0, 0]
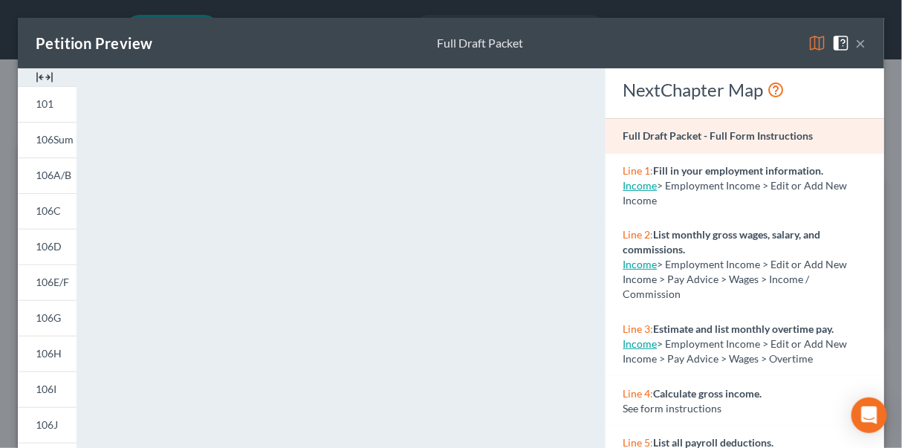
click at [856, 44] on button "×" at bounding box center [861, 43] width 10 height 18
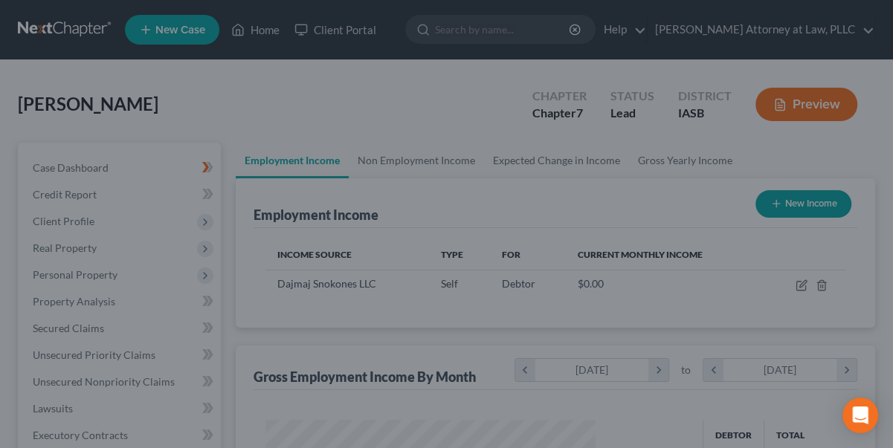
scroll to position [743140, 743050]
